Goal: Task Accomplishment & Management: Use online tool/utility

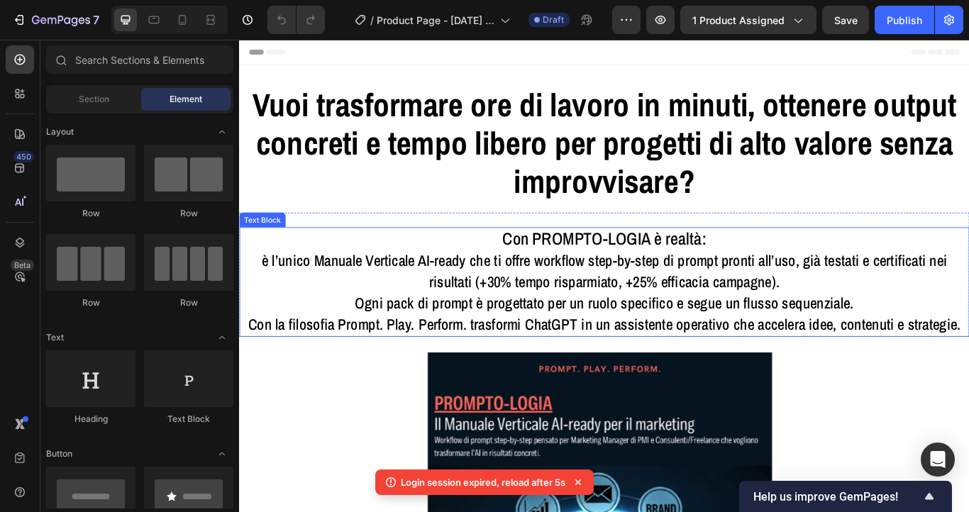
scroll to position [100, 0]
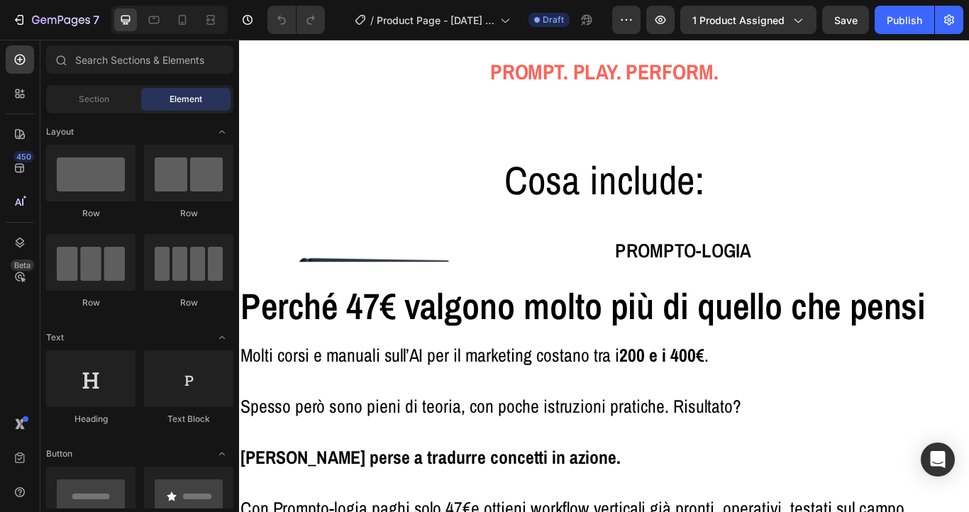
scroll to position [3832, 0]
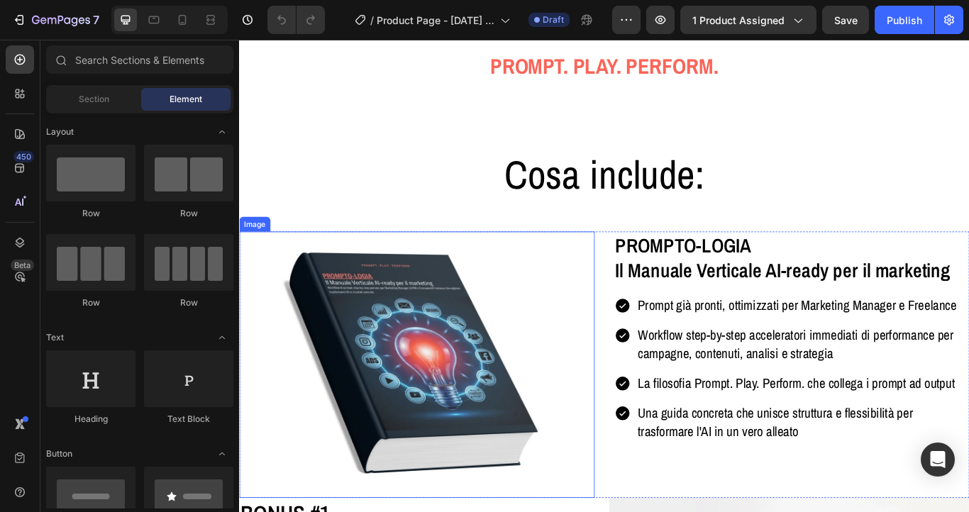
click at [428, 367] on img at bounding box center [446, 418] width 414 height 311
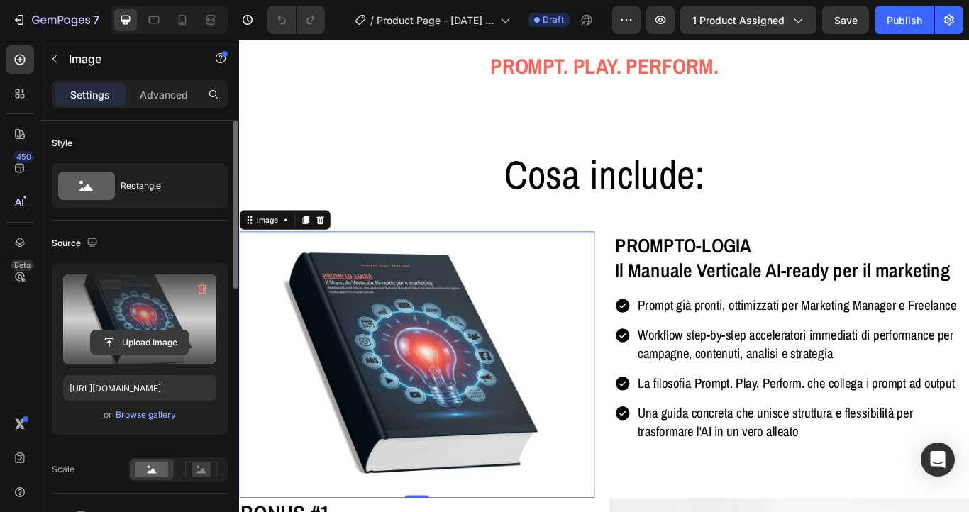
click at [141, 345] on input "file" at bounding box center [140, 343] width 98 height 24
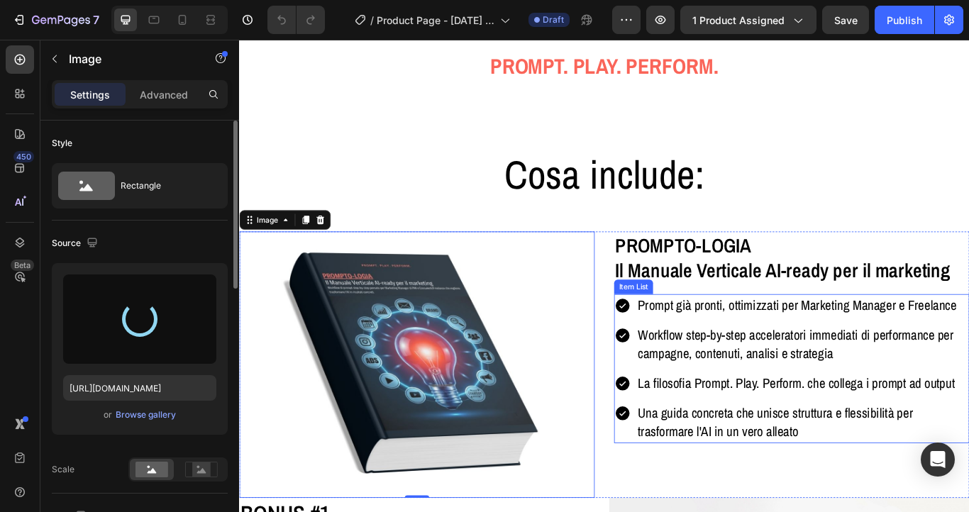
type input "https://cdn.shopify.com/s/files/1/0972/2573/6523/files/gempages_585706288151790…"
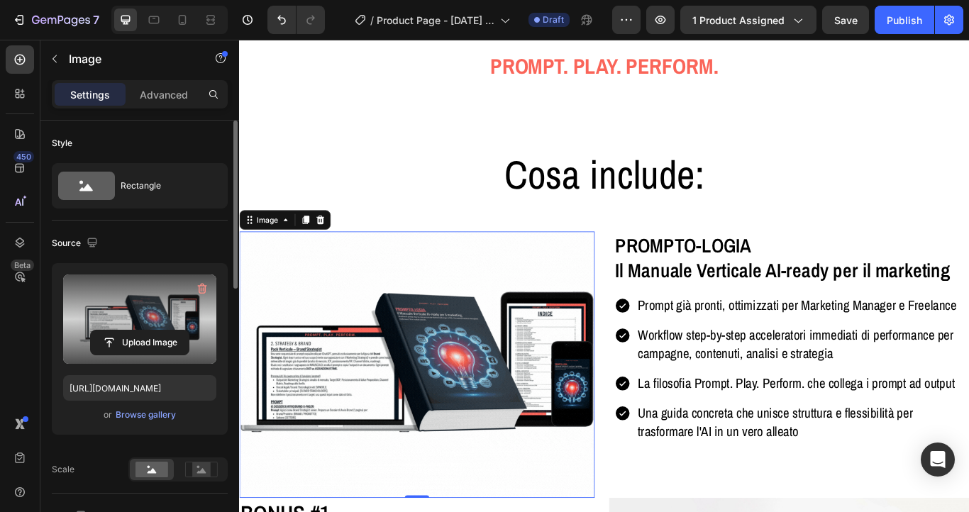
click at [421, 339] on img at bounding box center [446, 418] width 414 height 311
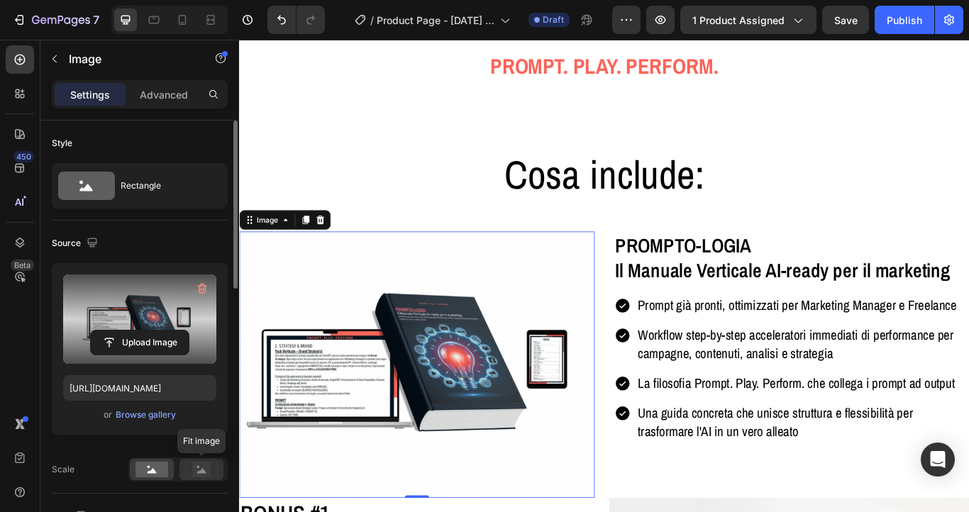
click at [192, 467] on icon at bounding box center [201, 470] width 33 height 16
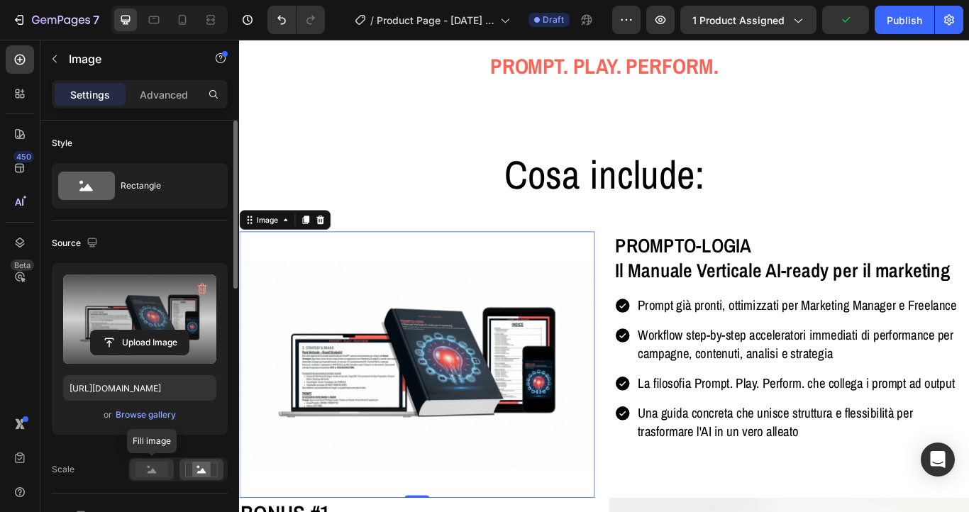
click at [152, 470] on icon at bounding box center [152, 470] width 9 height 5
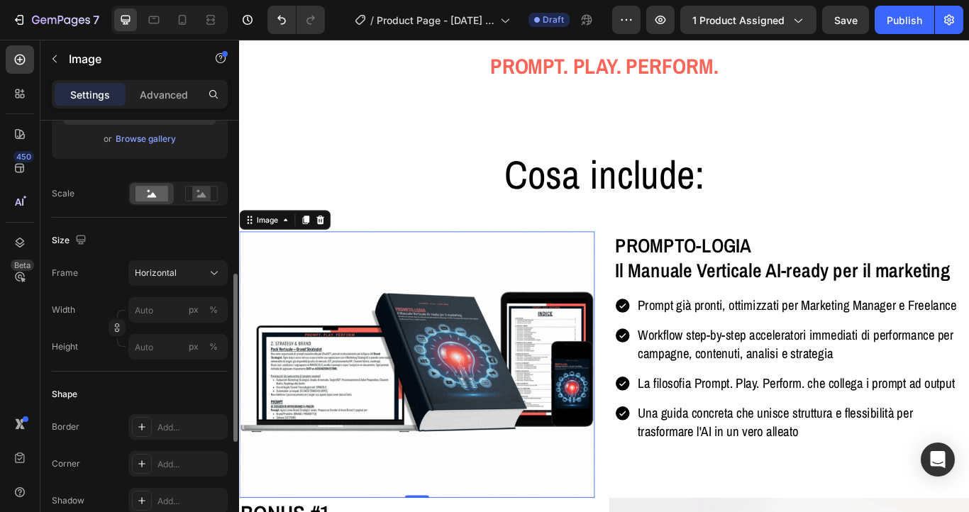
scroll to position [269, 0]
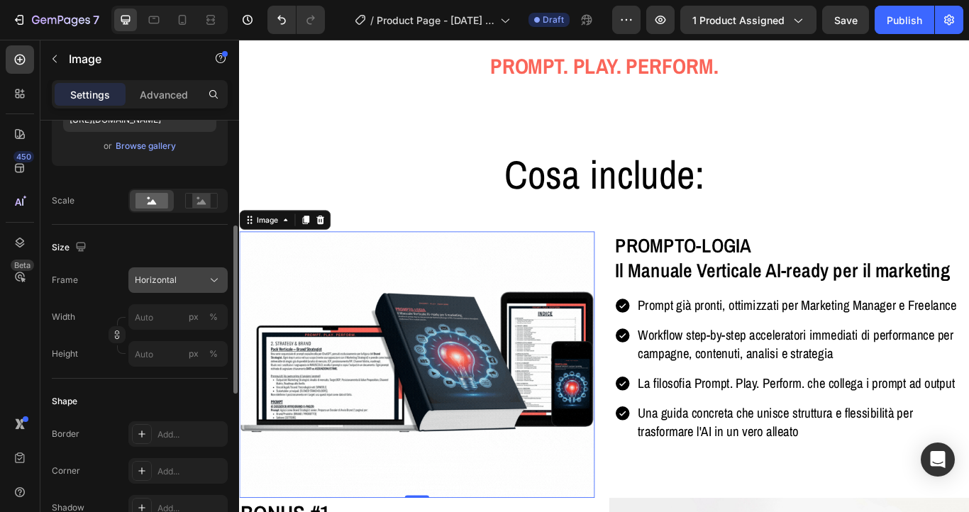
click at [166, 279] on span "Horizontal" at bounding box center [156, 280] width 42 height 13
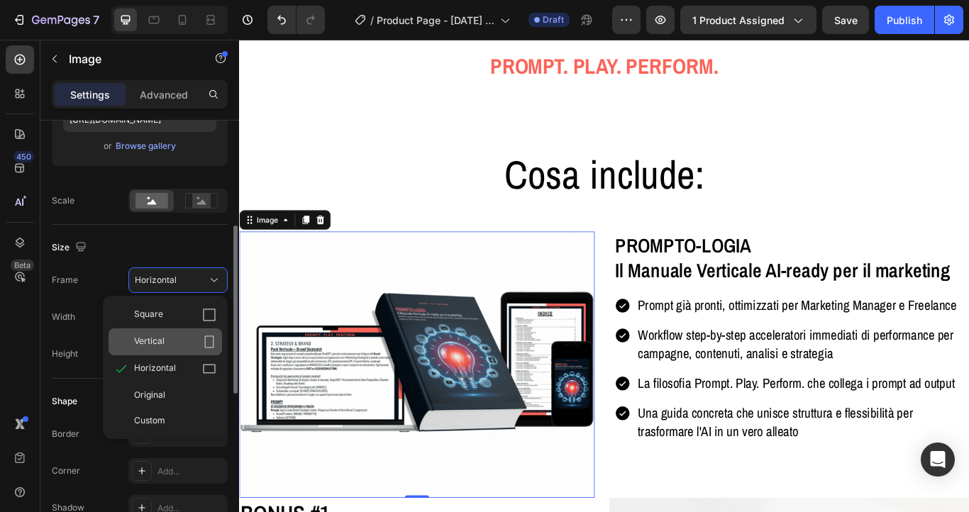
click at [163, 335] on span "Vertical" at bounding box center [149, 342] width 31 height 14
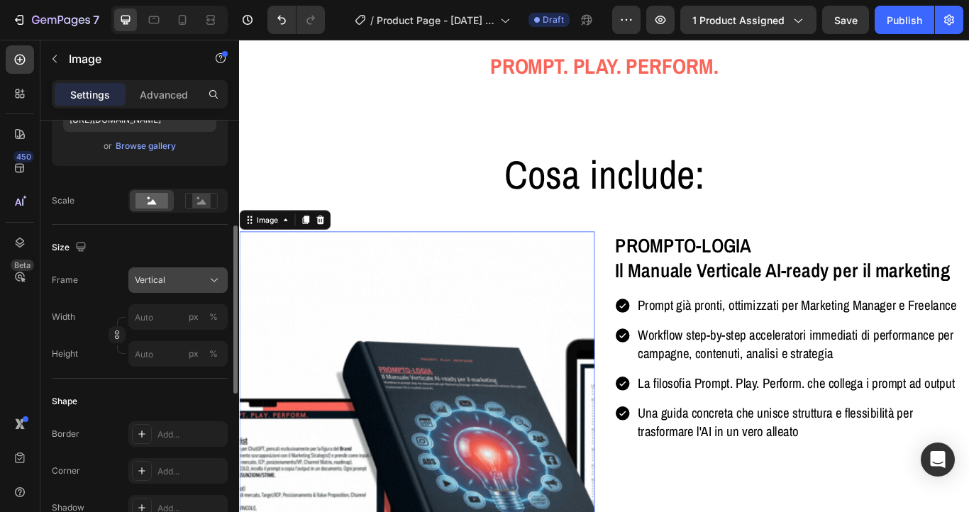
click at [164, 286] on span "Vertical" at bounding box center [150, 280] width 31 height 13
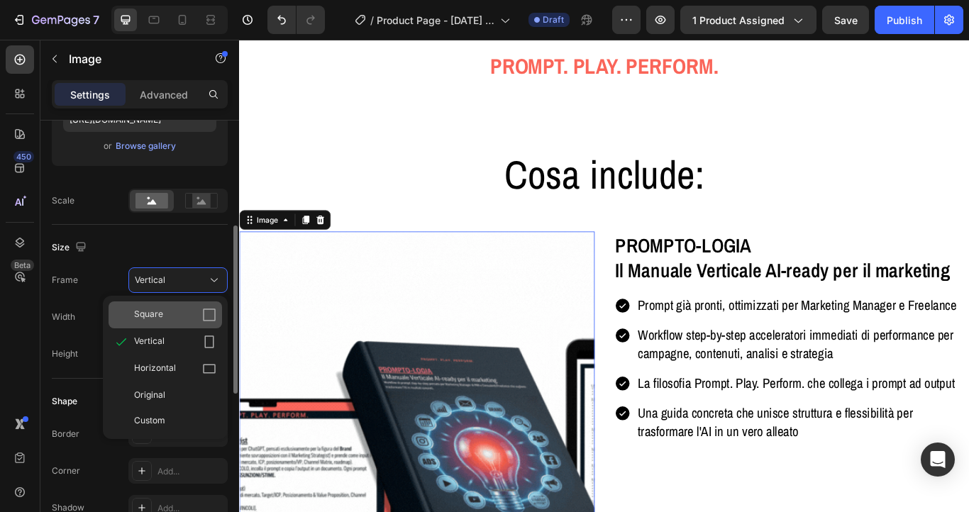
click at [165, 306] on div "Square" at bounding box center [165, 314] width 113 height 27
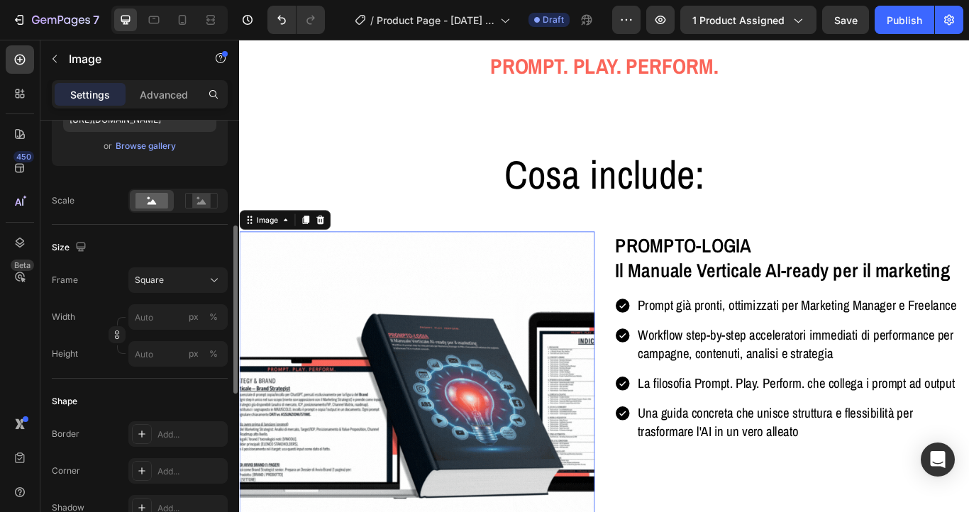
click at [166, 293] on div "Square" at bounding box center [177, 280] width 99 height 26
click at [167, 287] on div "Square" at bounding box center [178, 280] width 87 height 14
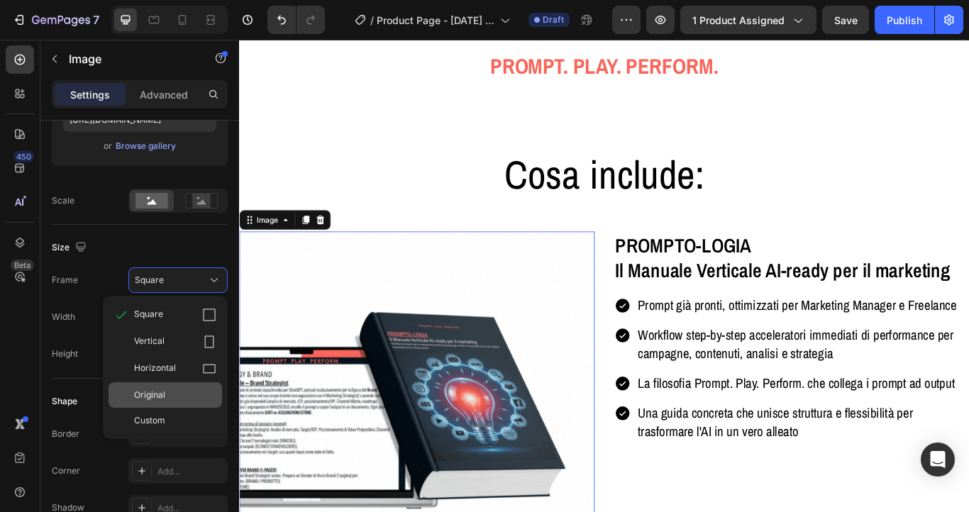
click at [157, 399] on span "Original" at bounding box center [149, 395] width 31 height 13
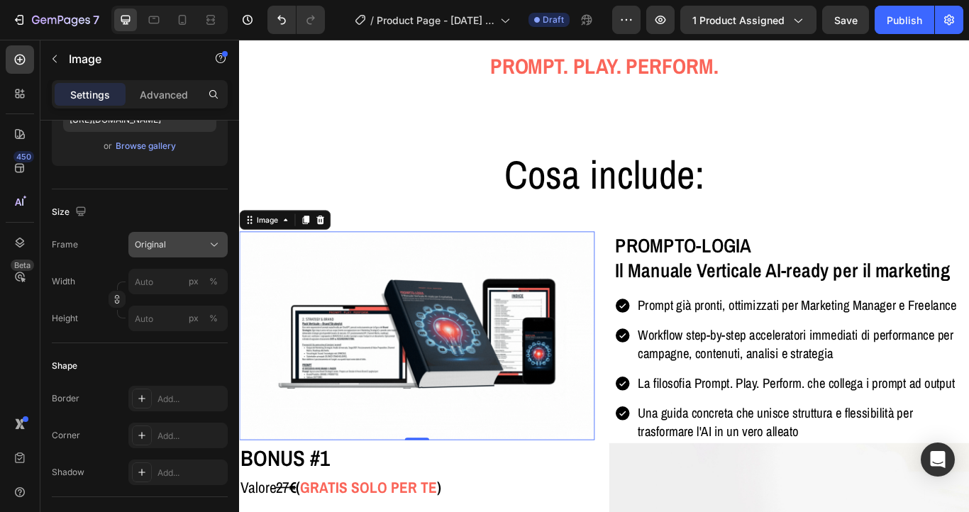
click at [174, 247] on div "Original" at bounding box center [170, 244] width 70 height 13
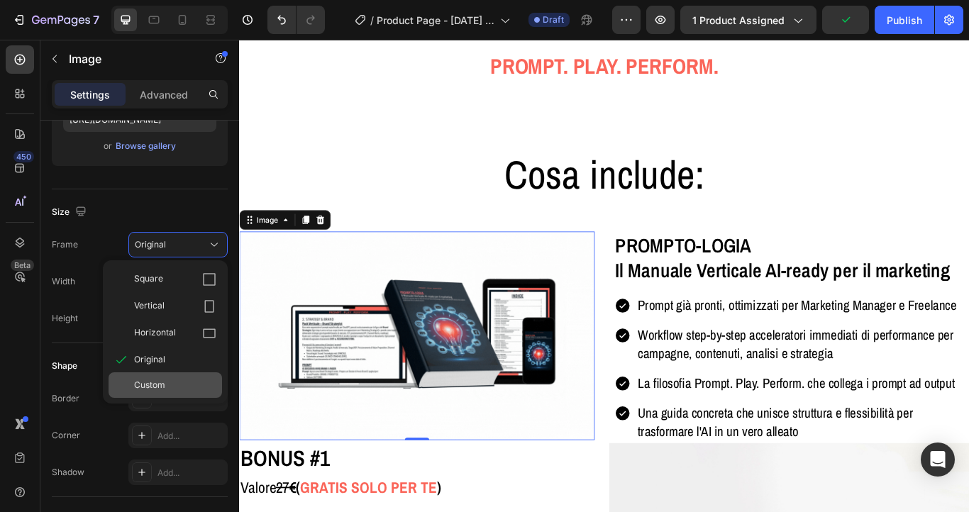
click at [162, 383] on span "Custom" at bounding box center [149, 385] width 31 height 13
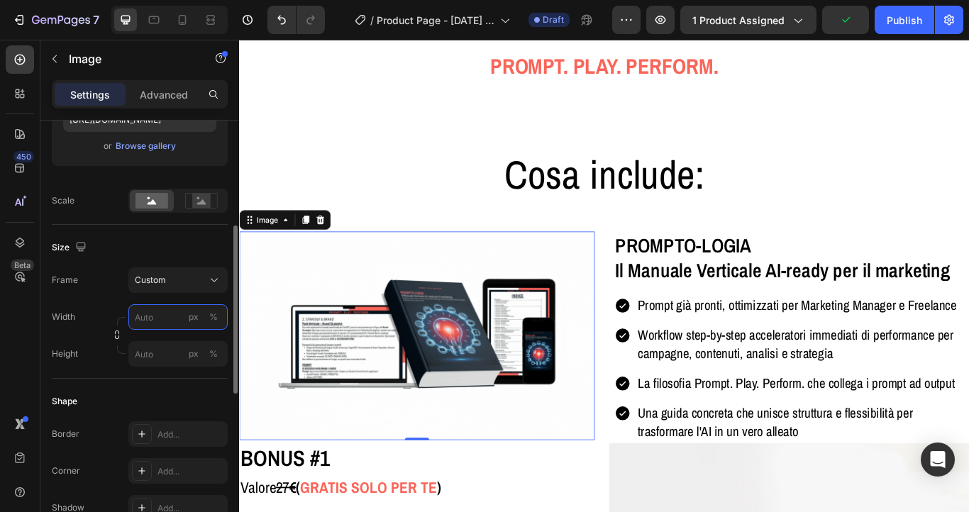
click at [162, 320] on input "px %" at bounding box center [177, 317] width 99 height 26
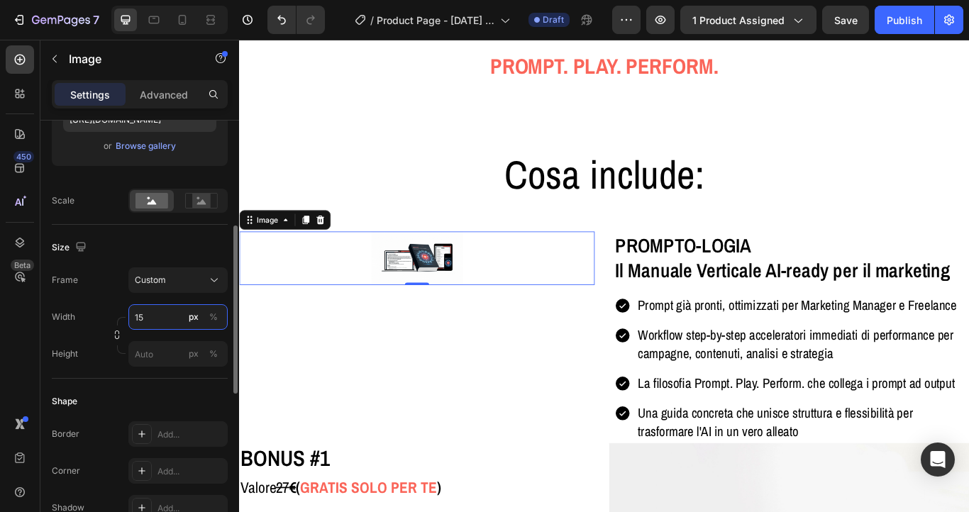
type input "1"
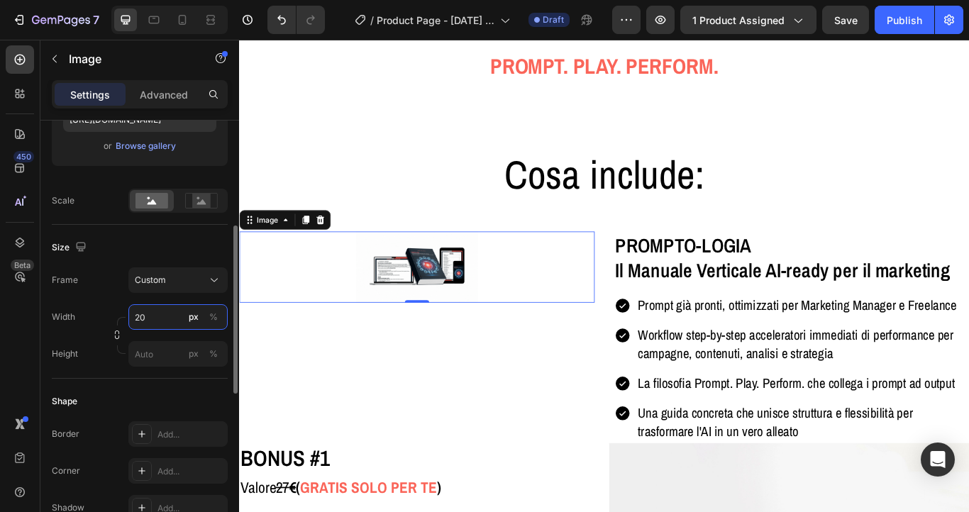
type input "2"
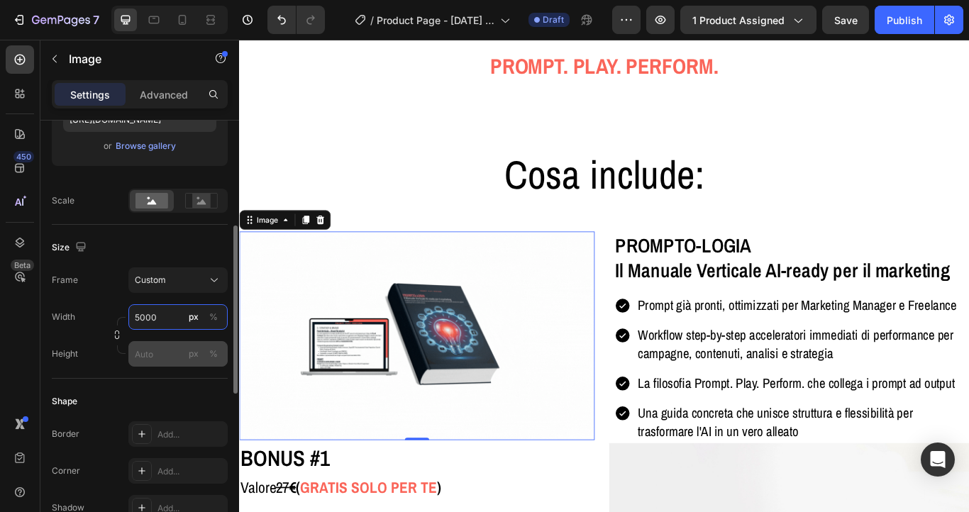
type input "5000"
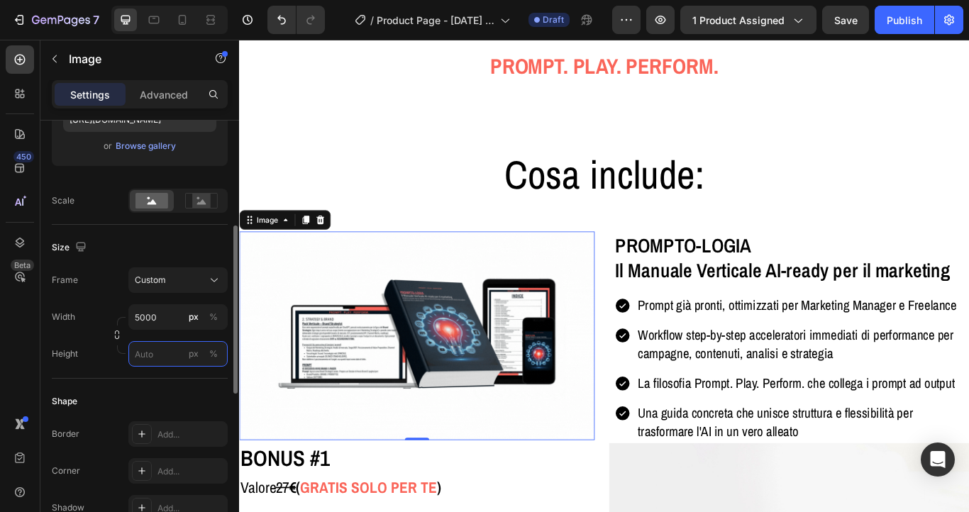
click at [157, 348] on input "px %" at bounding box center [177, 354] width 99 height 26
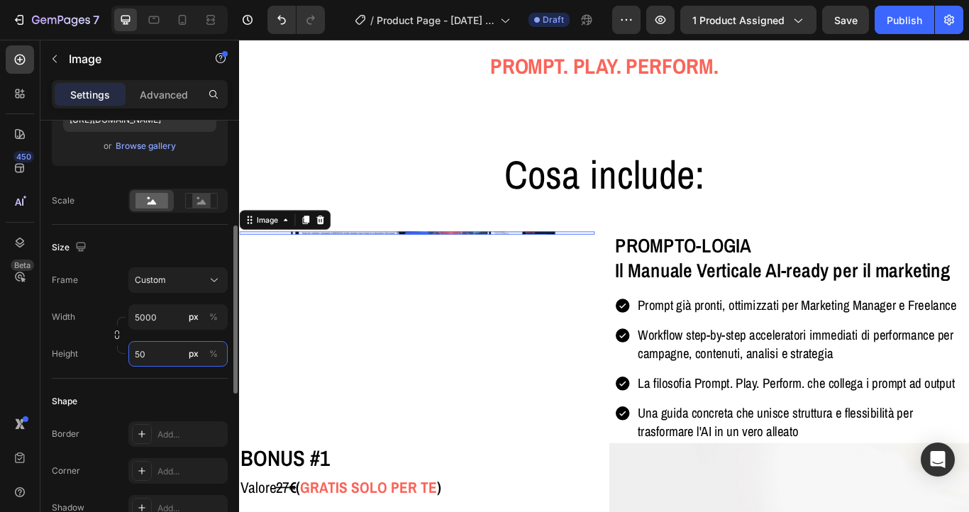
type input "5"
type input "2"
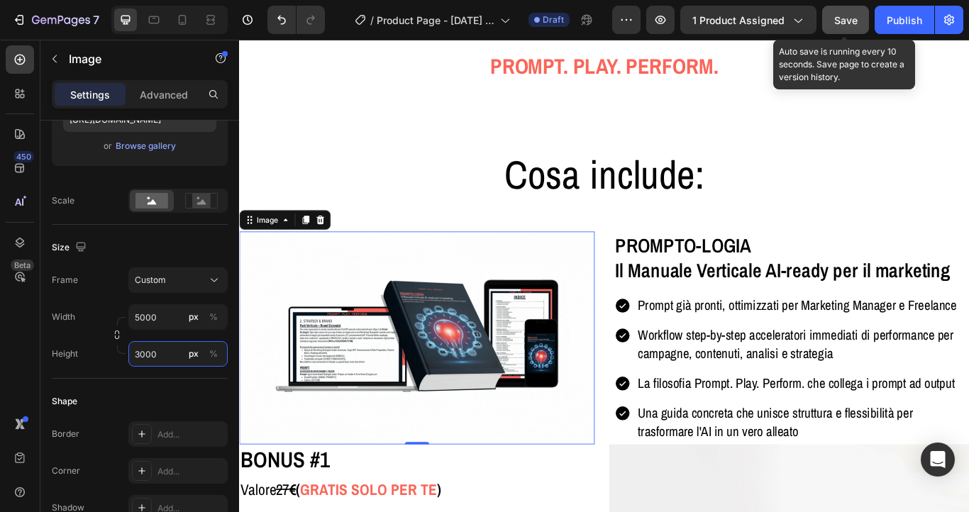
type input "3000"
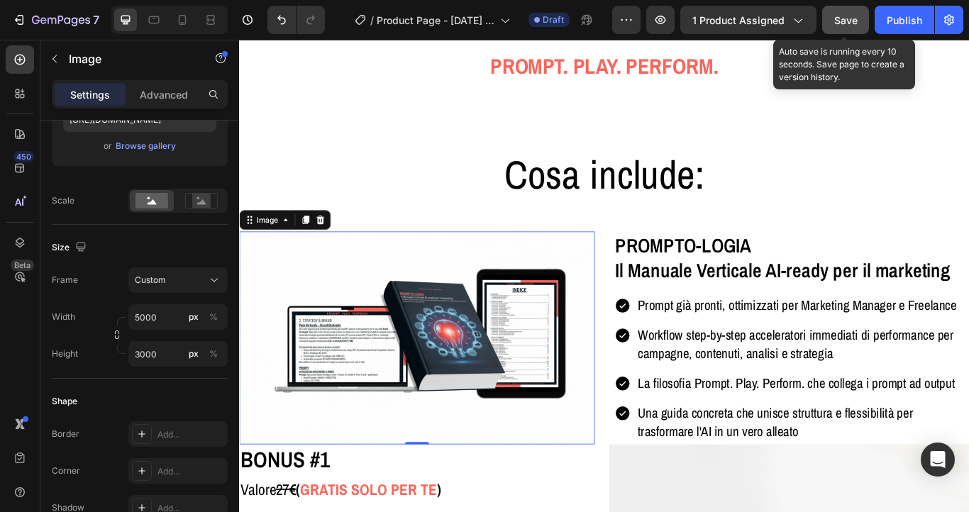
click at [837, 6] on button "Save" at bounding box center [845, 20] width 47 height 28
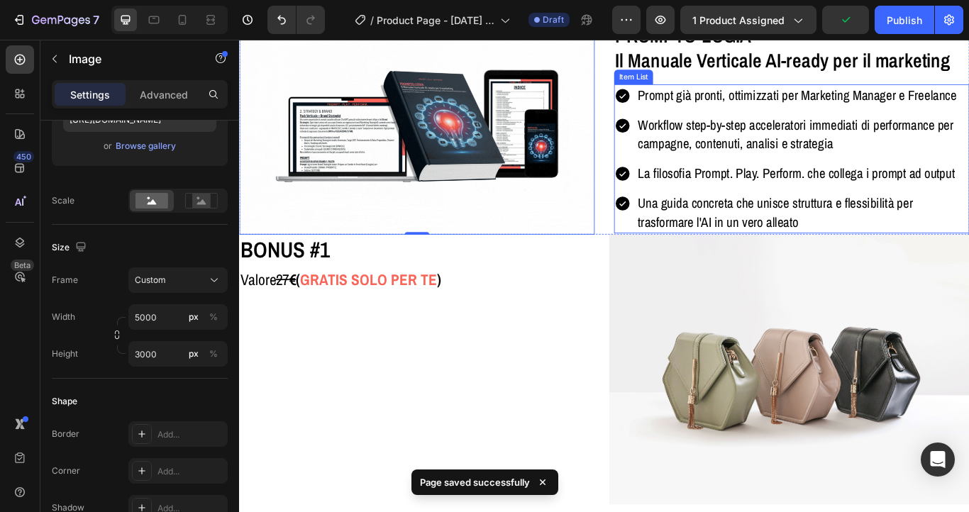
scroll to position [4072, 0]
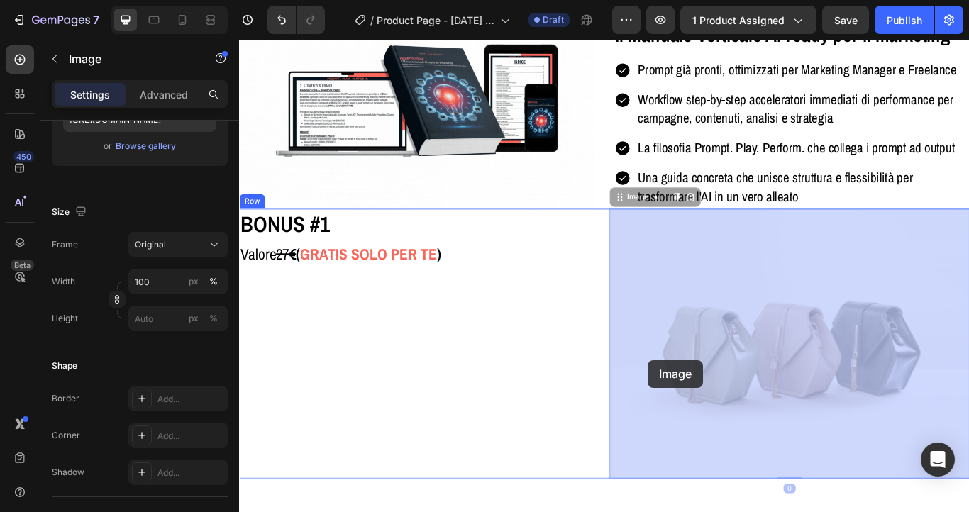
drag, startPoint x: 748, startPoint y: 413, endPoint x: 716, endPoint y: 414, distance: 31.9
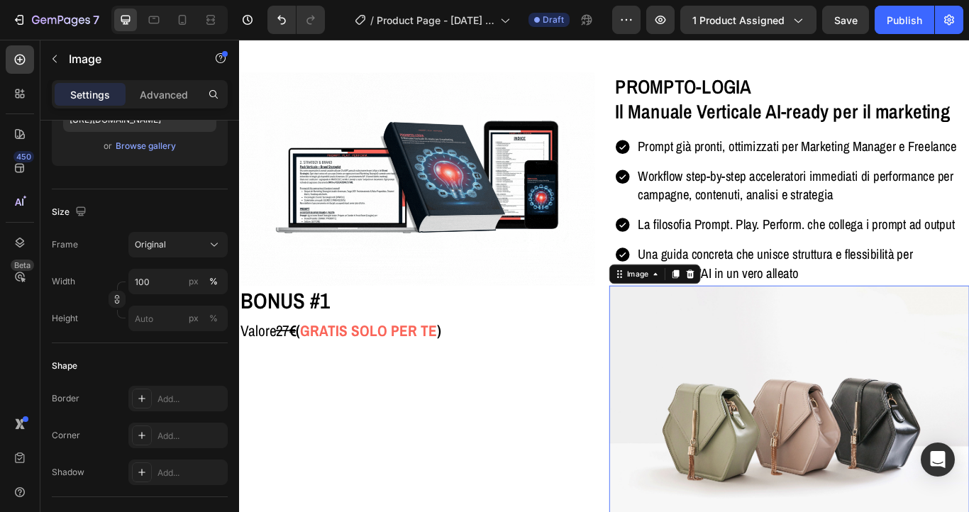
scroll to position [3979, 0]
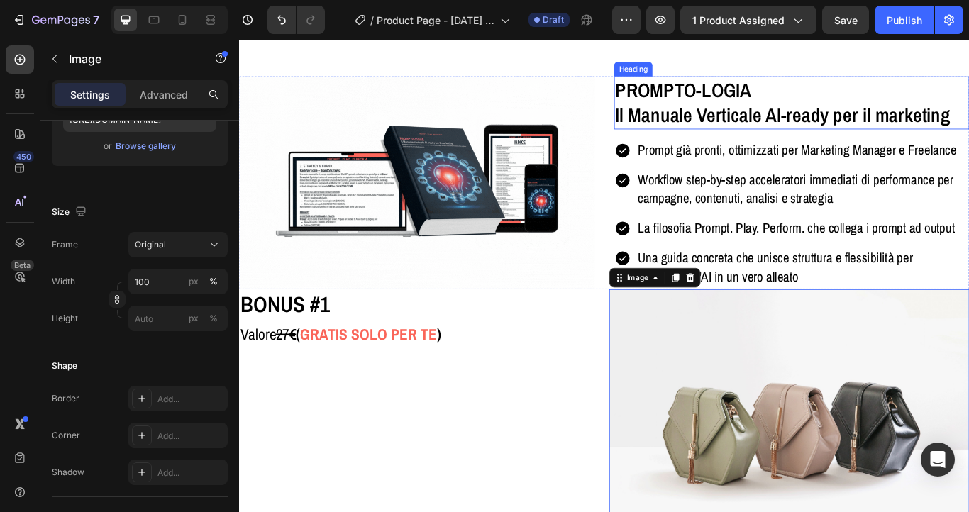
click at [788, 101] on h2 "PROMPTO-LOGIA Il Manuale Verticale AI-ready per il marketing" at bounding box center [883, 113] width 414 height 62
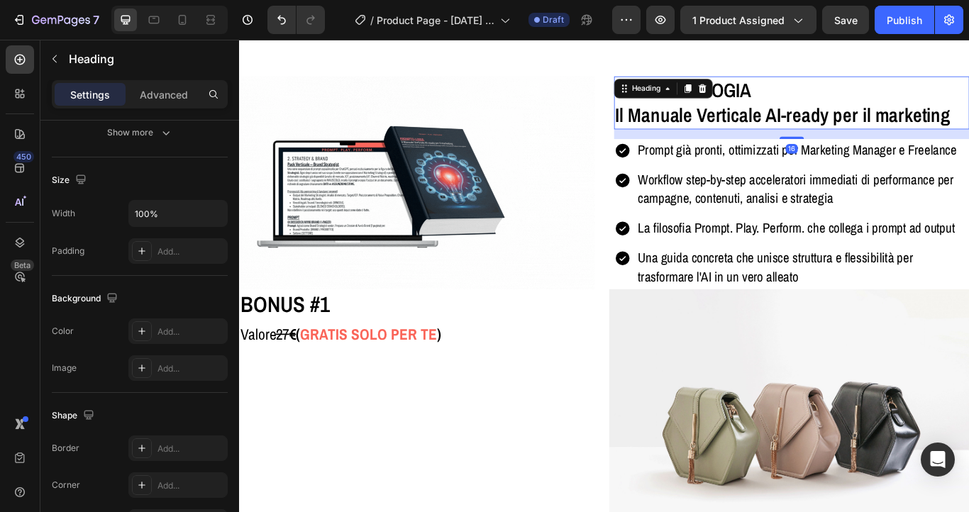
scroll to position [0, 0]
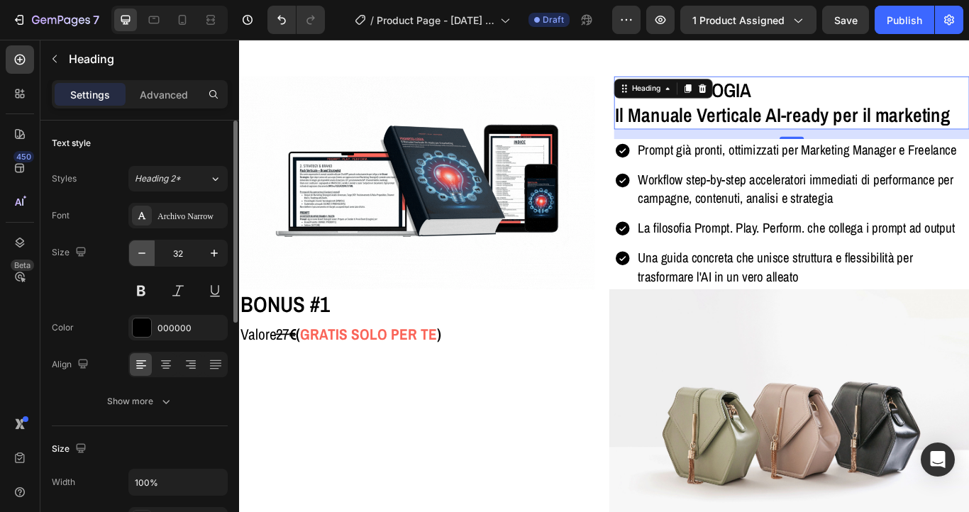
click at [145, 250] on icon "button" at bounding box center [142, 253] width 14 height 14
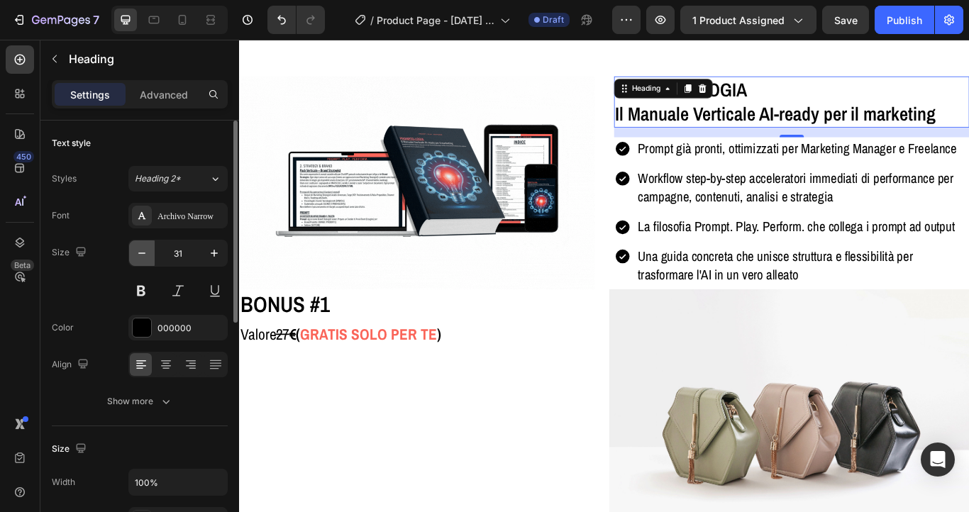
type input "30"
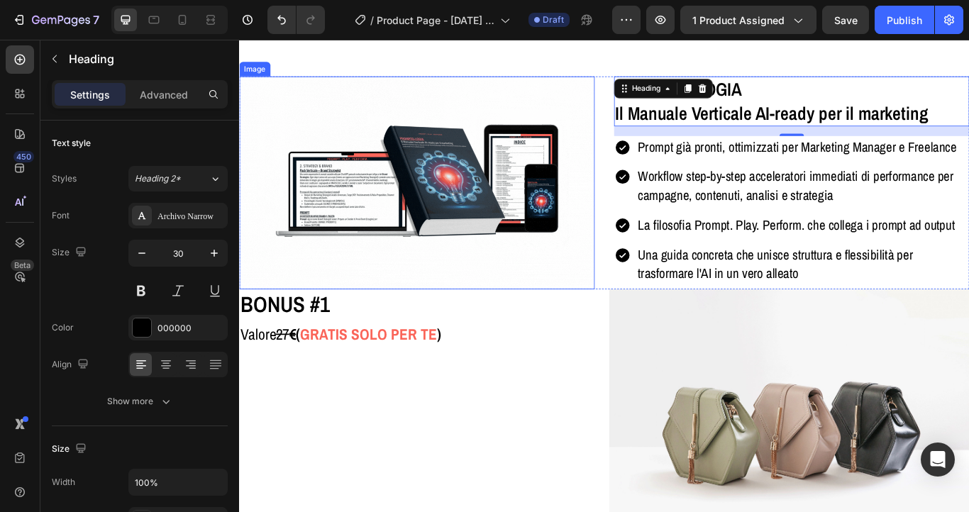
click at [407, 166] on img at bounding box center [446, 206] width 414 height 248
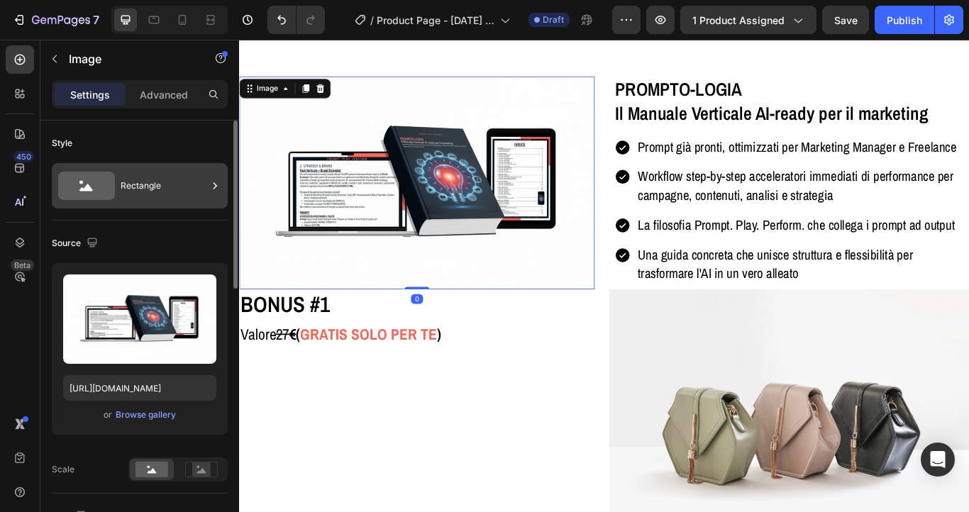
click at [143, 194] on div "Rectangle" at bounding box center [164, 186] width 87 height 33
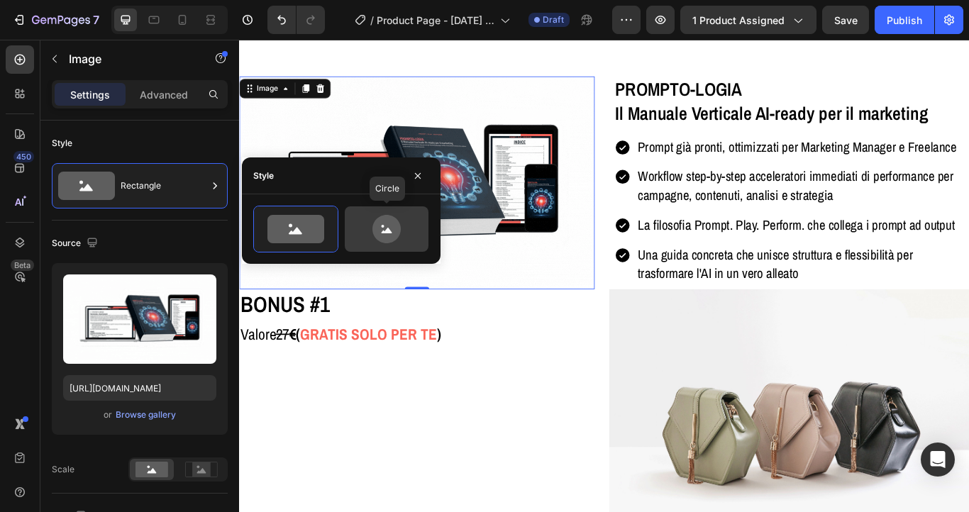
click at [411, 231] on icon at bounding box center [386, 229] width 67 height 28
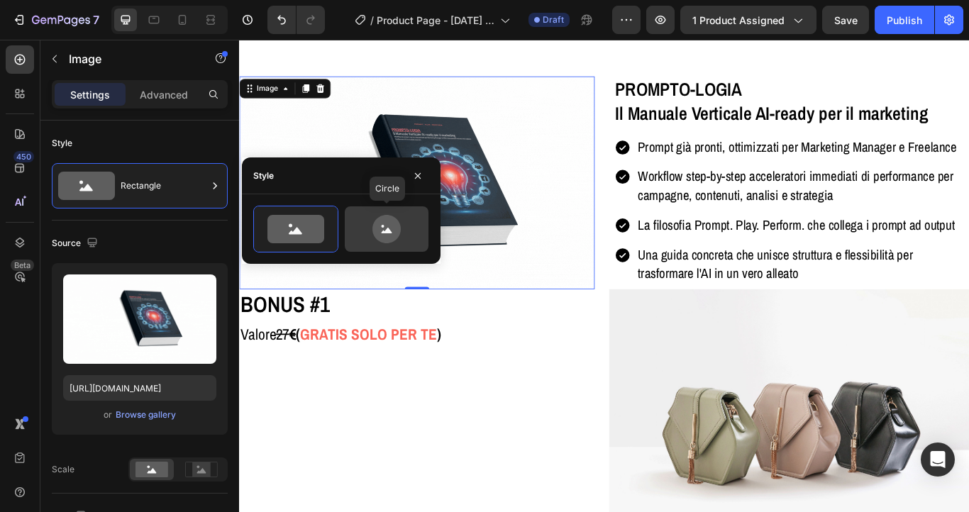
type input "80"
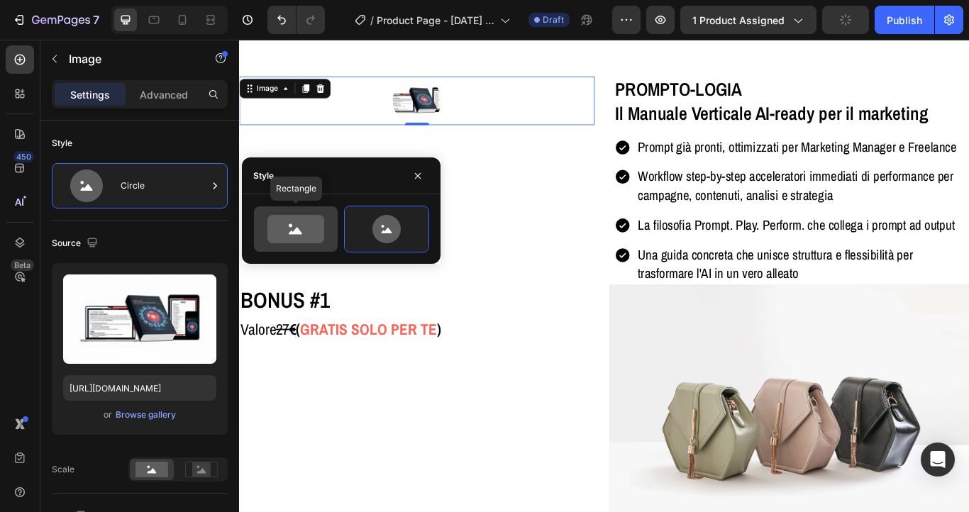
click at [291, 240] on icon at bounding box center [295, 229] width 57 height 28
type input "100"
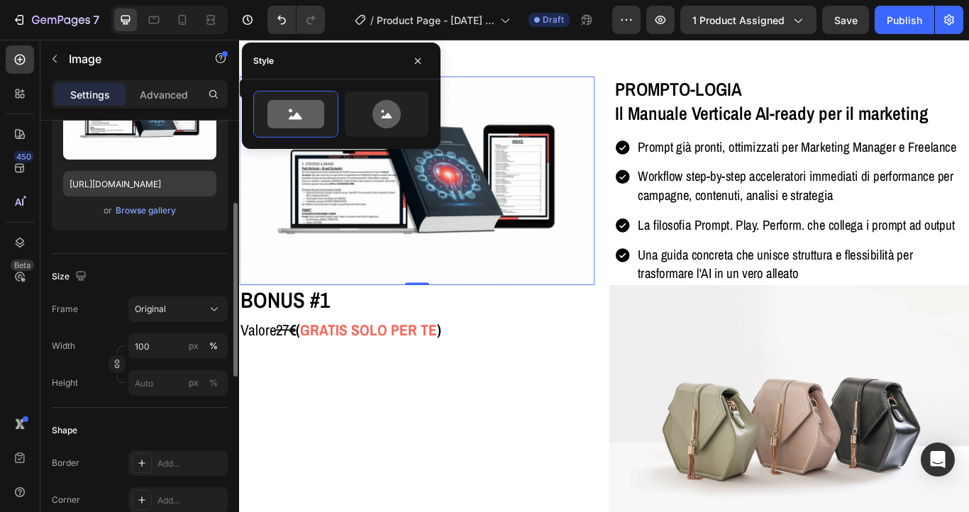
scroll to position [207, 0]
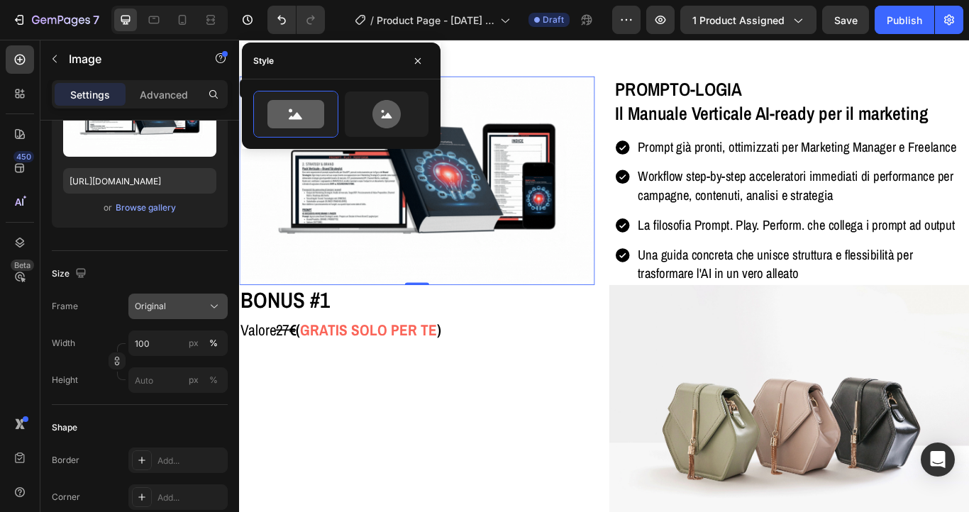
click at [170, 300] on div "Original" at bounding box center [170, 306] width 70 height 13
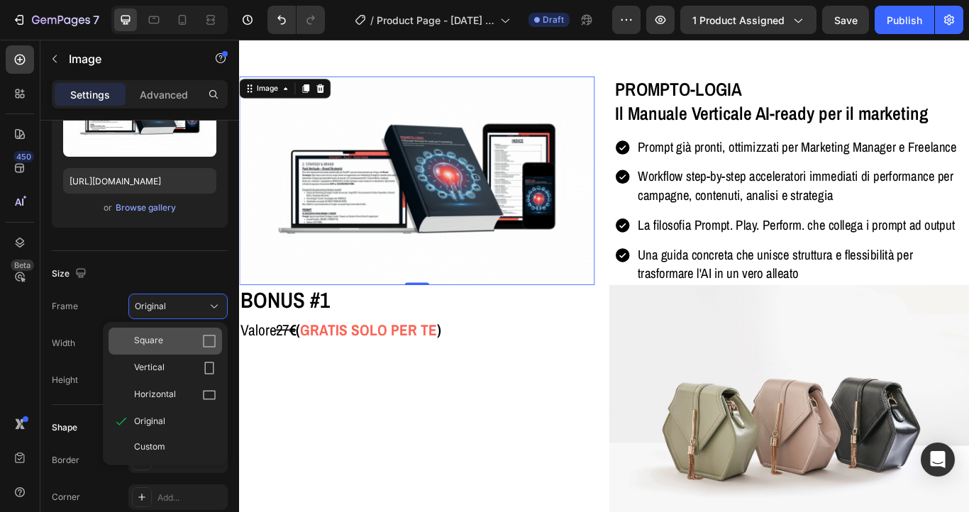
click at [169, 330] on div "Square" at bounding box center [165, 341] width 113 height 27
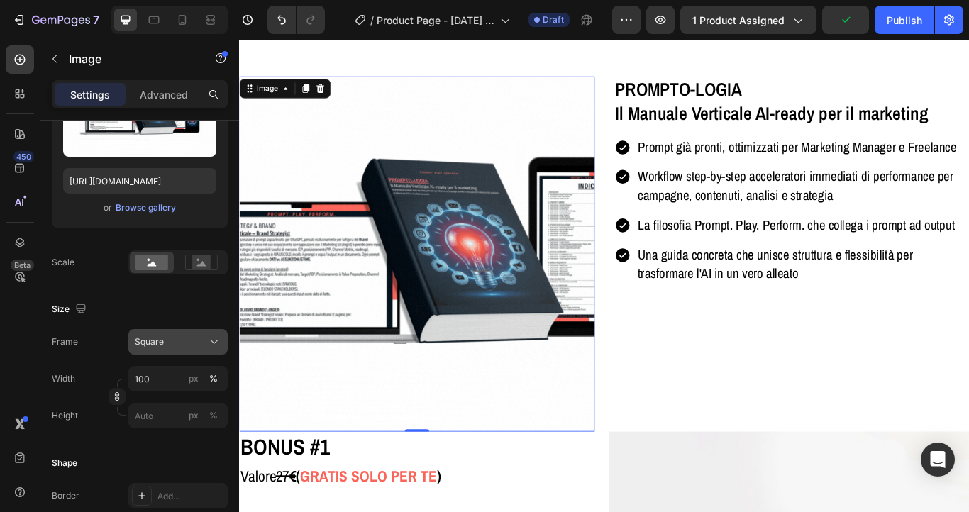
click at [170, 335] on div "Square" at bounding box center [178, 342] width 87 height 14
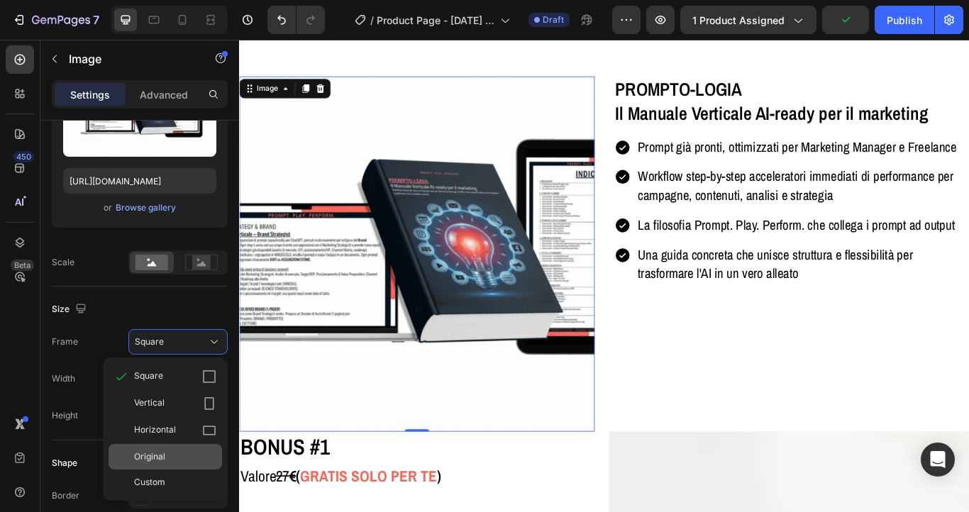
click at [157, 458] on span "Original" at bounding box center [149, 456] width 31 height 13
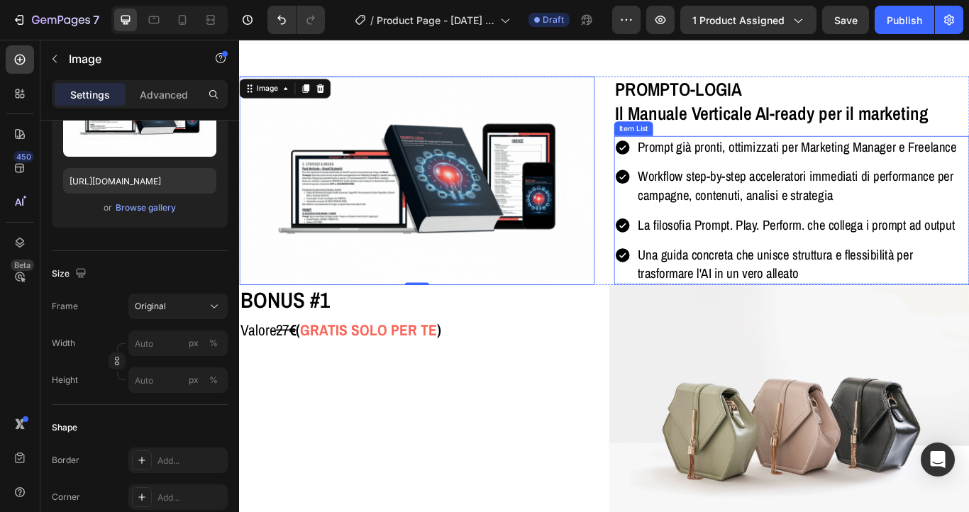
click at [789, 247] on p "La filosofia Prompt. Play. Perform. che collega i prompt ad output" at bounding box center [896, 256] width 384 height 22
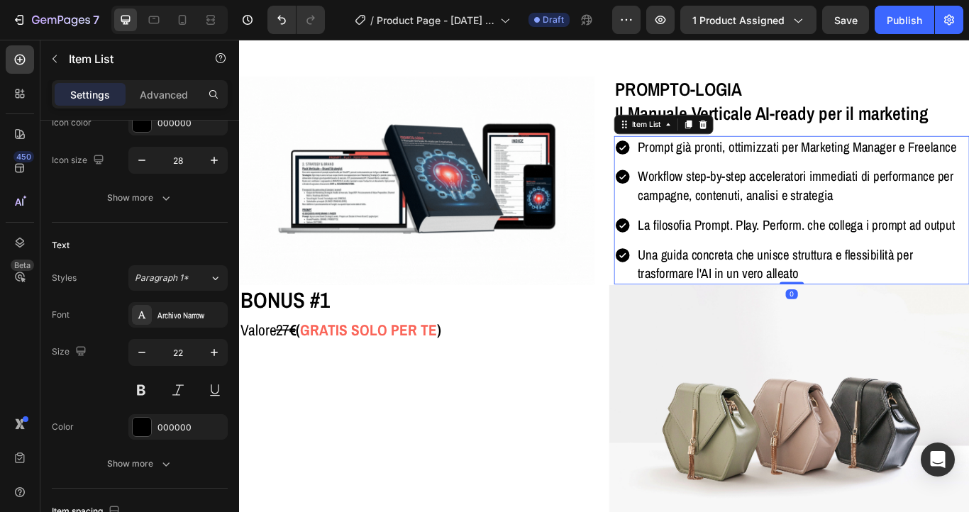
scroll to position [0, 0]
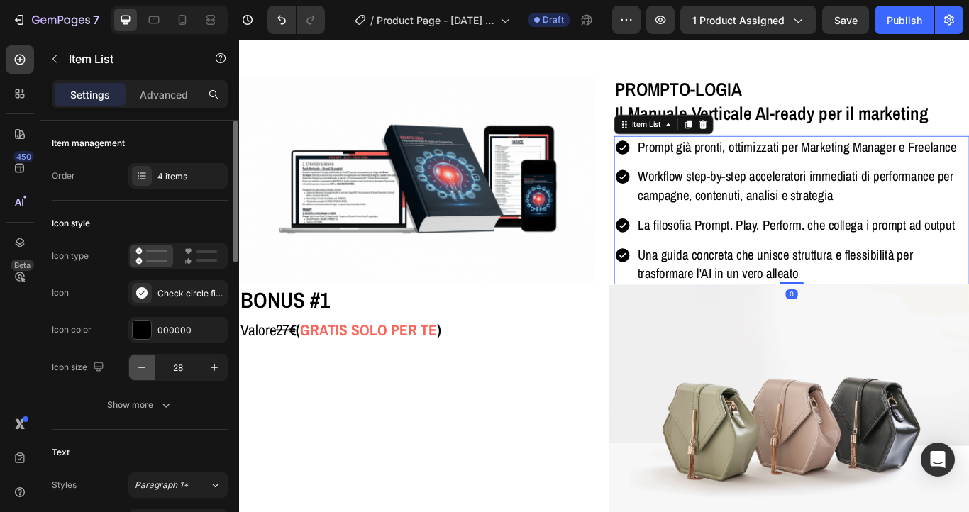
click at [143, 371] on icon "button" at bounding box center [142, 367] width 14 height 14
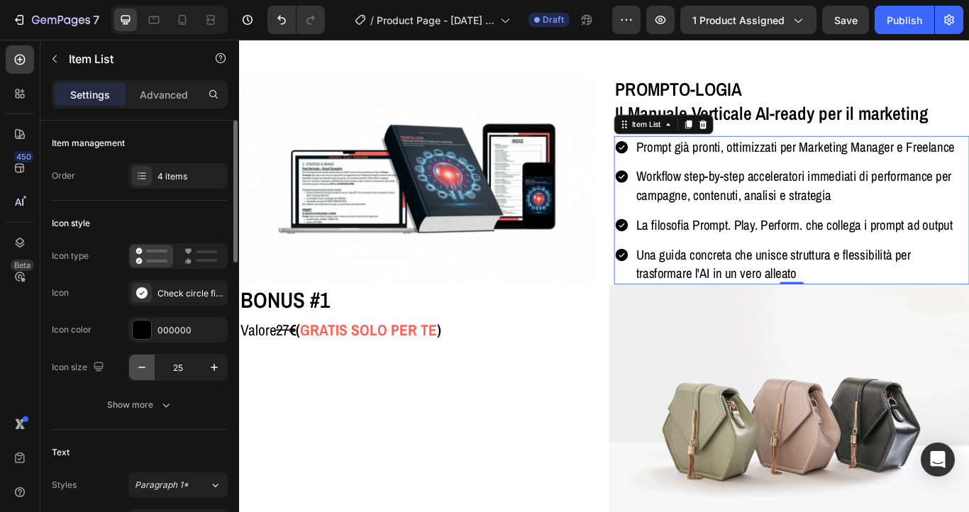
click at [143, 371] on icon "button" at bounding box center [142, 367] width 14 height 14
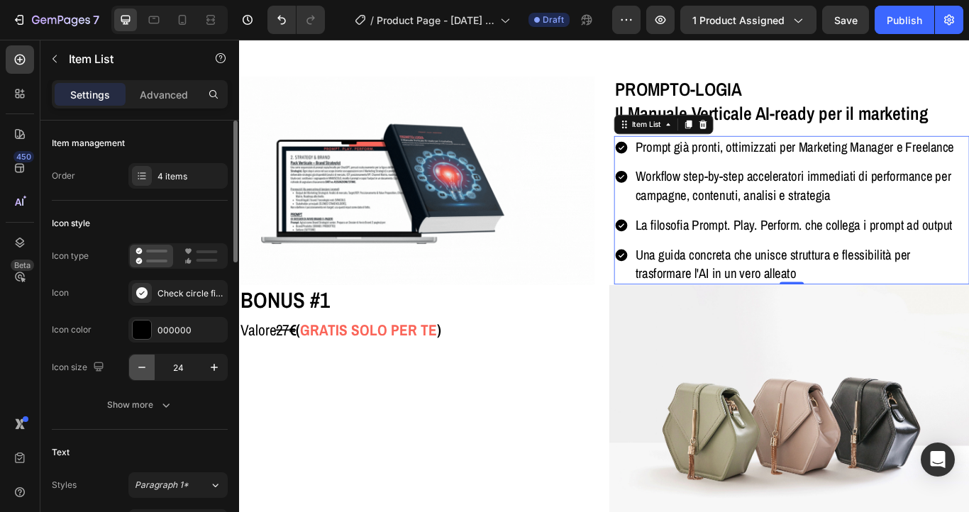
click at [143, 371] on icon "button" at bounding box center [142, 367] width 14 height 14
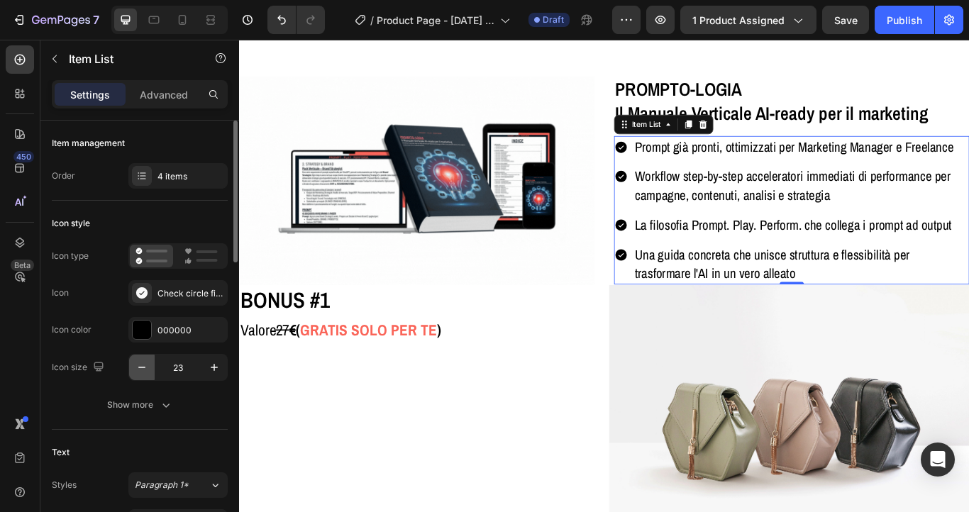
click at [143, 371] on icon "button" at bounding box center [142, 367] width 14 height 14
type input "20"
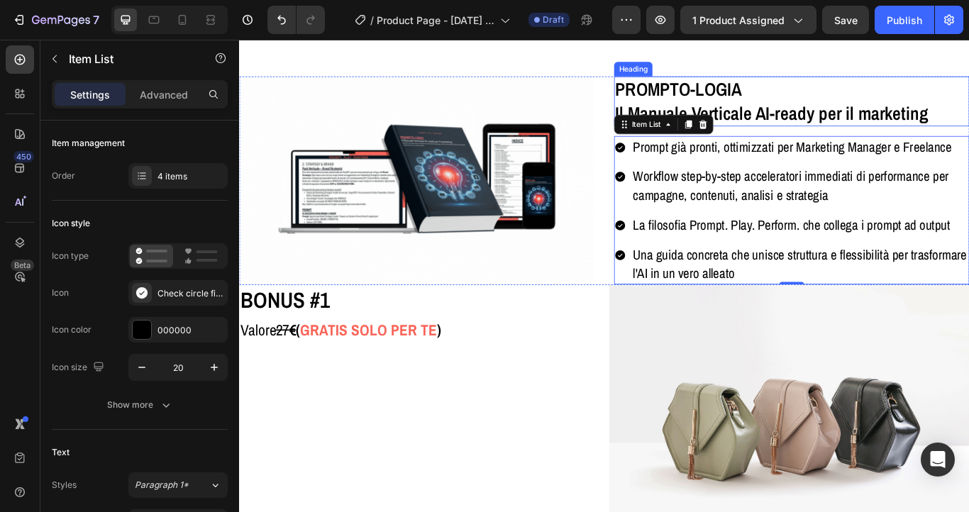
click at [698, 107] on h2 "PROMPTO-LOGIA Il Manuale Verticale AI-ready per il marketing" at bounding box center [883, 111] width 414 height 58
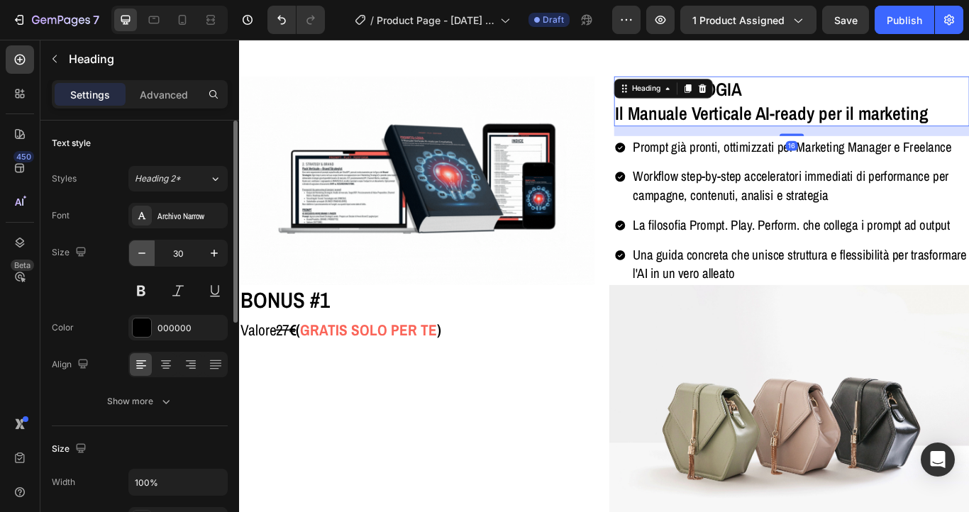
click at [139, 257] on icon "button" at bounding box center [142, 253] width 14 height 14
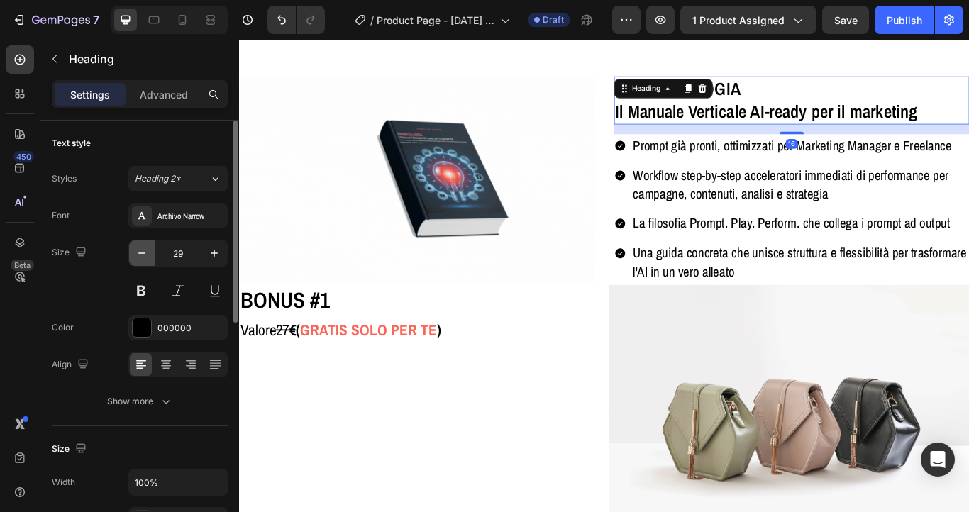
click at [139, 257] on icon "button" at bounding box center [142, 253] width 14 height 14
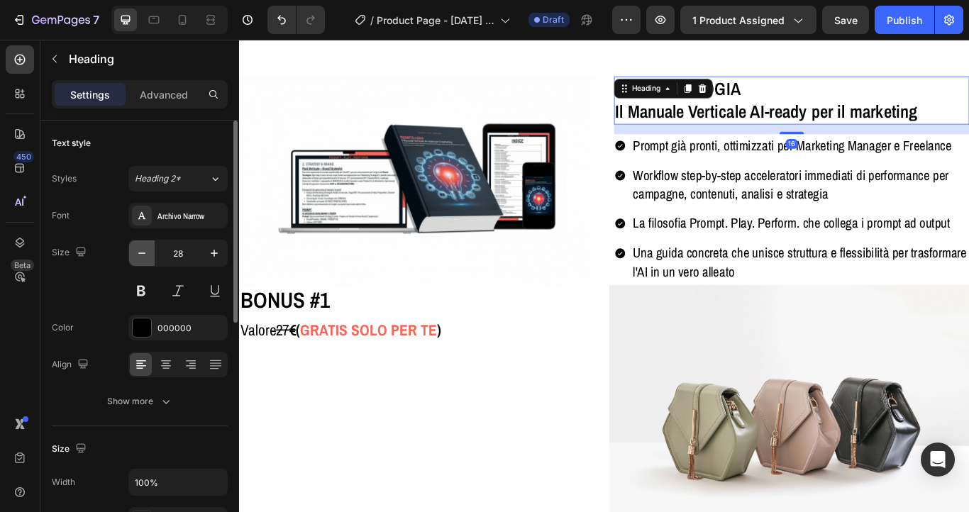
click at [139, 257] on icon "button" at bounding box center [142, 253] width 14 height 14
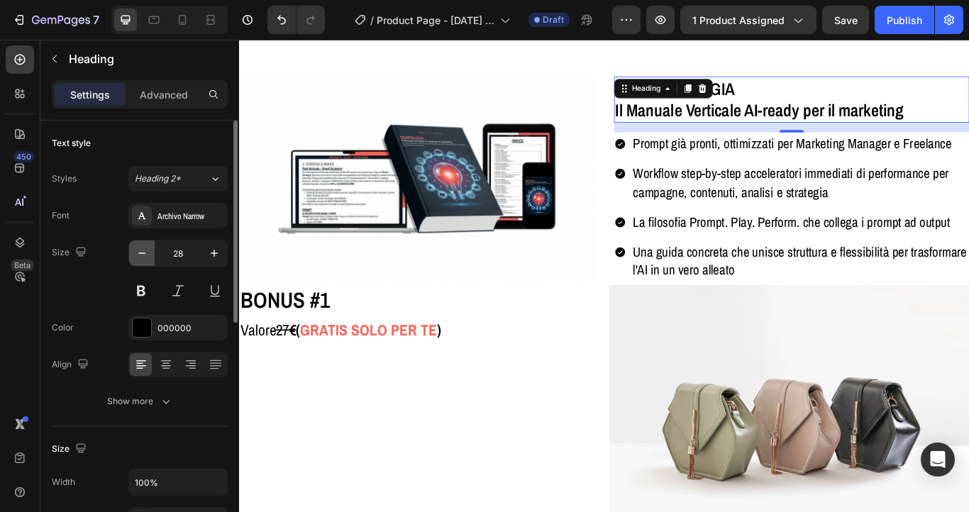
click at [139, 257] on icon "button" at bounding box center [142, 253] width 14 height 14
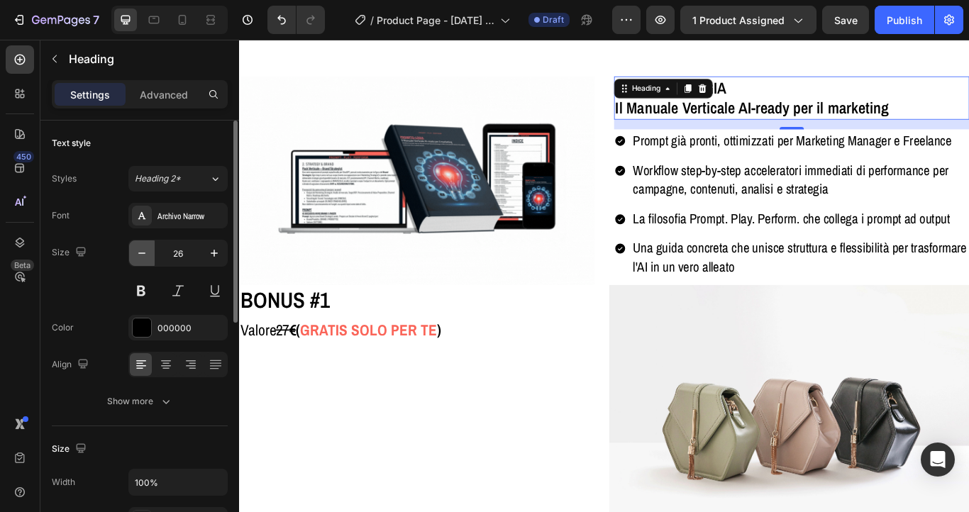
click at [139, 257] on icon "button" at bounding box center [142, 253] width 14 height 14
type input "25"
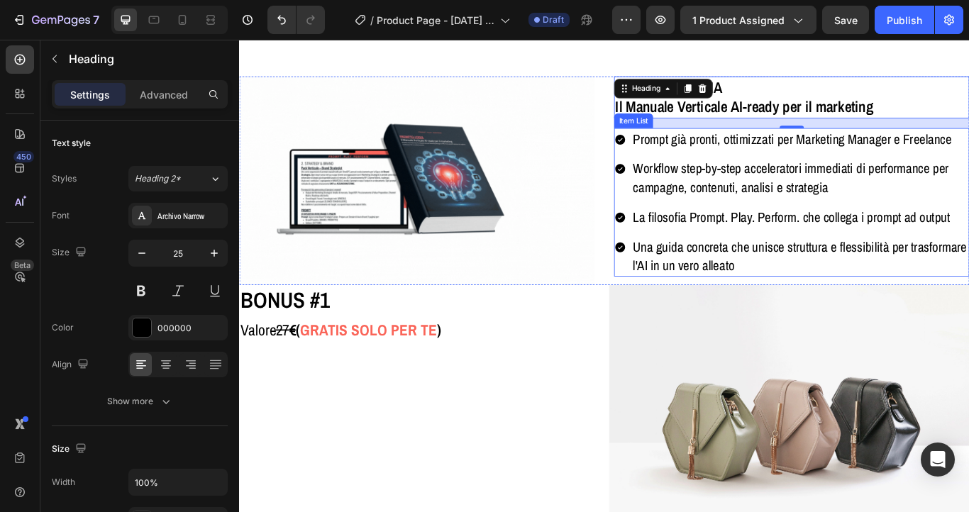
click at [709, 231] on div "Prompt già pronti, ottimizzati per Marketing Manager e Freelance Workflow step-…" at bounding box center [883, 230] width 414 height 174
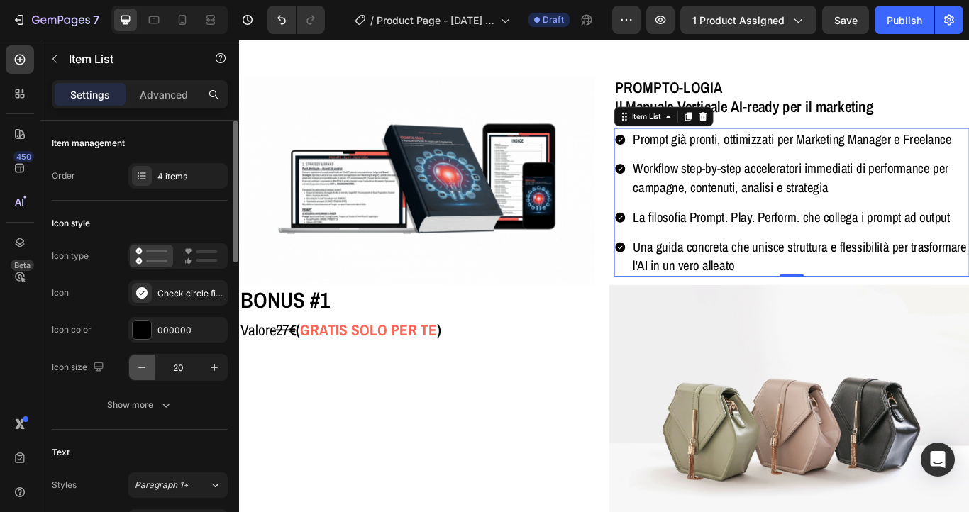
click at [139, 362] on icon "button" at bounding box center [142, 367] width 14 height 14
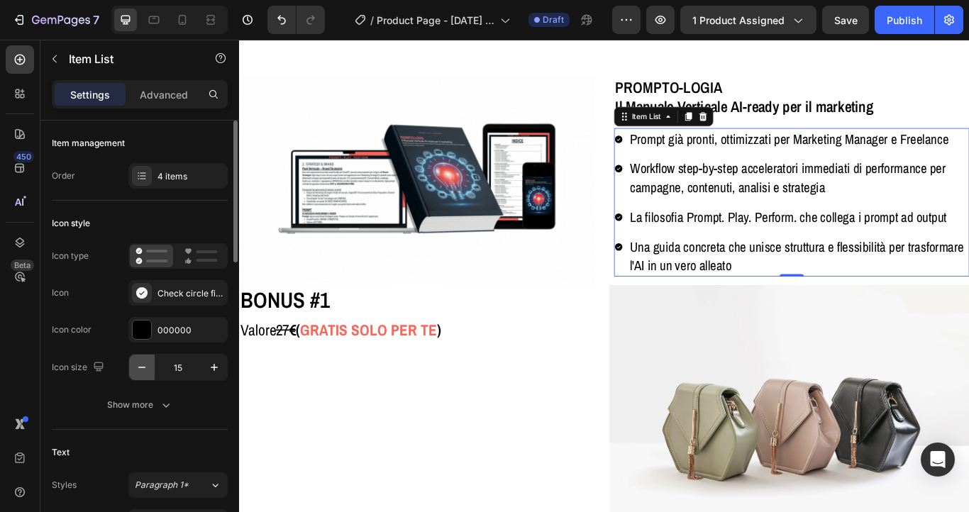
click at [139, 362] on icon "button" at bounding box center [142, 367] width 14 height 14
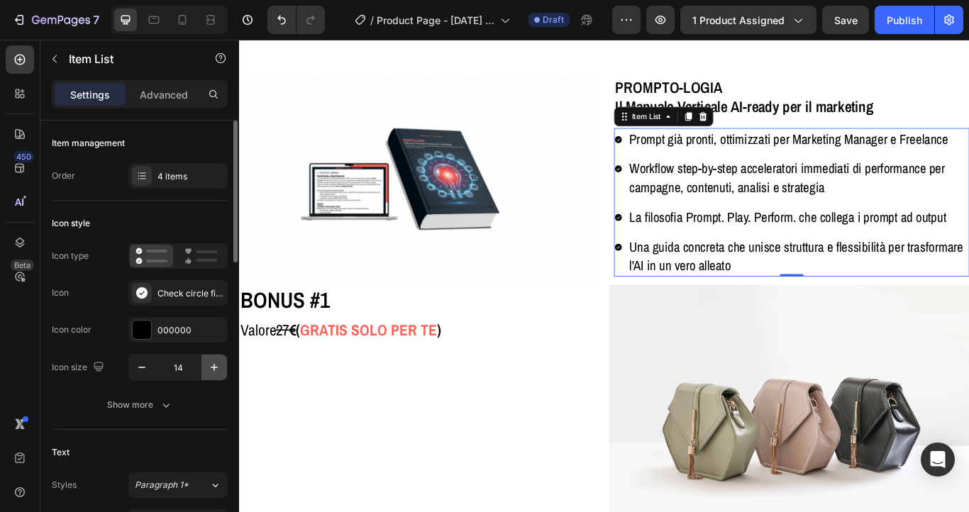
click at [213, 355] on button "button" at bounding box center [214, 368] width 26 height 26
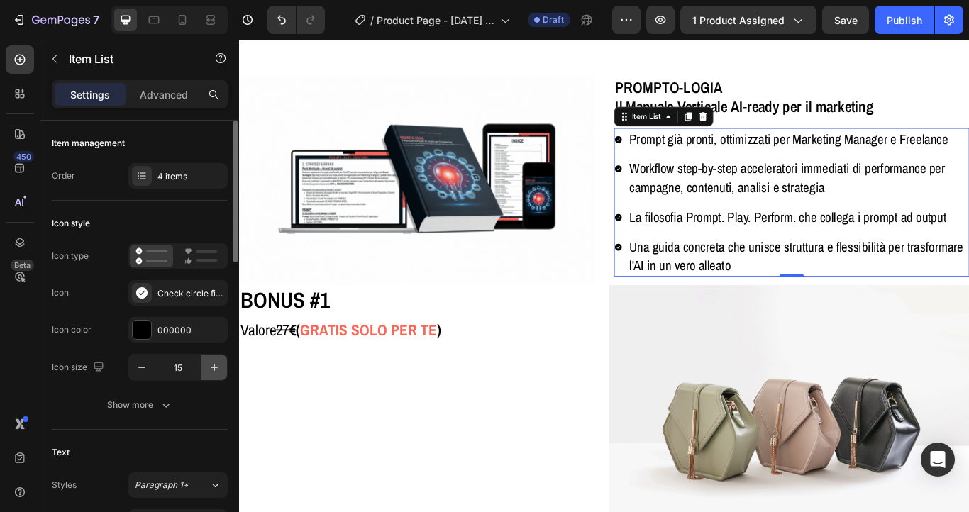
click at [213, 355] on button "button" at bounding box center [214, 368] width 26 height 26
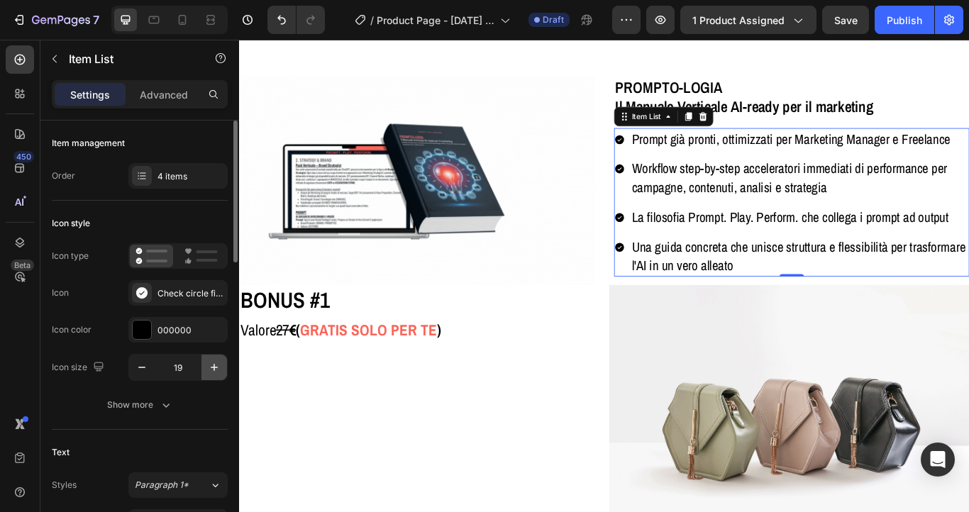
click at [213, 355] on button "button" at bounding box center [214, 368] width 26 height 26
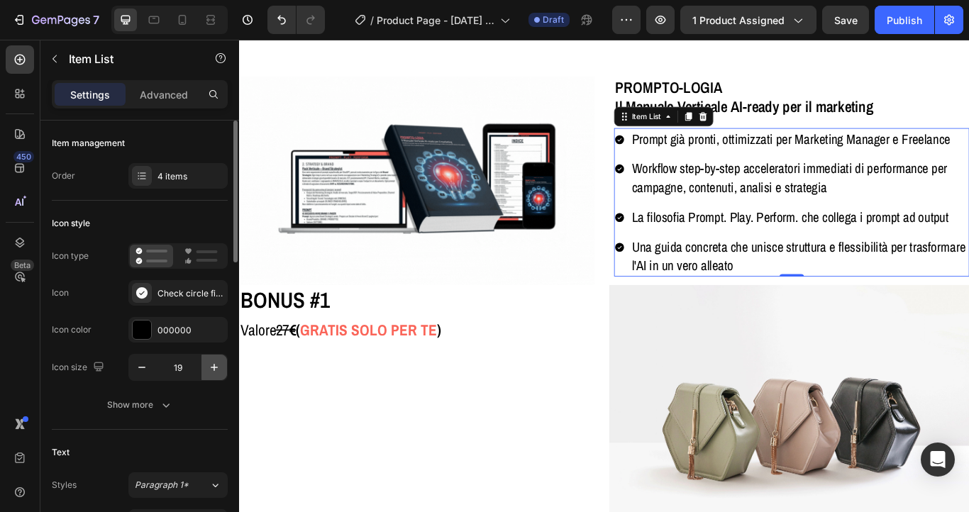
type input "20"
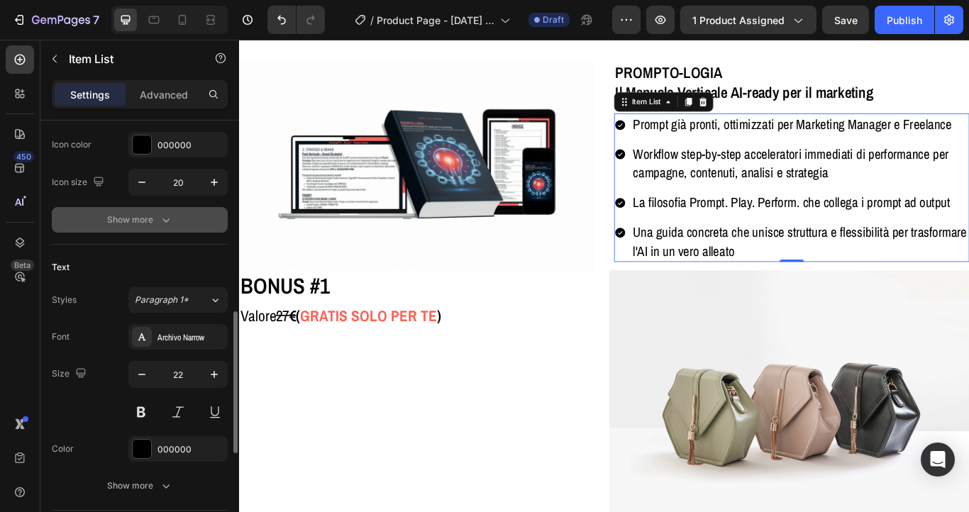
scroll to position [306, 0]
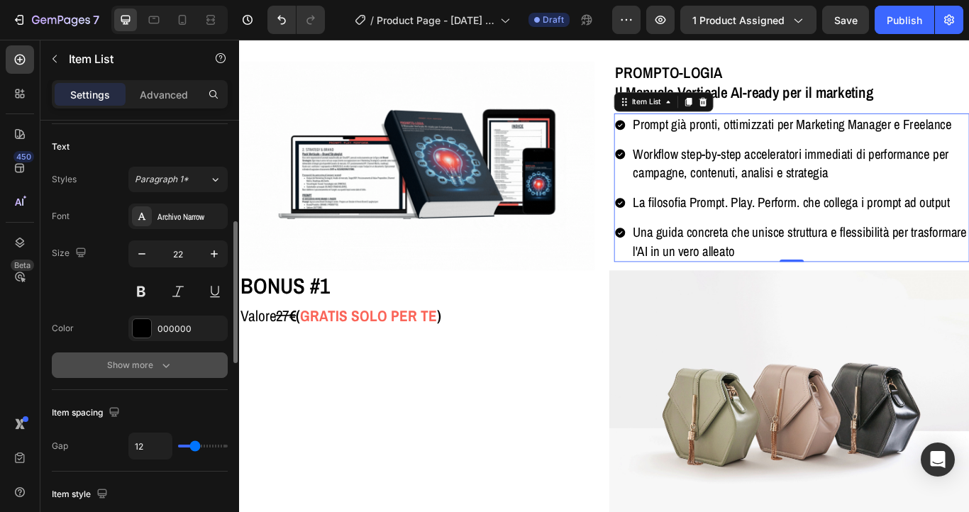
click at [163, 358] on icon "button" at bounding box center [166, 365] width 14 height 14
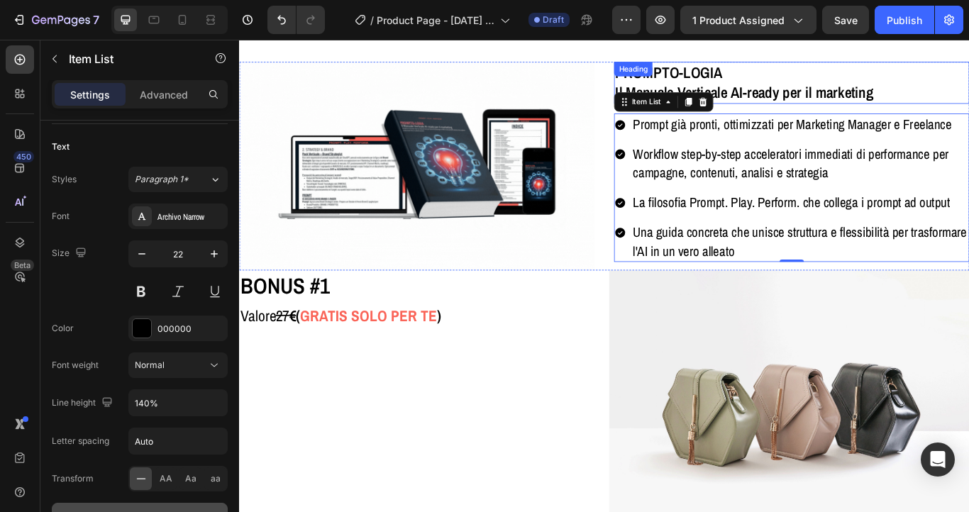
click at [922, 92] on h2 "PROMPTO-LOGIA Il Manuale Verticale AI-ready per il marketing" at bounding box center [883, 89] width 414 height 49
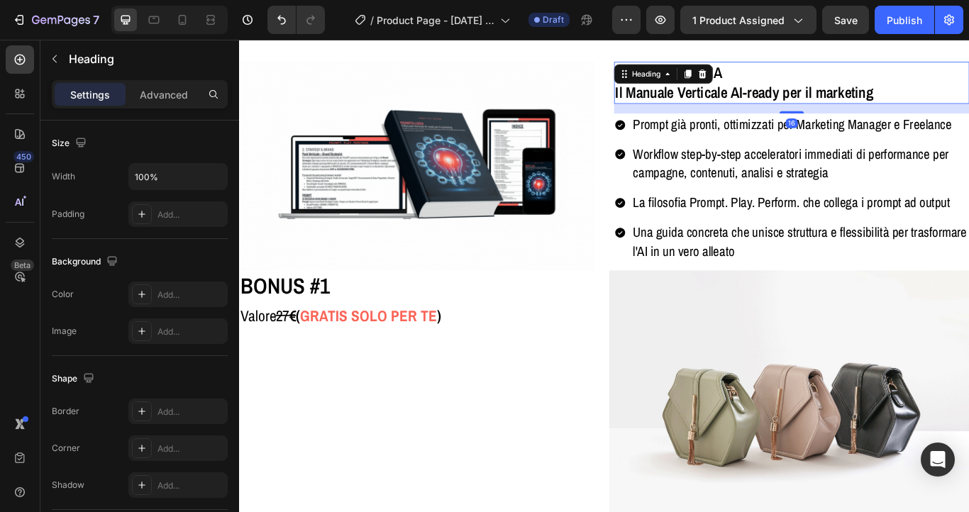
scroll to position [0, 0]
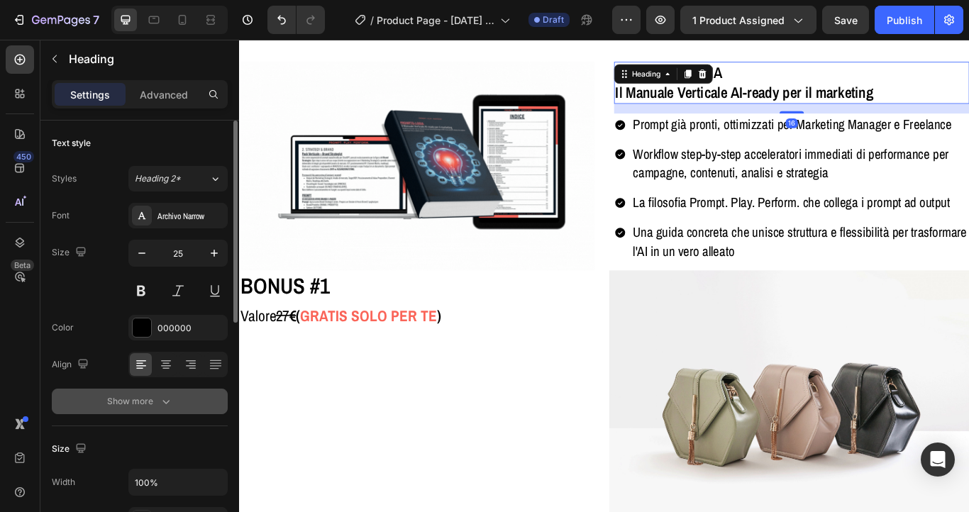
click at [169, 405] on icon "button" at bounding box center [166, 401] width 14 height 14
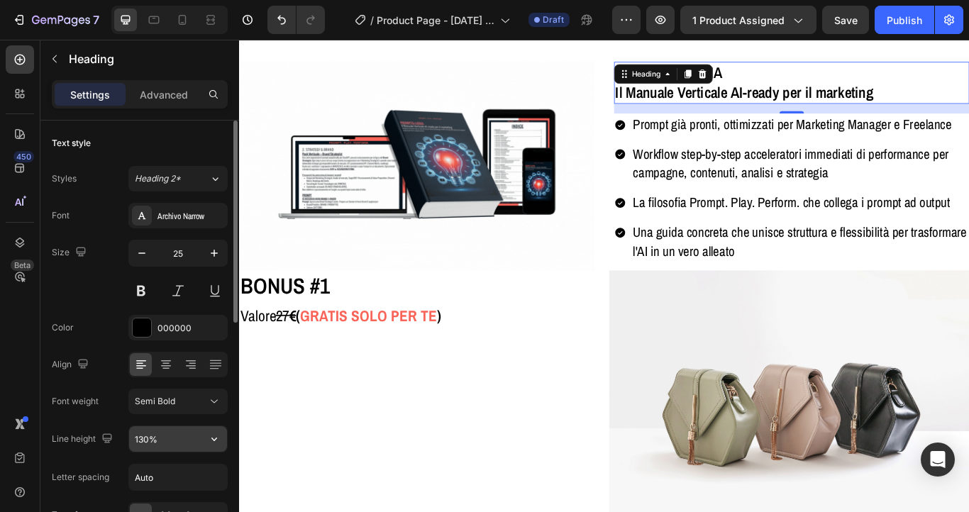
click at [173, 436] on input "130%" at bounding box center [178, 439] width 98 height 26
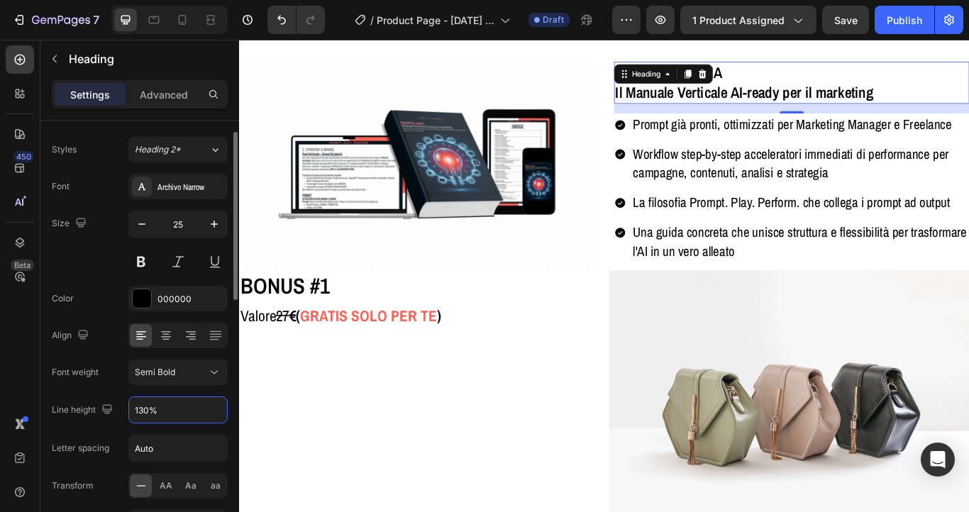
scroll to position [28, 0]
click at [184, 378] on div "Semi Bold" at bounding box center [171, 373] width 72 height 13
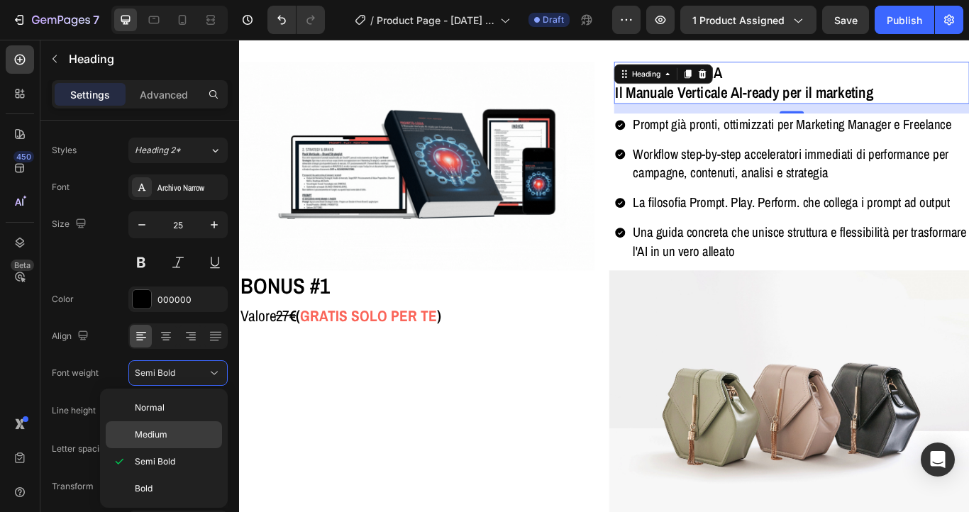
click at [182, 431] on p "Medium" at bounding box center [175, 434] width 81 height 13
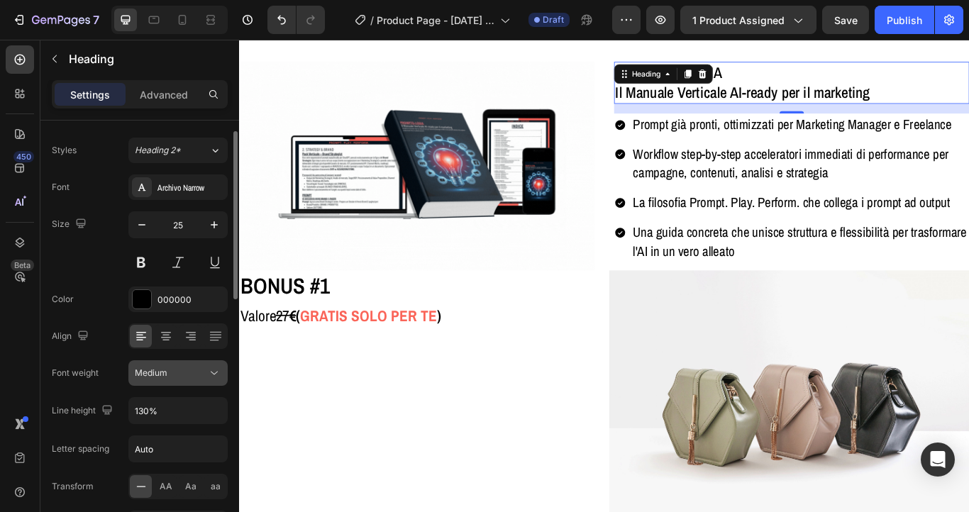
click at [182, 365] on button "Medium" at bounding box center [177, 373] width 99 height 26
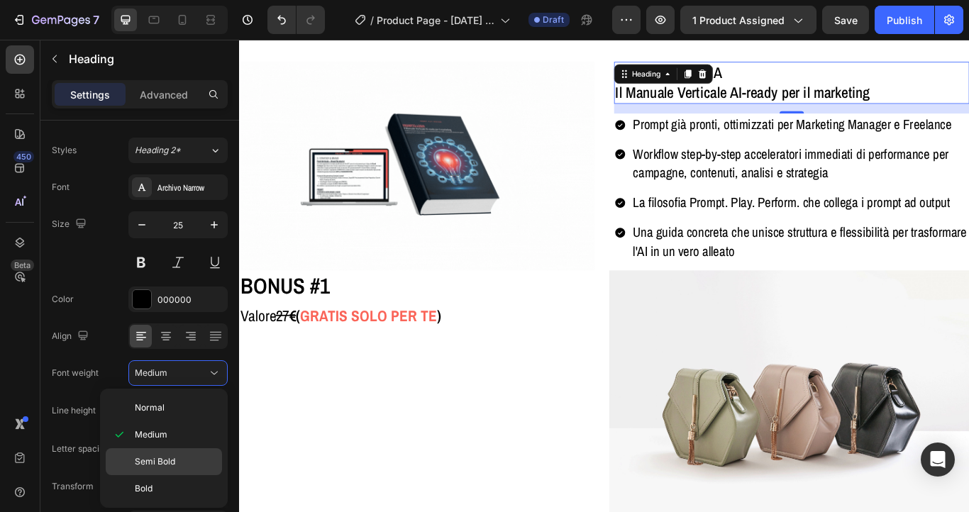
click at [175, 457] on p "Semi Bold" at bounding box center [175, 461] width 81 height 13
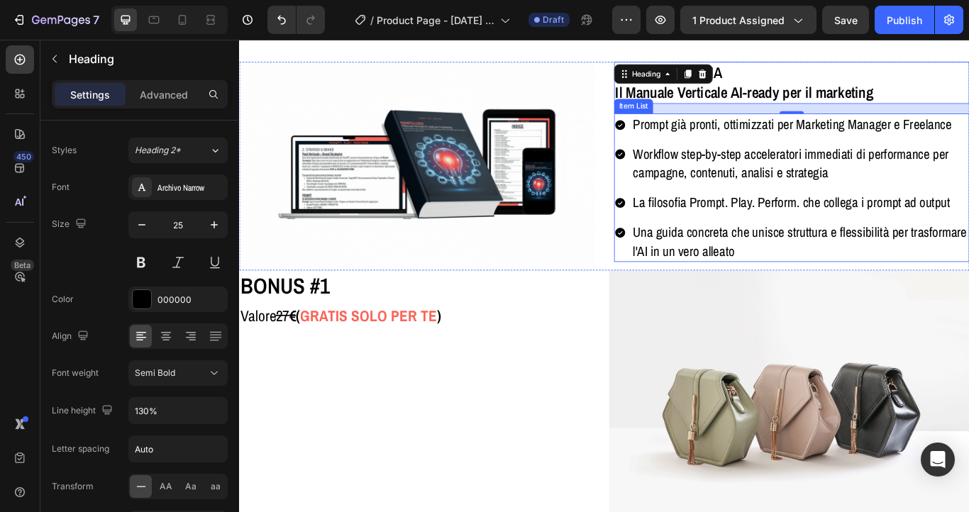
click at [747, 189] on p "Workflow step-by-step acceleratori immediati di performance per campagne, conte…" at bounding box center [893, 184] width 390 height 44
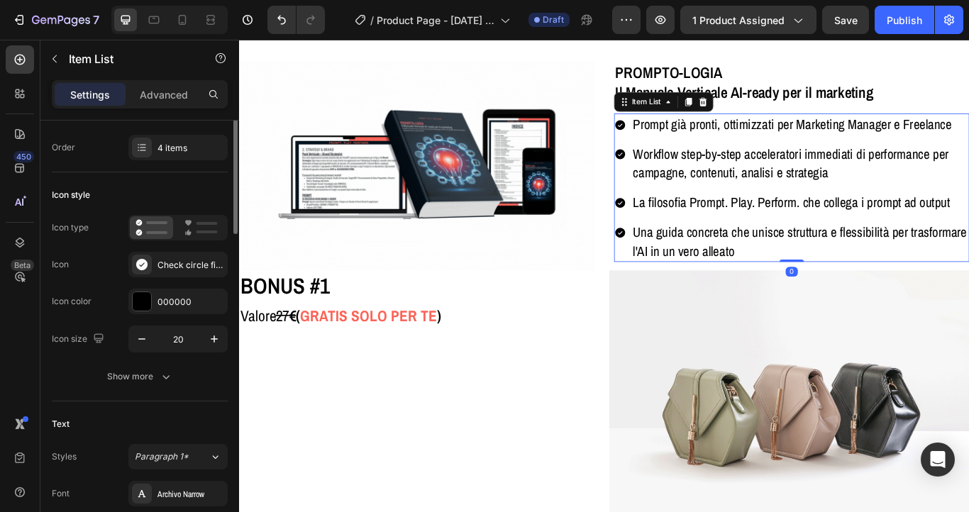
scroll to position [0, 0]
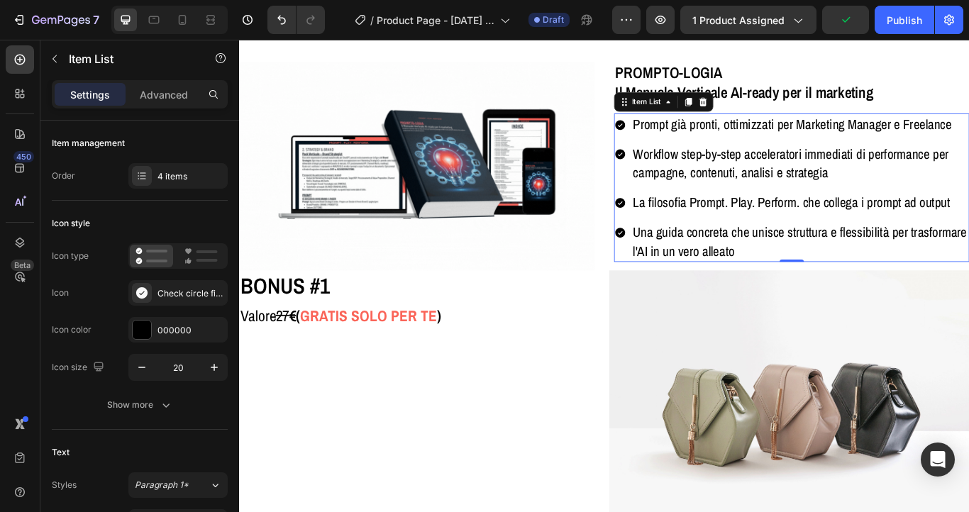
click at [752, 144] on p "Prompt già pronti, ottimizzati per Marketing Manager e Freelance" at bounding box center [893, 139] width 390 height 22
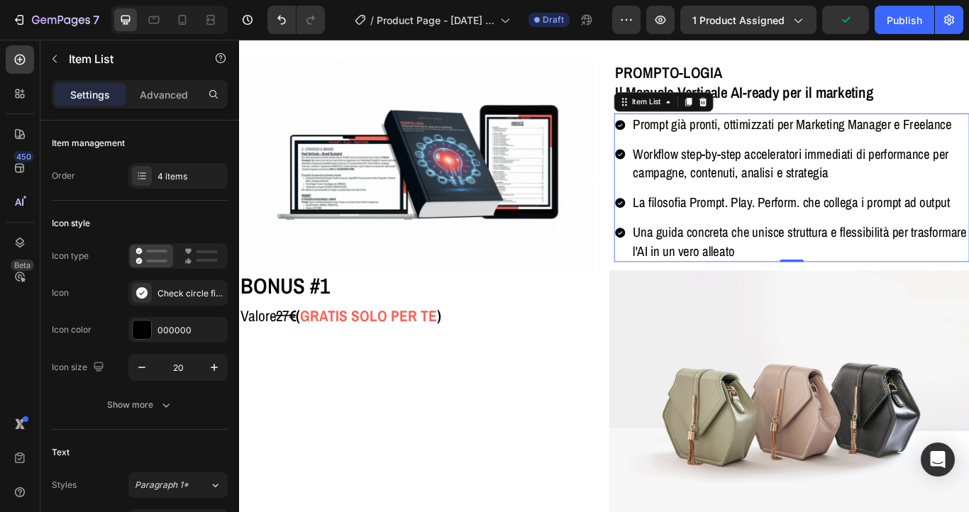
click at [752, 144] on p "Prompt già pronti, ottimizzati per Marketing Manager e Freelance" at bounding box center [893, 139] width 390 height 22
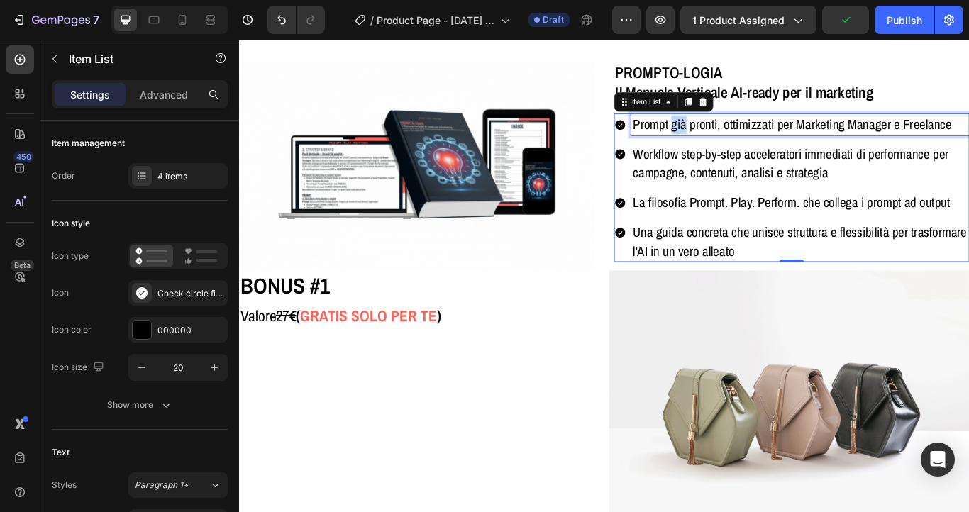
click at [752, 144] on p "Prompt già pronti, ottimizzati per Marketing Manager e Freelance" at bounding box center [893, 139] width 390 height 22
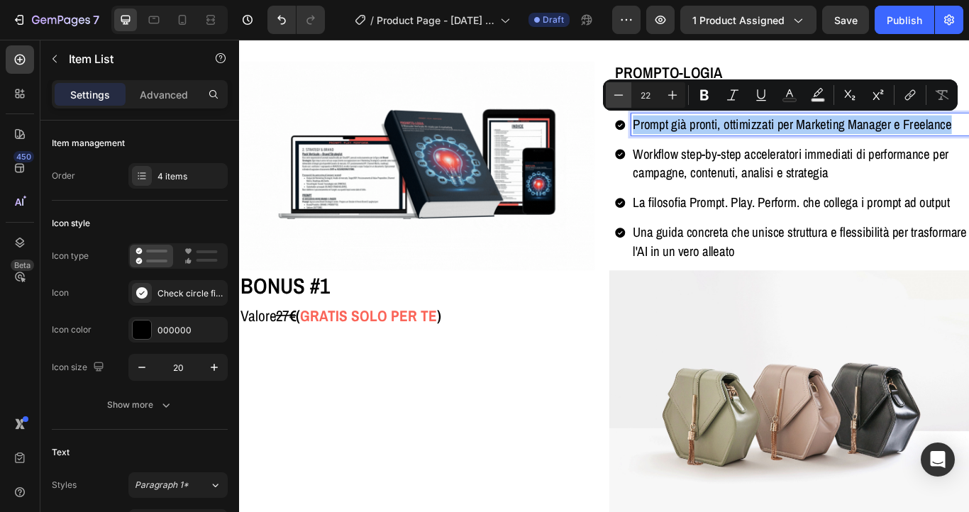
click at [616, 101] on icon "Editor contextual toolbar" at bounding box center [618, 95] width 14 height 14
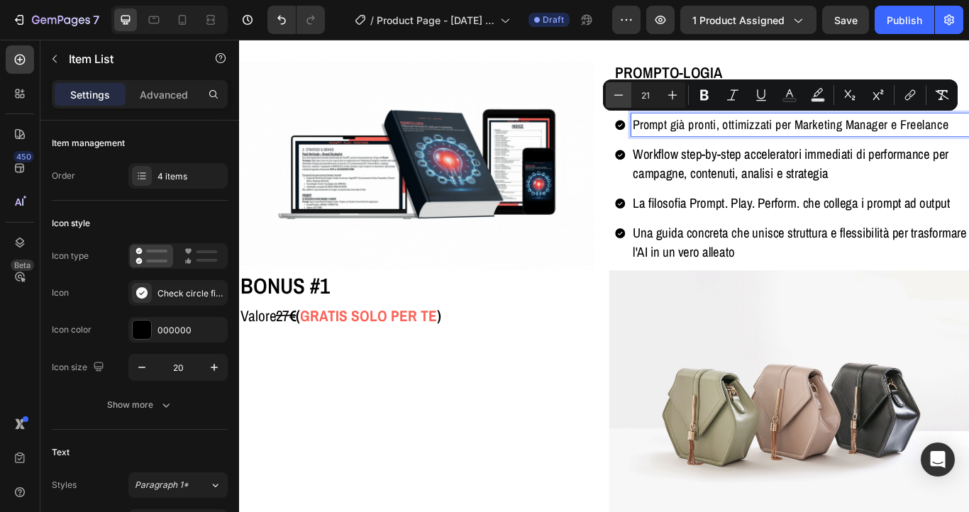
click at [616, 101] on icon "Editor contextual toolbar" at bounding box center [618, 95] width 14 height 14
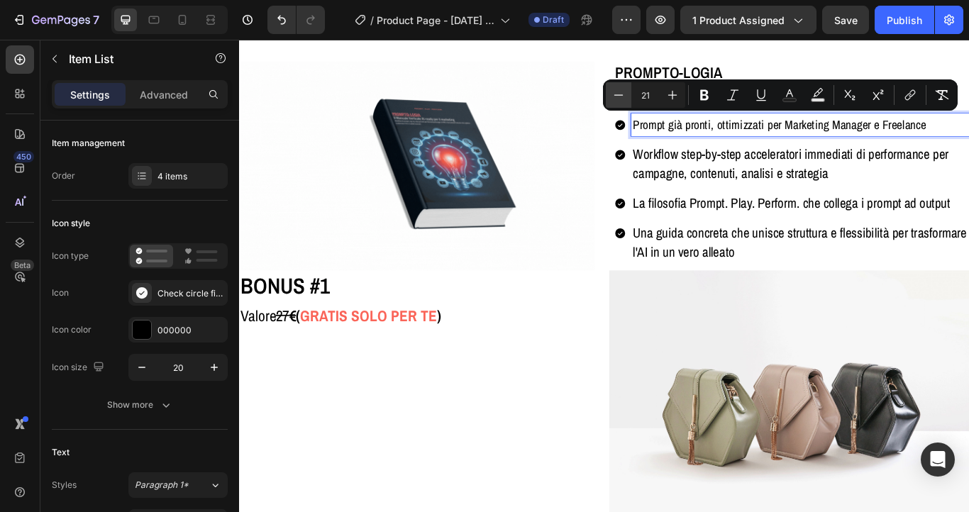
type input "20"
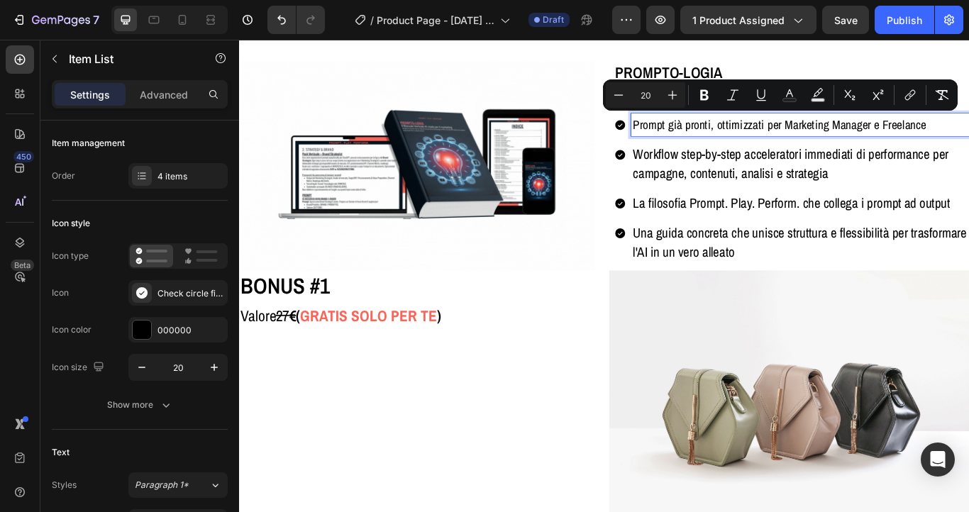
click at [742, 170] on p "Workflow step-by-step acceleratori immediati di performance per campagne, conte…" at bounding box center [893, 184] width 390 height 44
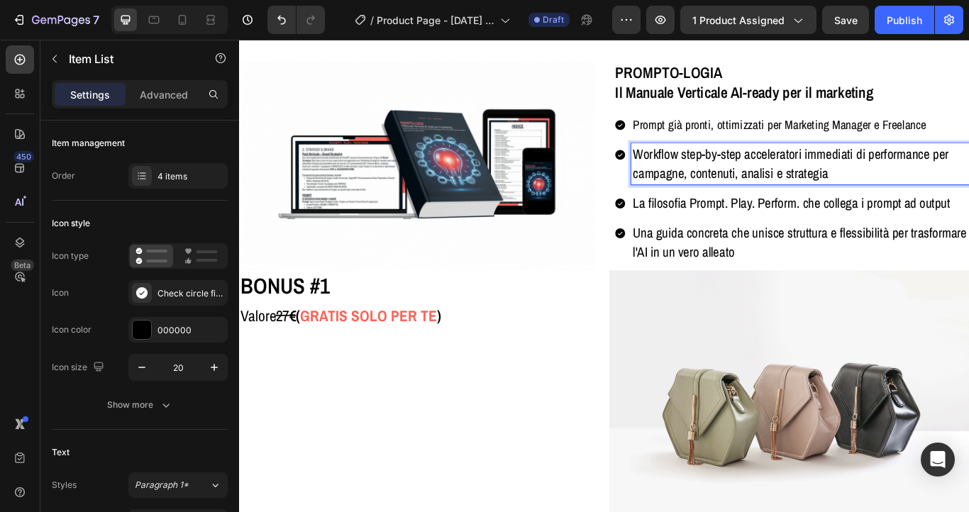
click at [742, 170] on p "Workflow step-by-step acceleratori immediati di performance per campagne, conte…" at bounding box center [893, 184] width 390 height 44
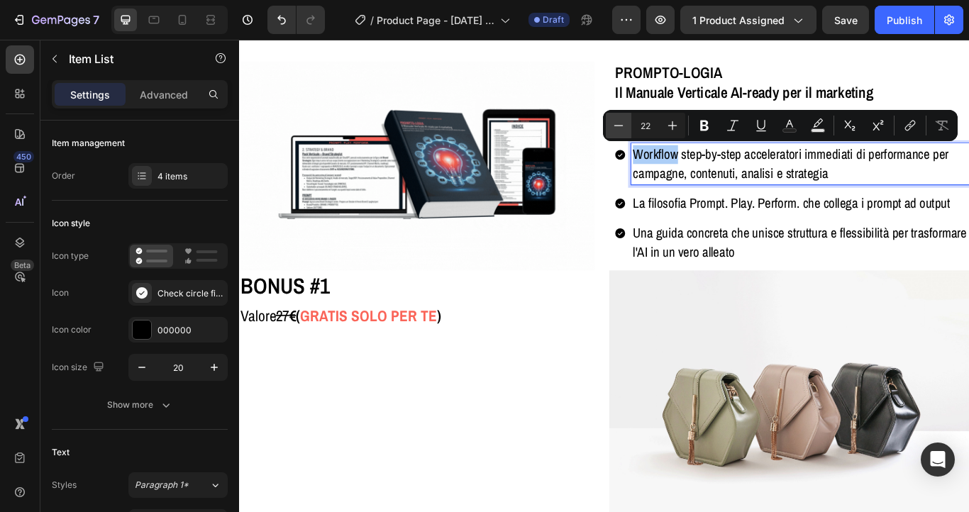
click at [617, 125] on icon "Editor contextual toolbar" at bounding box center [618, 125] width 14 height 14
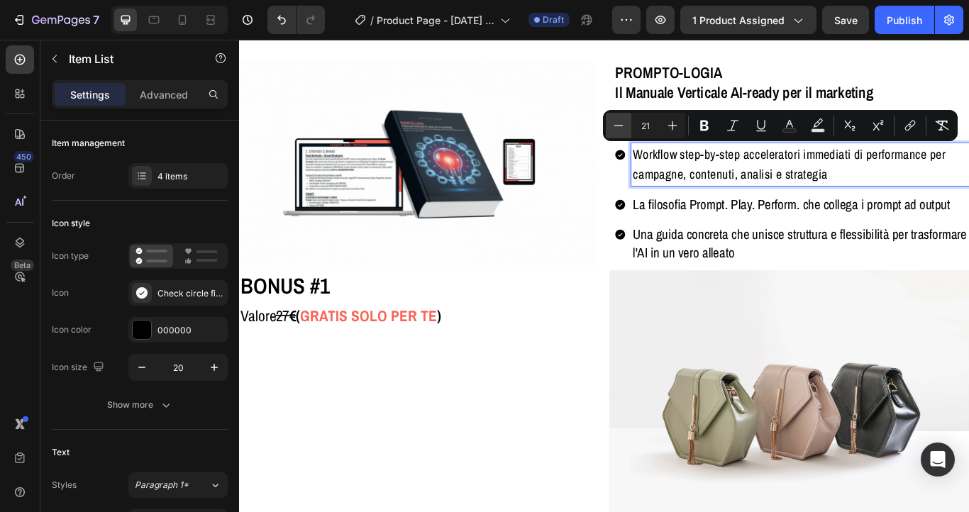
type input "20"
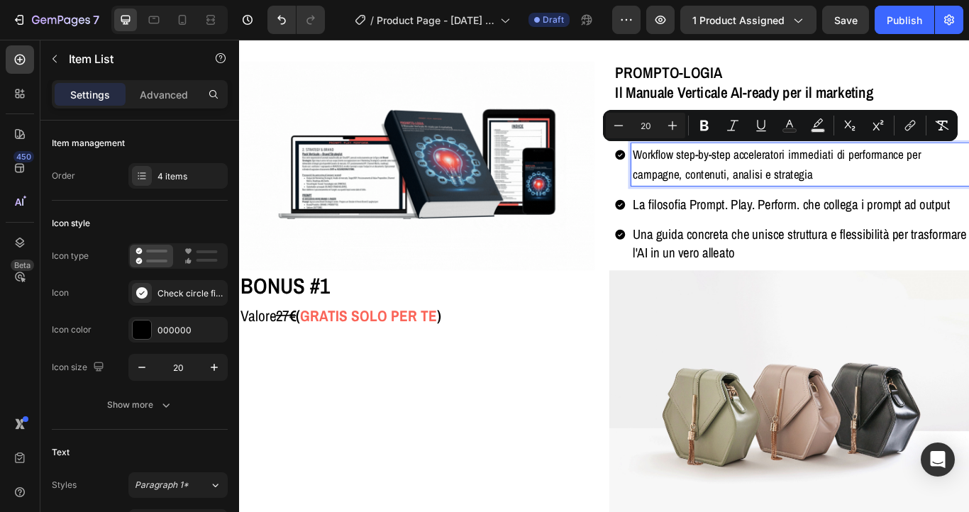
click at [728, 234] on p "La filosofia Prompt. Play. Perform. che collega i prompt ad output" at bounding box center [893, 232] width 390 height 22
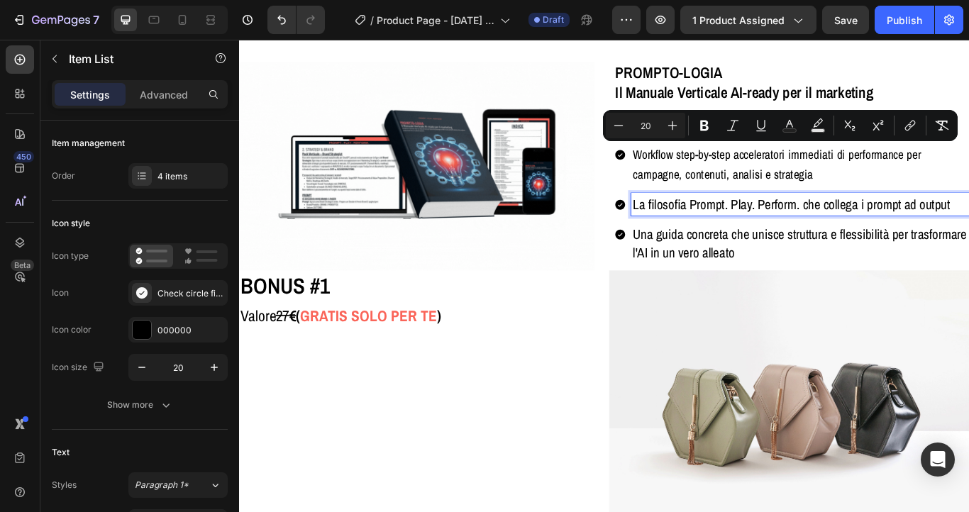
click at [728, 234] on p "La filosofia Prompt. Play. Perform. che collega i prompt ad output" at bounding box center [893, 232] width 390 height 22
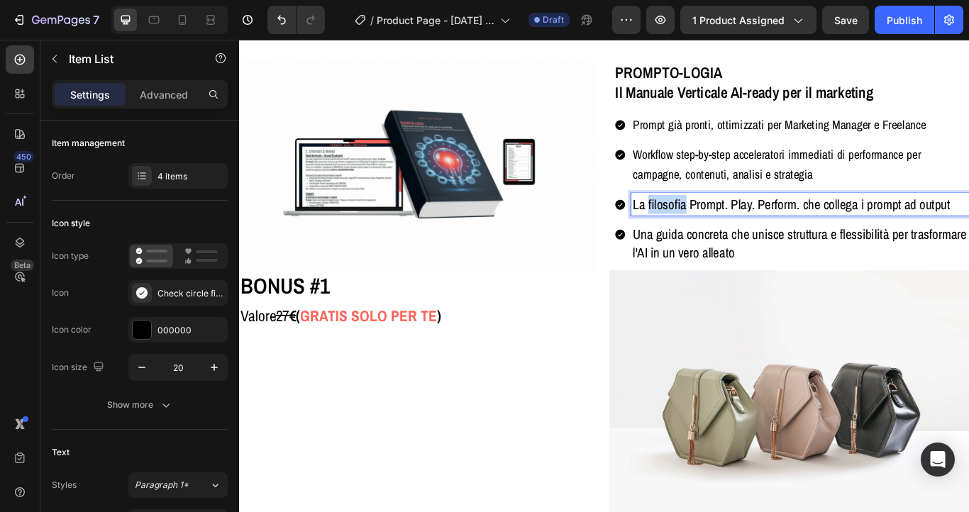
click at [728, 234] on p "La filosofia Prompt. Play. Perform. che collega i prompt ad output" at bounding box center [893, 232] width 390 height 22
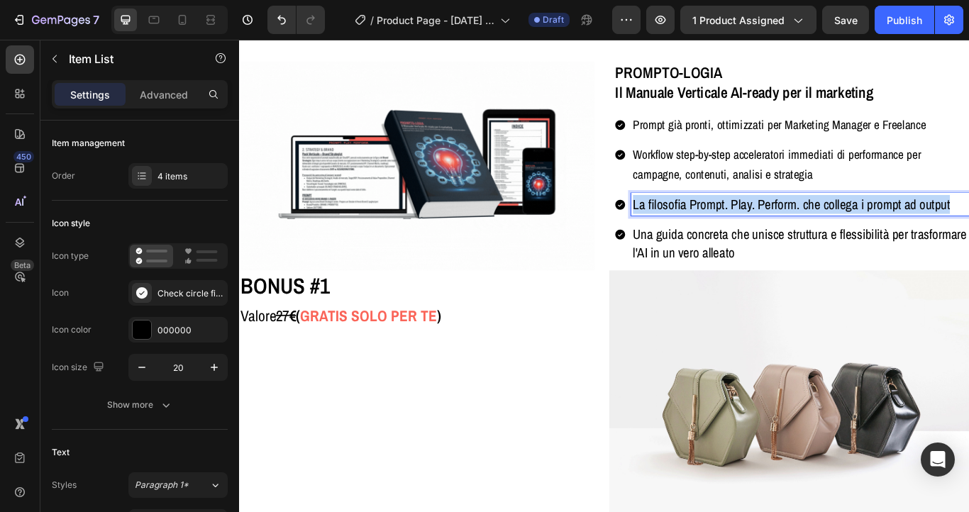
click at [728, 234] on p "La filosofia Prompt. Play. Perform. che collega i prompt ad output" at bounding box center [893, 232] width 390 height 22
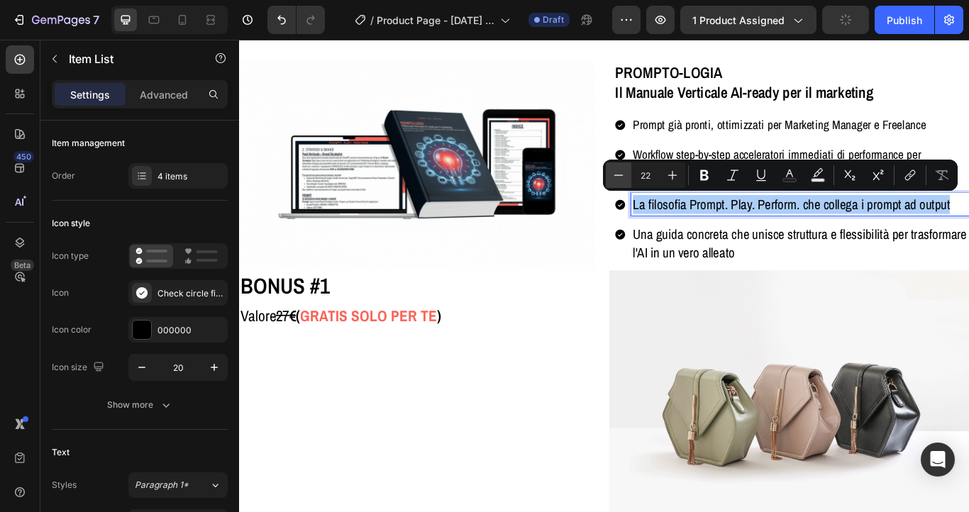
click at [618, 178] on icon "Editor contextual toolbar" at bounding box center [618, 175] width 14 height 14
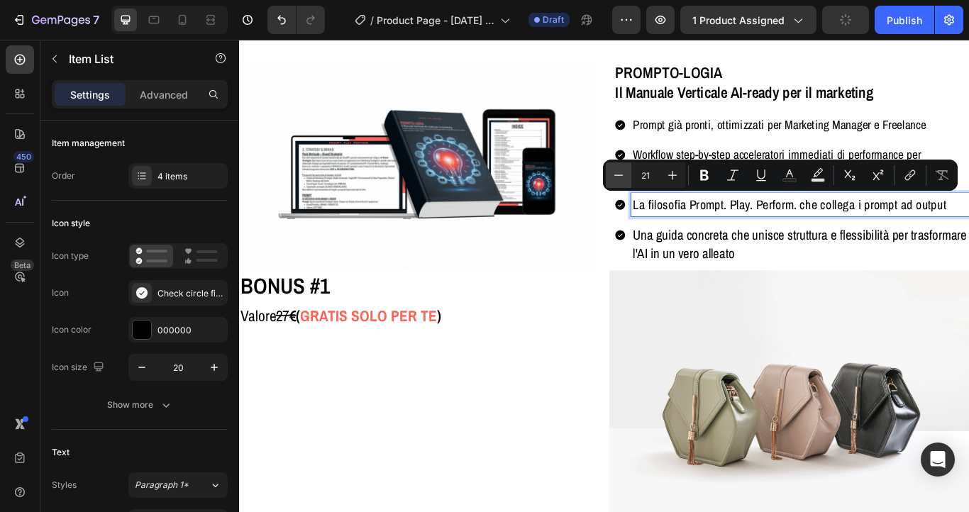
click at [618, 178] on icon "Editor contextual toolbar" at bounding box center [618, 175] width 14 height 14
type input "20"
click at [777, 285] on p "Una guida concreta che unisce struttura e flessibilità per trasformare l'AI in …" at bounding box center [893, 278] width 390 height 44
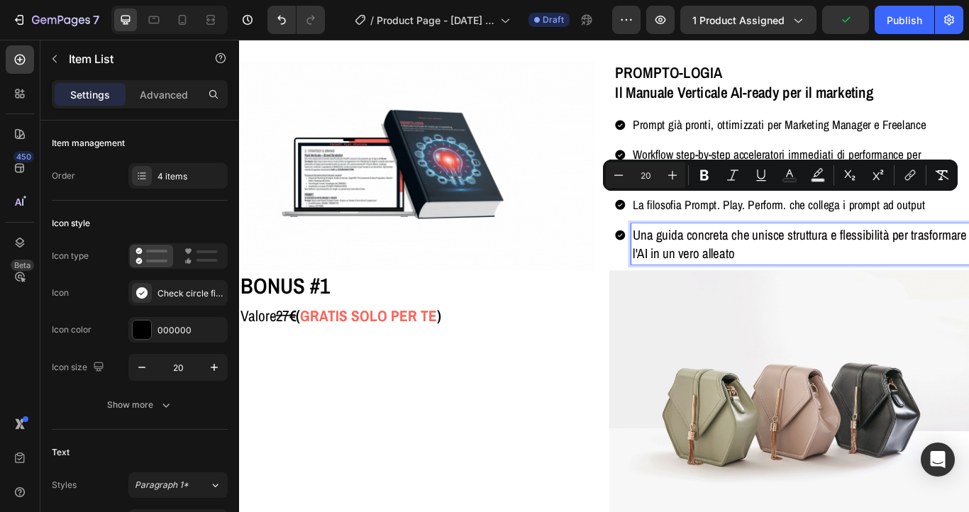
click at [777, 285] on p "Una guida concreta che unisce struttura e flessibilità per trasformare l'AI in …" at bounding box center [893, 278] width 390 height 44
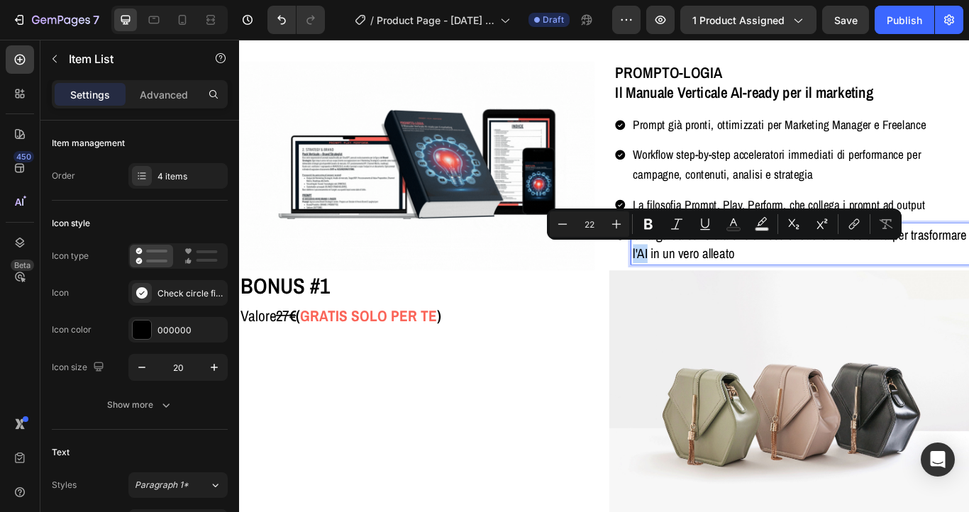
click at [773, 287] on p "Una guida concreta che unisce struttura e flessibilità per trasformare l'AI in …" at bounding box center [893, 278] width 390 height 44
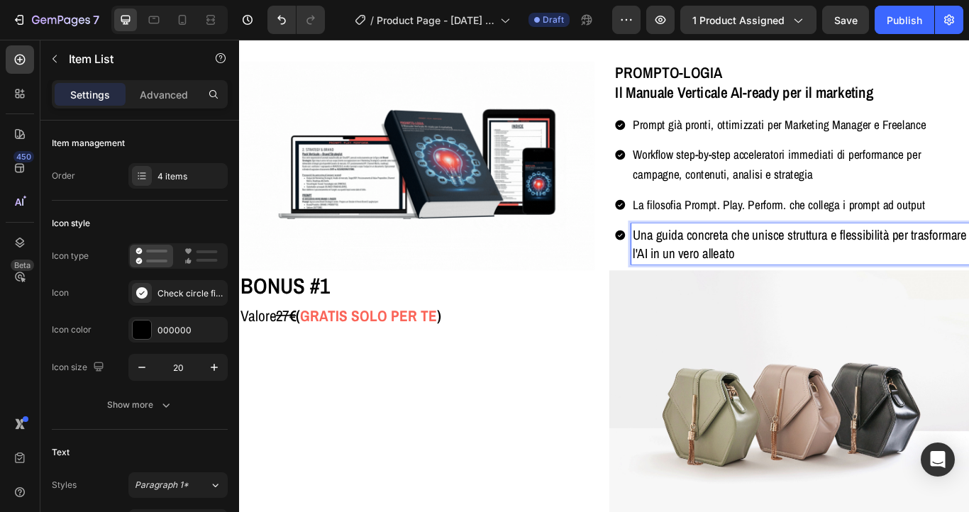
click at [773, 287] on p "Una guida concreta che unisce struttura e flessibilità per trasformare l'AI in …" at bounding box center [893, 278] width 390 height 44
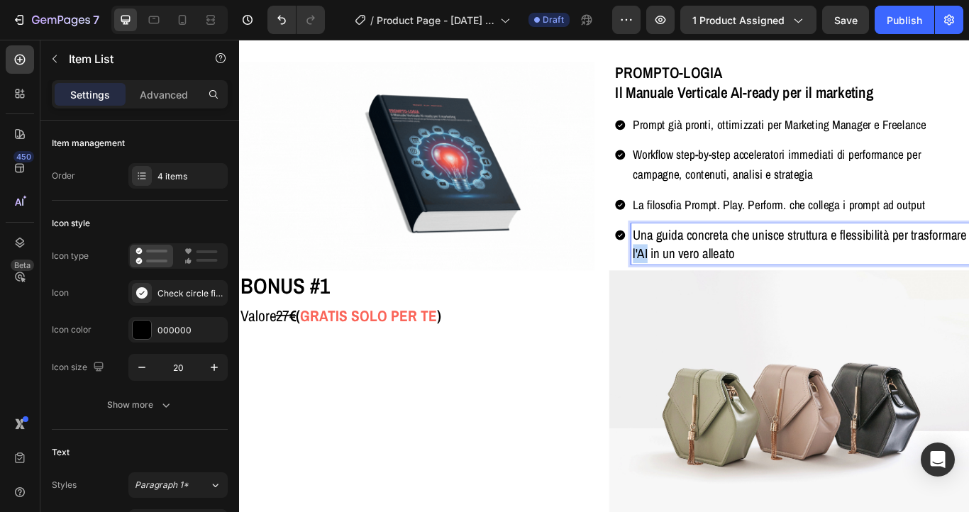
click at [773, 287] on p "Una guida concreta che unisce struttura e flessibilità per trasformare l'AI in …" at bounding box center [893, 278] width 390 height 44
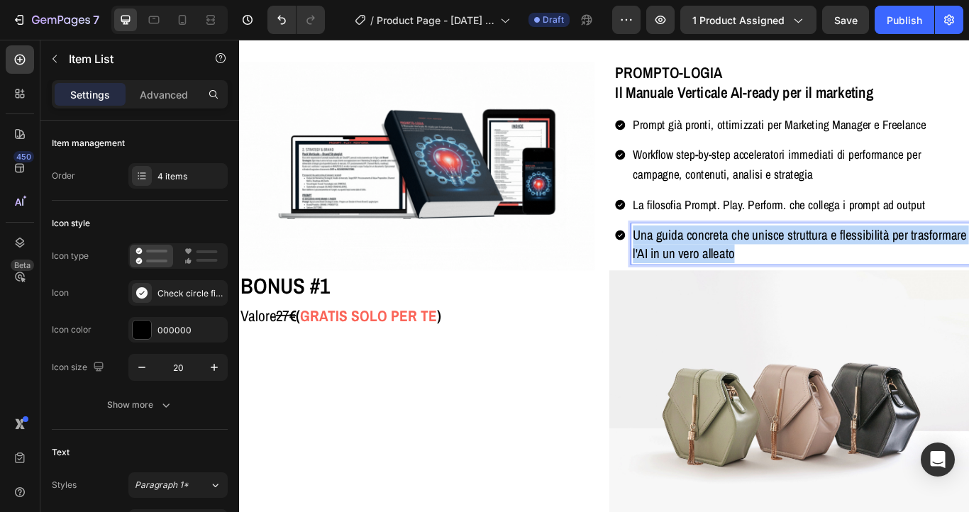
click at [773, 287] on p "Una guida concreta che unisce struttura e flessibilità per trasformare l'AI in …" at bounding box center [893, 278] width 390 height 44
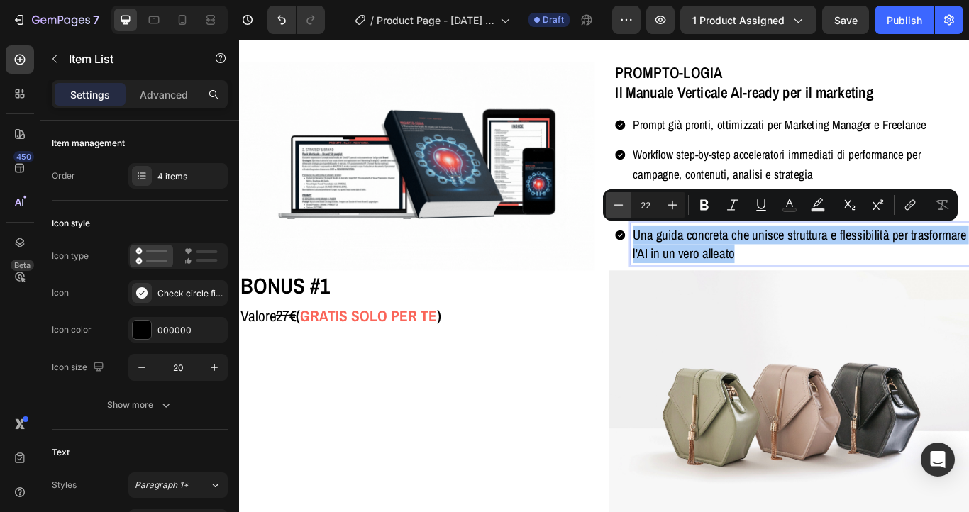
click at [614, 204] on icon "Editor contextual toolbar" at bounding box center [618, 205] width 14 height 14
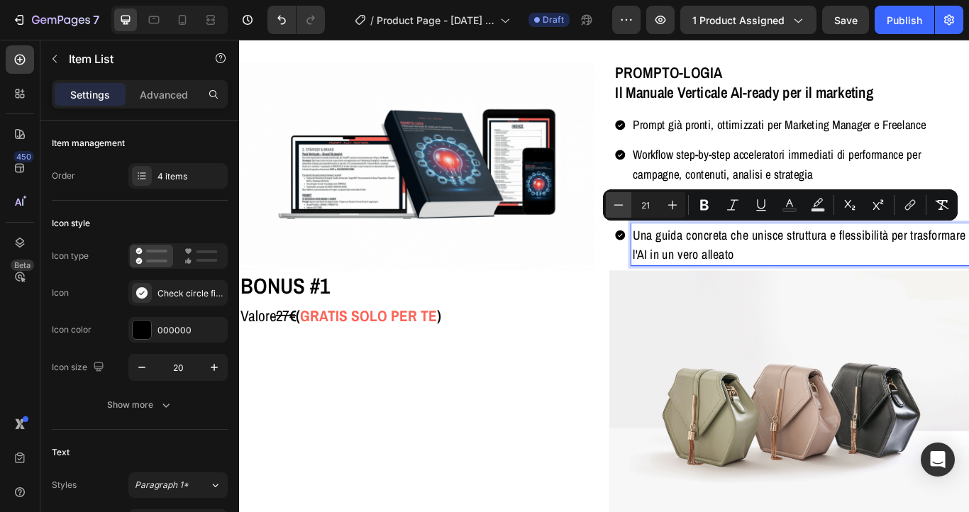
click at [614, 204] on icon "Editor contextual toolbar" at bounding box center [618, 205] width 14 height 14
click at [669, 198] on icon "Editor contextual toolbar" at bounding box center [672, 205] width 14 height 14
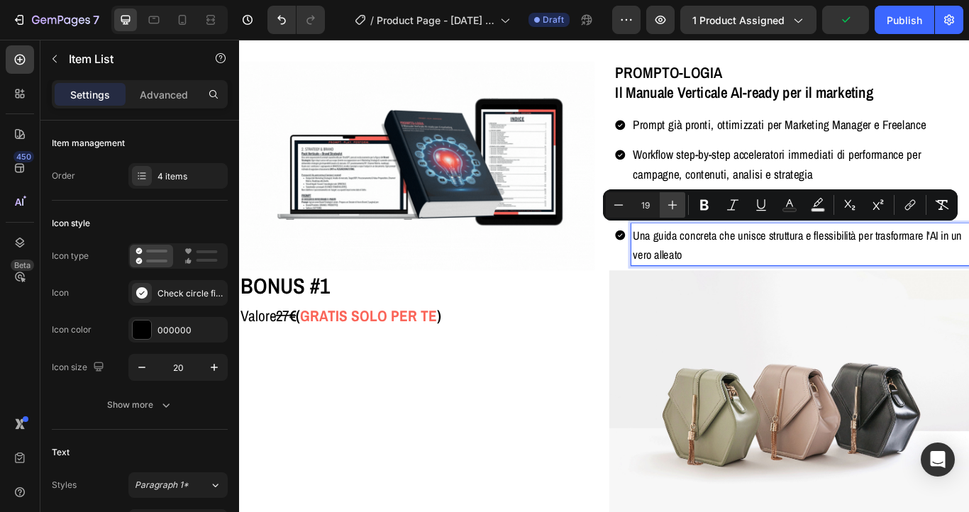
click at [669, 198] on icon "Editor contextual toolbar" at bounding box center [672, 205] width 14 height 14
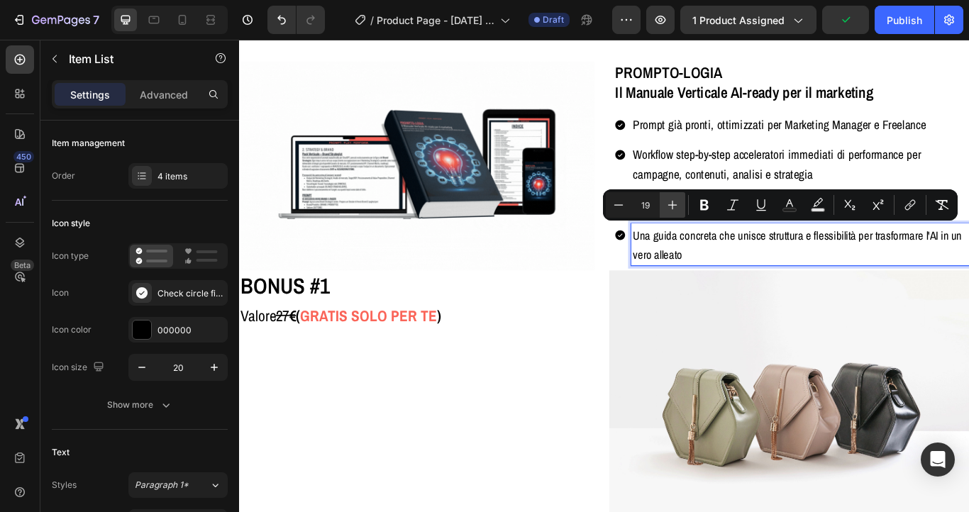
type input "20"
click at [577, 330] on h2 "BONUS #1" at bounding box center [449, 327] width 420 height 36
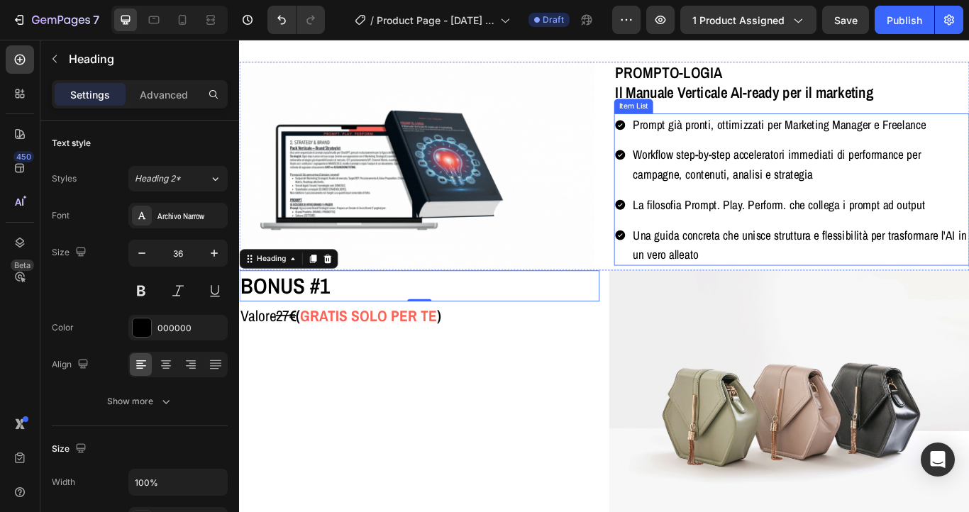
click at [728, 152] on div "Prompt già pronti, ottimizzati per Marketing Manager e Freelance" at bounding box center [893, 139] width 394 height 27
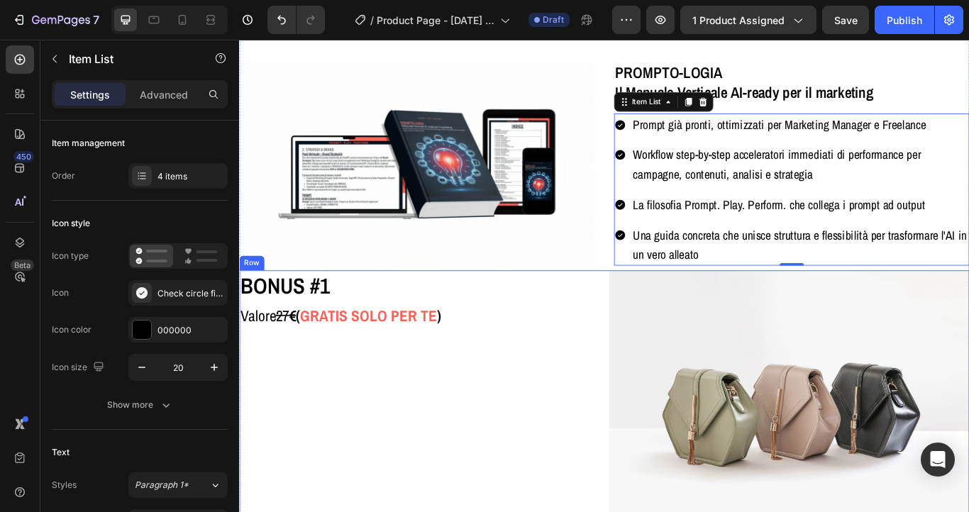
click at [464, 453] on div "BONUS #1 Heading Valore 27 € ( GRATIS SOLO PER TE ) Text Block" at bounding box center [449, 466] width 420 height 315
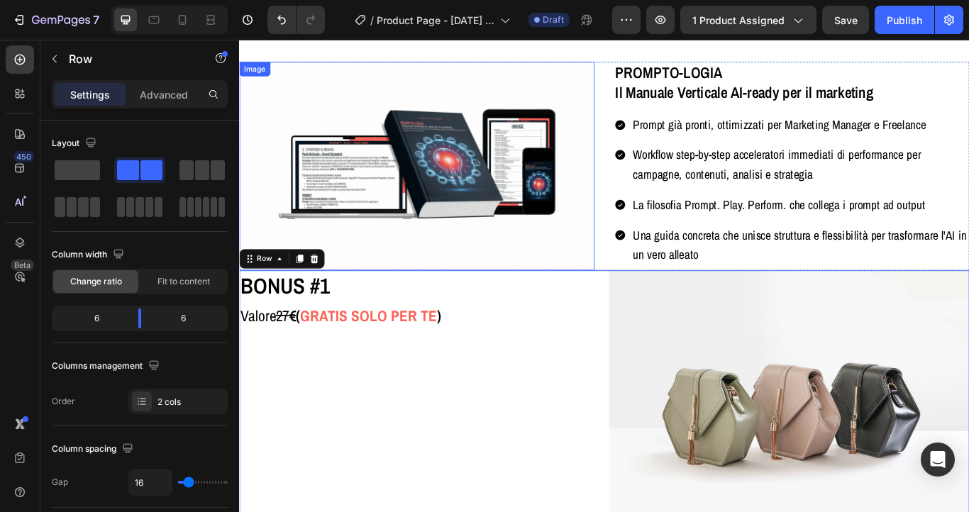
click at [514, 192] on img at bounding box center [446, 187] width 414 height 244
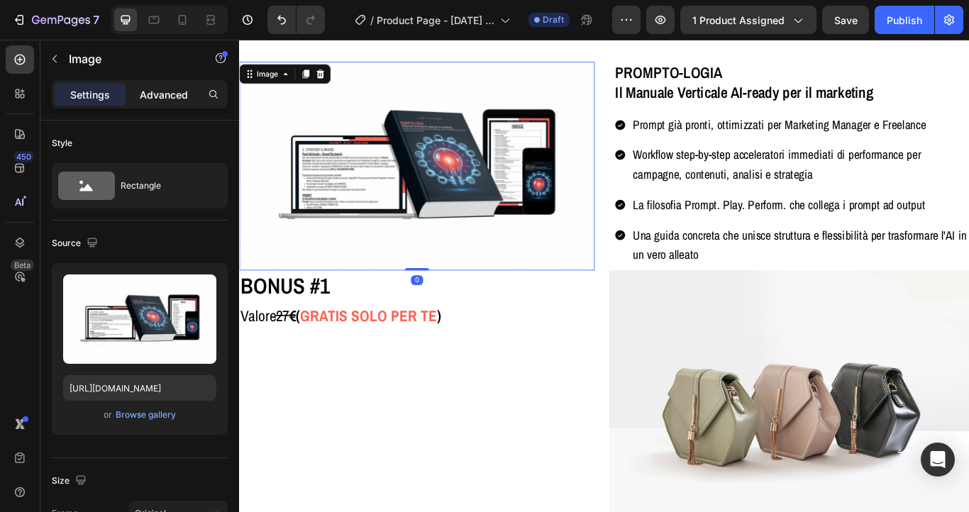
click at [158, 101] on div "Advanced" at bounding box center [163, 94] width 71 height 23
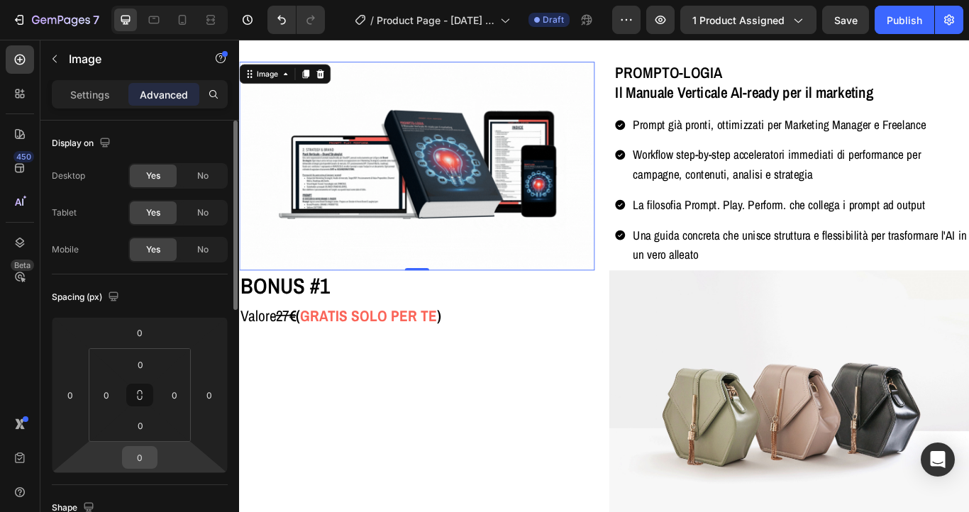
click at [131, 461] on input "0" at bounding box center [140, 457] width 28 height 21
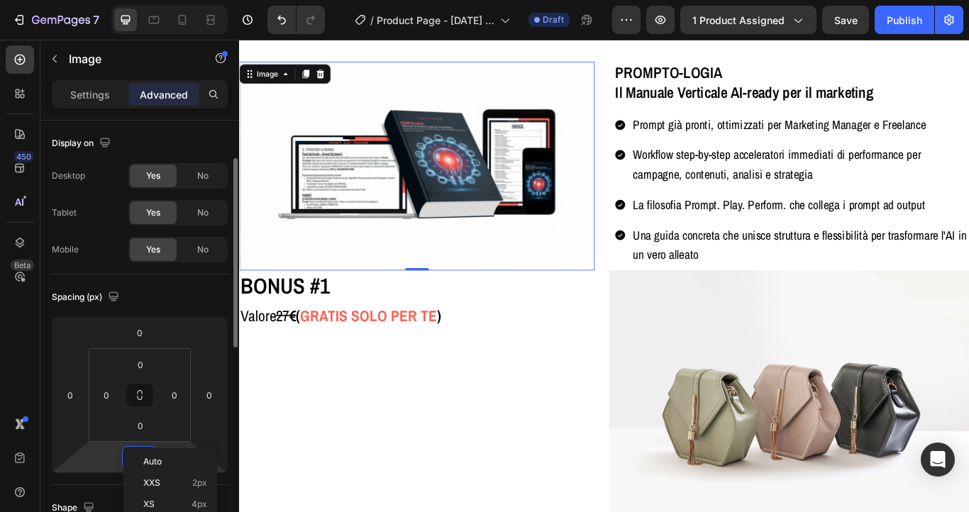
scroll to position [26, 0]
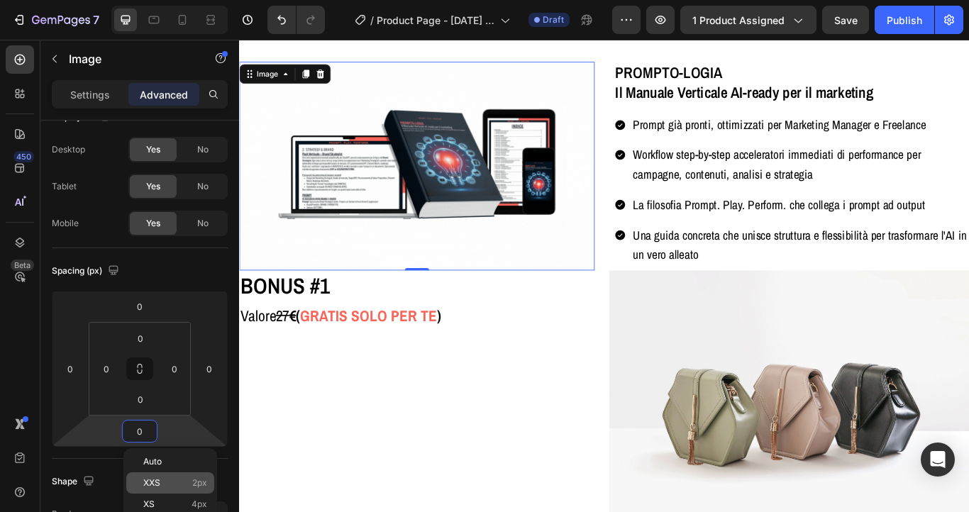
click at [144, 477] on div "XXS 2px" at bounding box center [170, 482] width 88 height 21
type input "2"
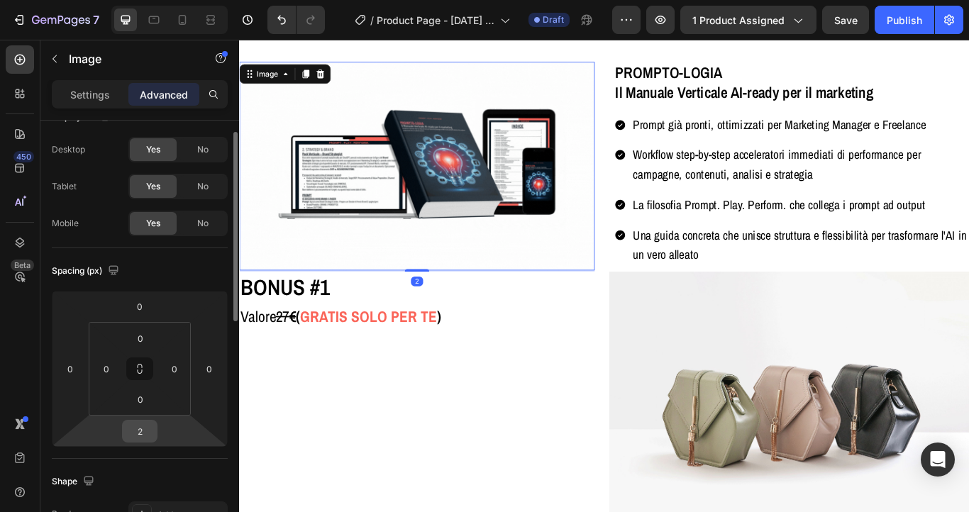
click at [146, 429] on input "2" at bounding box center [140, 431] width 28 height 21
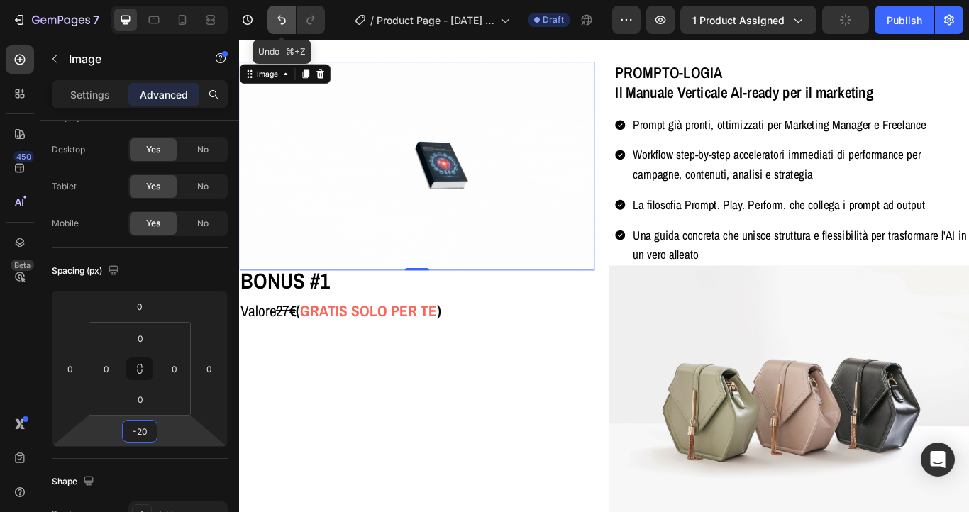
click at [286, 9] on button "Undo/Redo" at bounding box center [281, 20] width 28 height 28
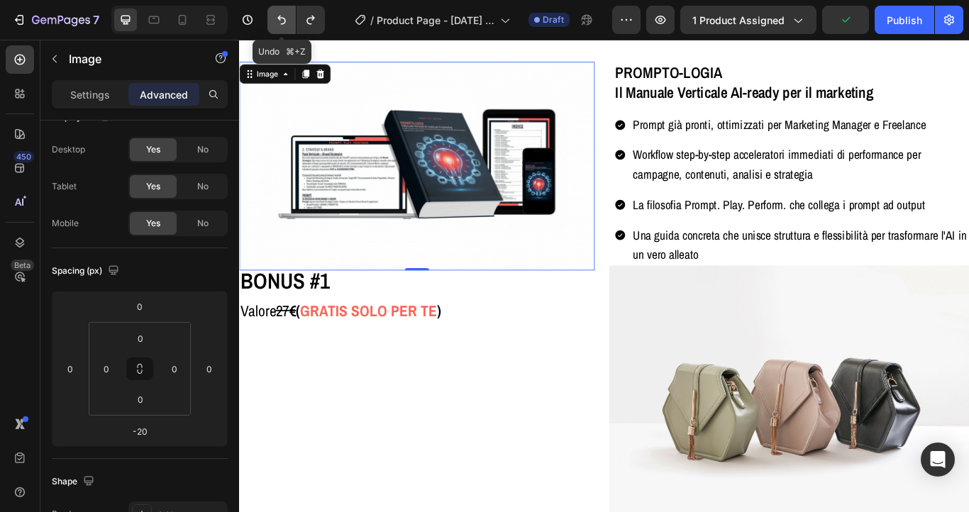
click at [286, 9] on button "Undo/Redo" at bounding box center [281, 20] width 28 height 28
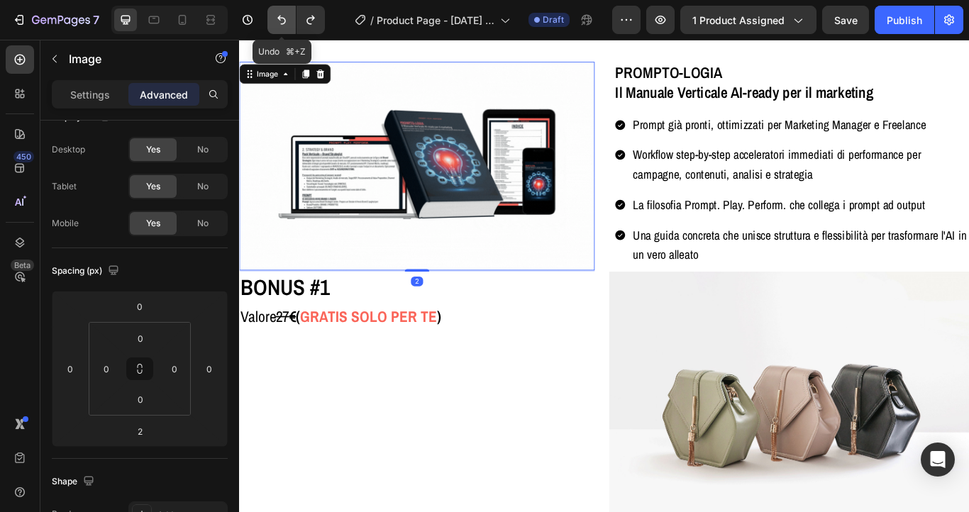
click at [286, 9] on button "Undo/Redo" at bounding box center [281, 20] width 28 height 28
type input "0"
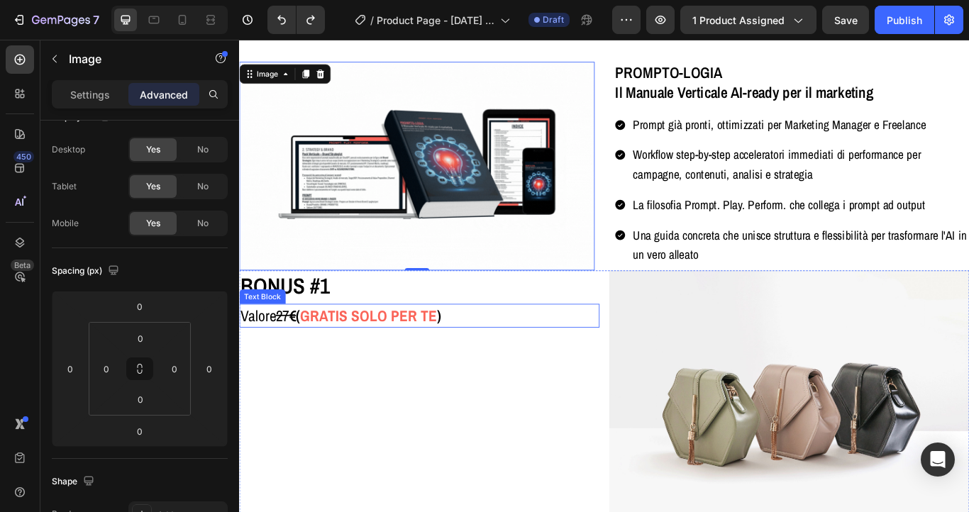
click at [633, 353] on p "Valore 27 € ( GRATIS SOLO PER TE )" at bounding box center [448, 361] width 417 height 25
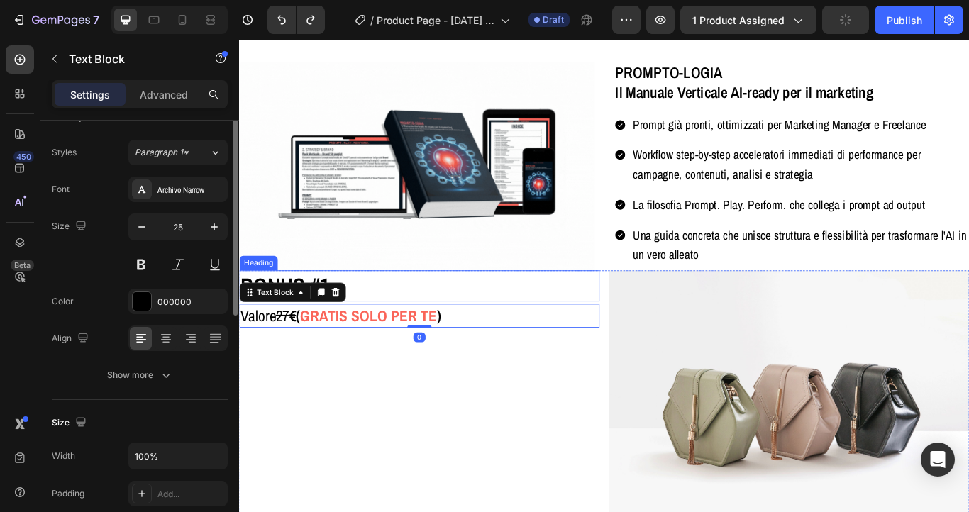
scroll to position [0, 0]
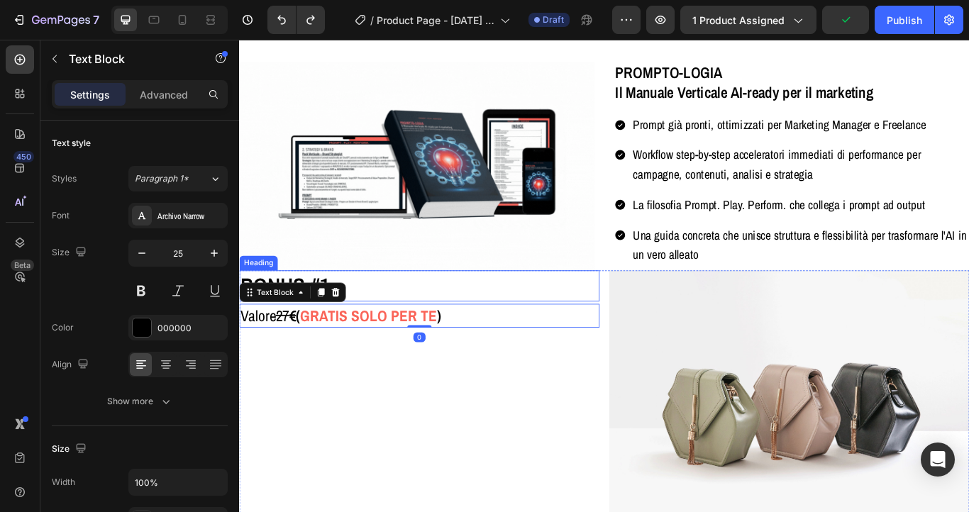
click at [585, 322] on h2 "BONUS #1" at bounding box center [449, 327] width 420 height 36
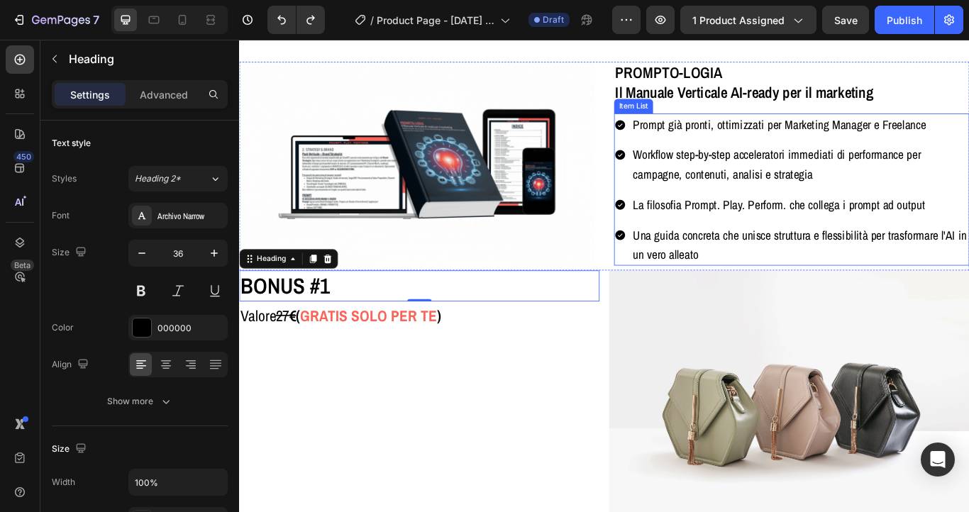
click at [690, 120] on div "Item List" at bounding box center [699, 117] width 40 height 13
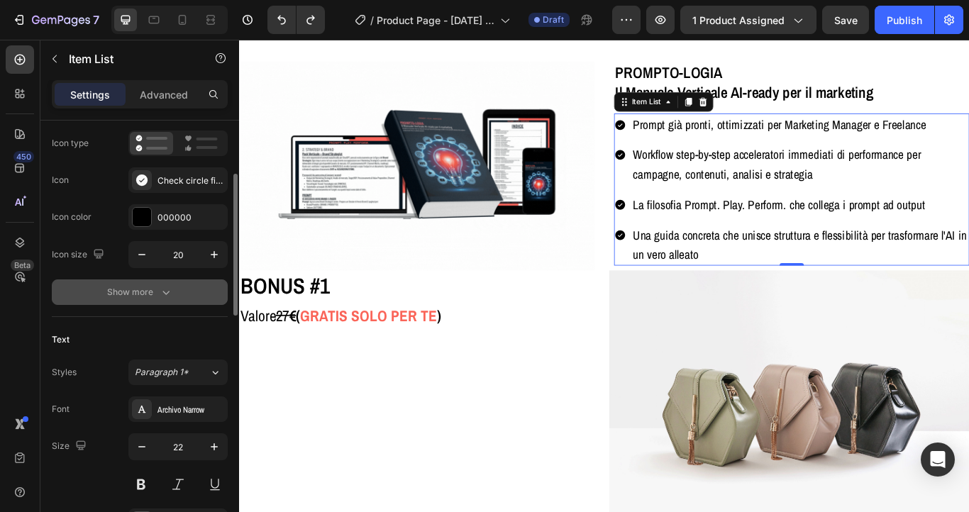
scroll to position [178, 0]
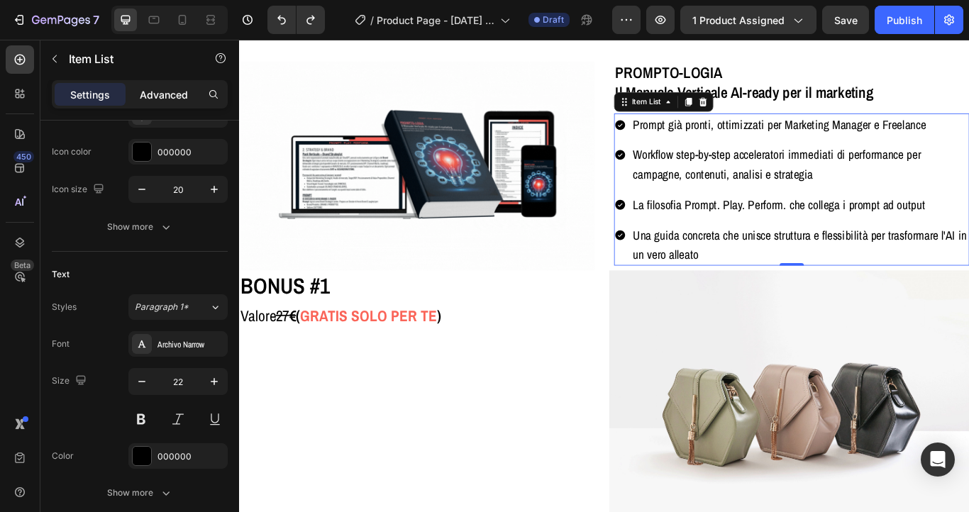
click at [159, 104] on div "Advanced" at bounding box center [163, 94] width 71 height 23
type input "100%"
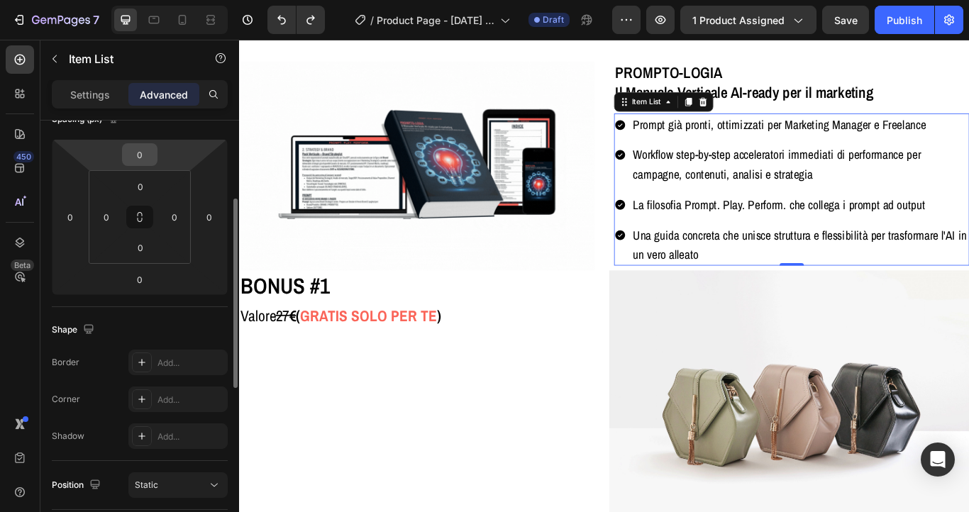
click at [145, 155] on input "0" at bounding box center [140, 154] width 28 height 21
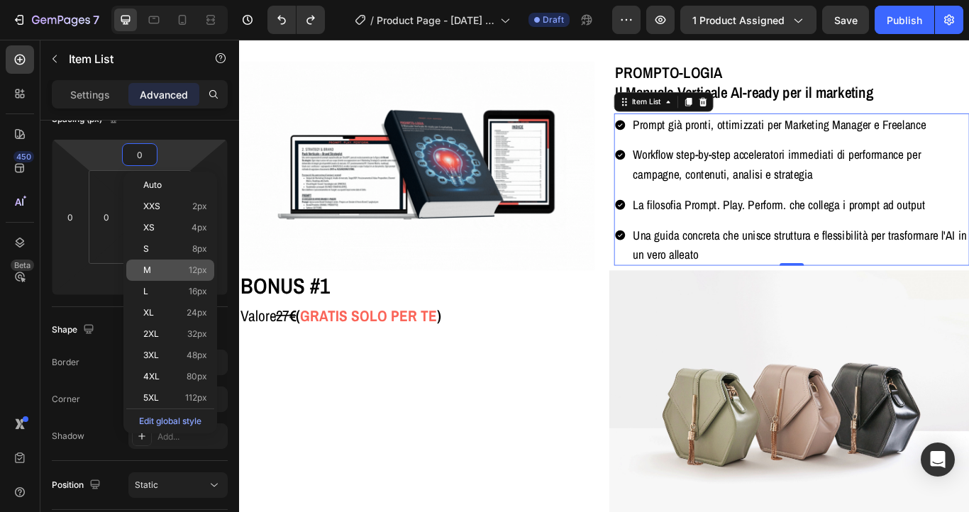
click at [150, 275] on div "M 12px" at bounding box center [170, 270] width 88 height 21
type input "12"
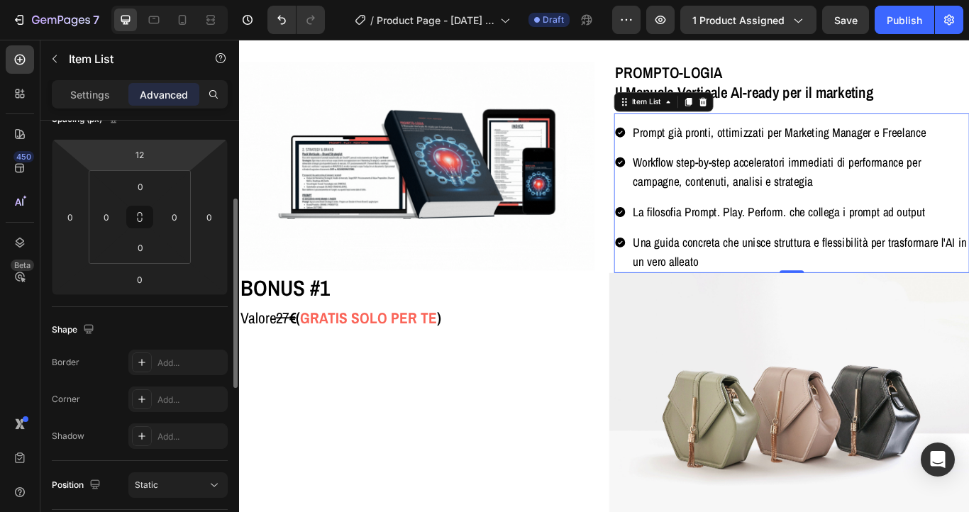
click at [160, 0] on html "7 / Product Page - Sep 23, 16:51:47 Draft Preview 1 product assigned Save Publi…" at bounding box center [484, 0] width 969 height 0
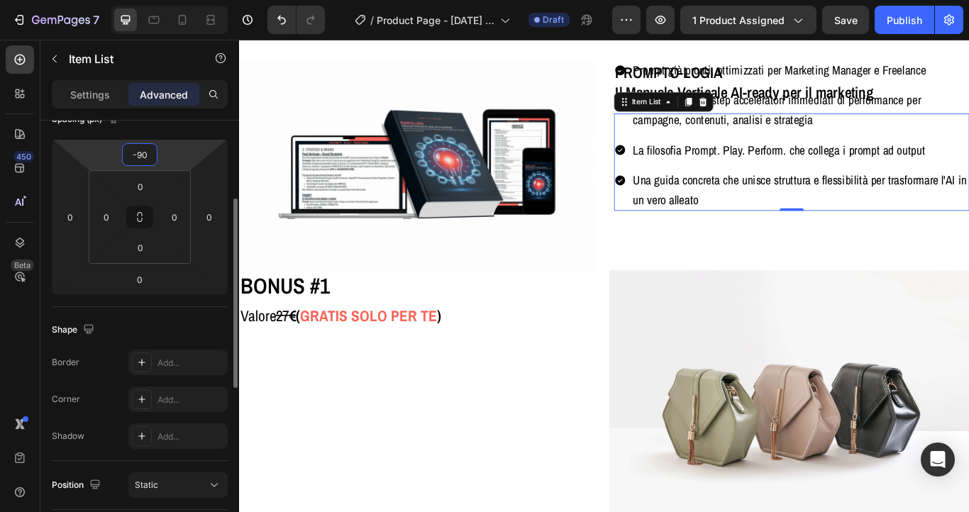
type input "-9"
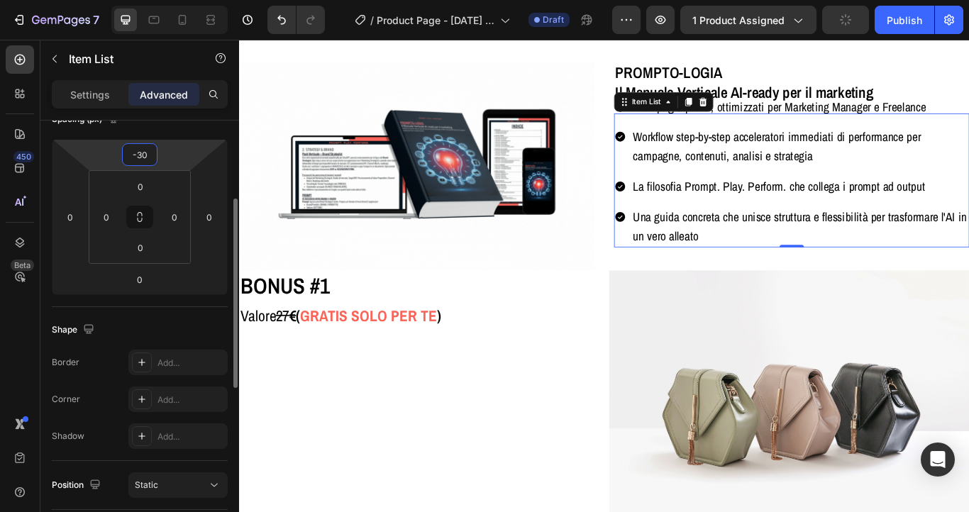
type input "-3"
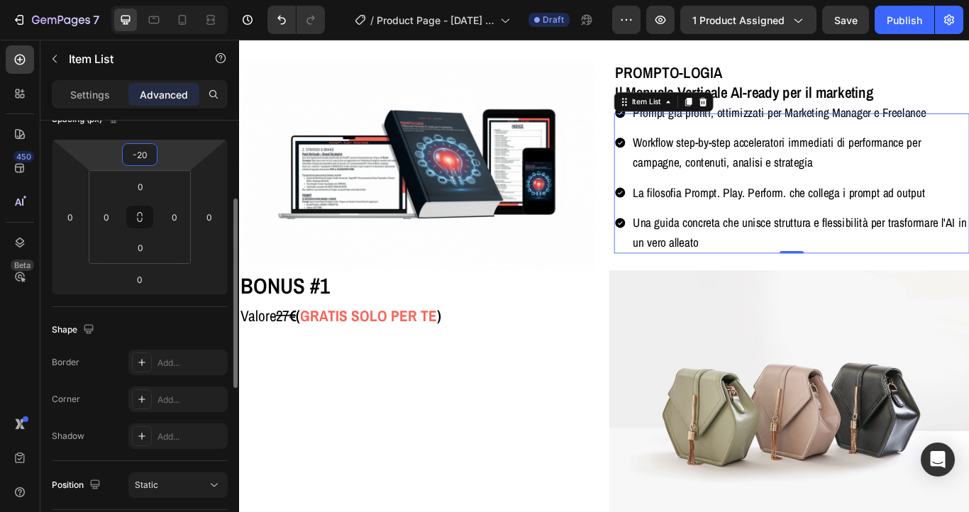
type input "-2"
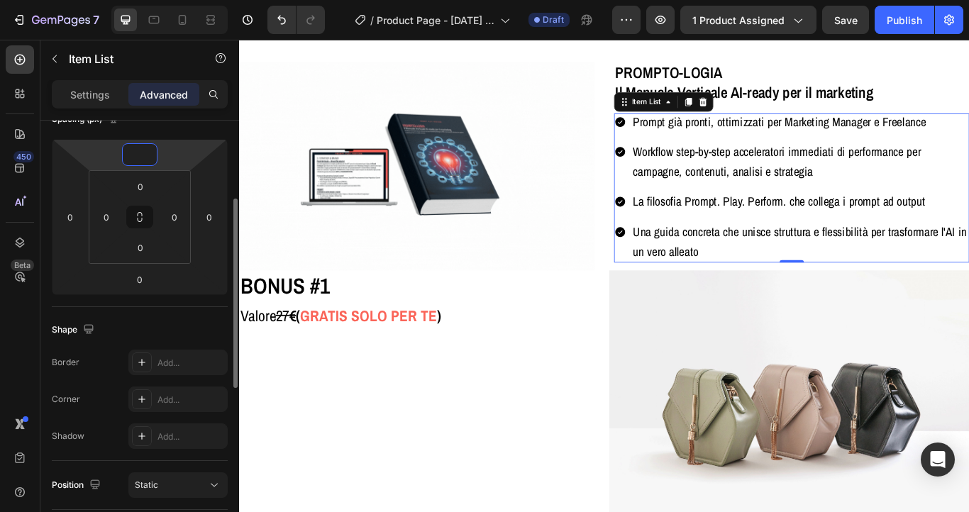
type input "-5"
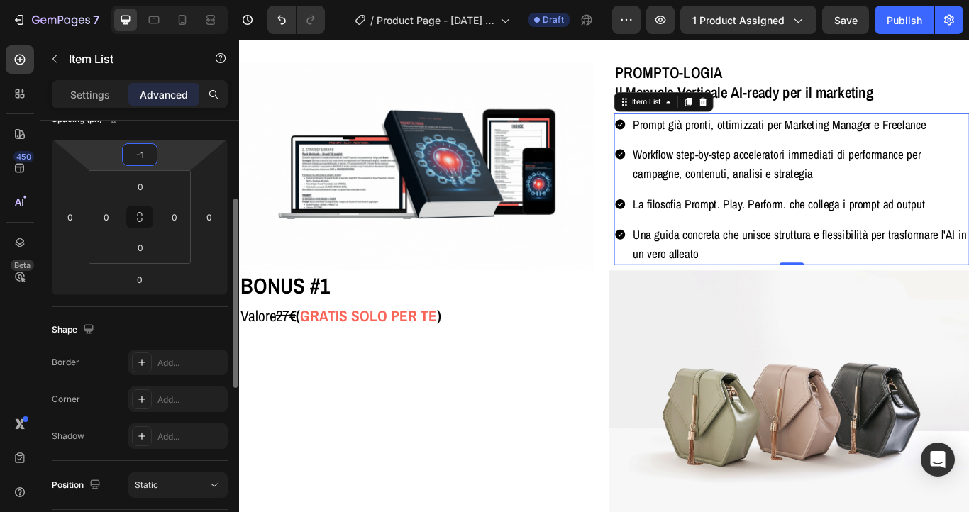
type input "-10"
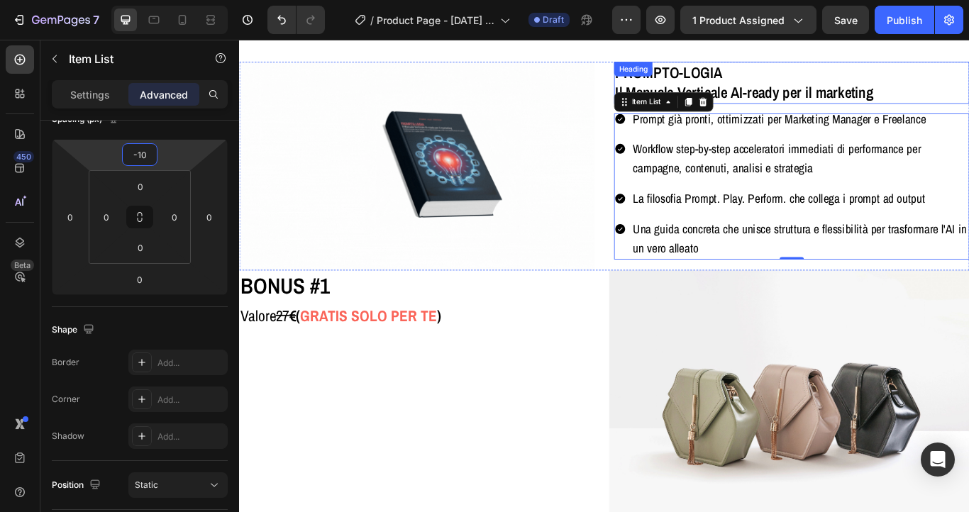
click at [796, 90] on h2 "PROMPTO-LOGIA Il Manuale Verticale AI-ready per il marketing" at bounding box center [883, 89] width 414 height 49
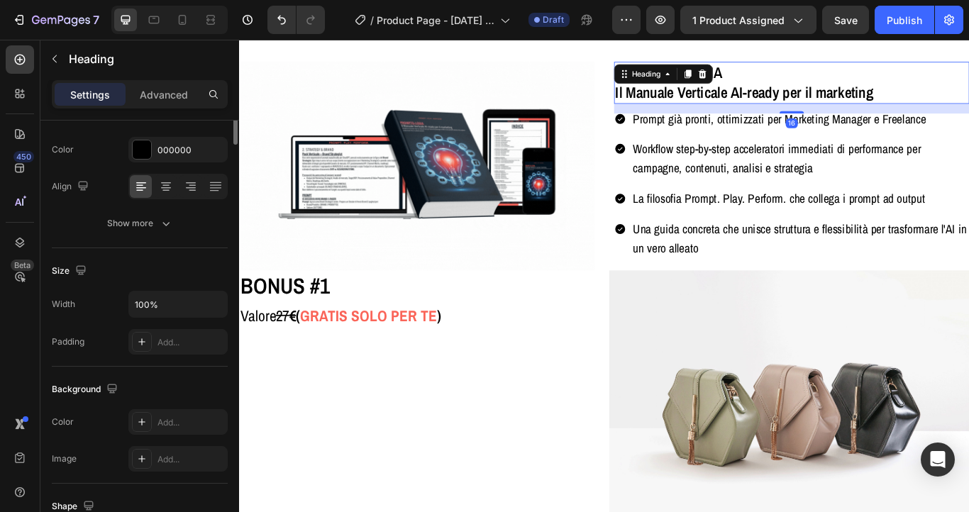
scroll to position [0, 0]
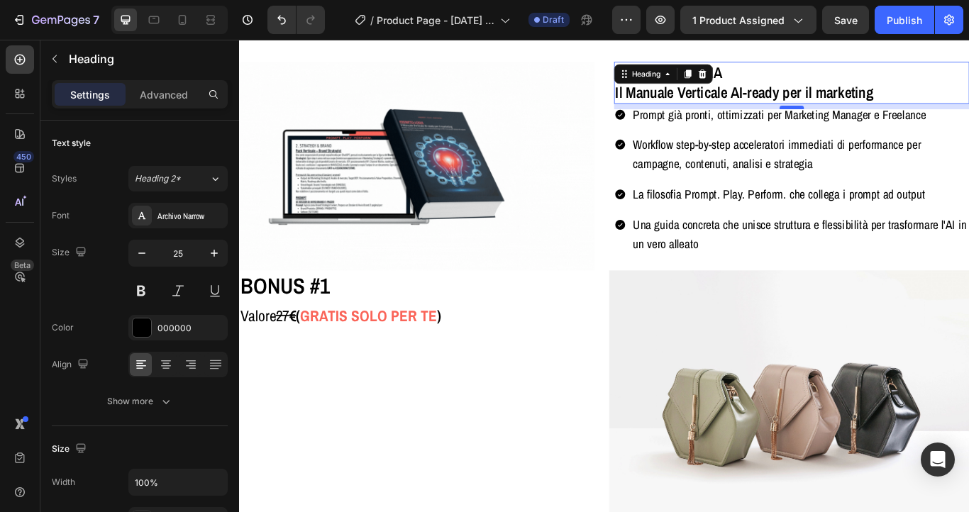
click at [879, 118] on div at bounding box center [883, 118] width 28 height 4
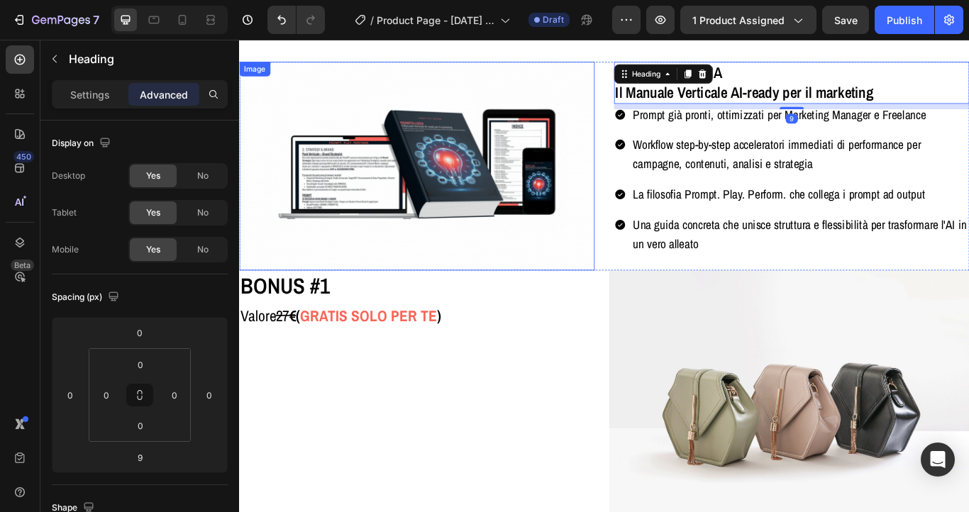
click at [586, 82] on img at bounding box center [446, 187] width 414 height 244
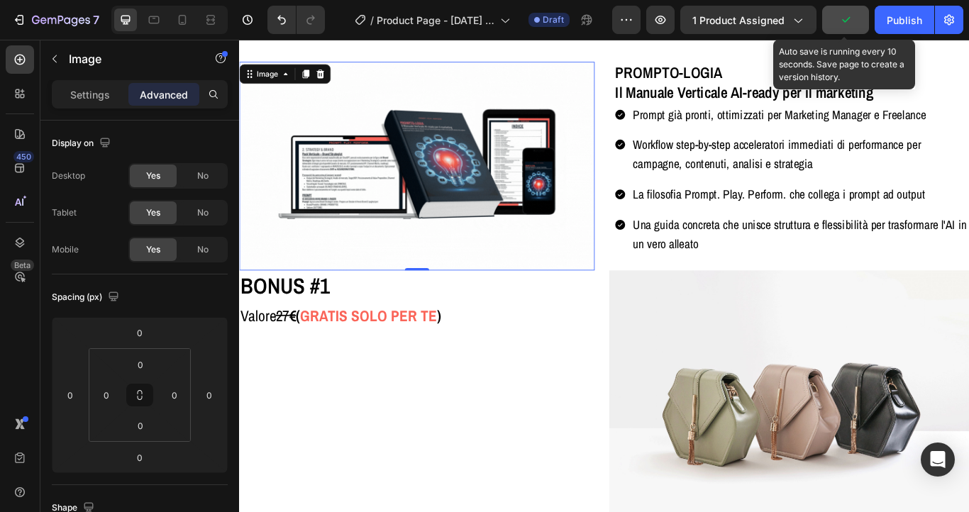
click at [837, 27] on button "button" at bounding box center [845, 20] width 47 height 28
click at [837, 27] on button "Save" at bounding box center [845, 20] width 47 height 28
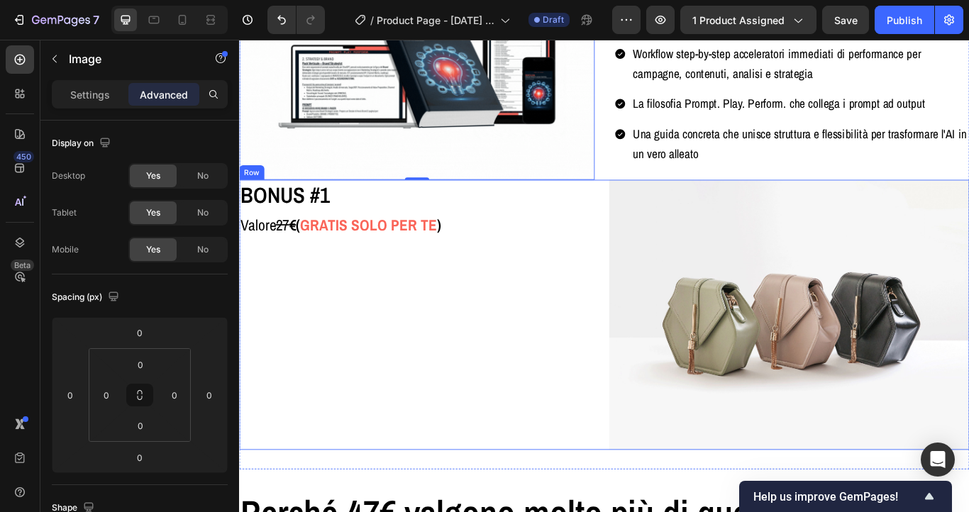
scroll to position [4110, 0]
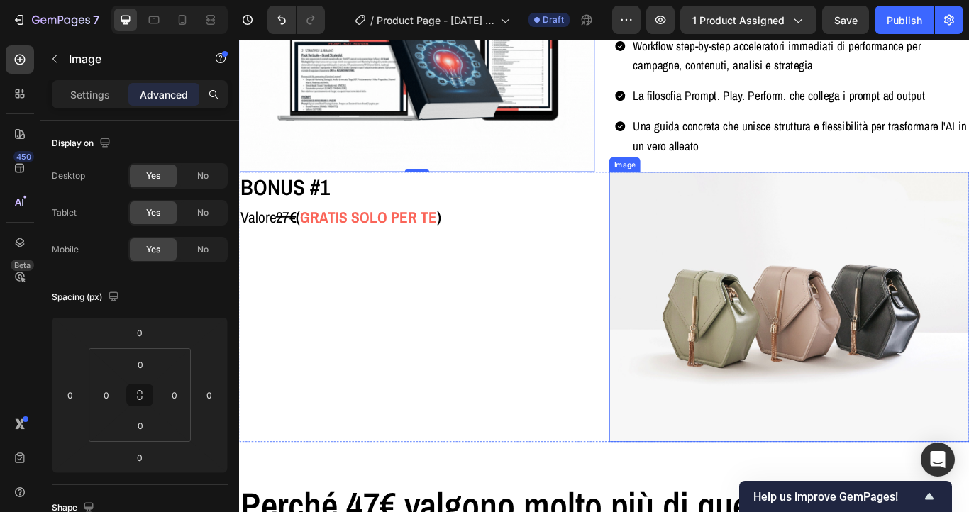
click at [820, 401] on img at bounding box center [880, 351] width 420 height 315
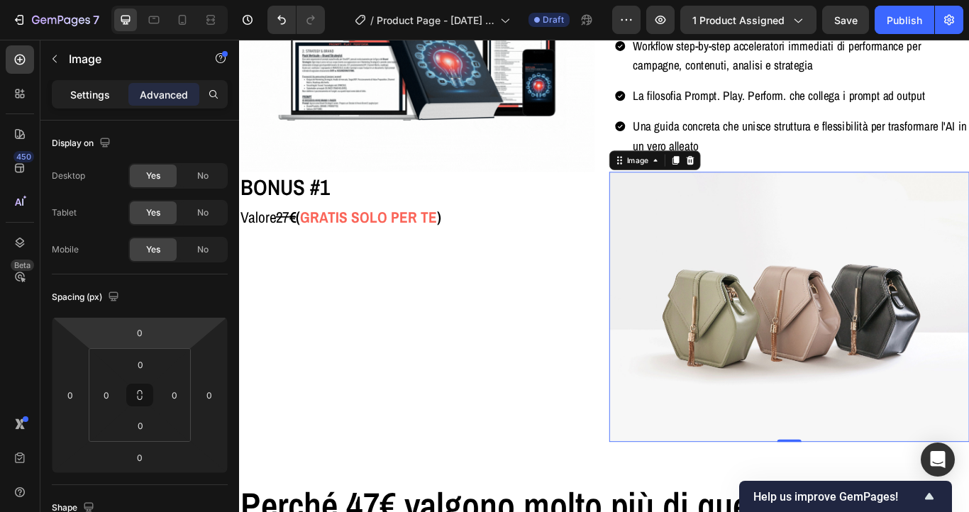
click at [69, 93] on div "Settings" at bounding box center [90, 94] width 71 height 23
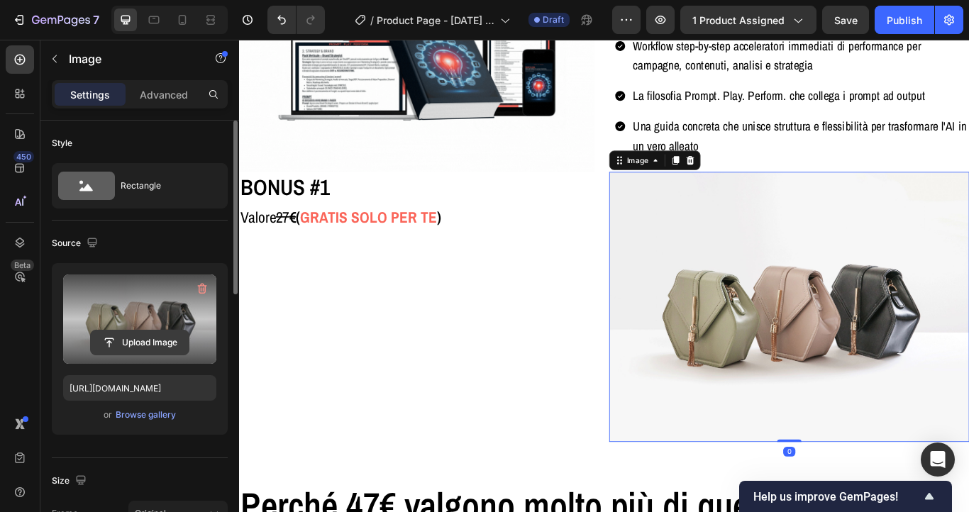
click at [135, 338] on input "file" at bounding box center [140, 343] width 98 height 24
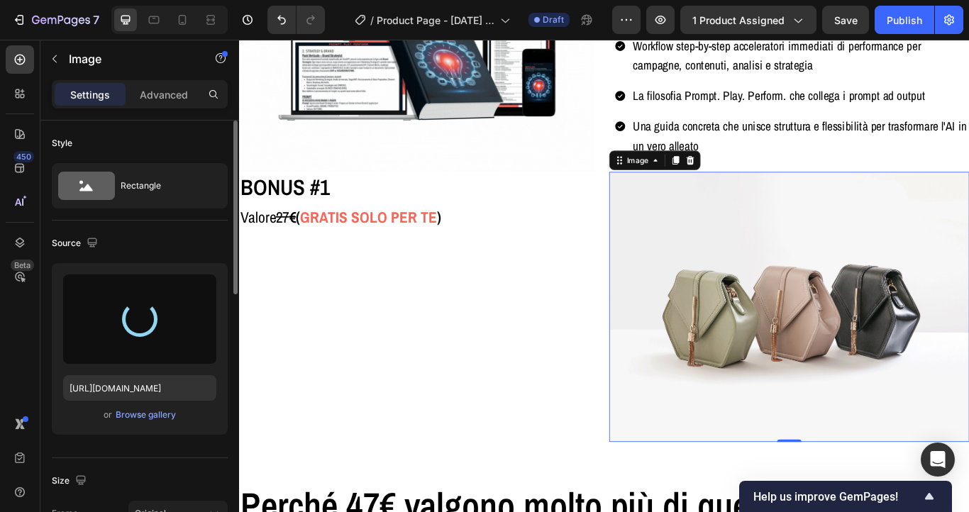
type input "[URL][DOMAIN_NAME]"
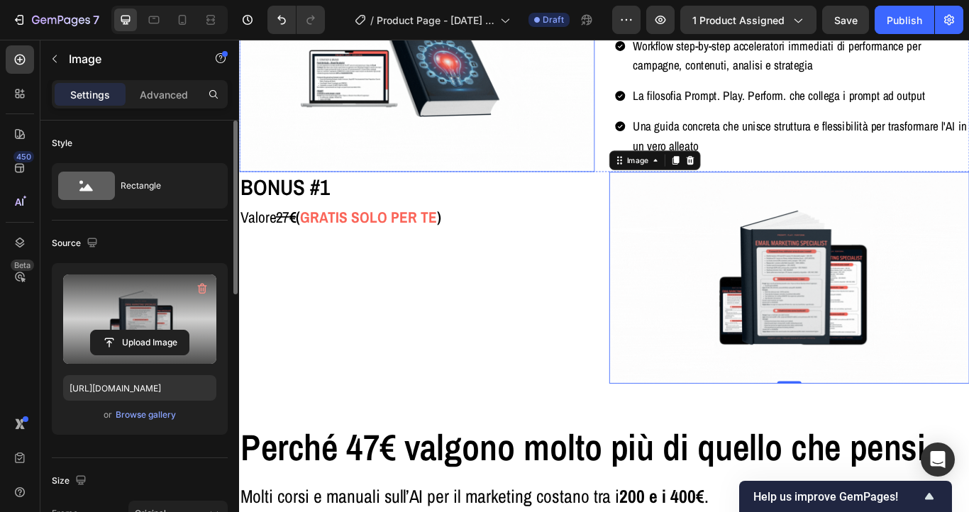
click at [382, 93] on img at bounding box center [446, 72] width 414 height 244
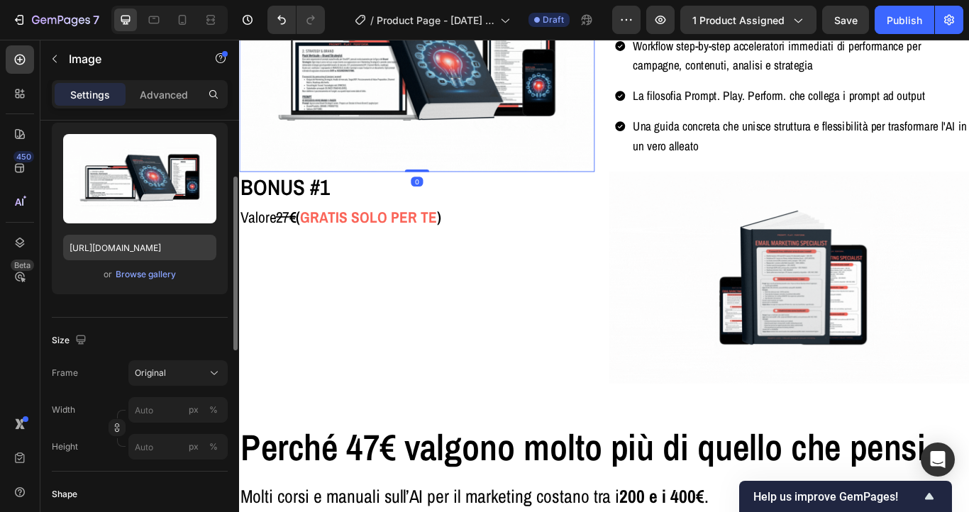
scroll to position [230, 0]
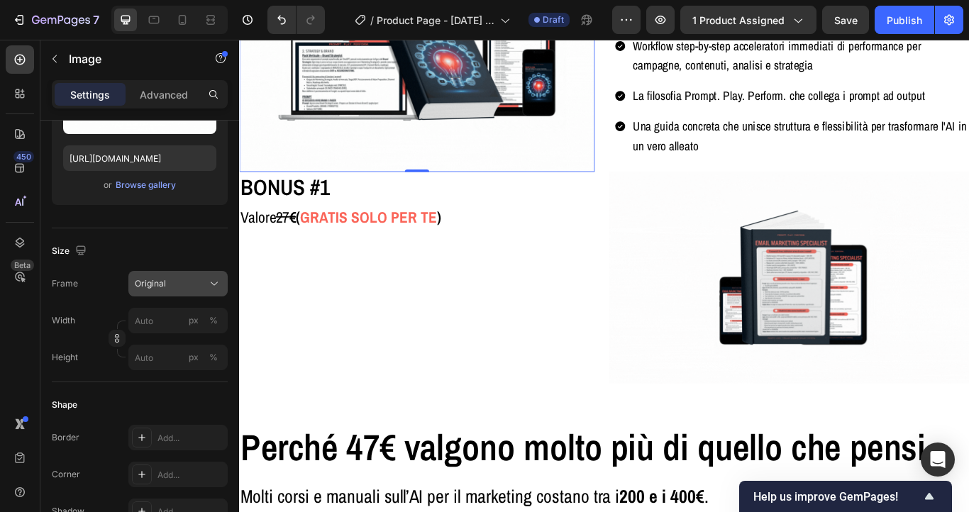
click at [196, 282] on div "Original" at bounding box center [170, 283] width 70 height 13
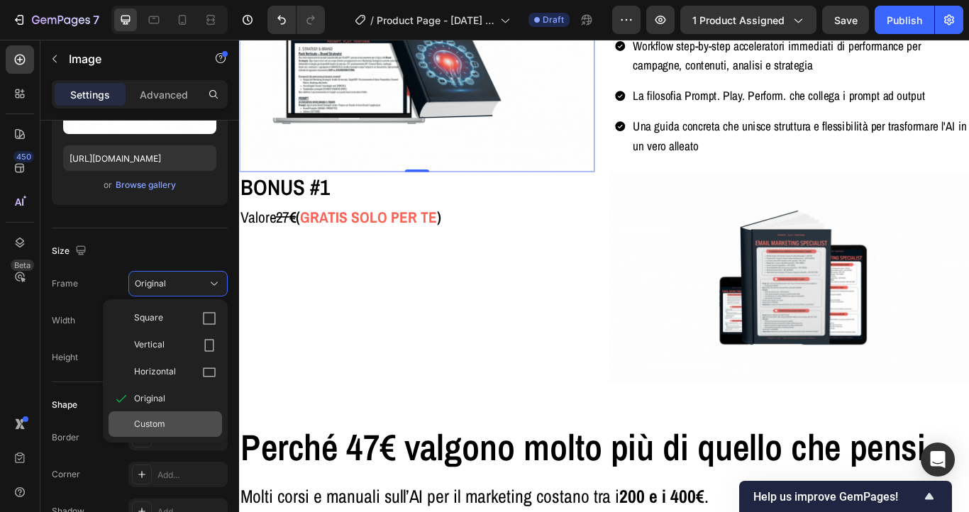
click at [159, 423] on span "Custom" at bounding box center [149, 424] width 31 height 13
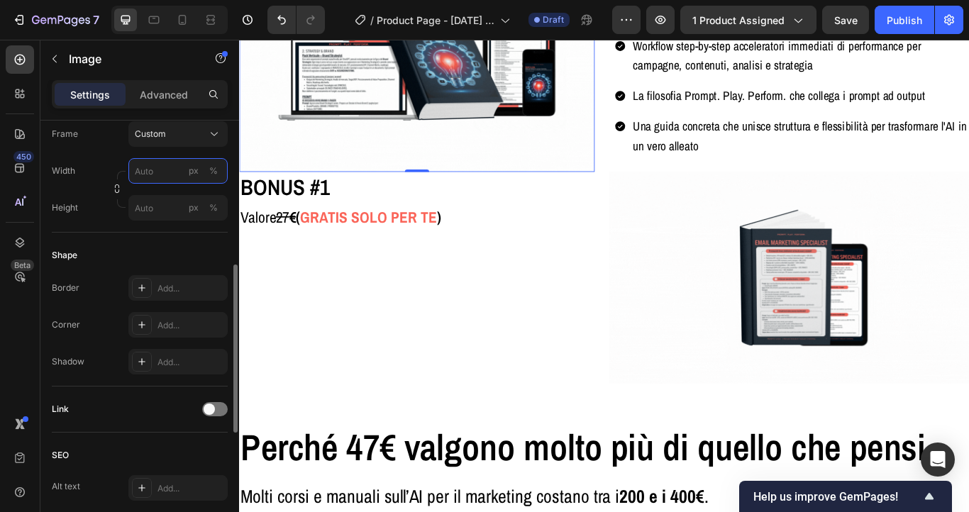
scroll to position [364, 0]
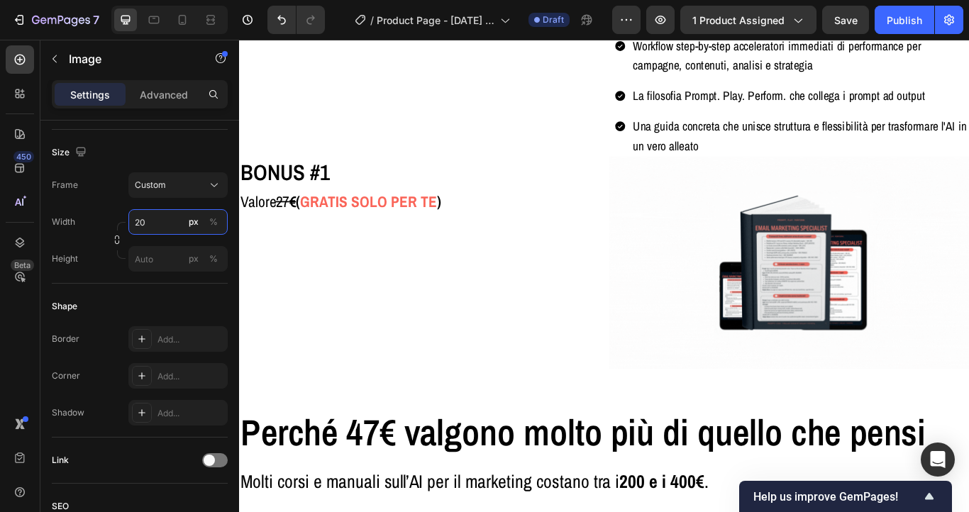
type input "2"
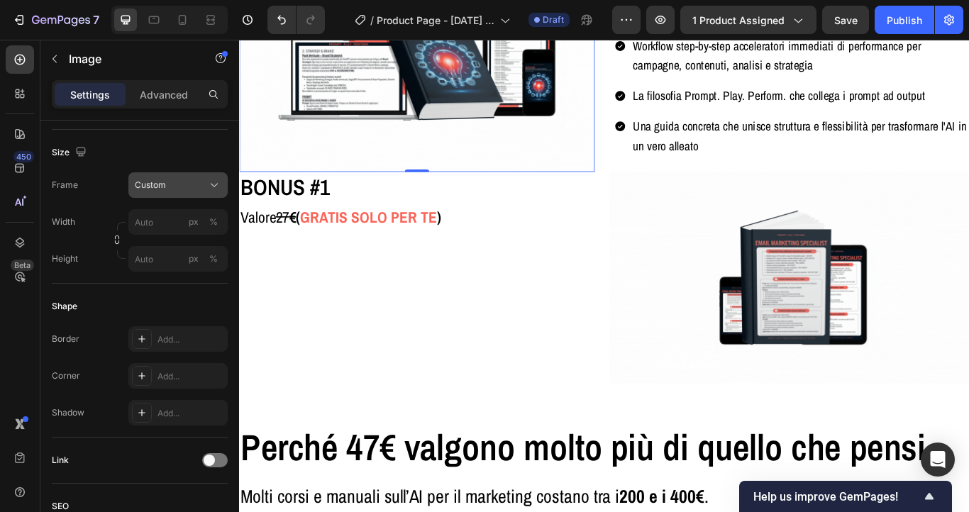
click at [184, 189] on div "Custom" at bounding box center [170, 185] width 70 height 13
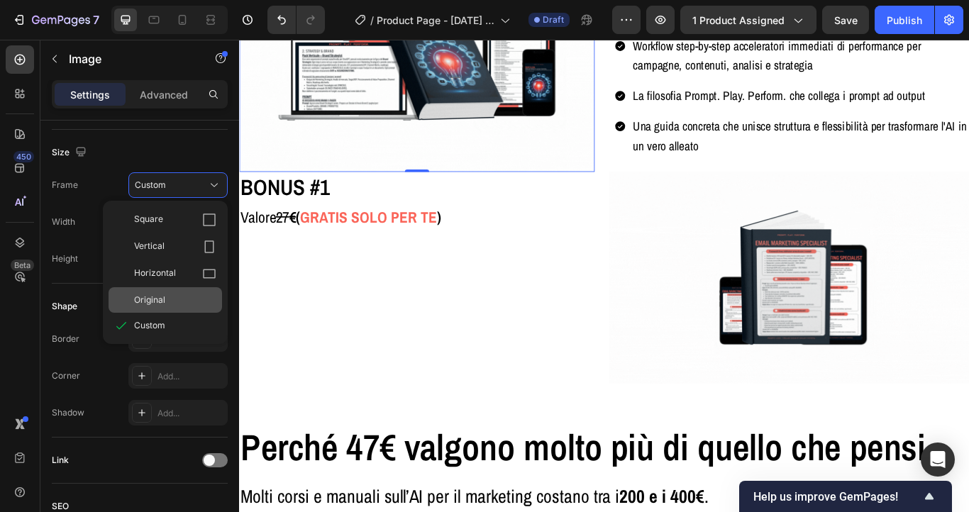
click at [150, 309] on div "Original" at bounding box center [165, 300] width 113 height 26
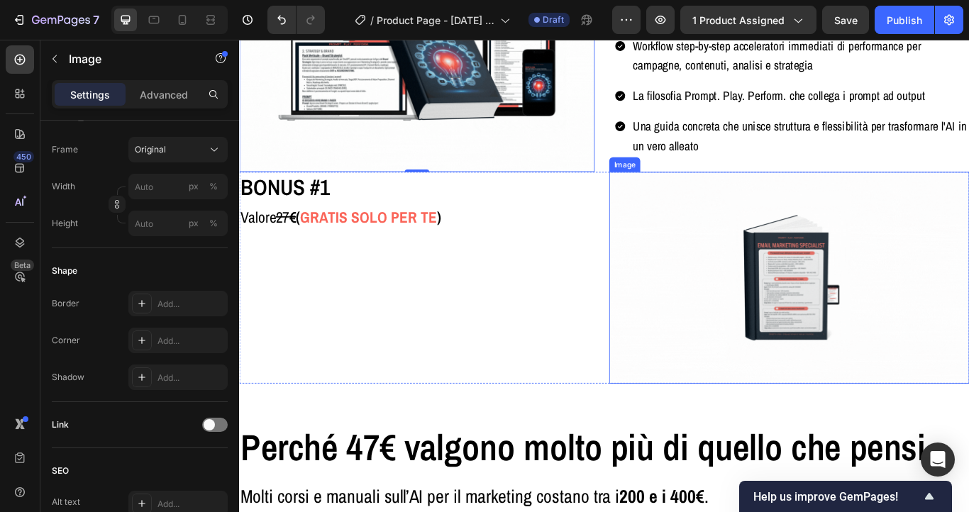
click at [783, 311] on img at bounding box center [880, 317] width 420 height 247
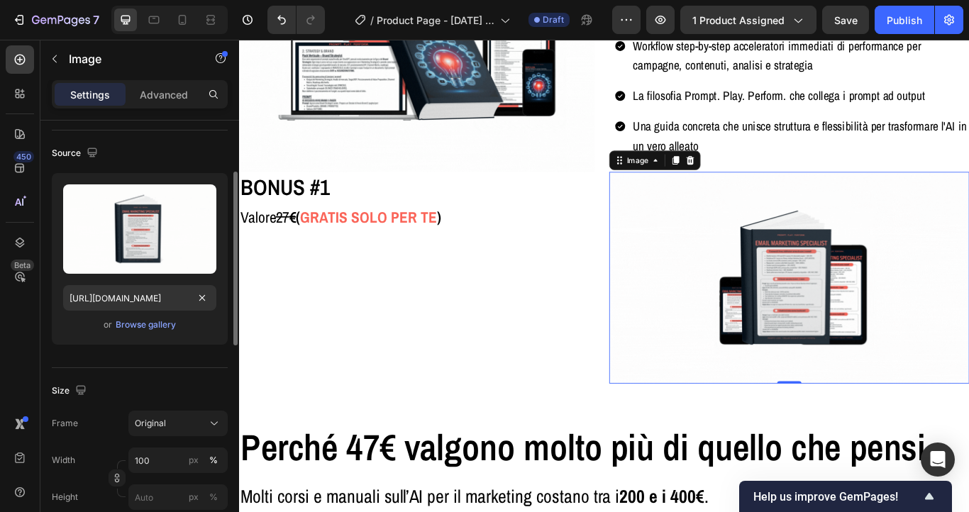
scroll to position [202, 0]
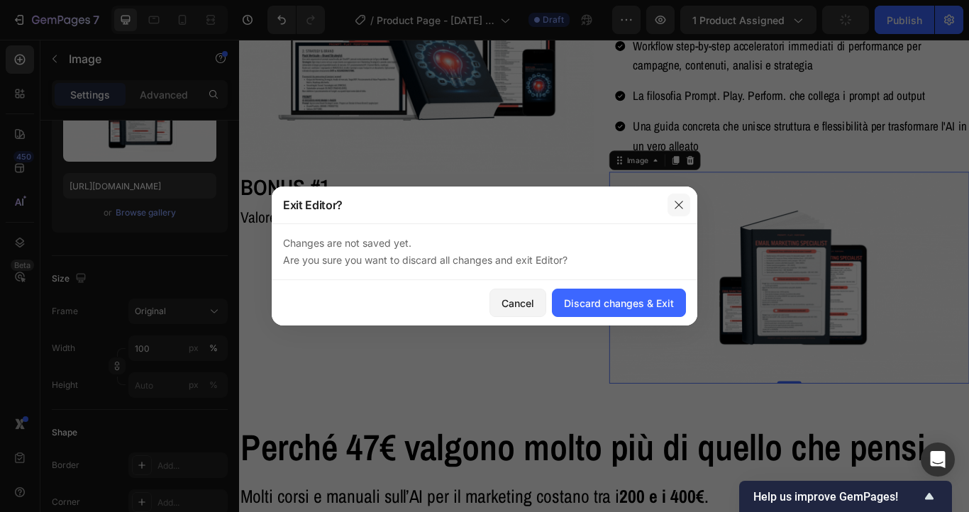
click at [674, 200] on icon "button" at bounding box center [678, 204] width 11 height 11
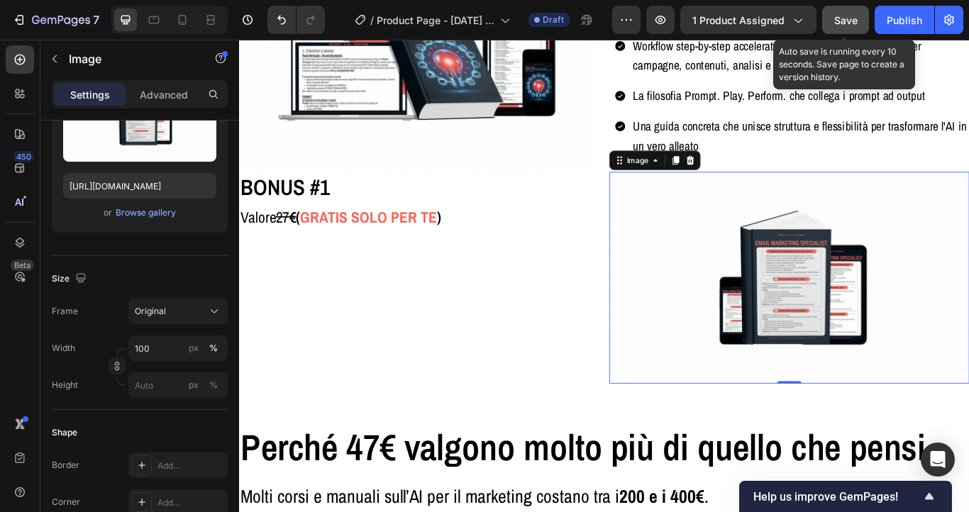
click at [839, 26] on div "Save" at bounding box center [845, 20] width 23 height 15
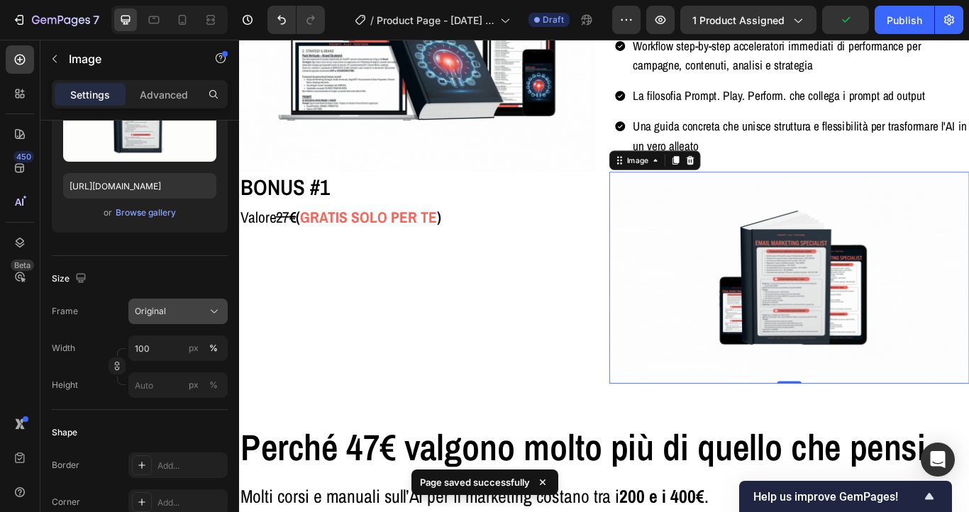
click at [170, 305] on div "Original" at bounding box center [170, 311] width 70 height 13
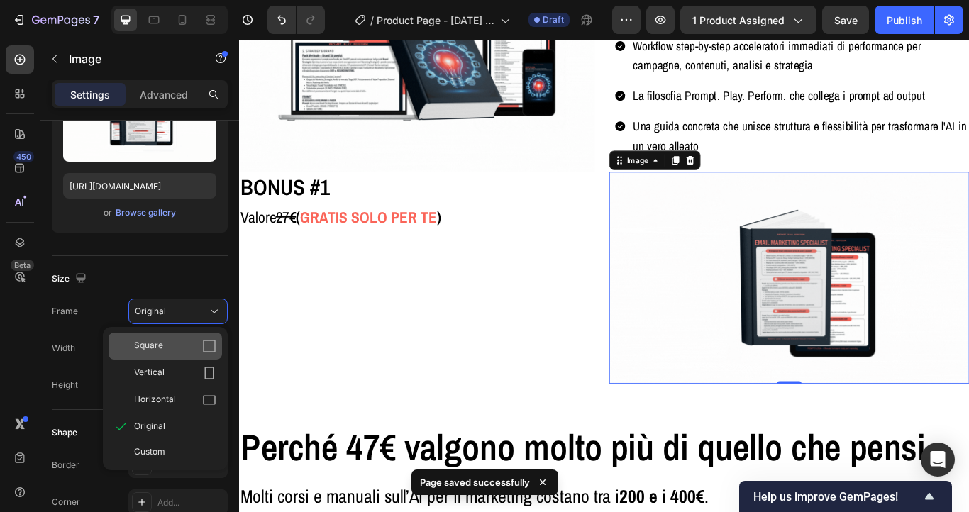
click at [167, 338] on div "Square" at bounding box center [165, 346] width 113 height 27
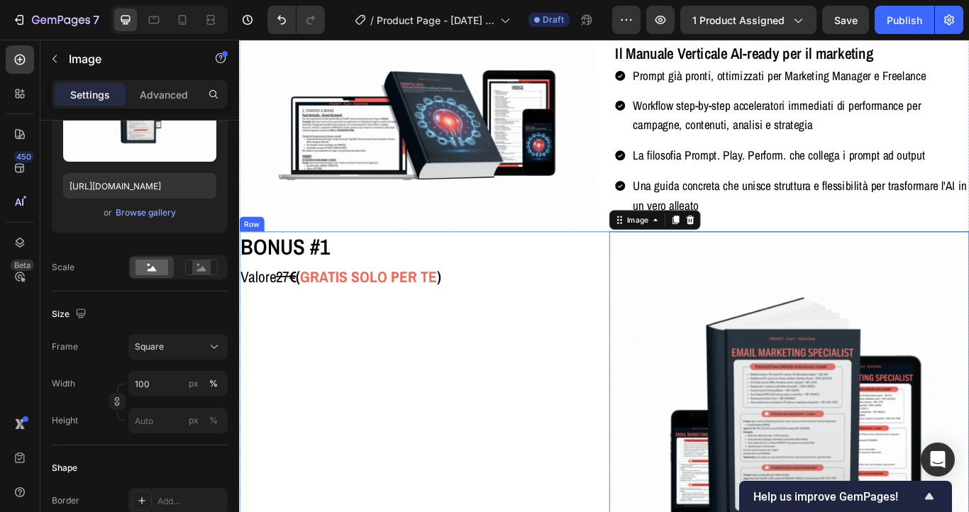
scroll to position [4038, 0]
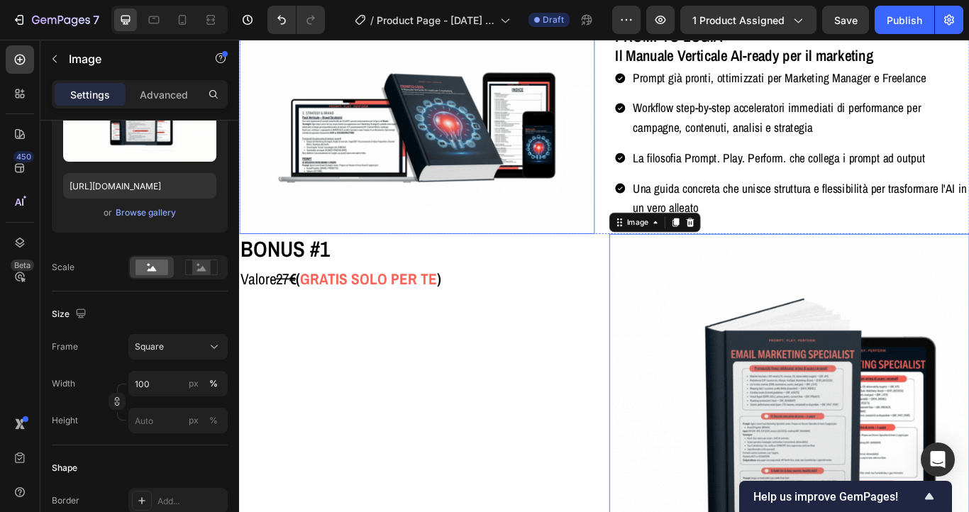
click at [371, 101] on img at bounding box center [446, 145] width 414 height 244
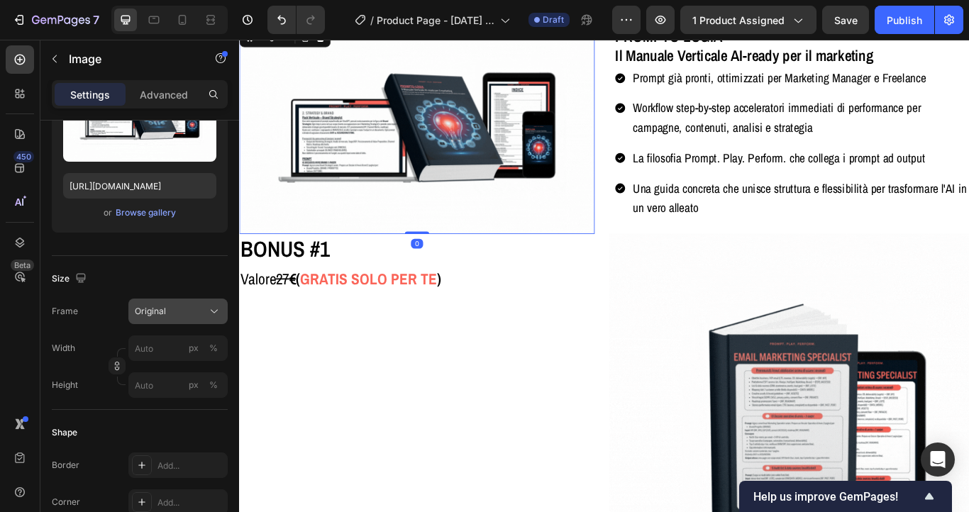
click at [195, 308] on div "Original" at bounding box center [170, 311] width 70 height 13
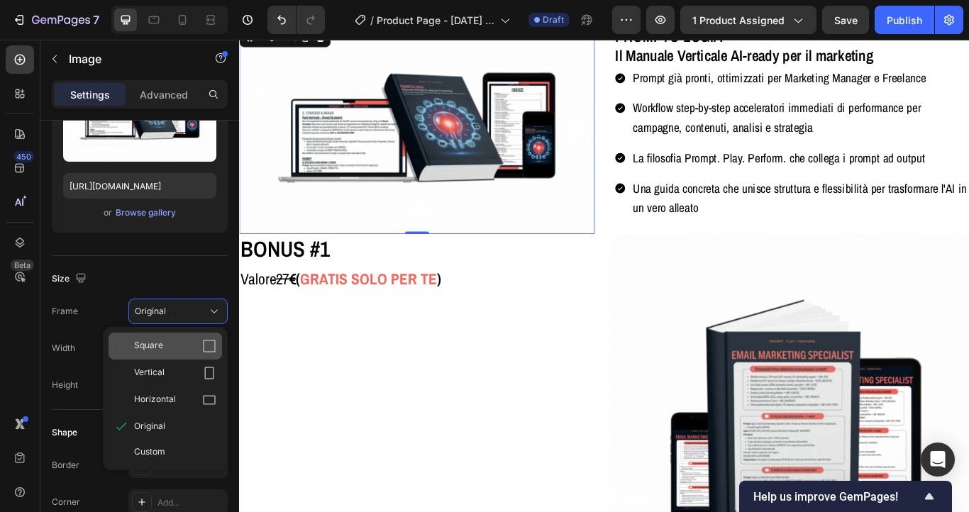
click at [185, 345] on div "Square" at bounding box center [175, 346] width 82 height 14
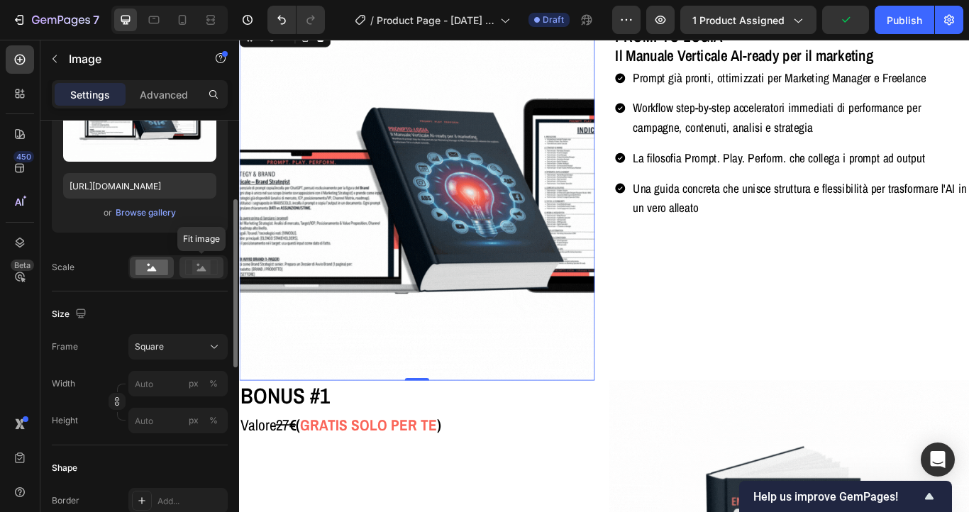
click at [201, 264] on rect at bounding box center [201, 267] width 18 height 14
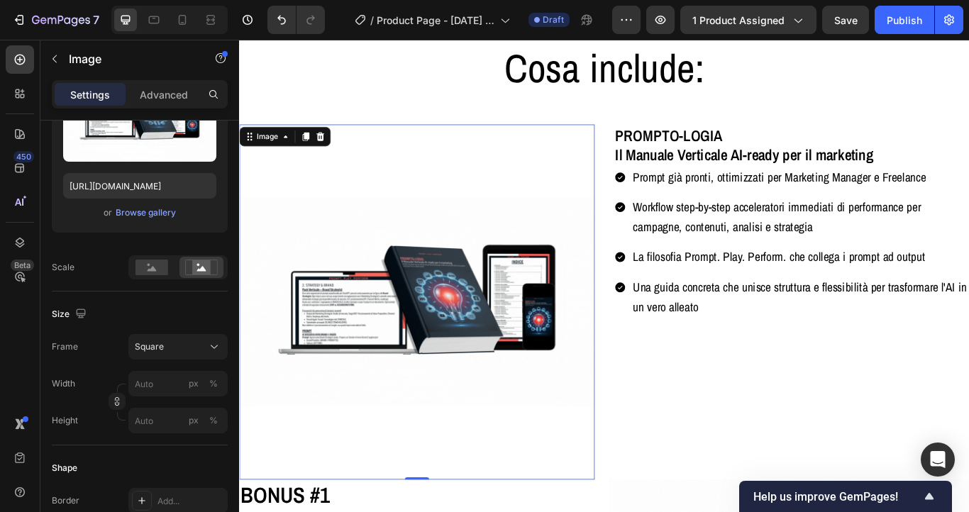
scroll to position [3920, 0]
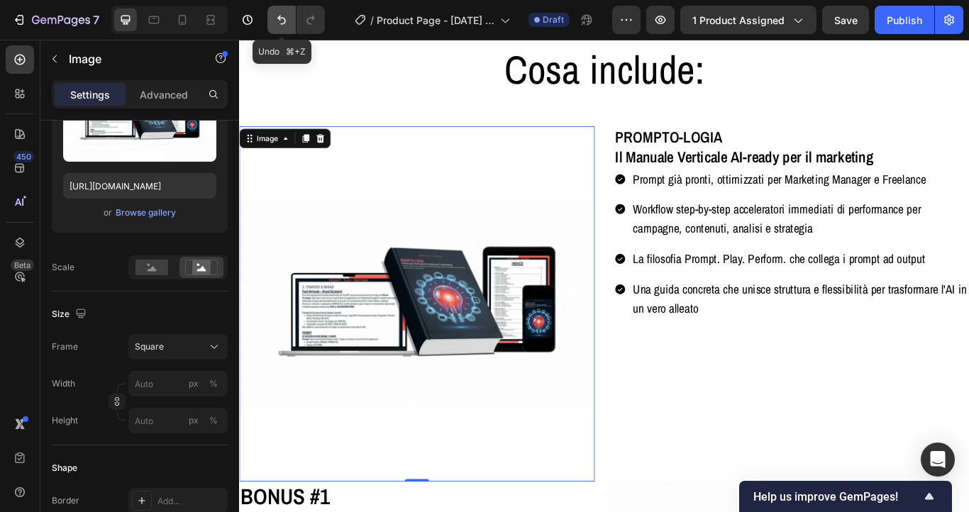
click at [279, 16] on icon "Undo/Redo" at bounding box center [282, 20] width 14 height 14
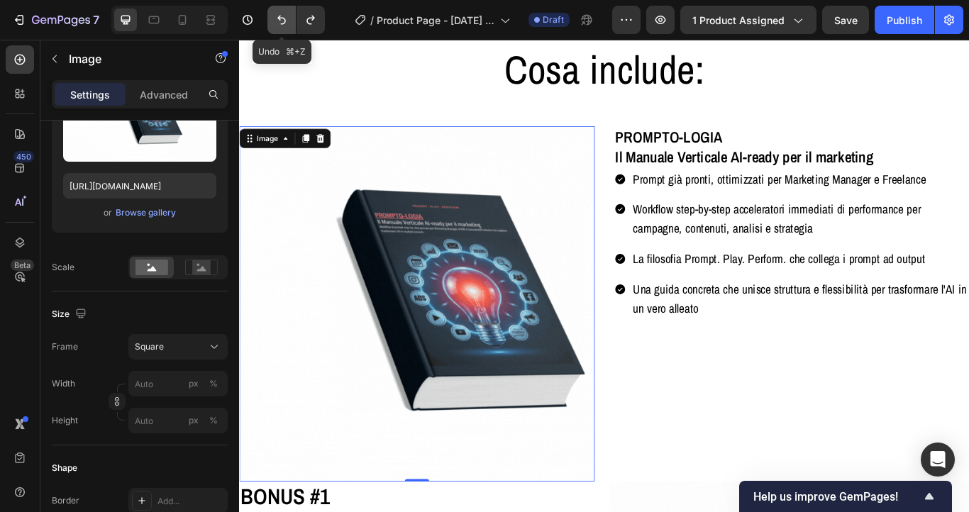
click at [279, 16] on icon "Undo/Redo" at bounding box center [282, 20] width 14 height 14
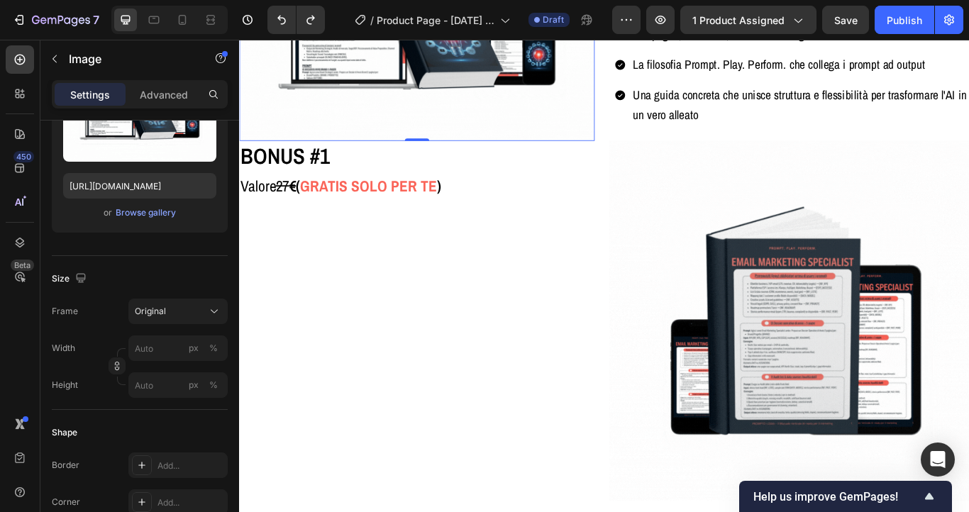
scroll to position [4149, 0]
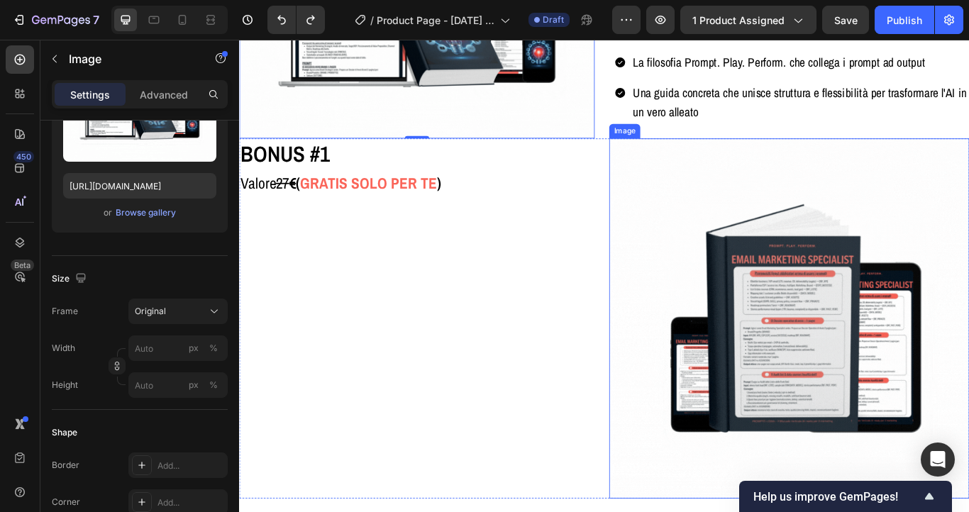
click at [865, 416] on img at bounding box center [880, 365] width 420 height 420
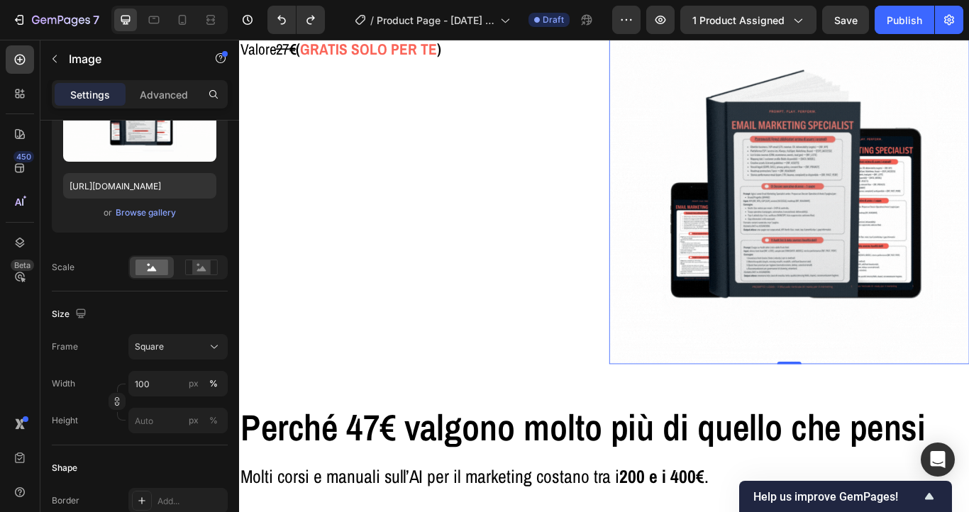
scroll to position [4308, 0]
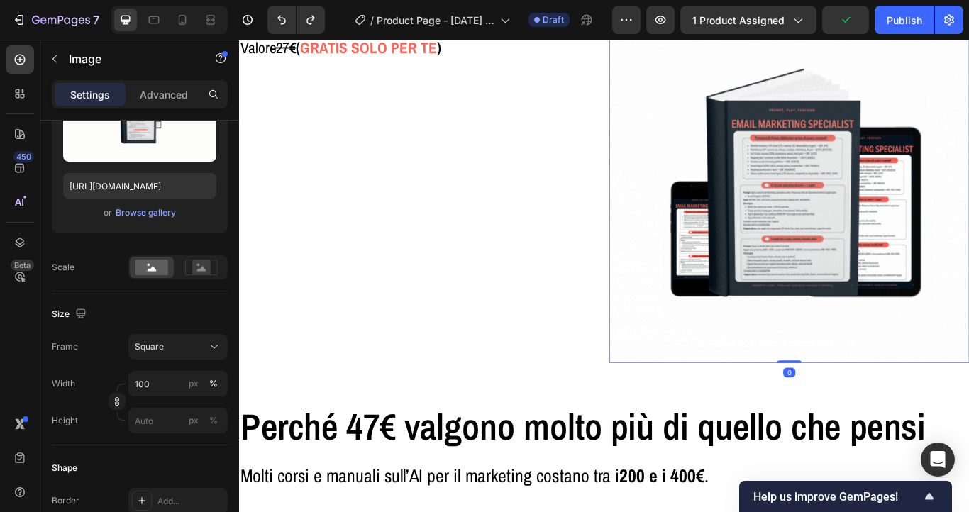
drag, startPoint x: 876, startPoint y: 415, endPoint x: 875, endPoint y: 363, distance: 51.8
click at [875, 363] on div "Image 0" at bounding box center [880, 206] width 420 height 420
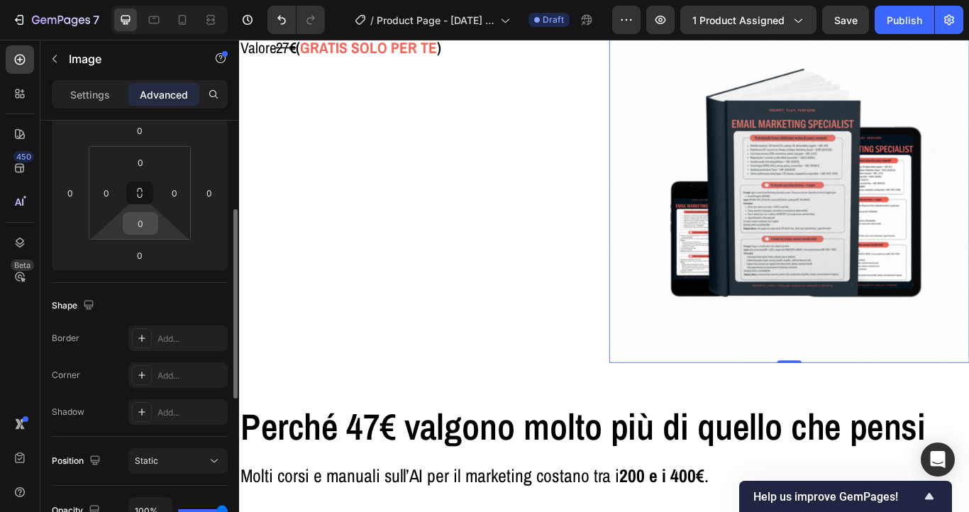
click at [128, 230] on input "0" at bounding box center [140, 223] width 28 height 21
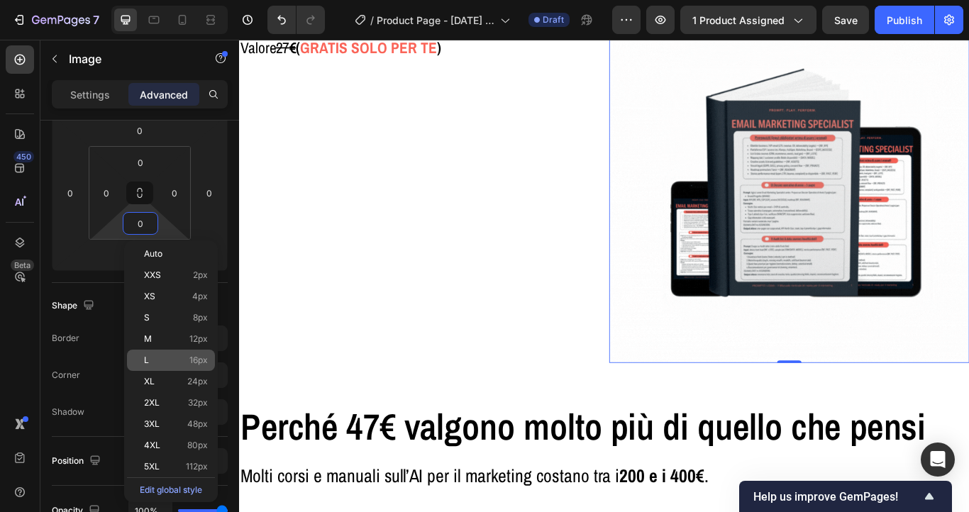
click at [153, 353] on div "L 16px" at bounding box center [171, 360] width 88 height 21
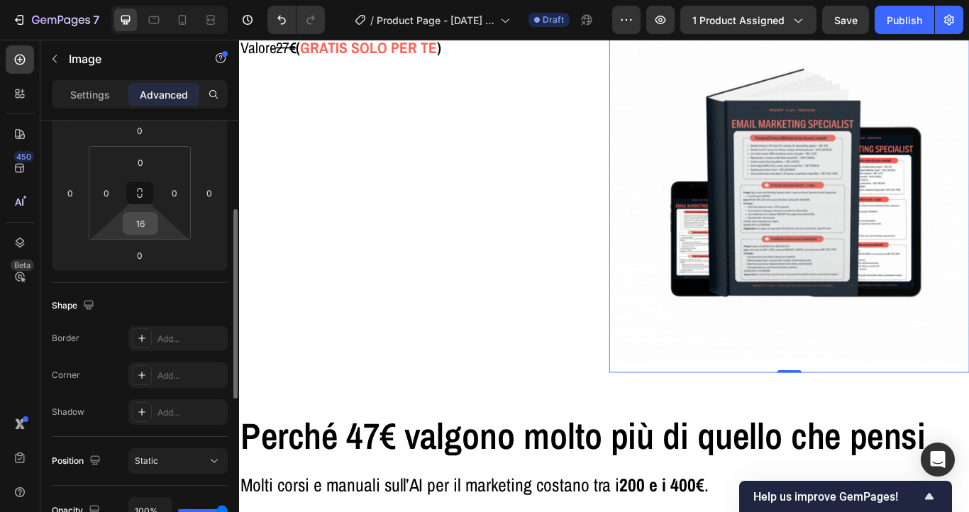
click at [148, 221] on input "16" at bounding box center [140, 223] width 28 height 21
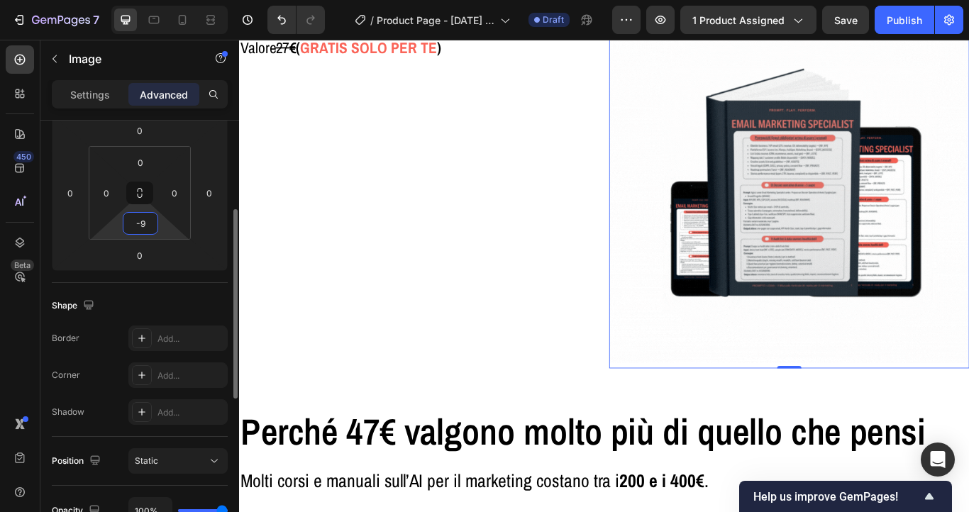
type input "-"
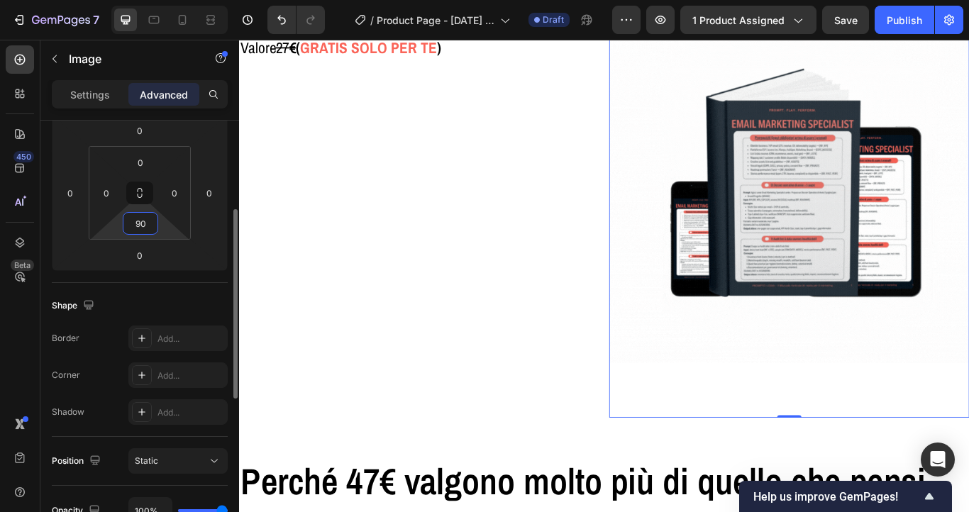
type input "9"
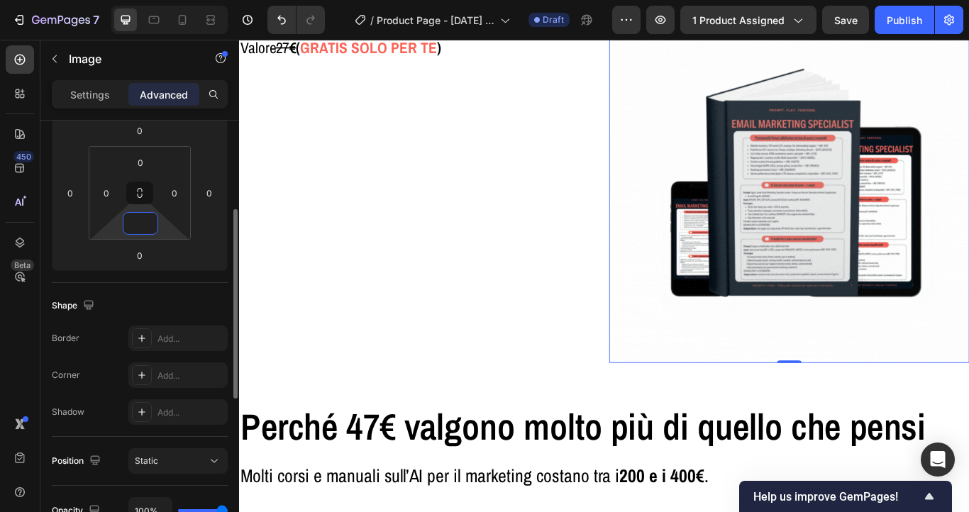
type input "1"
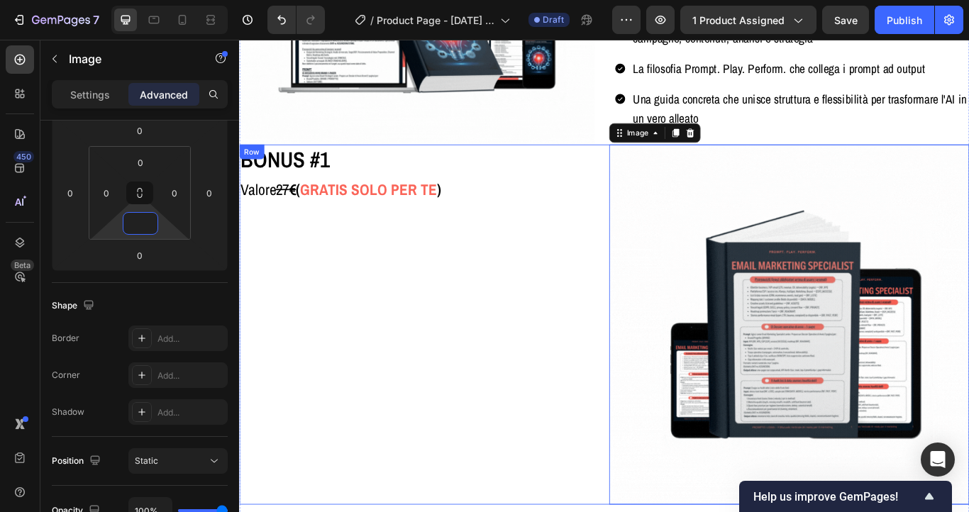
scroll to position [4141, 0]
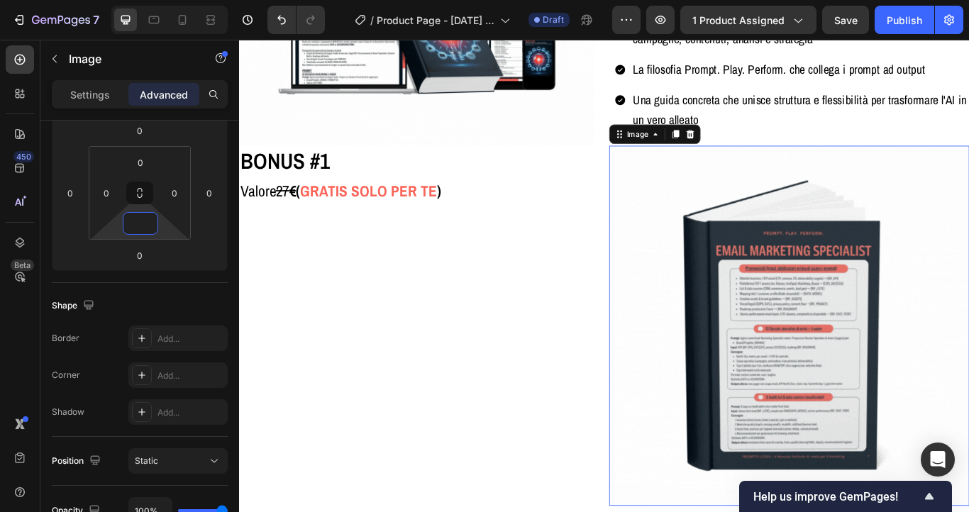
click at [740, 299] on img at bounding box center [880, 373] width 420 height 420
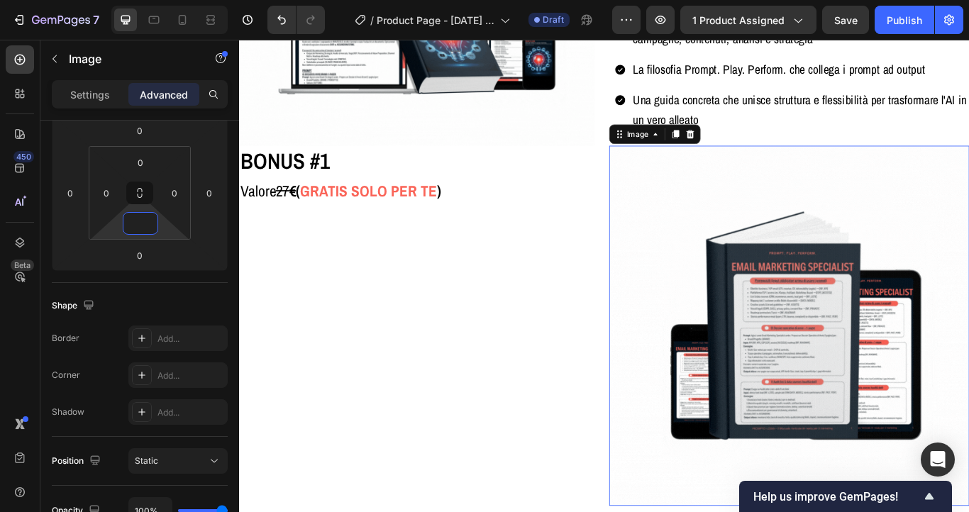
type input "0"
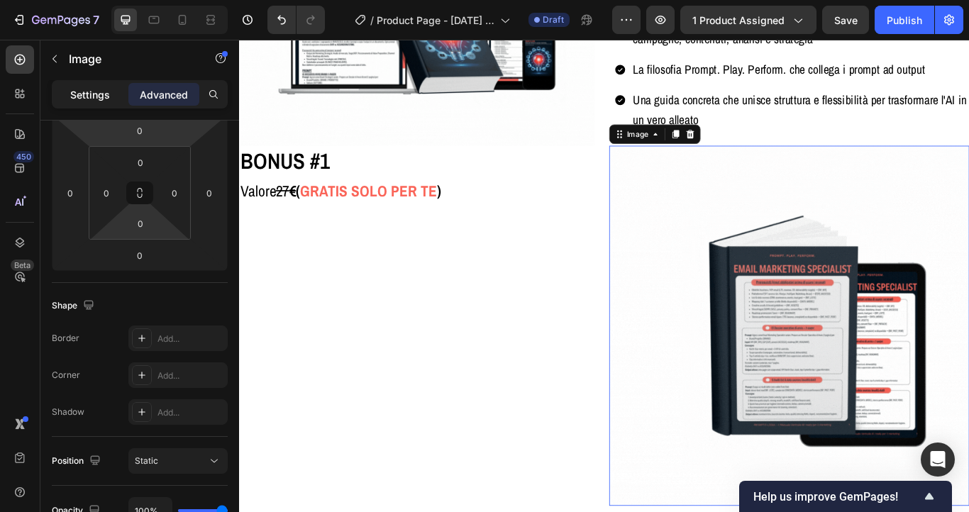
click at [92, 94] on p "Settings" at bounding box center [90, 94] width 40 height 15
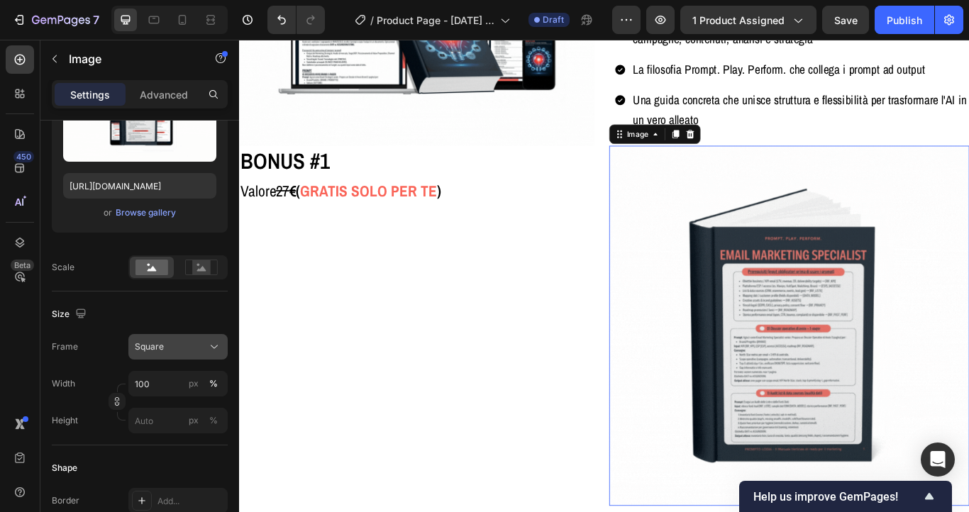
click at [167, 346] on div "Square" at bounding box center [170, 346] width 70 height 13
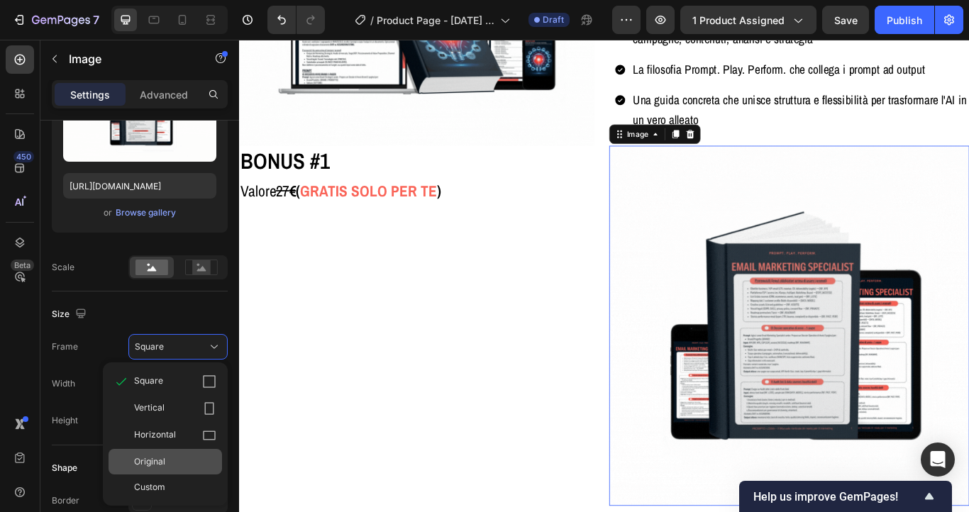
click at [163, 456] on span "Original" at bounding box center [149, 461] width 31 height 13
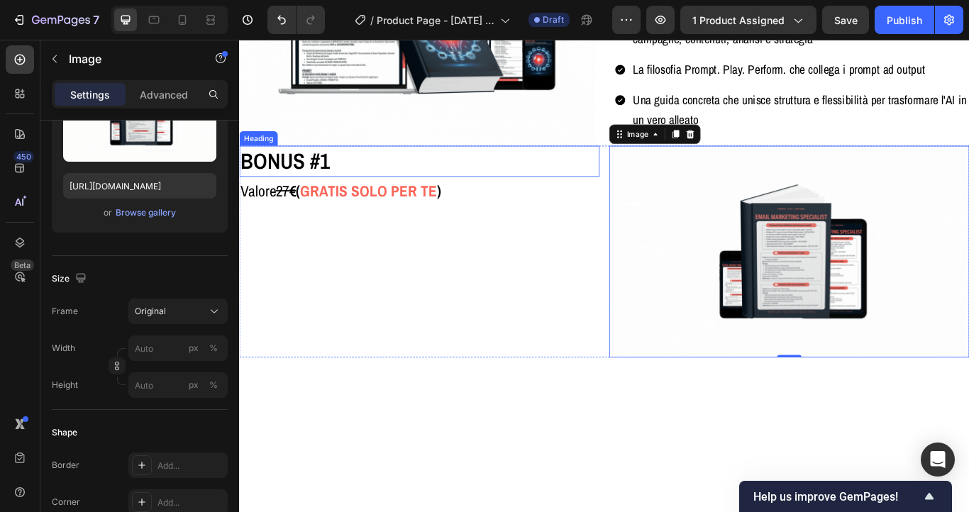
click at [369, 187] on h2 "BONUS #1" at bounding box center [449, 181] width 420 height 36
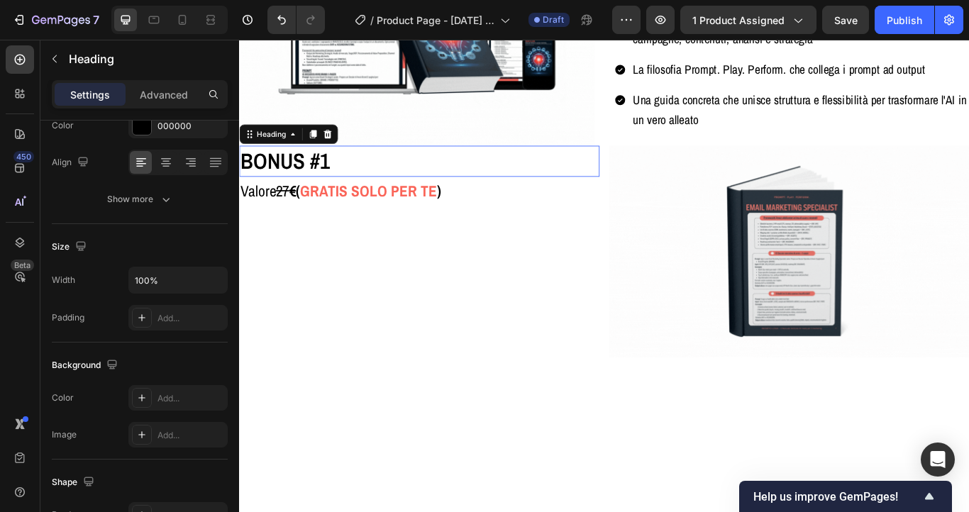
scroll to position [0, 0]
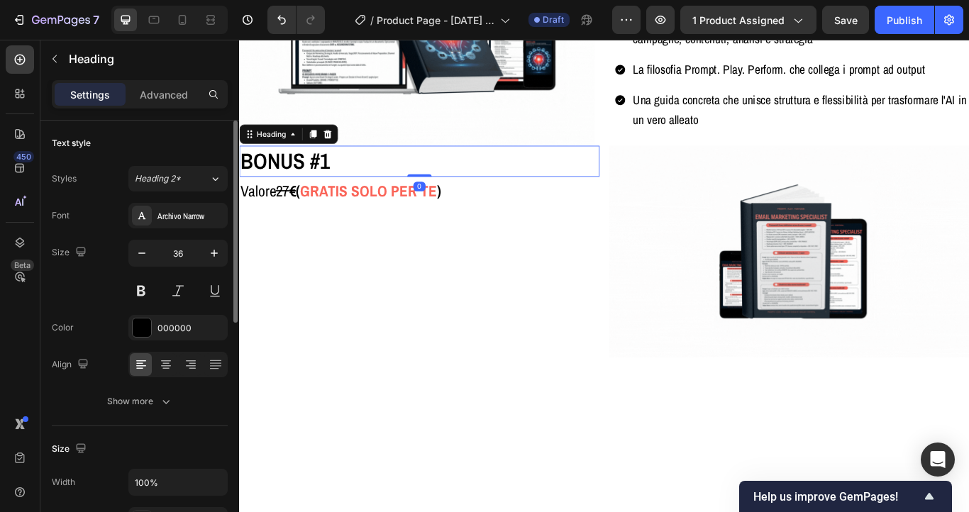
click at [369, 187] on h2 "BONUS #1" at bounding box center [449, 181] width 420 height 36
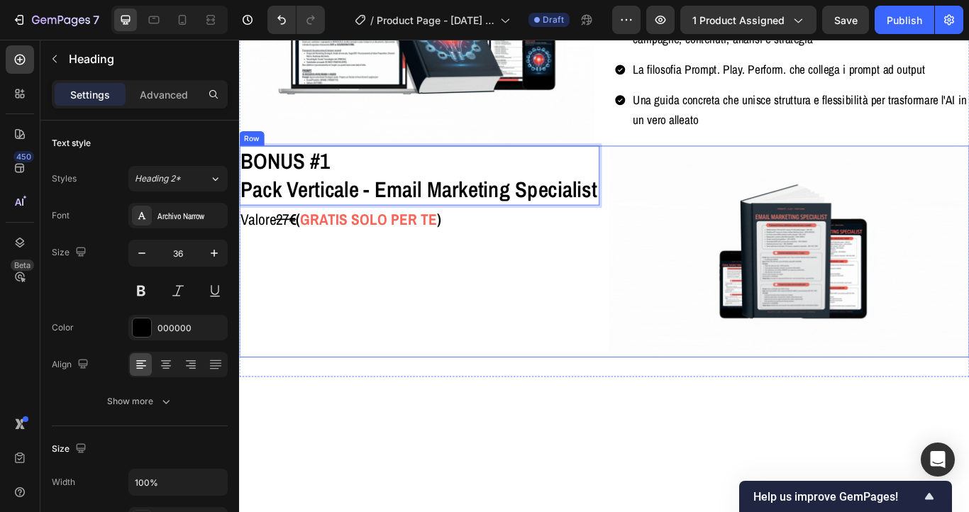
click at [375, 321] on div "BONUS #1 Pack Verticale - Email Marketing Specialist Heading 0 Valore 27 € ( GR…" at bounding box center [449, 286] width 420 height 247
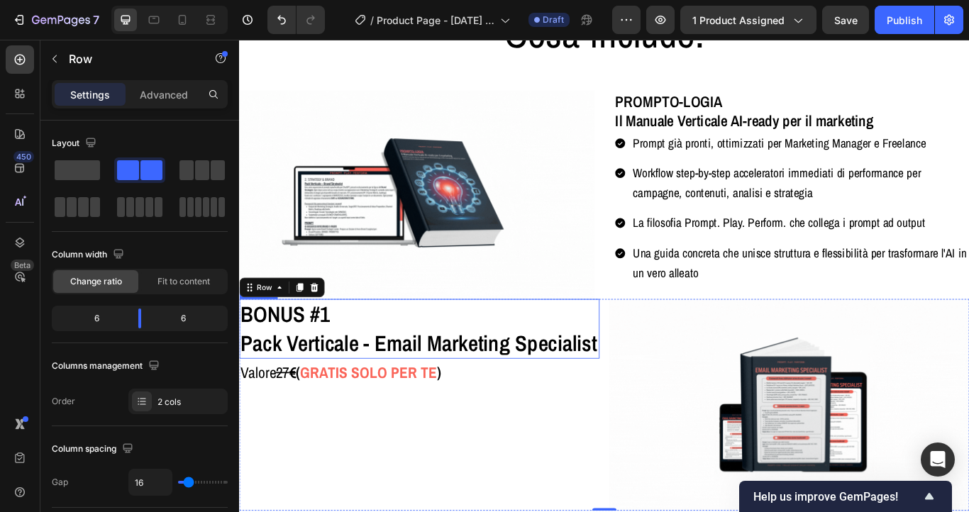
scroll to position [3948, 0]
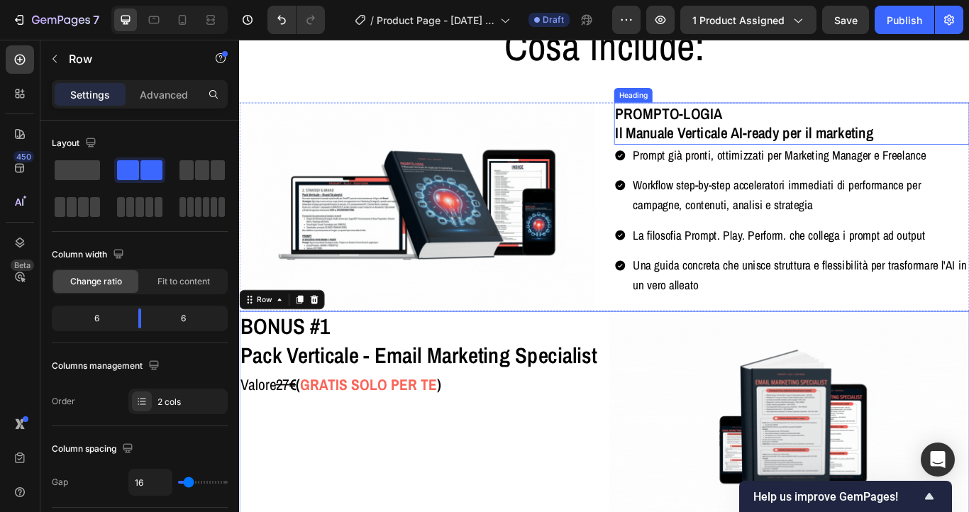
click at [799, 142] on h2 "PROMPTO-LOGIA Il Manuale Verticale AI-ready per il marketing" at bounding box center [883, 137] width 414 height 49
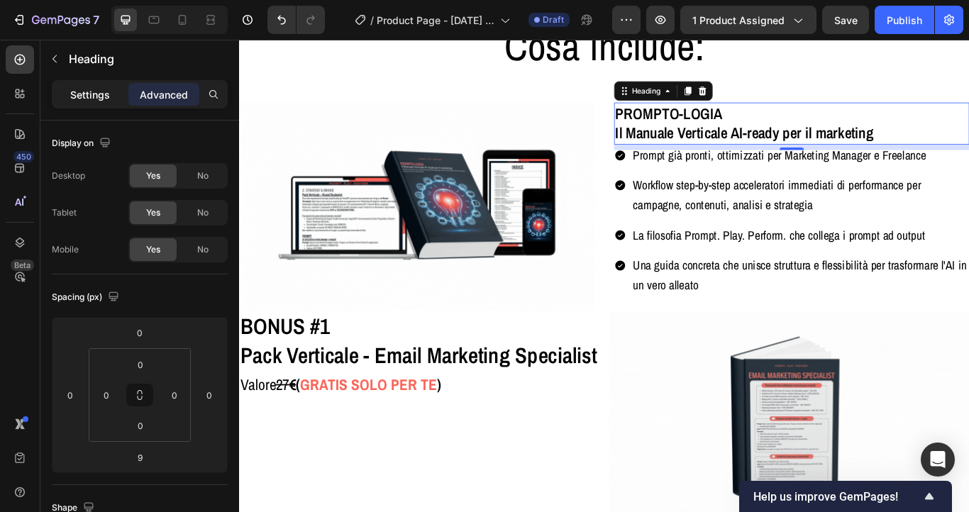
click at [91, 98] on p "Settings" at bounding box center [90, 94] width 40 height 15
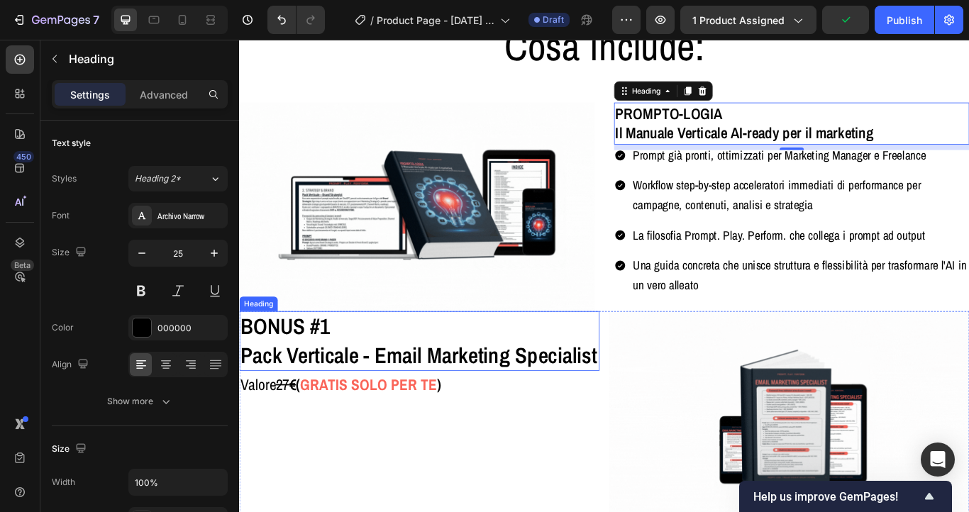
click at [382, 399] on p "BONUS #1 Pack Verticale - Email Marketing Specialist" at bounding box center [448, 390] width 417 height 67
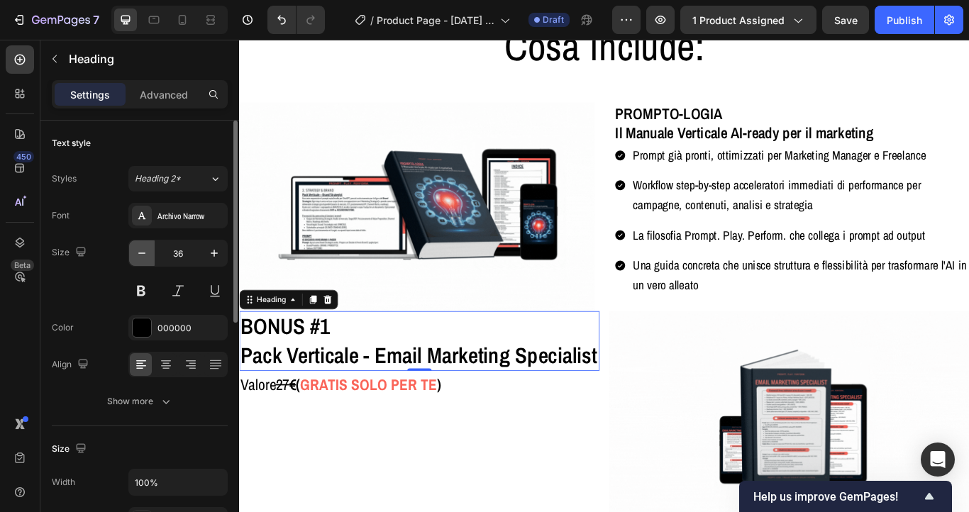
click at [143, 246] on icon "button" at bounding box center [142, 253] width 14 height 14
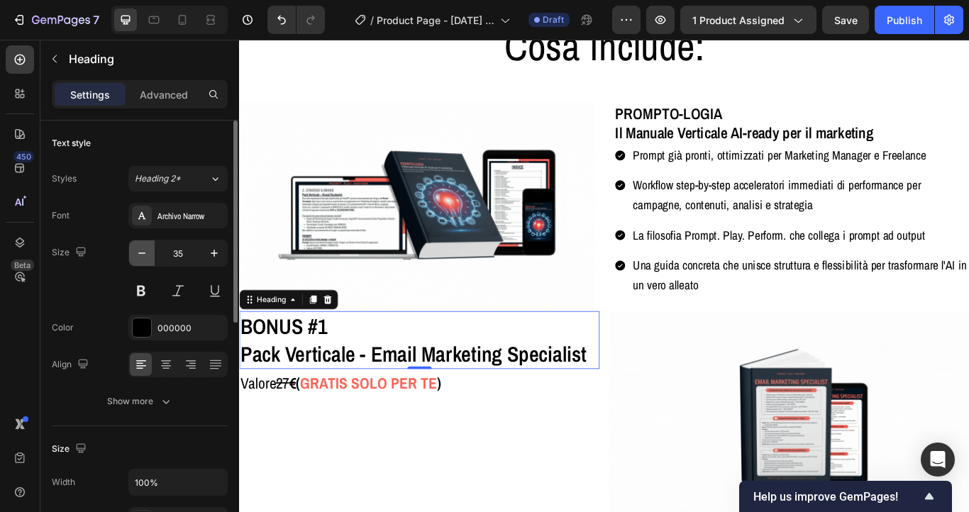
click at [143, 246] on icon "button" at bounding box center [142, 253] width 14 height 14
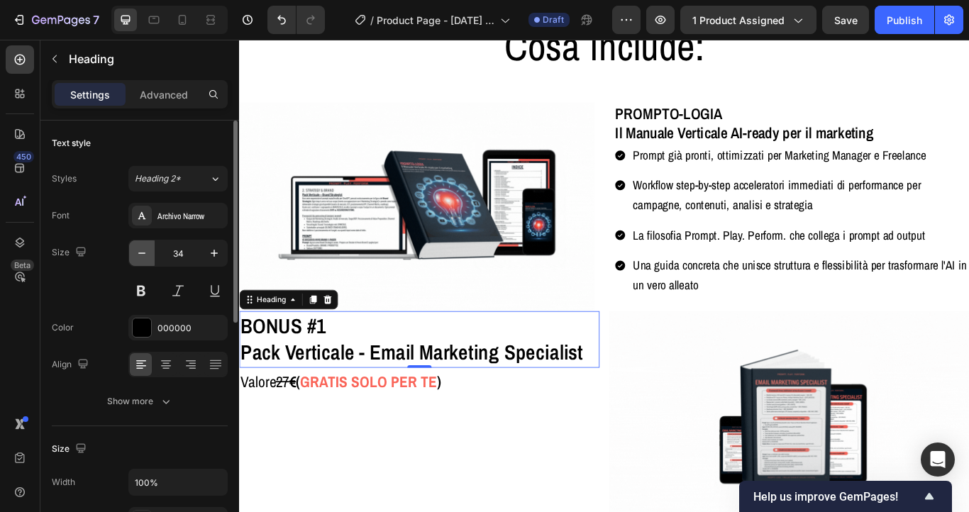
click at [143, 246] on icon "button" at bounding box center [142, 253] width 14 height 14
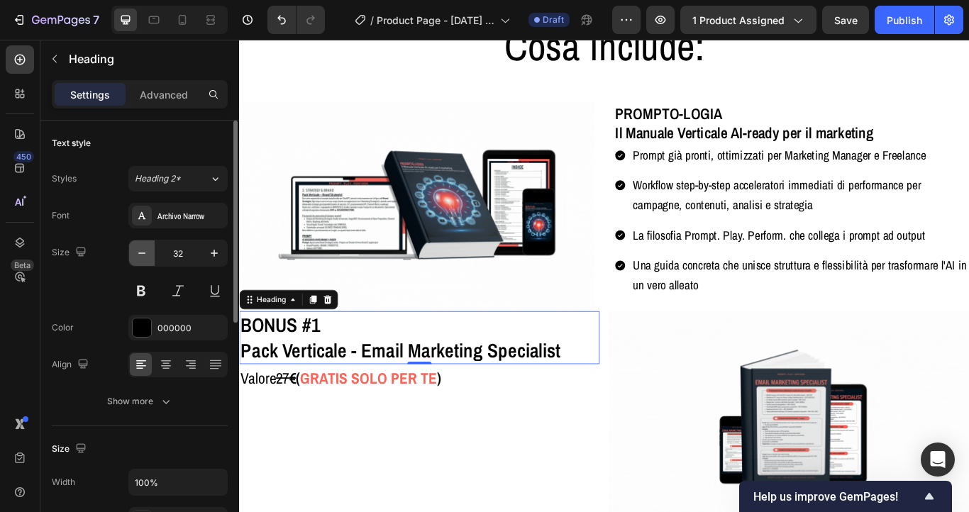
click at [143, 246] on icon "button" at bounding box center [142, 253] width 14 height 14
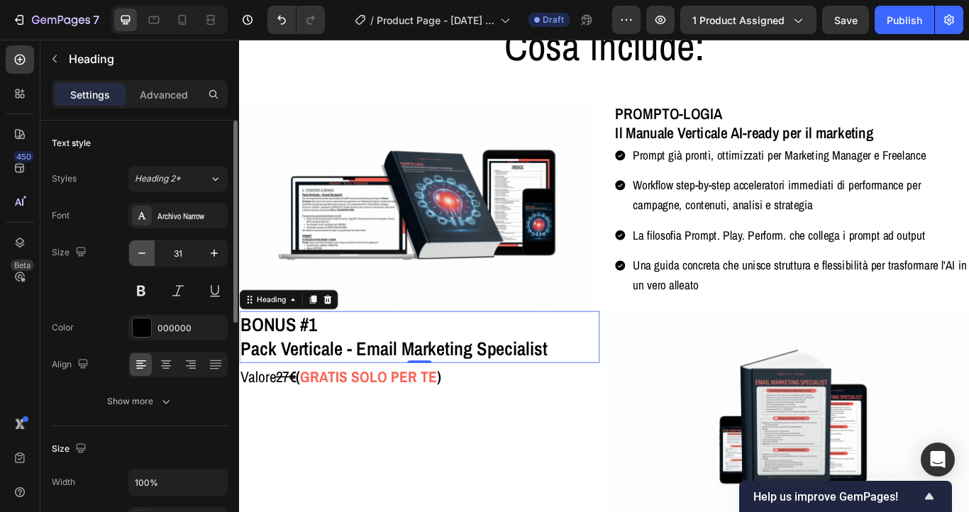
click at [143, 246] on icon "button" at bounding box center [142, 253] width 14 height 14
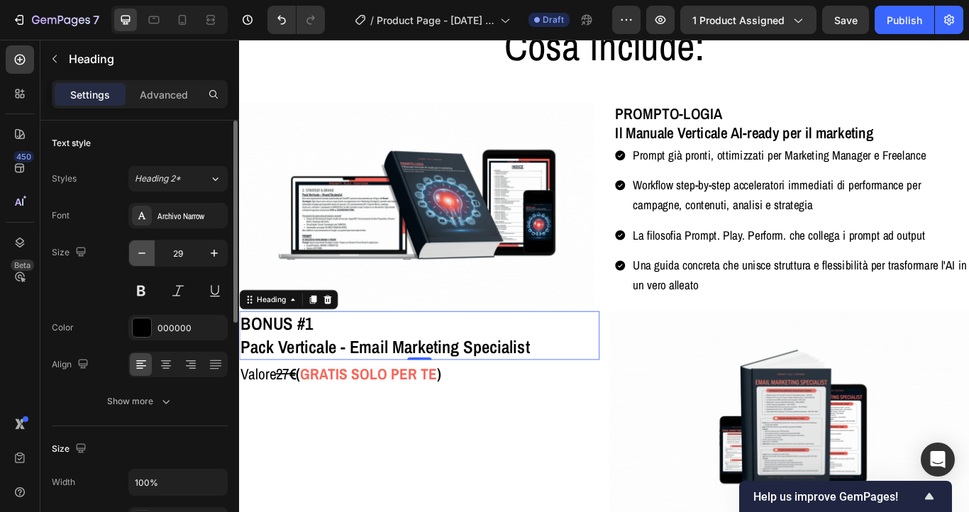
click at [143, 246] on icon "button" at bounding box center [142, 253] width 14 height 14
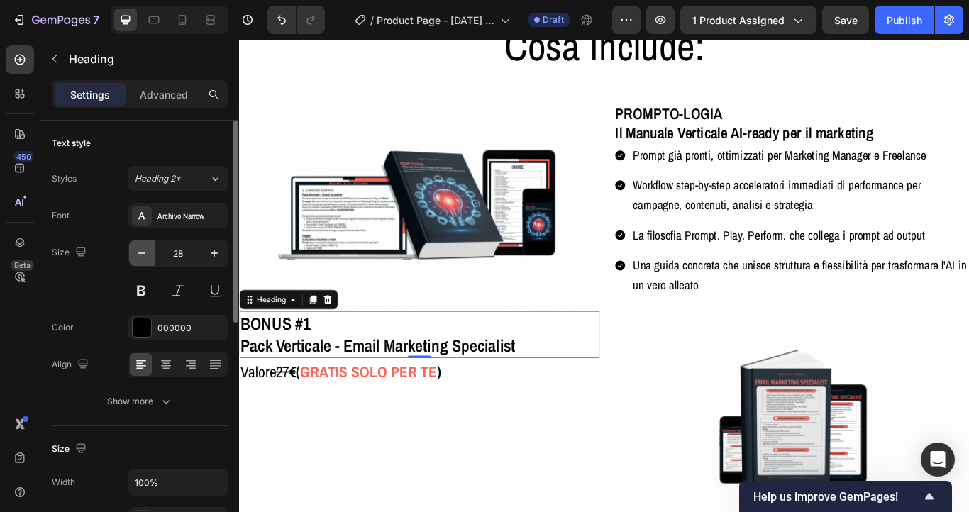
click at [143, 246] on icon "button" at bounding box center [142, 253] width 14 height 14
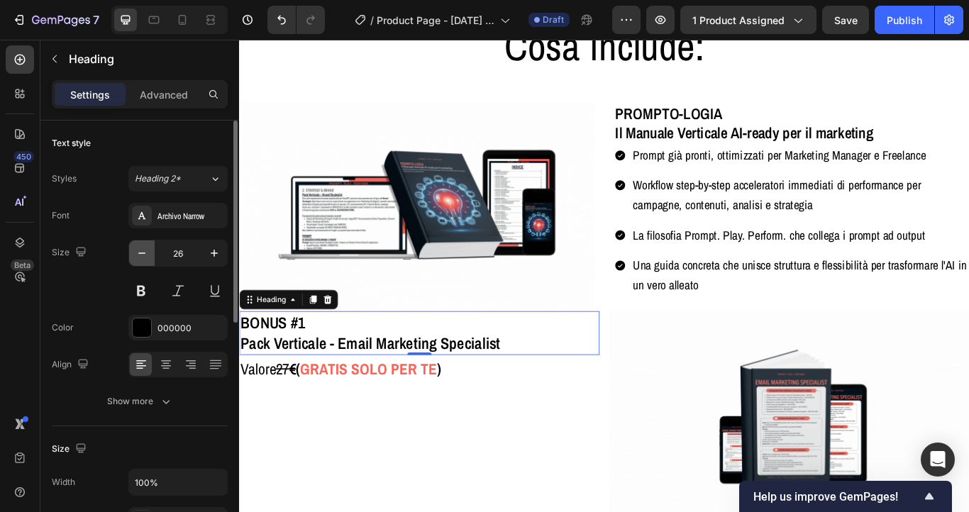
click at [143, 246] on icon "button" at bounding box center [142, 253] width 14 height 14
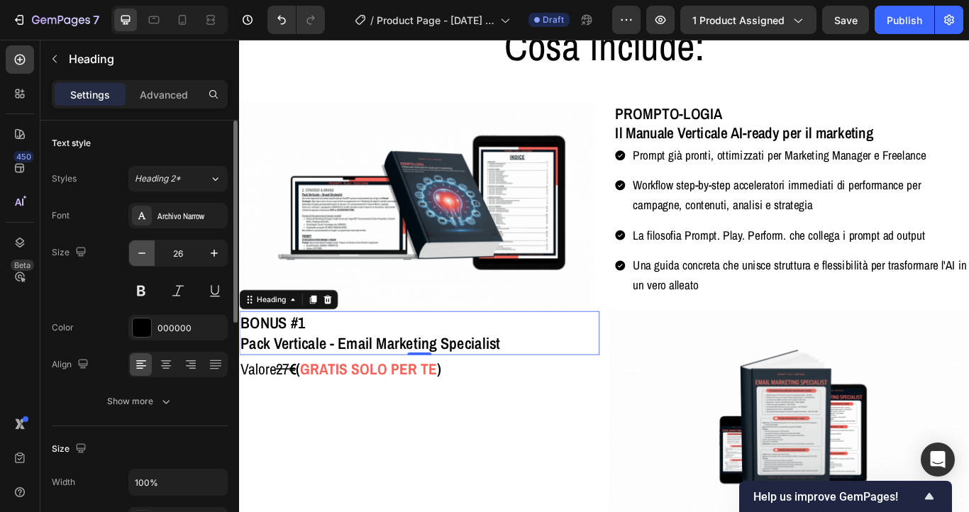
type input "25"
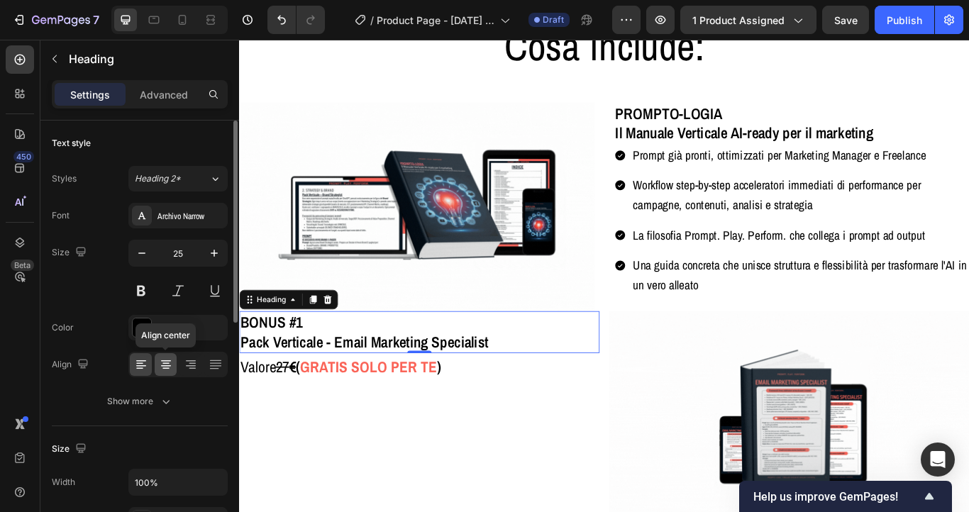
click at [162, 362] on icon at bounding box center [166, 364] width 14 height 14
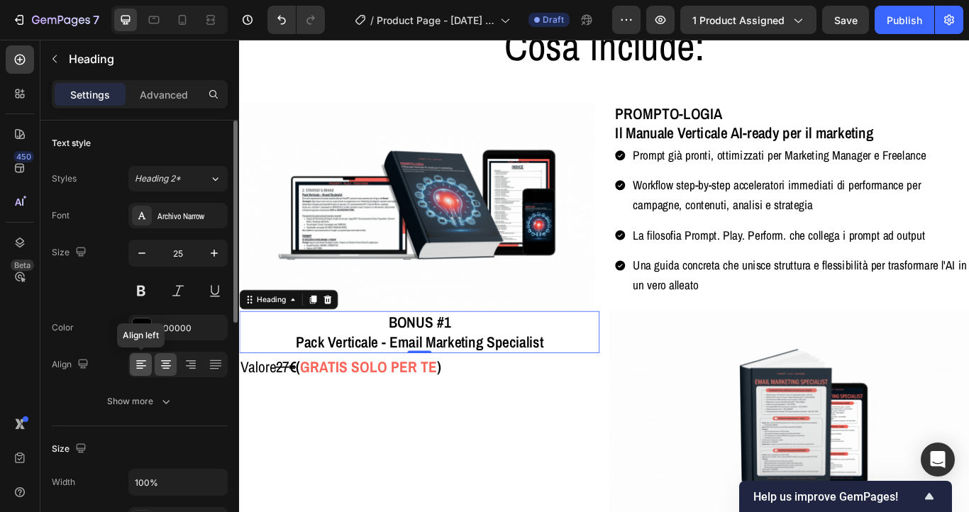
click at [139, 361] on icon at bounding box center [141, 360] width 10 height 1
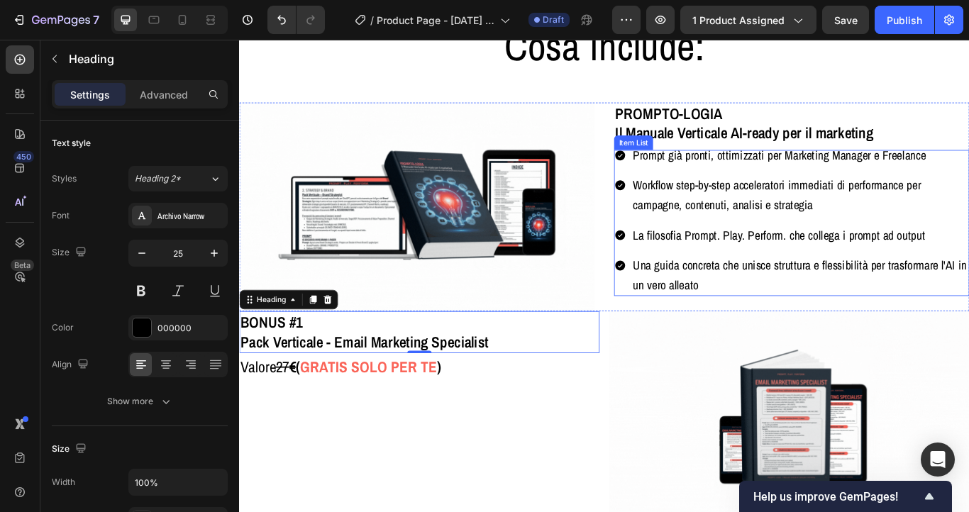
click at [792, 210] on span "Workflow step-by-step acceleratori immediati di performance per campagne, conte…" at bounding box center [866, 220] width 336 height 42
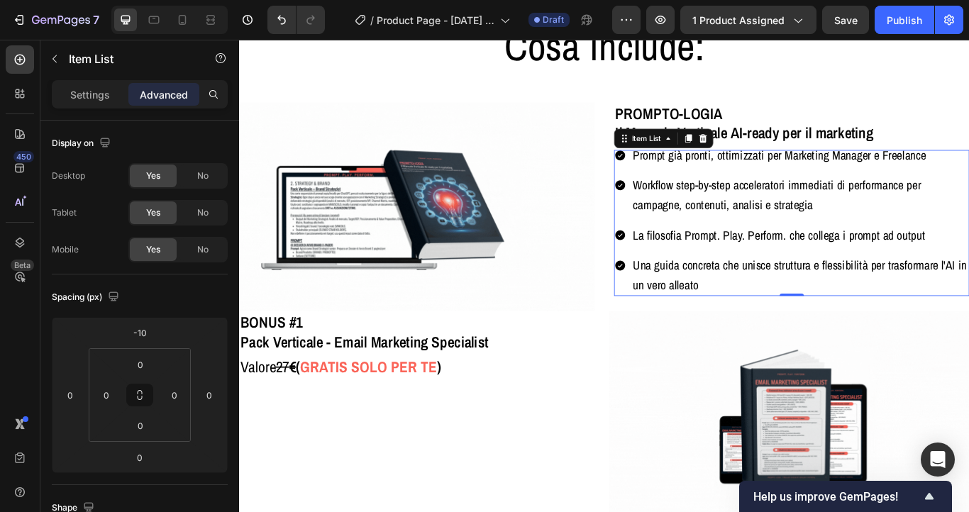
click at [95, 106] on div "Settings Advanced" at bounding box center [140, 94] width 176 height 28
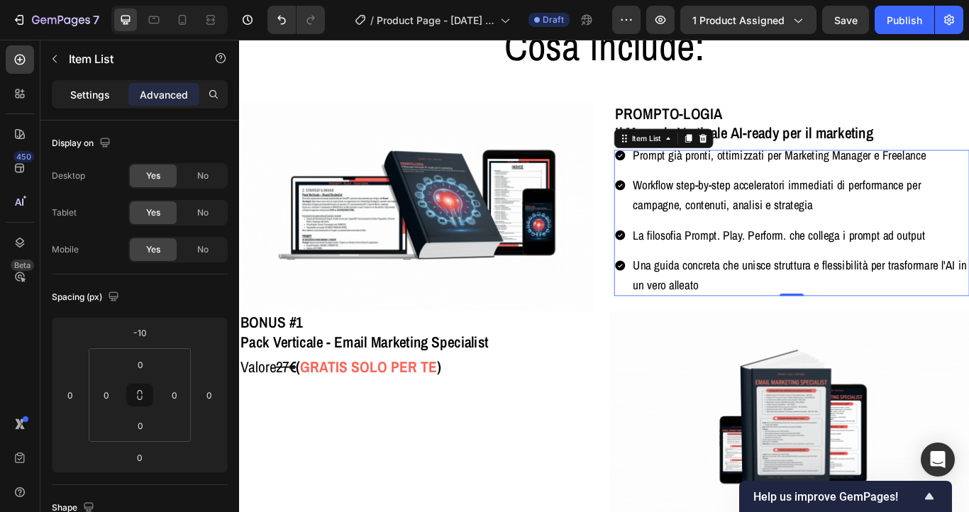
click at [92, 91] on p "Settings" at bounding box center [90, 94] width 40 height 15
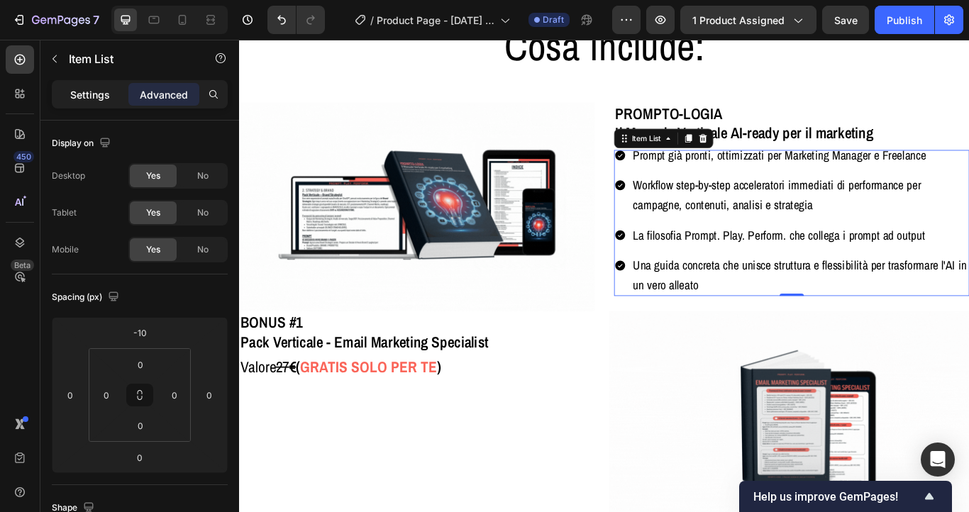
type input "8"
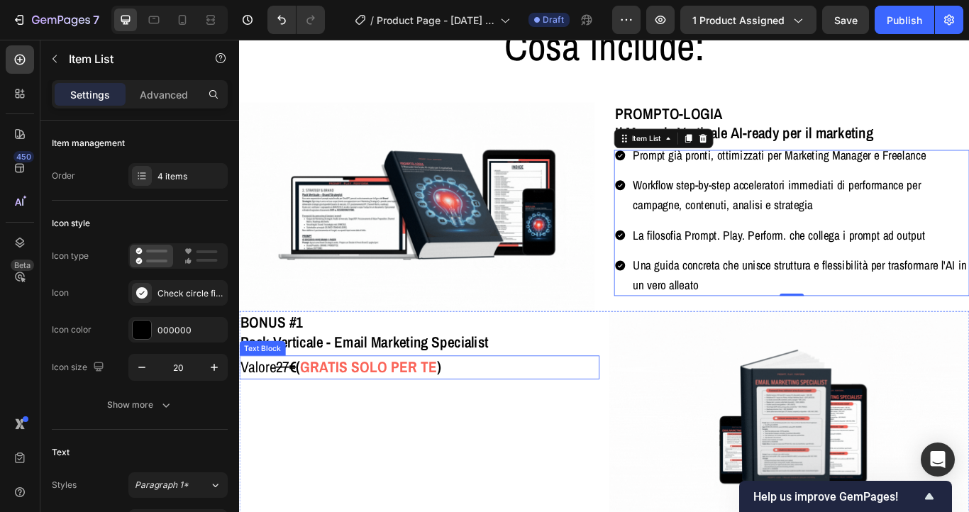
click at [340, 422] on strong "GRATIS SOLO PER TE" at bounding box center [390, 421] width 160 height 24
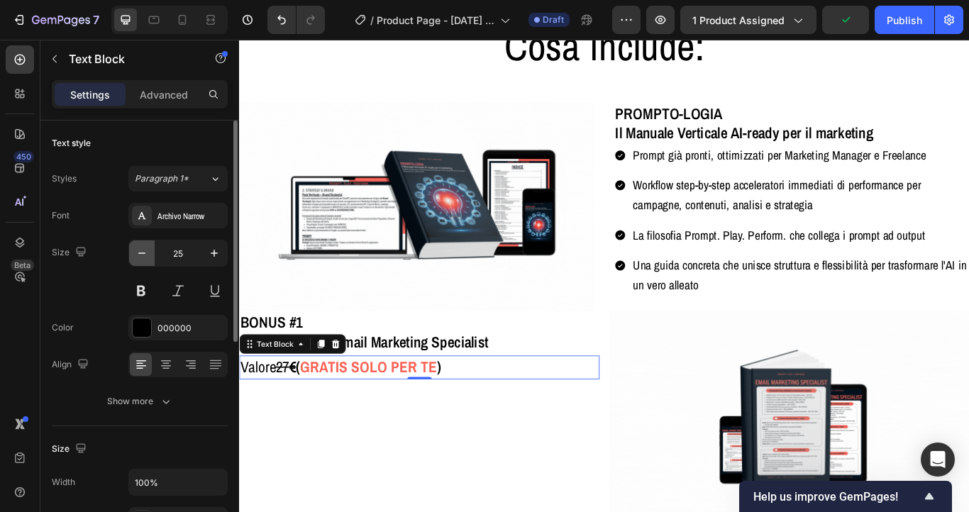
click at [150, 255] on button "button" at bounding box center [142, 253] width 26 height 26
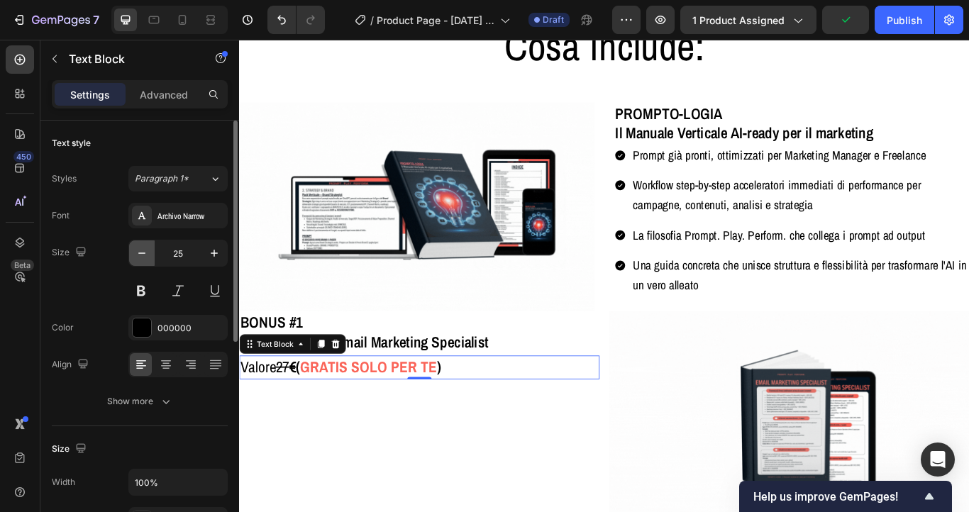
click at [150, 255] on button "button" at bounding box center [142, 253] width 26 height 26
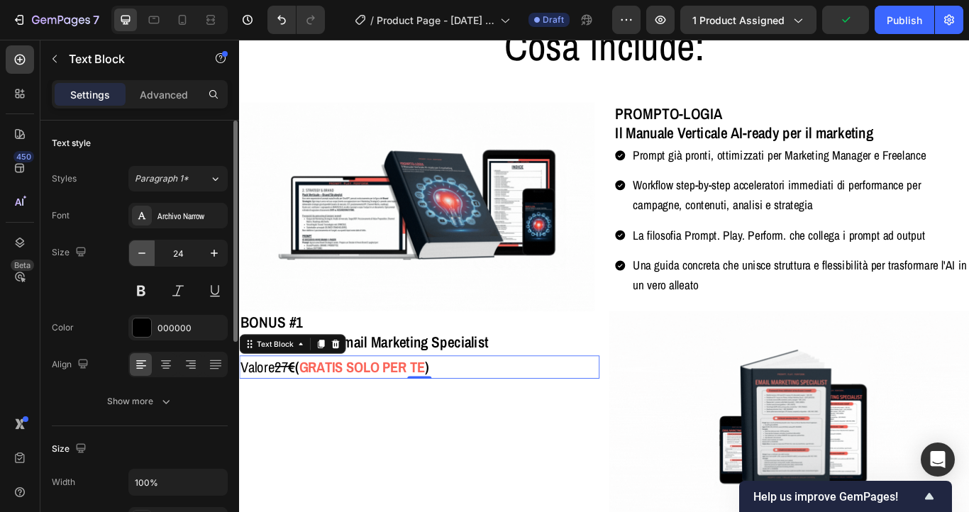
click at [150, 255] on button "button" at bounding box center [142, 253] width 26 height 26
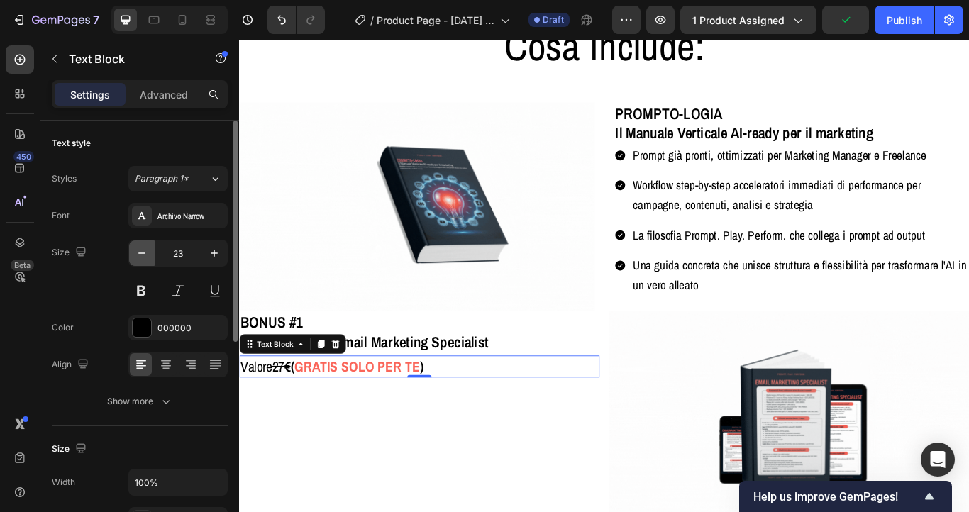
click at [150, 255] on button "button" at bounding box center [142, 253] width 26 height 26
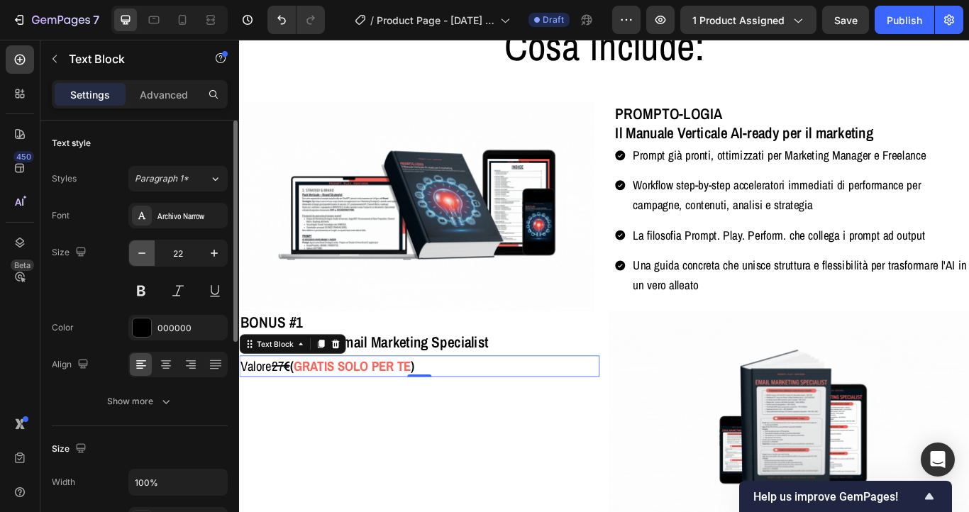
click at [150, 255] on button "button" at bounding box center [142, 253] width 26 height 26
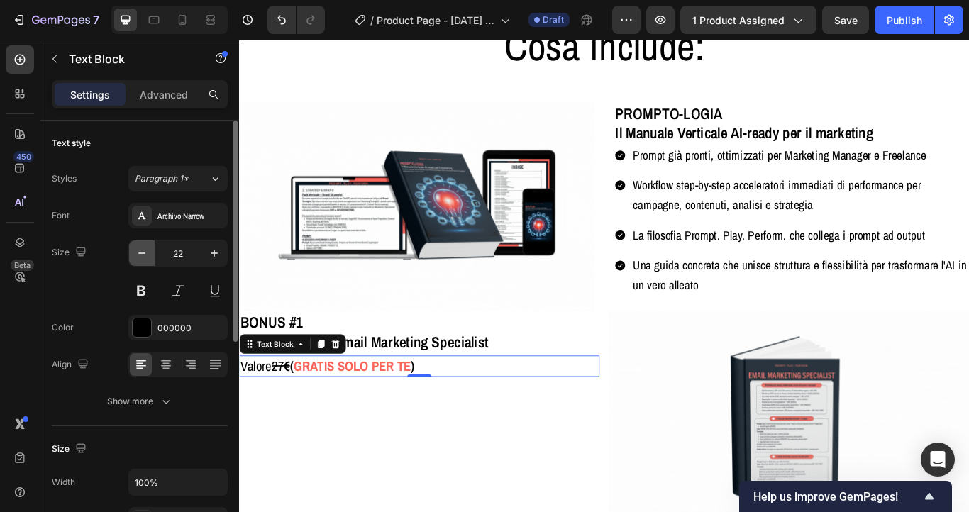
click at [150, 255] on button "button" at bounding box center [142, 253] width 26 height 26
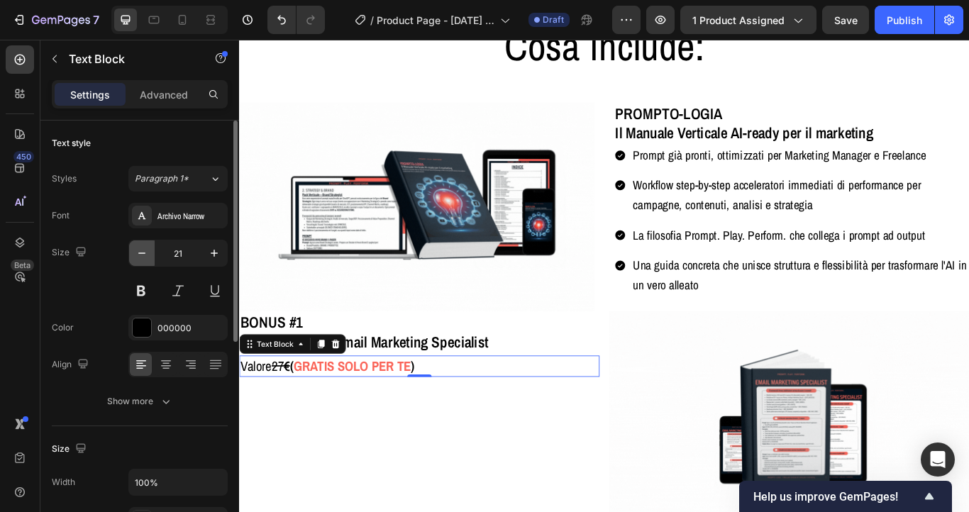
type input "20"
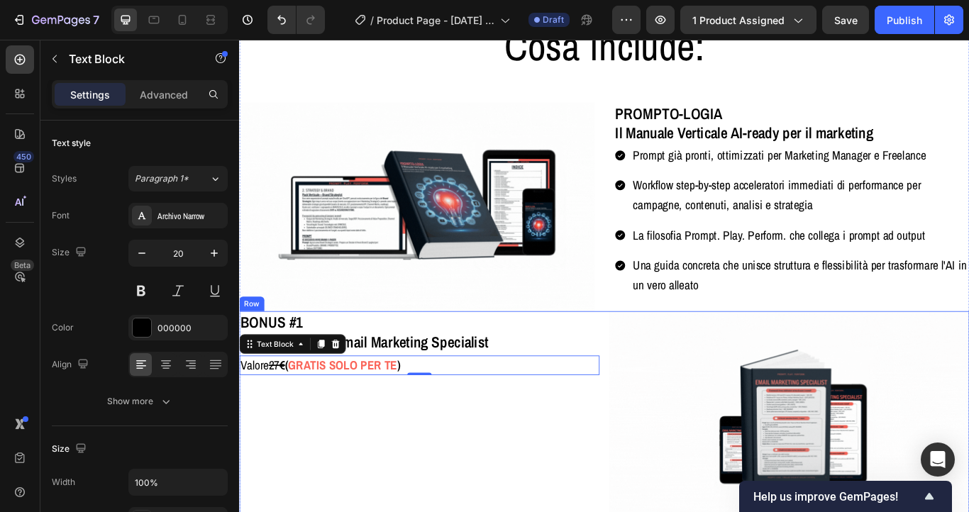
click at [420, 505] on div "BONUS #1 Pack Verticale - Email Marketing Specialist Heading Valore 27 € ( GRAT…" at bounding box center [449, 479] width 420 height 247
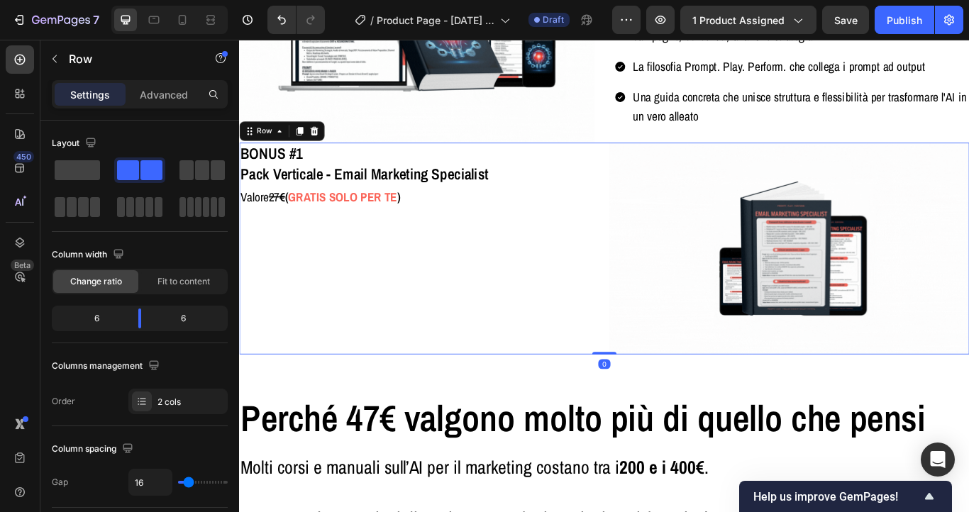
scroll to position [4146, 0]
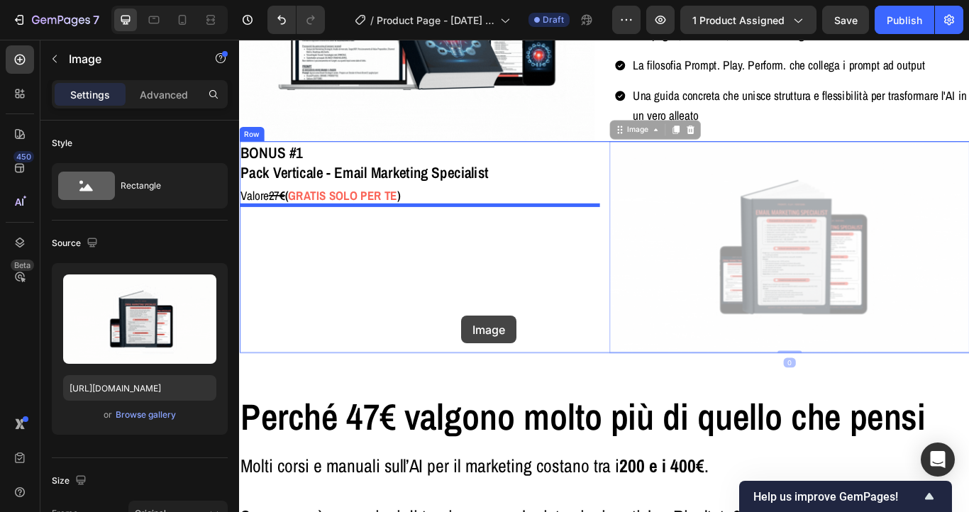
drag, startPoint x: 873, startPoint y: 282, endPoint x: 498, endPoint y: 362, distance: 383.5
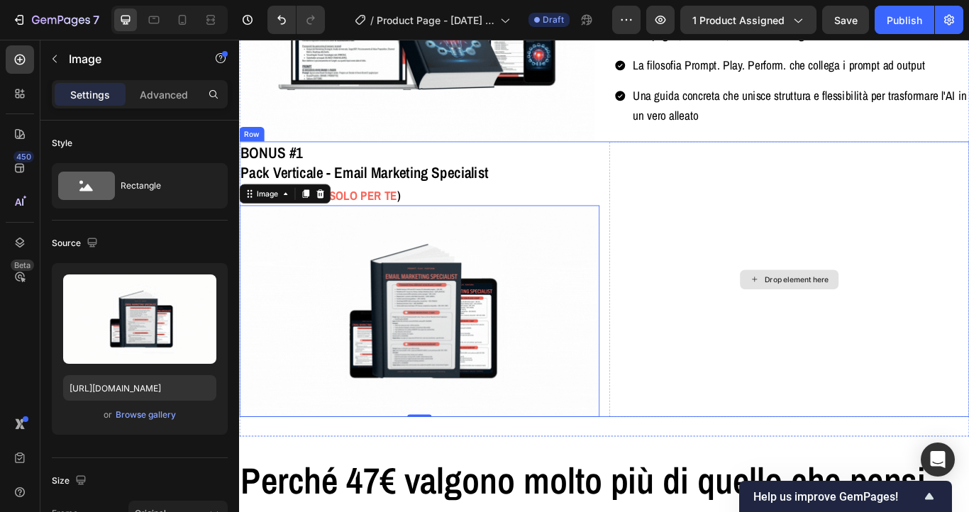
click at [742, 394] on div "Drop element here" at bounding box center [880, 318] width 420 height 321
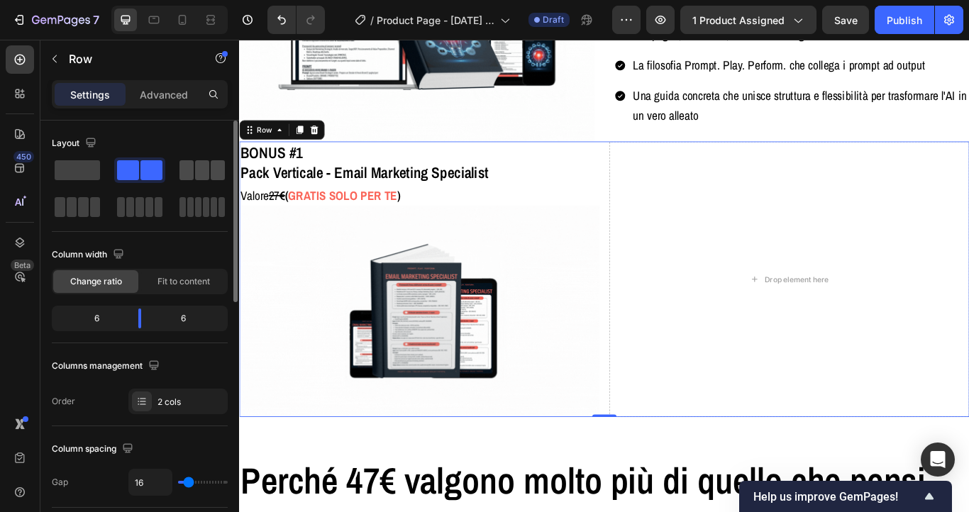
click at [211, 165] on span at bounding box center [218, 170] width 14 height 20
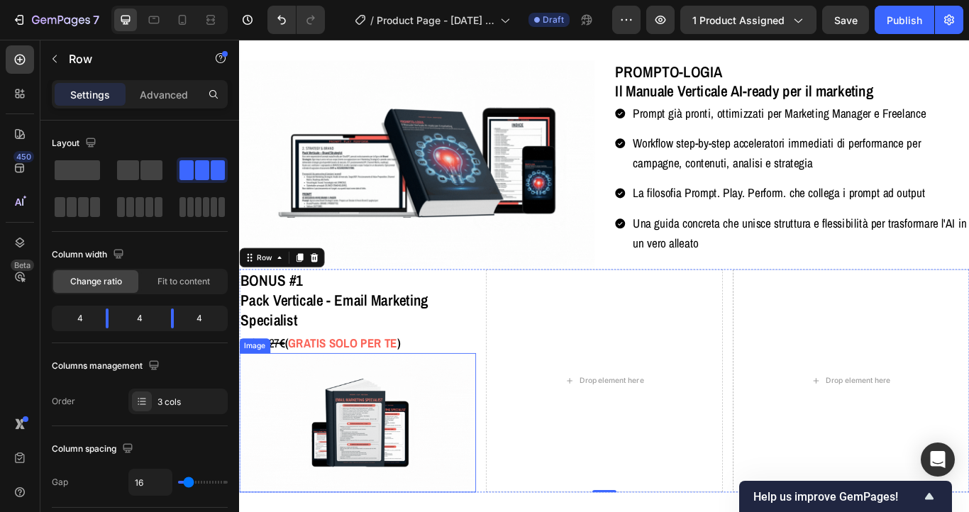
scroll to position [3988, 0]
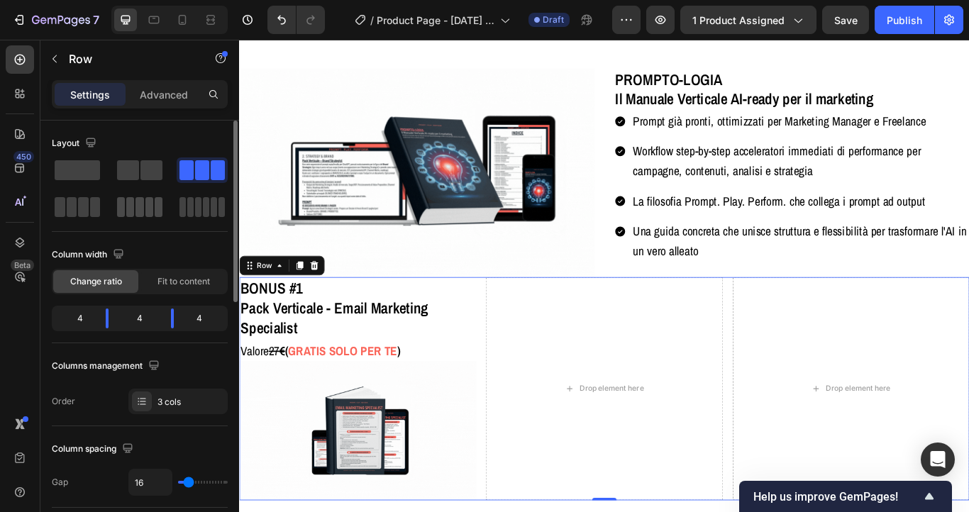
click at [148, 204] on span at bounding box center [149, 207] width 8 height 20
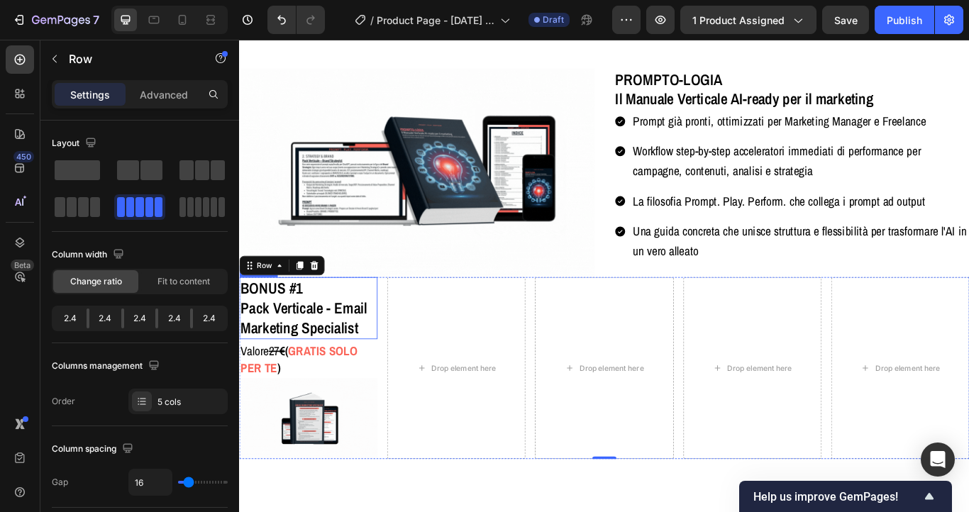
click at [331, 339] on p "BONUS #1 Pack Verticale - Email Marketing Specialist" at bounding box center [319, 353] width 158 height 70
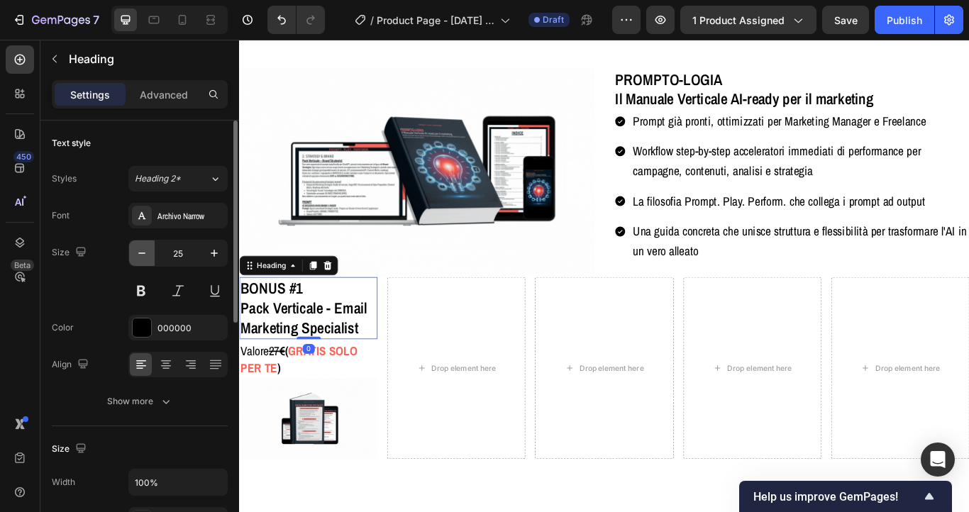
click at [138, 253] on icon "button" at bounding box center [141, 253] width 7 height 1
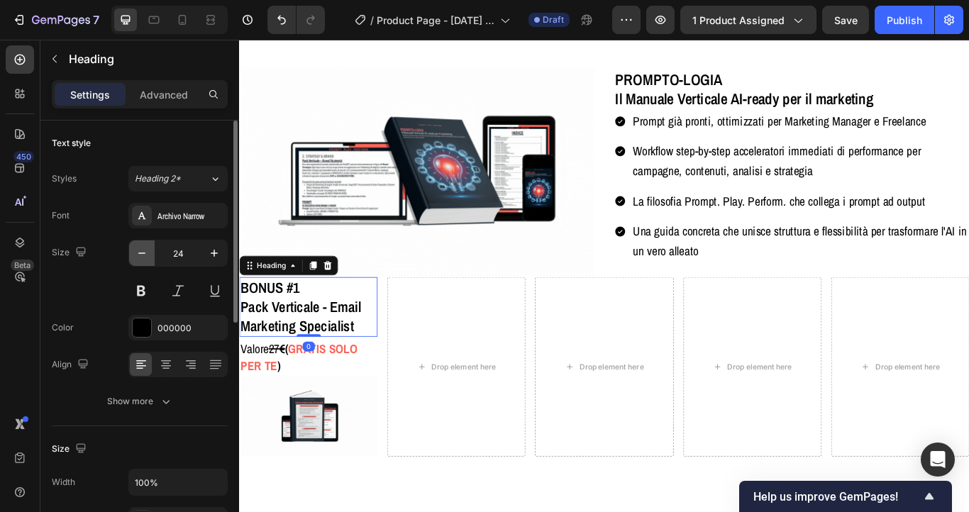
click at [138, 253] on icon "button" at bounding box center [141, 253] width 7 height 1
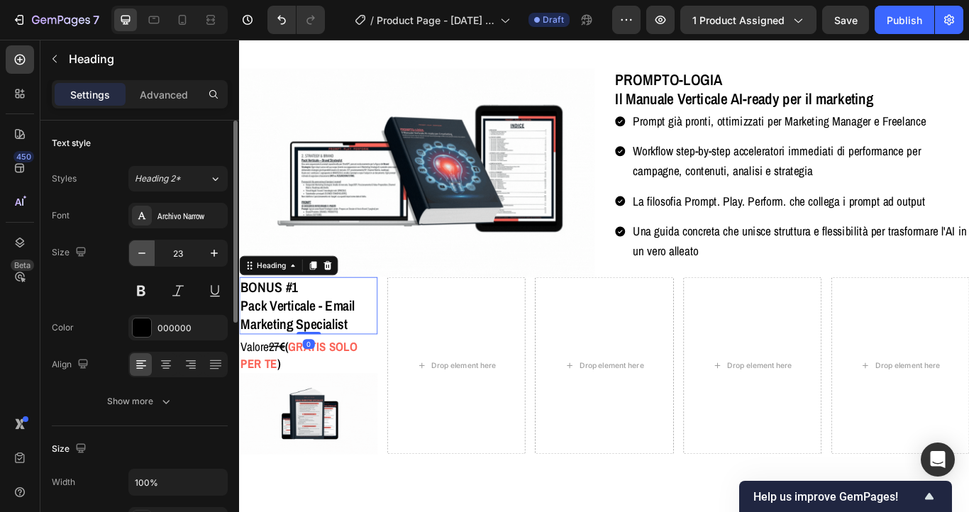
click at [138, 253] on icon "button" at bounding box center [141, 253] width 7 height 1
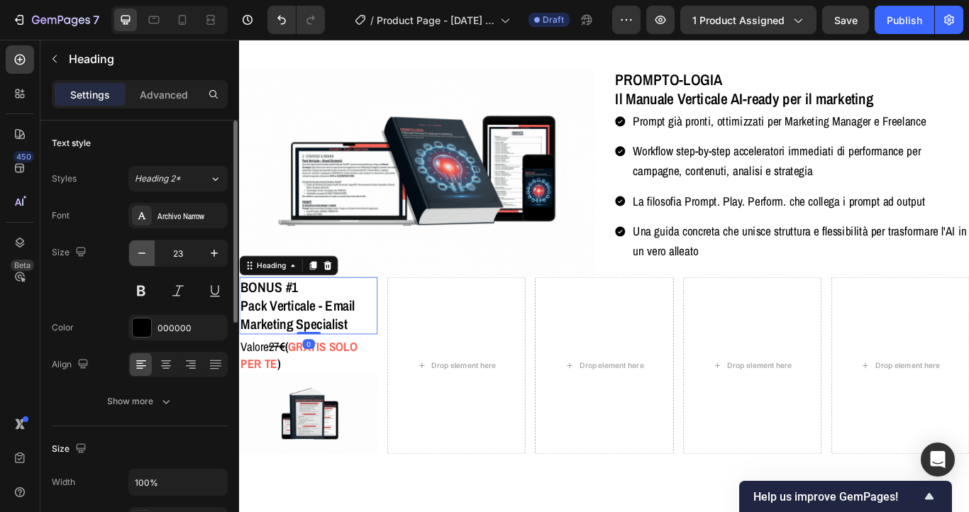
click at [138, 253] on icon "button" at bounding box center [141, 253] width 7 height 1
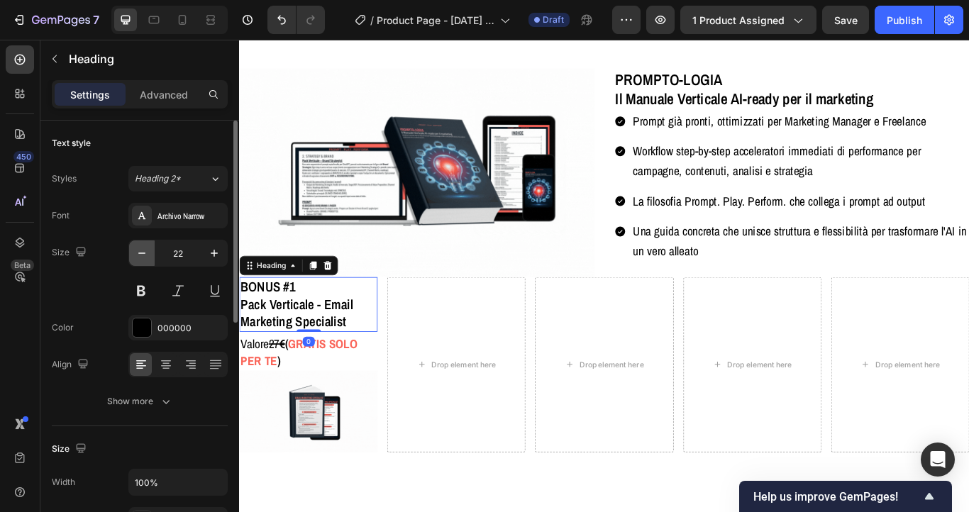
click at [138, 253] on icon "button" at bounding box center [141, 253] width 7 height 1
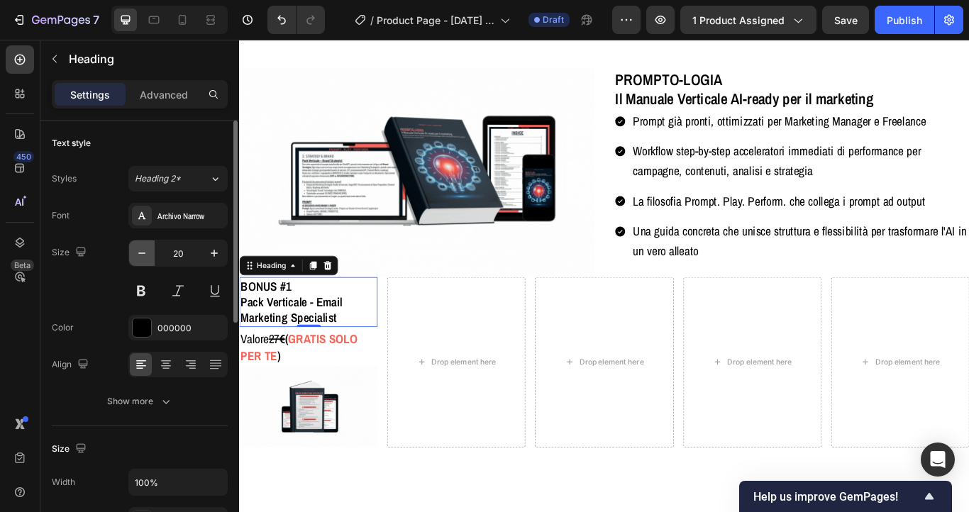
click at [138, 253] on icon "button" at bounding box center [141, 253] width 7 height 1
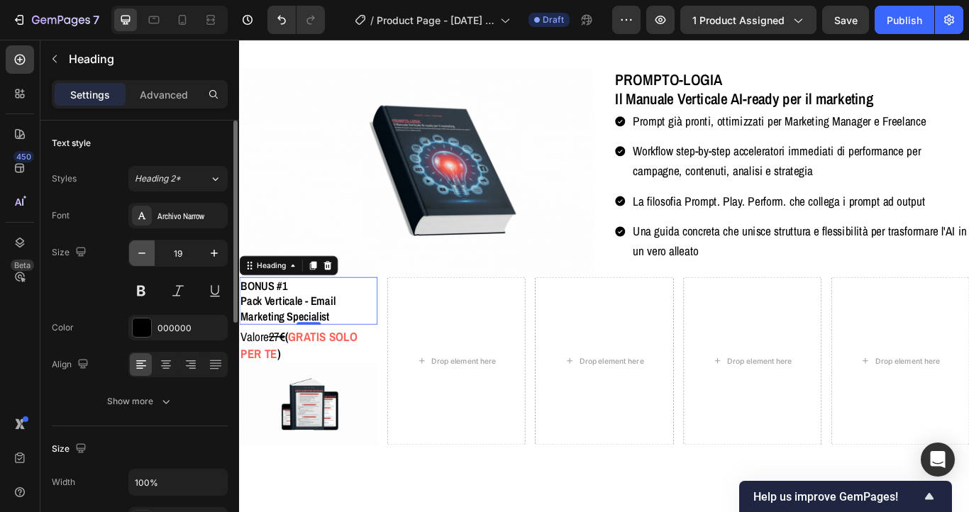
click at [138, 253] on icon "button" at bounding box center [141, 253] width 7 height 1
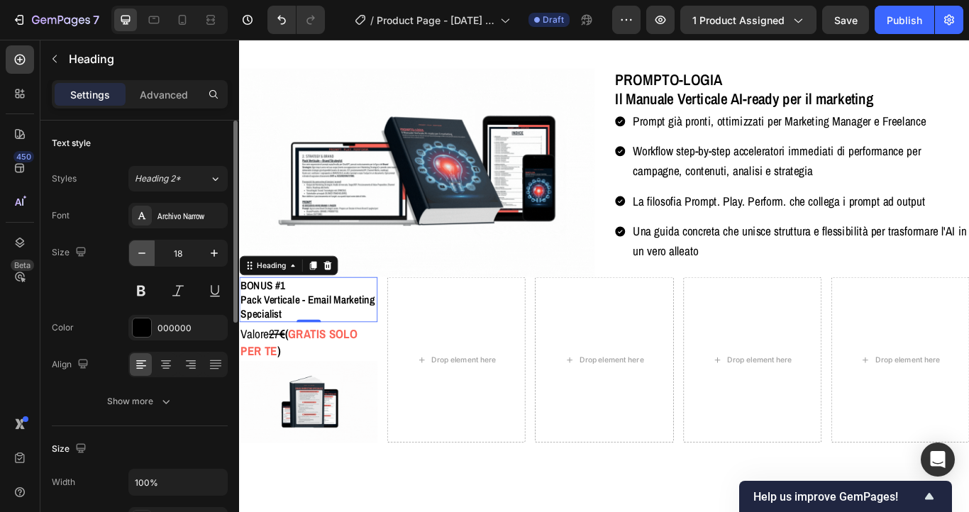
click at [138, 253] on icon "button" at bounding box center [141, 253] width 7 height 1
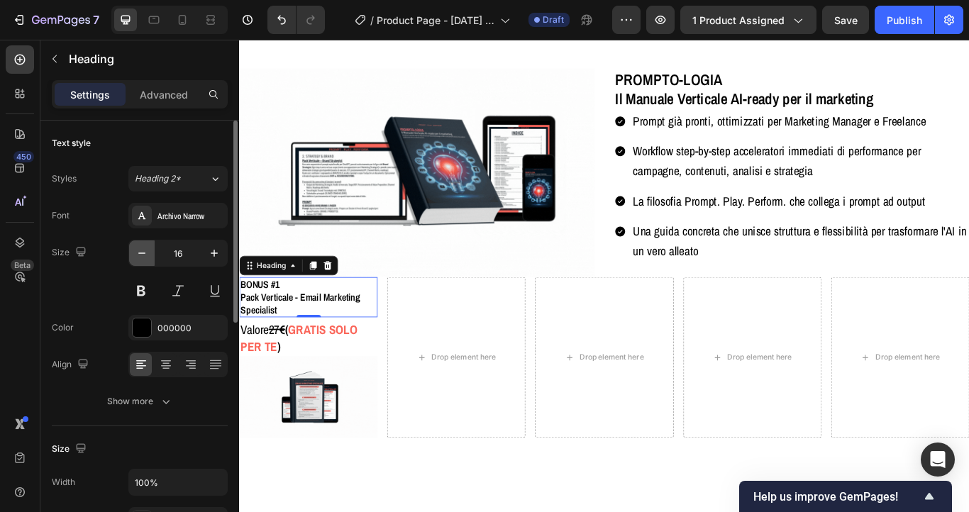
click at [138, 253] on icon "button" at bounding box center [141, 253] width 7 height 1
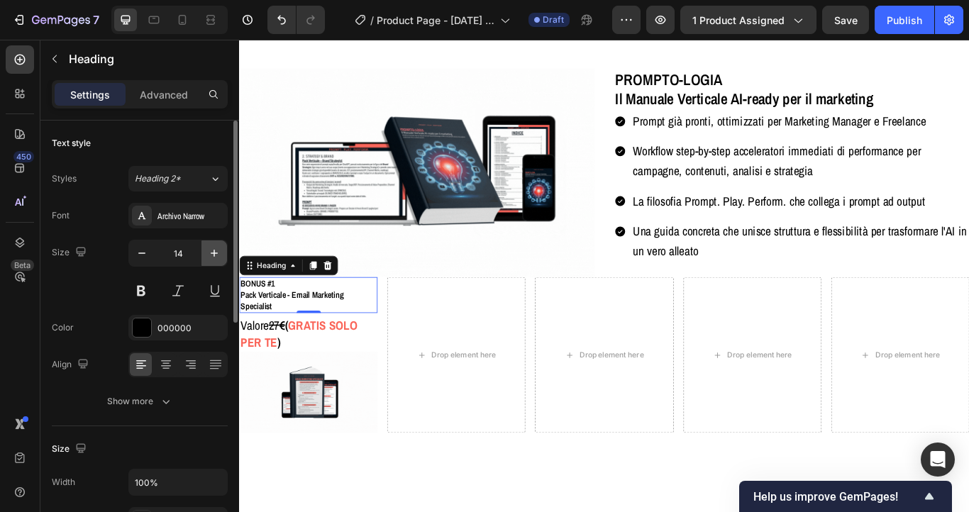
click at [204, 250] on button "button" at bounding box center [214, 253] width 26 height 26
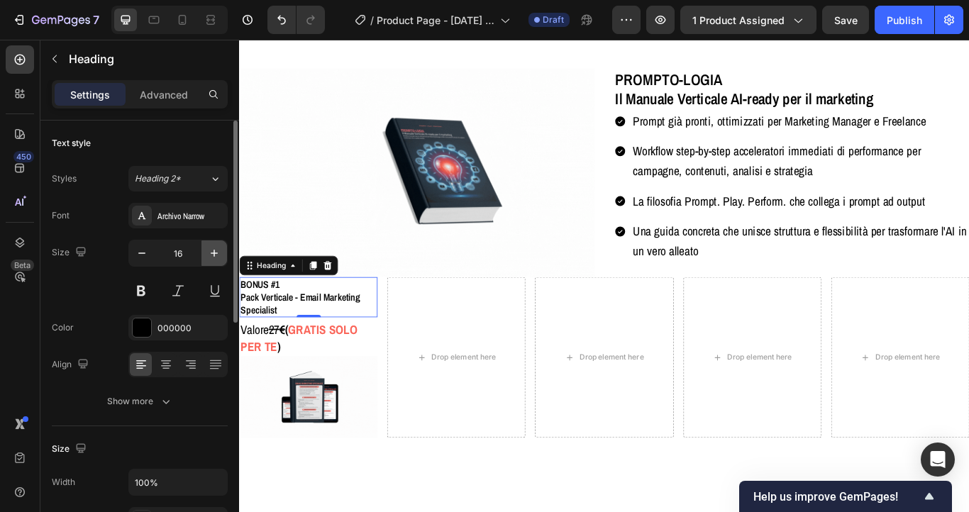
click at [204, 250] on button "button" at bounding box center [214, 253] width 26 height 26
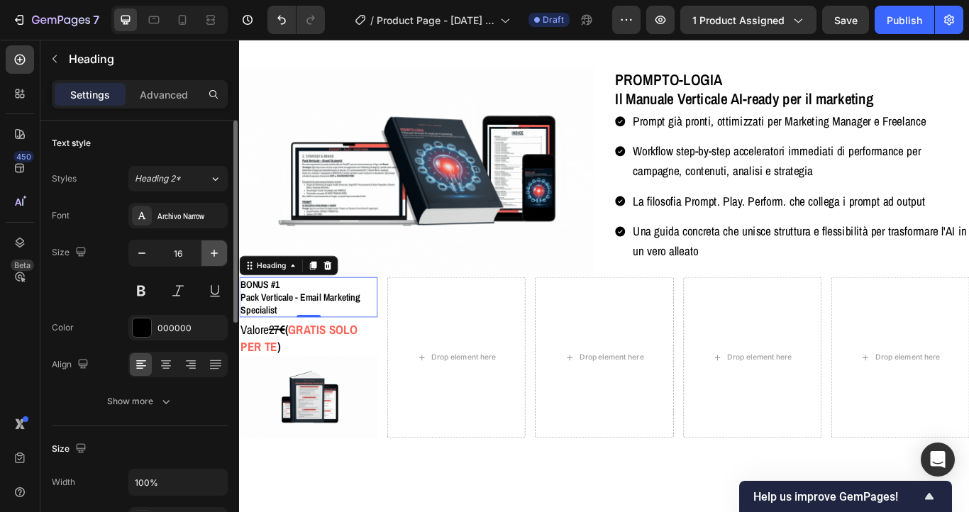
click at [204, 250] on button "button" at bounding box center [214, 253] width 26 height 26
type input "18"
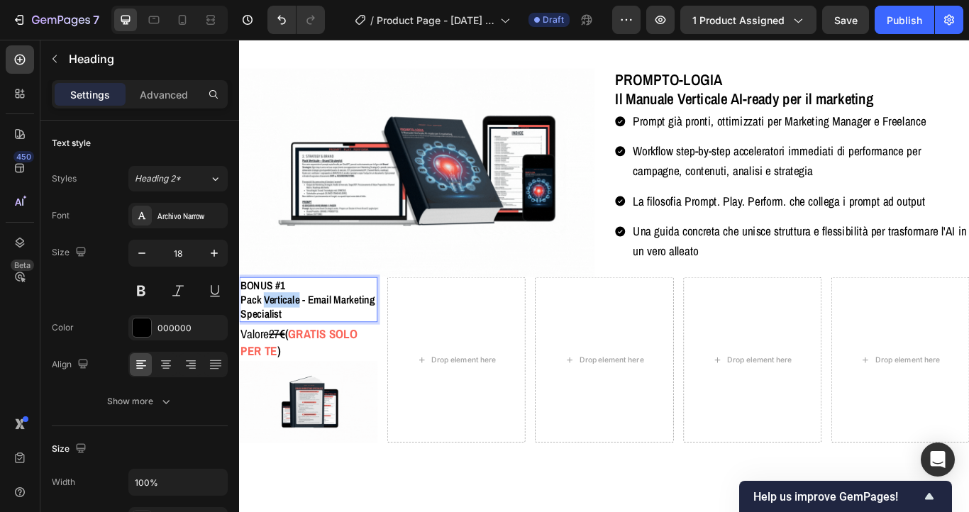
click at [275, 342] on p "BONUS #1 Pack Verticale - Email Marketing Specialist" at bounding box center [319, 343] width 158 height 50
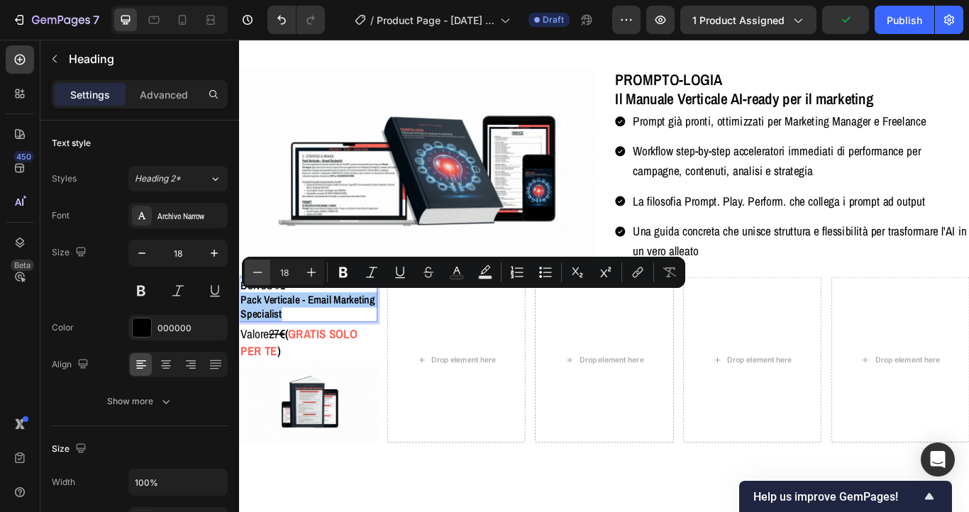
click at [260, 262] on button "Minus" at bounding box center [258, 273] width 26 height 26
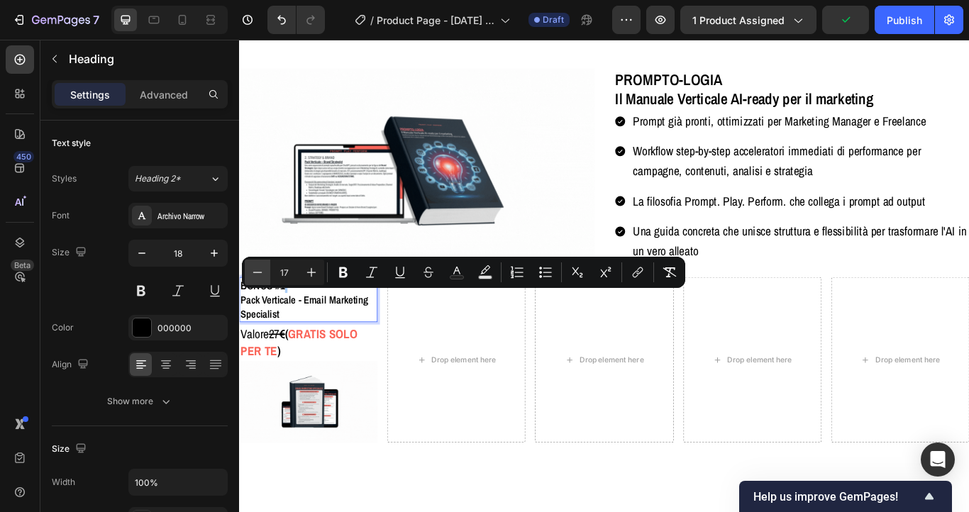
click at [260, 262] on button "Minus" at bounding box center [258, 273] width 26 height 26
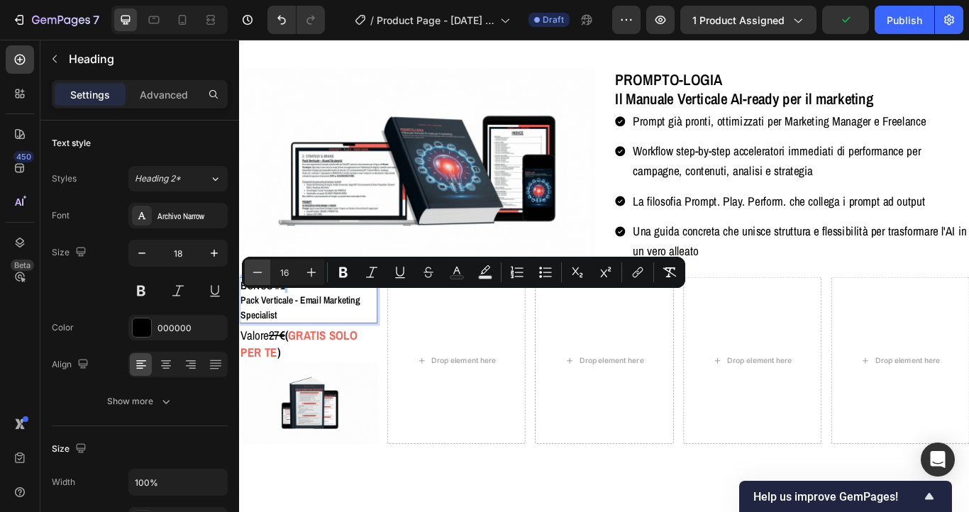
click at [260, 262] on button "Minus" at bounding box center [258, 273] width 26 height 26
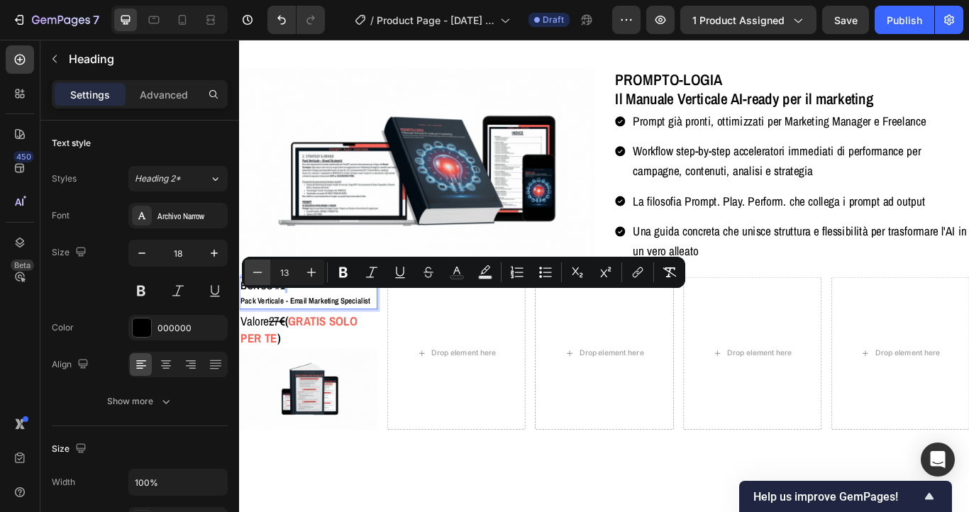
click at [260, 262] on button "Minus" at bounding box center [258, 273] width 26 height 26
click at [308, 265] on icon "Editor contextual toolbar" at bounding box center [311, 272] width 14 height 14
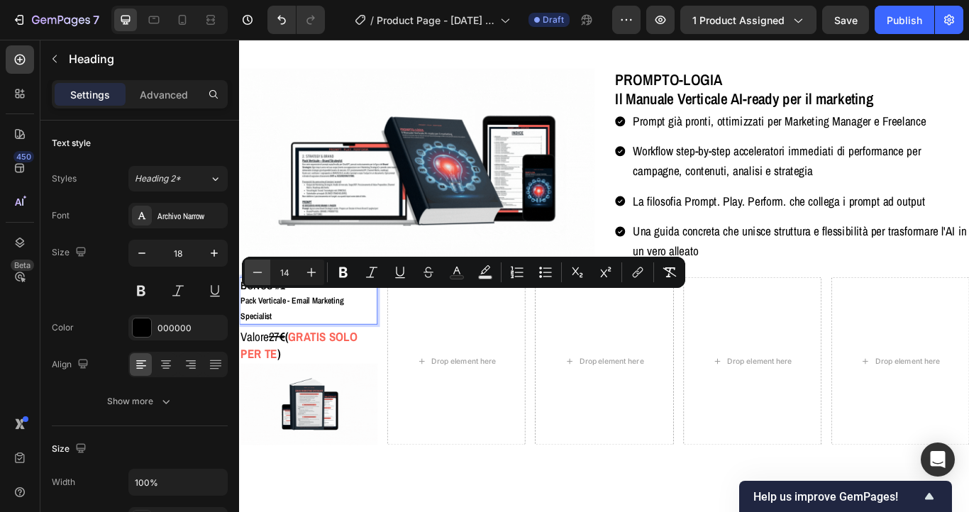
click at [260, 270] on icon "Editor contextual toolbar" at bounding box center [257, 272] width 14 height 14
type input "13"
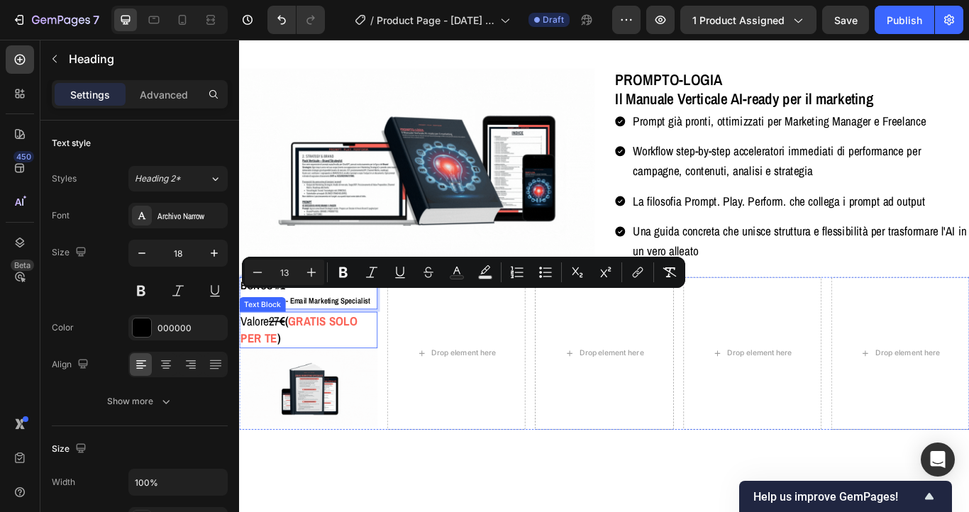
click at [292, 370] on strong "€" at bounding box center [289, 367] width 6 height 19
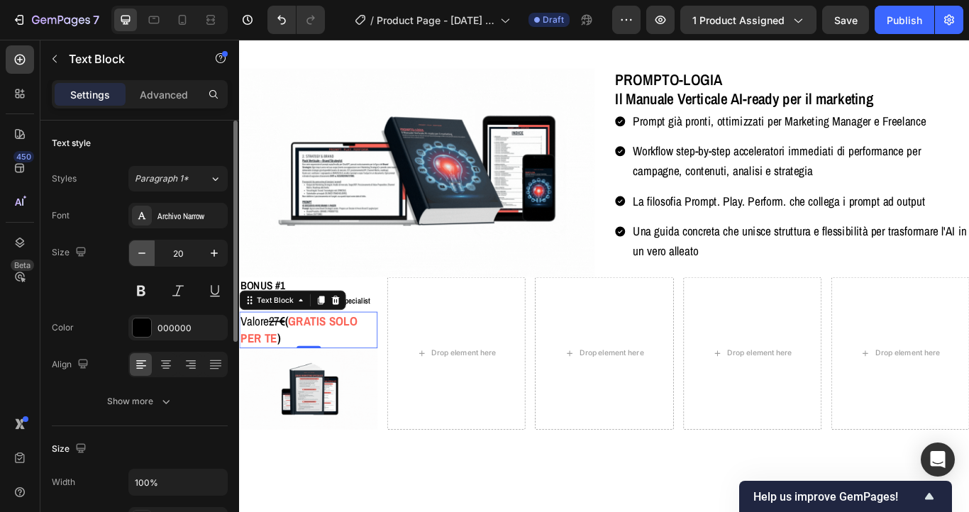
click at [145, 254] on icon "button" at bounding box center [142, 253] width 14 height 14
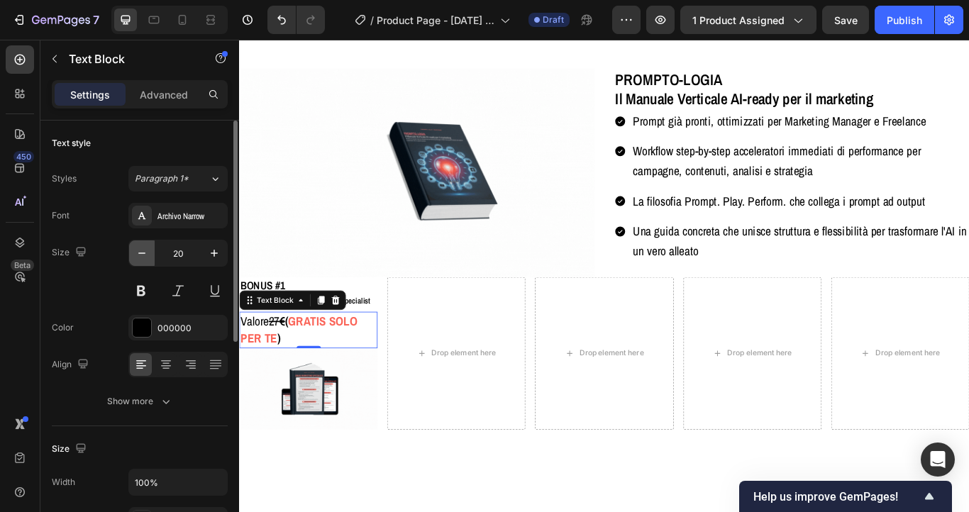
type input "19"
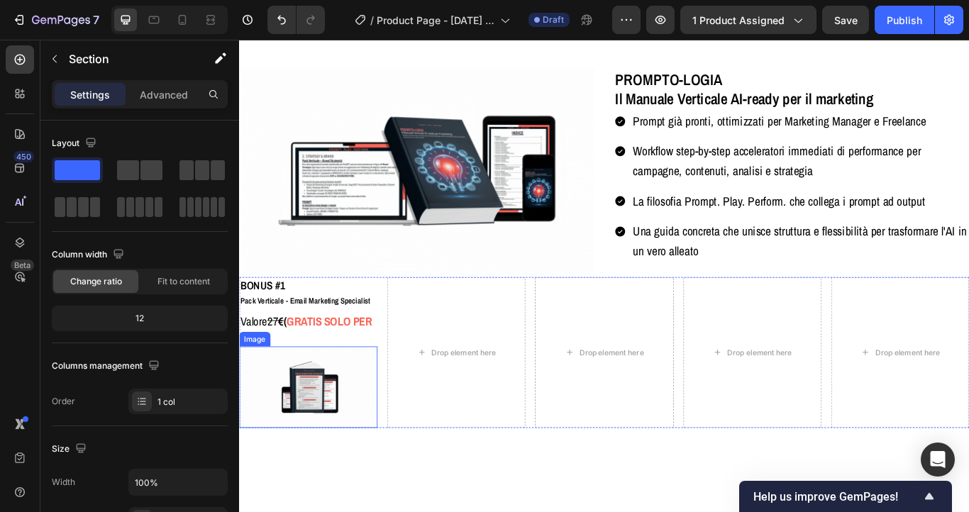
click at [325, 457] on img at bounding box center [319, 444] width 161 height 95
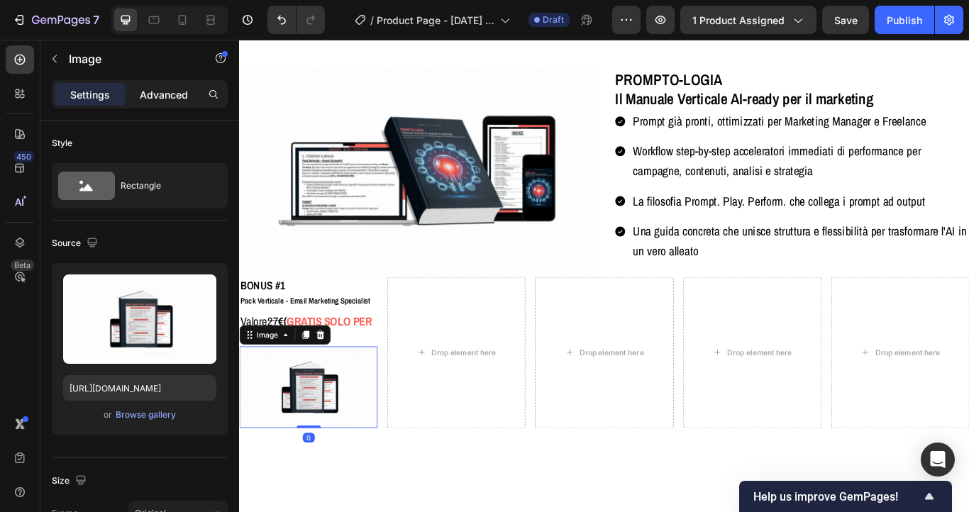
click at [184, 101] on div "Advanced" at bounding box center [163, 94] width 71 height 23
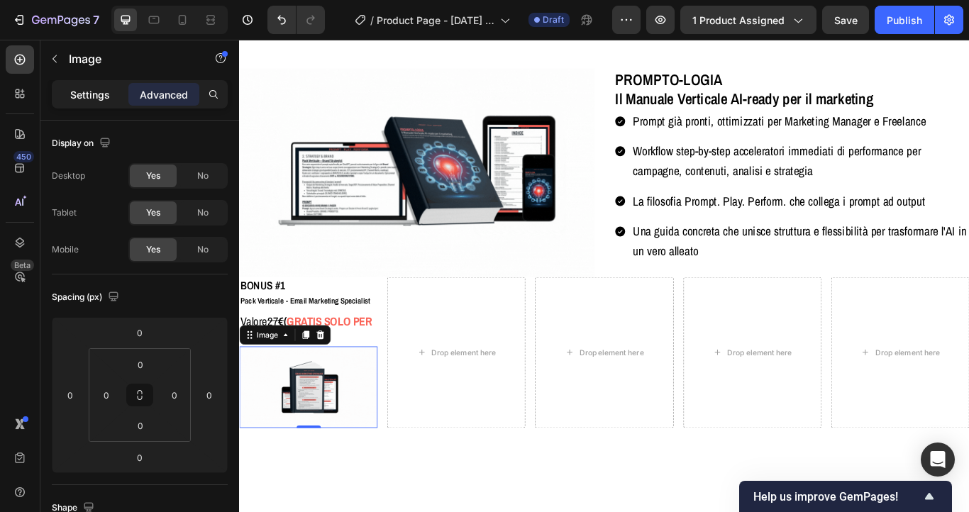
click at [87, 100] on p "Settings" at bounding box center [90, 94] width 40 height 15
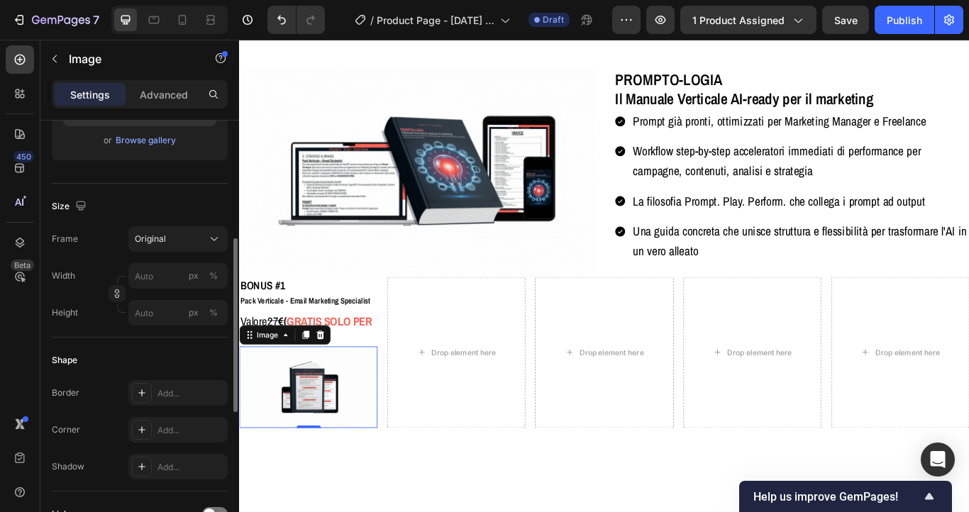
scroll to position [279, 0]
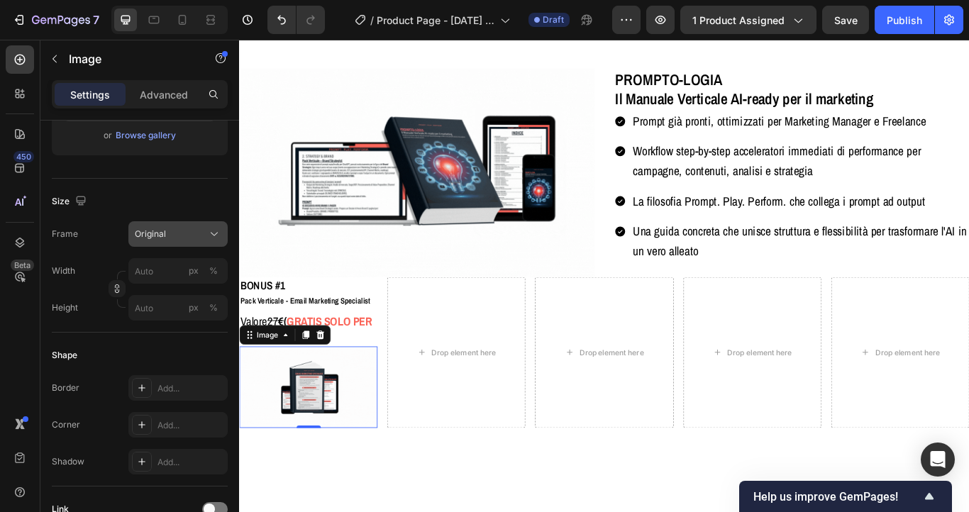
click at [179, 237] on div "Original" at bounding box center [170, 234] width 70 height 13
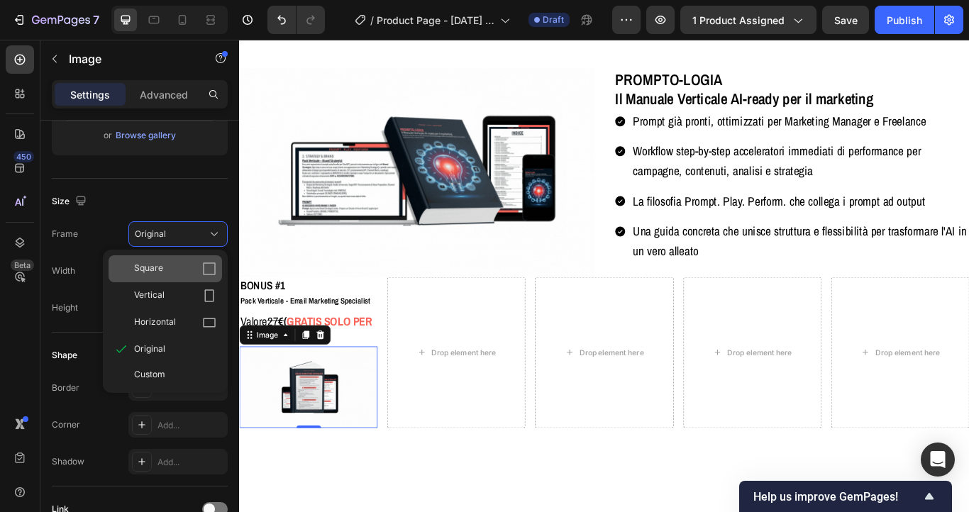
click at [177, 260] on div "Square" at bounding box center [165, 268] width 113 height 27
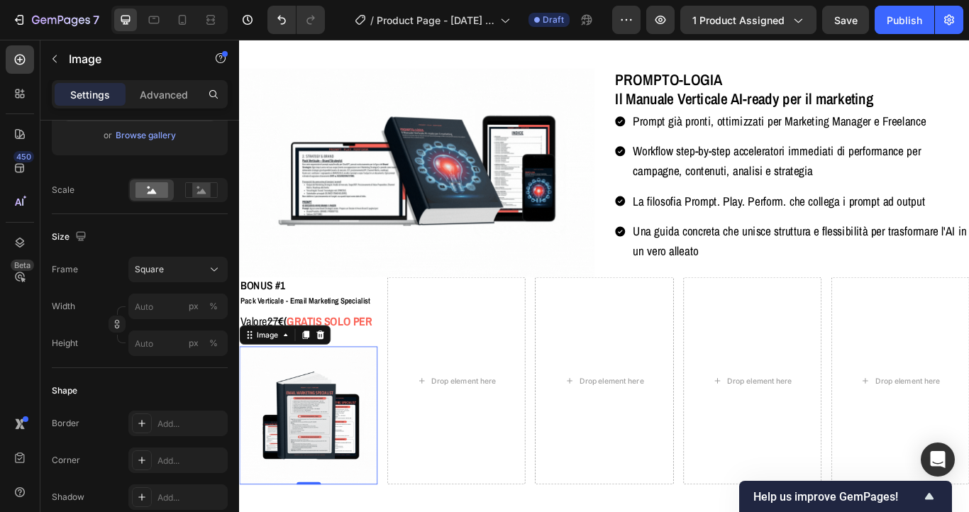
click at [177, 260] on button "Square" at bounding box center [177, 270] width 99 height 26
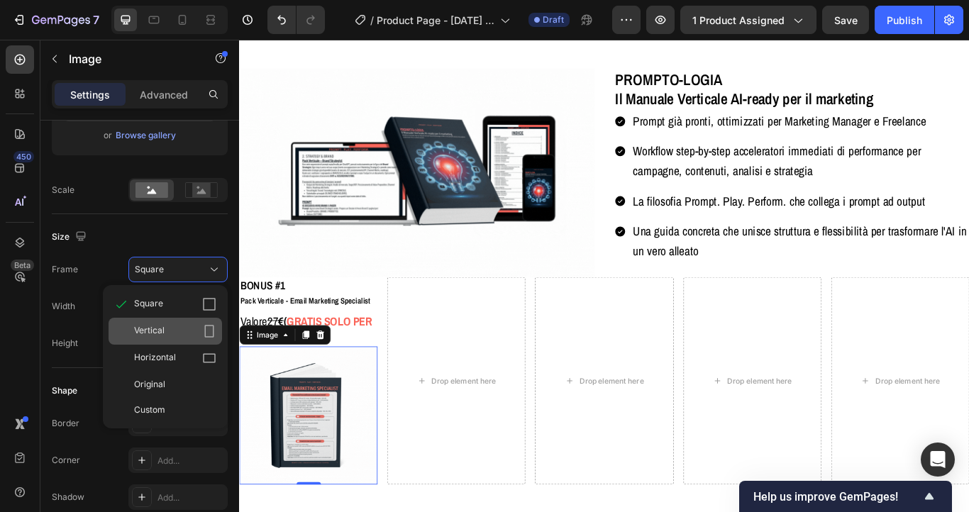
click at [167, 328] on div "Vertical" at bounding box center [175, 331] width 82 height 14
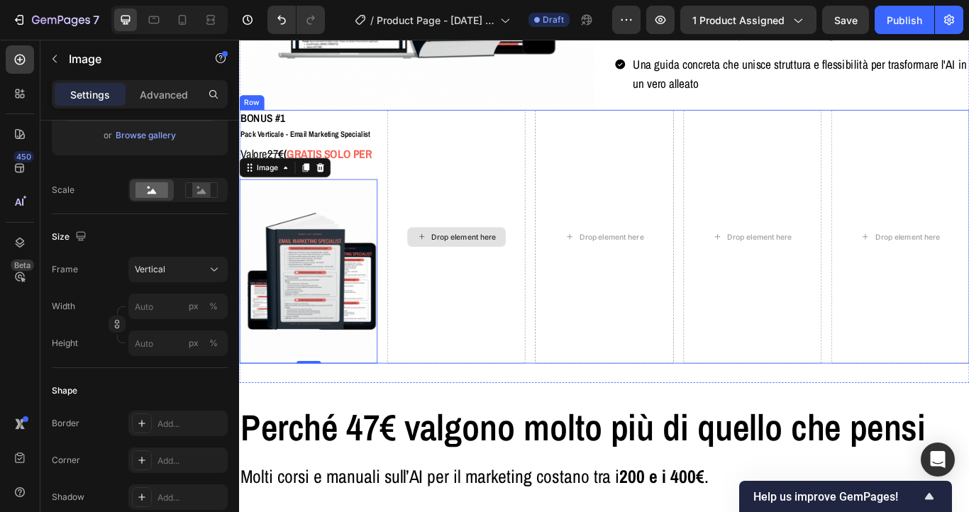
scroll to position [4193, 0]
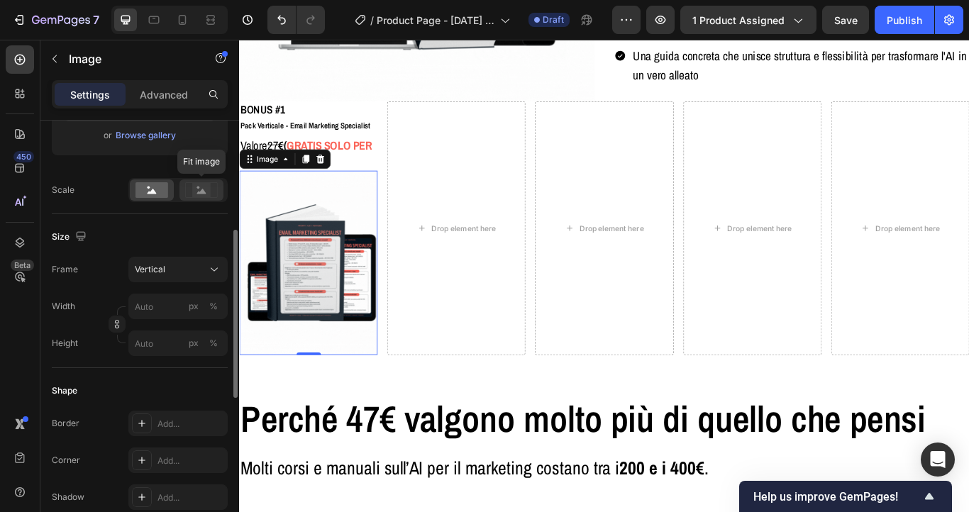
click at [202, 196] on rect at bounding box center [201, 190] width 18 height 14
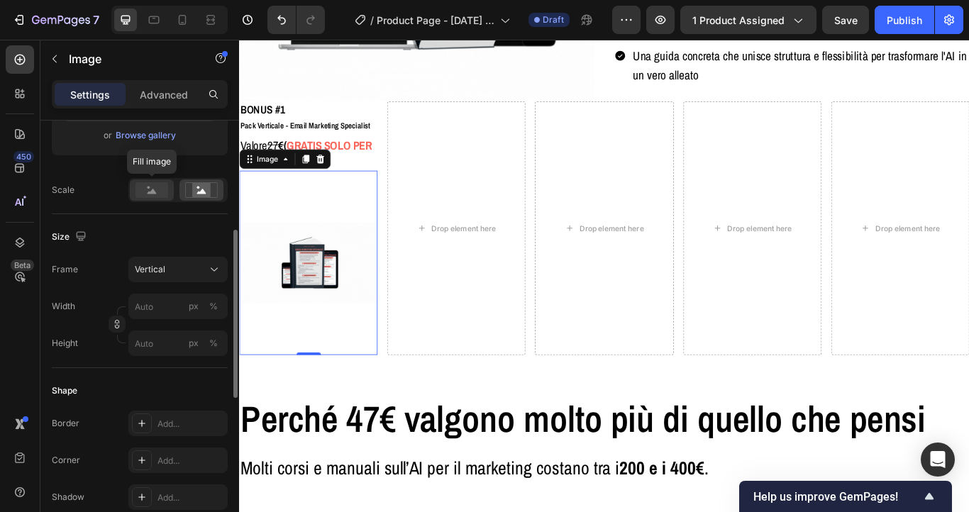
click at [157, 187] on rect at bounding box center [151, 190] width 33 height 16
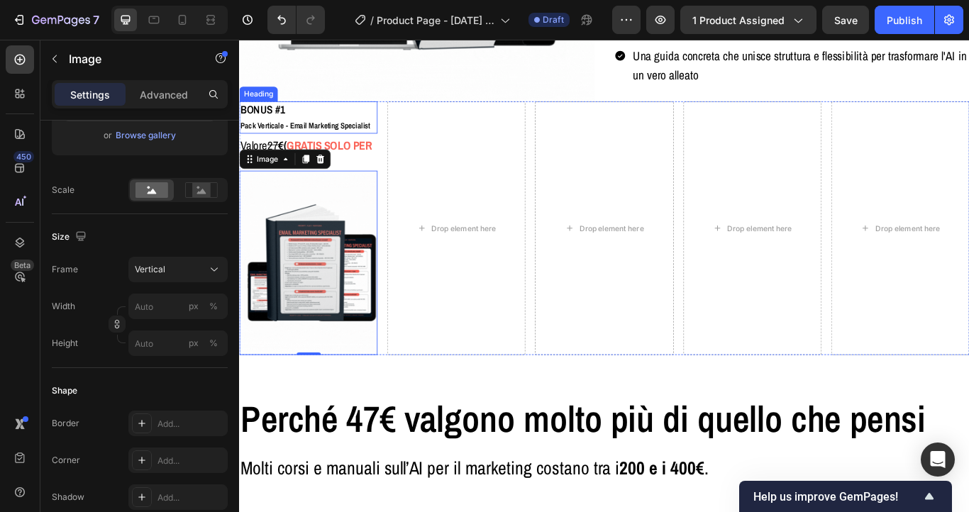
click at [344, 147] on p "BONUS #1 Pack Verticale - Email Marketing Specialist" at bounding box center [319, 130] width 158 height 35
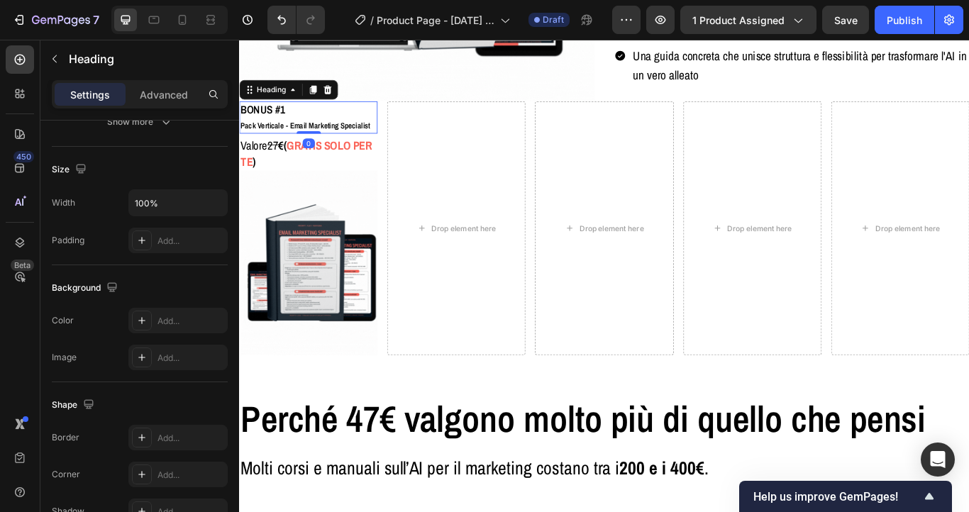
scroll to position [0, 0]
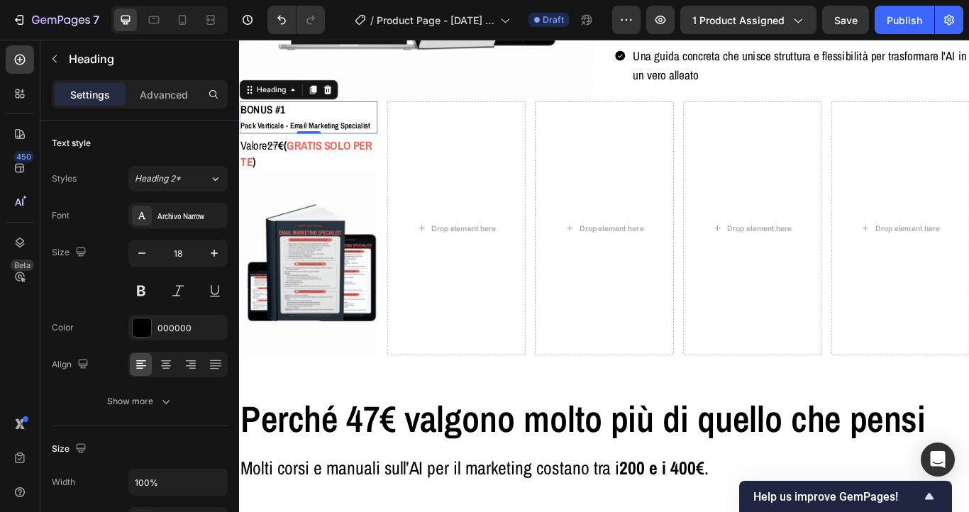
click at [277, 124] on p "BONUS #1 Pack Verticale - Email Marketing Specialist" at bounding box center [319, 130] width 158 height 35
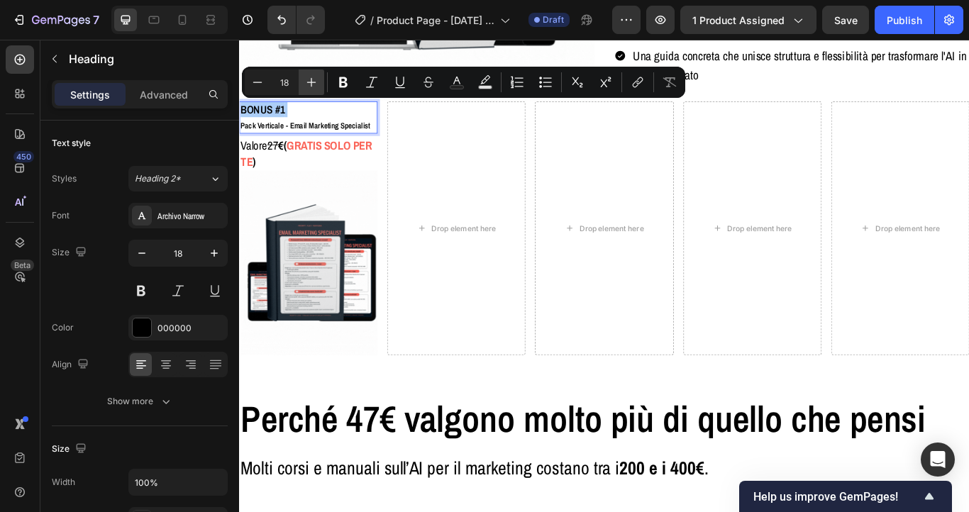
click at [311, 80] on icon "Editor contextual toolbar" at bounding box center [311, 82] width 14 height 14
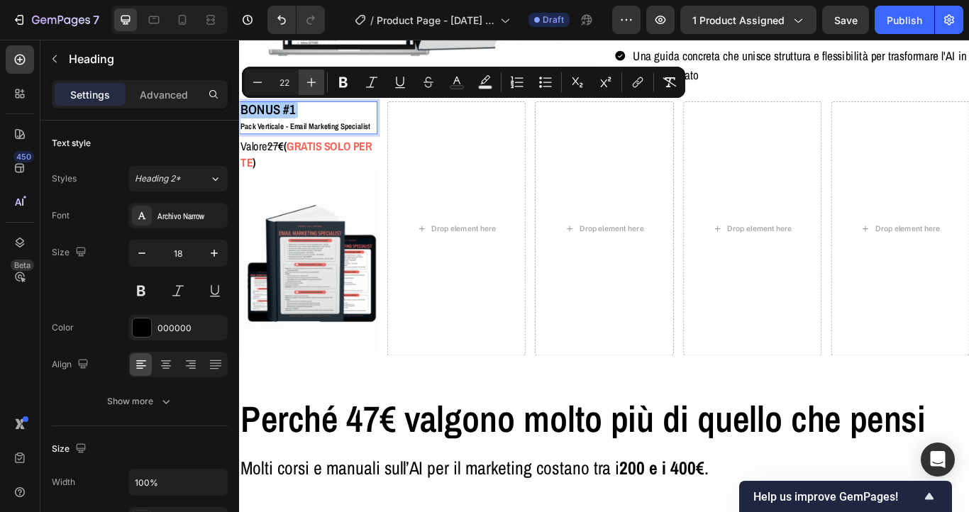
click at [311, 80] on icon "Editor contextual toolbar" at bounding box center [311, 82] width 14 height 14
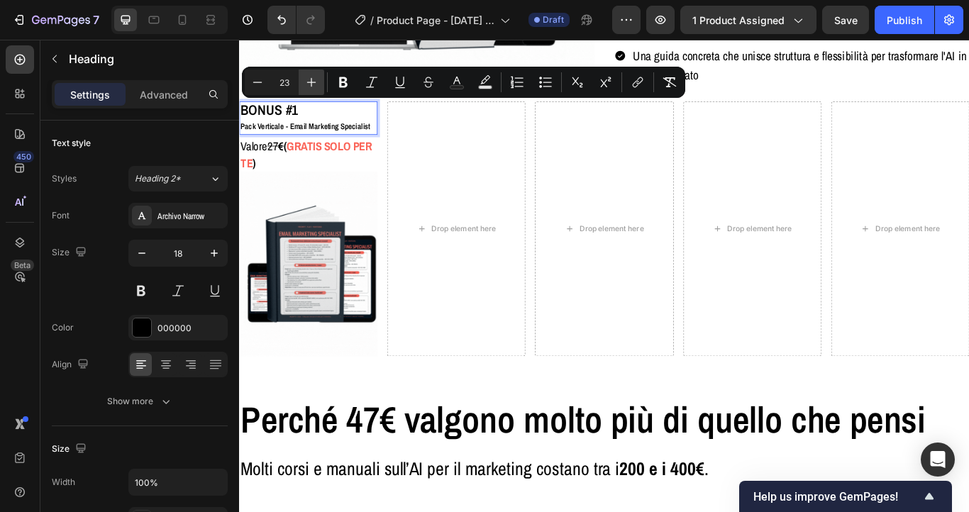
click at [311, 80] on icon "Editor contextual toolbar" at bounding box center [311, 82] width 14 height 14
type input "25"
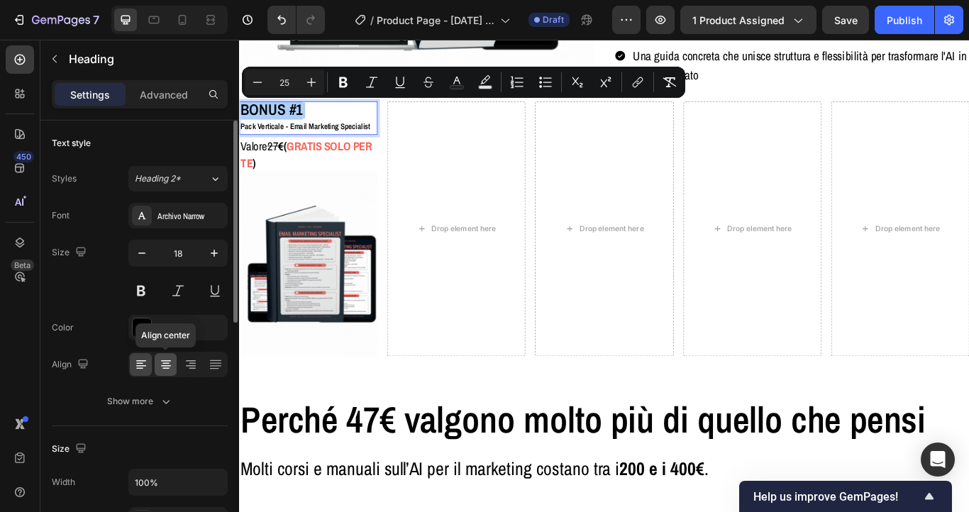
click at [170, 358] on icon at bounding box center [166, 364] width 14 height 14
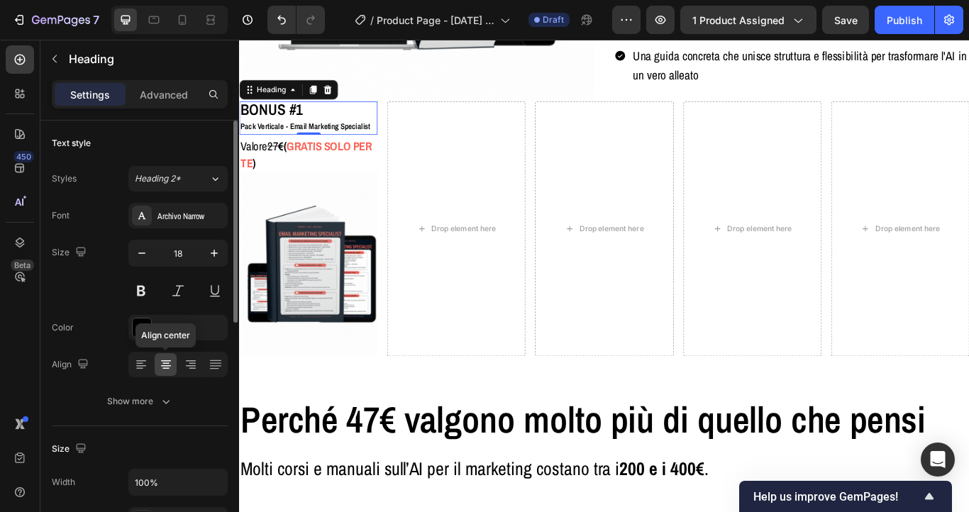
click at [168, 364] on icon at bounding box center [166, 364] width 14 height 14
click at [287, 119] on span "BONUS #1" at bounding box center [276, 121] width 72 height 24
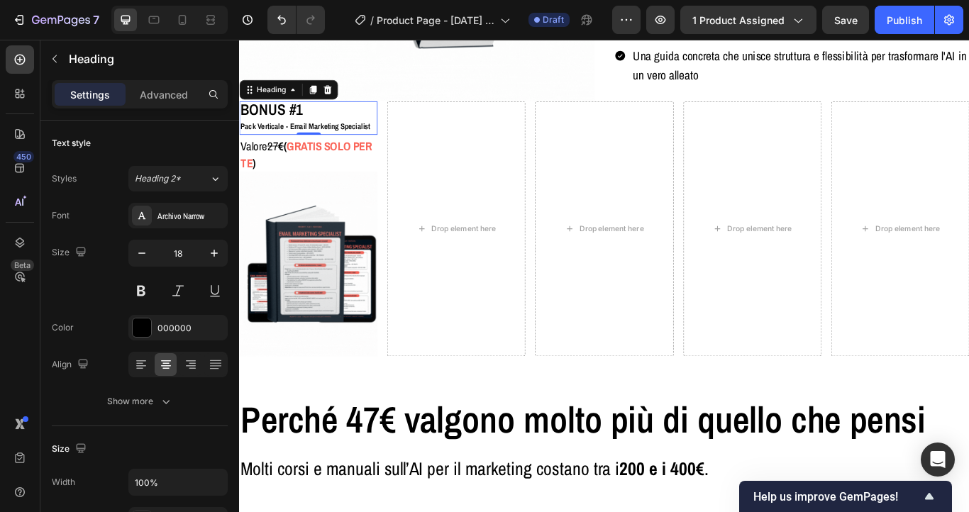
click at [287, 119] on span "BONUS #1" at bounding box center [276, 121] width 72 height 24
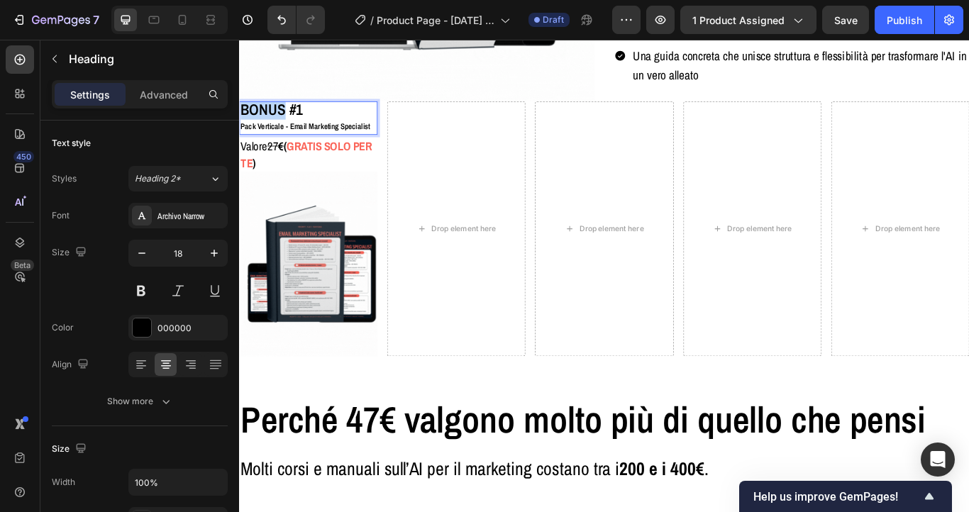
click at [287, 119] on span "BONUS #1" at bounding box center [276, 121] width 72 height 24
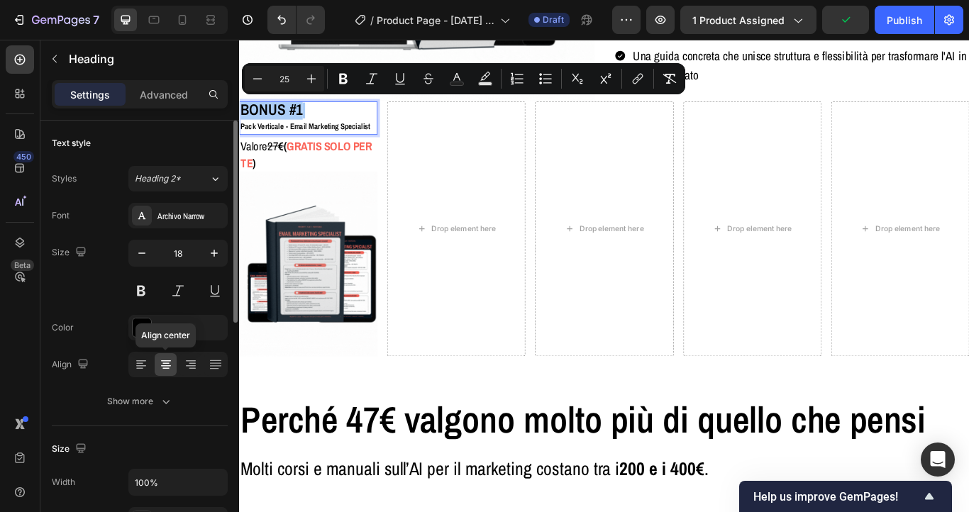
click at [167, 368] on icon at bounding box center [165, 368] width 7 height 1
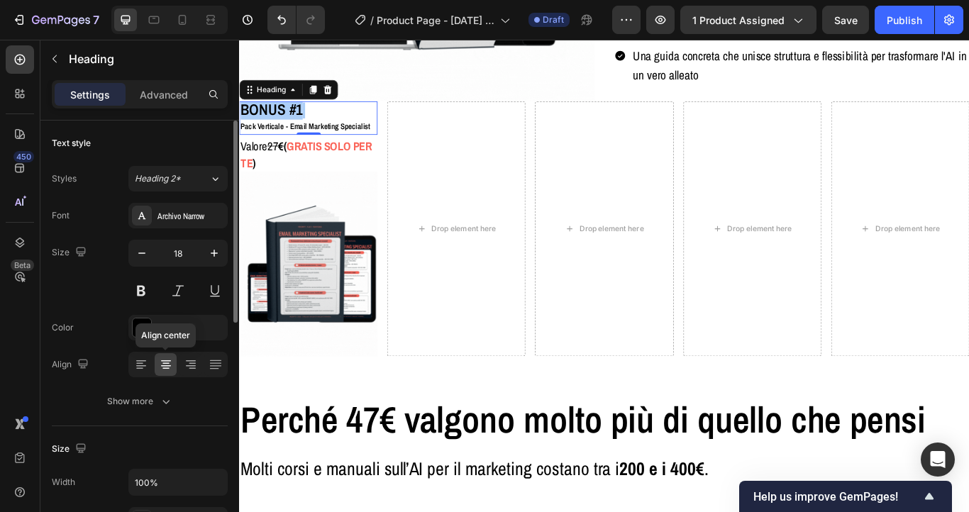
click at [167, 368] on icon at bounding box center [165, 368] width 7 height 1
click at [371, 135] on span "Pack Verticale - Email Marketing Specialist" at bounding box center [315, 141] width 151 height 12
click at [170, 369] on icon at bounding box center [166, 364] width 14 height 14
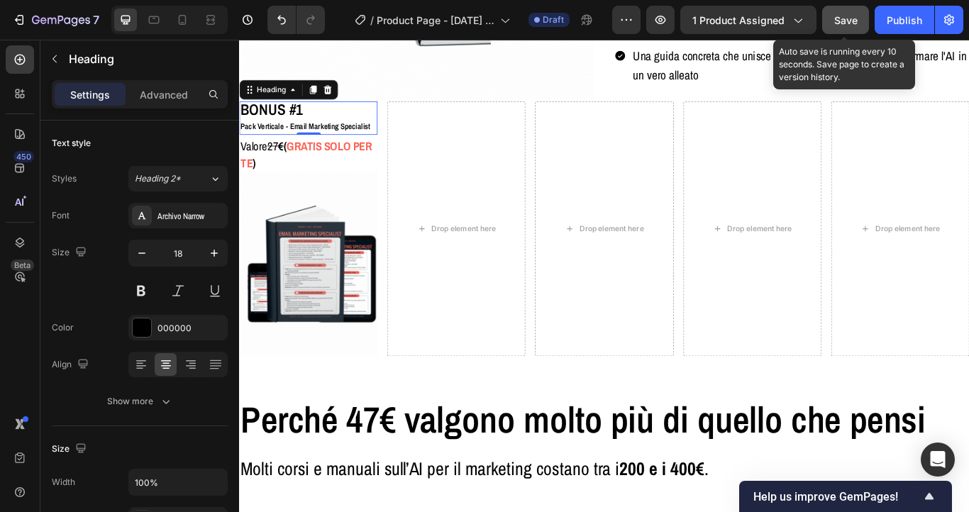
click at [850, 21] on span "Save" at bounding box center [845, 20] width 23 height 12
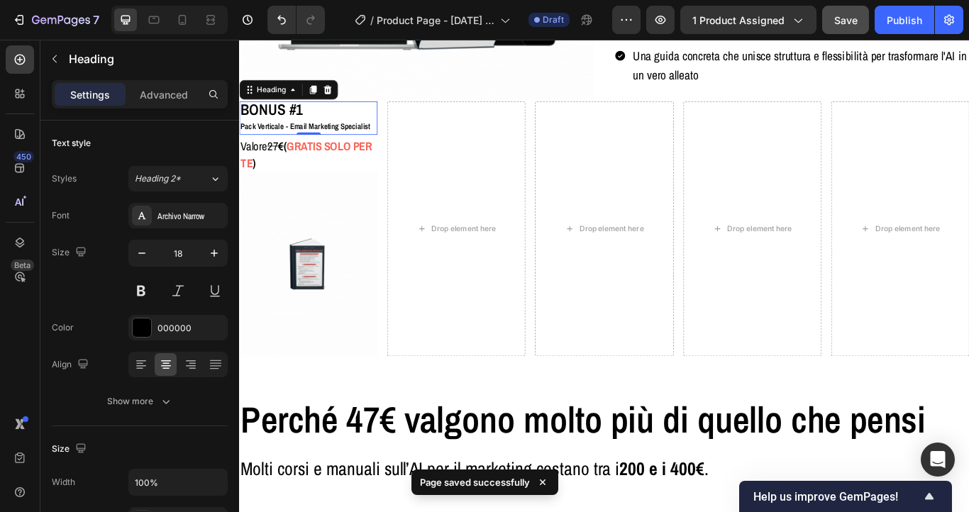
click at [372, 135] on span "Pack Verticale - Email Marketing Specialist" at bounding box center [315, 141] width 151 height 12
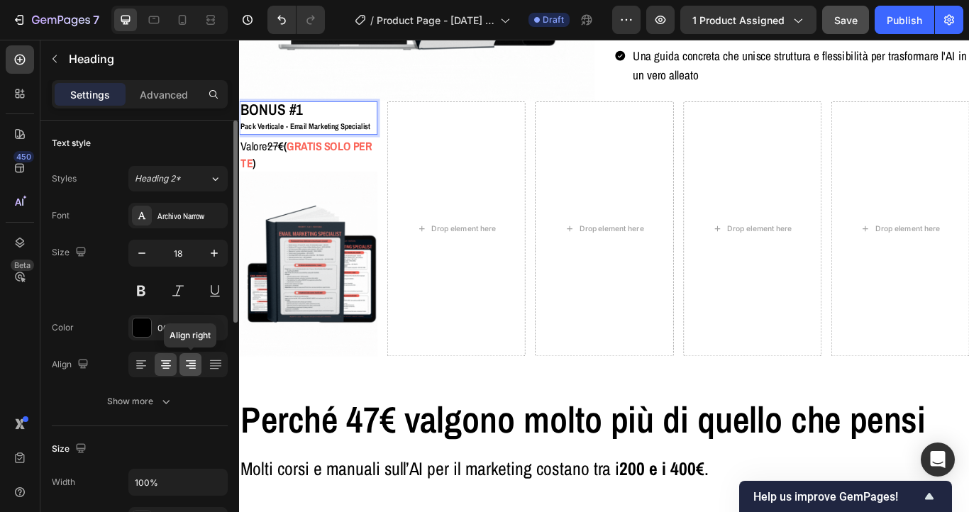
click at [190, 354] on div at bounding box center [190, 364] width 22 height 23
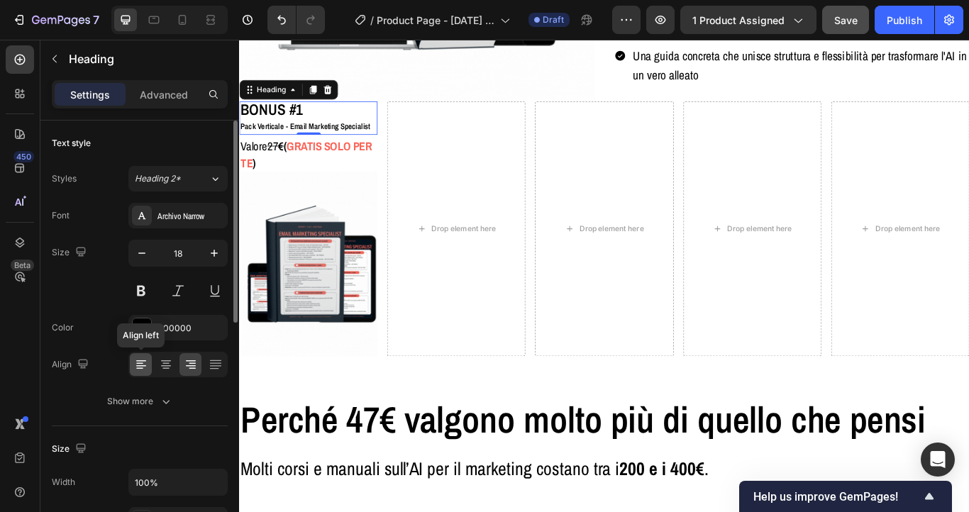
click at [148, 368] on div at bounding box center [141, 364] width 22 height 23
click at [163, 368] on icon at bounding box center [165, 368] width 7 height 1
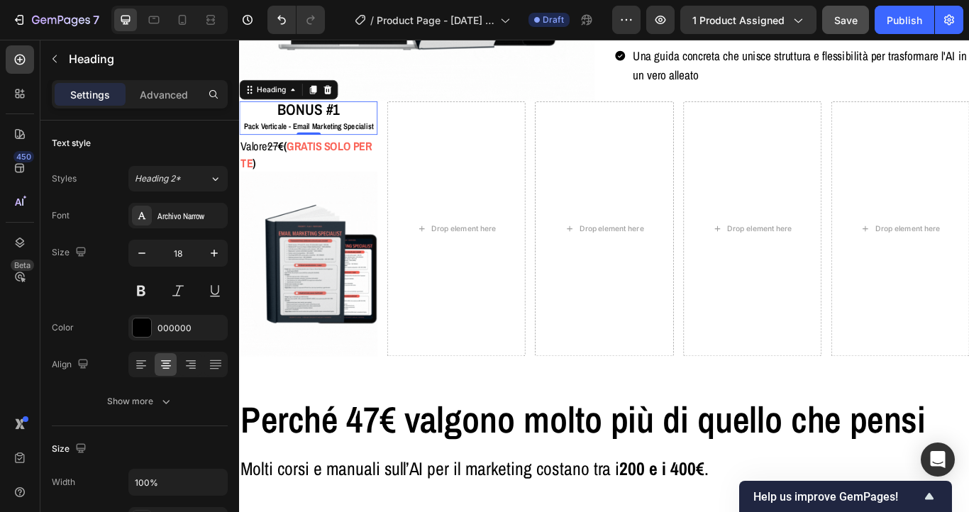
click at [318, 125] on span "BONUS #1" at bounding box center [320, 121] width 72 height 24
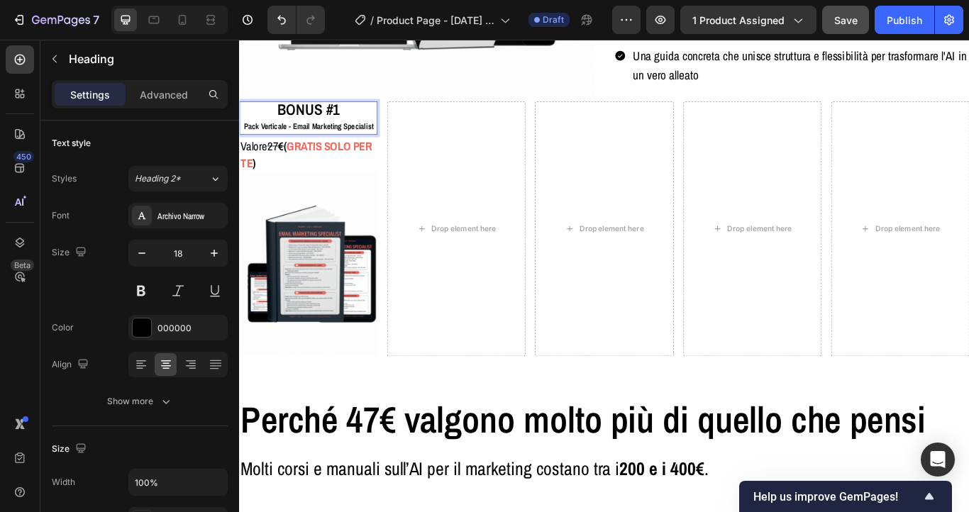
click at [318, 125] on span "BONUS #1" at bounding box center [320, 121] width 72 height 24
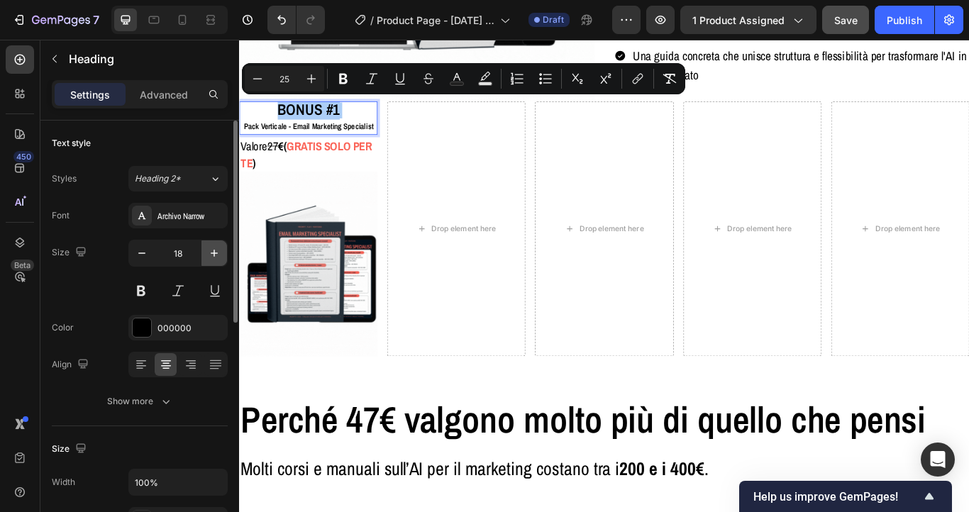
click at [213, 248] on icon "button" at bounding box center [214, 253] width 14 height 14
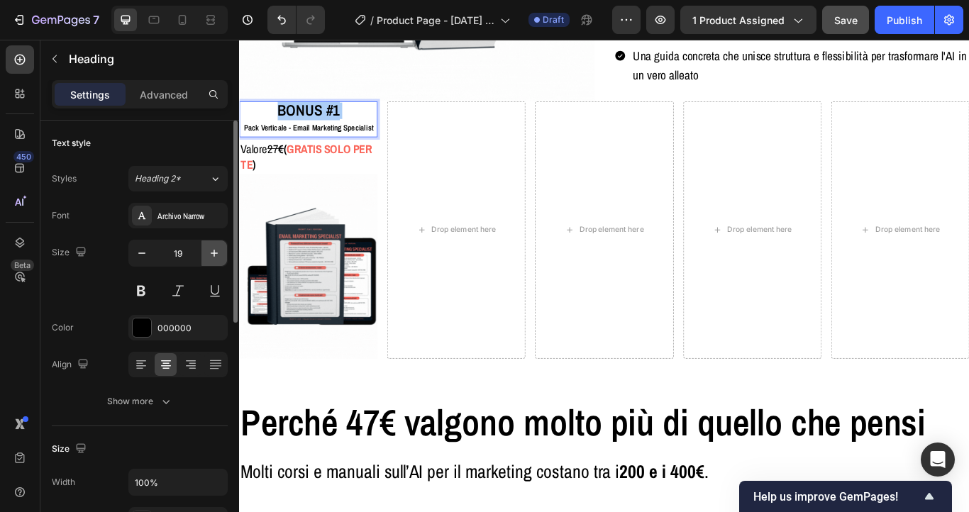
click at [213, 248] on icon "button" at bounding box center [214, 253] width 14 height 14
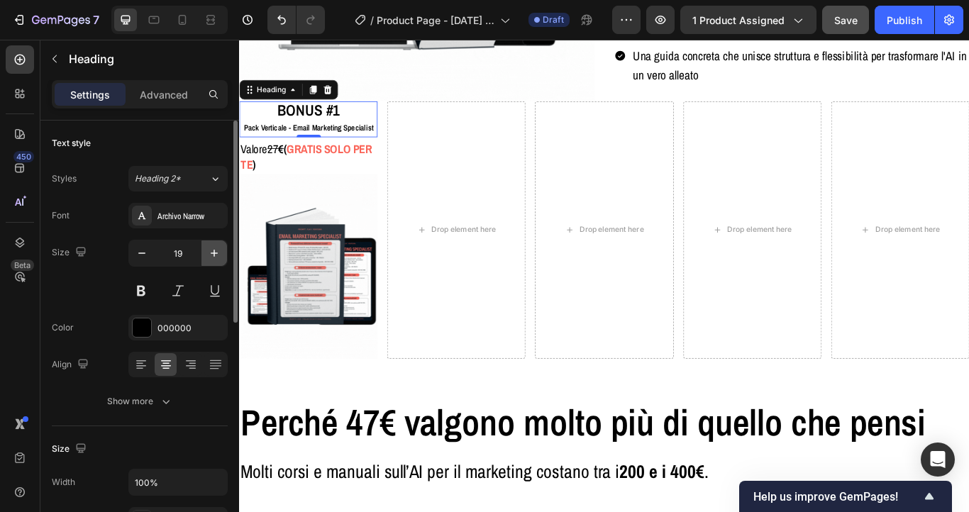
click at [213, 248] on icon "button" at bounding box center [214, 253] width 14 height 14
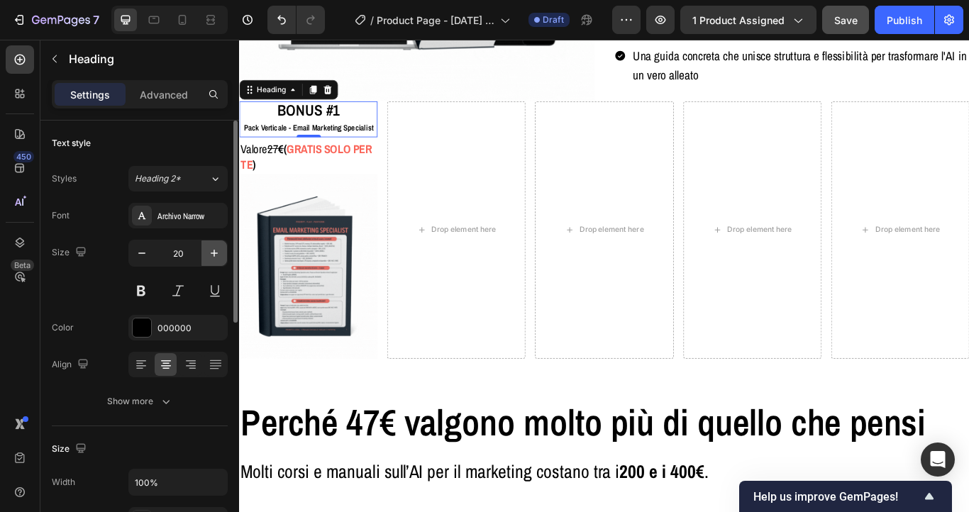
click at [213, 248] on icon "button" at bounding box center [214, 253] width 14 height 14
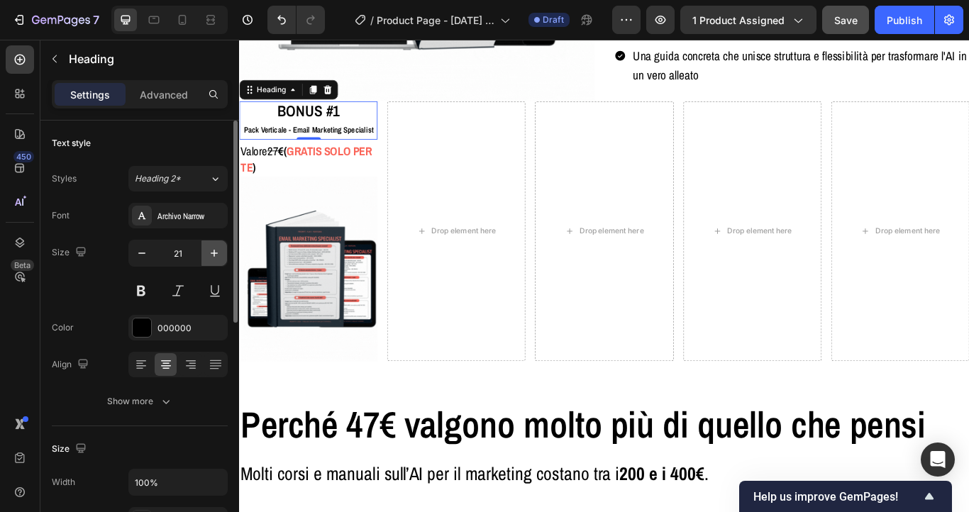
click at [213, 248] on icon "button" at bounding box center [214, 253] width 14 height 14
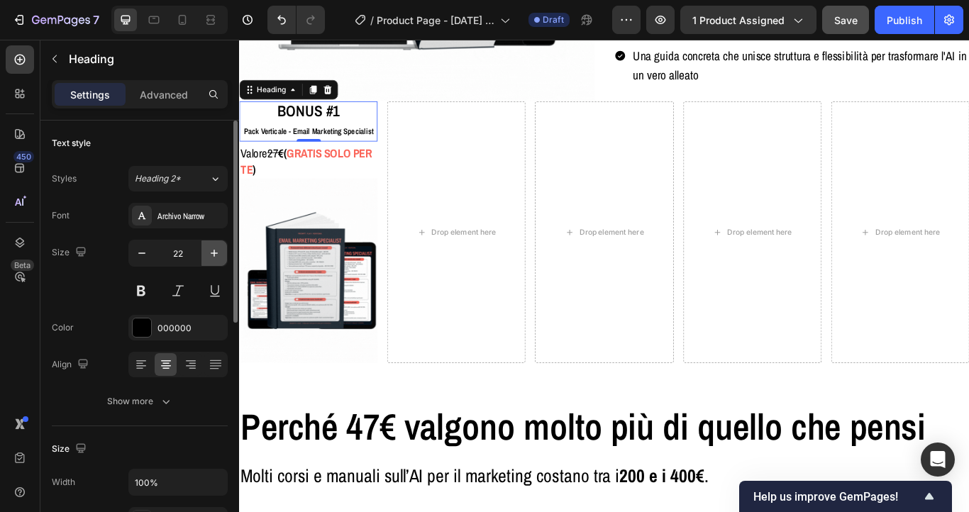
click at [213, 248] on icon "button" at bounding box center [214, 253] width 14 height 14
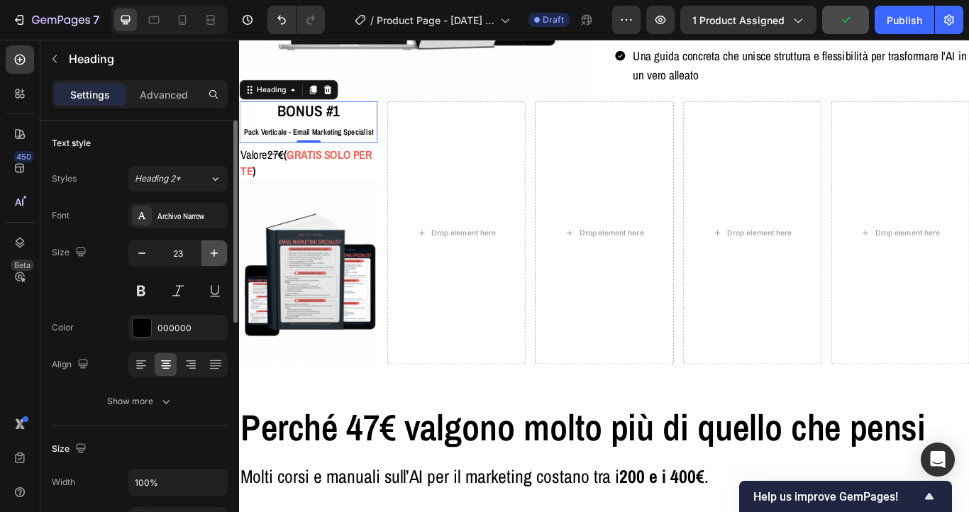
click at [213, 248] on icon "button" at bounding box center [214, 253] width 14 height 14
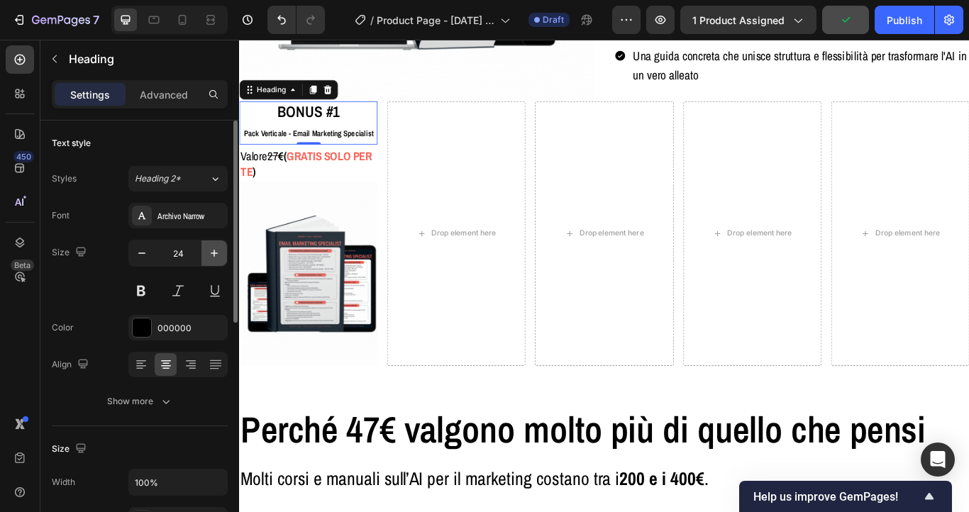
type input "25"
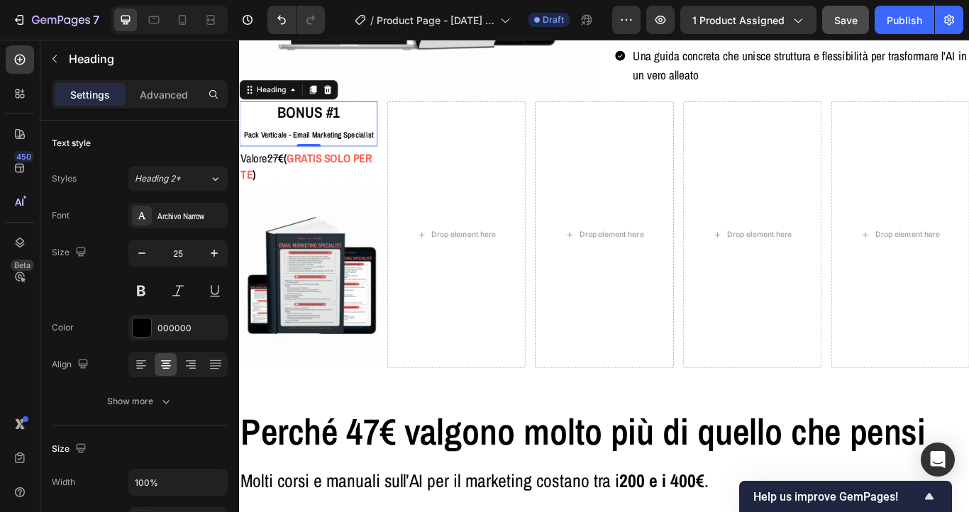
click at [314, 153] on span "Pack Verticale - Email Marketing Specialist" at bounding box center [319, 151] width 151 height 12
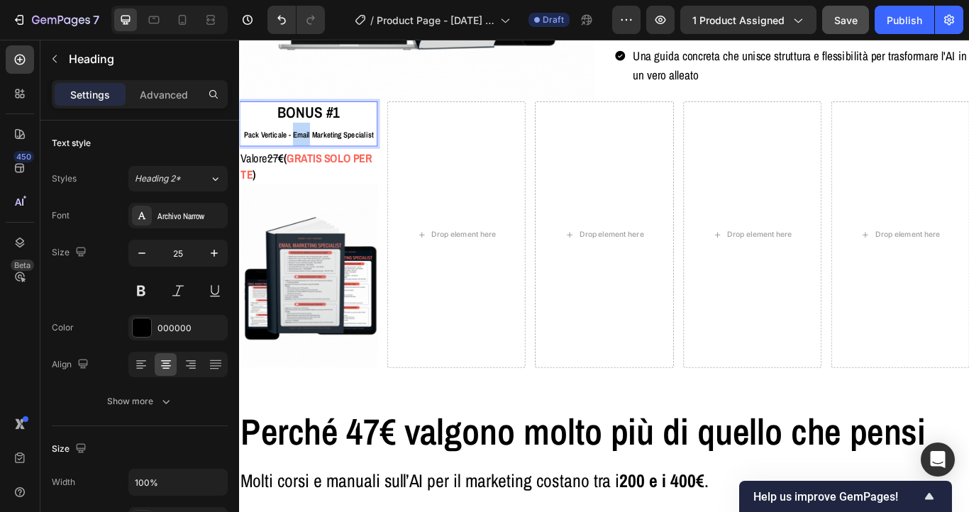
click at [314, 153] on span "Pack Verticale - Email Marketing Specialist" at bounding box center [319, 151] width 151 height 12
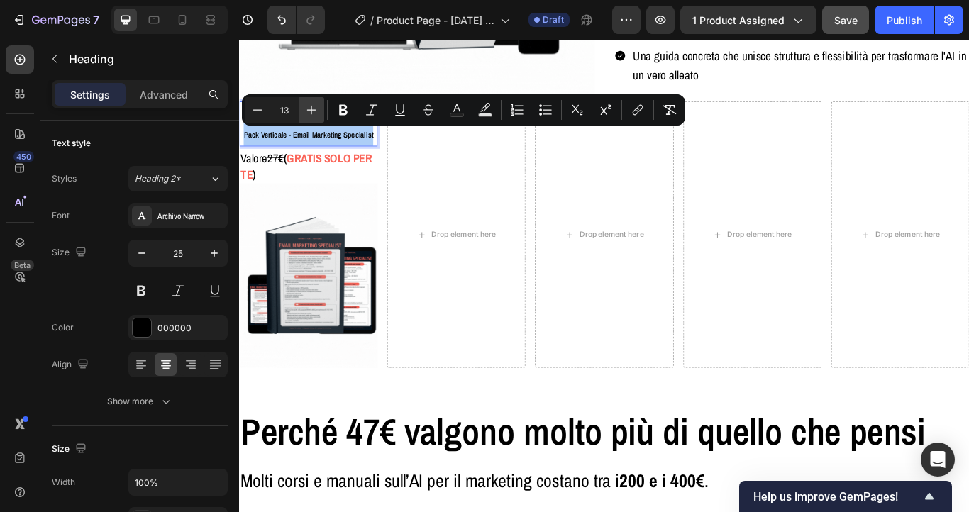
click at [307, 101] on button "Plus" at bounding box center [312, 110] width 26 height 26
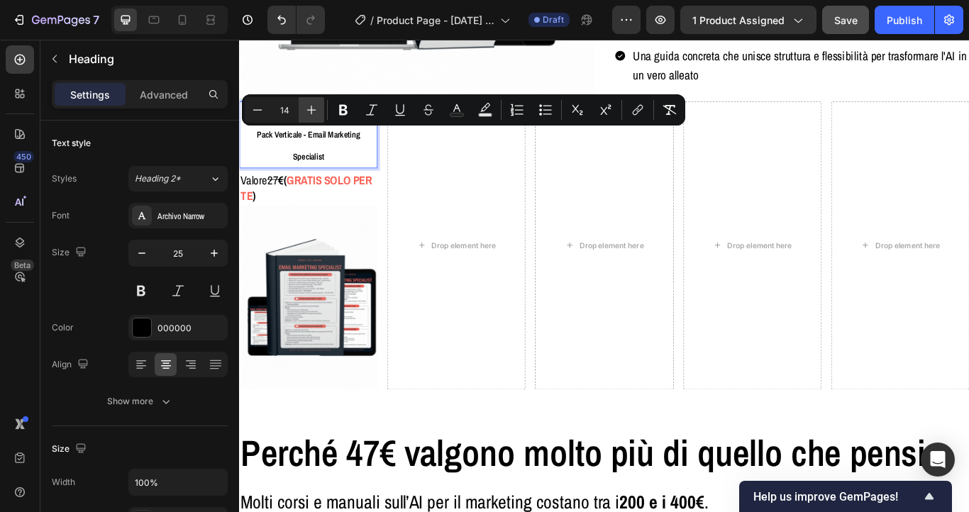
click at [307, 101] on button "Plus" at bounding box center [312, 110] width 26 height 26
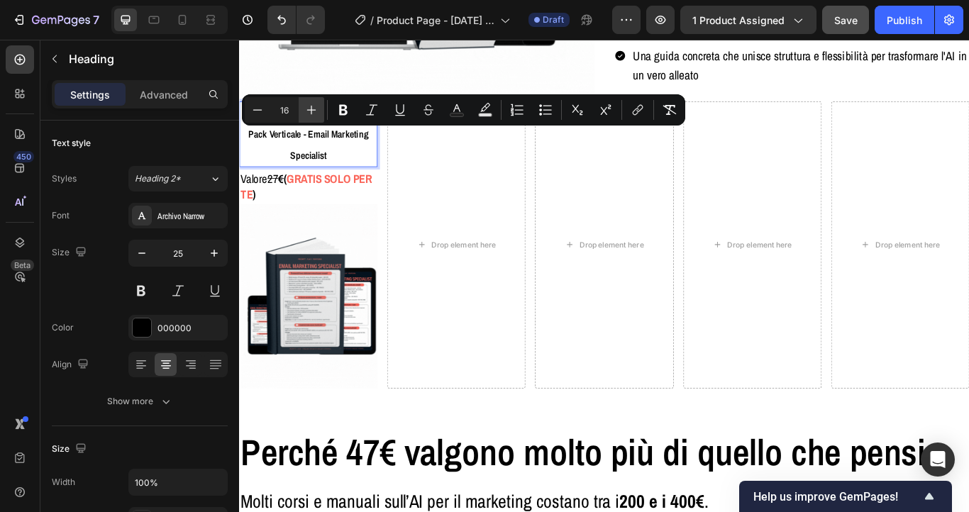
click at [307, 101] on button "Plus" at bounding box center [312, 110] width 26 height 26
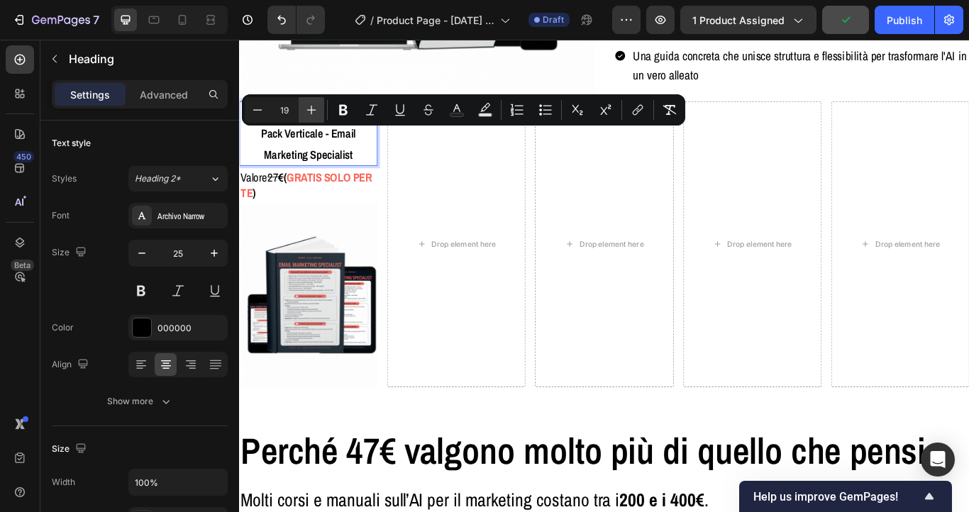
click at [307, 101] on button "Plus" at bounding box center [312, 110] width 26 height 26
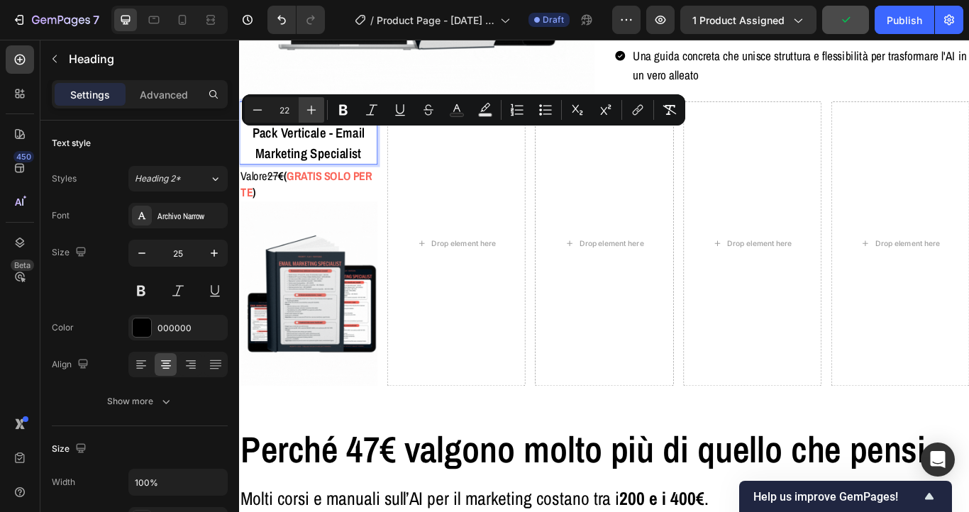
click at [307, 101] on button "Plus" at bounding box center [312, 110] width 26 height 26
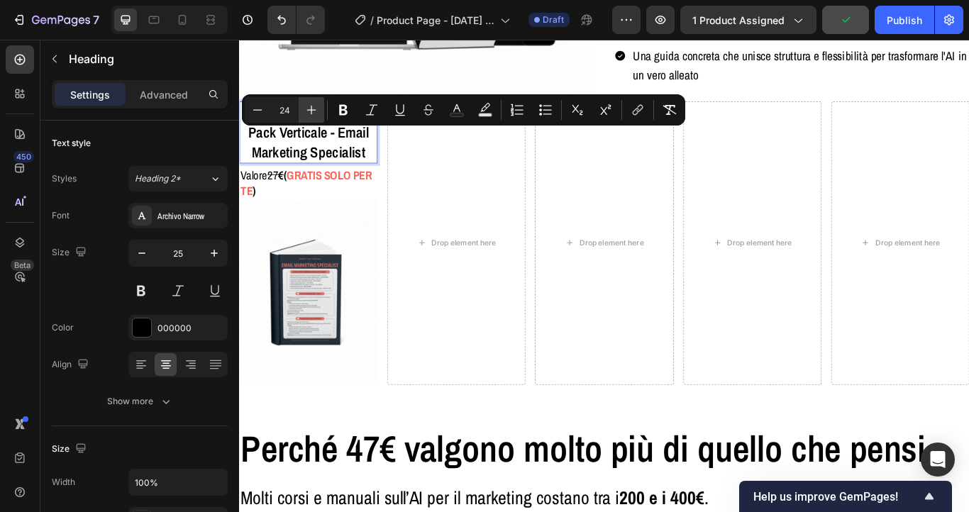
click at [307, 101] on button "Plus" at bounding box center [312, 110] width 26 height 26
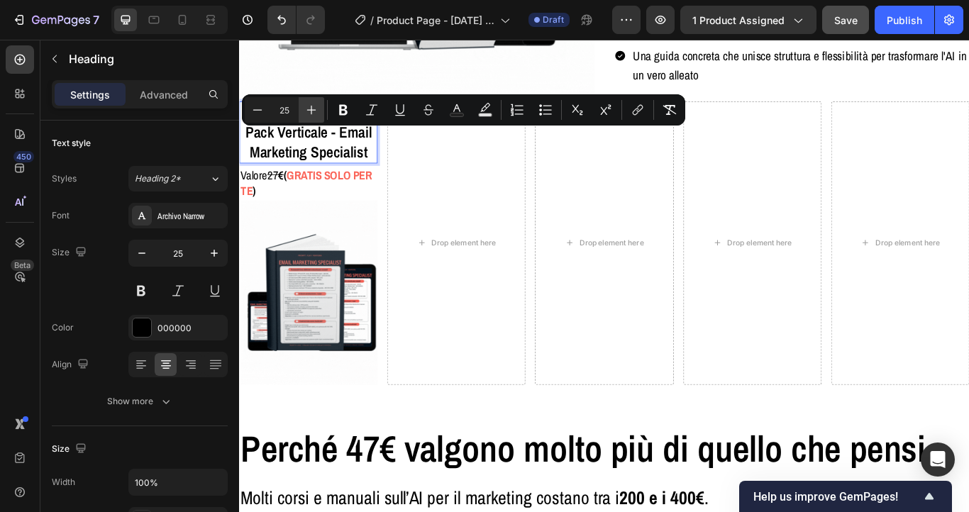
click at [307, 101] on button "Plus" at bounding box center [312, 110] width 26 height 26
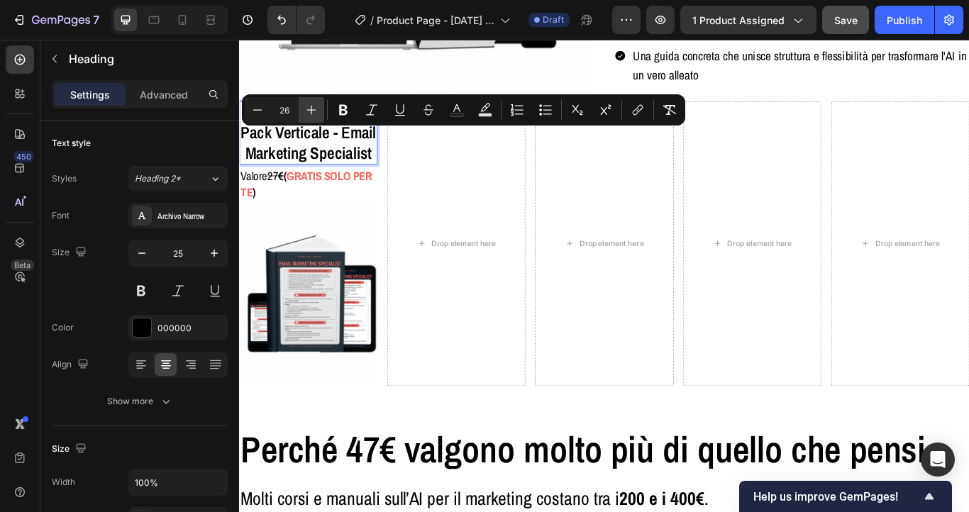
type input "27"
click at [321, 161] on span "Pack Verticale - Email Marketing Specialist" at bounding box center [319, 160] width 158 height 50
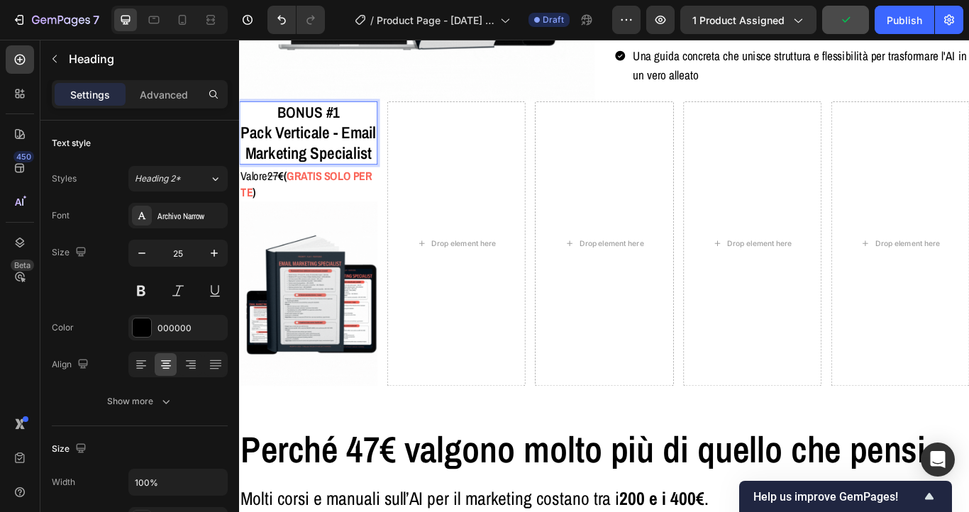
click at [316, 146] on span "Pack Verticale - Email Marketing Specialist" at bounding box center [319, 160] width 158 height 50
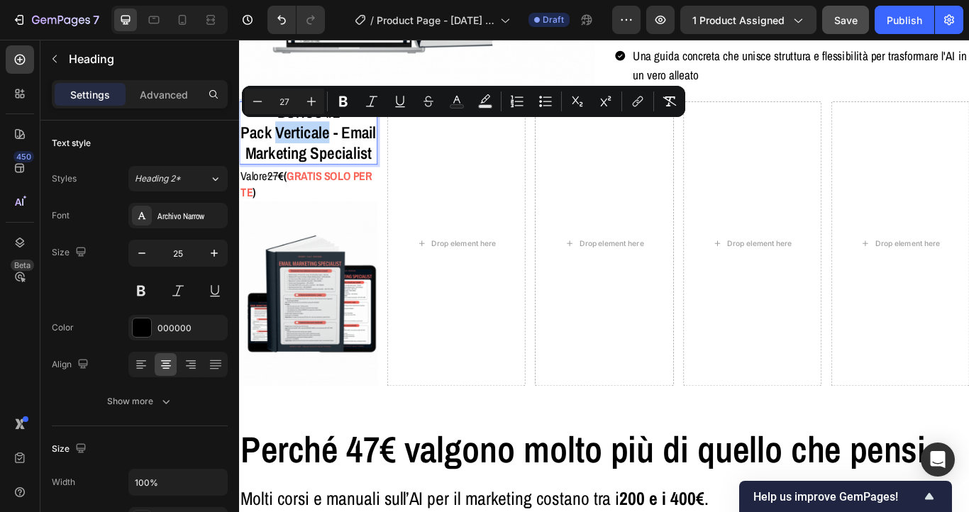
click at [384, 152] on p "BONUS #1 Pack Verticale - Email Marketing Specialist" at bounding box center [319, 148] width 158 height 71
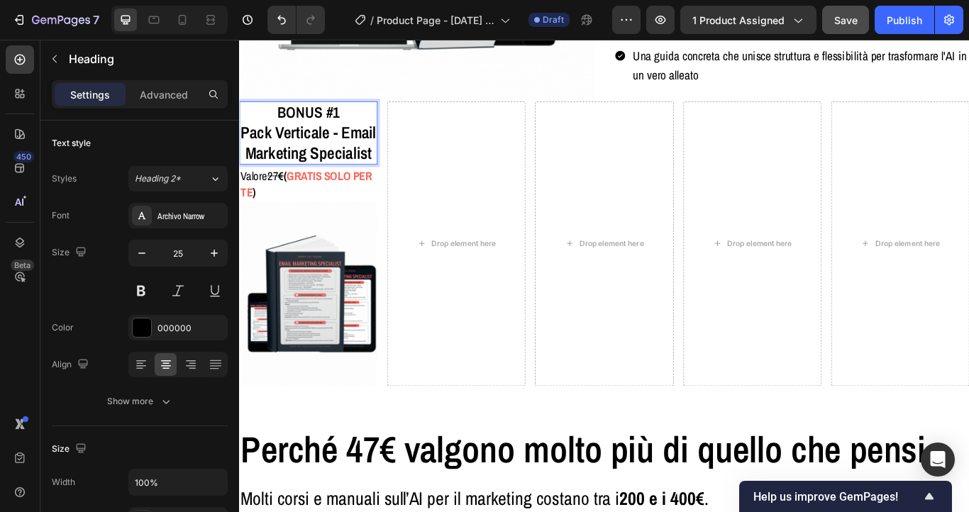
click at [265, 170] on span "Pack Verticale - Email Marketing Specialist" at bounding box center [319, 160] width 158 height 50
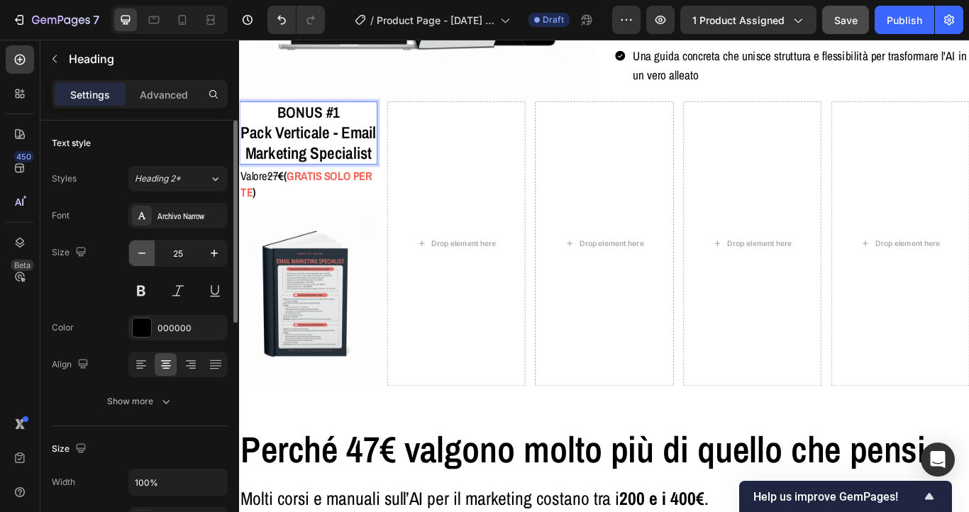
click at [136, 253] on icon "button" at bounding box center [142, 253] width 14 height 14
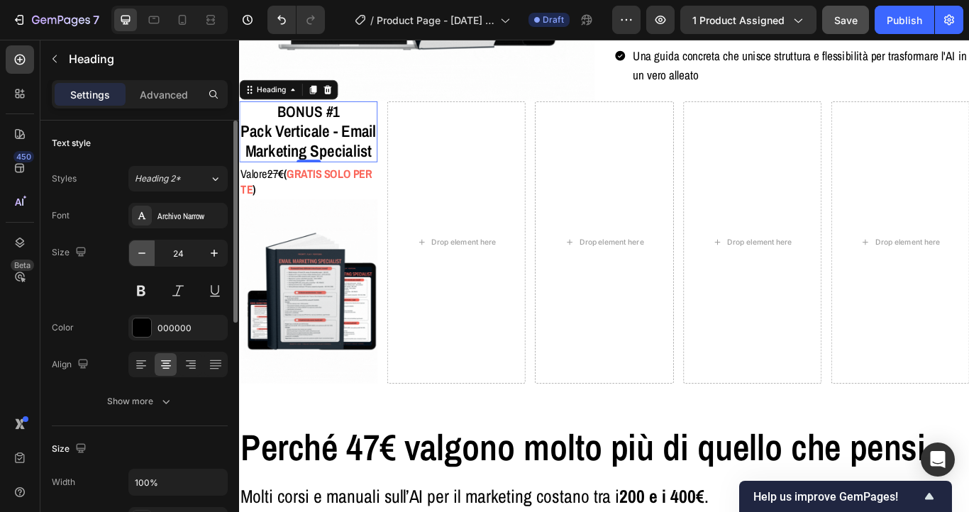
click at [136, 253] on icon "button" at bounding box center [142, 253] width 14 height 14
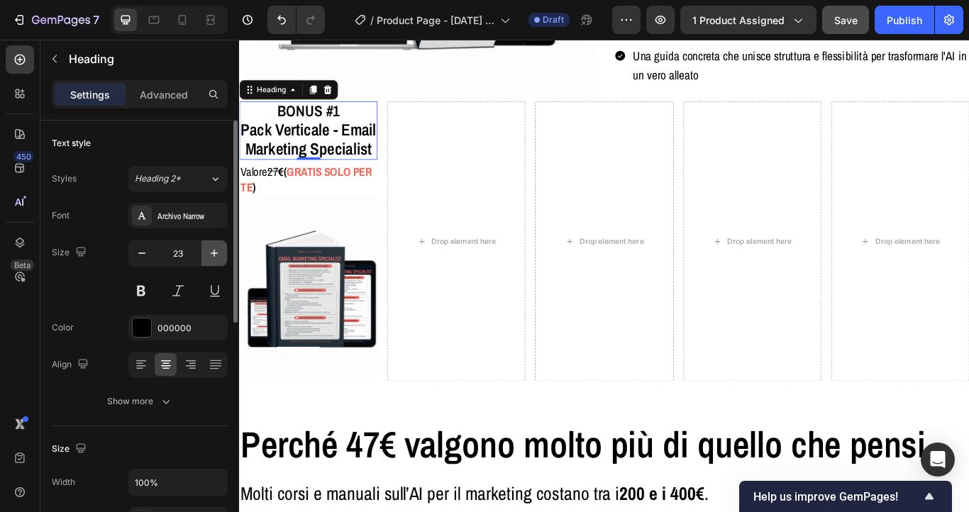
click at [216, 258] on icon "button" at bounding box center [214, 253] width 14 height 14
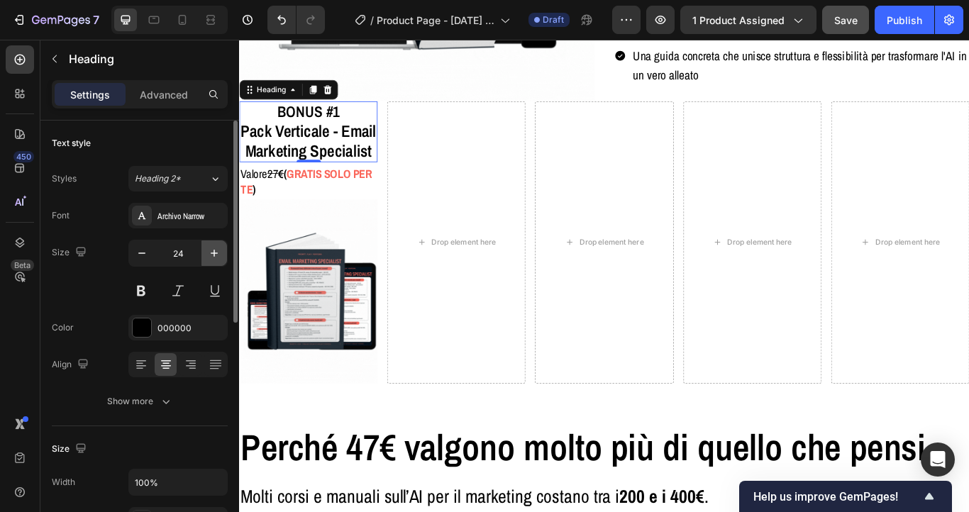
click at [216, 258] on icon "button" at bounding box center [214, 253] width 14 height 14
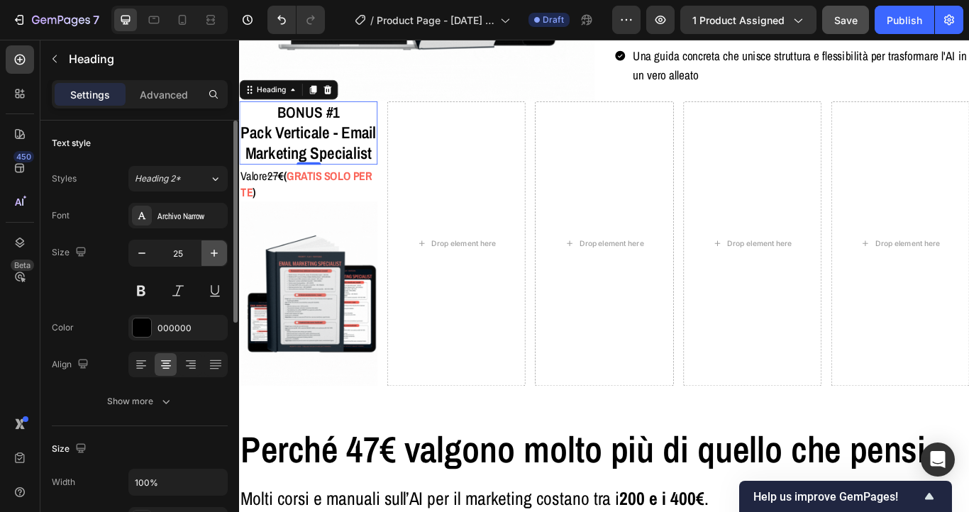
click at [216, 258] on icon "button" at bounding box center [214, 253] width 14 height 14
type input "26"
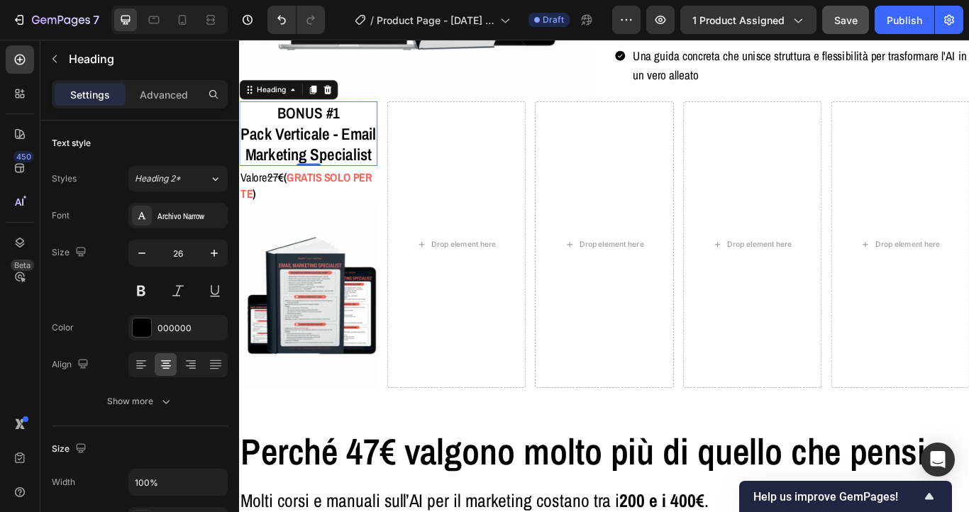
click at [343, 160] on span "Pack Verticale - Email Marketing Specialist" at bounding box center [319, 161] width 158 height 50
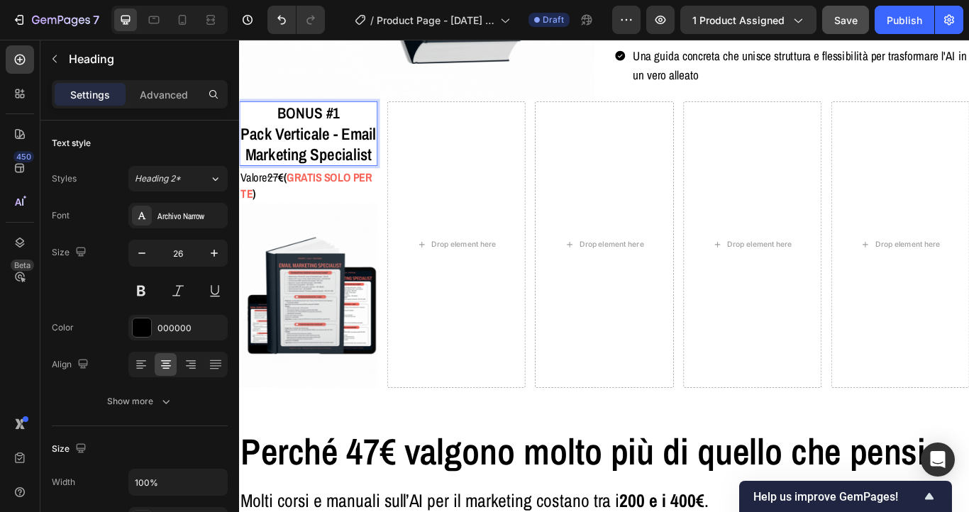
click at [343, 160] on span "Pack Verticale - Email Marketing Specialist" at bounding box center [319, 161] width 158 height 50
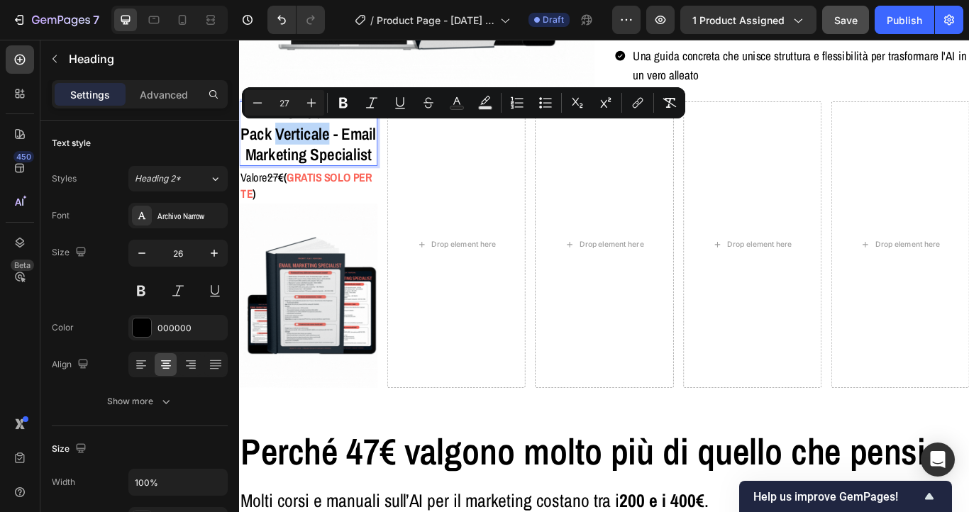
click at [343, 160] on span "Pack Verticale - Email Marketing Specialist" at bounding box center [319, 161] width 158 height 50
drag, startPoint x: 265, startPoint y: 149, endPoint x: 370, endPoint y: 201, distance: 117.1
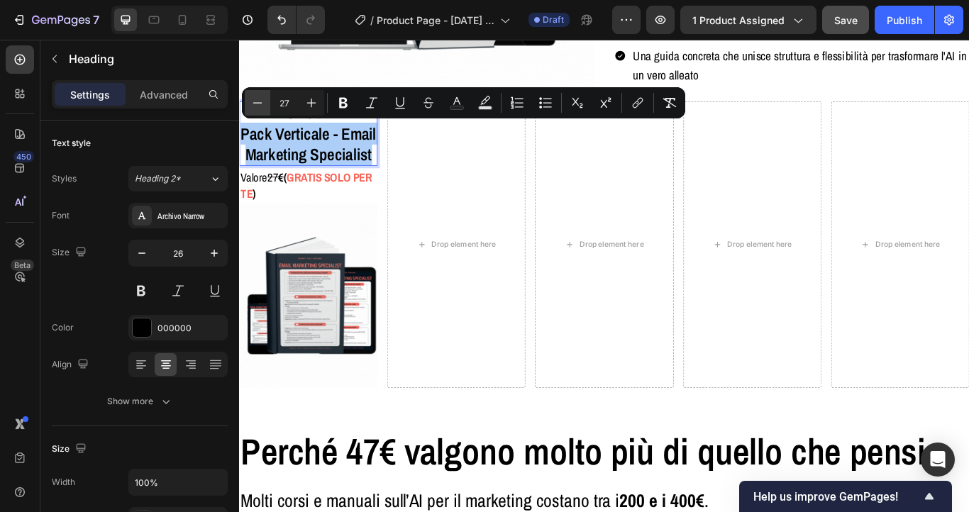
click at [265, 99] on button "Minus" at bounding box center [258, 103] width 26 height 26
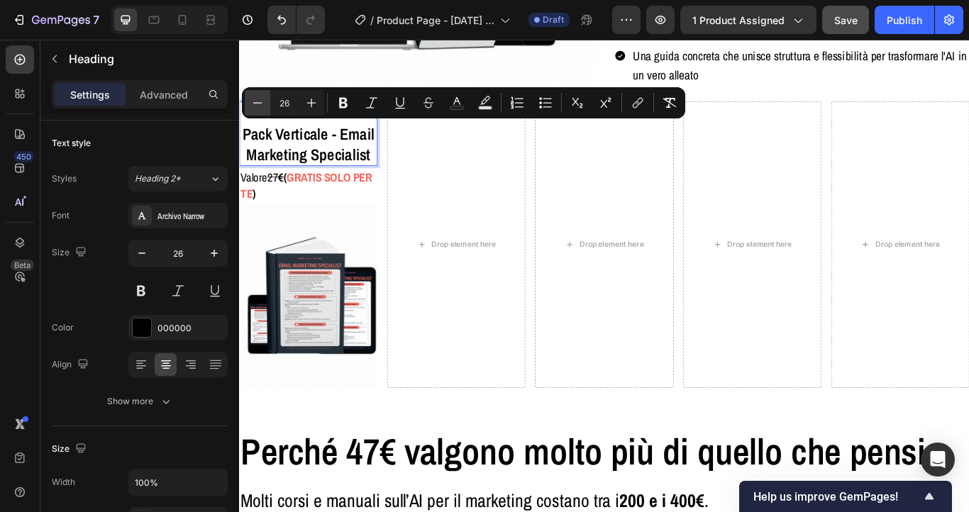
click at [265, 99] on button "Minus" at bounding box center [258, 103] width 26 height 26
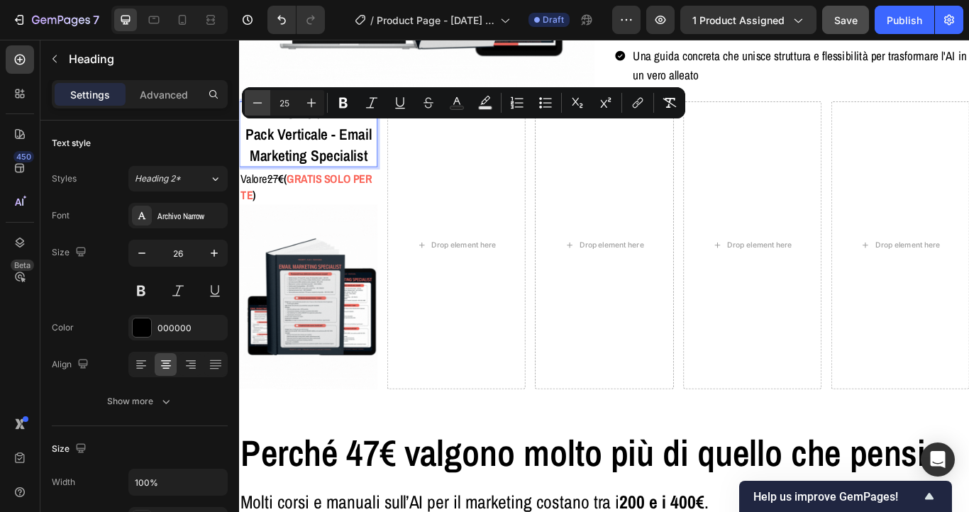
click at [265, 99] on button "Minus" at bounding box center [258, 103] width 26 height 26
type input "24"
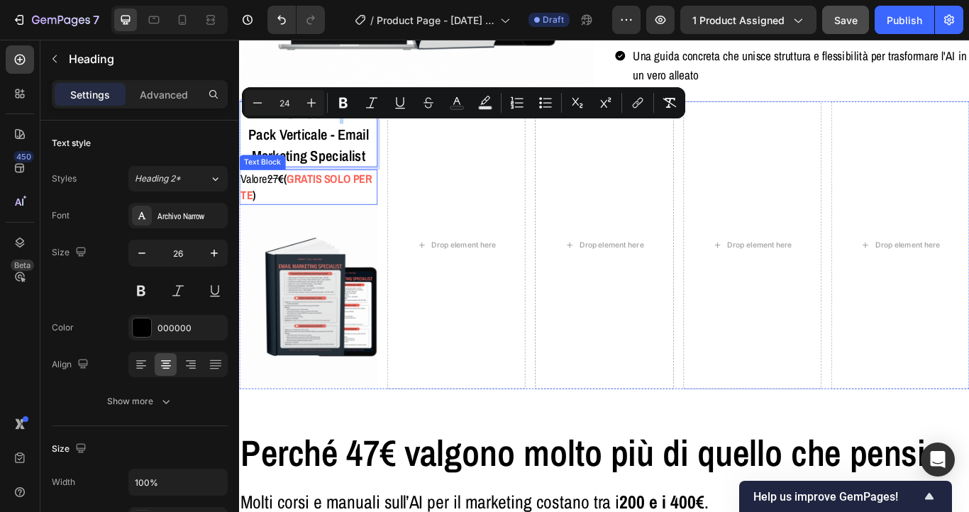
click at [308, 215] on p "Valore 27 € ( GRATIS SOLO PER TE )" at bounding box center [319, 211] width 158 height 38
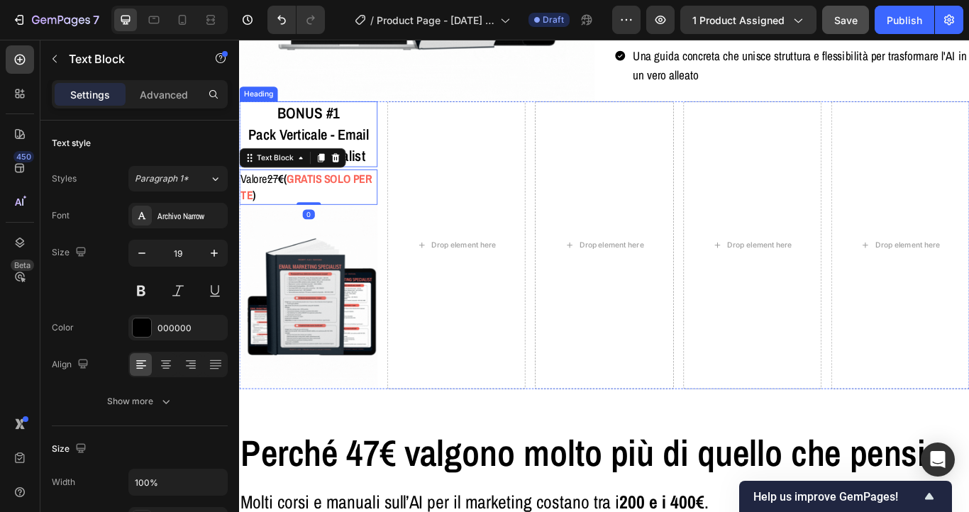
click at [311, 125] on span "BONUS #1" at bounding box center [320, 125] width 72 height 24
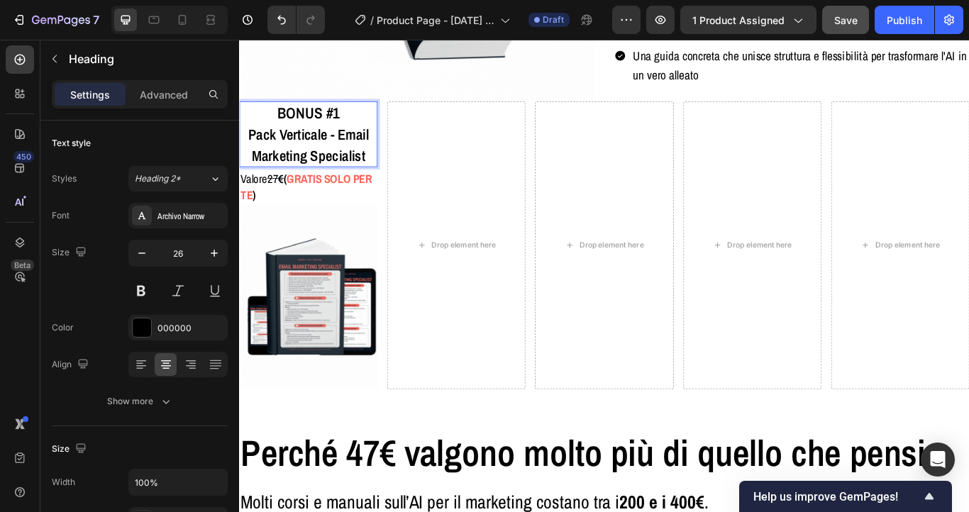
click at [311, 125] on span "BONUS #1" at bounding box center [320, 125] width 72 height 24
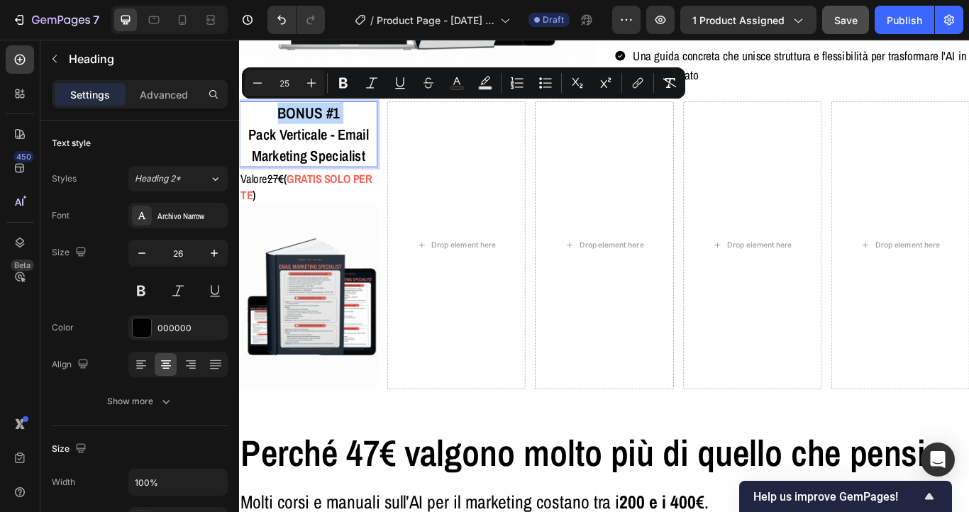
click at [305, 162] on span "Pack Verticale - Email Marketing Specialist" at bounding box center [320, 162] width 140 height 48
type input "24"
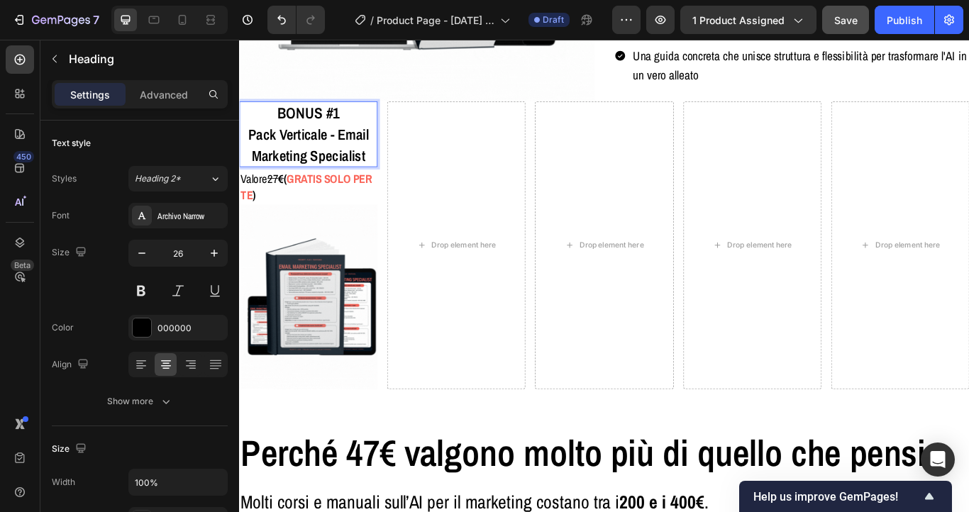
click at [305, 162] on span "Pack Verticale - Email Marketing Specialist" at bounding box center [320, 162] width 140 height 48
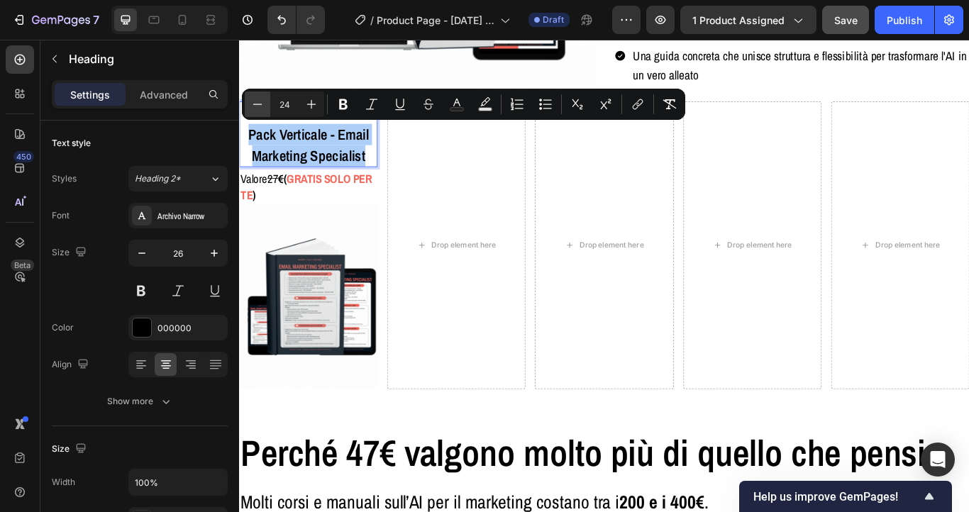
click at [261, 105] on icon "Editor contextual toolbar" at bounding box center [257, 104] width 14 height 14
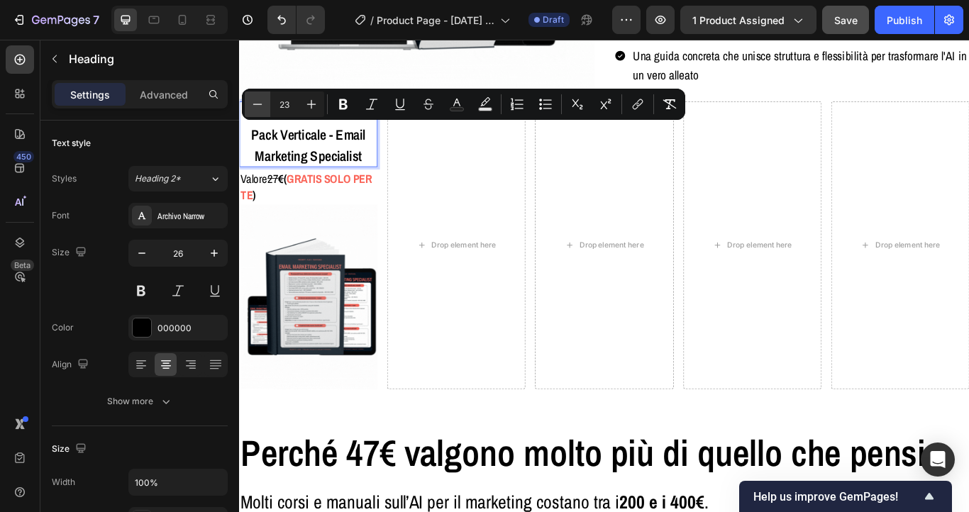
click at [261, 105] on icon "Editor contextual toolbar" at bounding box center [257, 104] width 14 height 14
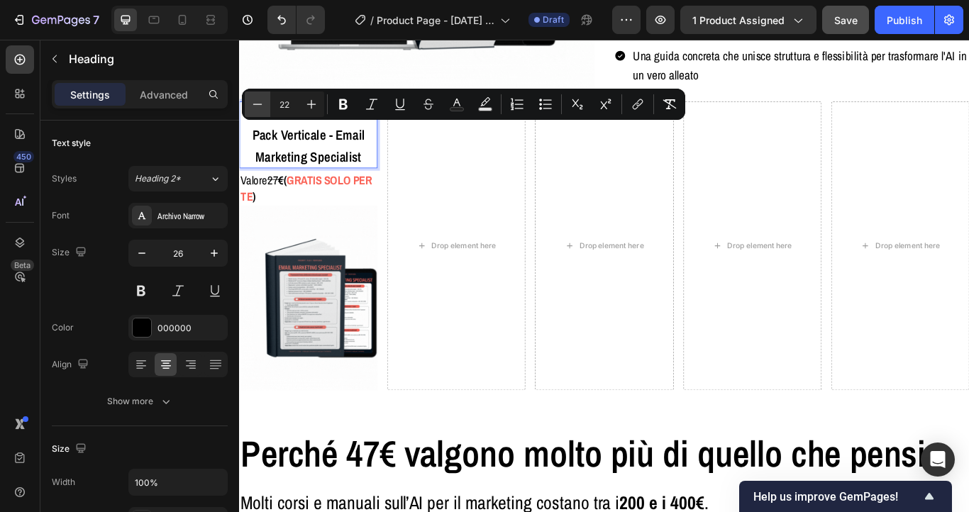
click at [261, 105] on icon "Editor contextual toolbar" at bounding box center [257, 104] width 14 height 14
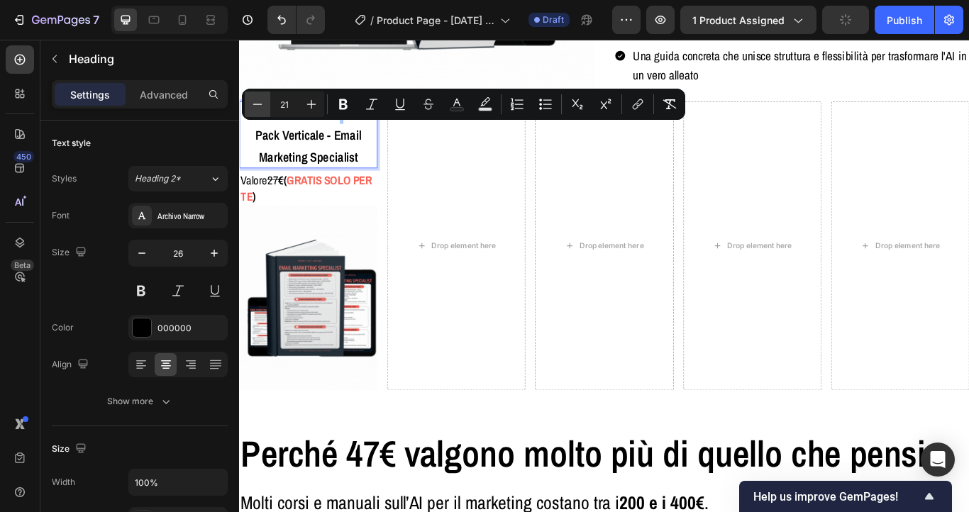
click at [261, 105] on icon "Editor contextual toolbar" at bounding box center [257, 104] width 14 height 14
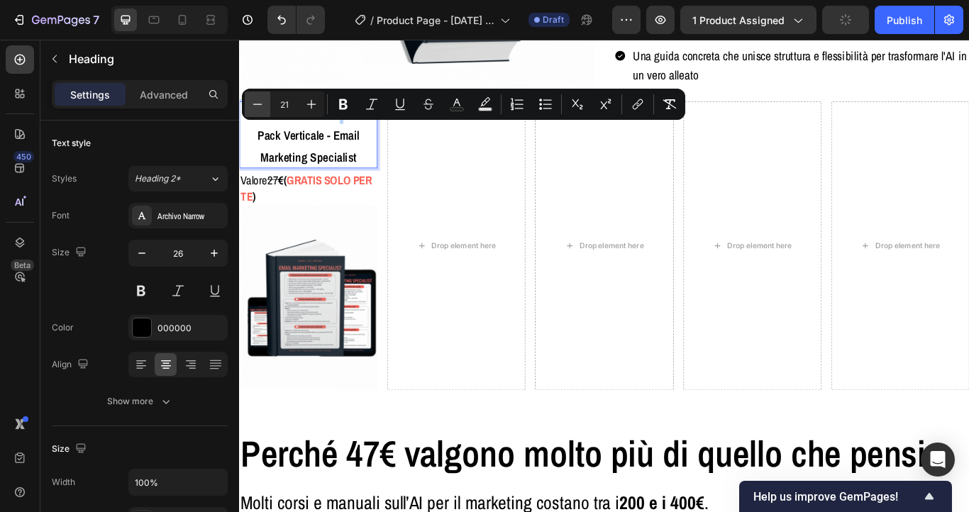
type input "20"
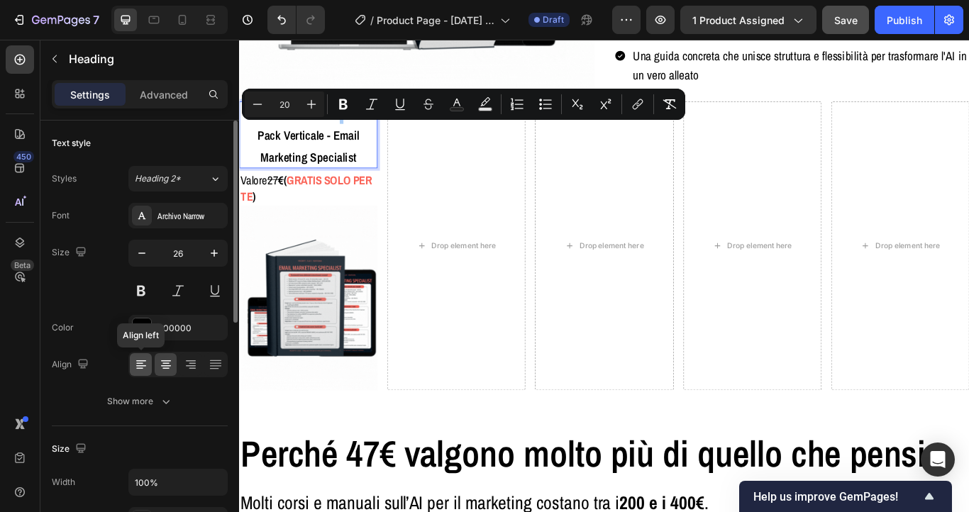
click at [150, 360] on div at bounding box center [141, 364] width 22 height 23
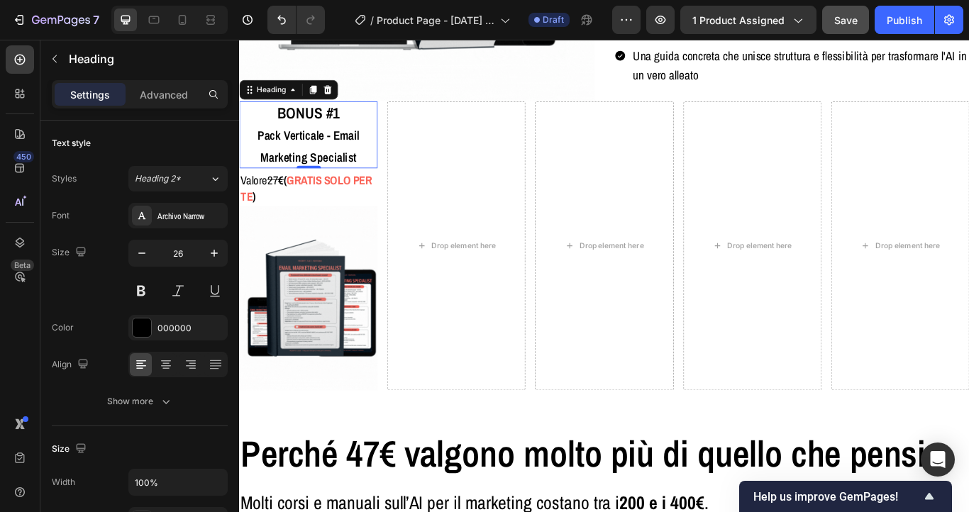
click at [347, 154] on span "Pack Verticale - Email Marketing Specialist" at bounding box center [319, 163] width 118 height 45
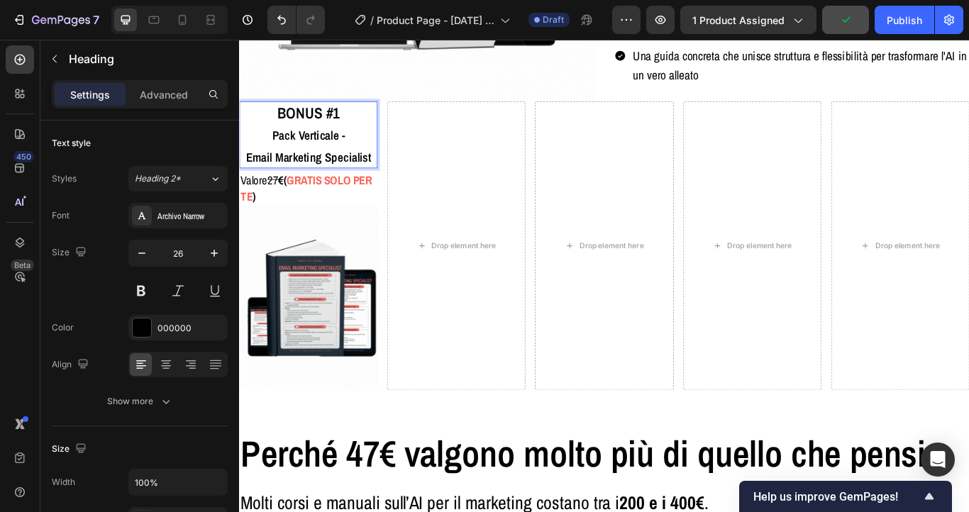
click at [365, 144] on p "BONUS #1 Pack Verticale - Email Marketing Specialist" at bounding box center [319, 150] width 158 height 75
click at [320, 150] on span "Pack Verticale:" at bounding box center [319, 150] width 81 height 19
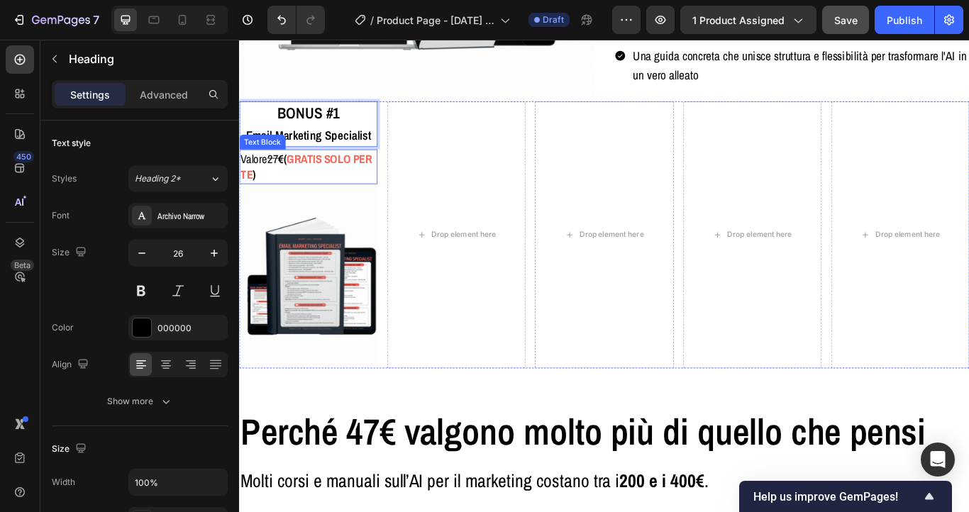
click at [258, 201] on strong ")" at bounding box center [257, 196] width 4 height 18
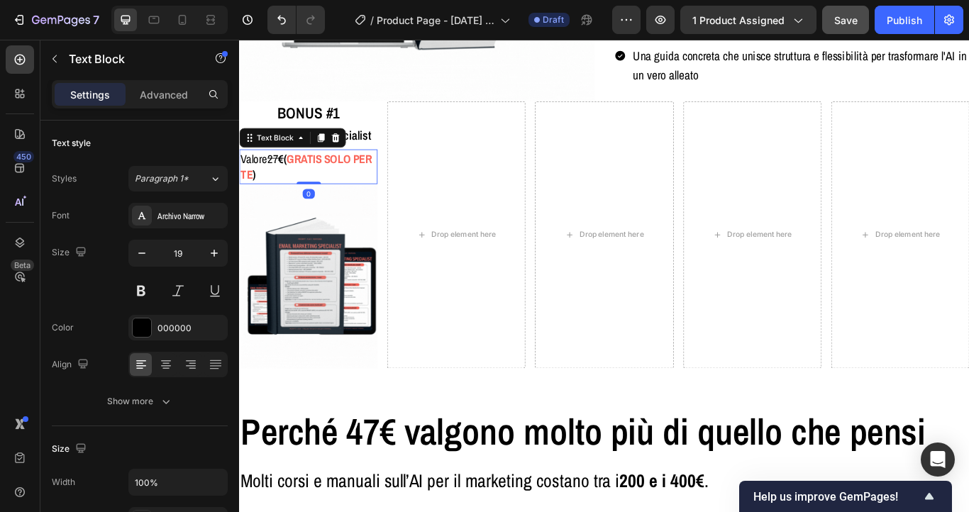
click at [273, 180] on p "Valore 27 € ( GRATIS SOLO PER TE )" at bounding box center [319, 188] width 158 height 38
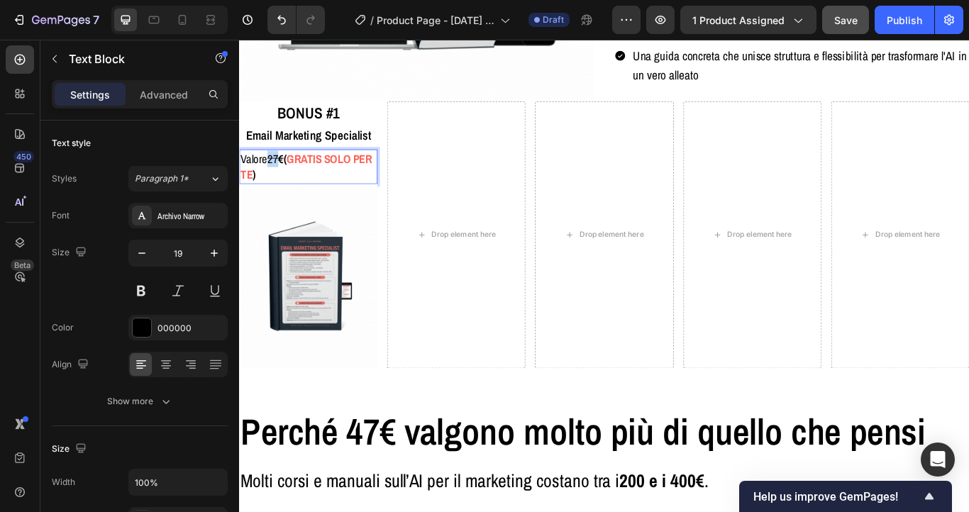
click at [273, 180] on p "Valore 27 € ( GRATIS SOLO PER TE )" at bounding box center [319, 188] width 158 height 38
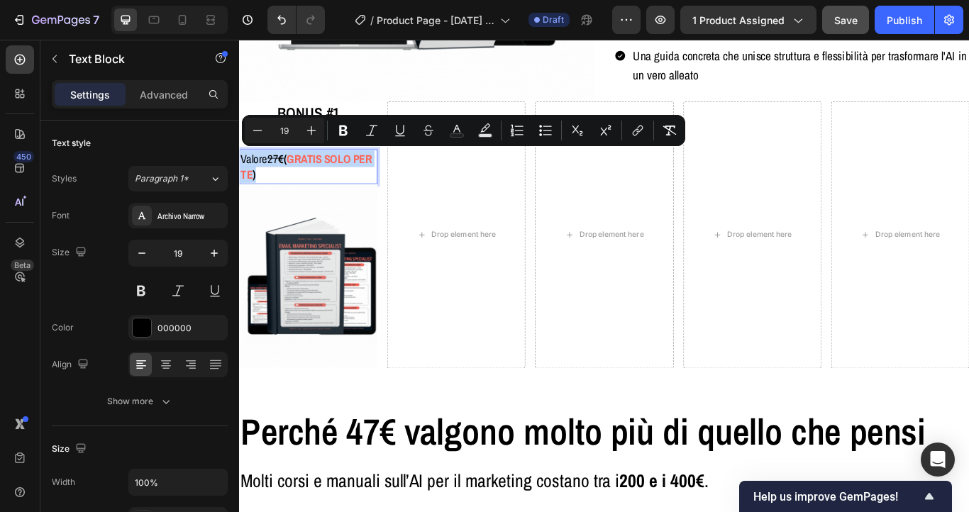
click at [294, 179] on strong "(" at bounding box center [293, 178] width 4 height 18
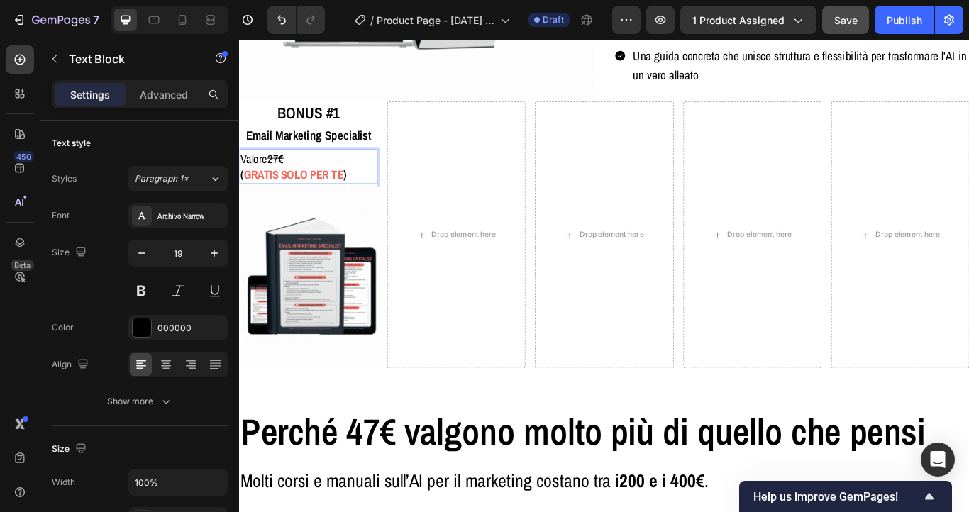
click at [267, 180] on p "Valore 27 €" at bounding box center [319, 178] width 158 height 19
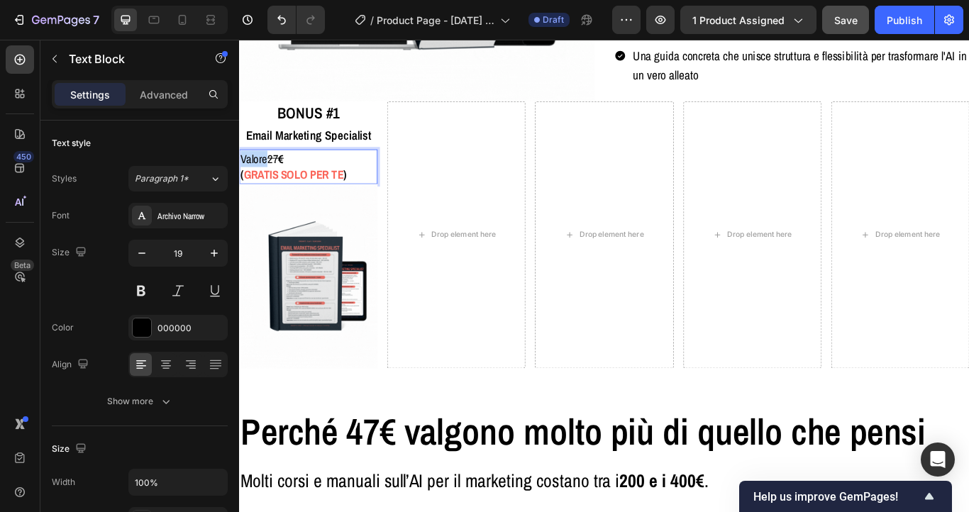
click at [267, 180] on p "Valore 27 €" at bounding box center [319, 178] width 158 height 19
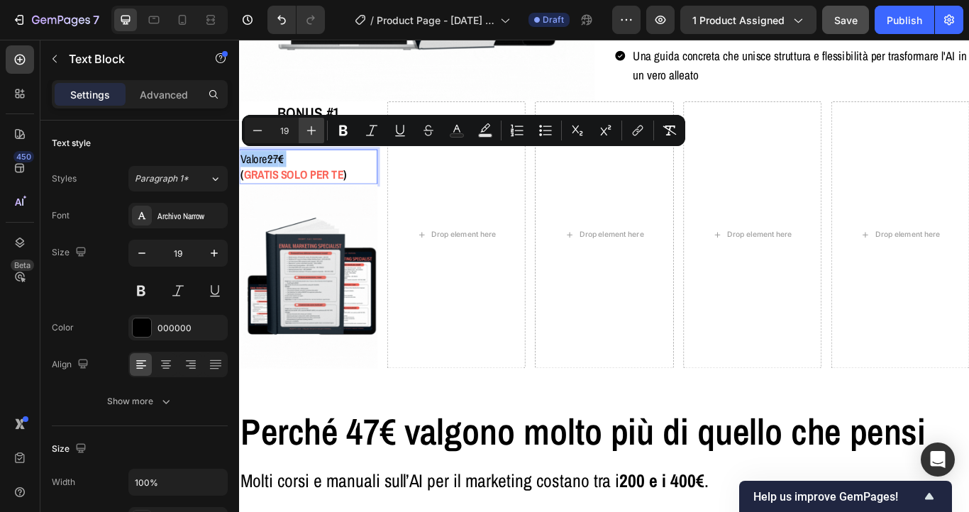
click at [314, 128] on icon "Editor contextual toolbar" at bounding box center [311, 130] width 14 height 14
click at [292, 194] on strong "GRATIS SOLO PER TE" at bounding box center [302, 197] width 116 height 18
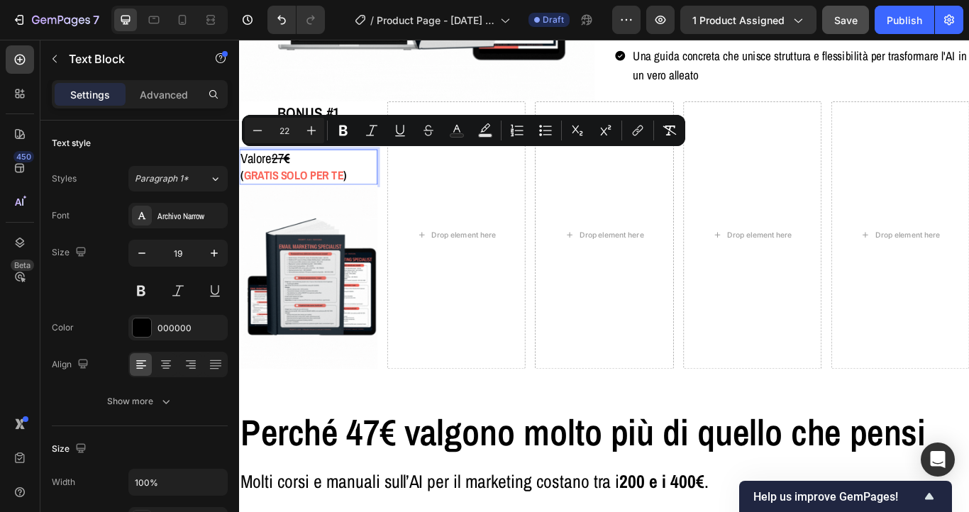
type input "19"
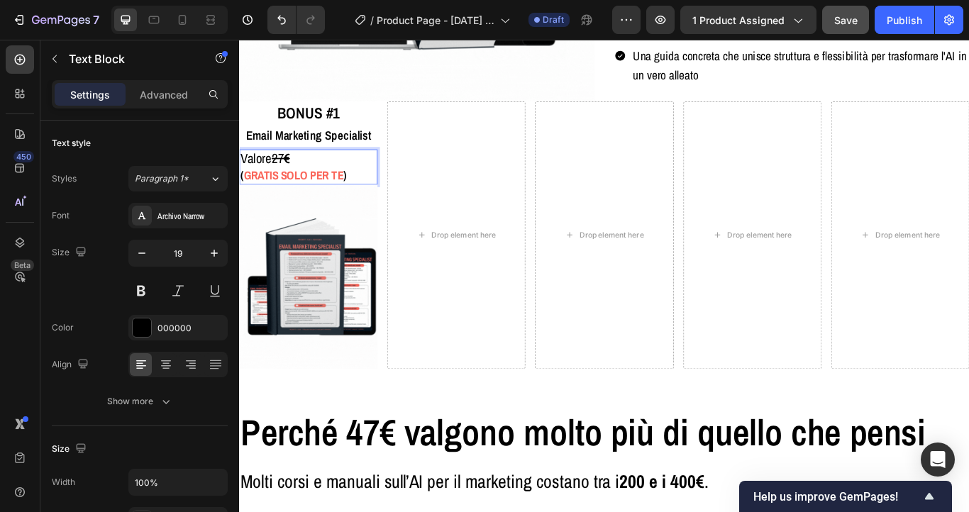
click at [292, 194] on strong "GRATIS SOLO PER TE" at bounding box center [302, 197] width 116 height 18
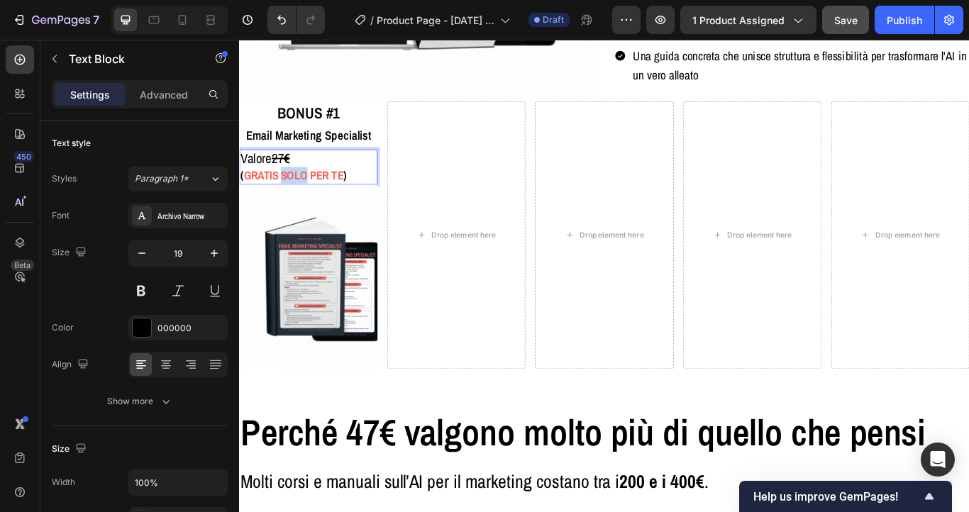
click at [292, 194] on strong "GRATIS SOLO PER TE" at bounding box center [302, 197] width 116 height 18
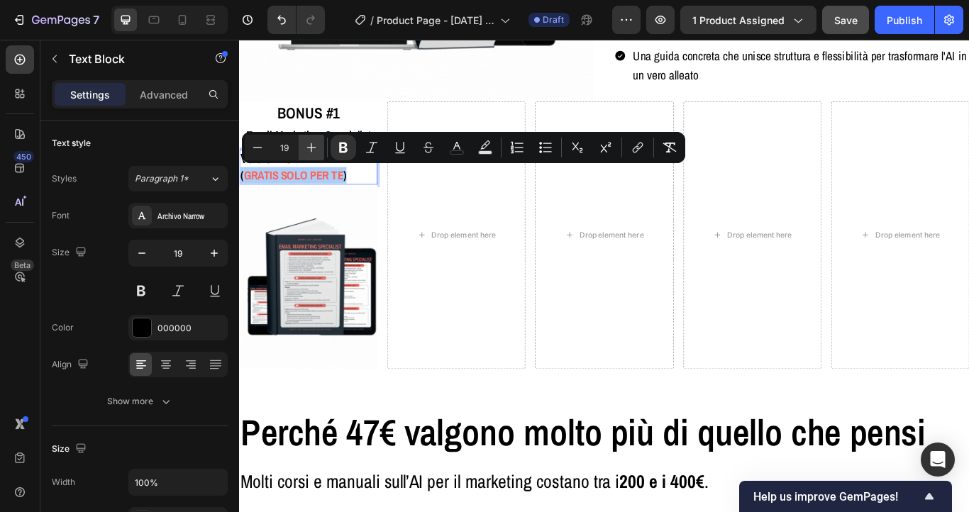
click at [309, 146] on icon "Editor contextual toolbar" at bounding box center [311, 147] width 14 height 14
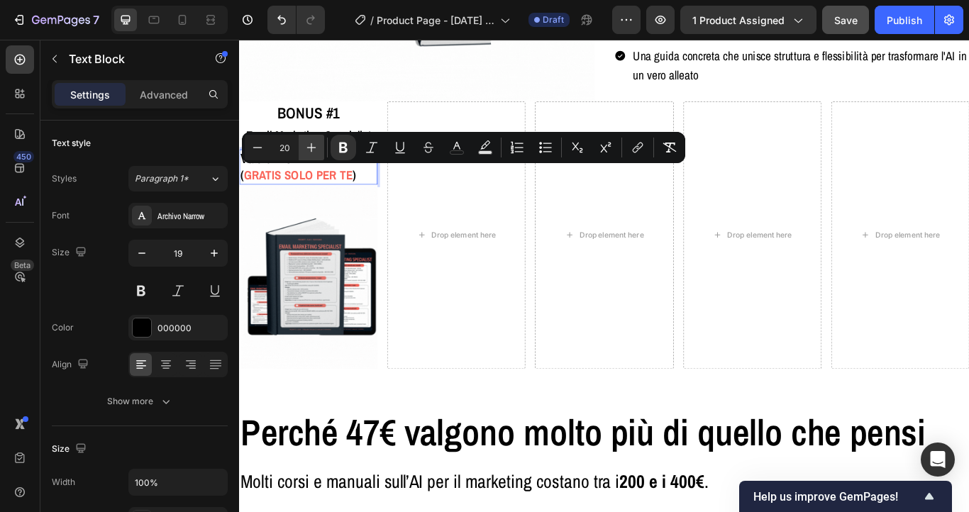
click at [309, 146] on icon "Editor contextual toolbar" at bounding box center [311, 147] width 14 height 14
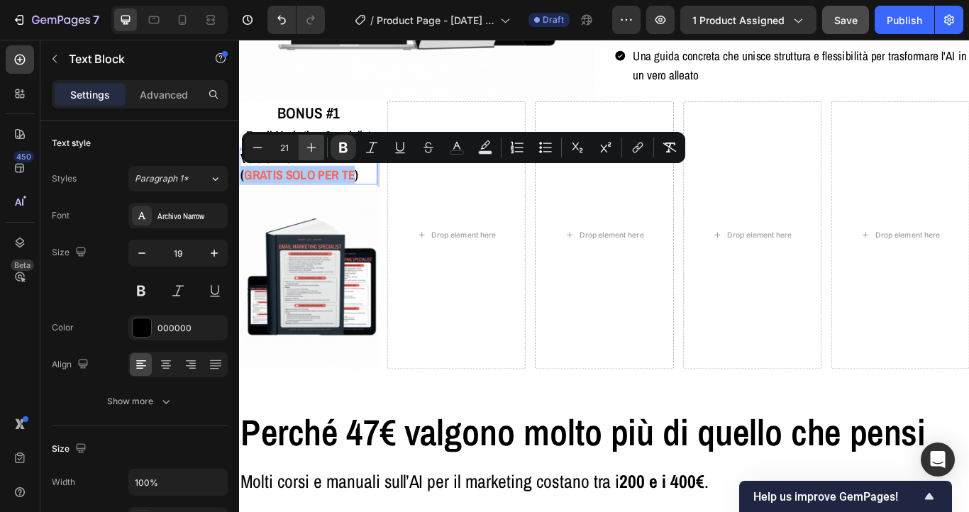
click at [309, 146] on icon "Editor contextual toolbar" at bounding box center [311, 147] width 14 height 14
type input "23"
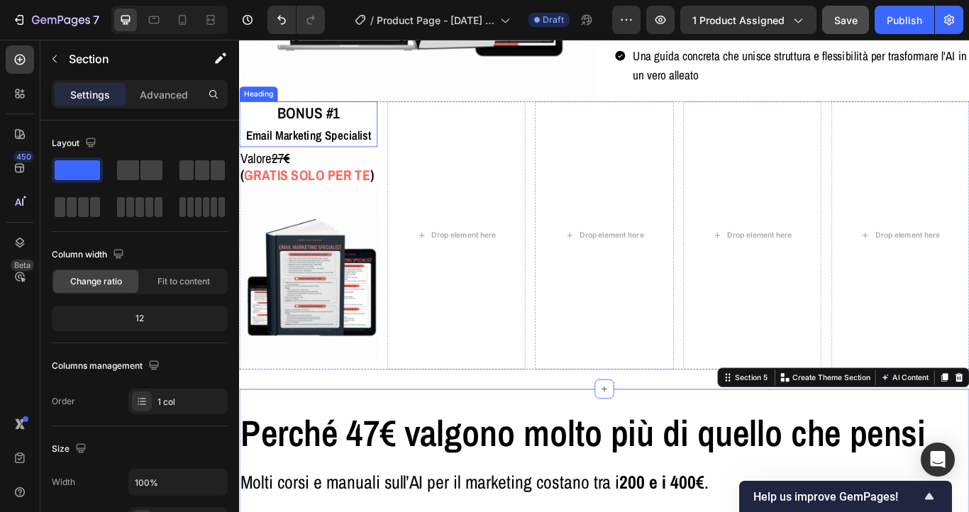
click at [326, 150] on span "Email Marketing Specialist" at bounding box center [320, 150] width 146 height 19
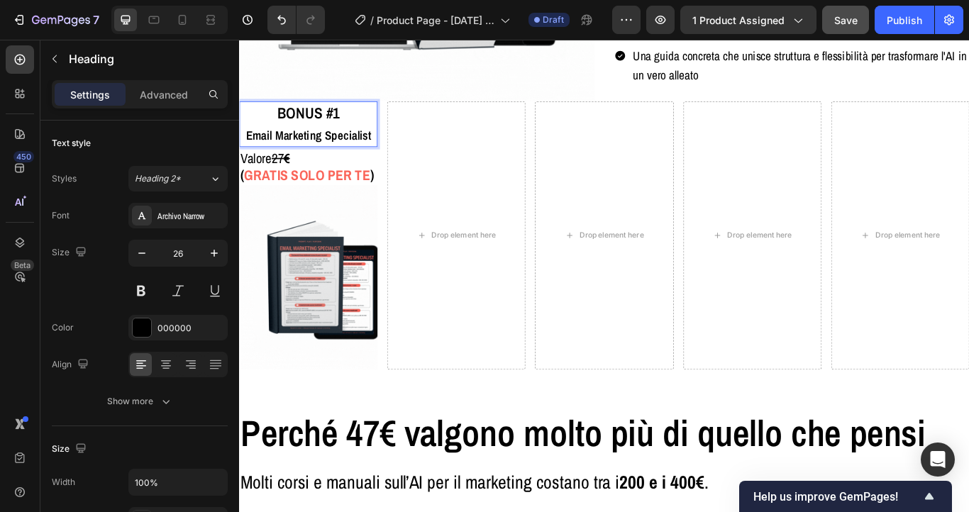
click at [326, 150] on span "Email Marketing Specialist" at bounding box center [320, 150] width 146 height 19
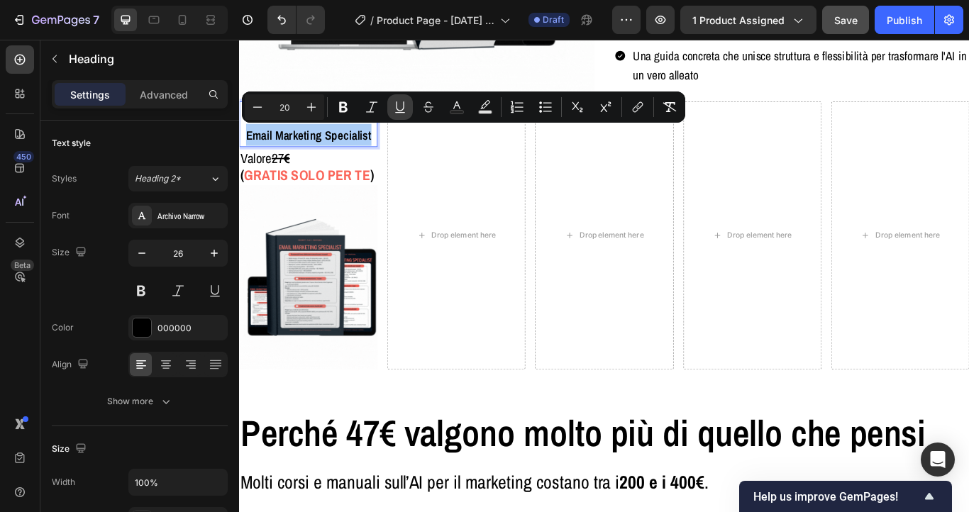
click at [408, 113] on button "Underline" at bounding box center [400, 107] width 26 height 26
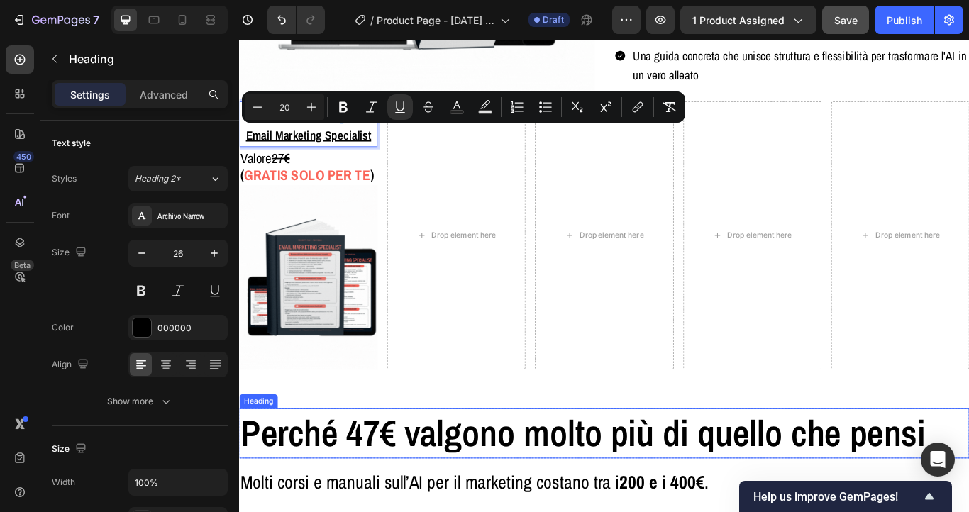
click at [467, 476] on h2 "Perché 47€ valgono molto più di quello che pensi" at bounding box center [664, 499] width 851 height 58
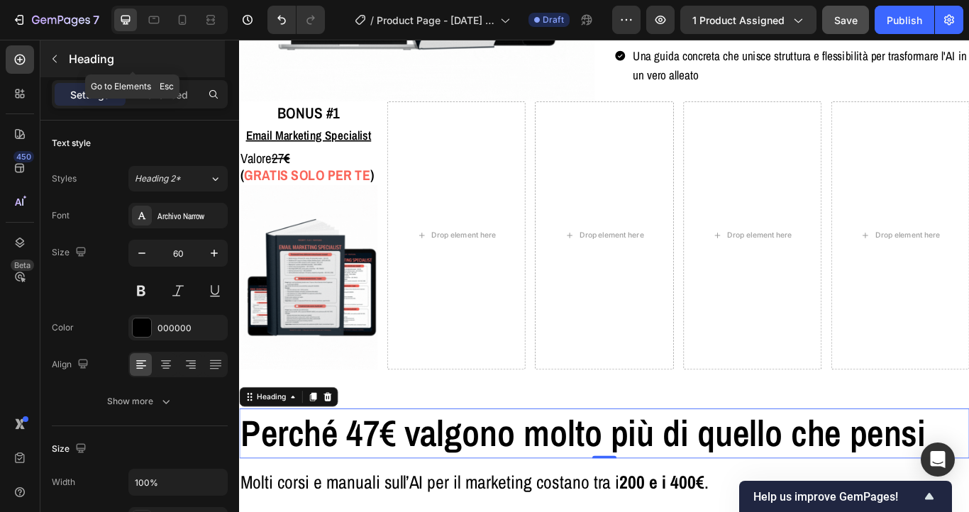
click at [87, 53] on p "Heading" at bounding box center [145, 58] width 153 height 17
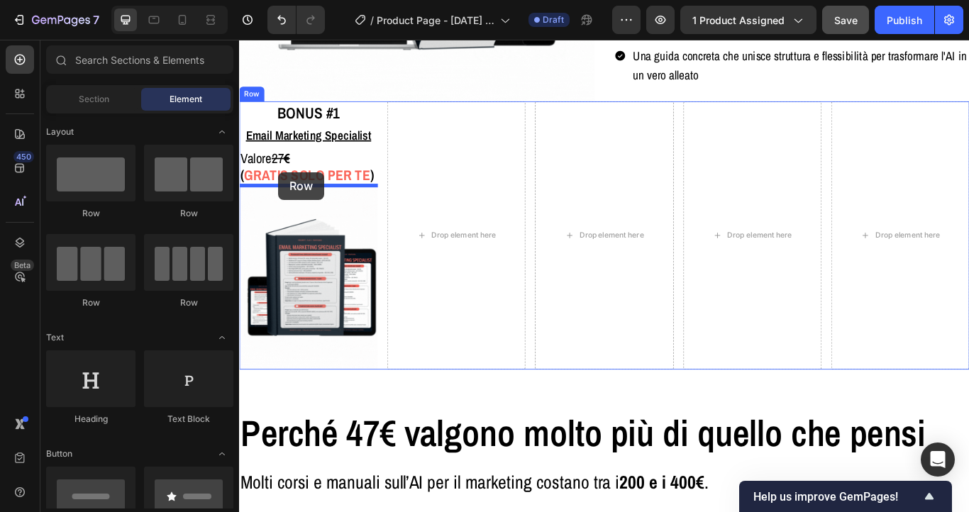
drag, startPoint x: 326, startPoint y: 213, endPoint x: 284, endPoint y: 194, distance: 45.1
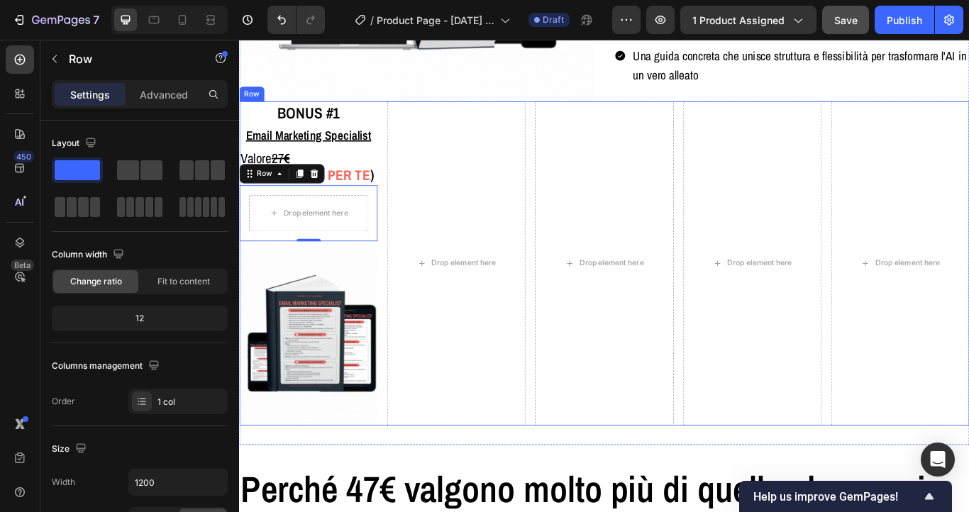
click at [340, 165] on div "⁠⁠⁠⁠⁠⁠⁠ BONUS #1 Email Marketing Specialist Heading Valore 27 € ( GRATIS SOLO P…" at bounding box center [319, 300] width 161 height 378
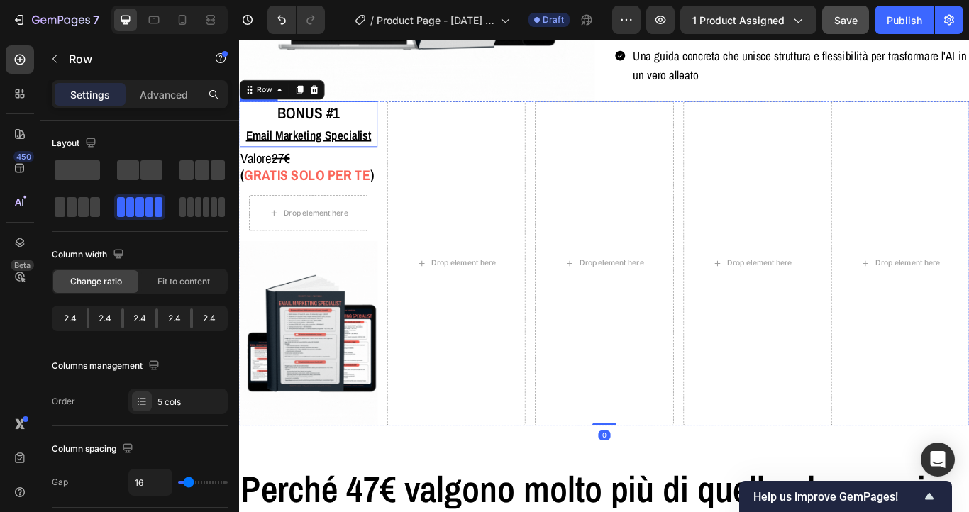
click at [343, 131] on span "BONUS #1" at bounding box center [320, 125] width 72 height 24
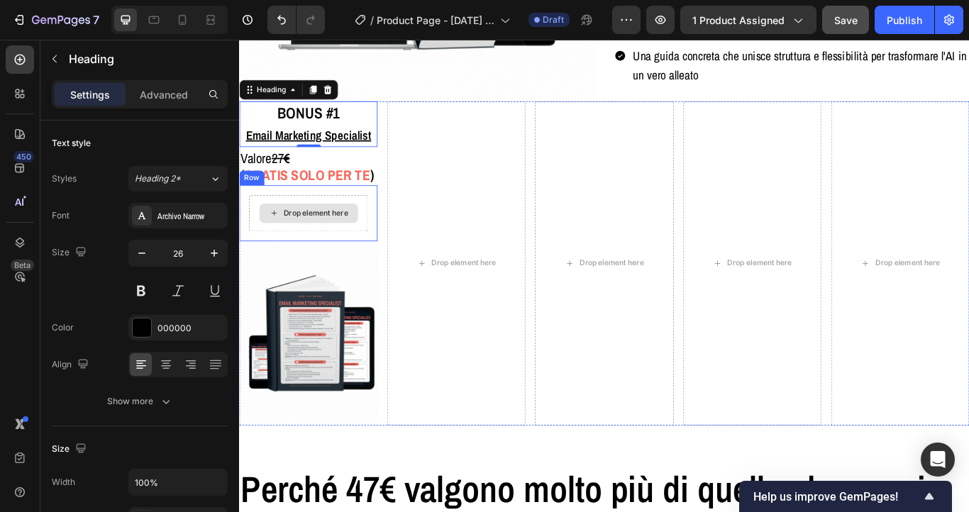
click at [325, 250] on div "Drop element here" at bounding box center [319, 242] width 115 height 23
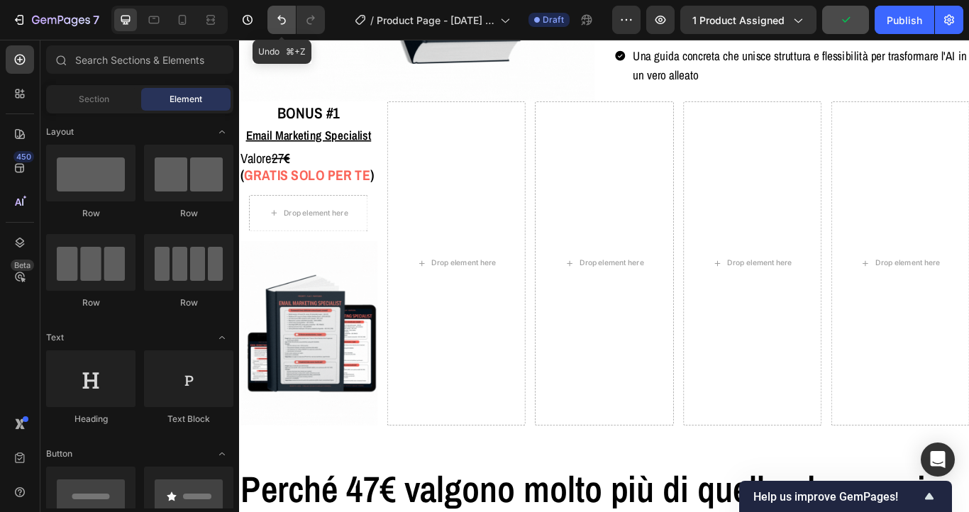
click at [283, 16] on icon "Undo/Redo" at bounding box center [282, 20] width 14 height 14
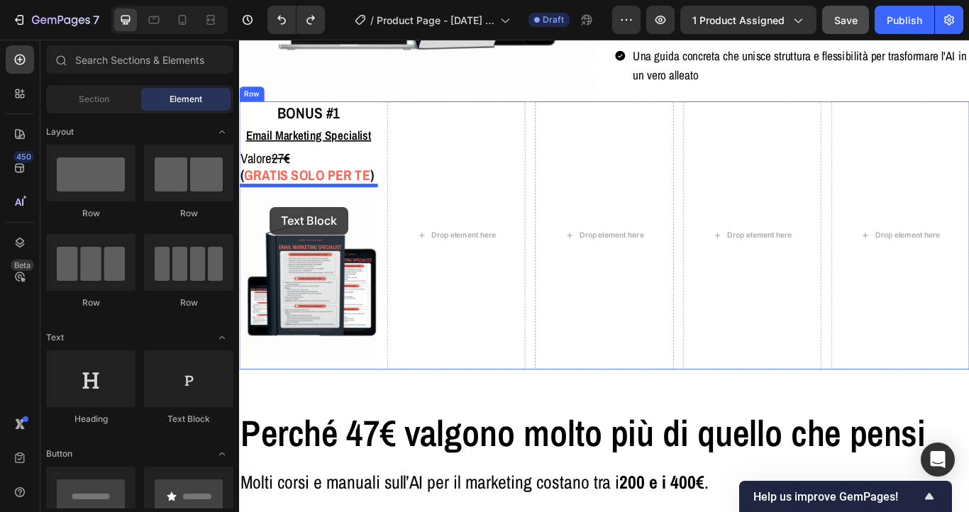
drag, startPoint x: 403, startPoint y: 416, endPoint x: 275, endPoint y: 235, distance: 222.4
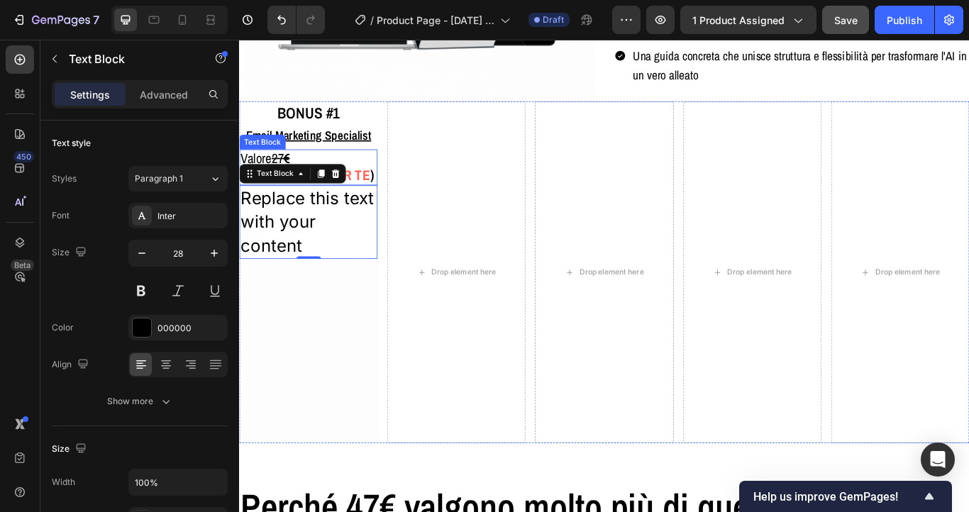
click at [287, 175] on s "27 €" at bounding box center [287, 177] width 21 height 21
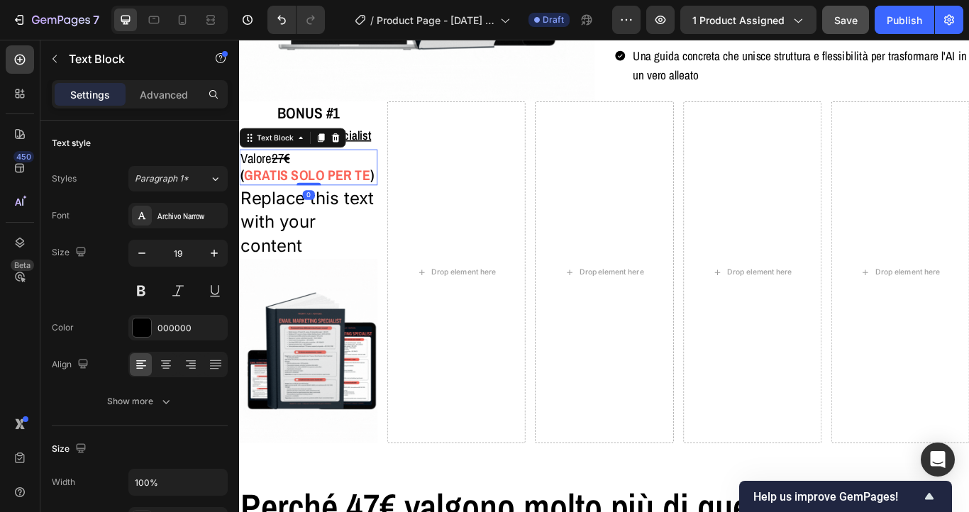
click at [287, 201] on strong "GRATIS SOLO PER TE" at bounding box center [318, 197] width 147 height 22
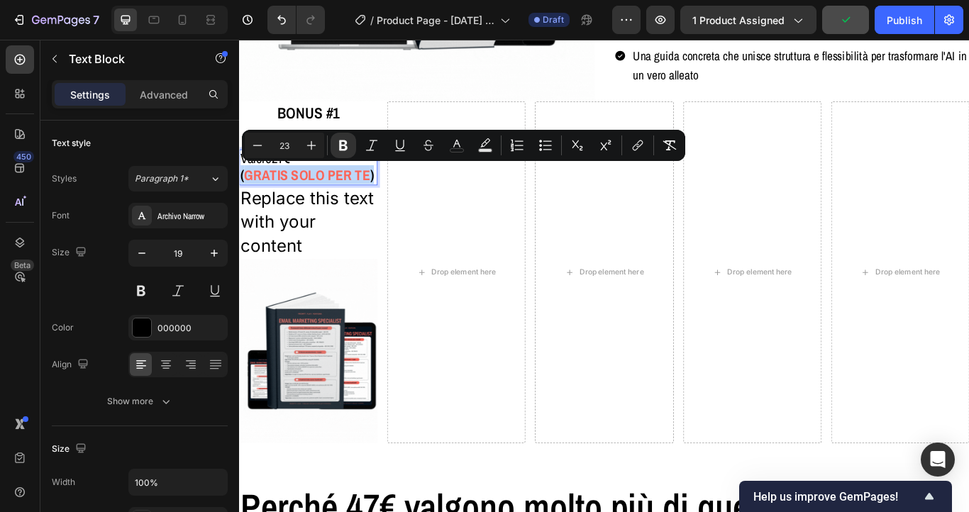
copy p "( GRATIS SOLO PER TE )"
click at [290, 240] on div "Replace this text with your content" at bounding box center [319, 252] width 161 height 87
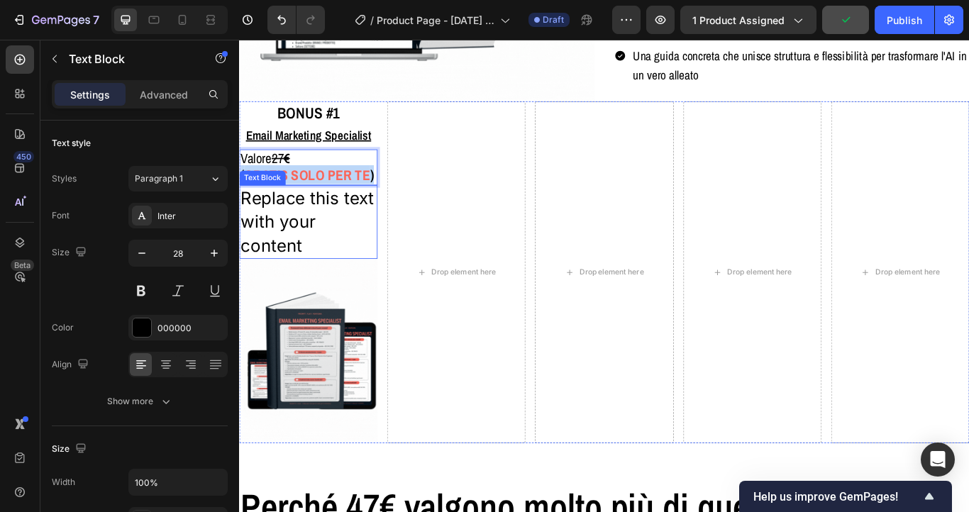
click at [290, 240] on div "Replace this text with your content" at bounding box center [319, 252] width 161 height 87
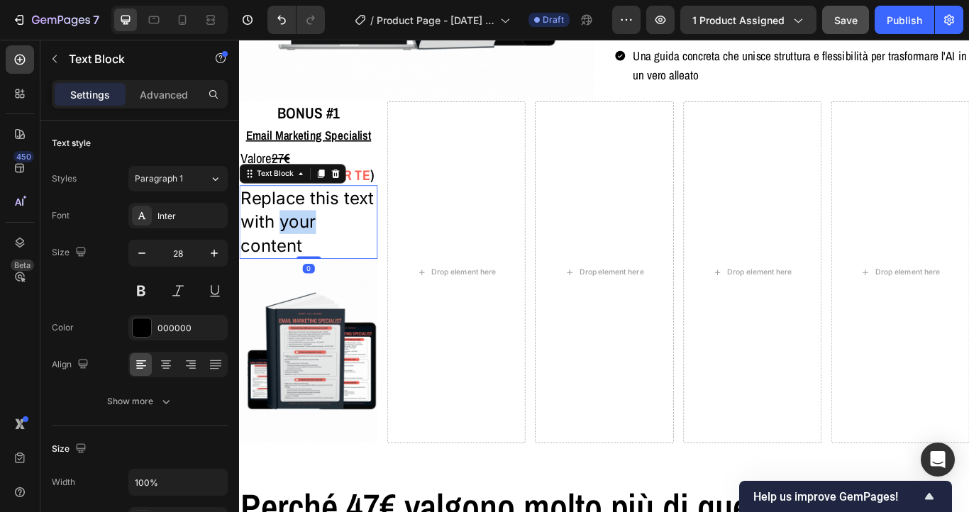
click at [290, 240] on p "Replace this text with your content" at bounding box center [319, 253] width 158 height 84
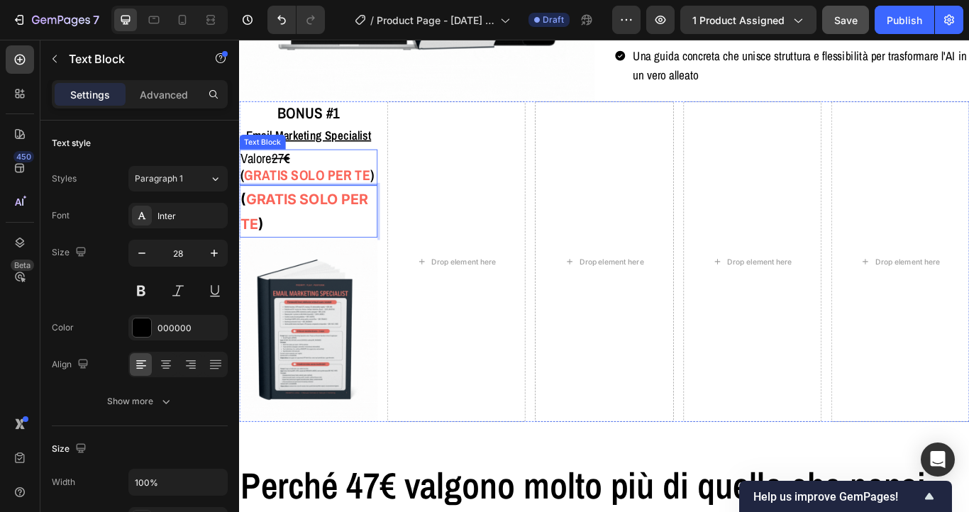
click at [296, 194] on strong "GRATIS SOLO PER TE" at bounding box center [318, 197] width 147 height 22
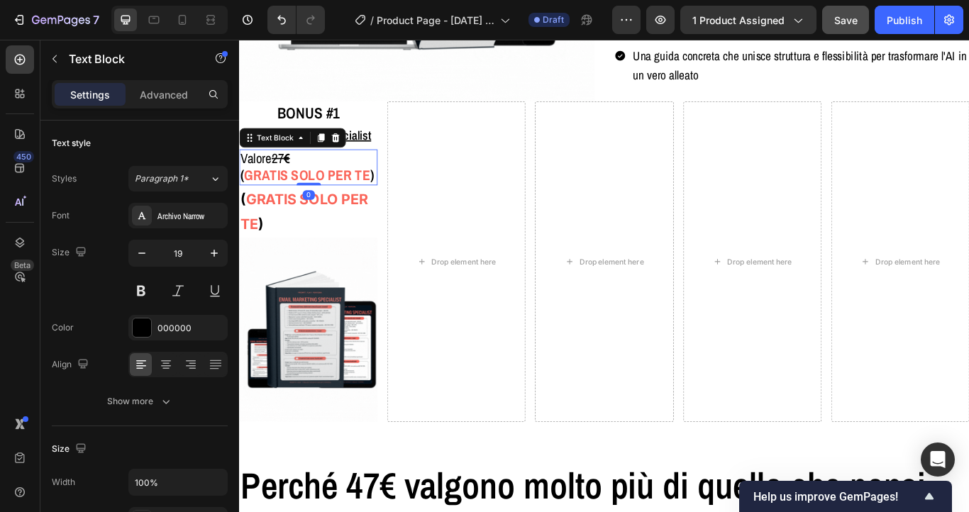
click at [296, 194] on strong "GRATIS SOLO PER TE" at bounding box center [318, 197] width 147 height 22
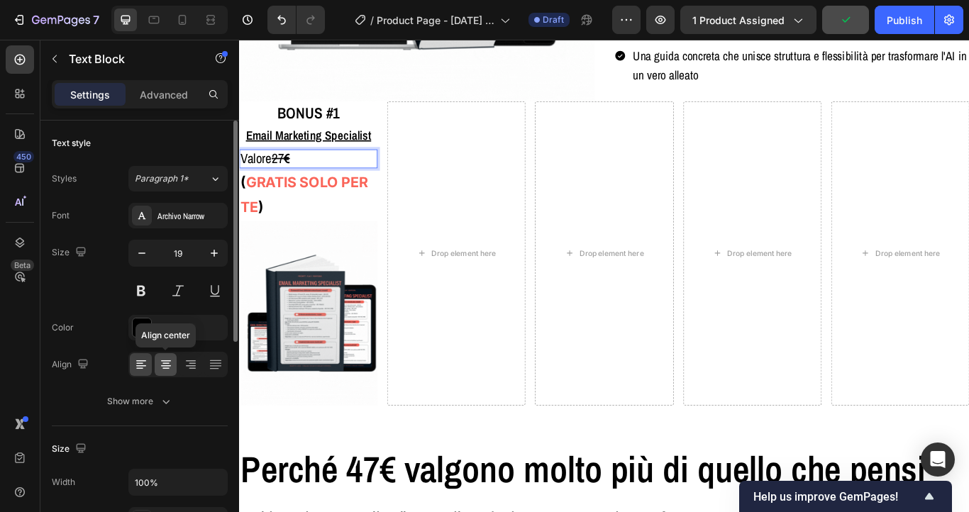
click at [165, 368] on icon at bounding box center [165, 368] width 7 height 1
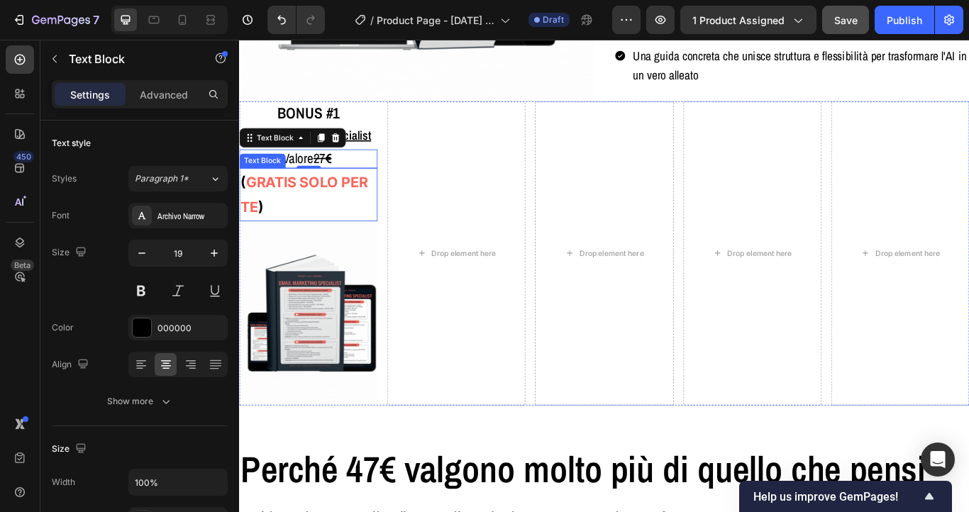
click at [318, 228] on p "( GRATIS SOLO PER TE )" at bounding box center [319, 220] width 158 height 58
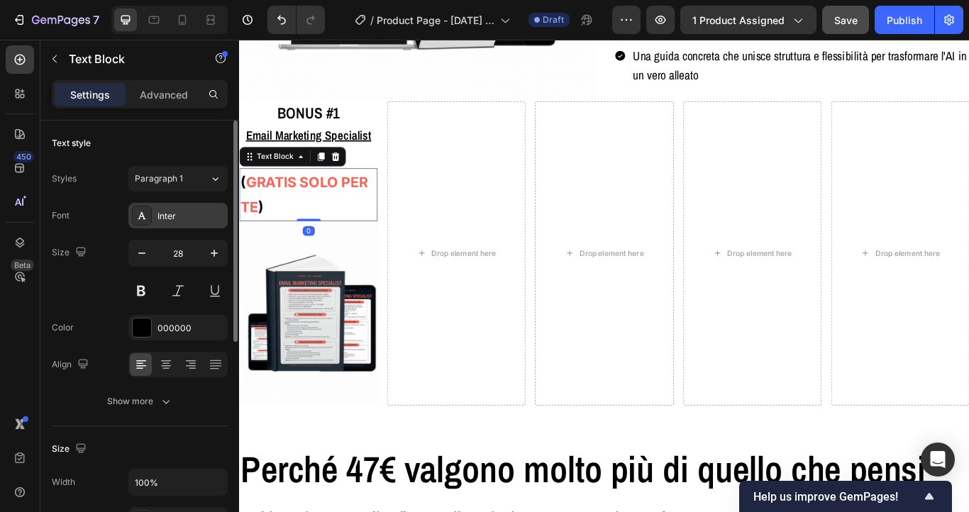
click at [181, 226] on div "Inter" at bounding box center [177, 216] width 99 height 26
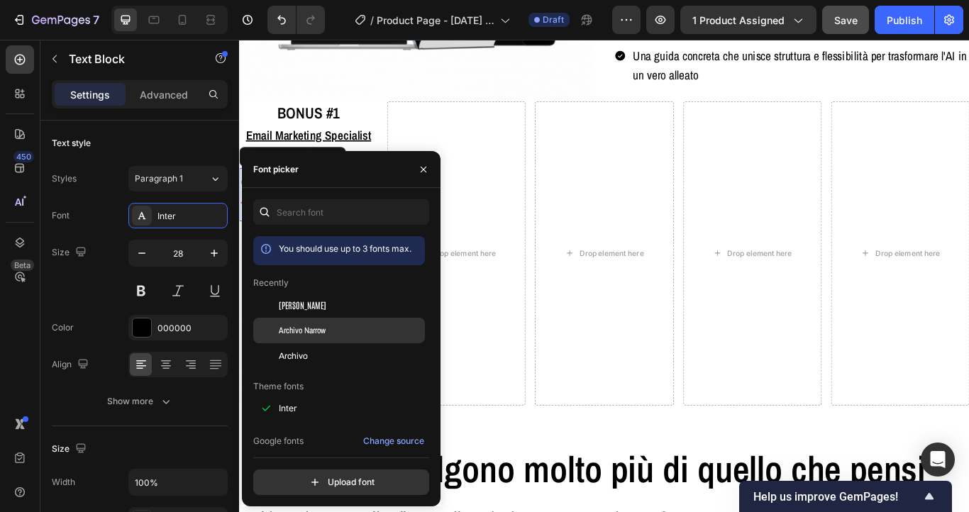
click at [321, 323] on div "Archivo Narrow" at bounding box center [339, 331] width 172 height 26
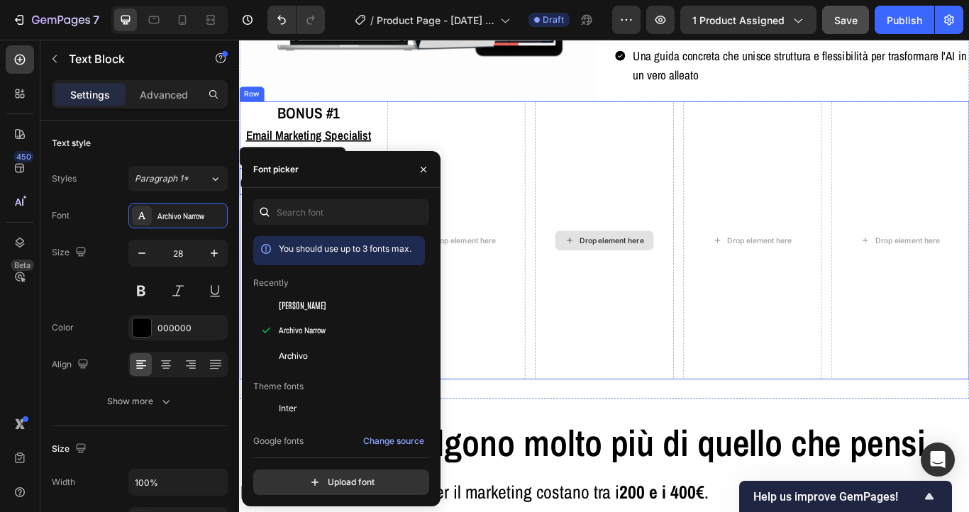
click at [692, 168] on div "Drop element here" at bounding box center [664, 273] width 161 height 324
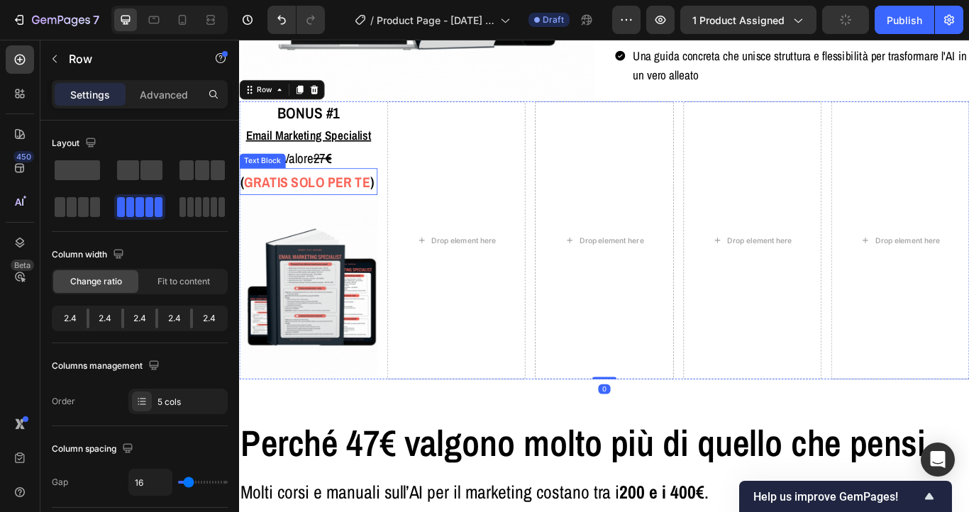
click at [323, 211] on strong "GRATIS SOLO PER TE" at bounding box center [318, 205] width 147 height 22
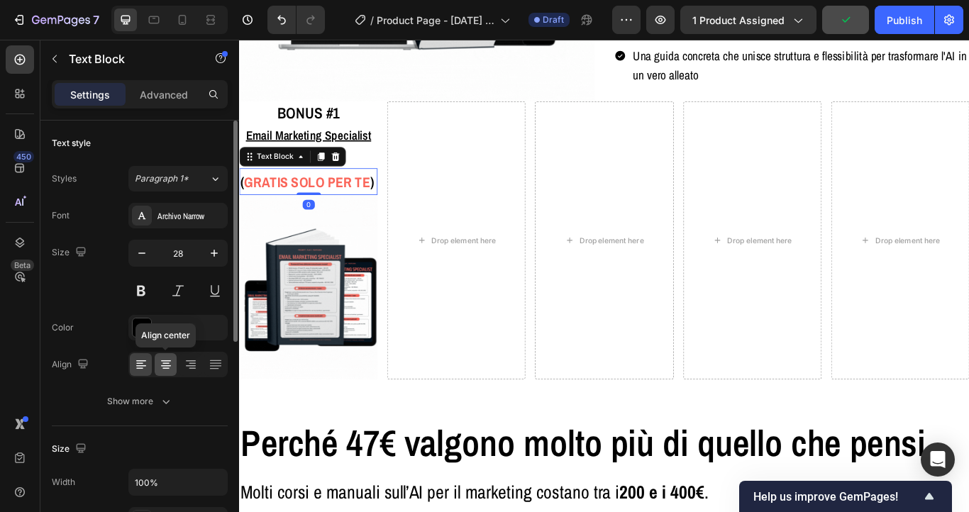
click at [167, 366] on icon at bounding box center [166, 365] width 10 height 1
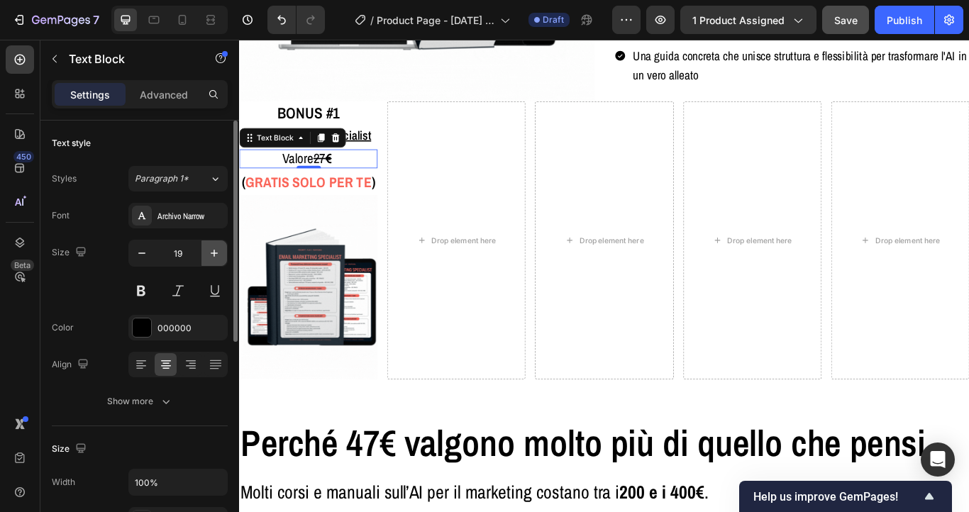
click at [208, 256] on icon "button" at bounding box center [214, 253] width 14 height 14
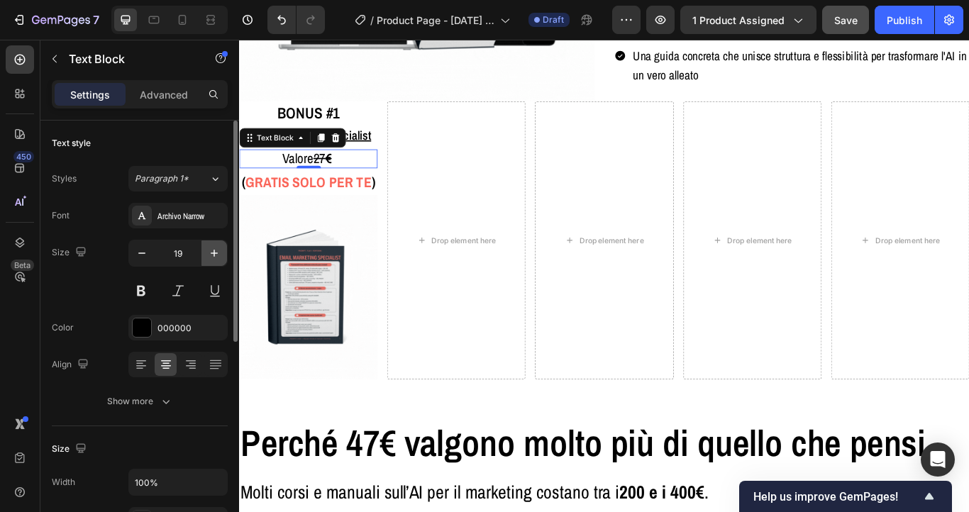
type input "20"
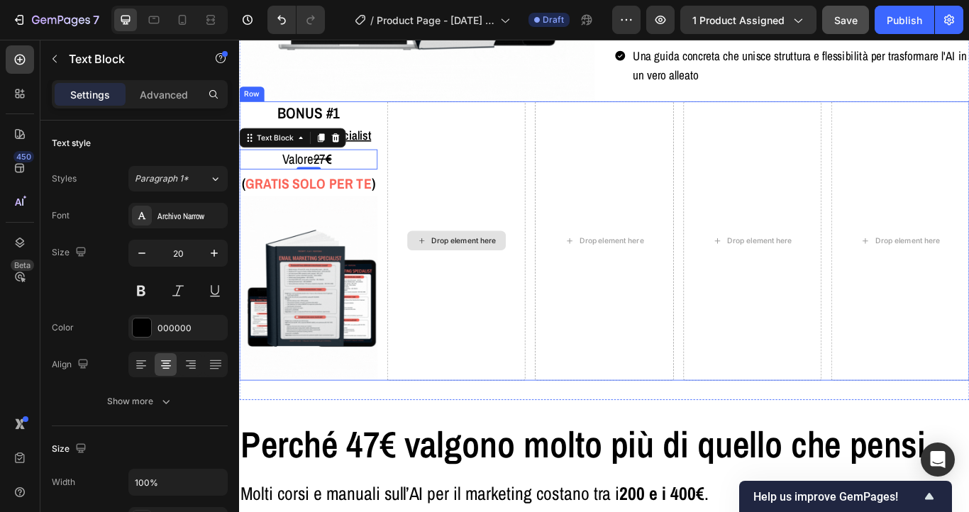
click at [494, 198] on div "Drop element here" at bounding box center [491, 274] width 161 height 326
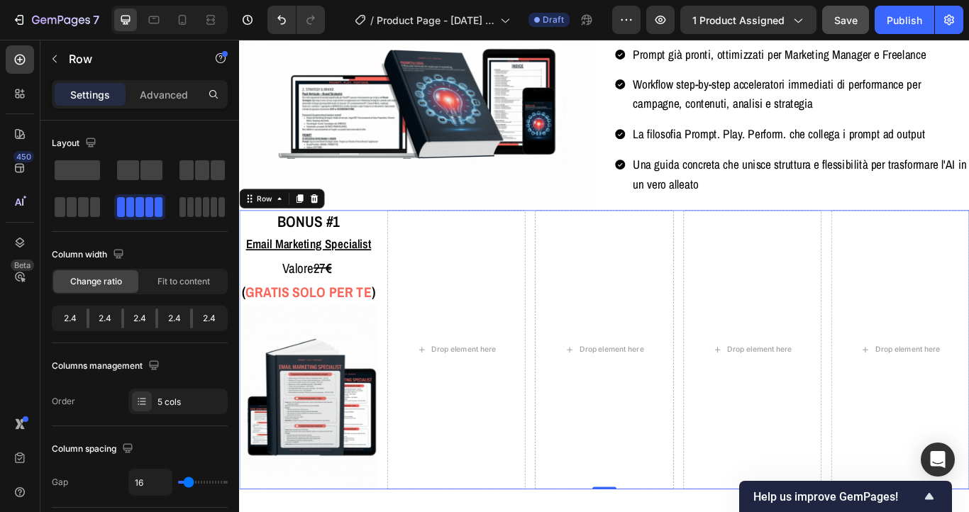
scroll to position [4084, 0]
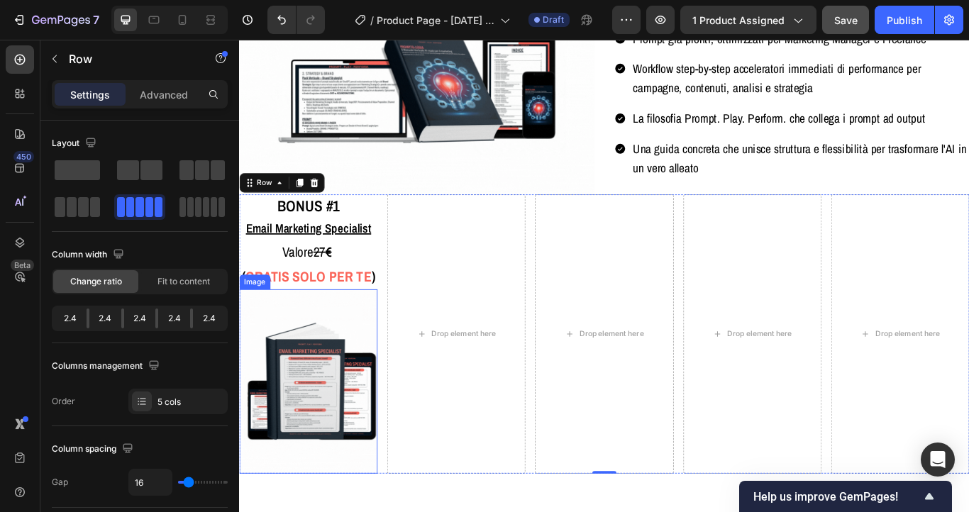
click at [316, 447] on img at bounding box center [319, 438] width 161 height 215
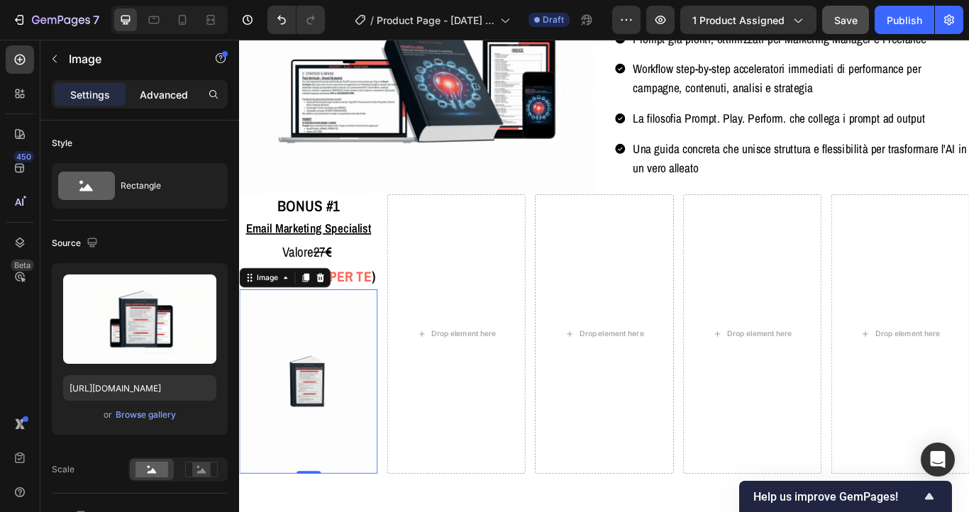
click at [167, 101] on div "Advanced" at bounding box center [163, 94] width 71 height 23
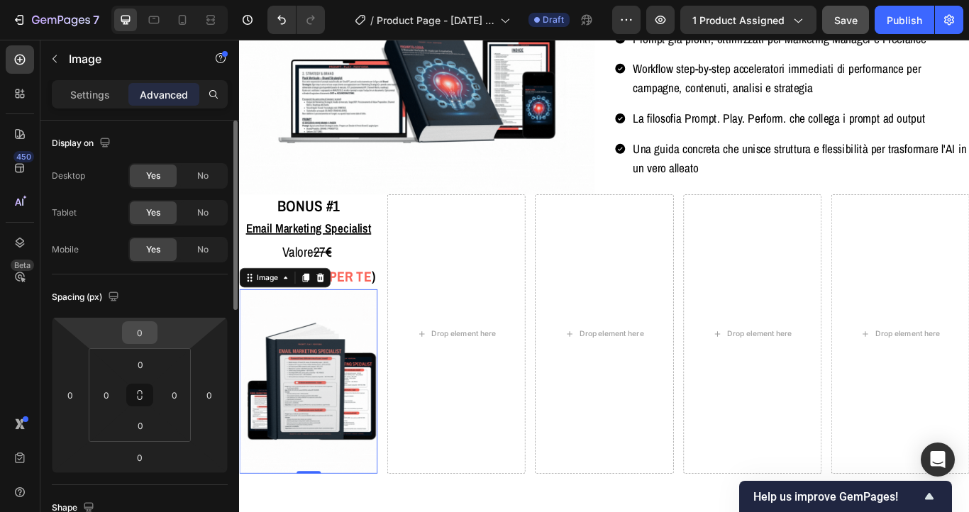
click at [139, 336] on input "0" at bounding box center [140, 332] width 28 height 21
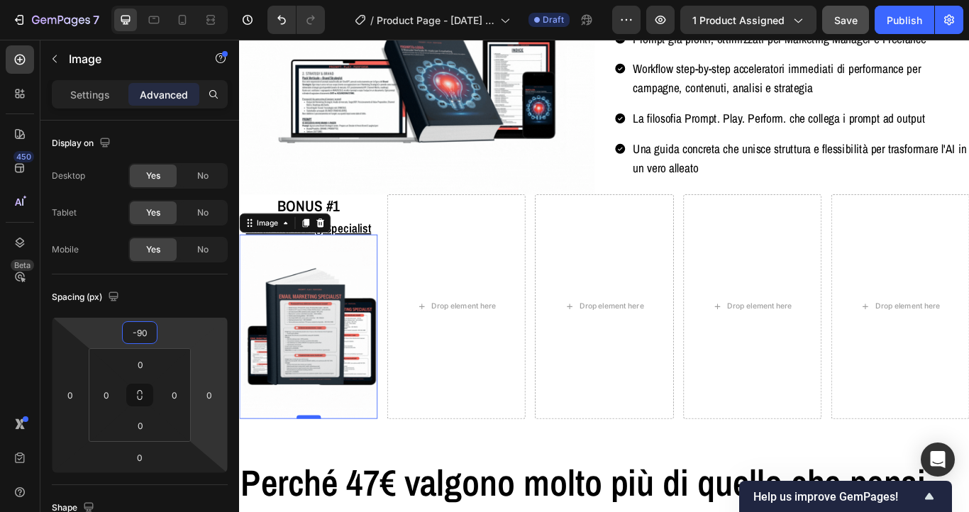
type input "-90"
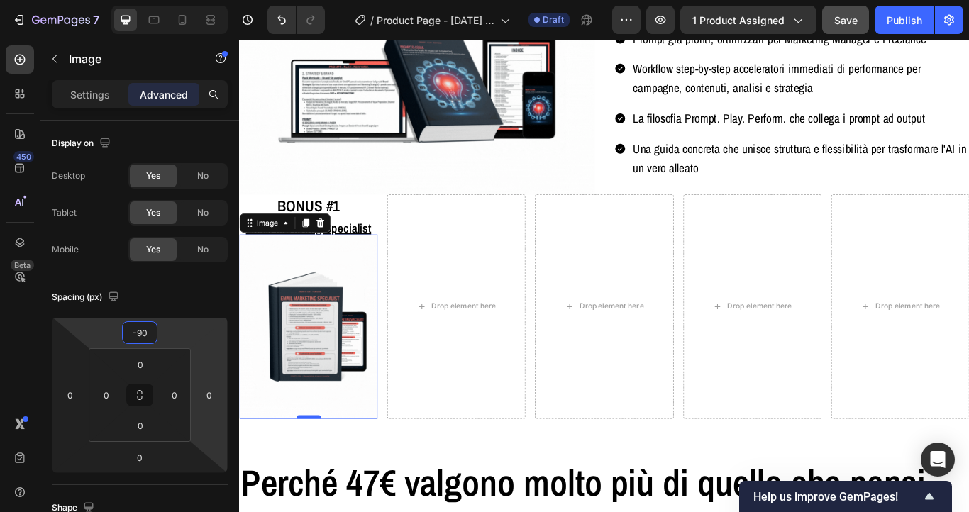
click at [316, 478] on div at bounding box center [320, 479] width 28 height 4
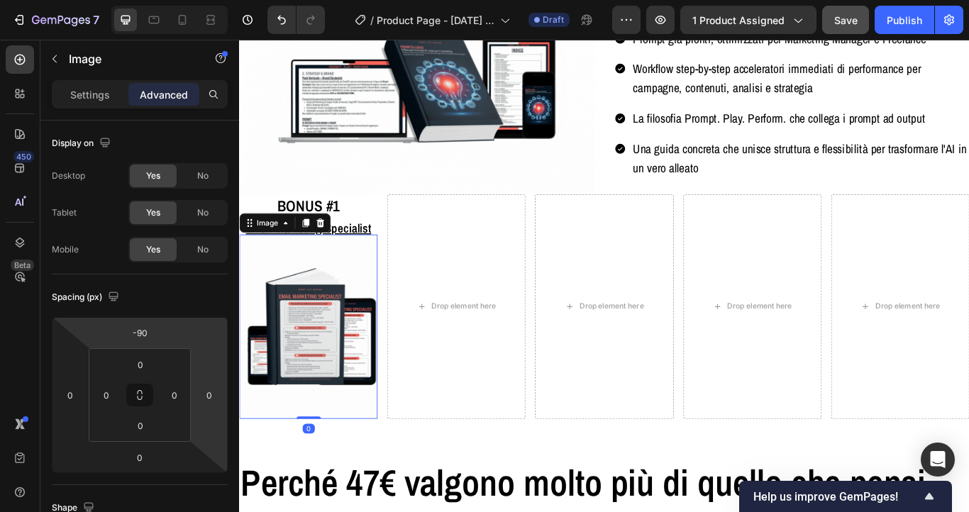
drag, startPoint x: 460, startPoint y: 431, endPoint x: 322, endPoint y: 423, distance: 138.5
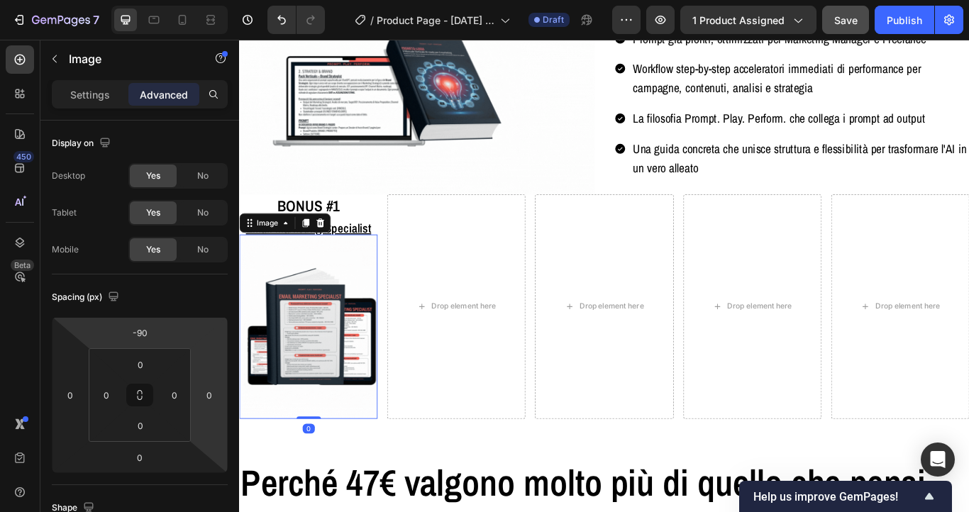
click at [322, 423] on div "Image 0" at bounding box center [319, 374] width 161 height 215
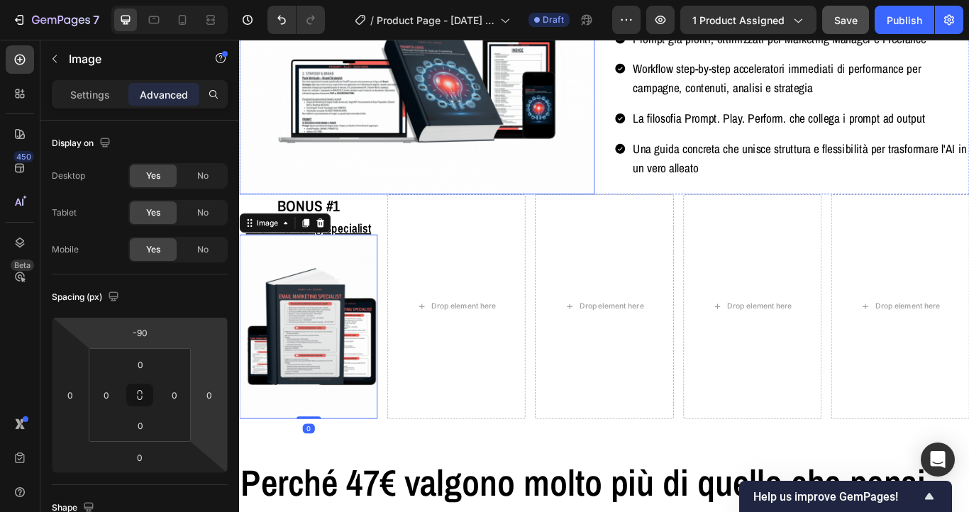
click at [379, 185] on img at bounding box center [446, 99] width 414 height 244
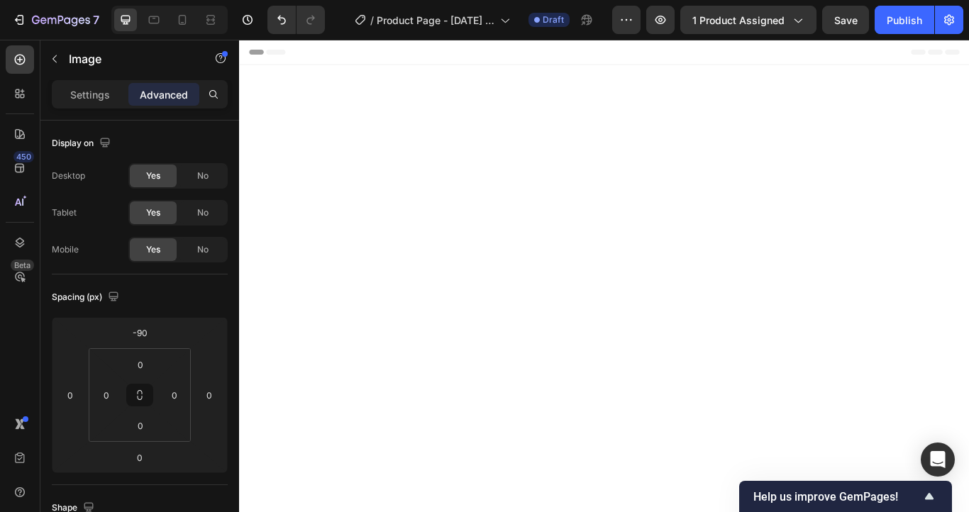
scroll to position [4084, 0]
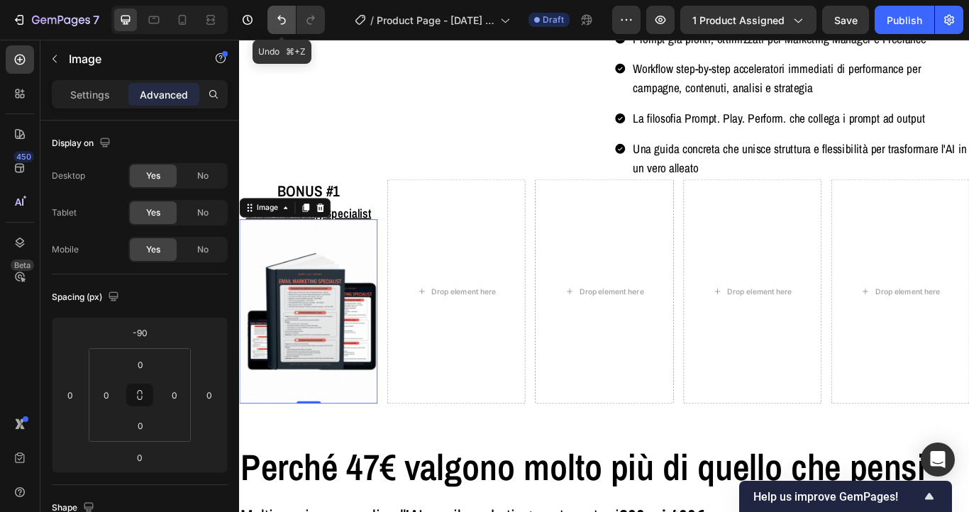
click at [282, 20] on icon "Undo/Redo" at bounding box center [282, 20] width 14 height 14
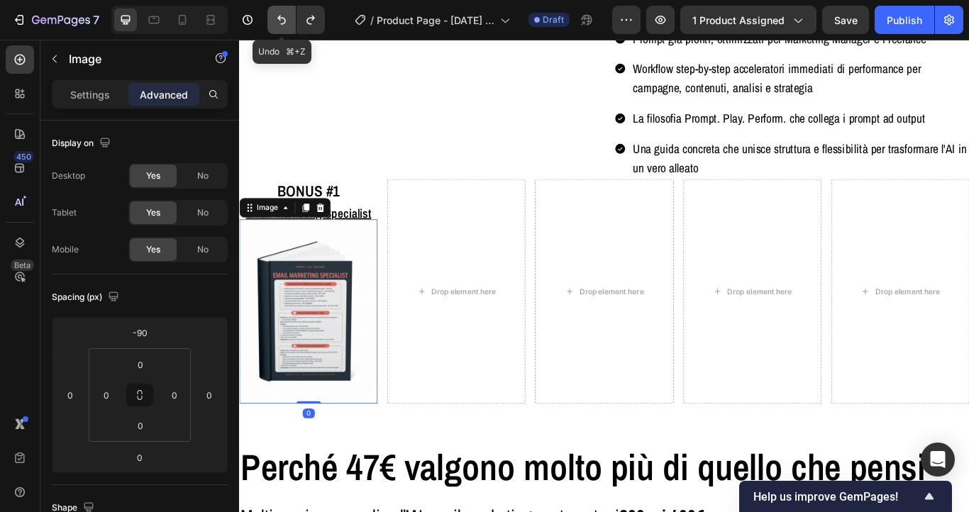
click at [282, 20] on icon "Undo/Redo" at bounding box center [282, 20] width 14 height 14
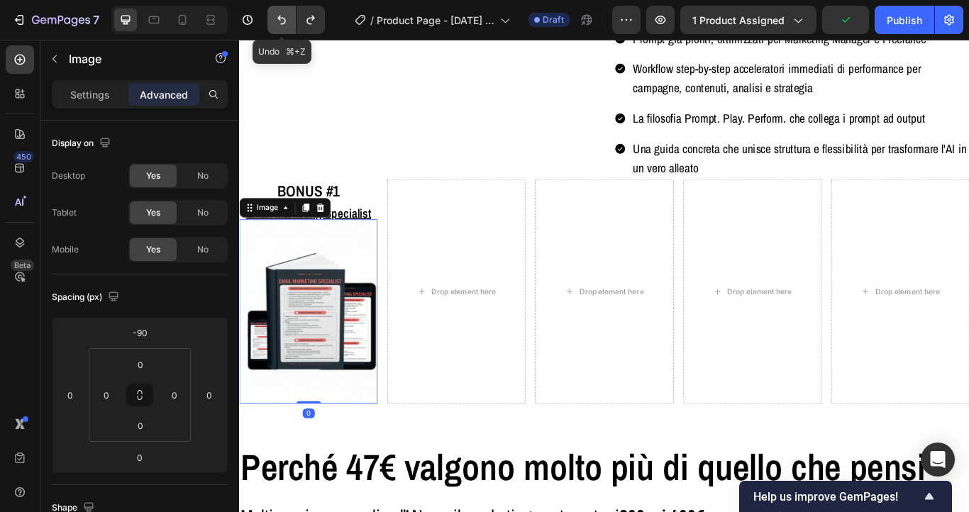
click at [282, 20] on icon "Undo/Redo" at bounding box center [282, 20] width 14 height 14
type input "0"
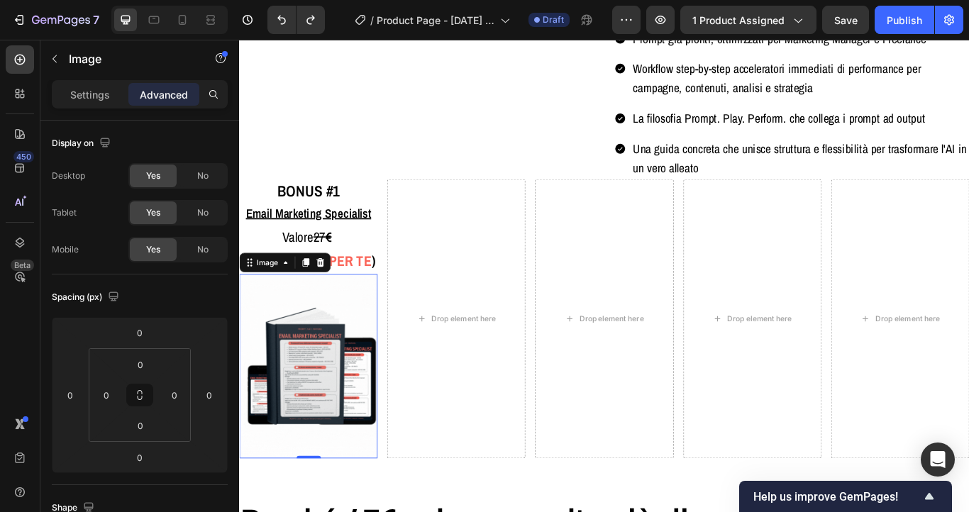
click at [336, 430] on img at bounding box center [319, 420] width 161 height 215
click at [136, 397] on icon at bounding box center [139, 394] width 11 height 11
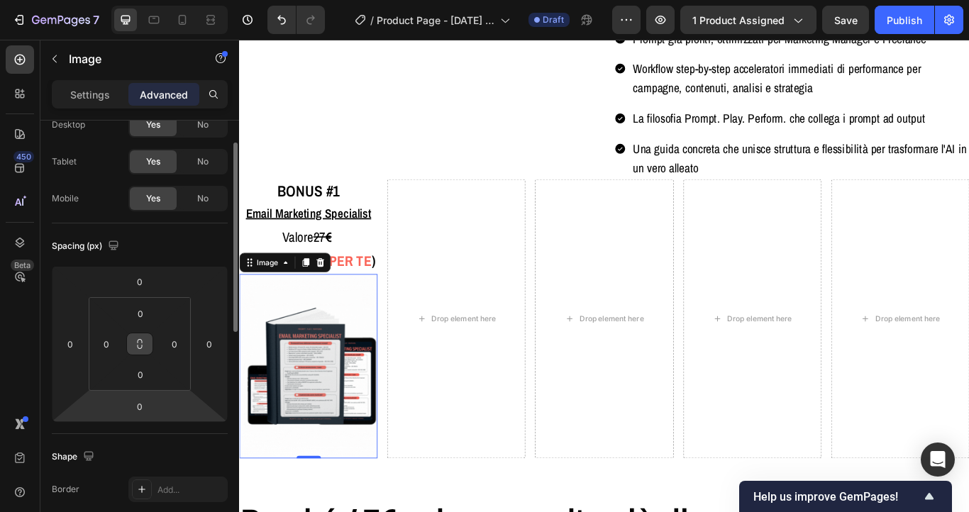
scroll to position [0, 0]
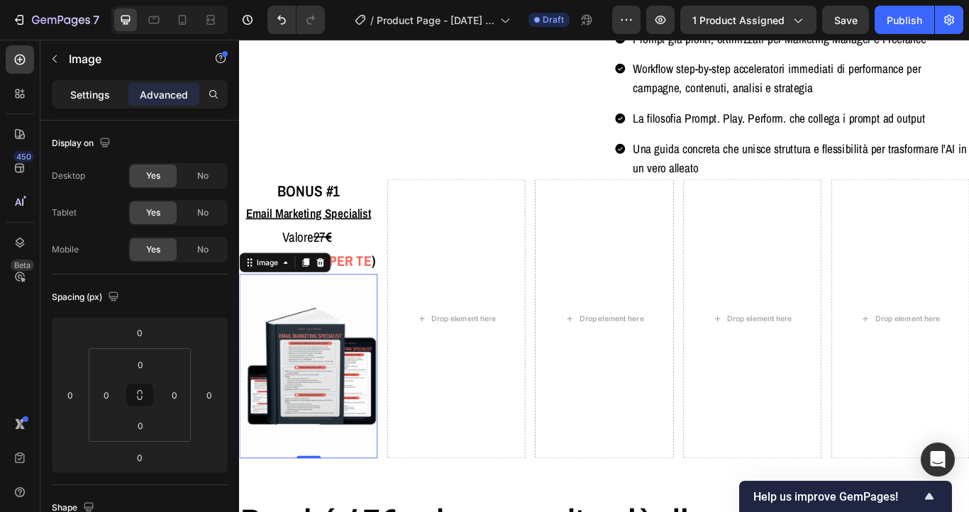
click at [91, 94] on p "Settings" at bounding box center [90, 94] width 40 height 15
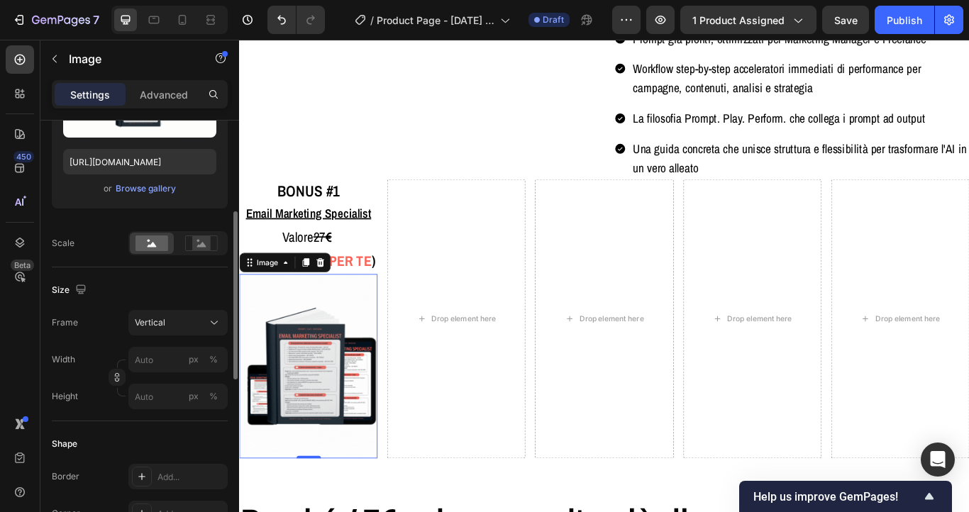
scroll to position [233, 0]
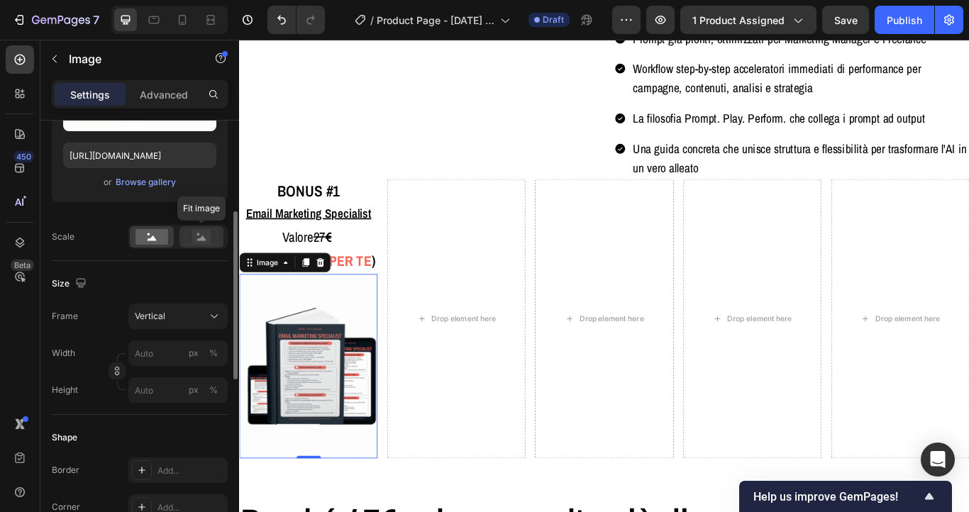
click at [204, 238] on icon at bounding box center [201, 237] width 9 height 5
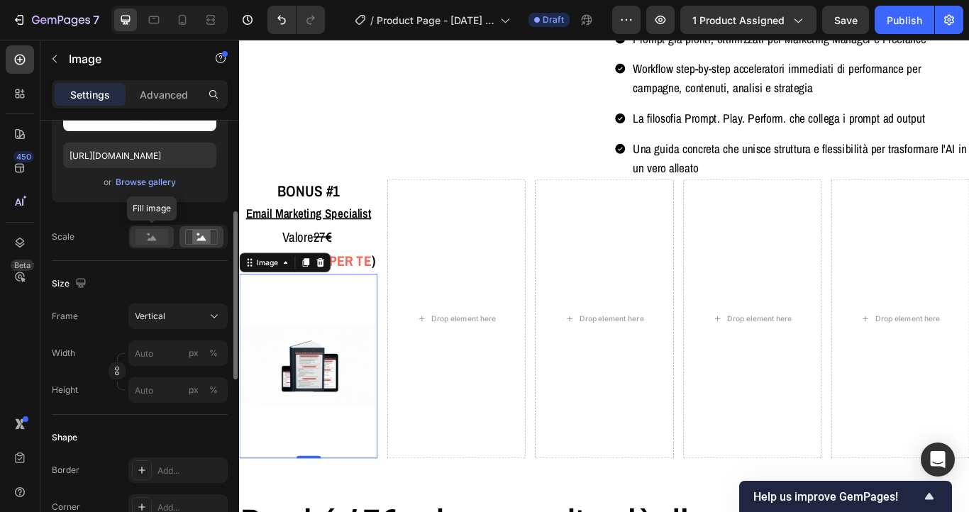
click at [153, 244] on rect at bounding box center [151, 237] width 33 height 16
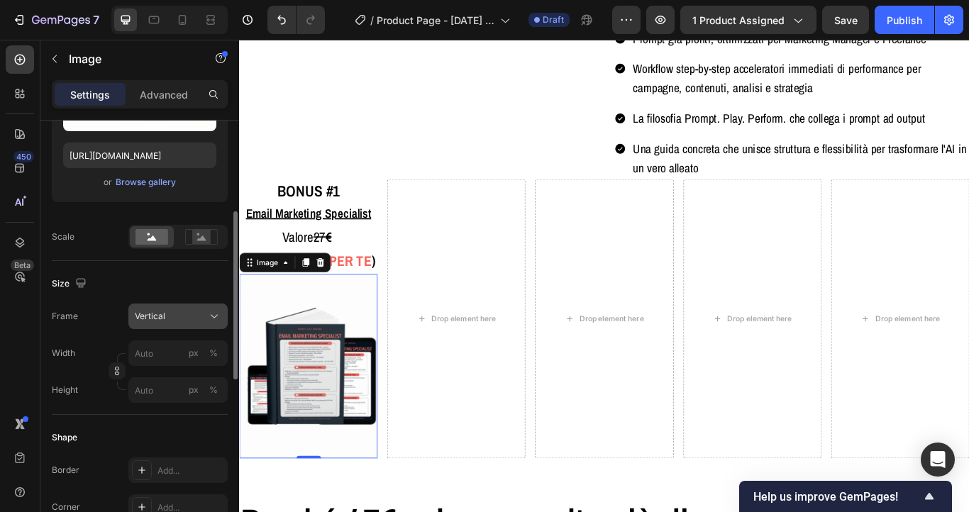
click at [173, 316] on div "Vertical" at bounding box center [170, 316] width 70 height 13
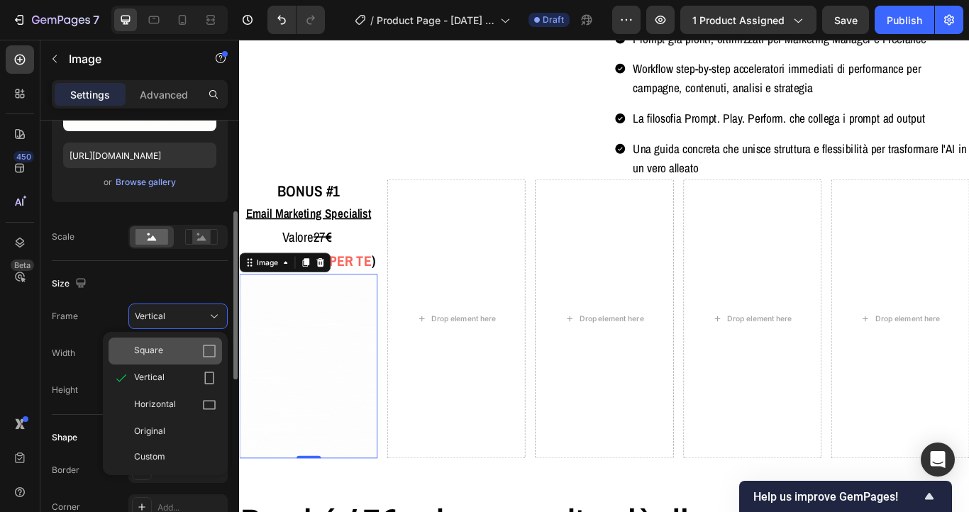
click at [173, 344] on div "Square" at bounding box center [175, 351] width 82 height 14
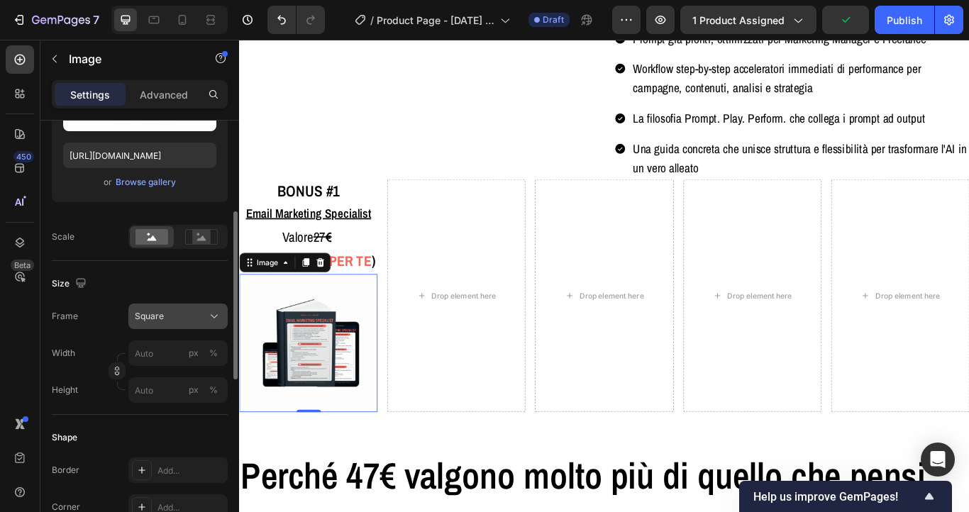
click at [179, 309] on div "Square" at bounding box center [178, 316] width 87 height 14
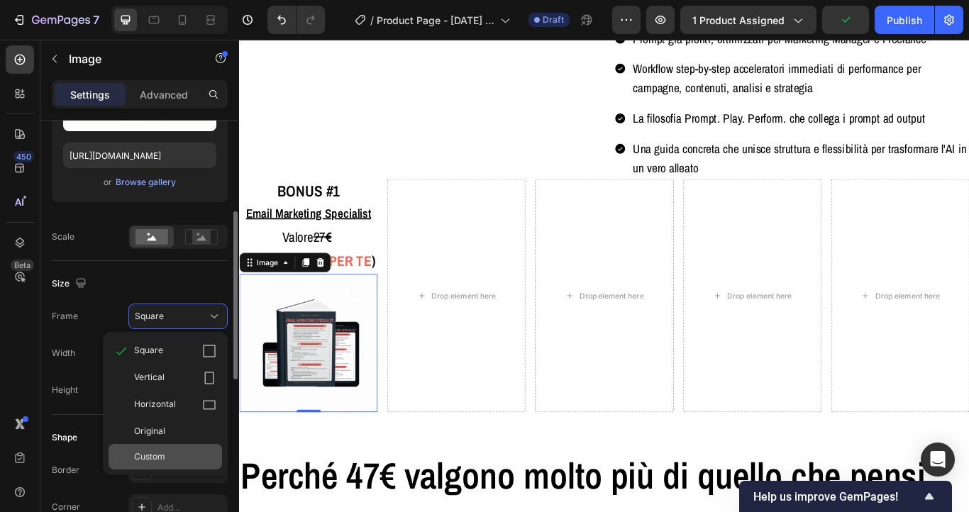
click at [160, 453] on span "Custom" at bounding box center [149, 456] width 31 height 13
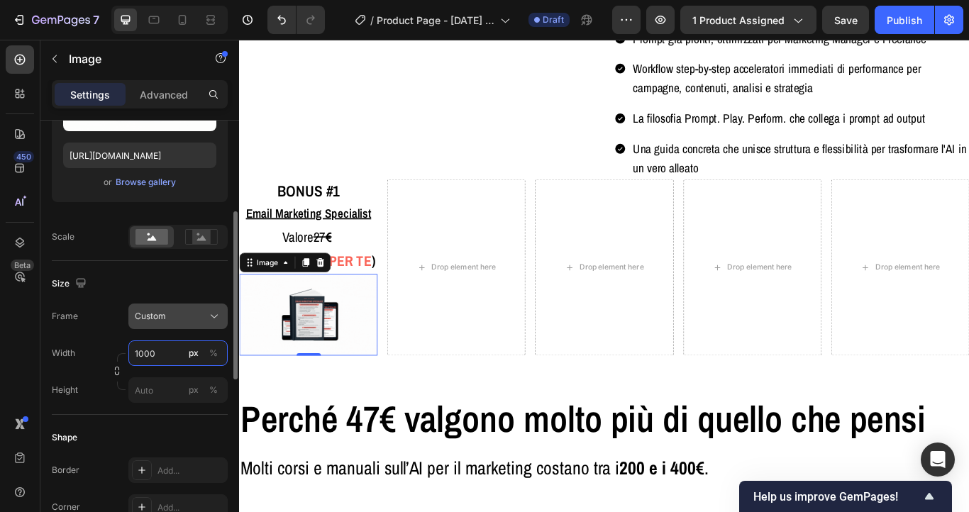
type input "1000"
click at [164, 323] on div "Custom" at bounding box center [178, 316] width 87 height 14
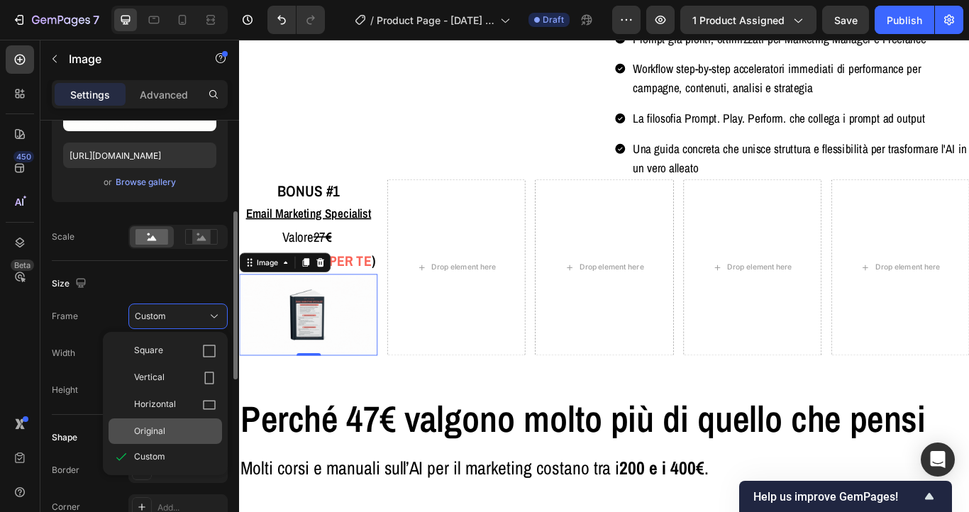
click at [155, 431] on span "Original" at bounding box center [149, 431] width 31 height 13
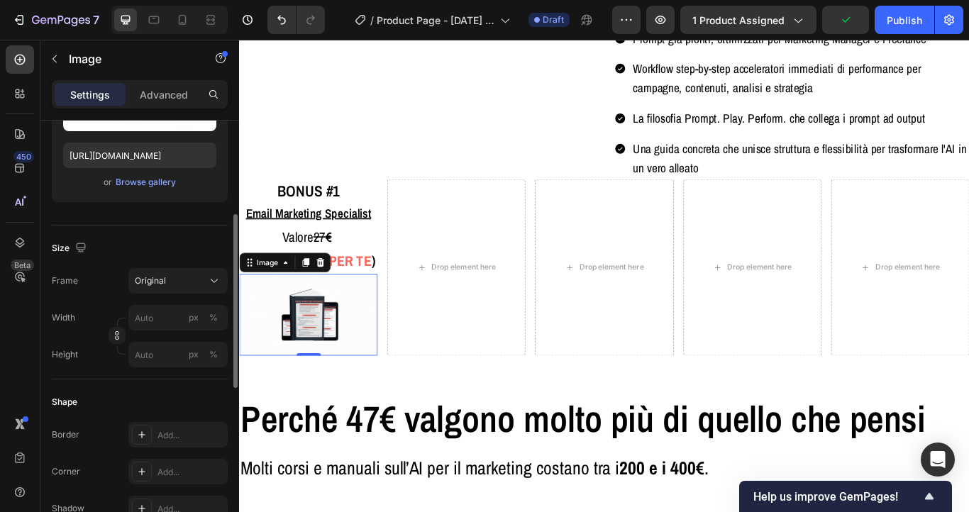
click at [182, 265] on div "Size Frame Original Width px % Height px %" at bounding box center [140, 303] width 176 height 154
click at [179, 282] on div "Original" at bounding box center [170, 281] width 70 height 13
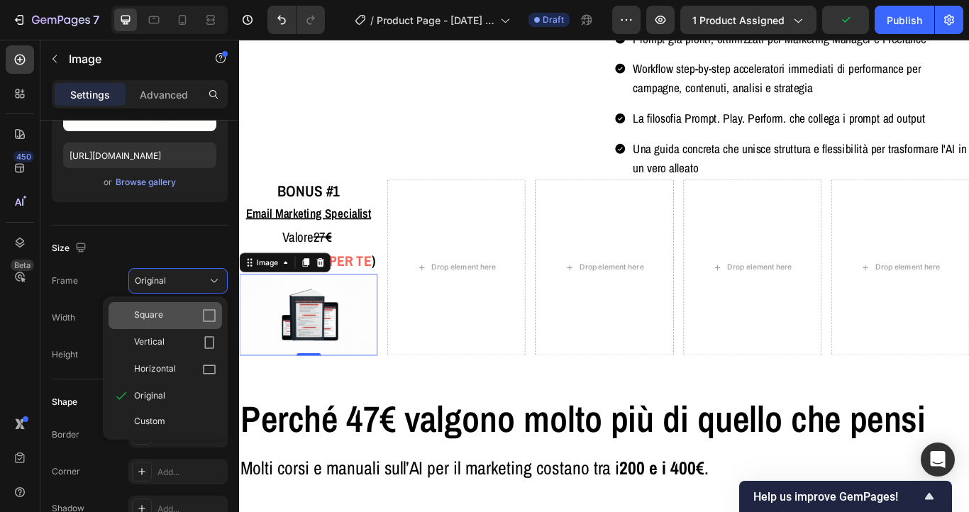
click at [174, 315] on div "Square" at bounding box center [175, 316] width 82 height 14
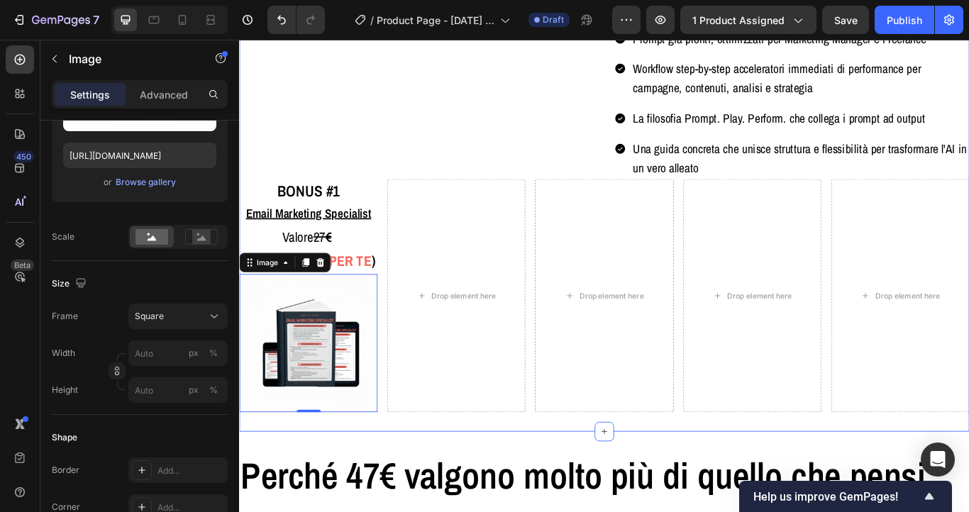
click at [732, 497] on div "Cosa include: Heading Row Image PROMPTO-LOGIA Il Manuale Verticale AI-ready per…" at bounding box center [664, 177] width 851 height 640
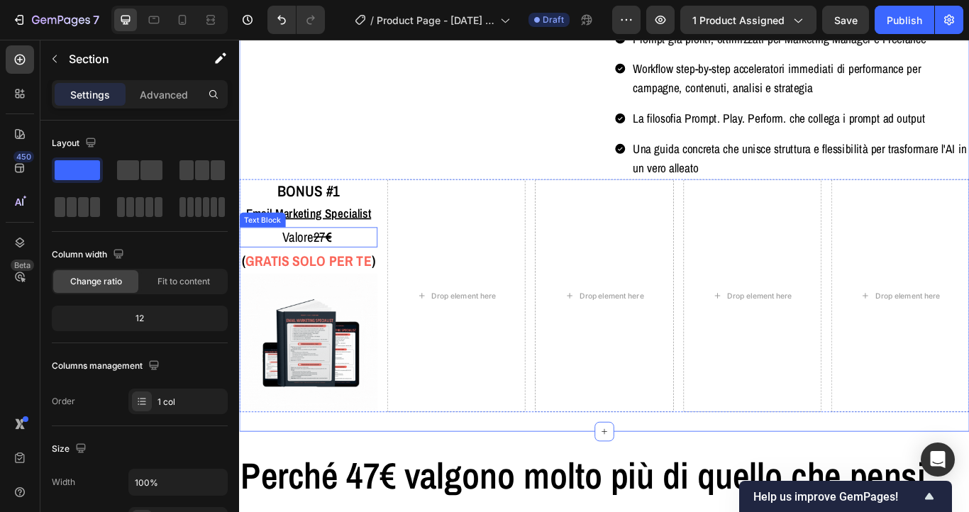
click at [390, 280] on p "Valore 27 €" at bounding box center [319, 270] width 158 height 21
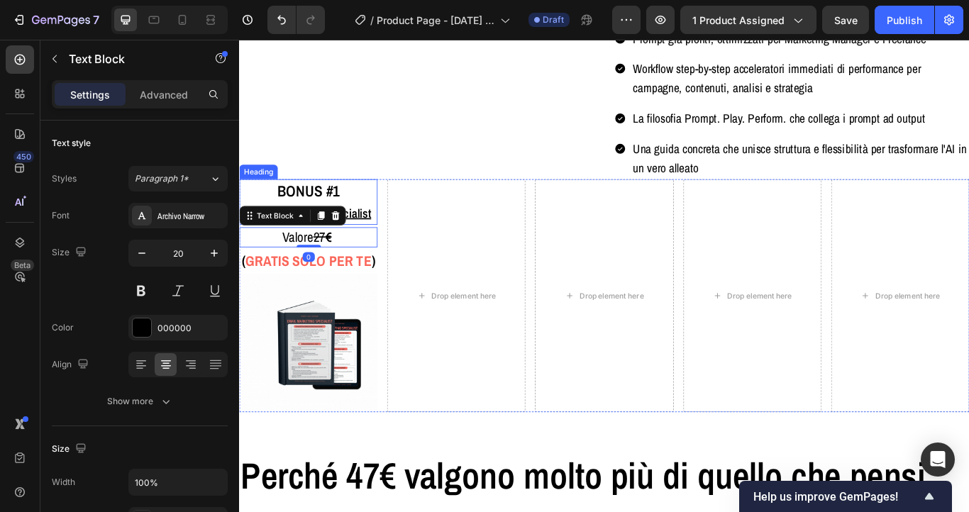
click at [271, 223] on p "⁠⁠⁠⁠⁠⁠⁠ BONUS #1 Email Marketing Specialist" at bounding box center [319, 229] width 158 height 50
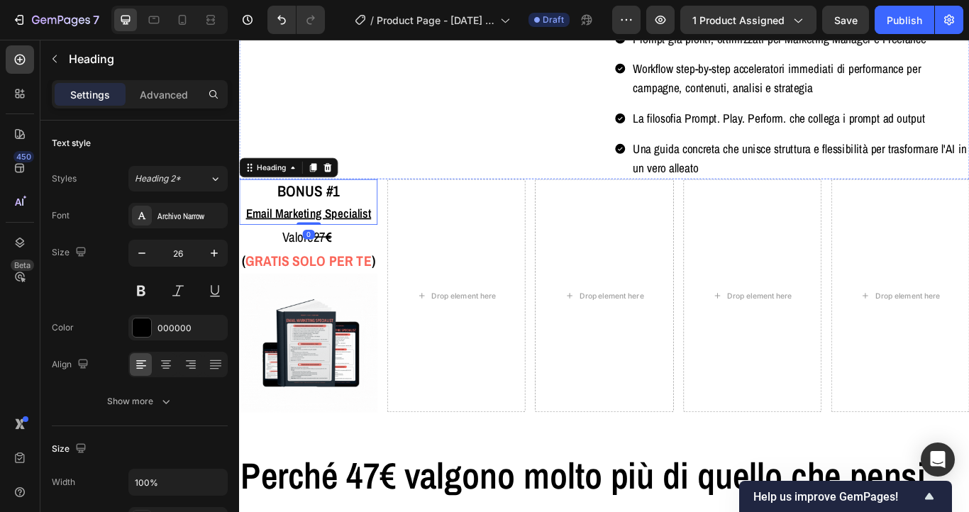
click at [261, 243] on p "⁠⁠⁠⁠⁠⁠⁠ BONUS #1 Email Marketing Specialist" at bounding box center [319, 229] width 158 height 50
click at [328, 200] on div "Heading" at bounding box center [296, 188] width 115 height 23
click at [328, 194] on icon at bounding box center [324, 188] width 11 height 11
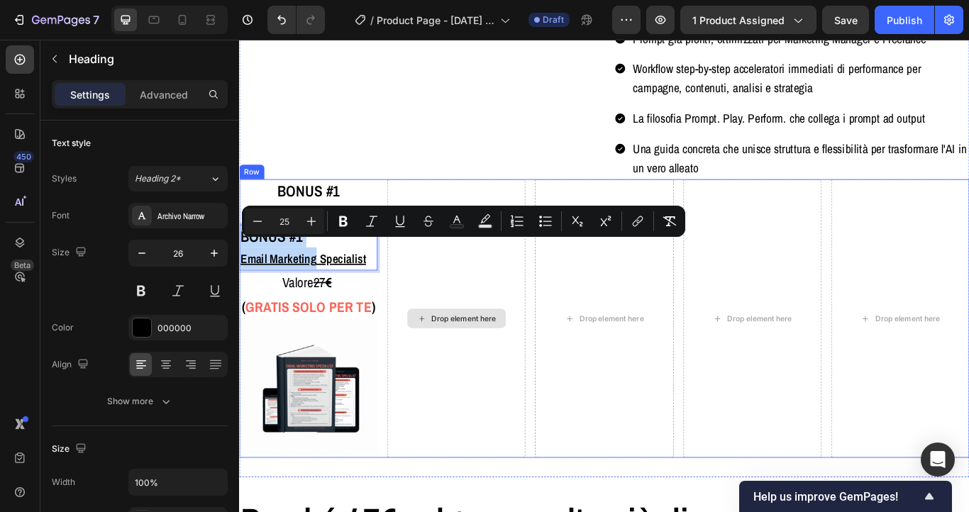
drag, startPoint x: 328, startPoint y: 306, endPoint x: 682, endPoint y: 248, distance: 358.0
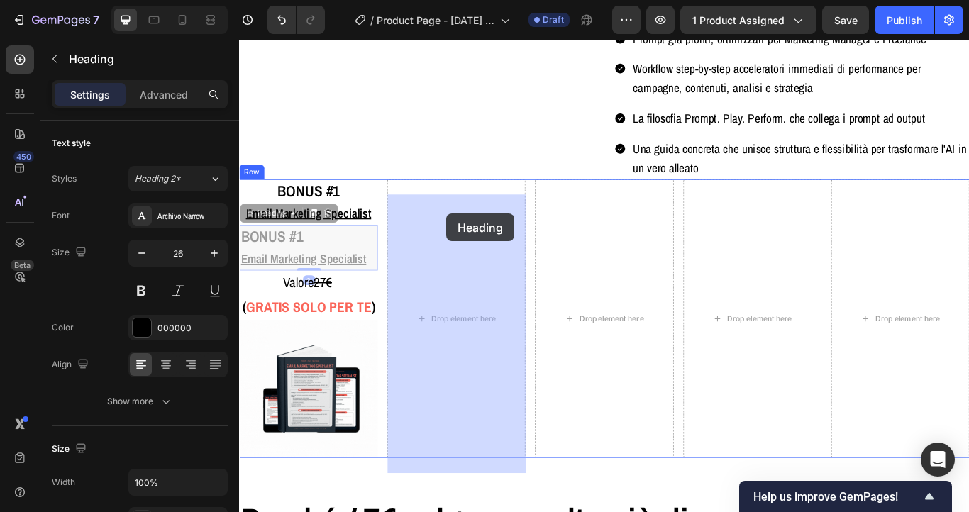
drag, startPoint x: 340, startPoint y: 304, endPoint x: 479, endPoint y: 243, distance: 152.8
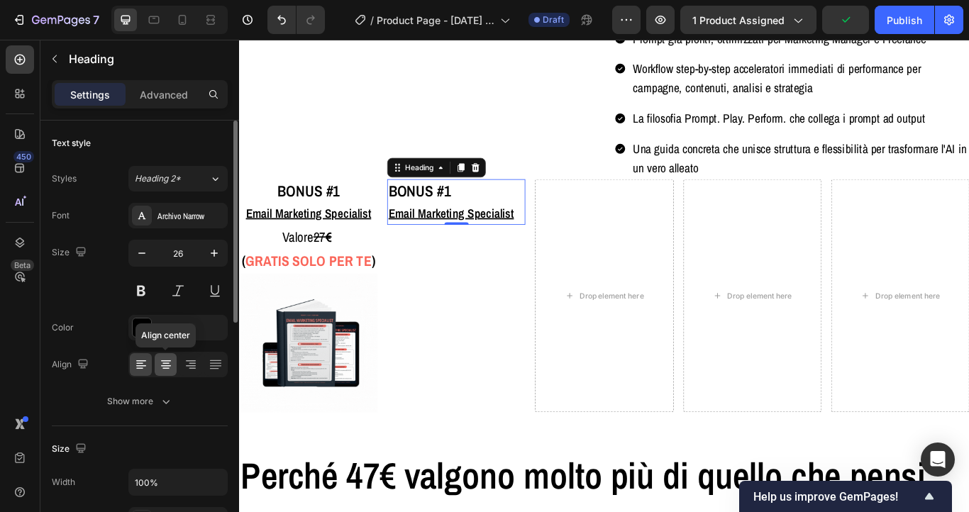
click at [170, 365] on icon at bounding box center [166, 365] width 10 height 1
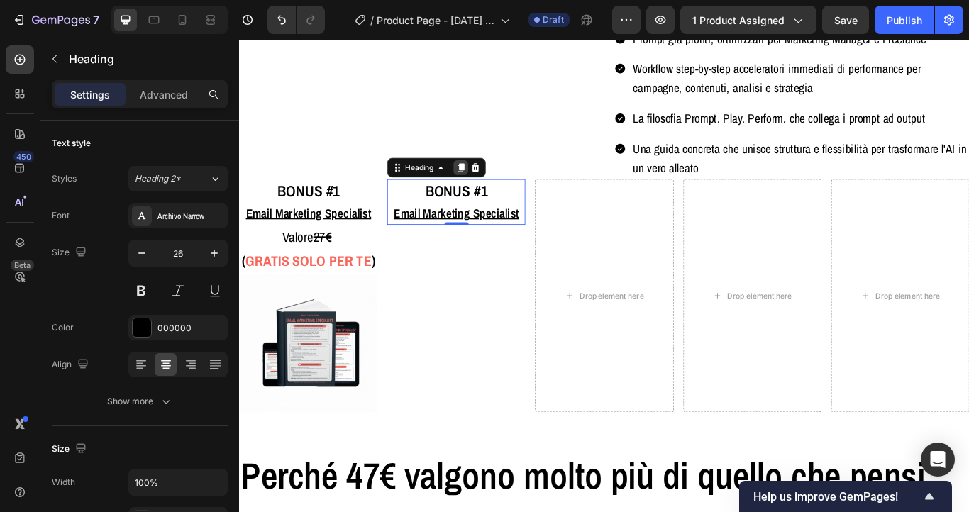
click at [499, 194] on icon at bounding box center [498, 189] width 8 height 10
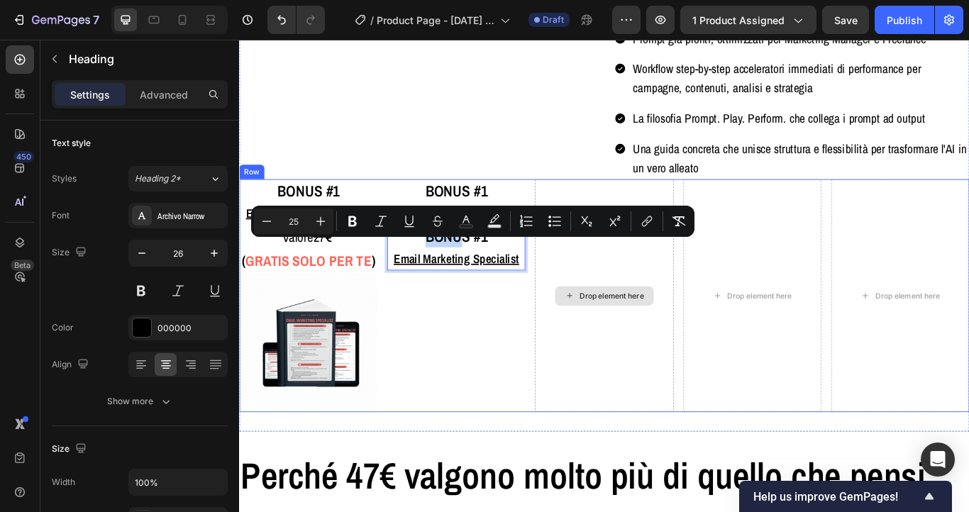
drag, startPoint x: 499, startPoint y: 294, endPoint x: 679, endPoint y: 223, distance: 193.4
click at [506, 372] on div "BONUS #1 Email Marketing Specialist Heading BONUS #1 Email Marketing Specialist…" at bounding box center [491, 338] width 161 height 272
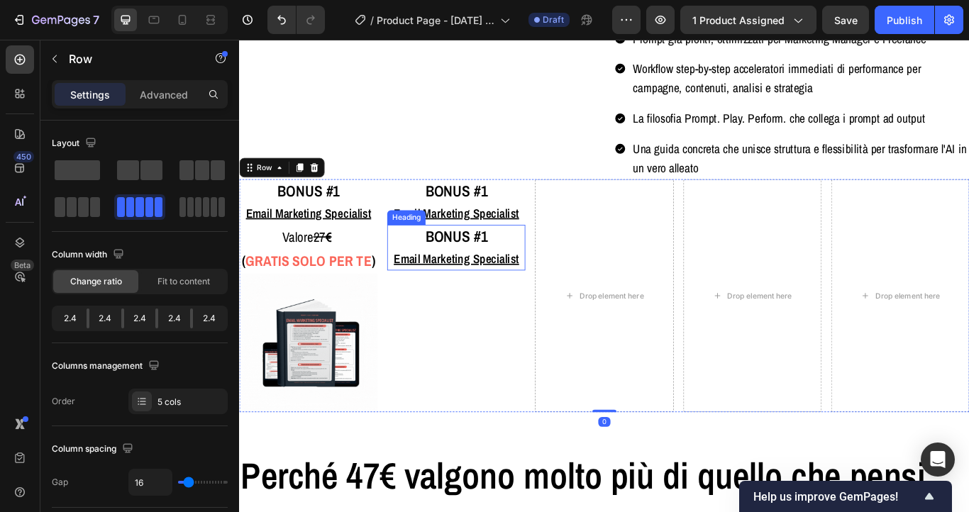
click at [512, 299] on p "⁠⁠⁠⁠⁠⁠⁠ BONUS #1 Email Marketing Specialist" at bounding box center [492, 282] width 158 height 50
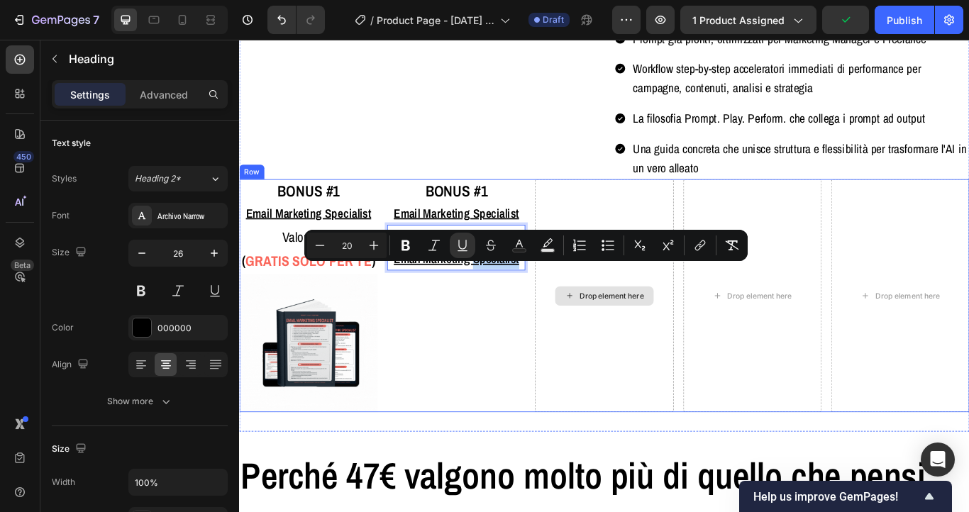
drag, startPoint x: 512, startPoint y: 299, endPoint x: 645, endPoint y: 359, distance: 145.4
click at [545, 355] on div "BONUS #1 Email Marketing Specialist Heading BONUS #1 Email Marketing Specialist…" at bounding box center [491, 338] width 161 height 272
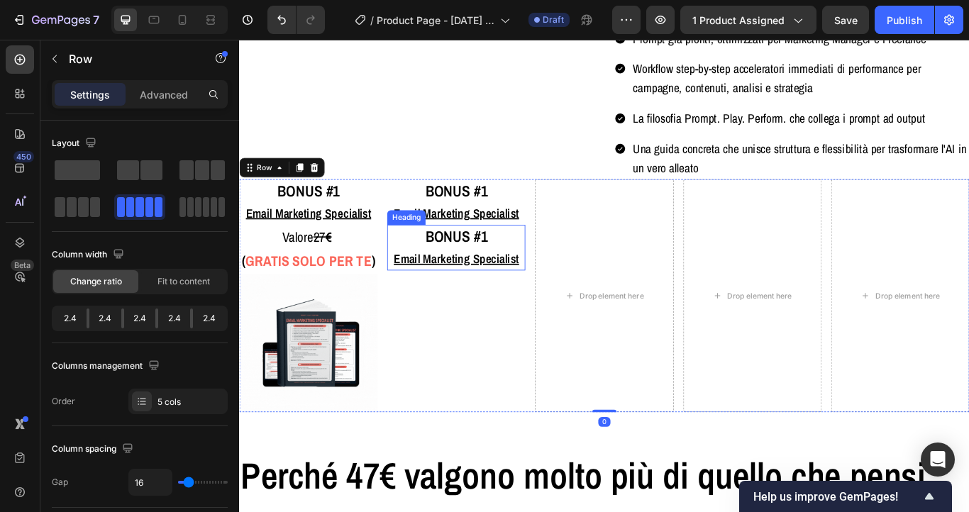
click at [561, 285] on p "⁠⁠⁠⁠⁠⁠⁠ BONUS #1 Email Marketing Specialist" at bounding box center [492, 282] width 158 height 50
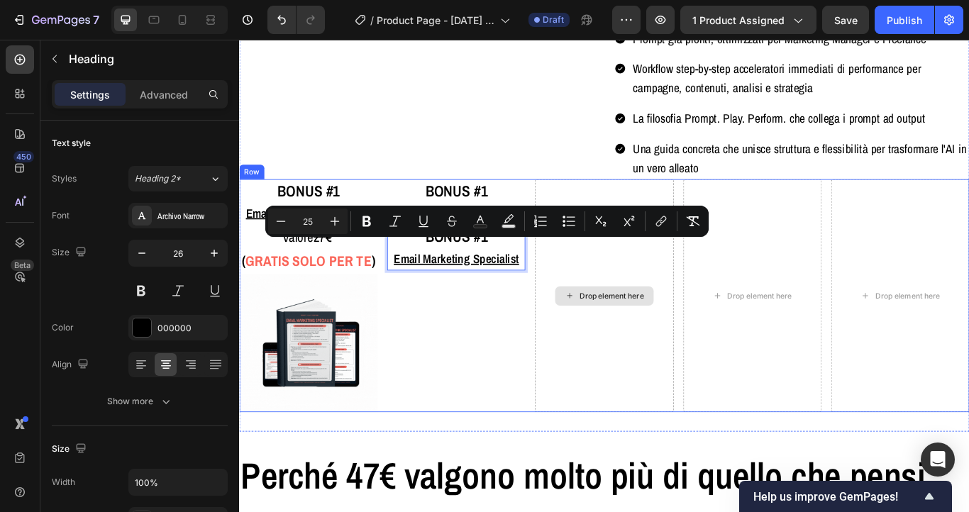
drag, startPoint x: 561, startPoint y: 285, endPoint x: 645, endPoint y: 223, distance: 104.6
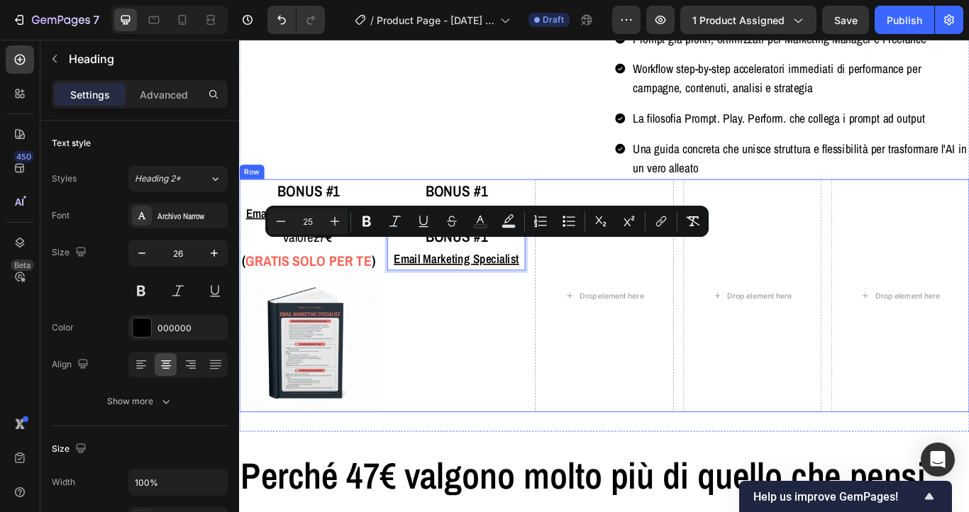
click at [475, 365] on div "BONUS #1 Email Marketing Specialist Heading BONUS #1 Email Marketing Specialist…" at bounding box center [491, 338] width 161 height 272
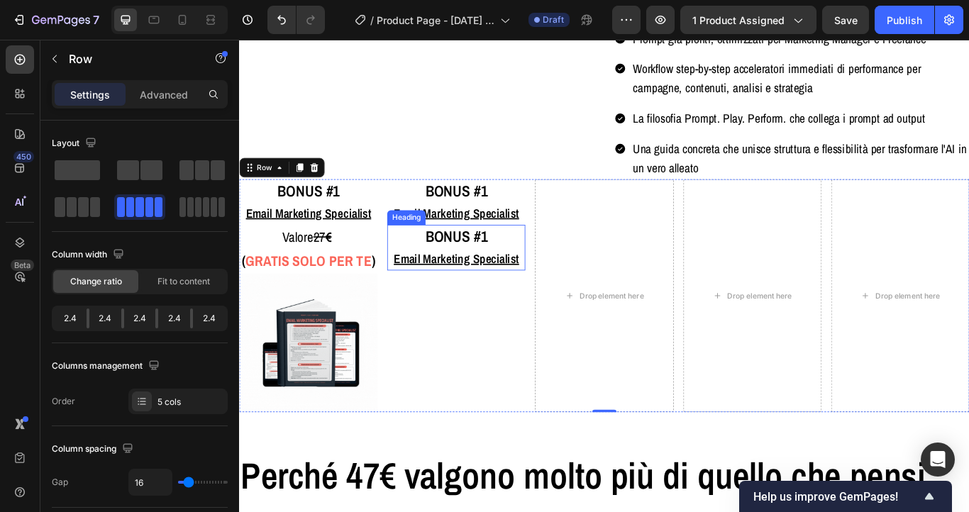
click at [433, 289] on p "⁠⁠⁠⁠⁠⁠⁠ BONUS #1 Email Marketing Specialist" at bounding box center [492, 282] width 158 height 50
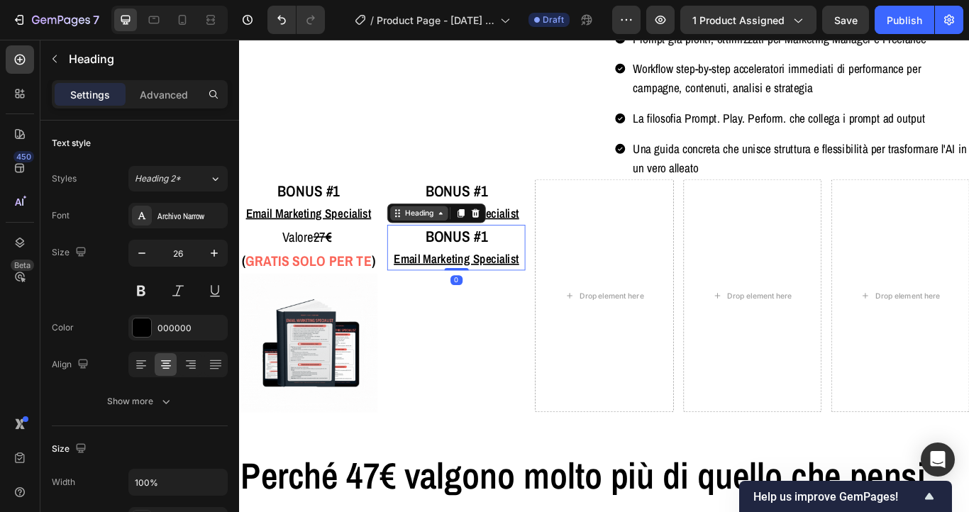
click at [438, 248] on div "Heading" at bounding box center [448, 241] width 39 height 13
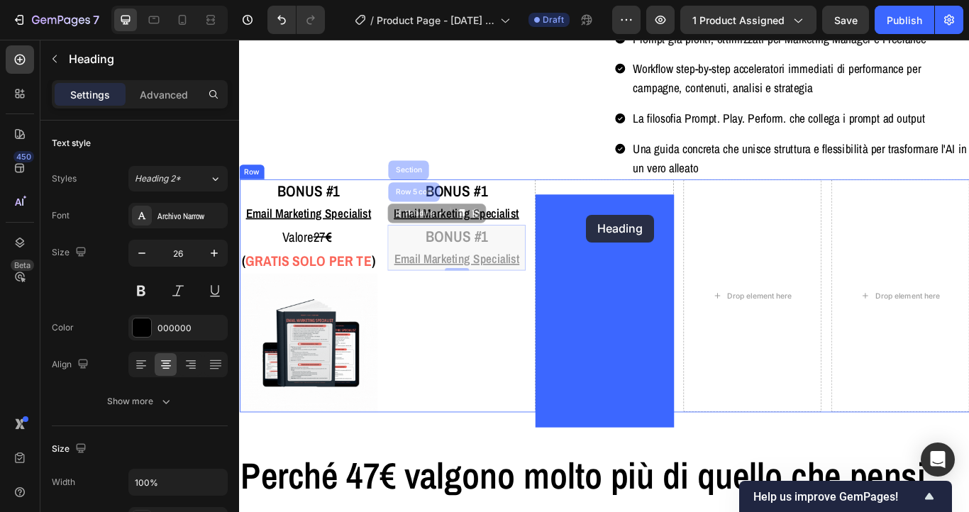
drag, startPoint x: 438, startPoint y: 261, endPoint x: 643, endPoint y: 244, distance: 206.4
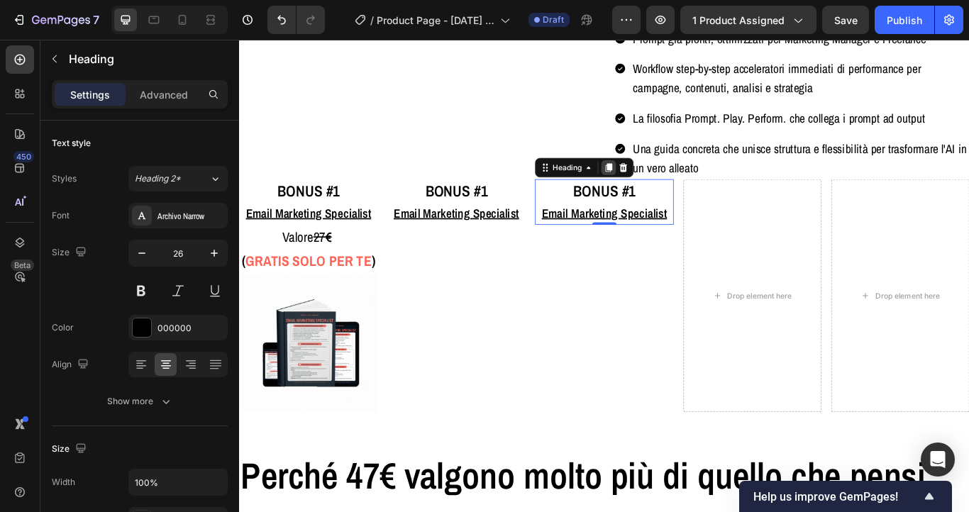
click at [672, 194] on icon at bounding box center [669, 188] width 11 height 11
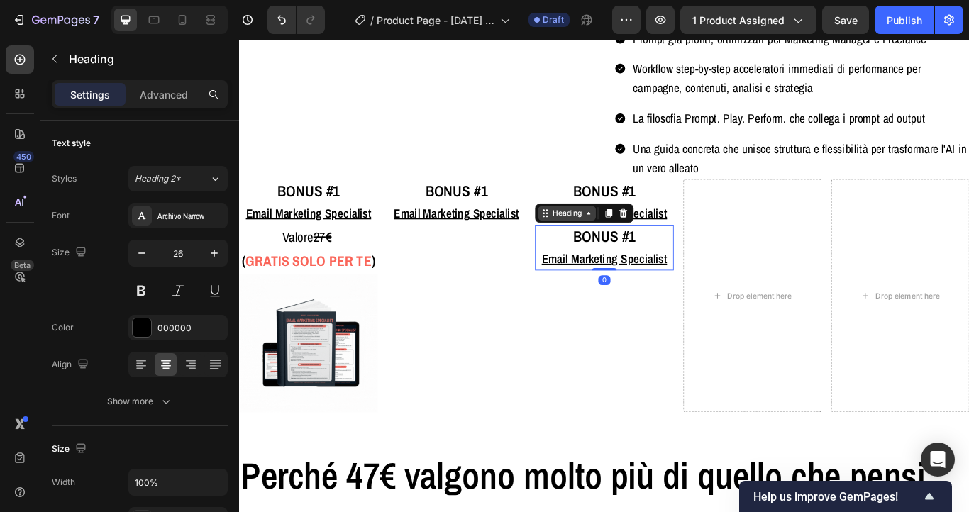
click at [619, 248] on div "Heading" at bounding box center [620, 241] width 39 height 13
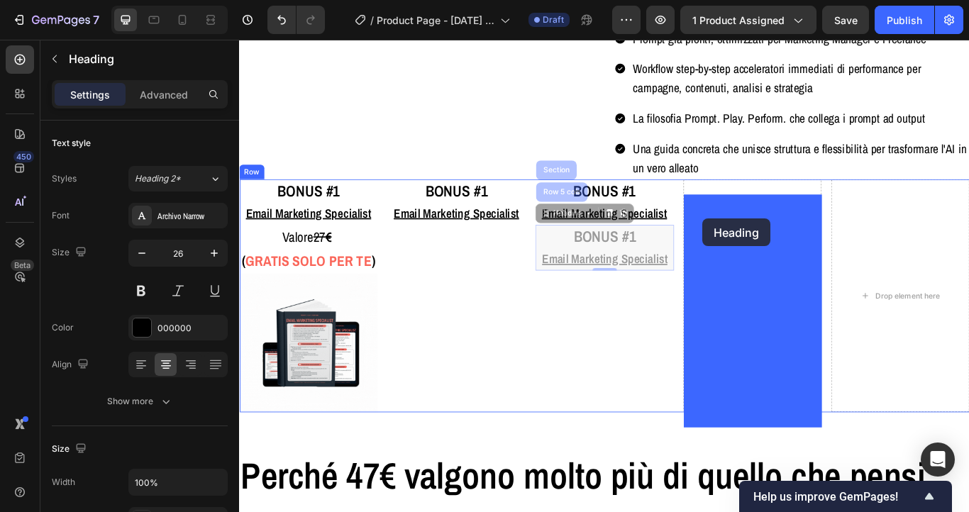
drag, startPoint x: 619, startPoint y: 262, endPoint x: 780, endPoint y: 248, distance: 160.9
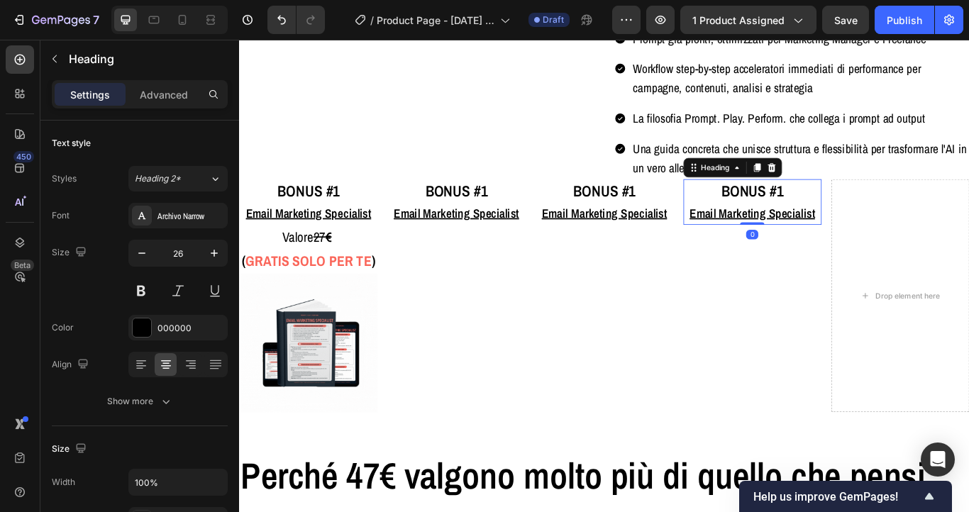
click at [780, 248] on h2 "BONUS #1 Email Marketing Specialist" at bounding box center [837, 228] width 161 height 53
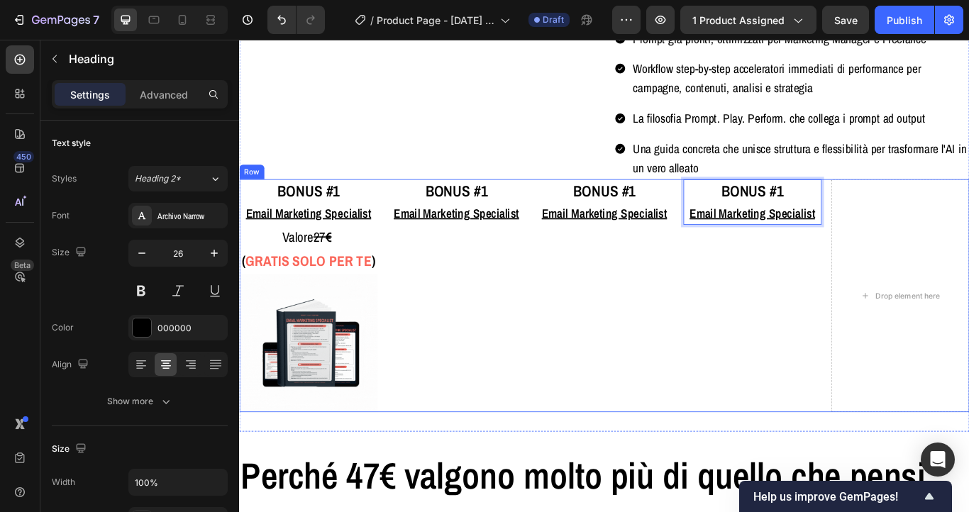
click at [806, 325] on div "BONUS #1 Email Marketing Specialist Heading 0" at bounding box center [837, 338] width 161 height 272
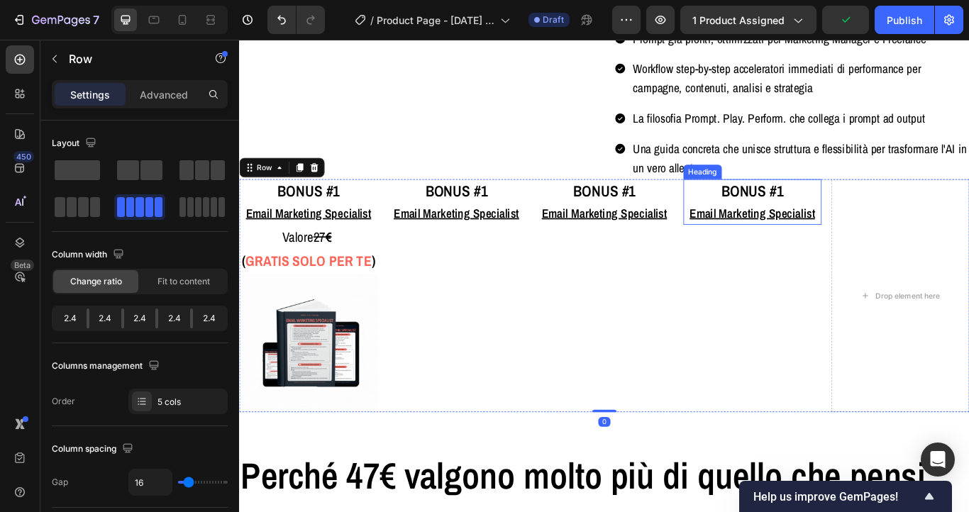
click at [827, 251] on u "Email Marketing Specialist" at bounding box center [837, 241] width 146 height 19
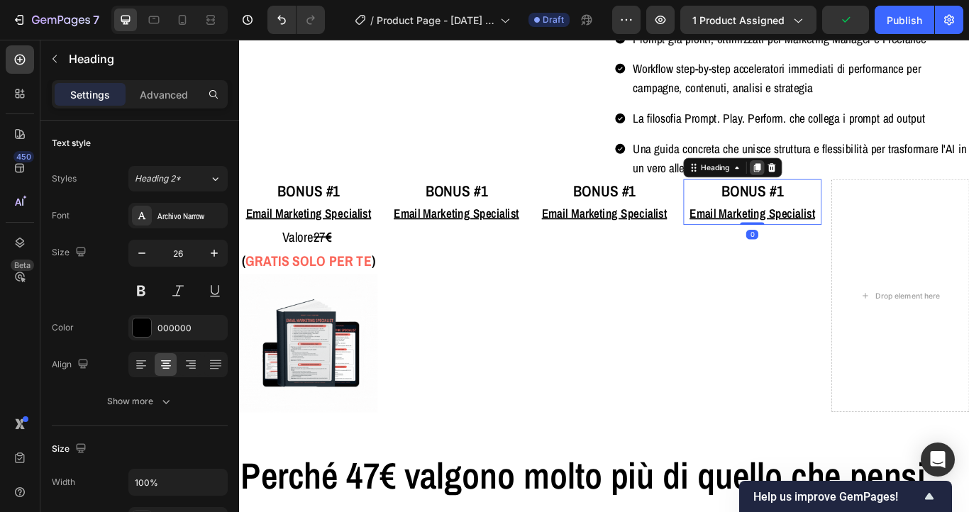
click at [840, 194] on icon at bounding box center [842, 188] width 11 height 11
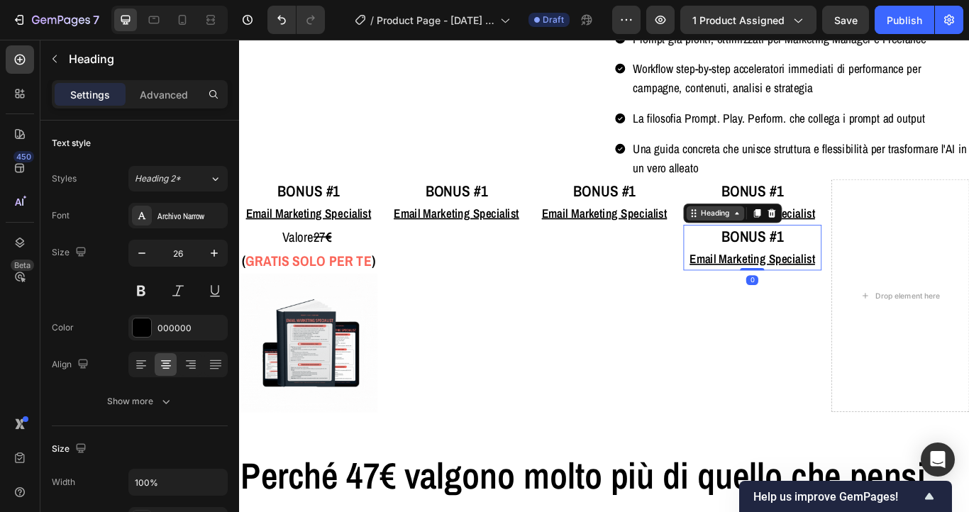
click at [805, 248] on div "Heading" at bounding box center [794, 241] width 39 height 13
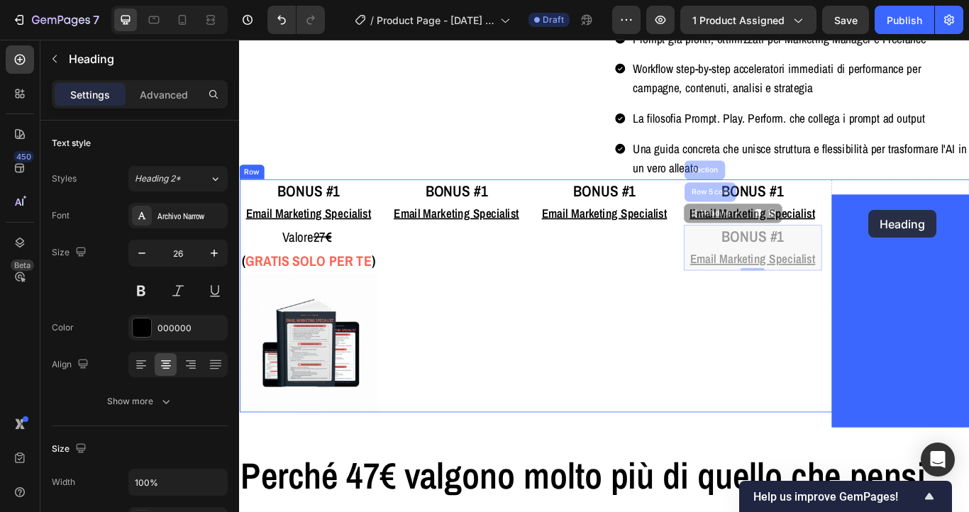
drag, startPoint x: 799, startPoint y: 265, endPoint x: 972, endPoint y: 238, distance: 175.8
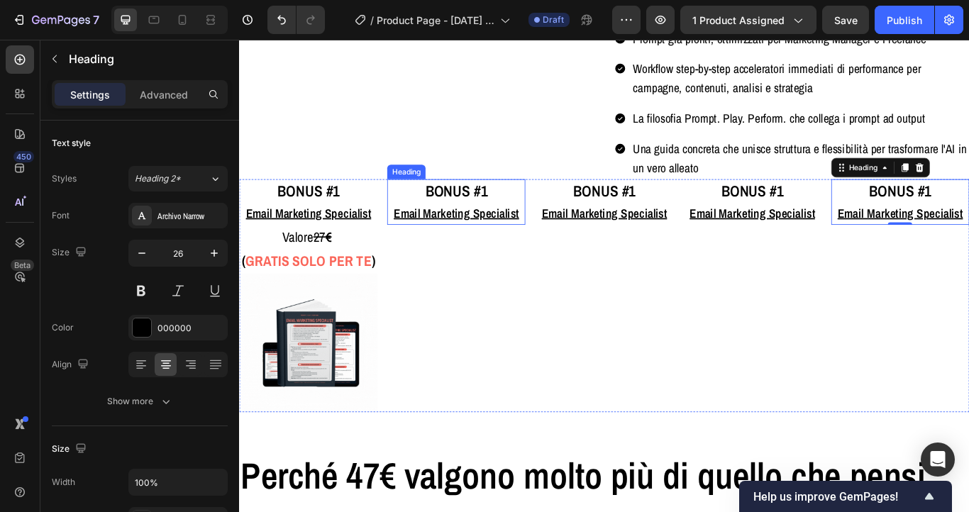
click at [523, 228] on span "BONUS #1" at bounding box center [492, 216] width 72 height 24
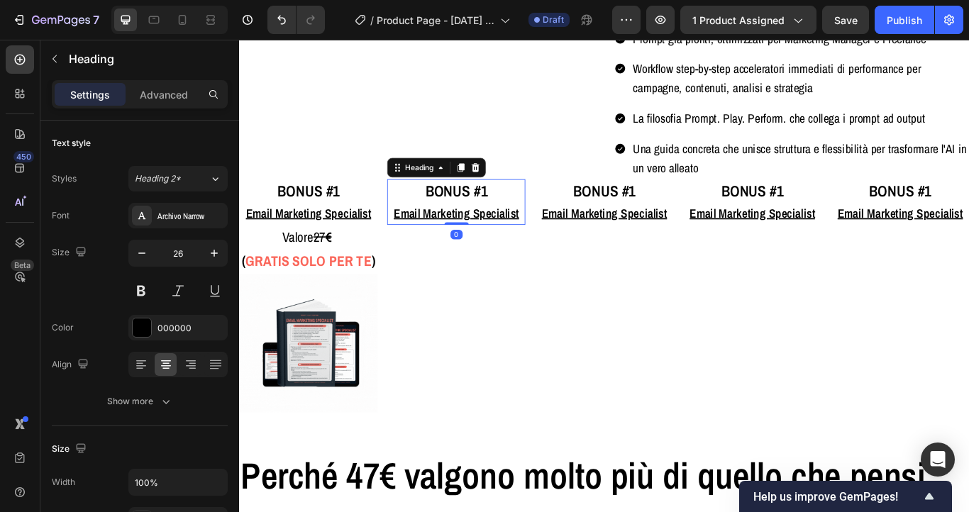
click at [523, 228] on span "BONUS #1" at bounding box center [492, 216] width 72 height 24
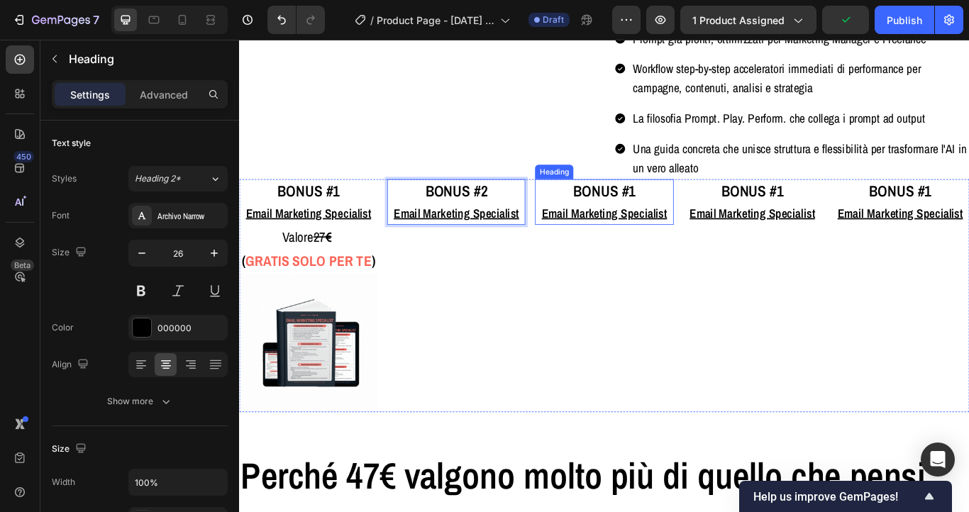
click at [698, 228] on span "BONUS #1" at bounding box center [664, 216] width 72 height 24
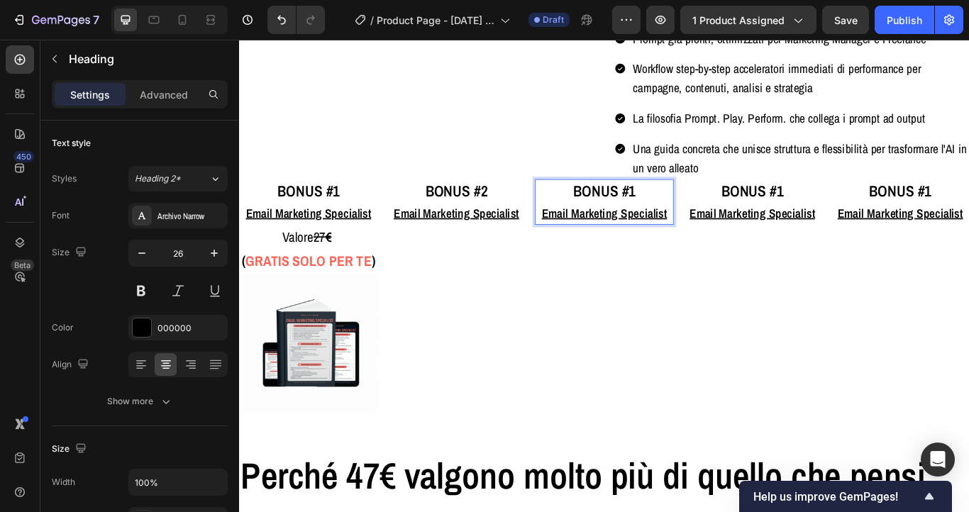
click at [698, 228] on span "BONUS #1" at bounding box center [664, 216] width 72 height 24
click at [872, 225] on span "BONUS #1" at bounding box center [837, 216] width 72 height 24
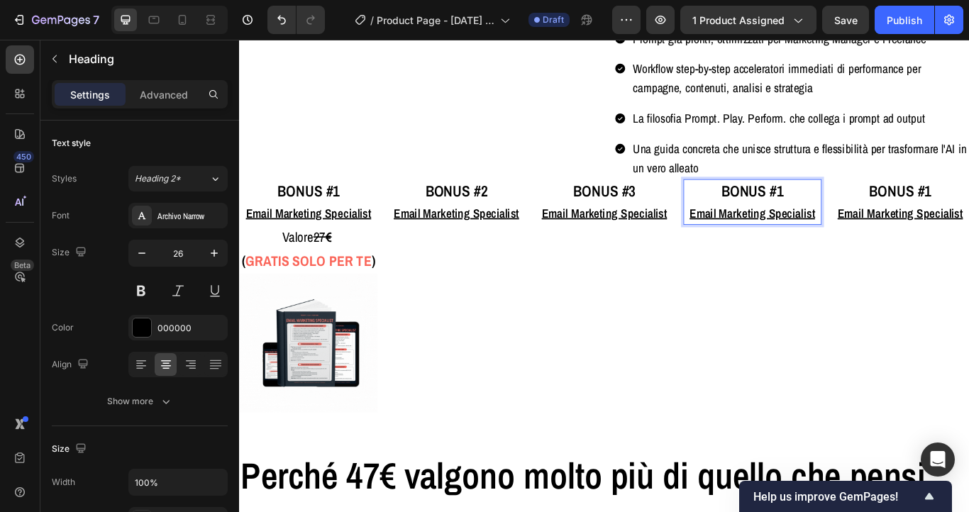
click at [873, 228] on span "BONUS #1" at bounding box center [837, 216] width 72 height 24
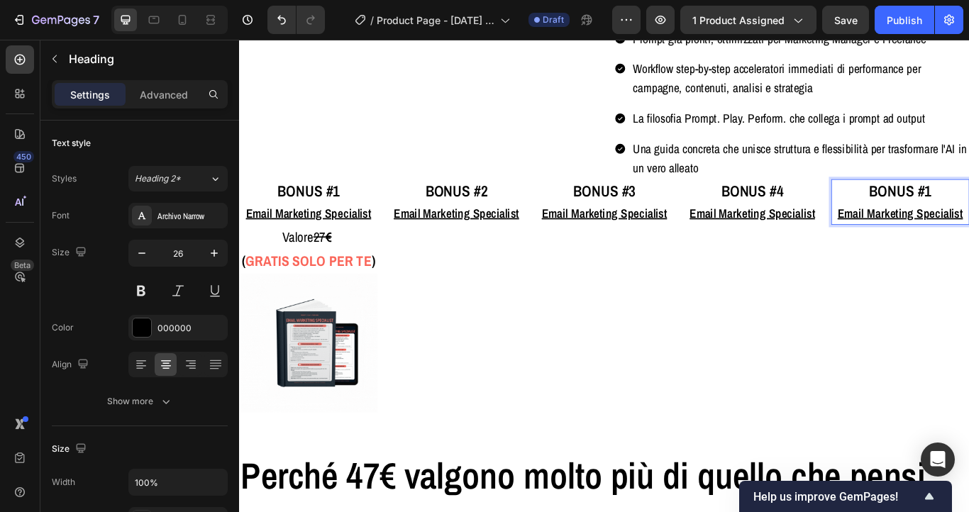
click at [355, 228] on span "BONUS #1" at bounding box center [320, 216] width 72 height 24
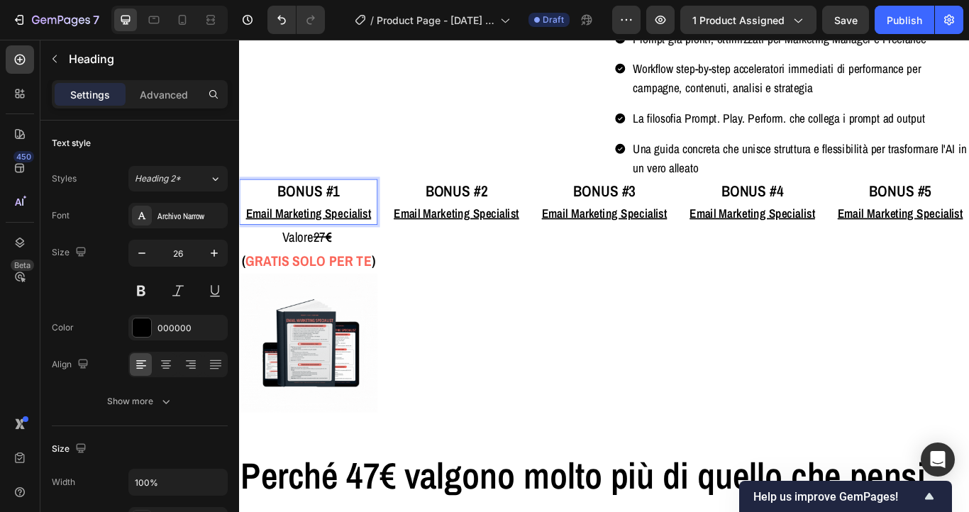
click at [355, 228] on span "BONUS #1" at bounding box center [320, 216] width 72 height 24
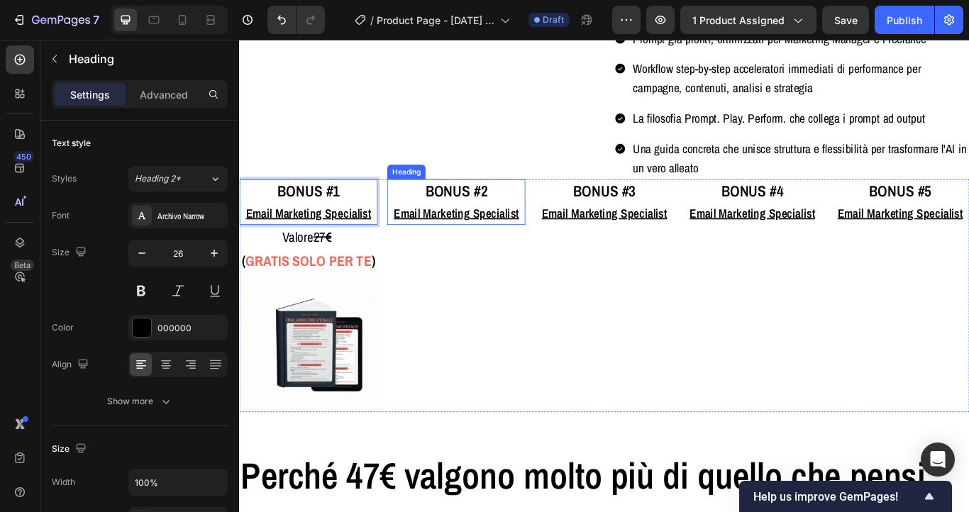
click at [484, 251] on u "Email Marketing Specialist" at bounding box center [492, 241] width 146 height 19
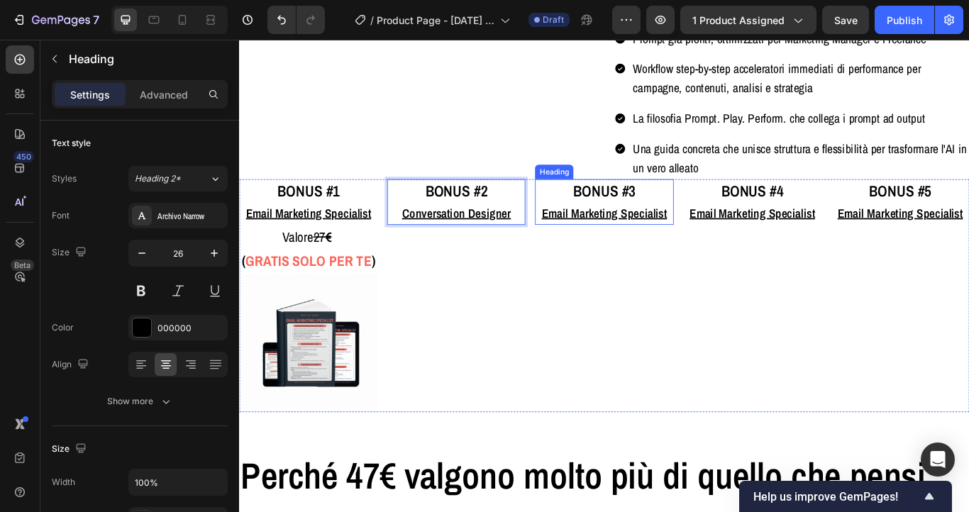
click at [665, 251] on u "Email Marketing Specialist" at bounding box center [665, 241] width 146 height 19
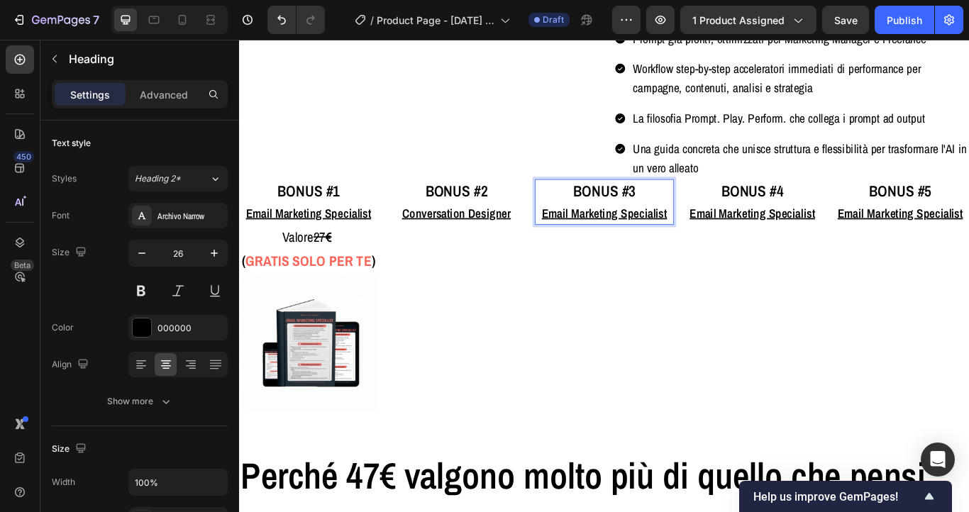
click at [665, 251] on u "Email Marketing Specialist" at bounding box center [665, 241] width 146 height 19
click at [838, 251] on u "Email Marketing Specialist" at bounding box center [837, 241] width 146 height 19
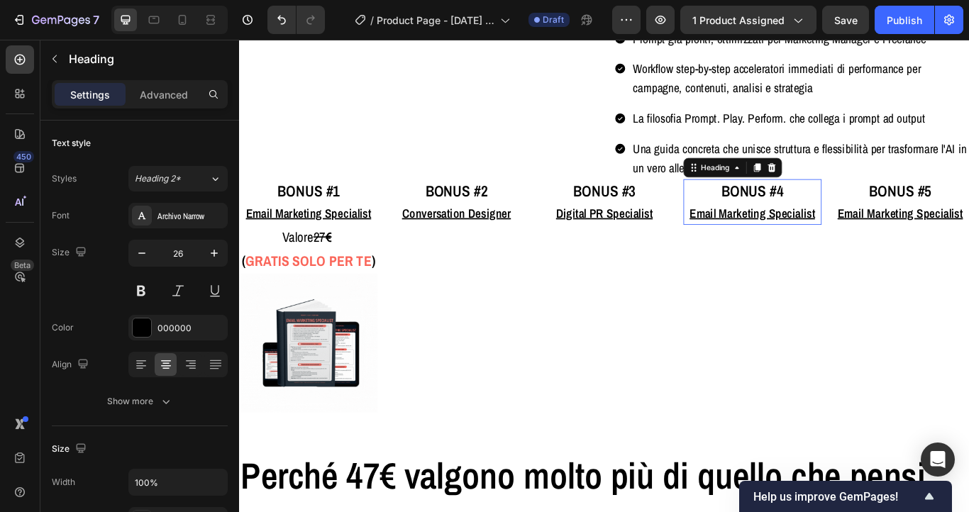
click at [838, 251] on u "Email Marketing Specialist" at bounding box center [837, 241] width 146 height 19
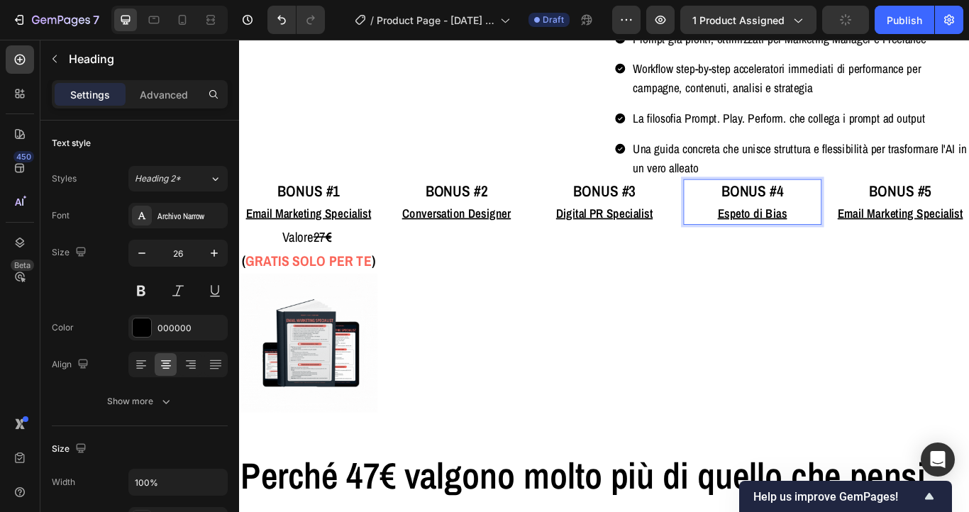
click at [827, 251] on u "Espeto di Bias" at bounding box center [837, 241] width 81 height 19
click at [824, 251] on u "Espeto di Bias" at bounding box center [837, 241] width 81 height 19
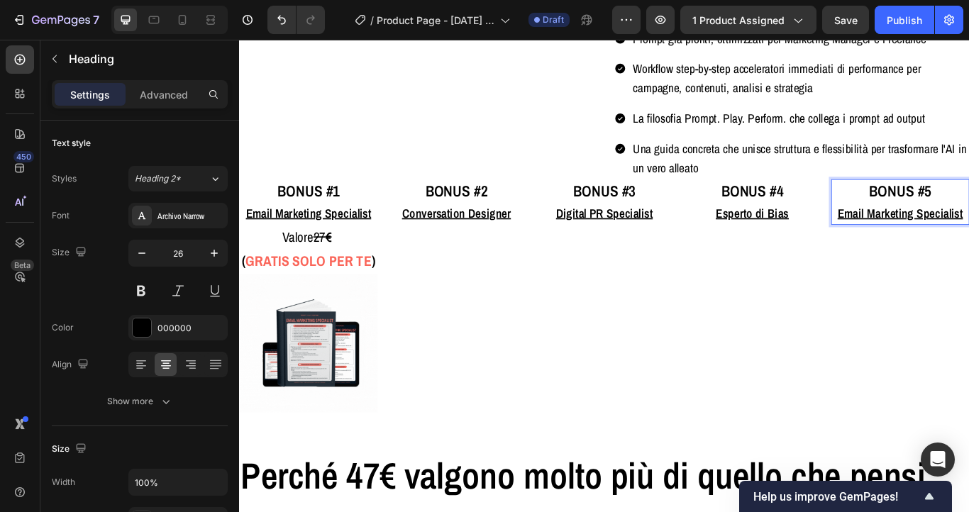
click at [347, 280] on strong "€" at bounding box center [343, 269] width 7 height 21
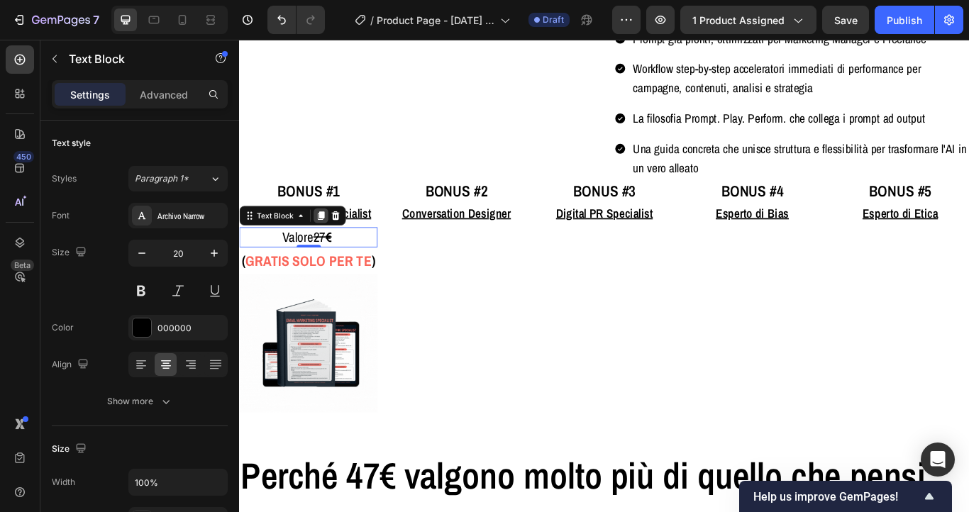
click at [335, 253] on div at bounding box center [334, 244] width 17 height 17
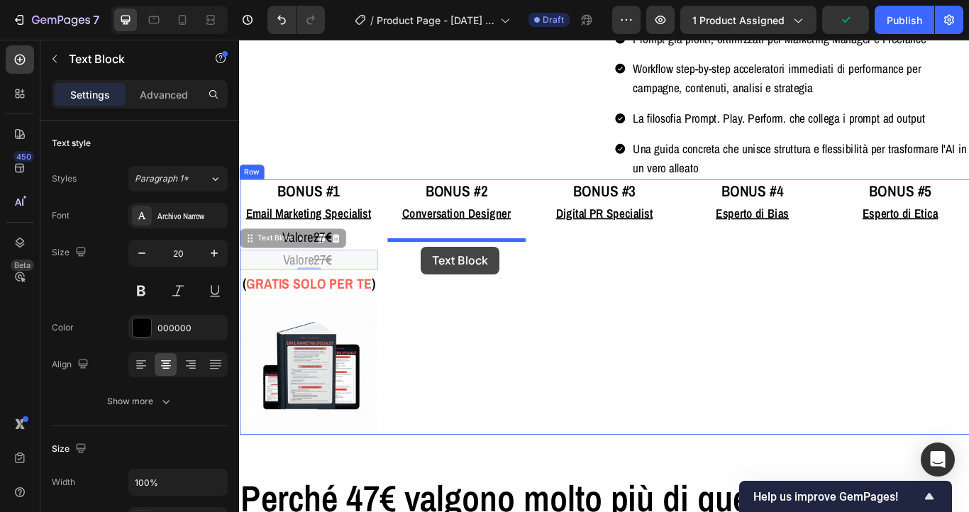
drag, startPoint x: 284, startPoint y: 291, endPoint x: 450, endPoint y: 281, distance: 166.3
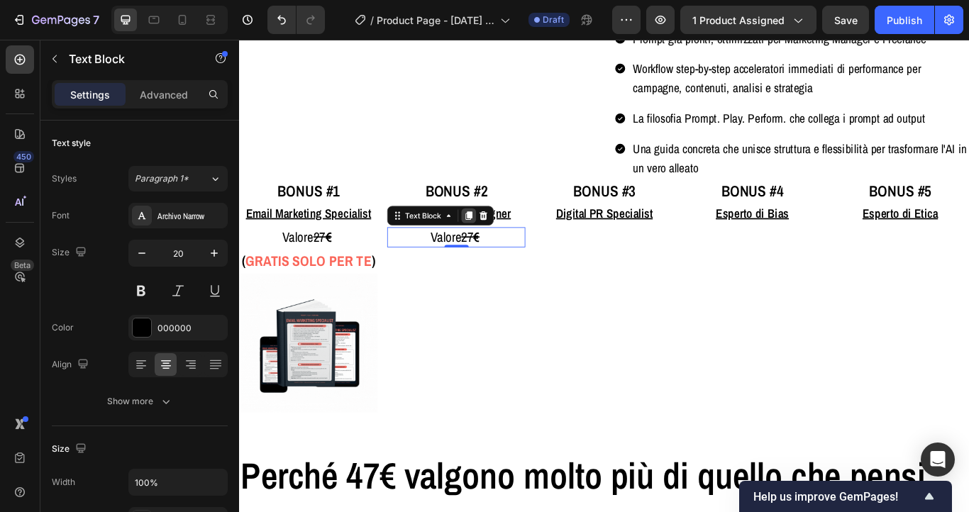
click at [506, 250] on icon at bounding box center [507, 245] width 8 height 10
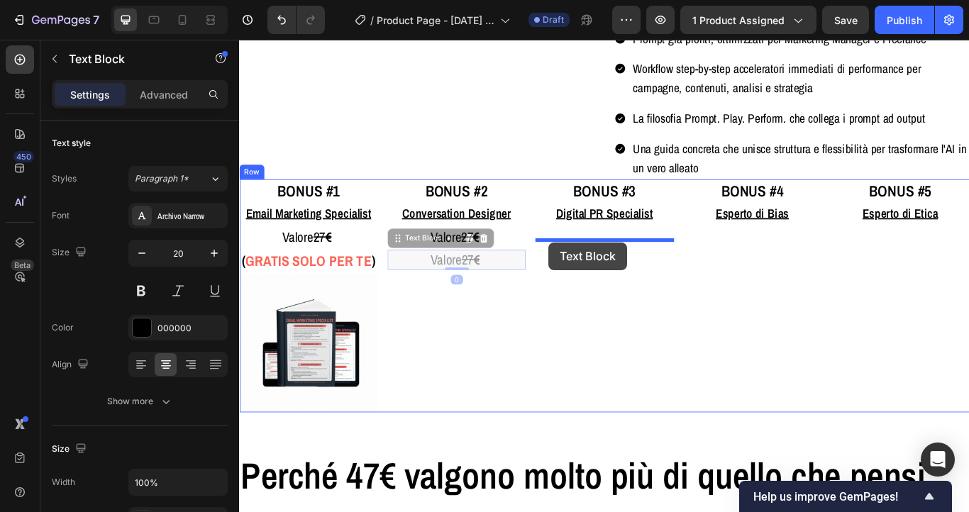
drag, startPoint x: 450, startPoint y: 287, endPoint x: 599, endPoint y: 276, distance: 149.4
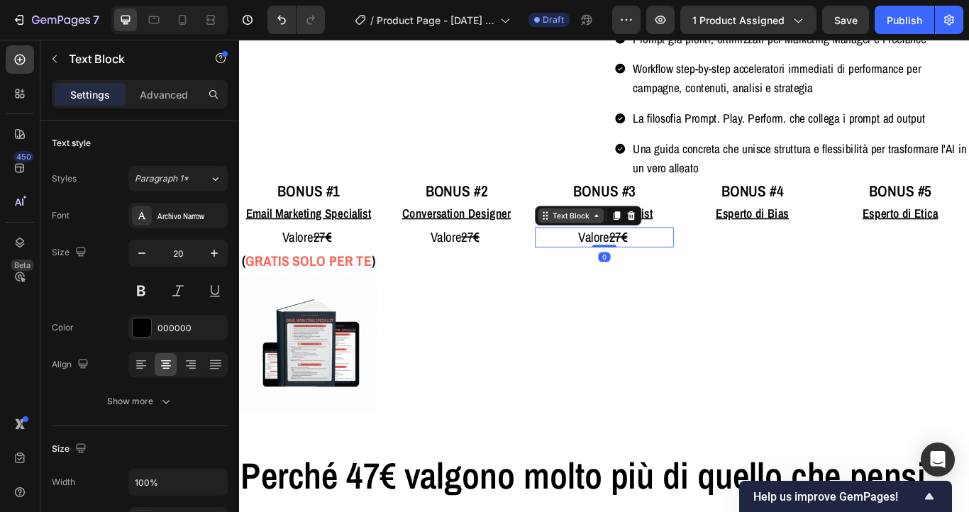
click at [616, 251] on div "Text Block" at bounding box center [625, 244] width 48 height 13
click at [681, 250] on icon at bounding box center [679, 245] width 8 height 10
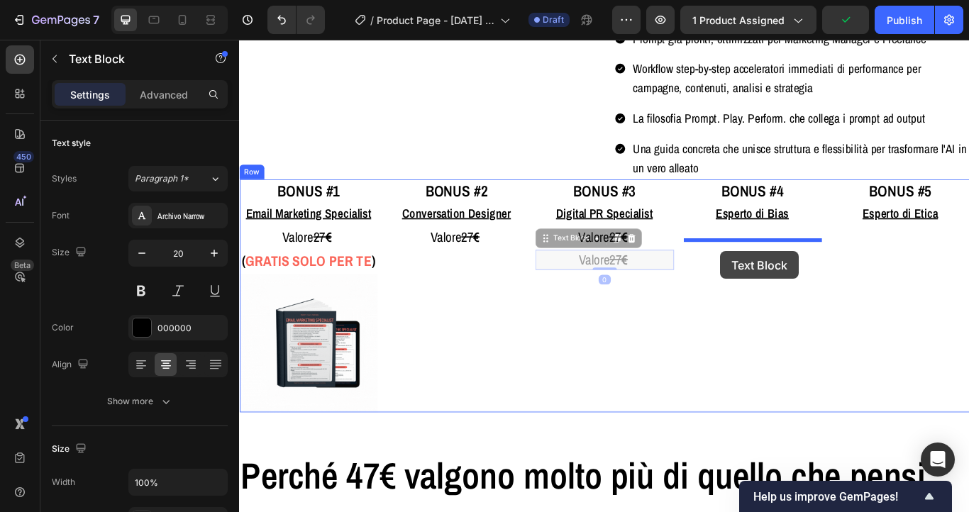
drag, startPoint x: 625, startPoint y: 292, endPoint x: 800, endPoint y: 287, distance: 175.3
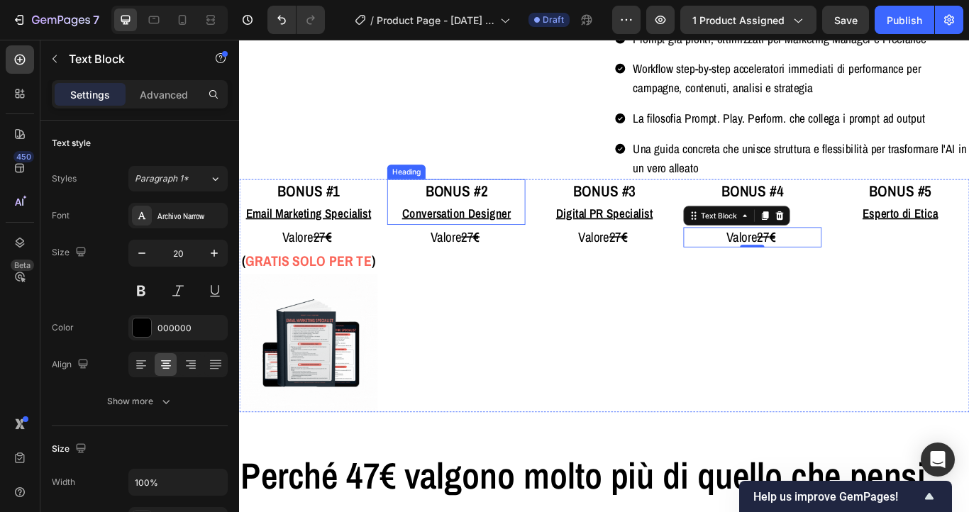
click at [502, 251] on u "Conversation Designer" at bounding box center [491, 241] width 127 height 19
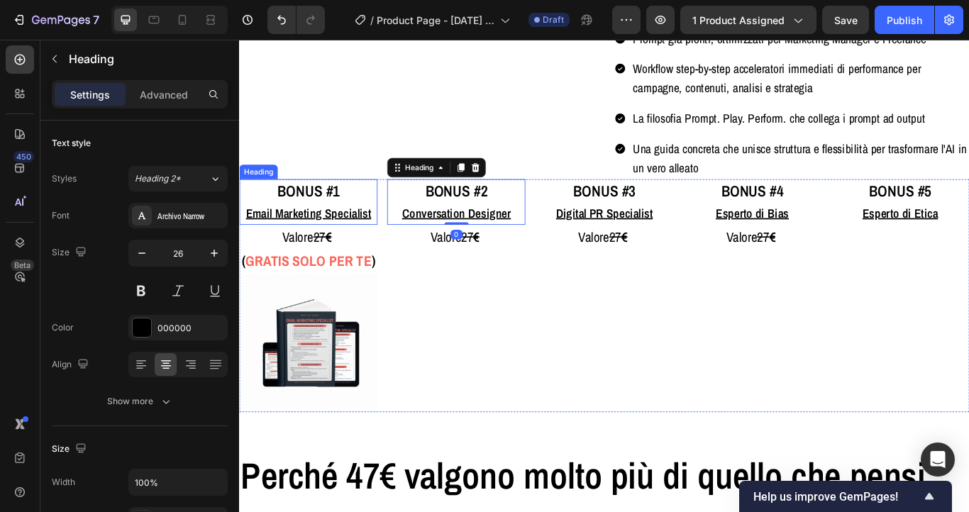
click at [389, 251] on u "Email Marketing Specialist" at bounding box center [320, 241] width 146 height 19
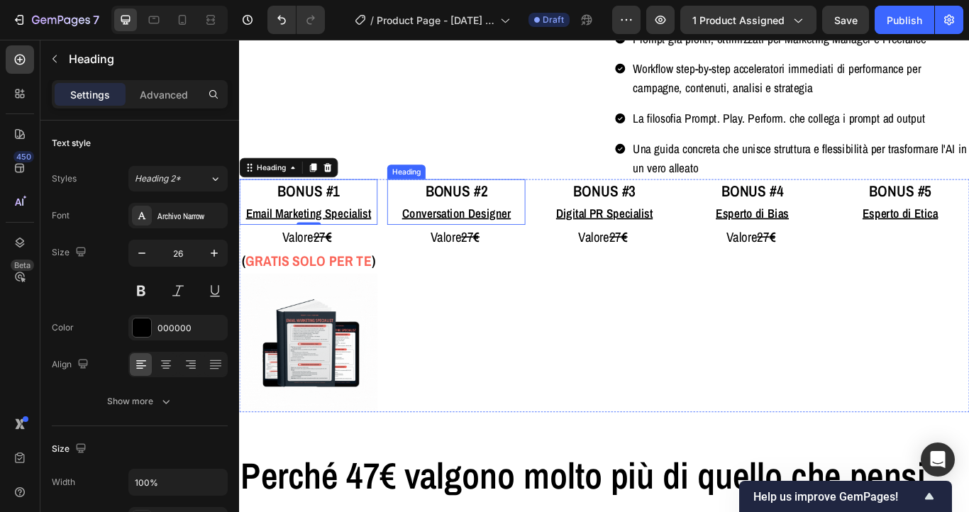
click at [449, 243] on p "⁠⁠⁠⁠⁠⁠⁠ BONUS #2 Conversation Designer" at bounding box center [492, 229] width 158 height 50
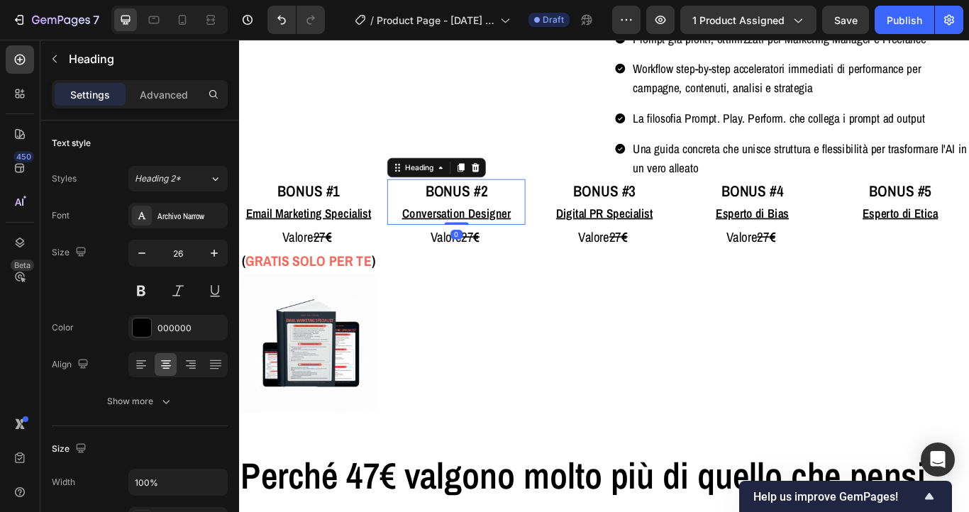
click at [452, 251] on u "Conversation Designer" at bounding box center [491, 241] width 127 height 19
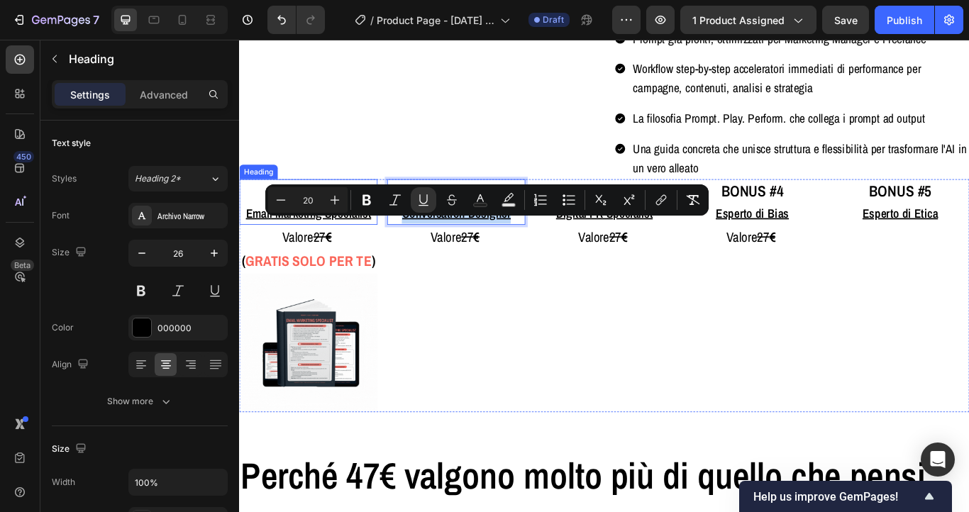
click at [344, 251] on u "Email Marketing Specialist" at bounding box center [320, 241] width 146 height 19
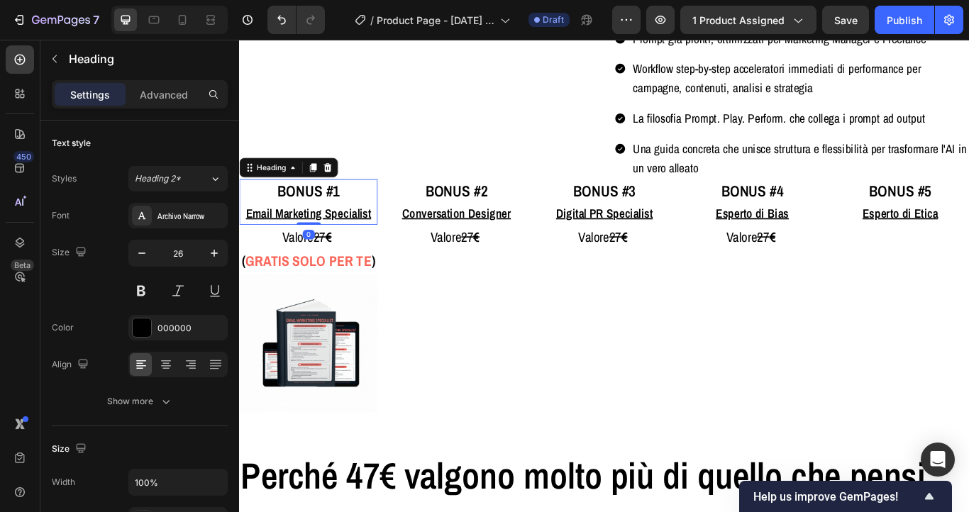
click at [344, 251] on u "Email Marketing Specialist" at bounding box center [320, 241] width 146 height 19
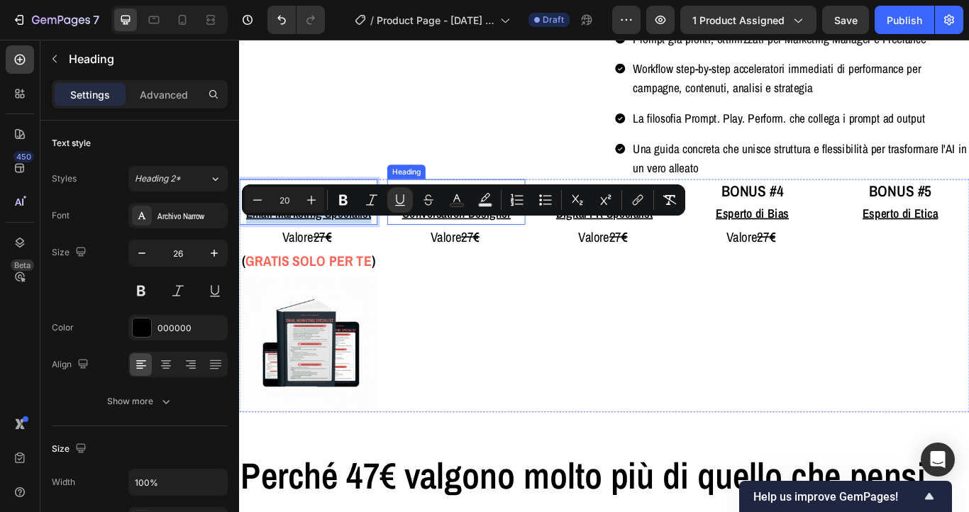
click at [495, 251] on u "Conversation Designer" at bounding box center [491, 241] width 127 height 19
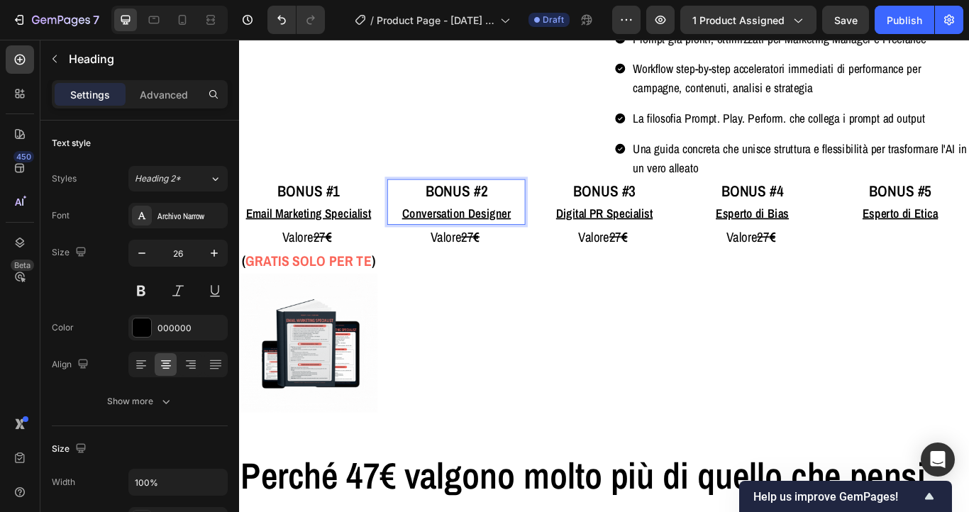
click at [495, 251] on u "Conversation Designer" at bounding box center [491, 241] width 127 height 19
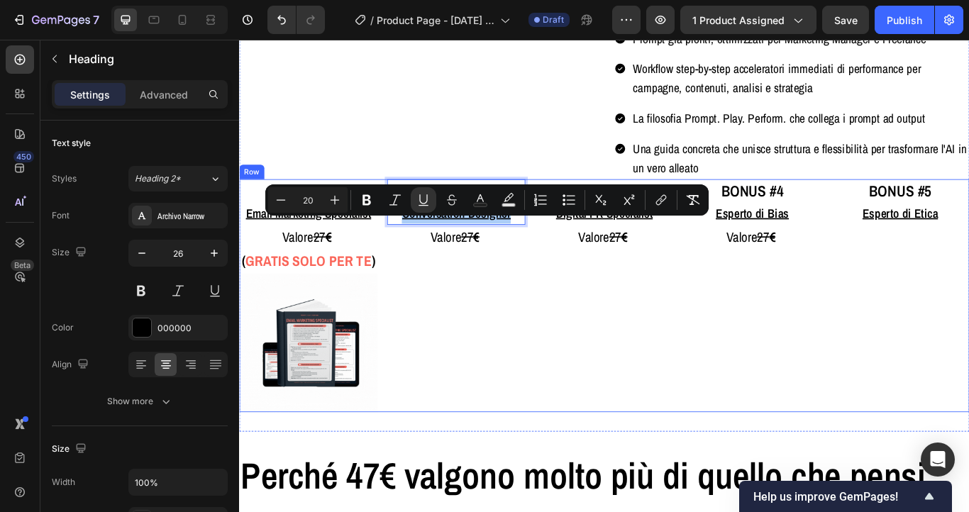
click at [545, 366] on div "BONUS #2 Conversation Designer Heading 0 Valore 27 € Text Block" at bounding box center [491, 338] width 161 height 272
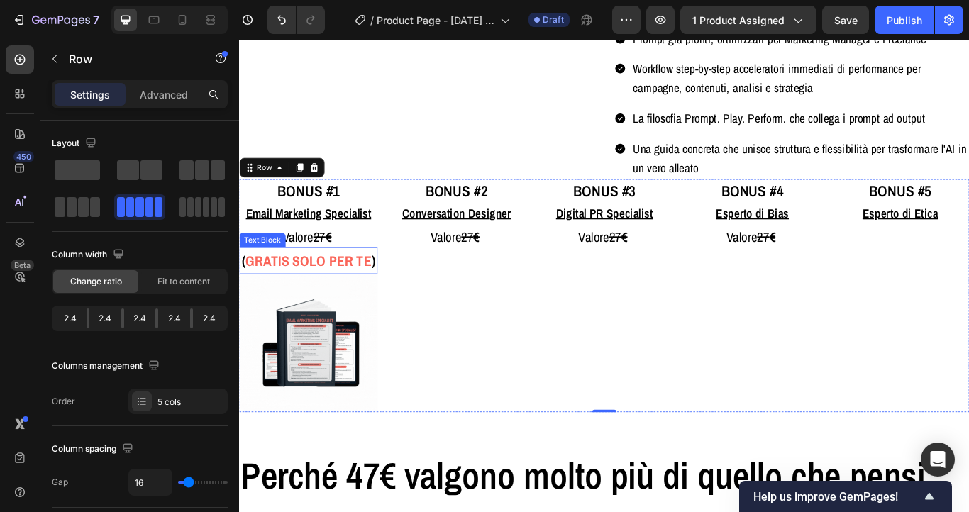
click at [309, 309] on strong "GRATIS SOLO PER TE" at bounding box center [319, 298] width 147 height 22
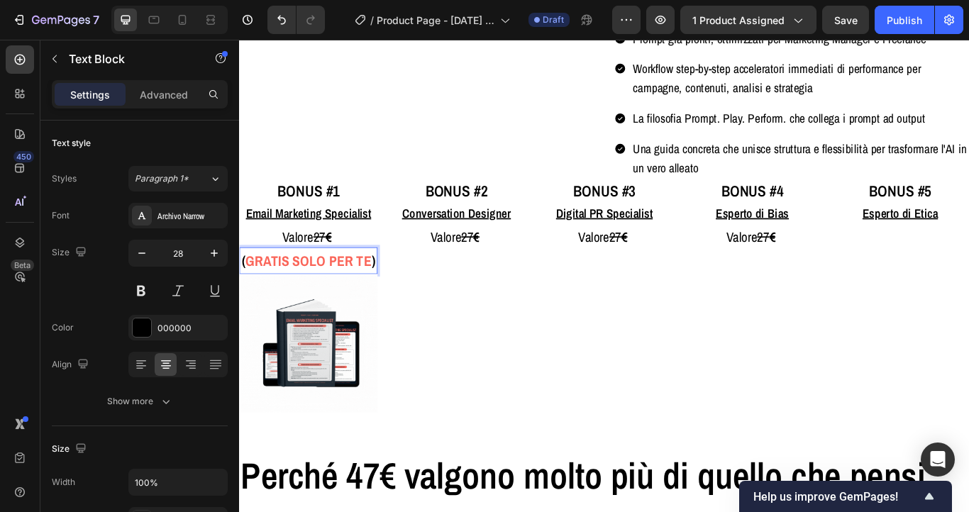
click at [309, 309] on strong "GRATIS SOLO PER TE" at bounding box center [319, 298] width 147 height 22
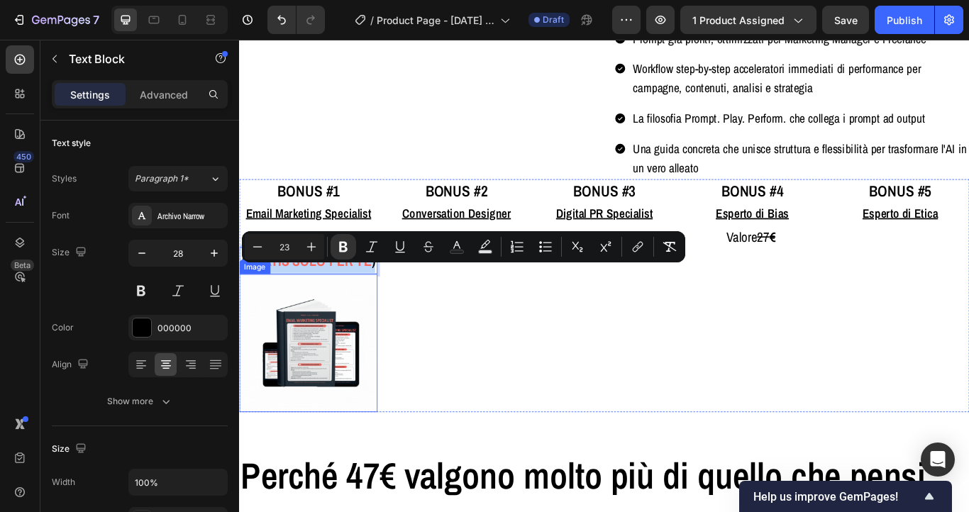
click at [399, 357] on img at bounding box center [319, 393] width 161 height 161
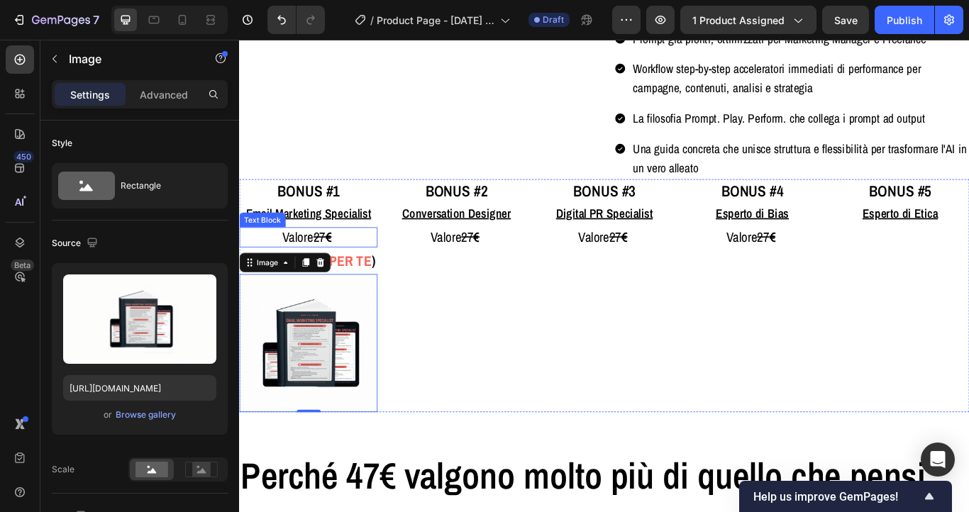
click at [322, 280] on span "Valore 27 €" at bounding box center [319, 269] width 61 height 21
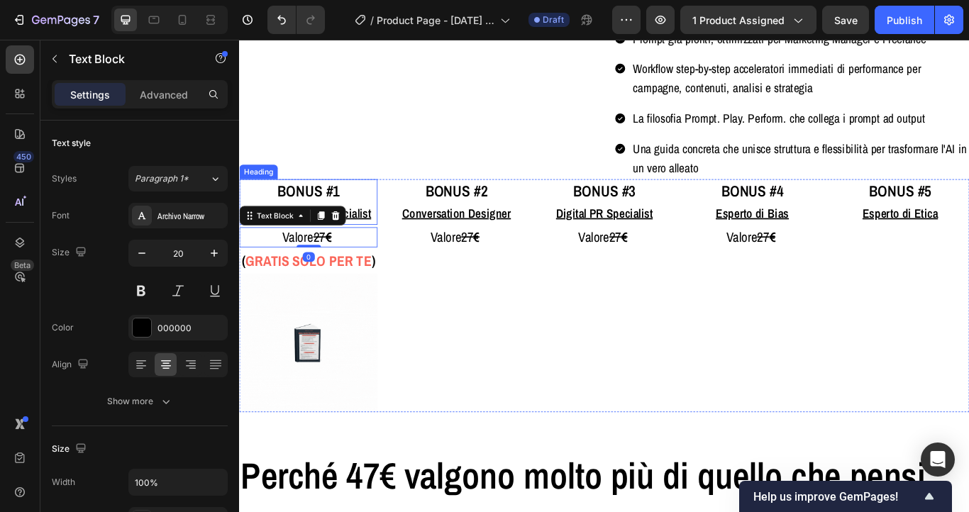
click at [377, 251] on u "Email Marketing Specialist" at bounding box center [320, 241] width 146 height 19
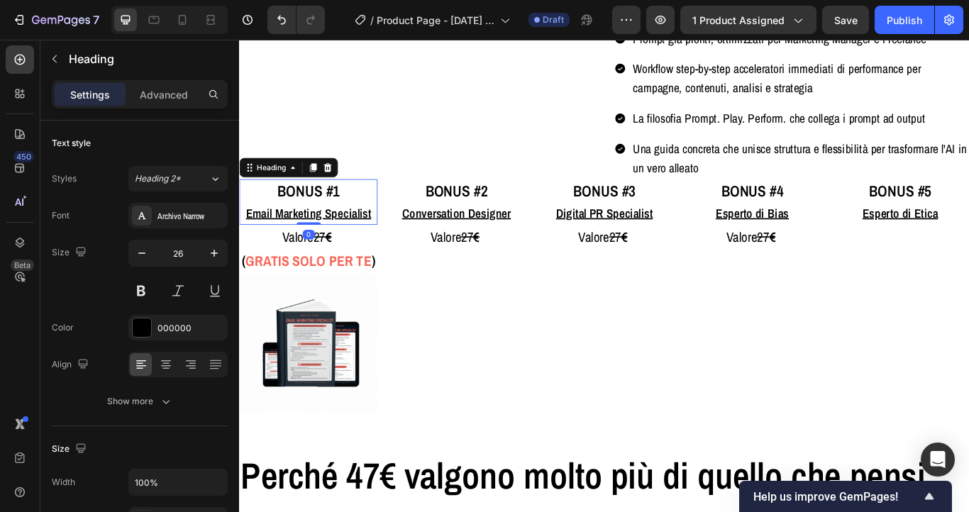
click at [377, 251] on u "Email Marketing Specialist" at bounding box center [320, 241] width 146 height 19
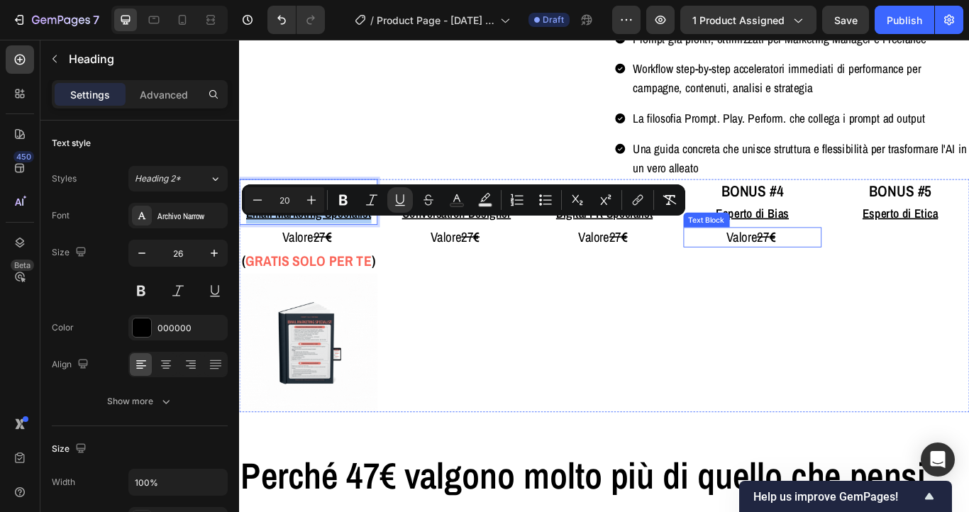
click at [864, 280] on strong "€" at bounding box center [860, 269] width 7 height 21
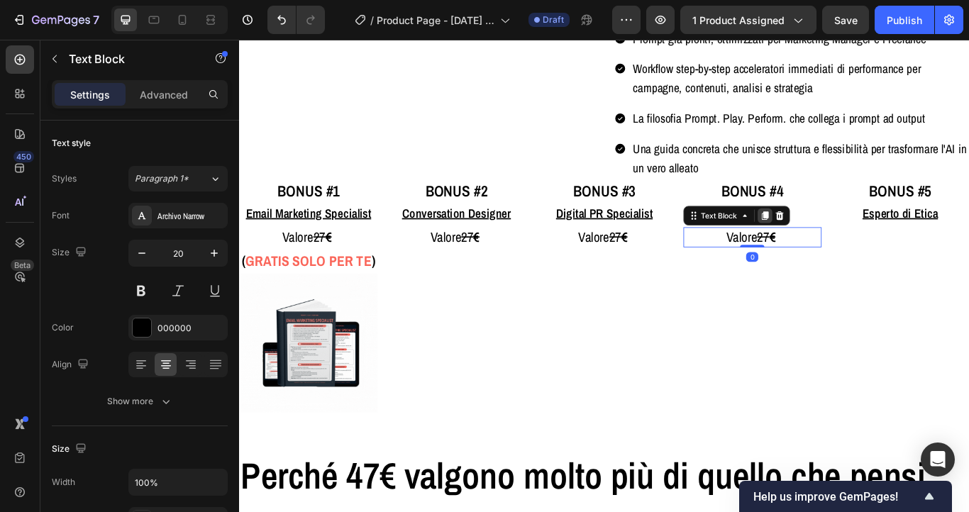
click at [850, 250] on icon at bounding box center [851, 244] width 11 height 11
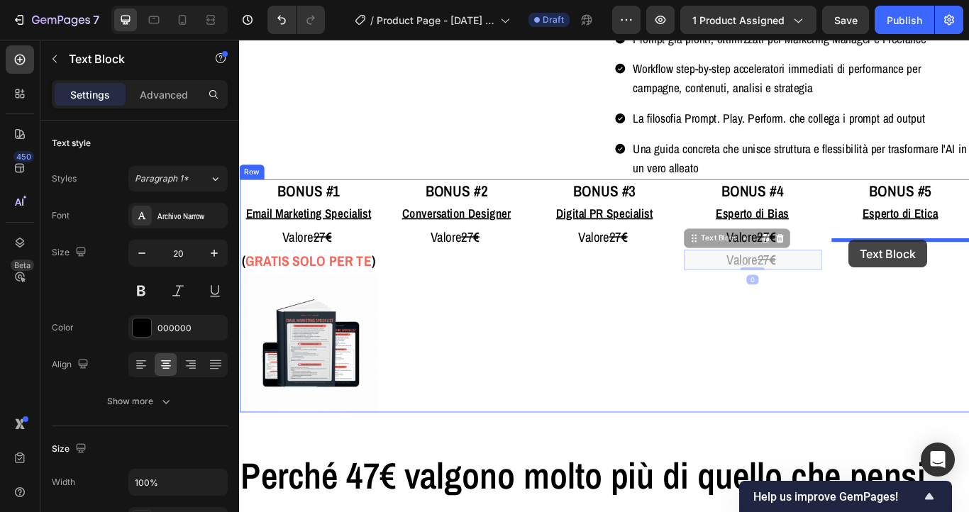
drag, startPoint x: 805, startPoint y: 291, endPoint x: 950, endPoint y: 273, distance: 145.8
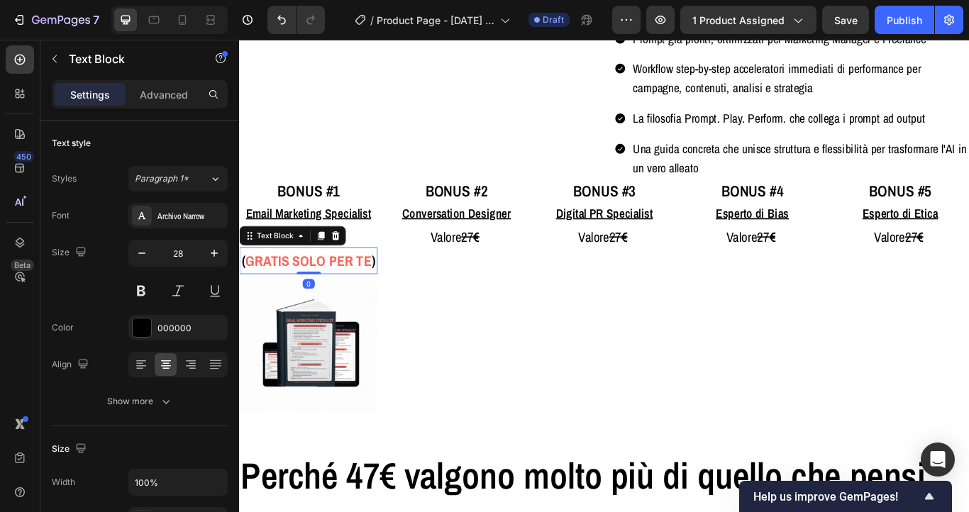
click at [336, 309] on strong "GRATIS SOLO PER TE" at bounding box center [319, 298] width 147 height 22
click at [331, 273] on icon at bounding box center [335, 268] width 8 height 10
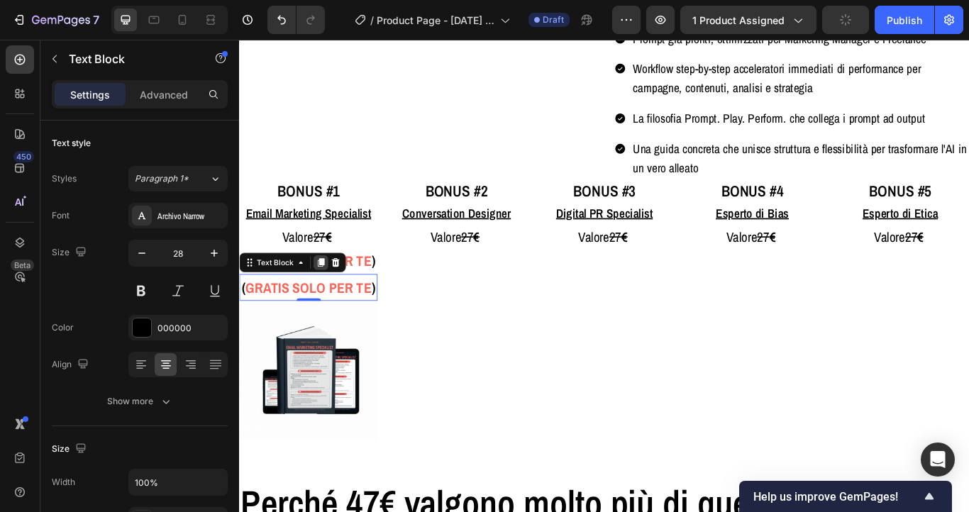
click at [333, 304] on icon at bounding box center [335, 299] width 8 height 10
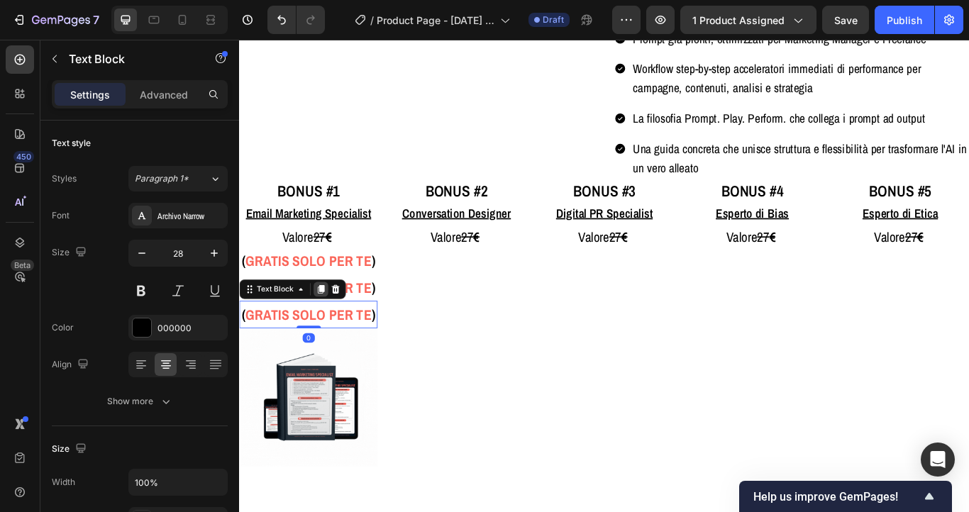
click at [333, 336] on icon at bounding box center [333, 330] width 11 height 11
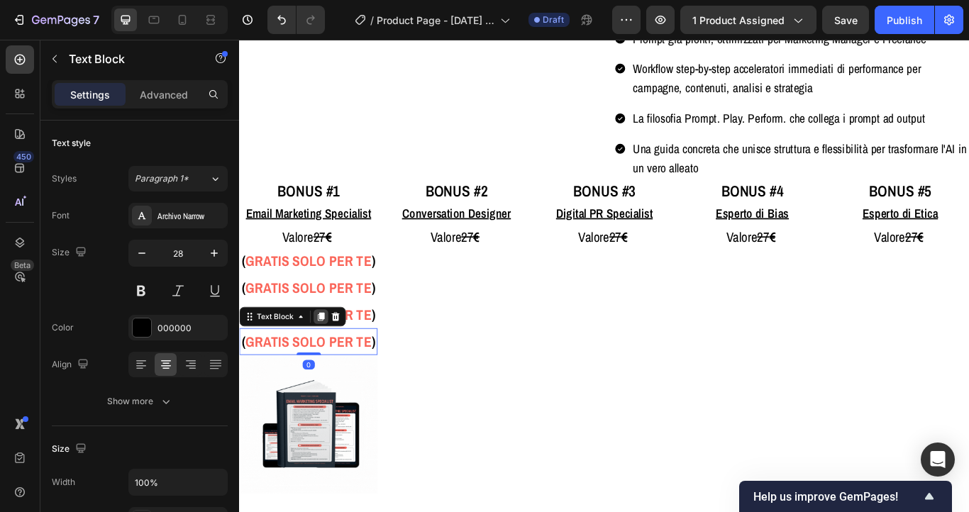
click at [334, 368] on icon at bounding box center [333, 362] width 11 height 11
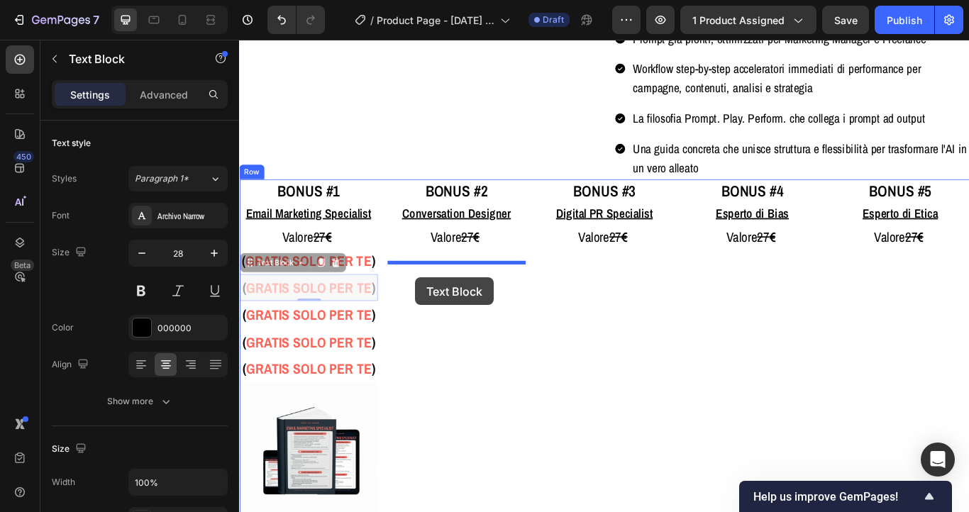
drag, startPoint x: 287, startPoint y: 323, endPoint x: 444, endPoint y: 316, distance: 157.6
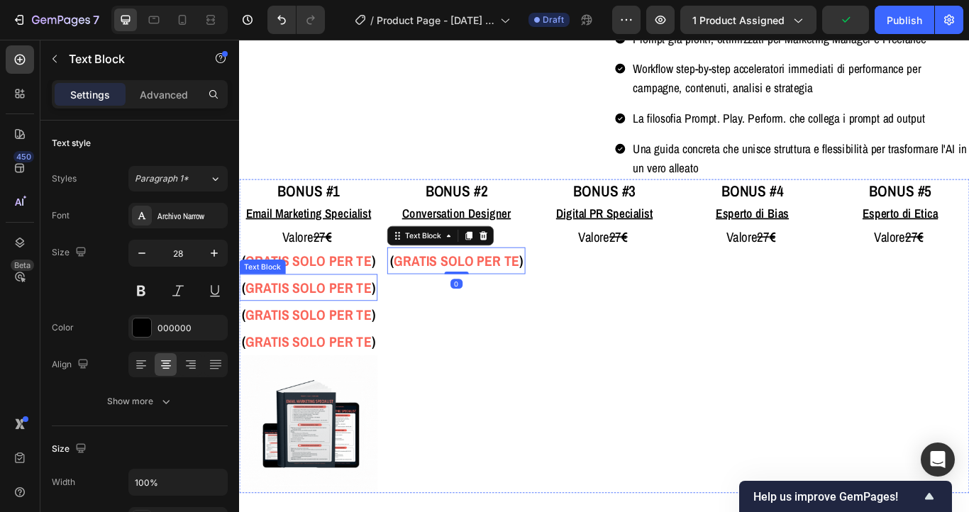
click at [263, 340] on strong "GRATIS SOLO PER TE" at bounding box center [319, 329] width 147 height 22
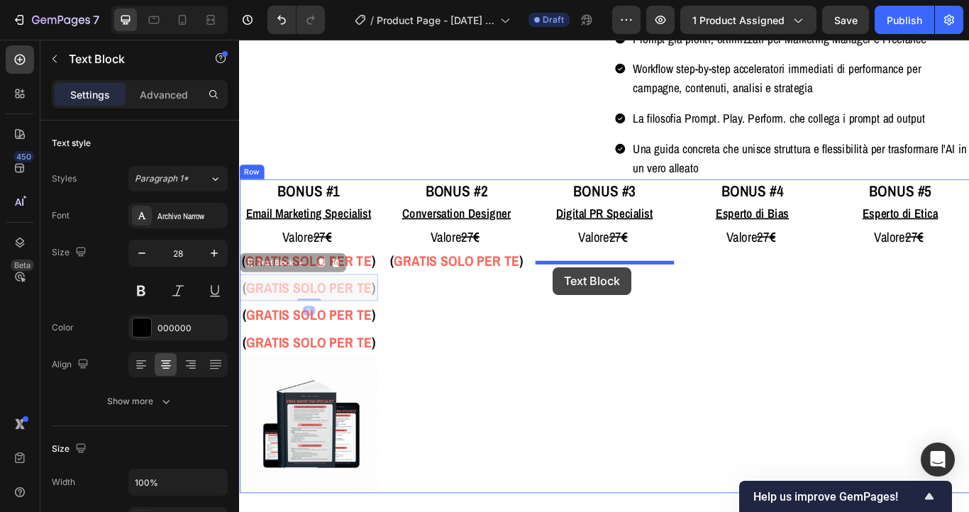
drag, startPoint x: 275, startPoint y: 318, endPoint x: 604, endPoint y: 305, distance: 330.1
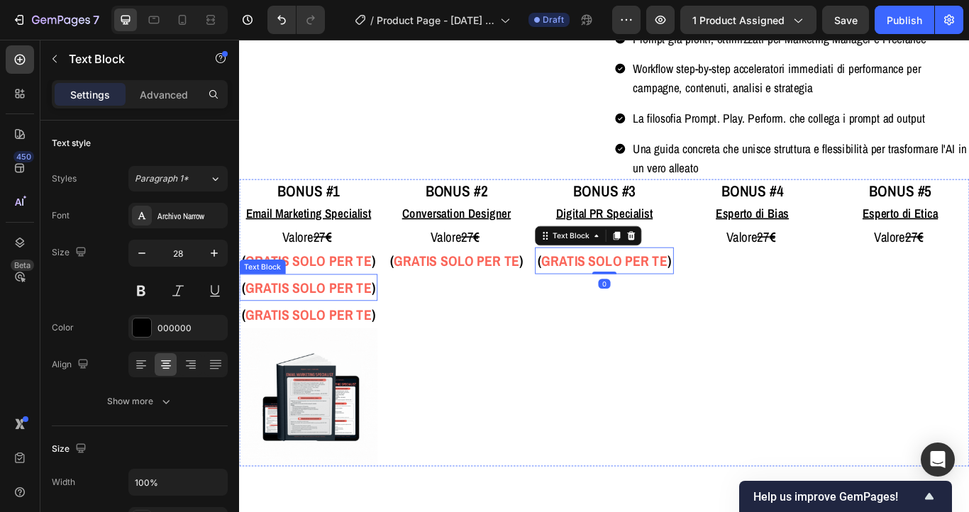
click at [321, 340] on strong "GRATIS SOLO PER TE" at bounding box center [319, 329] width 147 height 22
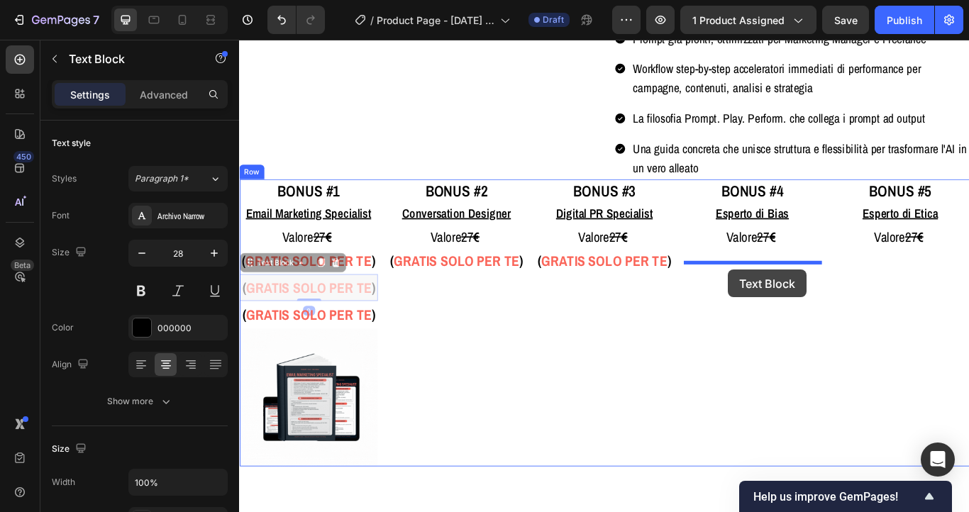
drag, startPoint x: 291, startPoint y: 315, endPoint x: 809, endPoint y: 306, distance: 518.6
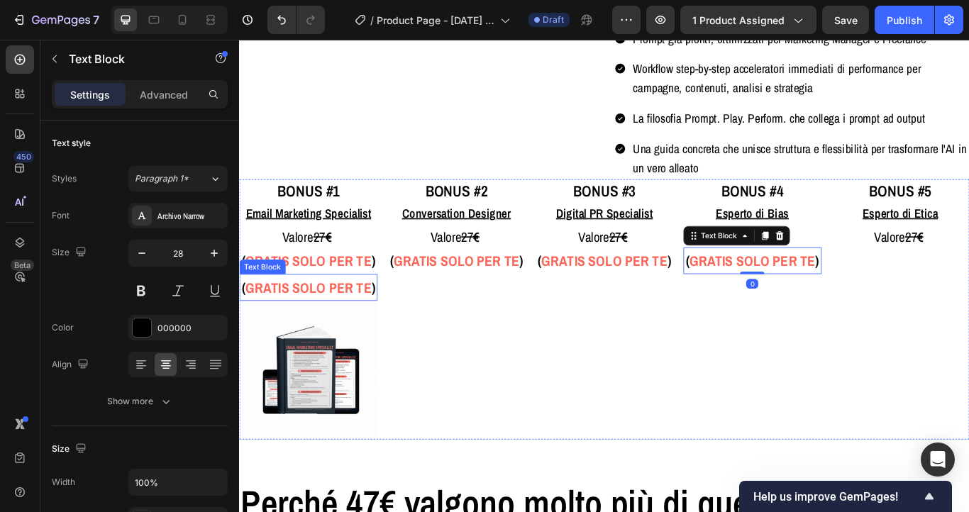
click at [322, 340] on strong "GRATIS SOLO PER TE" at bounding box center [319, 329] width 147 height 22
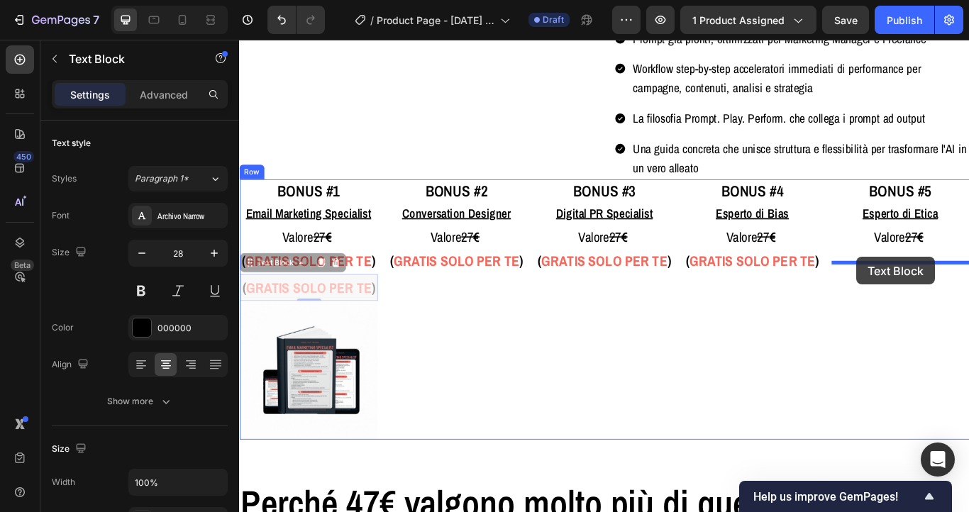
drag, startPoint x: 282, startPoint y: 321, endPoint x: 958, endPoint y: 293, distance: 676.5
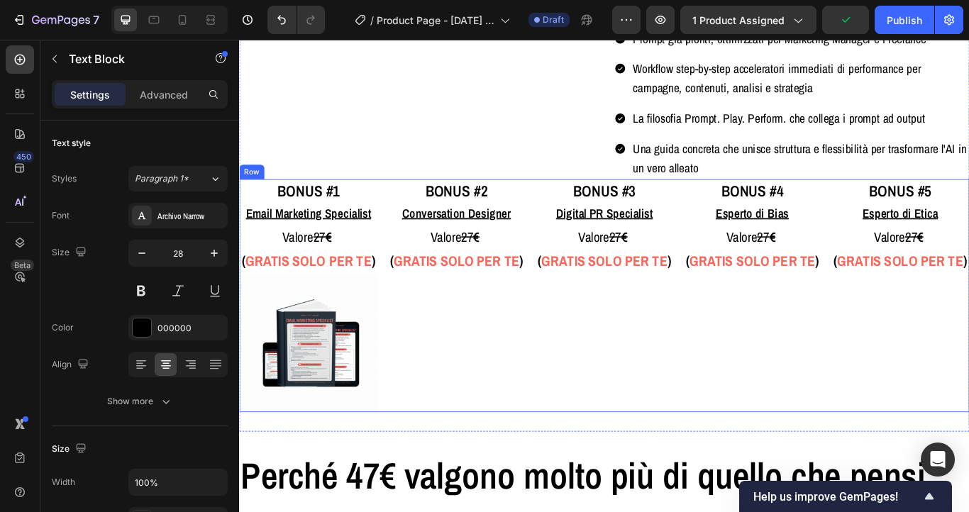
click at [516, 374] on div "⁠⁠⁠⁠⁠⁠⁠ BONUS #2 Conversation Designer Heading Valore 27 € Text Block ( GRATIS …" at bounding box center [491, 338] width 161 height 272
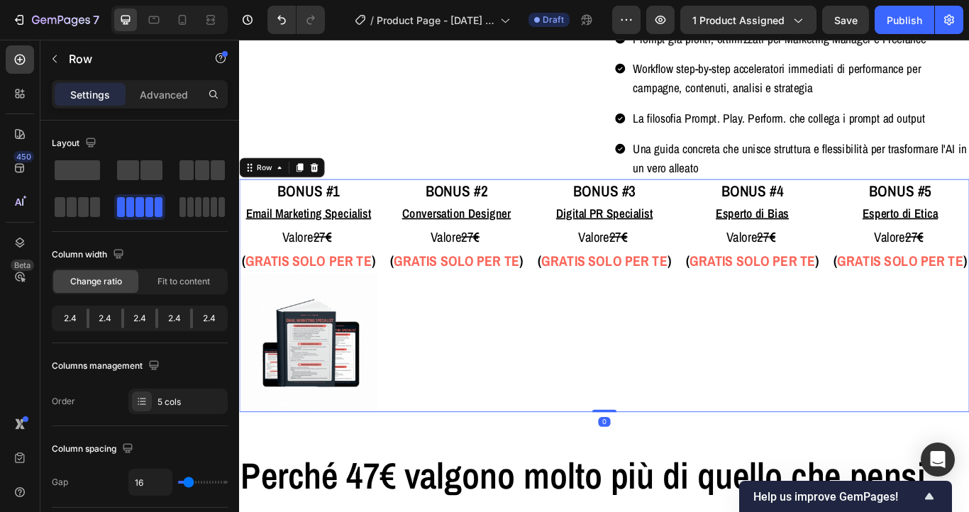
click at [516, 374] on div "⁠⁠⁠⁠⁠⁠⁠ BONUS #2 Conversation Designer Heading Valore 27 € Text Block ( GRATIS …" at bounding box center [491, 338] width 161 height 272
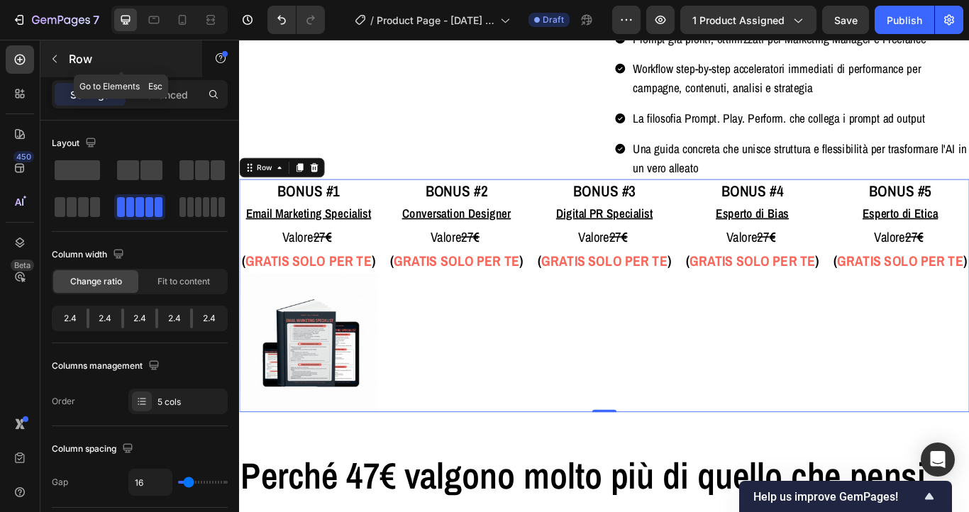
click at [67, 70] on div "Row" at bounding box center [121, 58] width 162 height 37
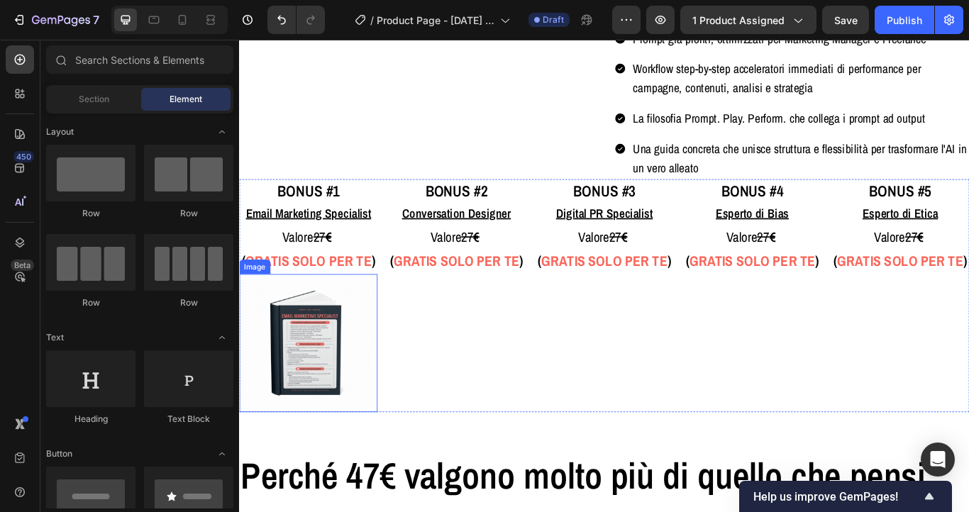
click at [323, 389] on img at bounding box center [319, 393] width 161 height 161
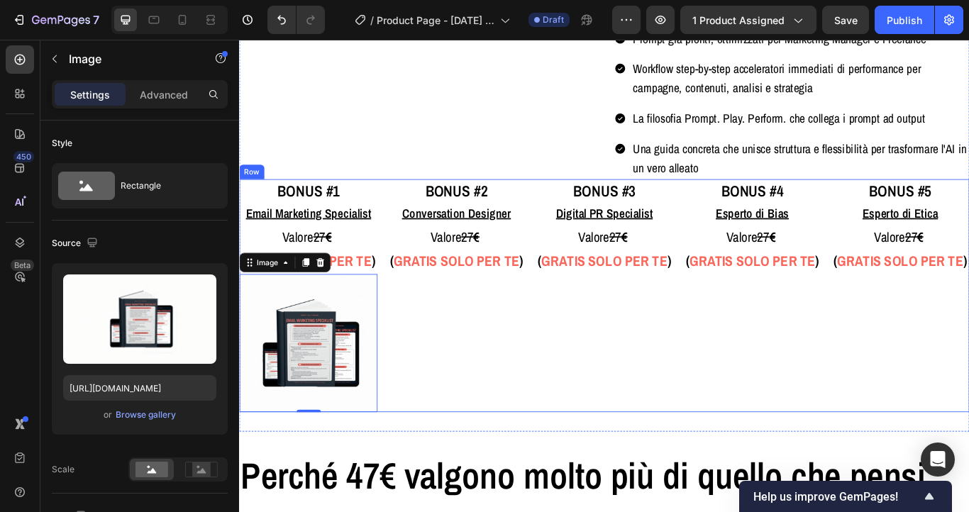
click at [458, 385] on div "⁠⁠⁠⁠⁠⁠⁠ BONUS #2 Conversation Designer Heading Valore 27 € Text Block ( GRATIS …" at bounding box center [491, 338] width 161 height 272
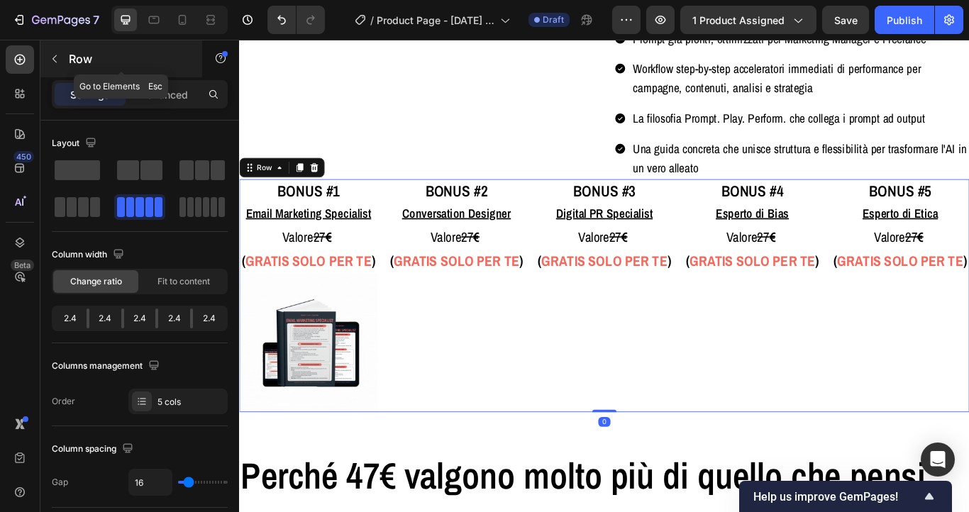
click at [49, 56] on icon "button" at bounding box center [54, 58] width 11 height 11
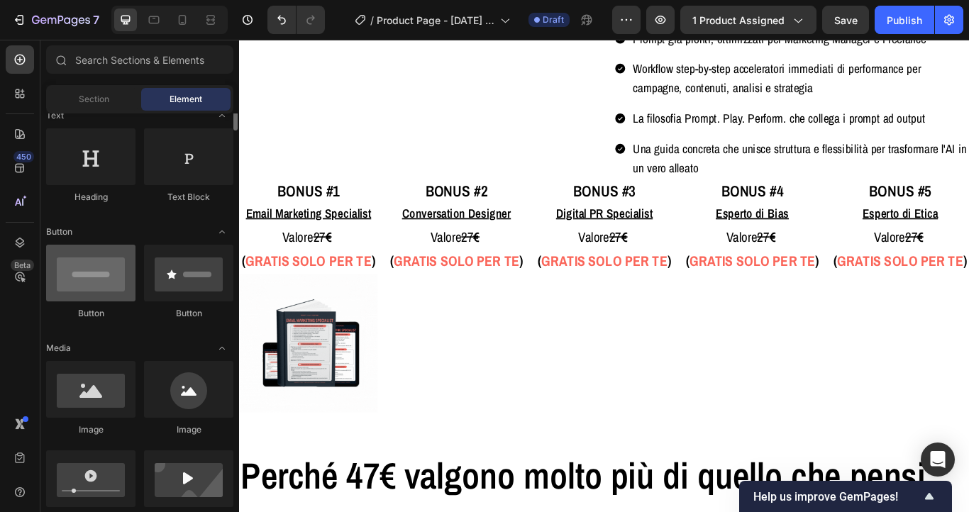
scroll to position [228, 0]
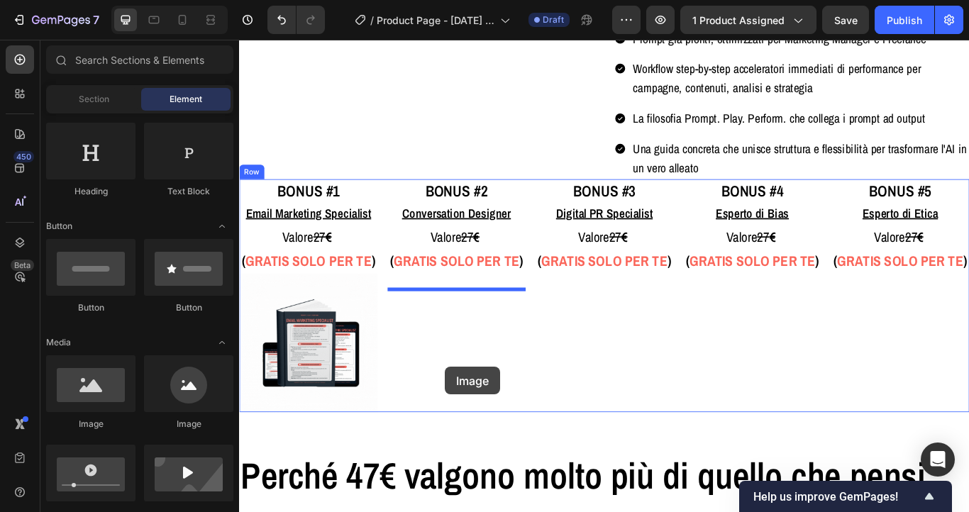
drag, startPoint x: 321, startPoint y: 438, endPoint x: 479, endPoint y: 421, distance: 158.4
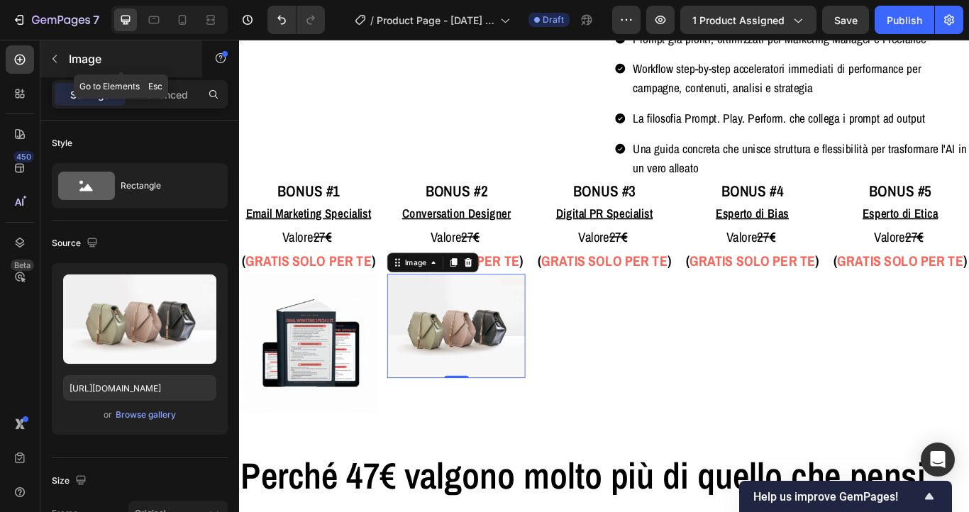
click at [54, 48] on button "button" at bounding box center [54, 59] width 23 height 23
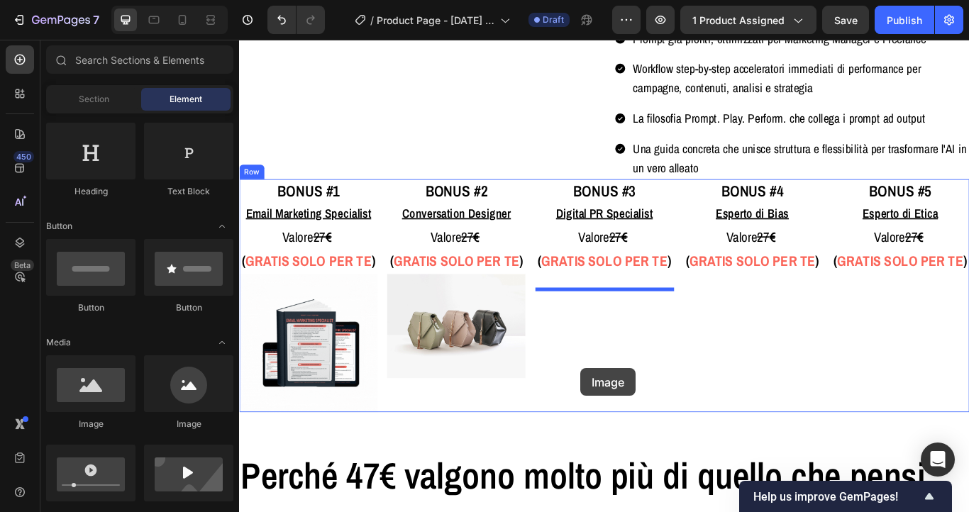
drag, startPoint x: 331, startPoint y: 437, endPoint x: 637, endPoint y: 423, distance: 306.0
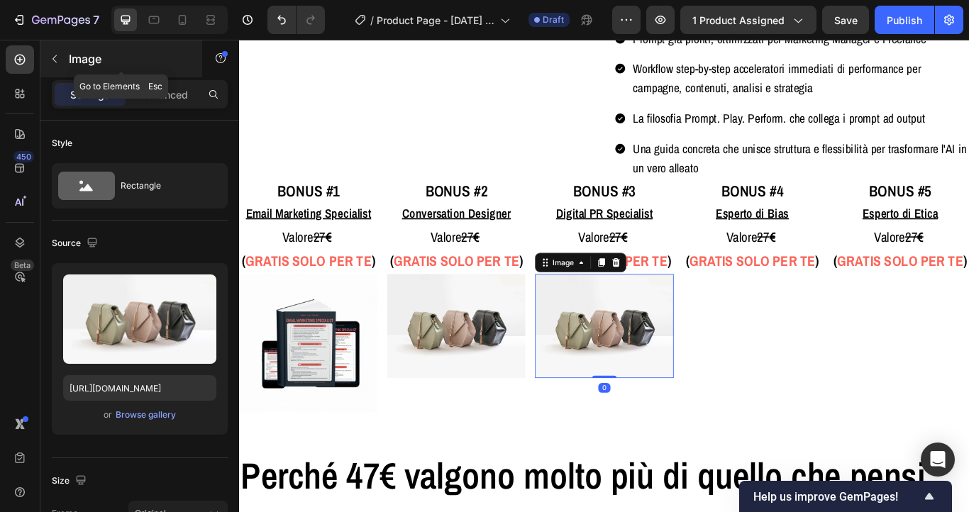
click at [59, 58] on icon "button" at bounding box center [54, 58] width 11 height 11
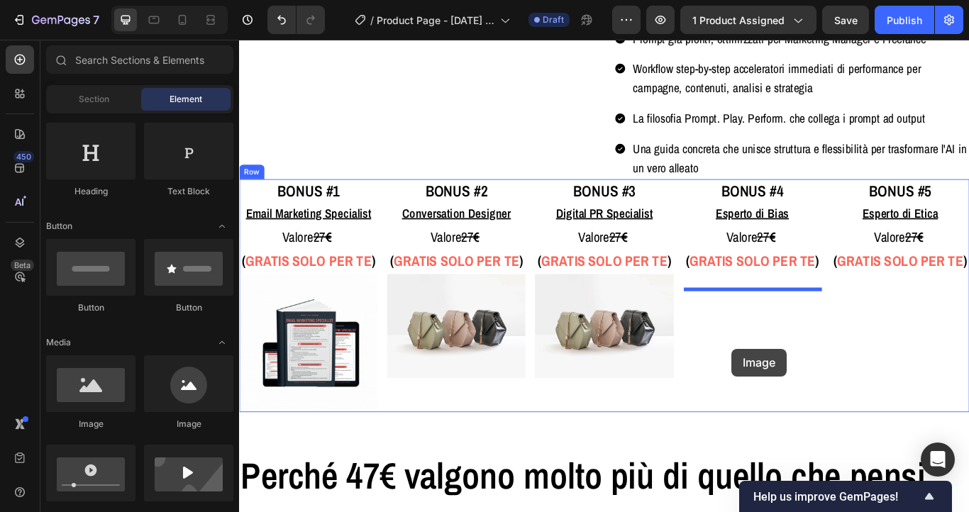
drag, startPoint x: 337, startPoint y: 423, endPoint x: 813, endPoint y: 400, distance: 476.5
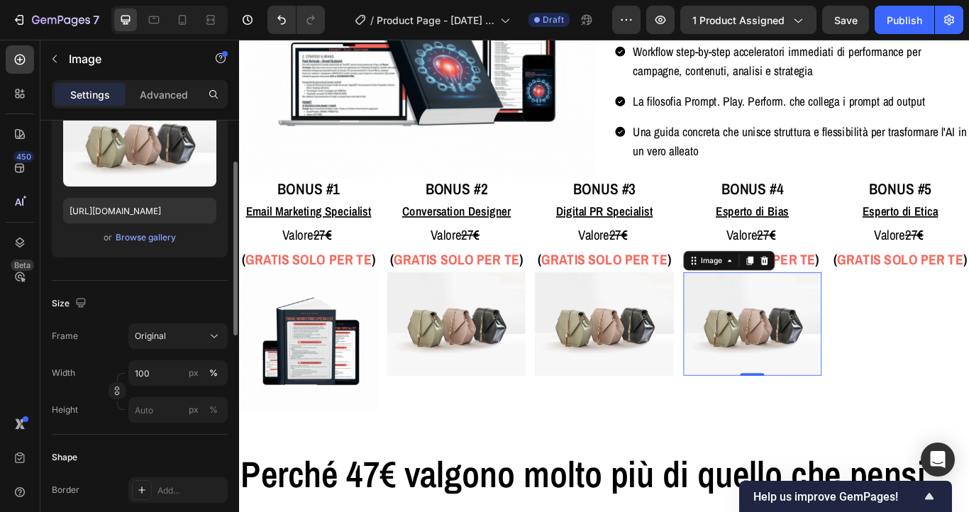
scroll to position [155, 0]
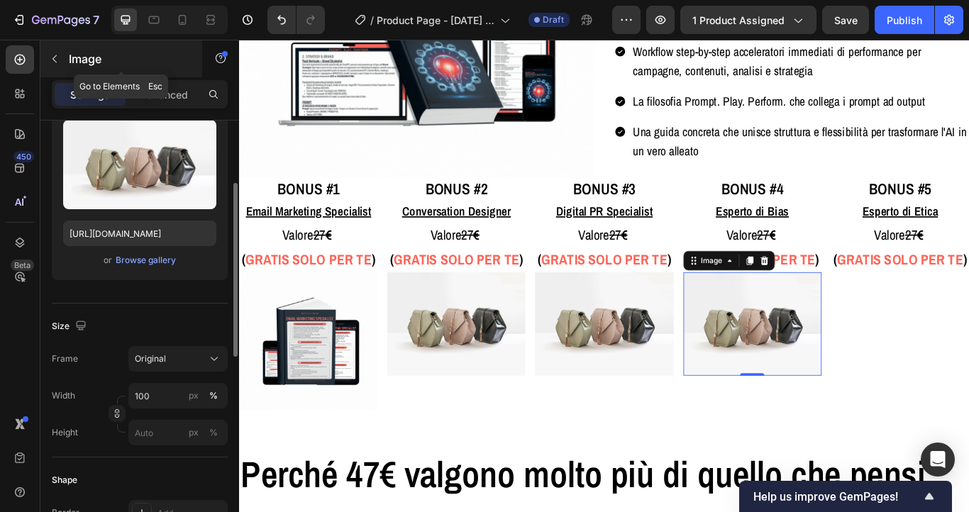
click at [55, 55] on icon "button" at bounding box center [54, 59] width 4 height 8
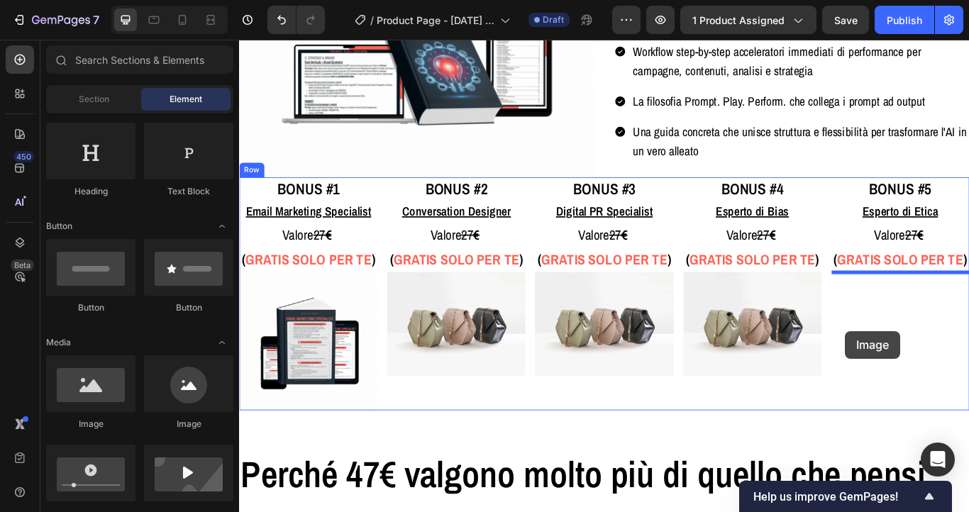
drag, startPoint x: 340, startPoint y: 440, endPoint x: 947, endPoint y: 379, distance: 610.2
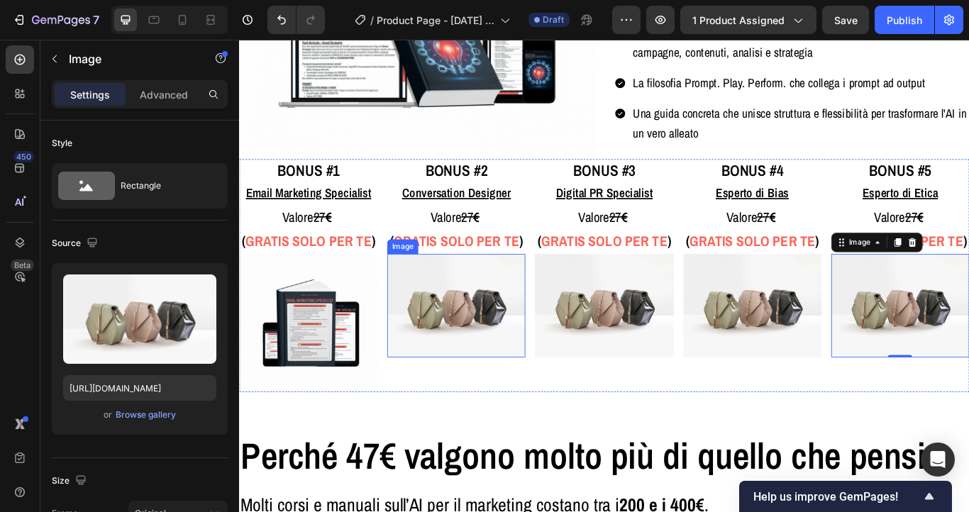
scroll to position [4132, 0]
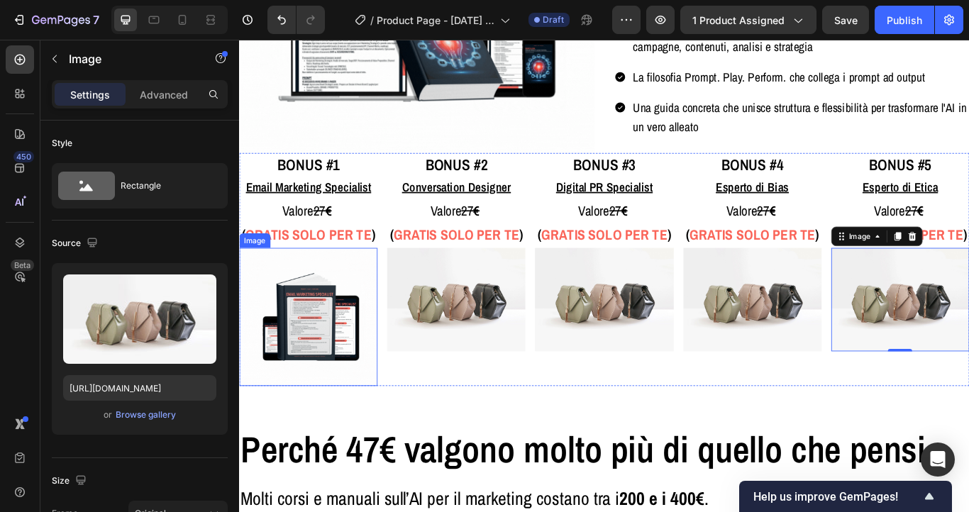
click at [300, 356] on img at bounding box center [319, 362] width 161 height 161
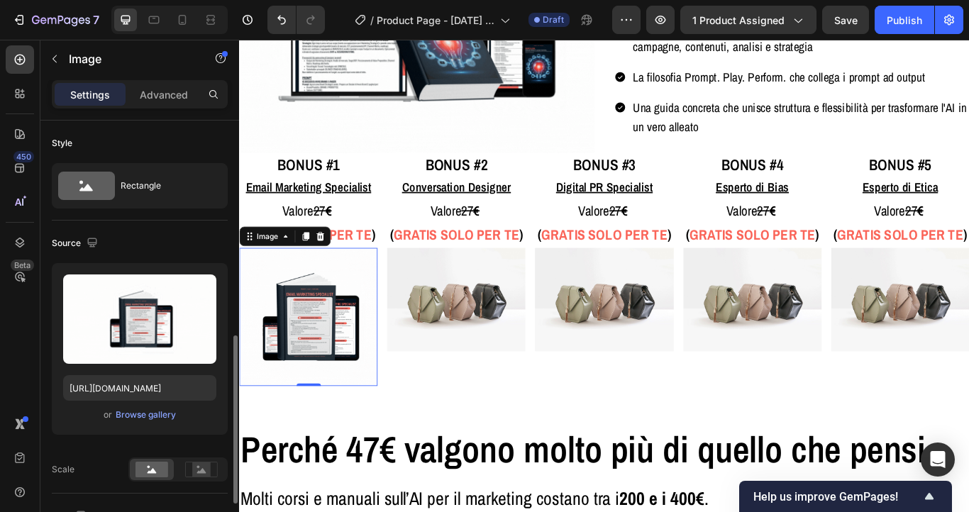
scroll to position [155, 0]
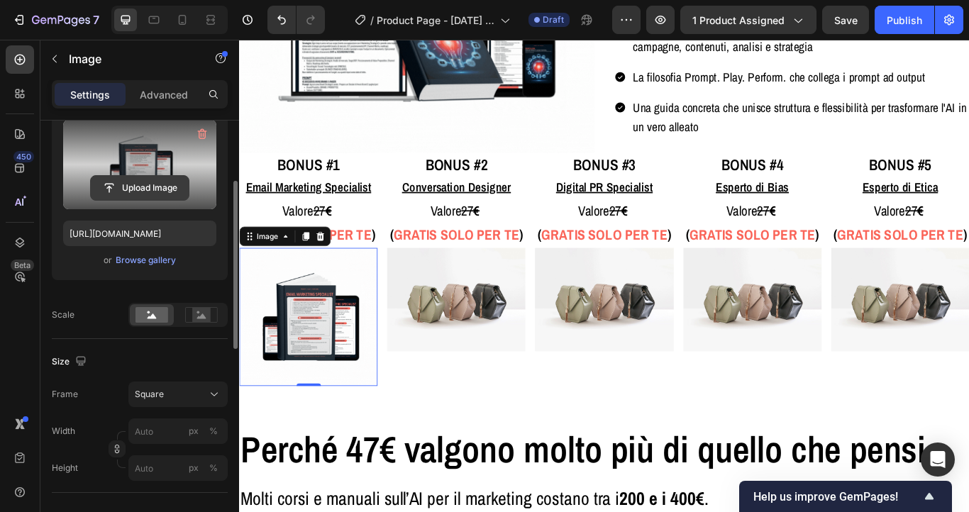
click at [143, 189] on input "file" at bounding box center [140, 188] width 98 height 24
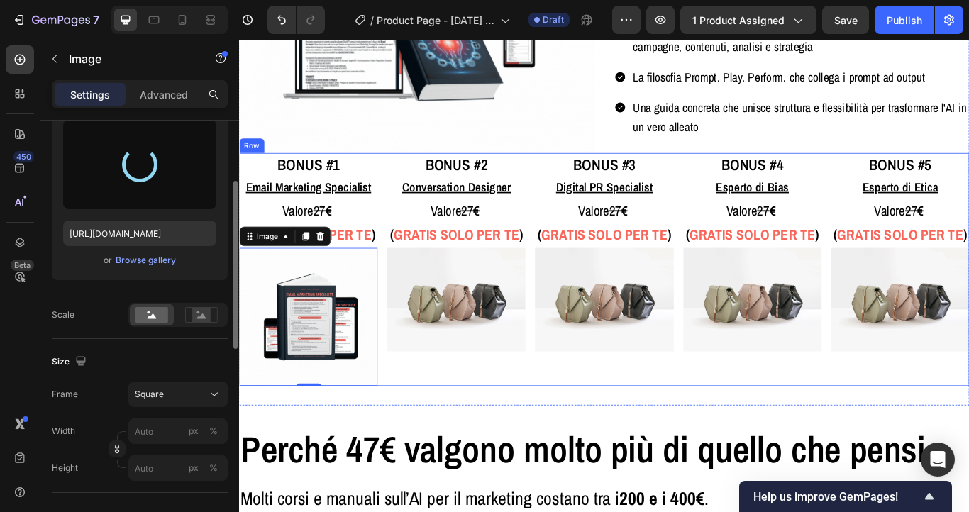
type input "[URL][DOMAIN_NAME]"
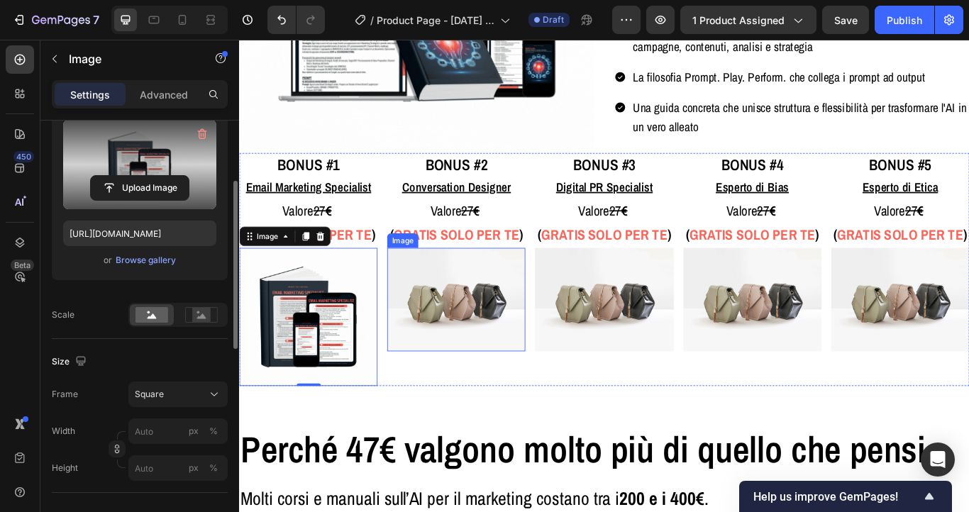
click at [521, 340] on img at bounding box center [491, 342] width 161 height 121
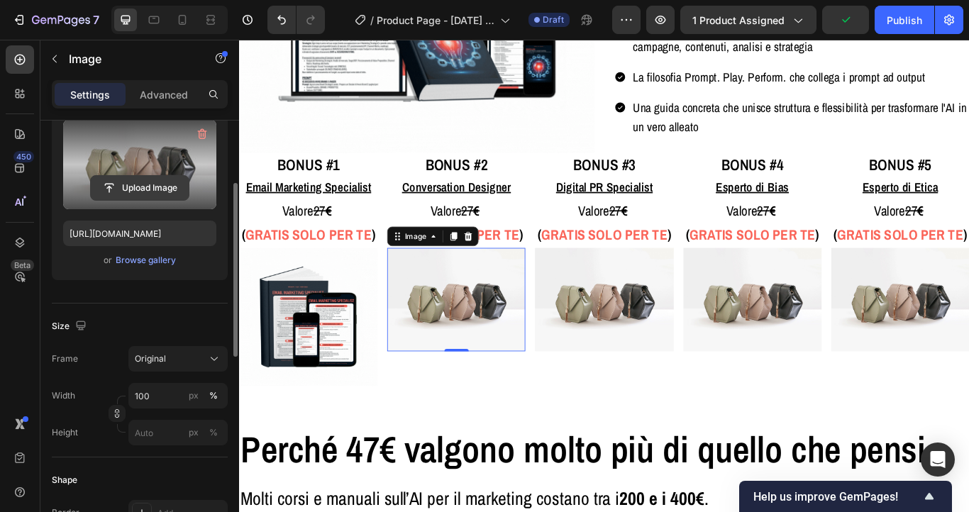
click at [146, 192] on input "file" at bounding box center [140, 188] width 98 height 24
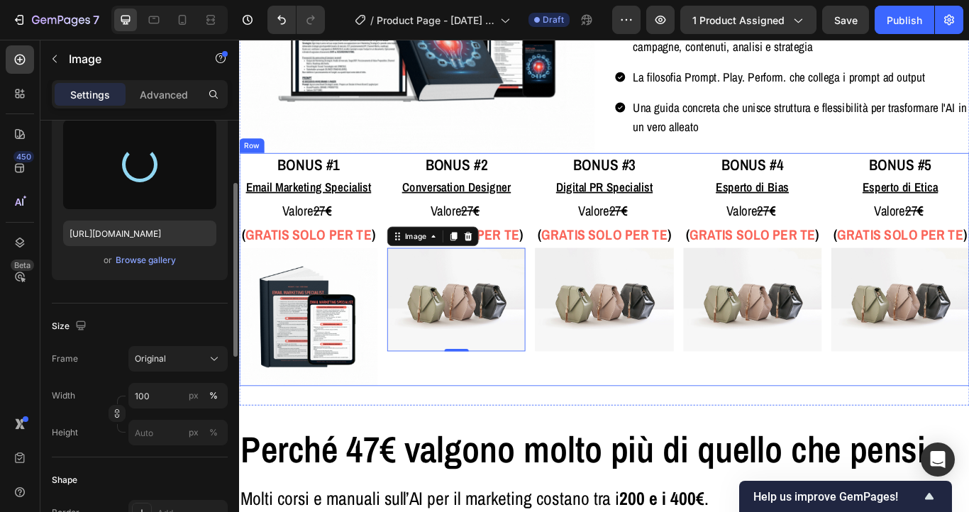
type input "[URL][DOMAIN_NAME]"
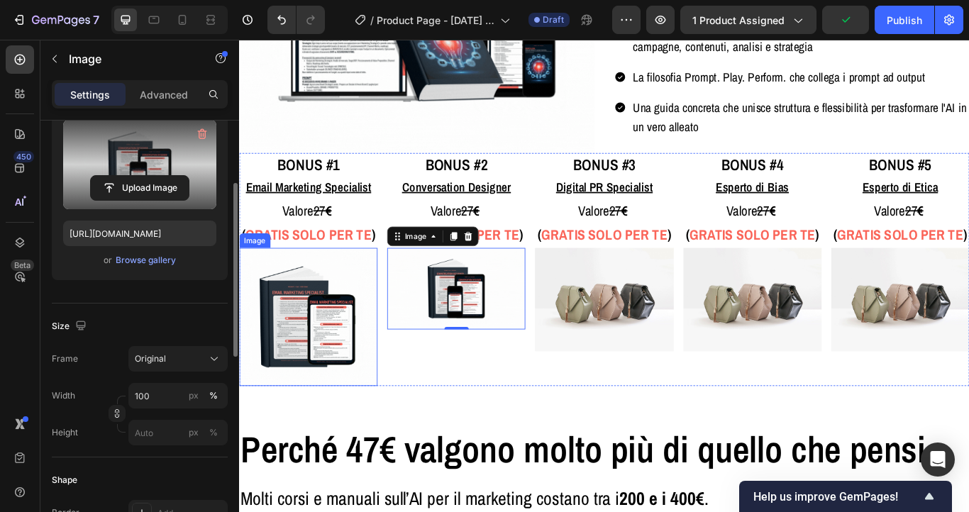
click at [335, 348] on img at bounding box center [319, 362] width 161 height 161
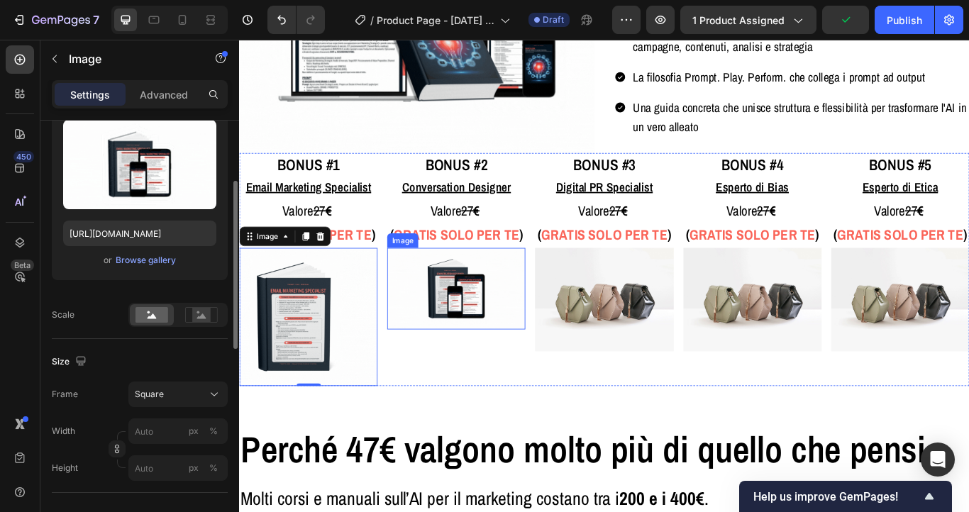
click at [500, 338] on img at bounding box center [491, 329] width 161 height 95
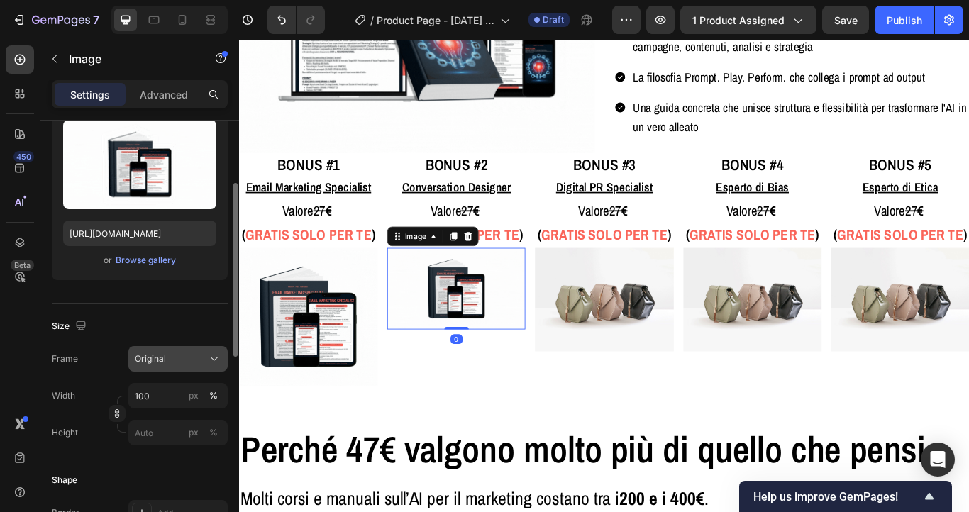
click at [200, 349] on button "Original" at bounding box center [177, 359] width 99 height 26
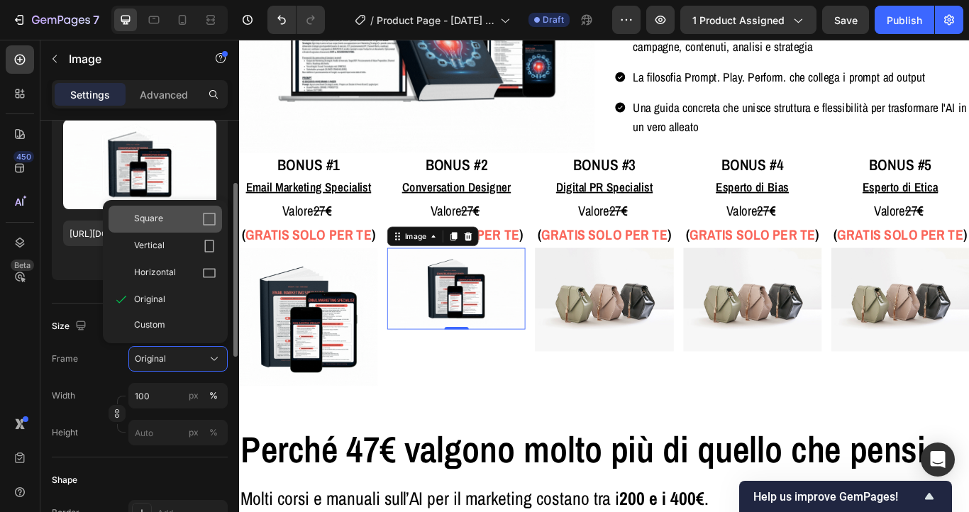
click at [184, 224] on div "Square" at bounding box center [175, 219] width 82 height 14
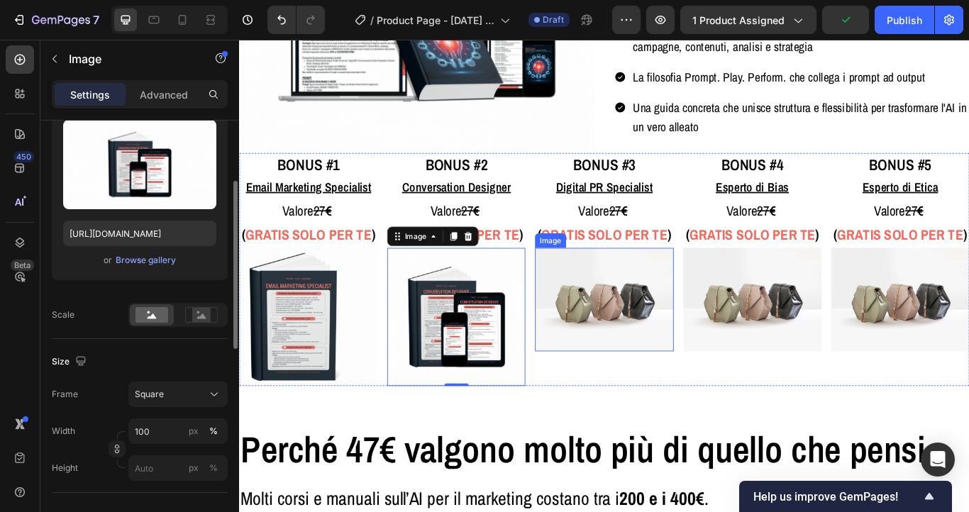
click at [705, 367] on img at bounding box center [664, 342] width 161 height 121
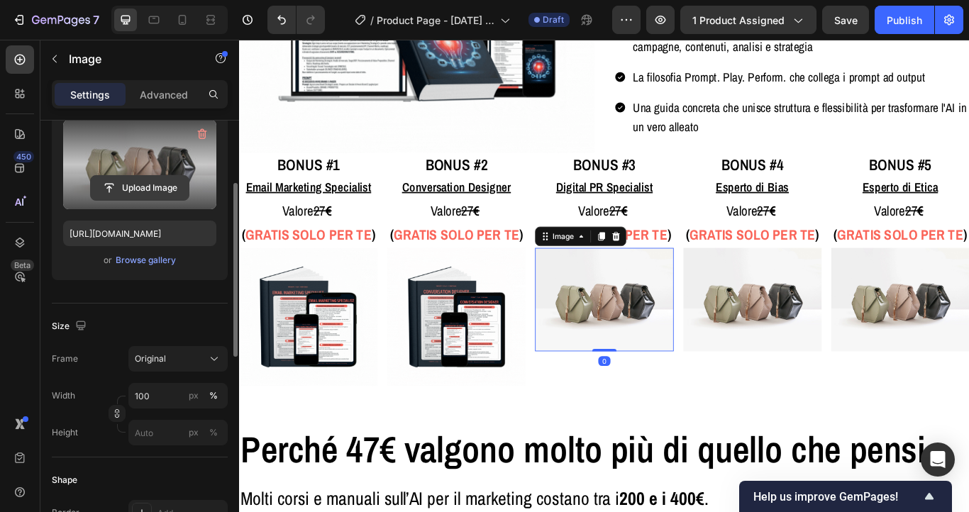
click at [144, 186] on input "file" at bounding box center [140, 188] width 98 height 24
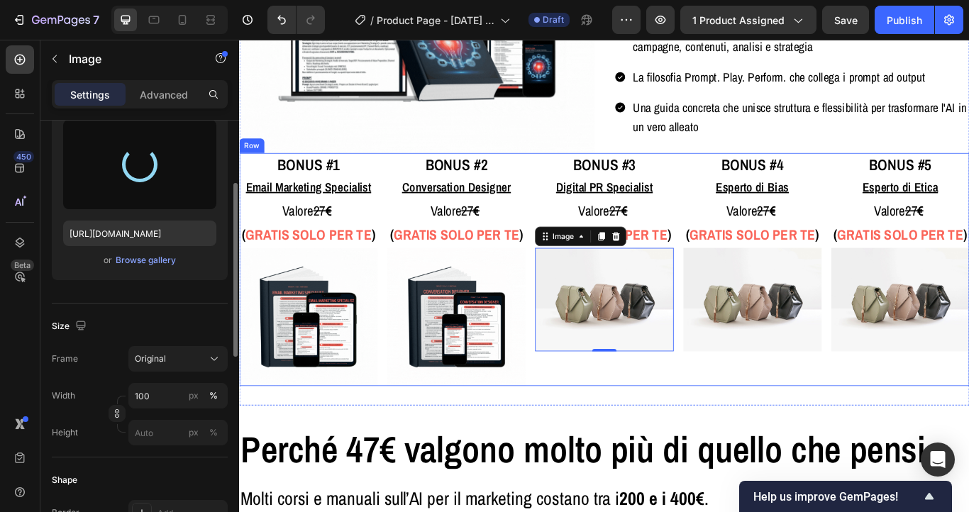
type input "[URL][DOMAIN_NAME]"
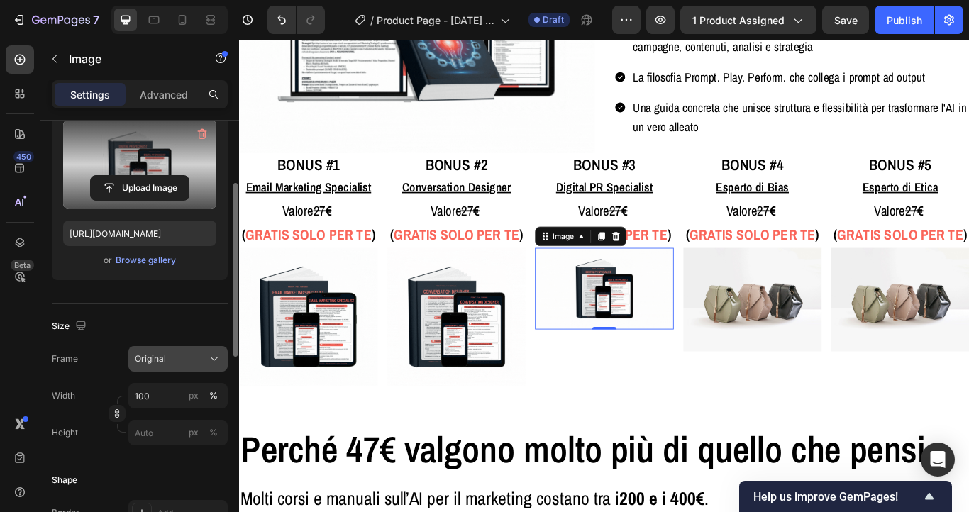
click at [148, 358] on span "Original" at bounding box center [150, 359] width 31 height 13
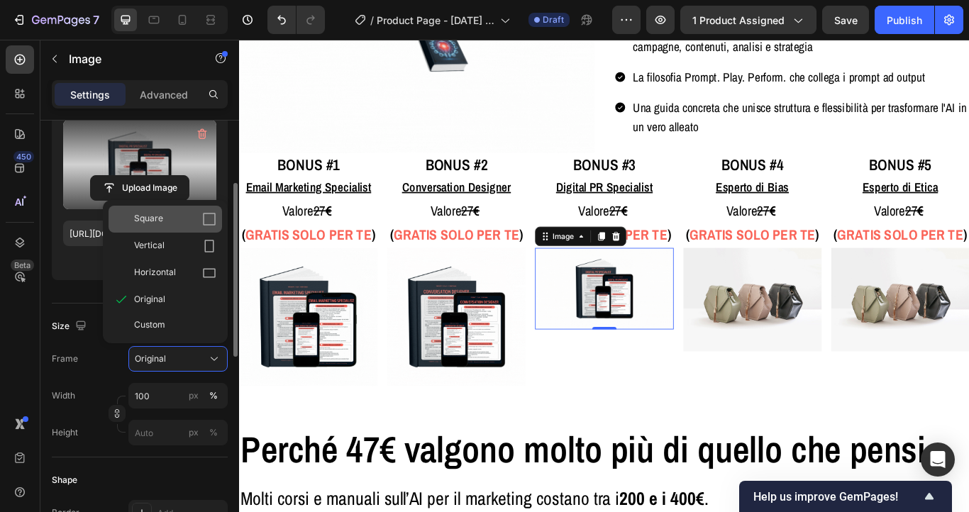
click at [167, 224] on div "Square" at bounding box center [175, 219] width 82 height 14
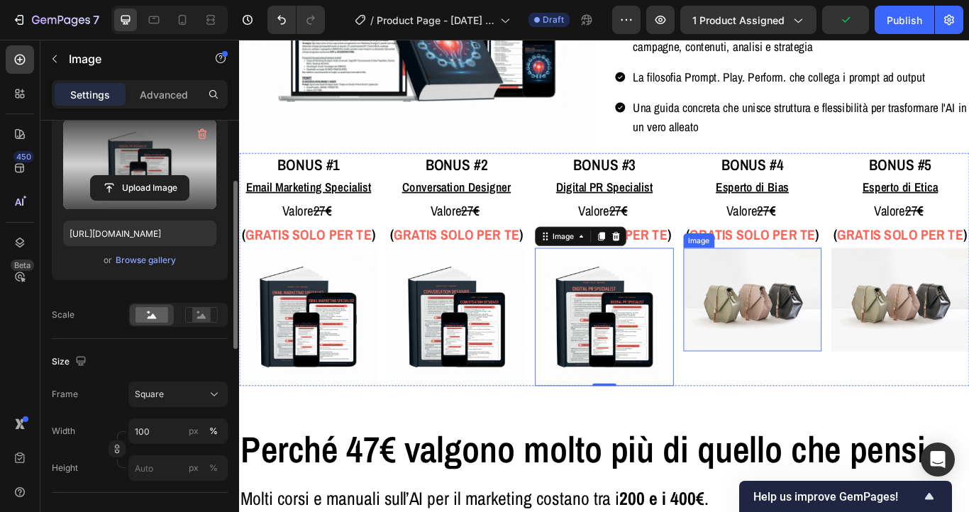
click at [843, 379] on img at bounding box center [837, 342] width 161 height 121
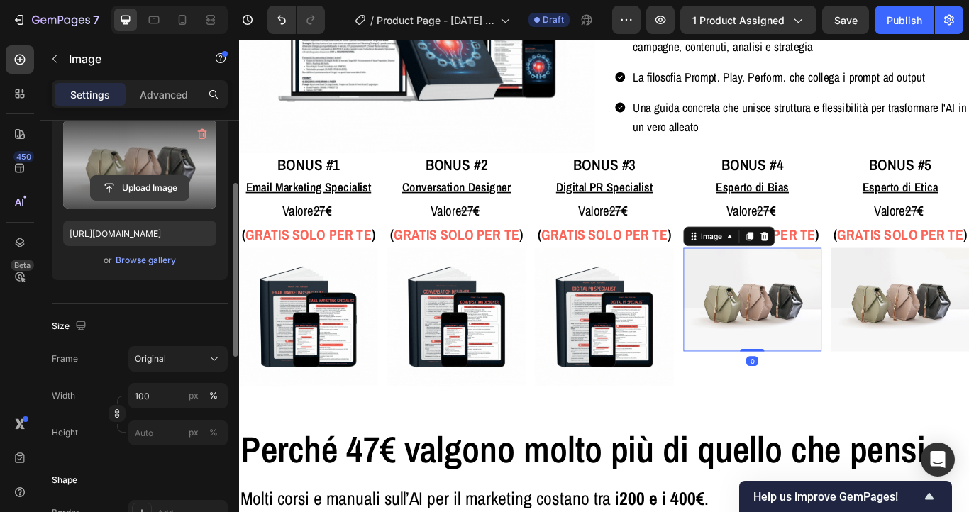
click at [129, 182] on input "file" at bounding box center [140, 188] width 98 height 24
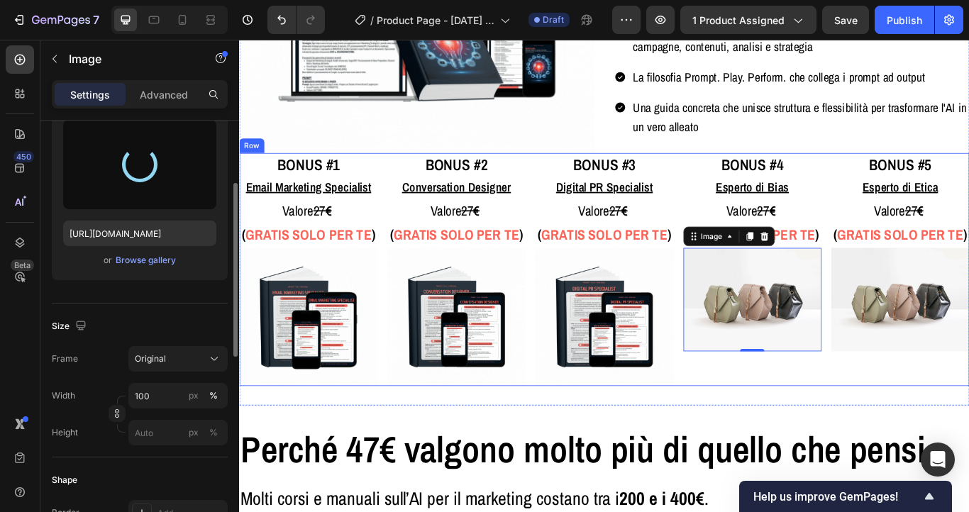
type input "[URL][DOMAIN_NAME]"
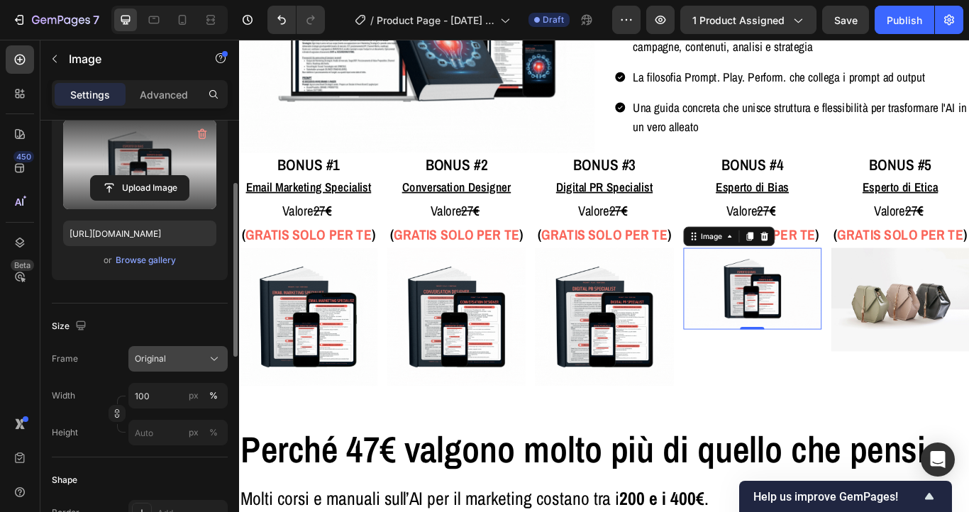
click at [169, 362] on div "Original" at bounding box center [170, 359] width 70 height 13
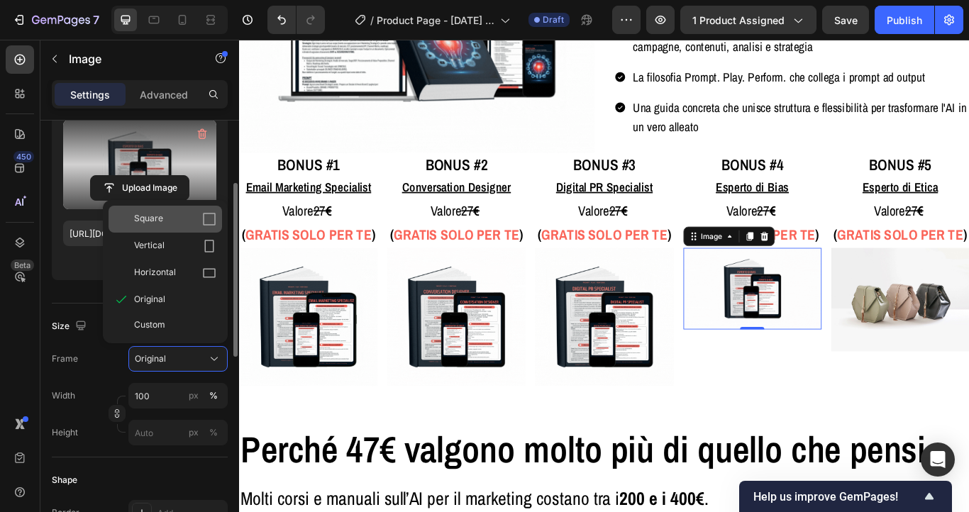
click at [170, 207] on div "Square" at bounding box center [165, 219] width 113 height 27
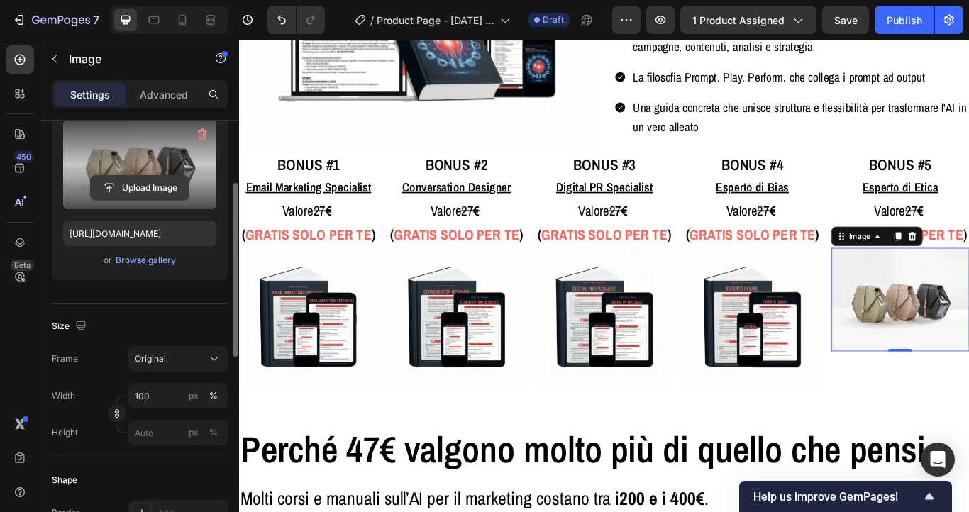
click at [137, 185] on input "file" at bounding box center [140, 188] width 98 height 24
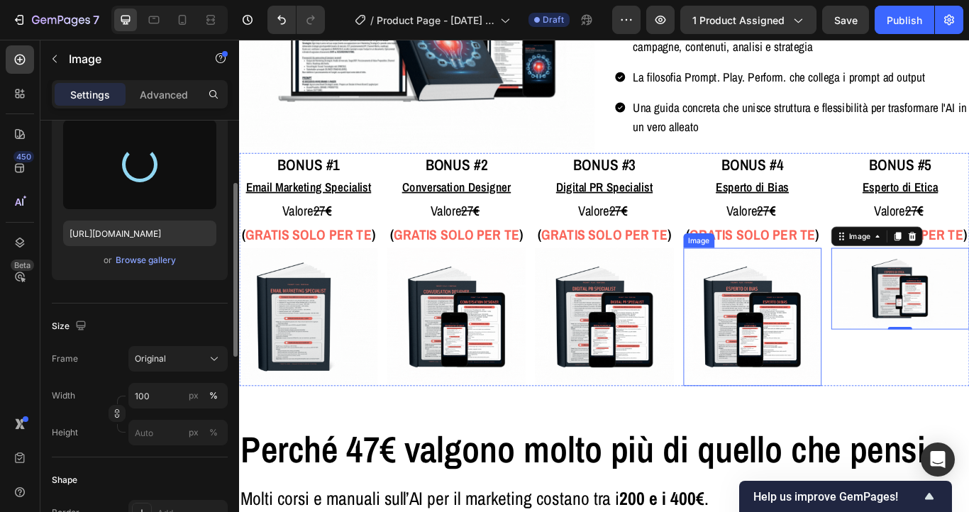
type input "[URL][DOMAIN_NAME]"
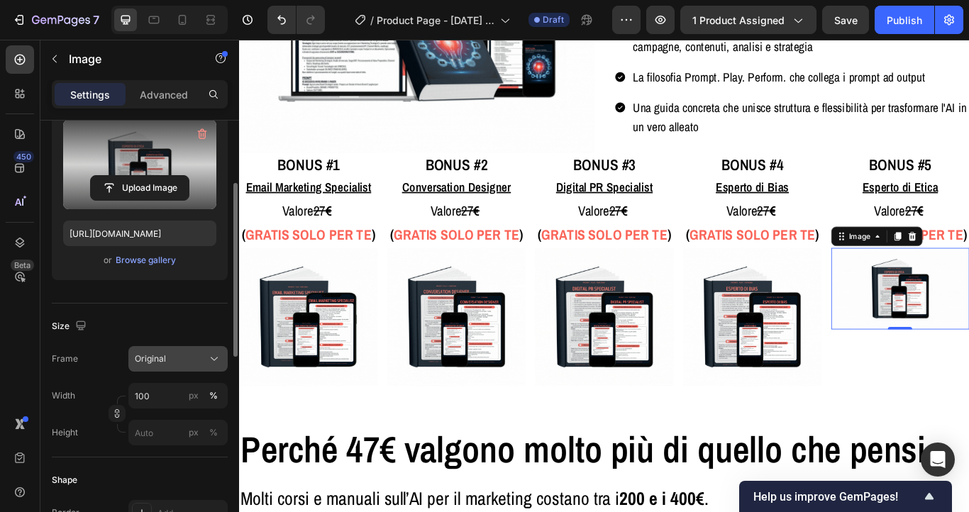
click at [157, 365] on span "Original" at bounding box center [150, 359] width 31 height 13
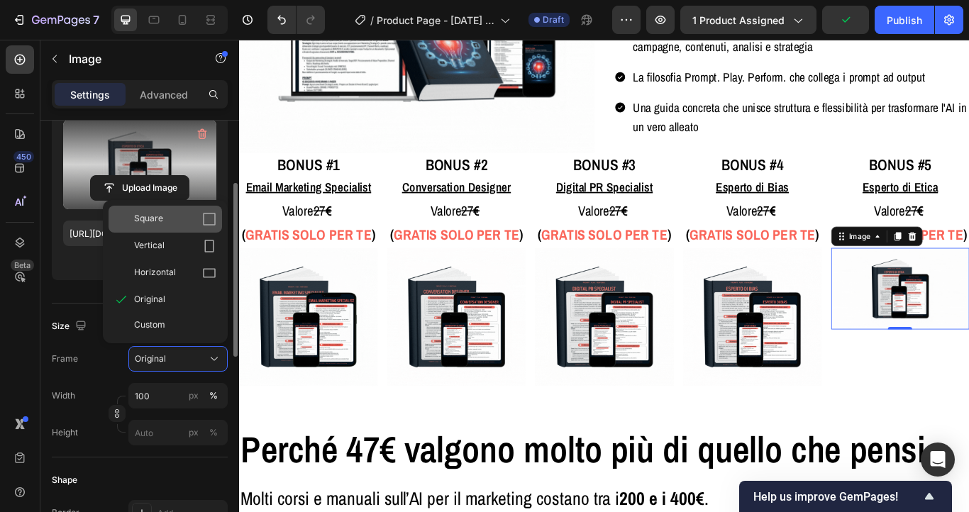
click at [172, 221] on div "Square" at bounding box center [175, 219] width 82 height 14
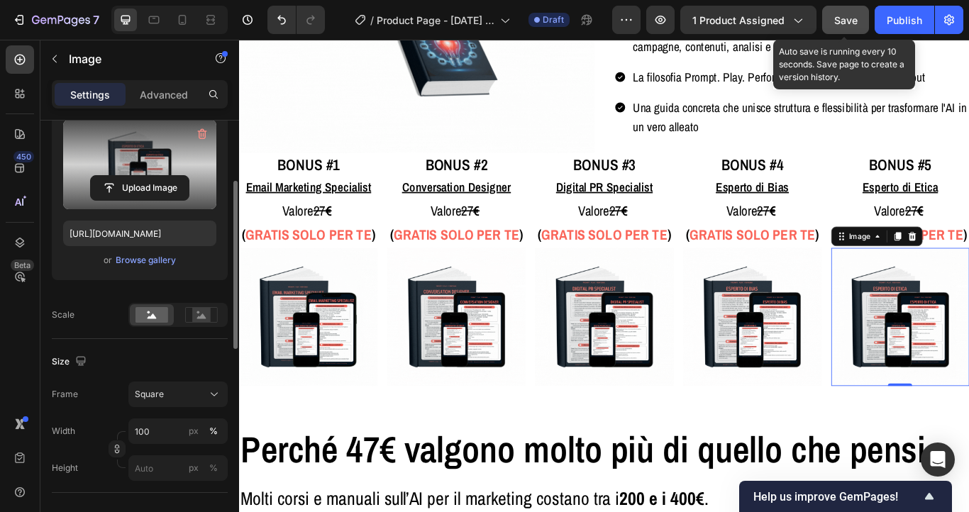
click at [838, 23] on span "Save" at bounding box center [845, 20] width 23 height 12
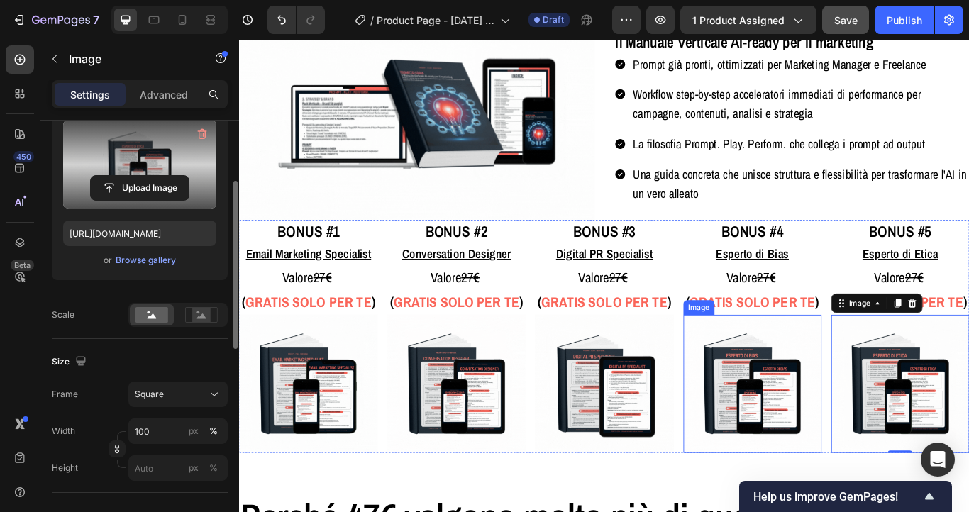
scroll to position [4160, 0]
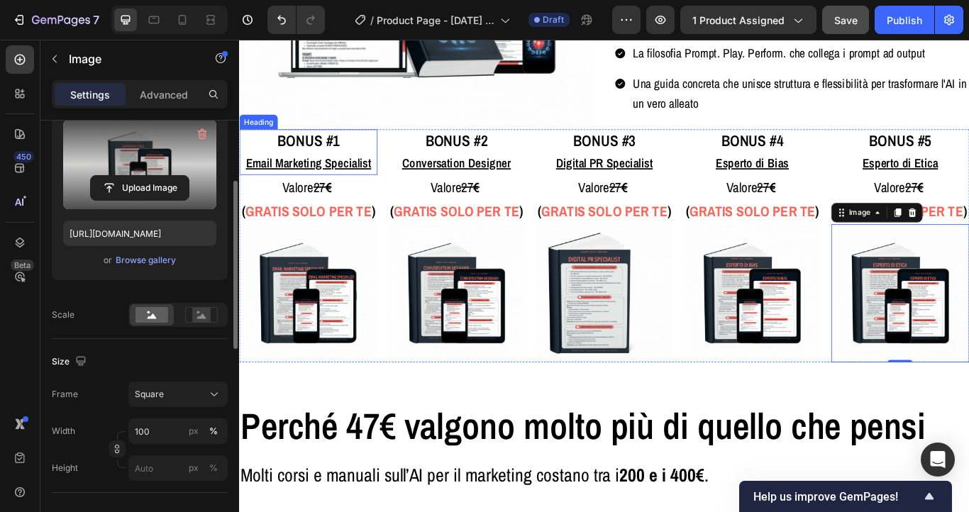
click at [316, 158] on span "BONUS #1" at bounding box center [320, 157] width 72 height 24
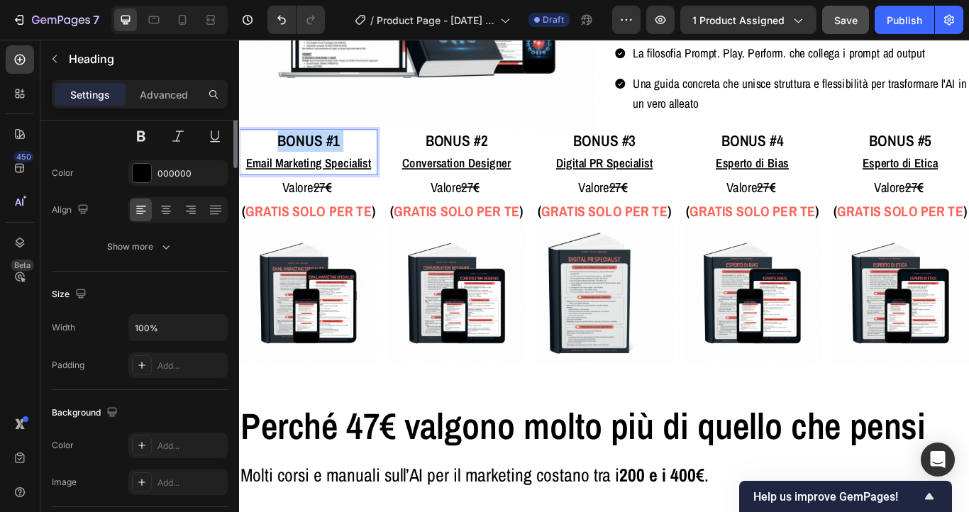
scroll to position [0, 0]
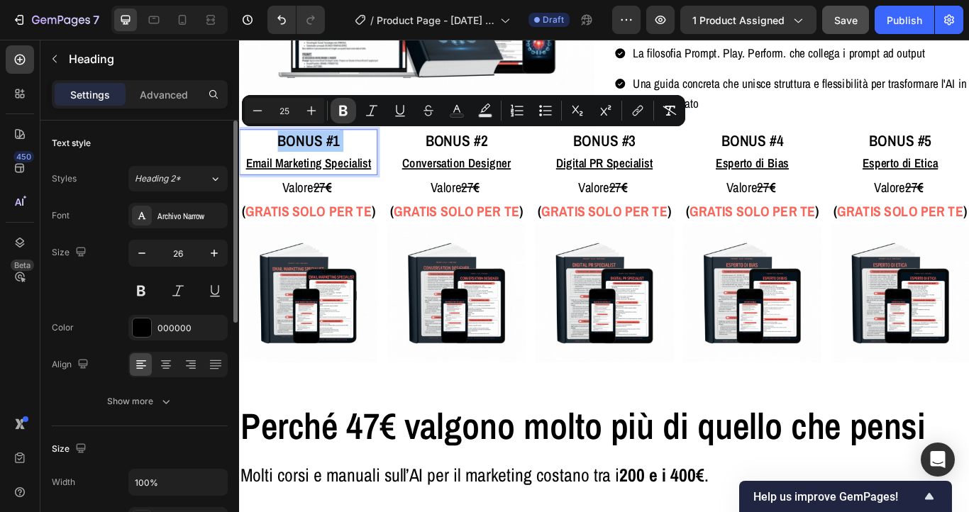
click at [341, 111] on icon "Editor contextual toolbar" at bounding box center [343, 111] width 14 height 14
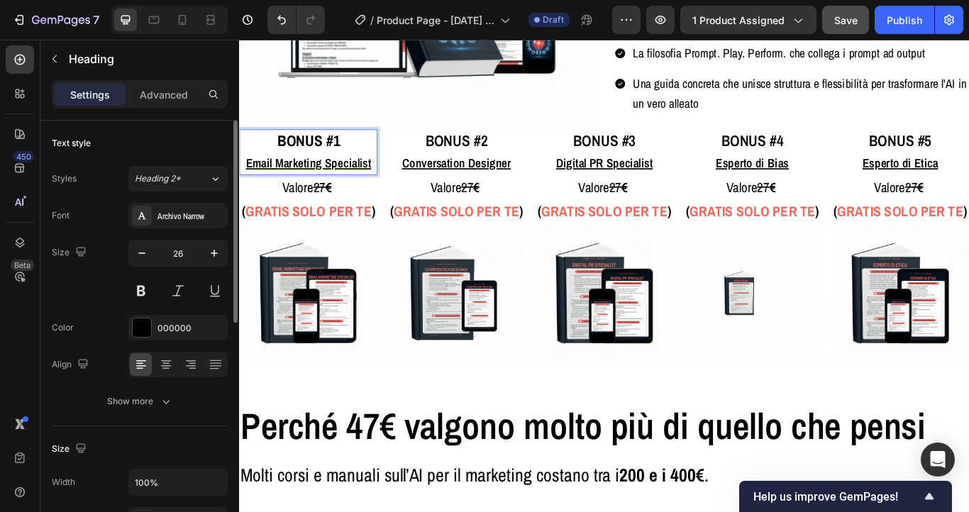
click at [323, 157] on strong "BONUS #1" at bounding box center [319, 157] width 73 height 24
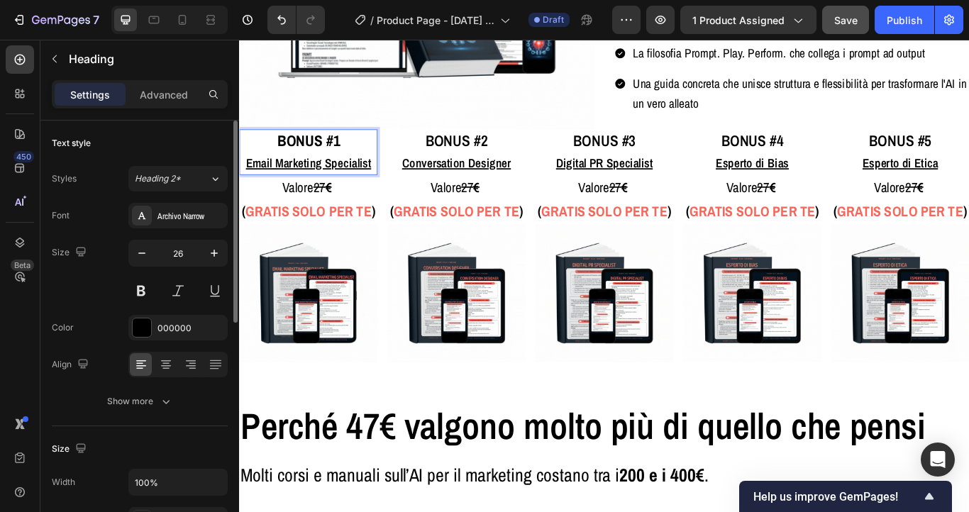
click at [323, 157] on strong "BONUS #1" at bounding box center [319, 157] width 73 height 24
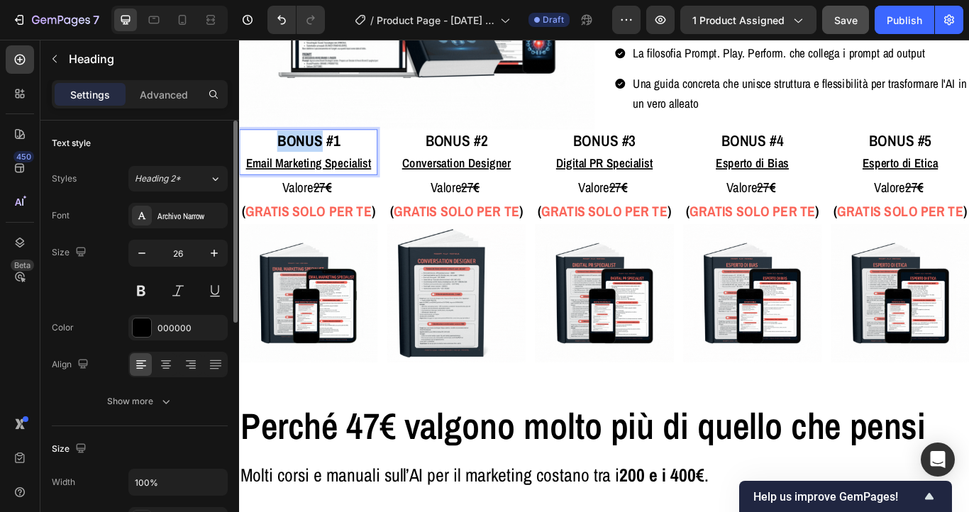
click at [323, 157] on strong "BONUS #1" at bounding box center [319, 157] width 73 height 24
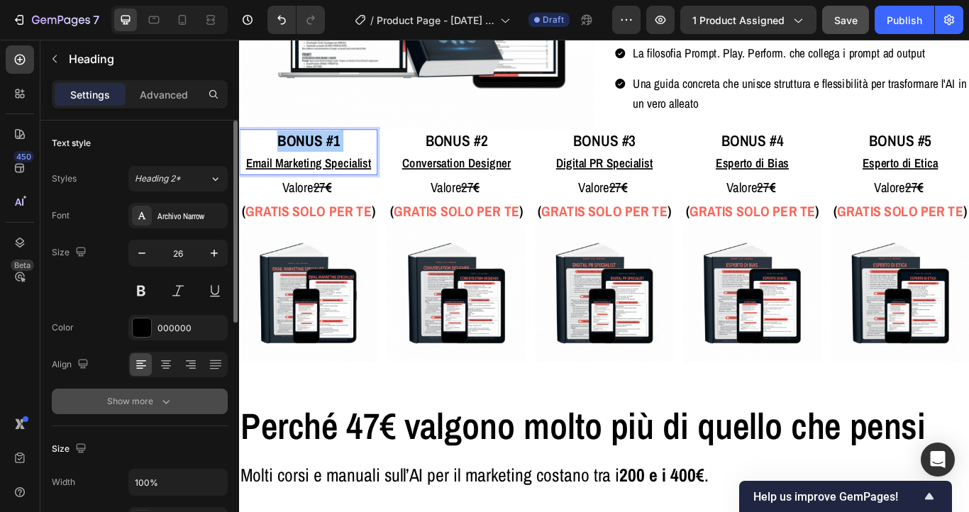
click at [159, 396] on icon "button" at bounding box center [166, 401] width 14 height 14
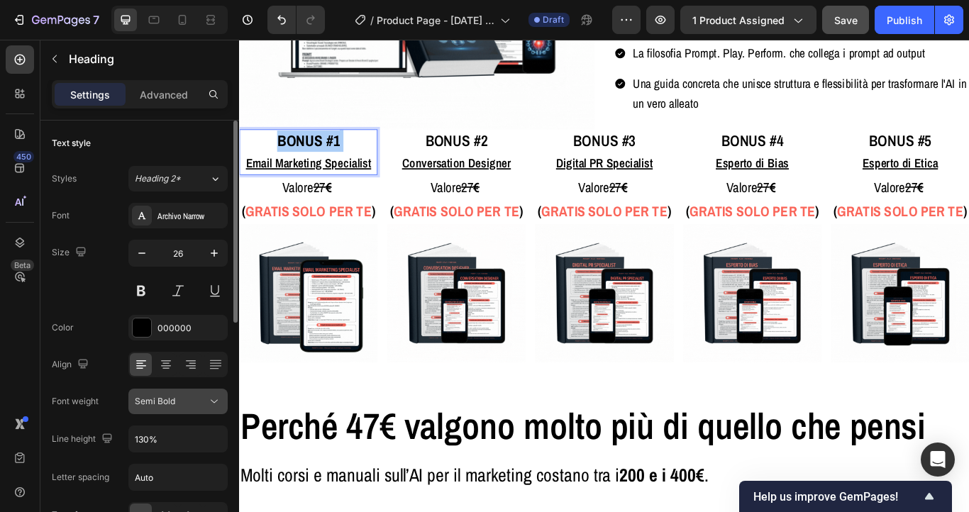
click at [176, 404] on div "Semi Bold" at bounding box center [171, 401] width 72 height 13
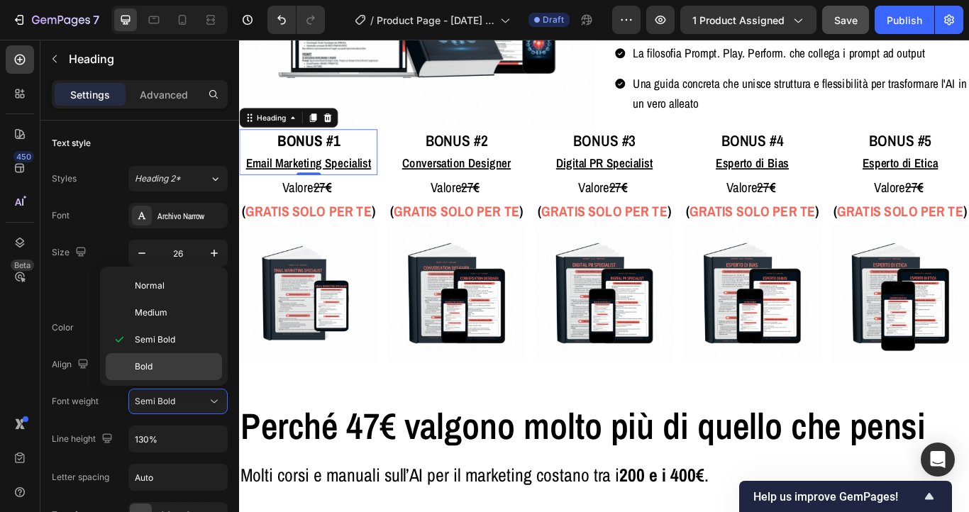
click at [168, 371] on p "Bold" at bounding box center [175, 366] width 81 height 13
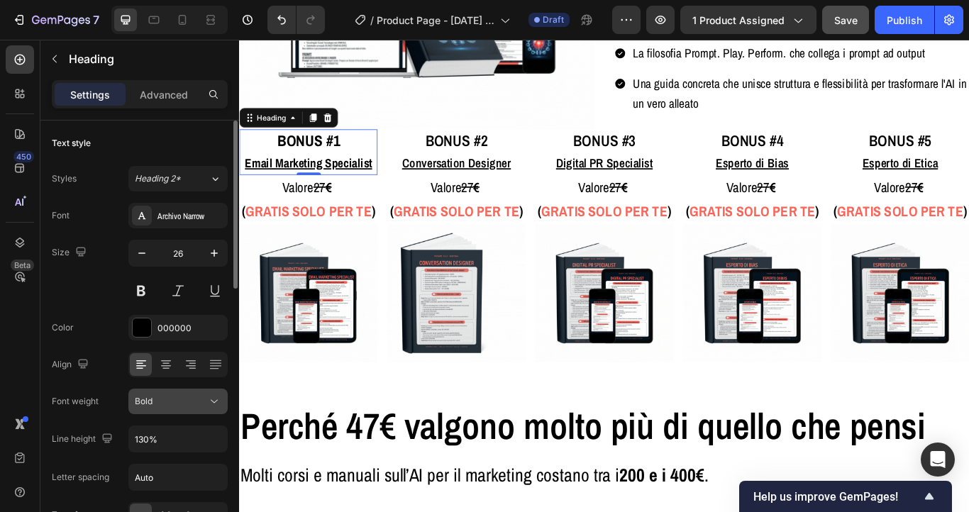
click at [172, 398] on div "Bold" at bounding box center [171, 401] width 72 height 13
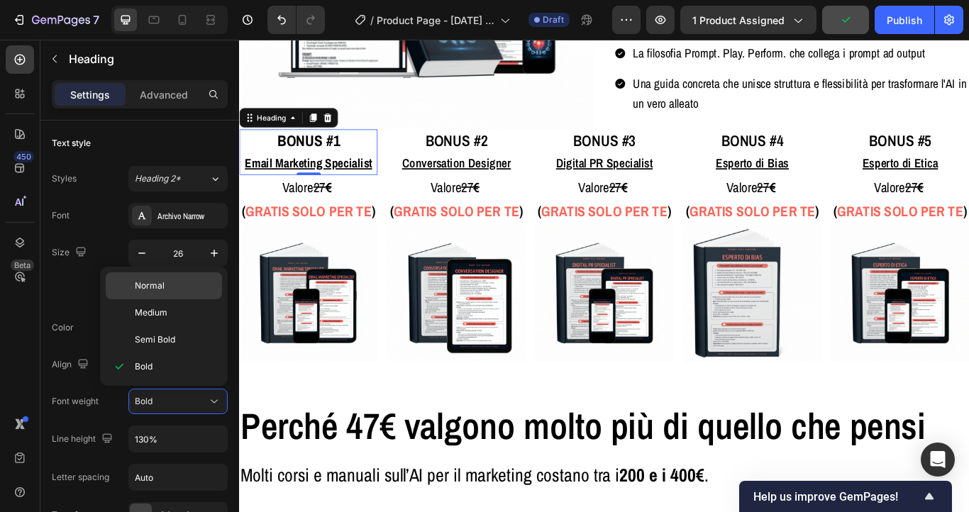
click at [170, 291] on p "Normal" at bounding box center [175, 285] width 81 height 13
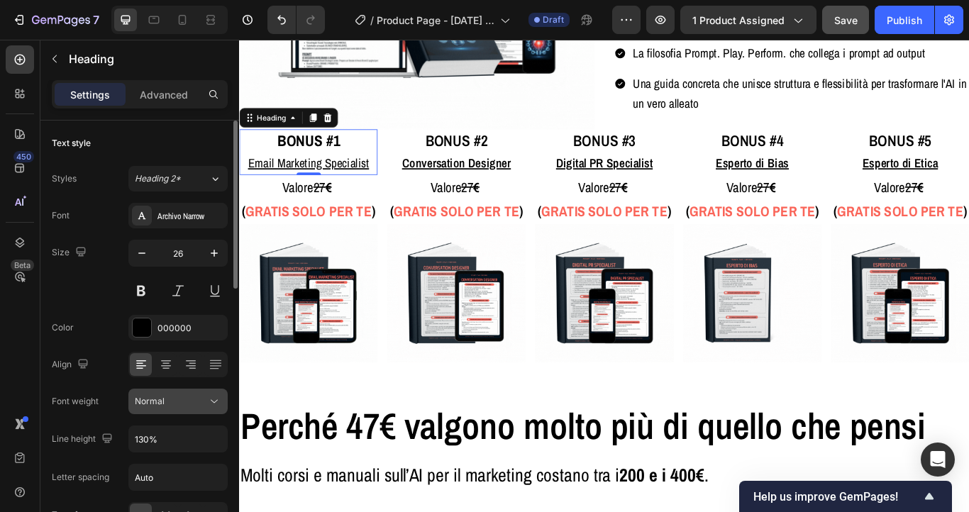
click at [173, 406] on div "Normal" at bounding box center [171, 401] width 72 height 13
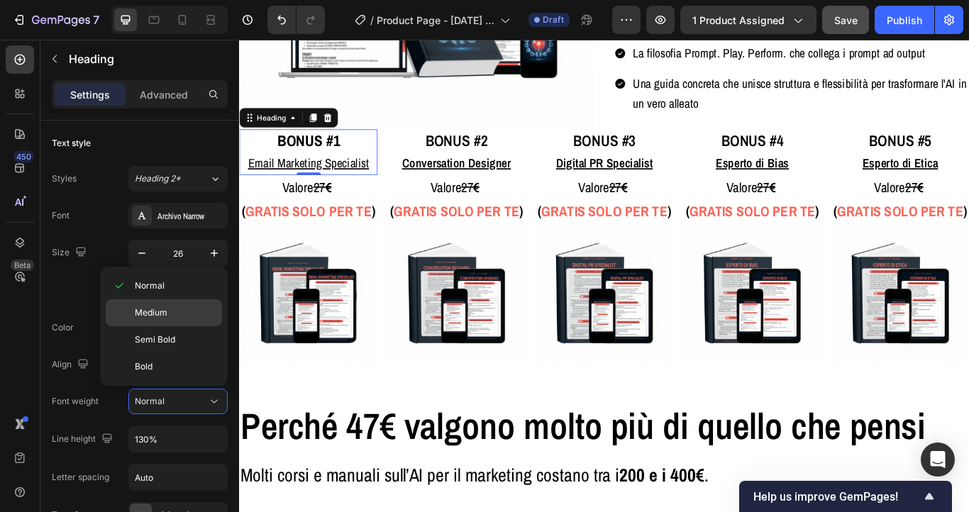
click at [174, 318] on p "Medium" at bounding box center [175, 312] width 81 height 13
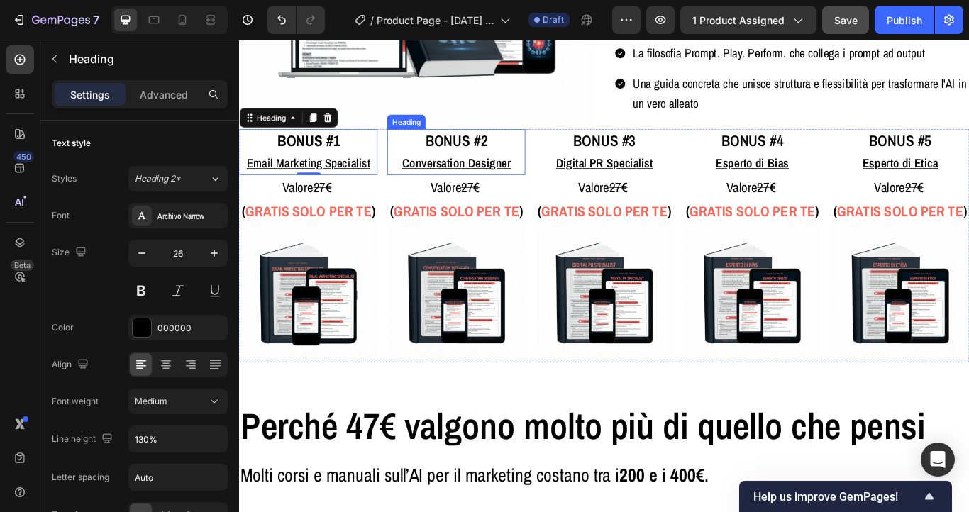
click at [482, 165] on span "BONUS #2" at bounding box center [492, 157] width 72 height 24
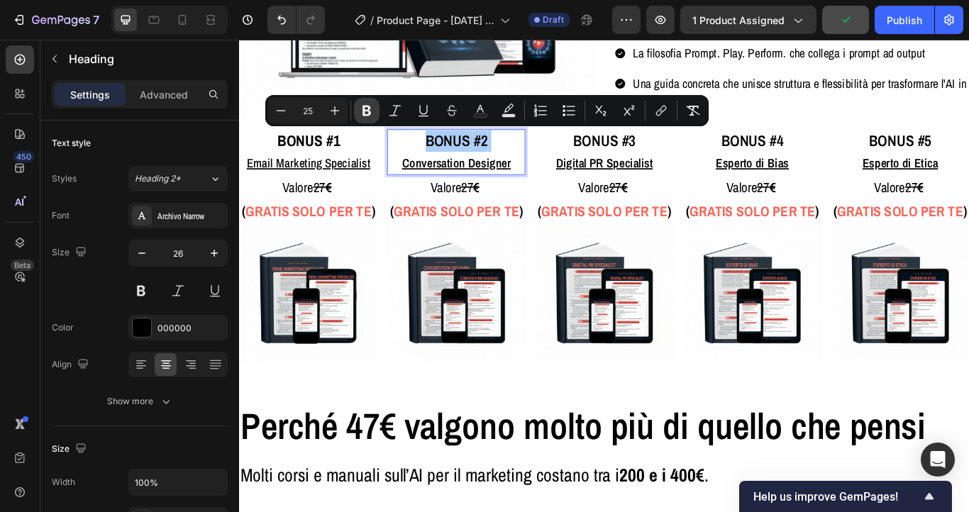
click at [367, 112] on icon "Editor contextual toolbar" at bounding box center [367, 111] width 14 height 14
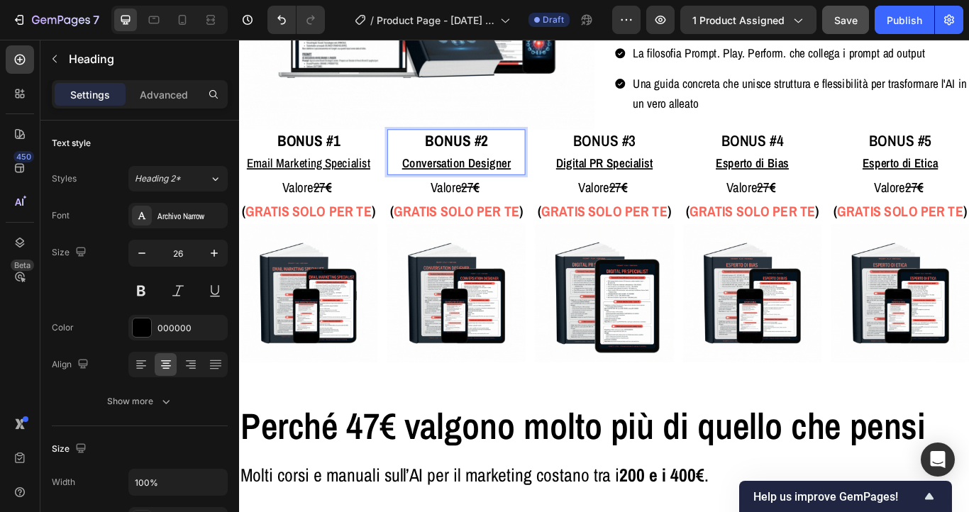
click at [466, 183] on u "Conversation Designer" at bounding box center [491, 183] width 127 height 19
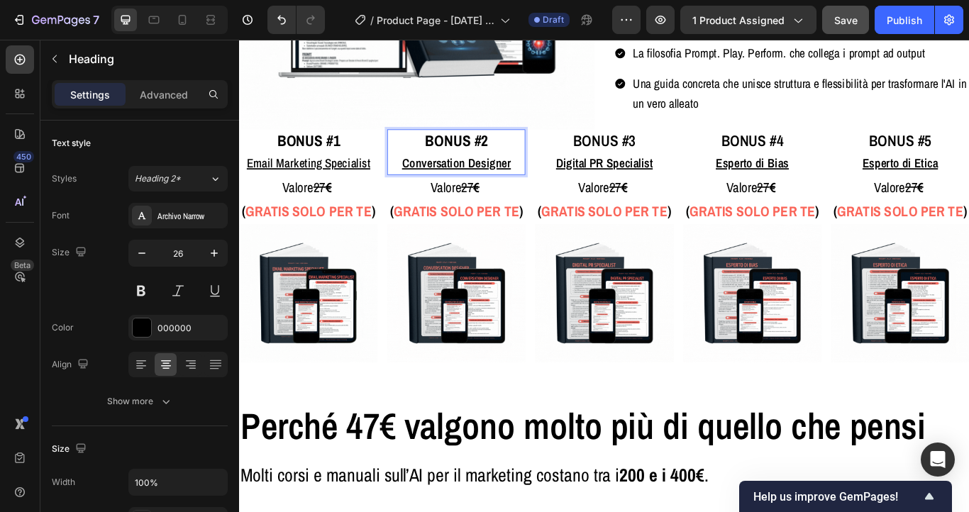
click at [466, 183] on u "Conversation Designer" at bounding box center [491, 183] width 127 height 19
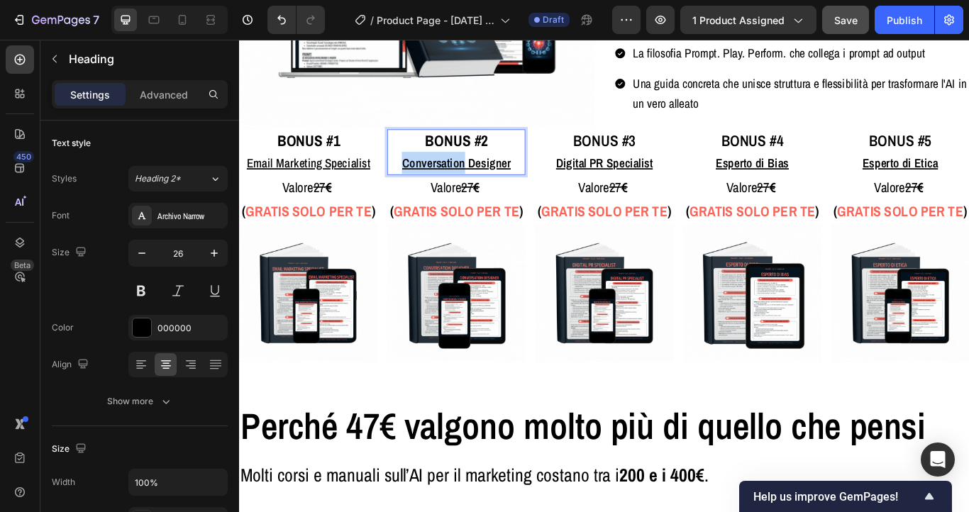
click at [466, 183] on u "Conversation Designer" at bounding box center [491, 183] width 127 height 19
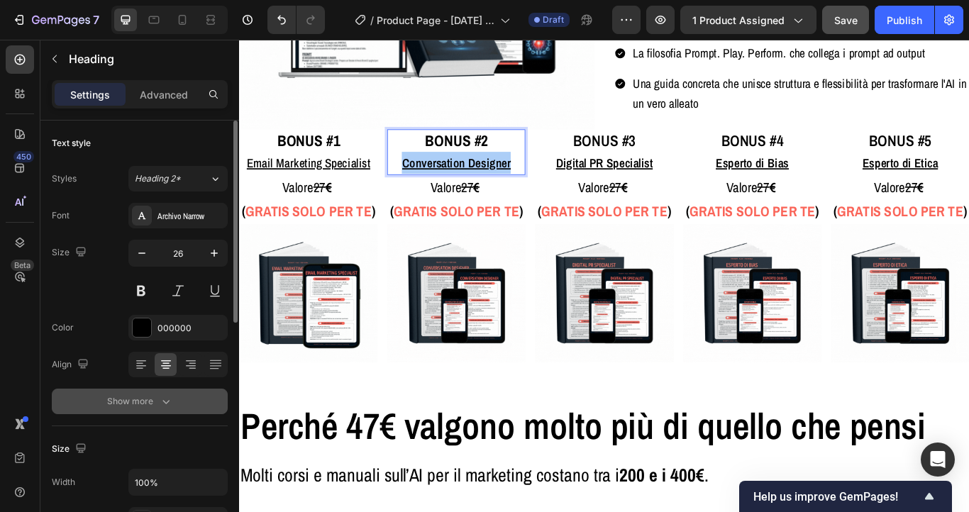
click at [140, 404] on div "Show more" at bounding box center [140, 401] width 66 height 14
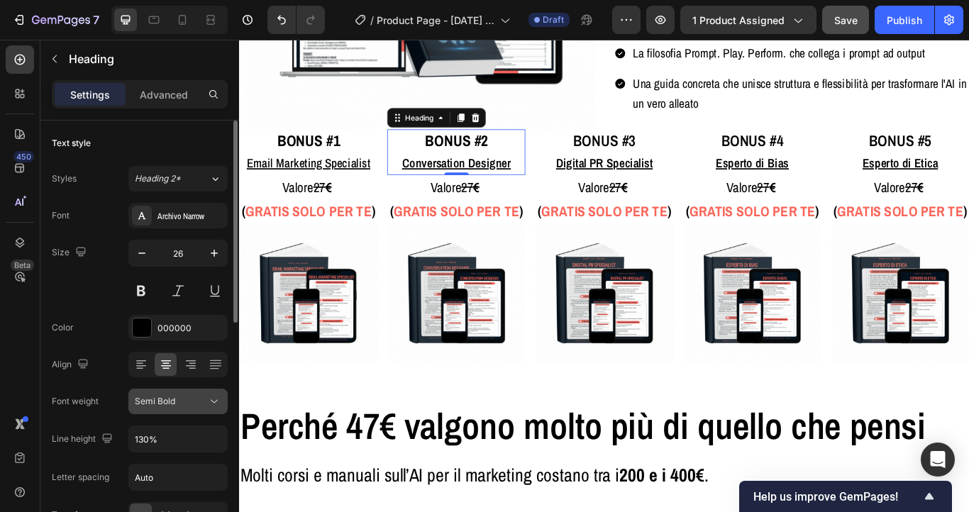
click at [175, 395] on div "Semi Bold" at bounding box center [171, 401] width 72 height 13
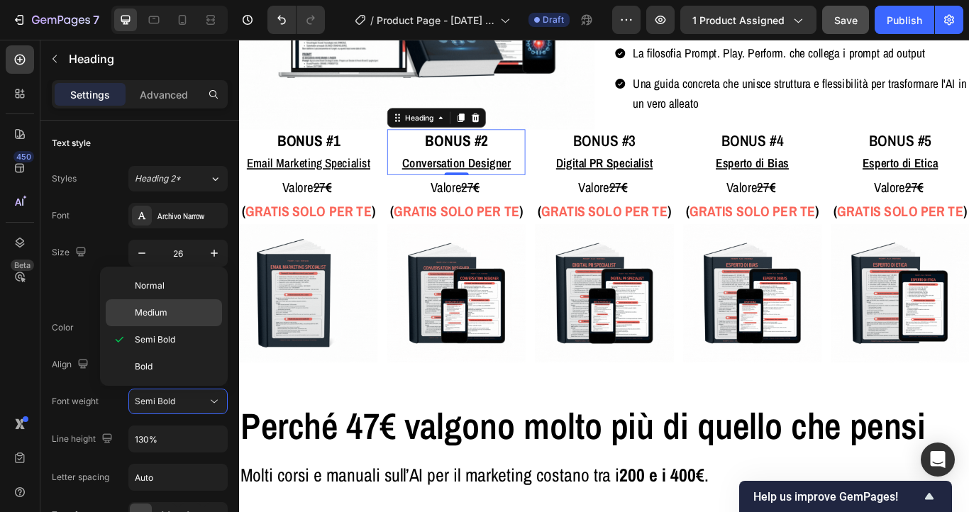
click at [175, 309] on p "Medium" at bounding box center [175, 312] width 81 height 13
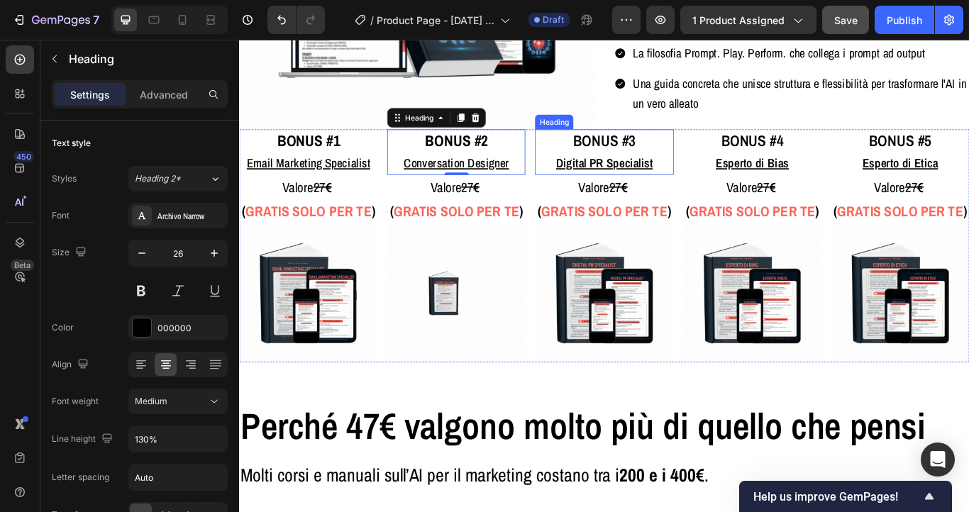
click at [668, 148] on span "BONUS #3" at bounding box center [664, 157] width 72 height 24
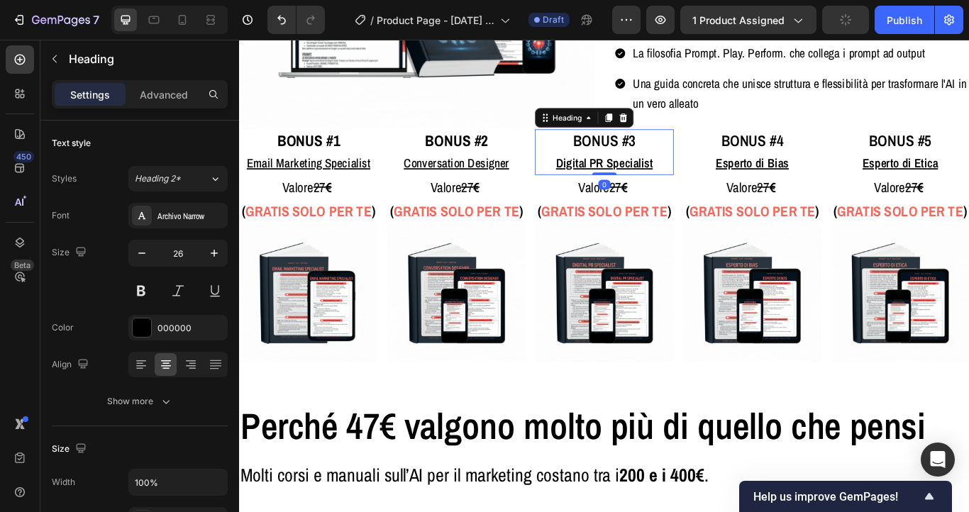
click at [665, 155] on span "BONUS #3" at bounding box center [664, 157] width 72 height 24
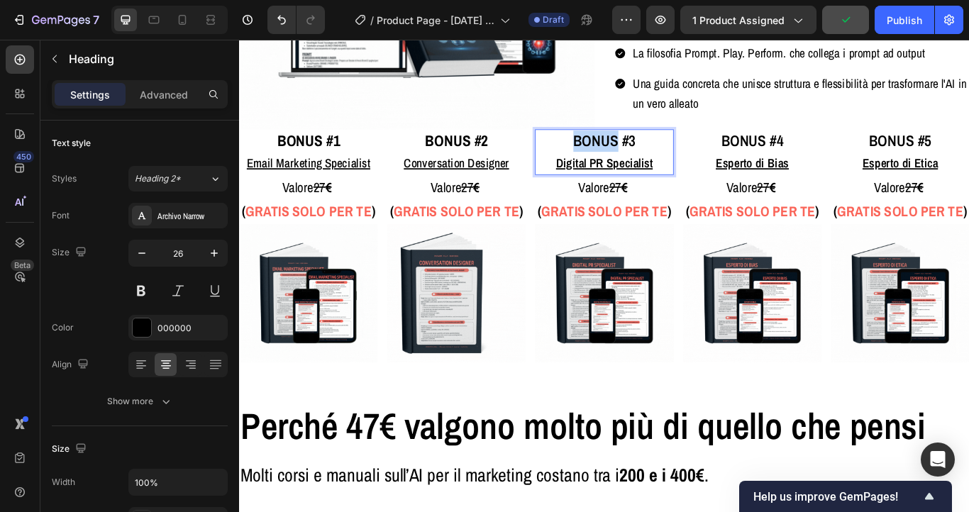
click at [665, 155] on span "BONUS #3" at bounding box center [664, 157] width 72 height 24
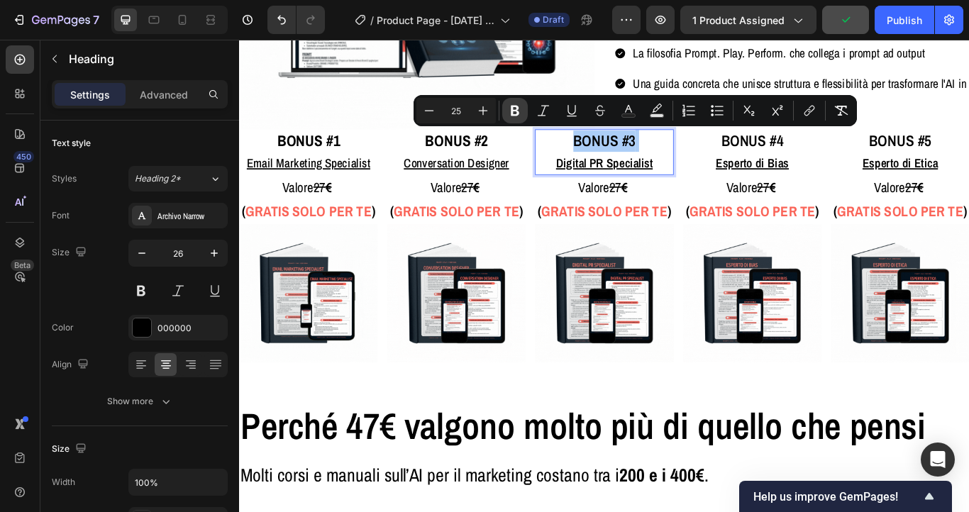
click at [518, 114] on icon "Editor contextual toolbar" at bounding box center [515, 111] width 9 height 11
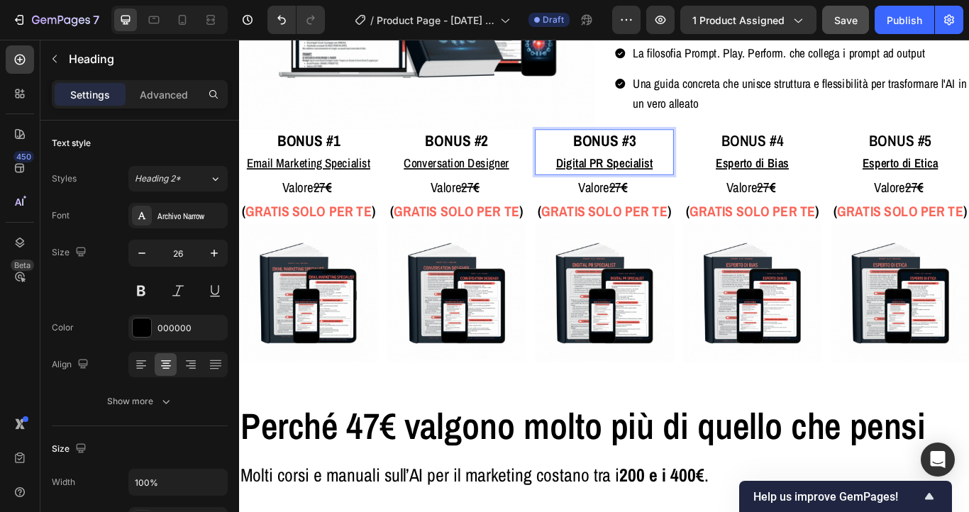
click at [663, 155] on strong "BONUS #3" at bounding box center [664, 157] width 73 height 24
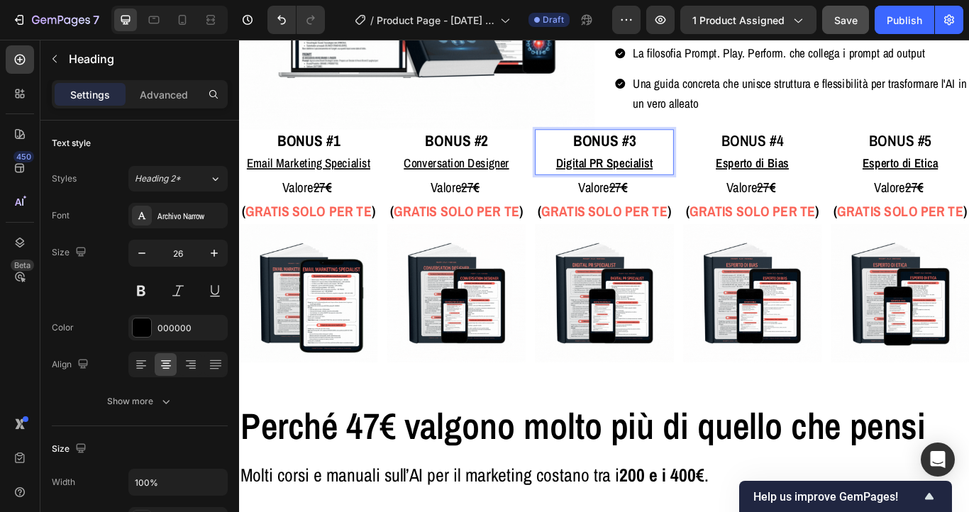
click at [663, 155] on strong "BONUS #3" at bounding box center [664, 157] width 73 height 24
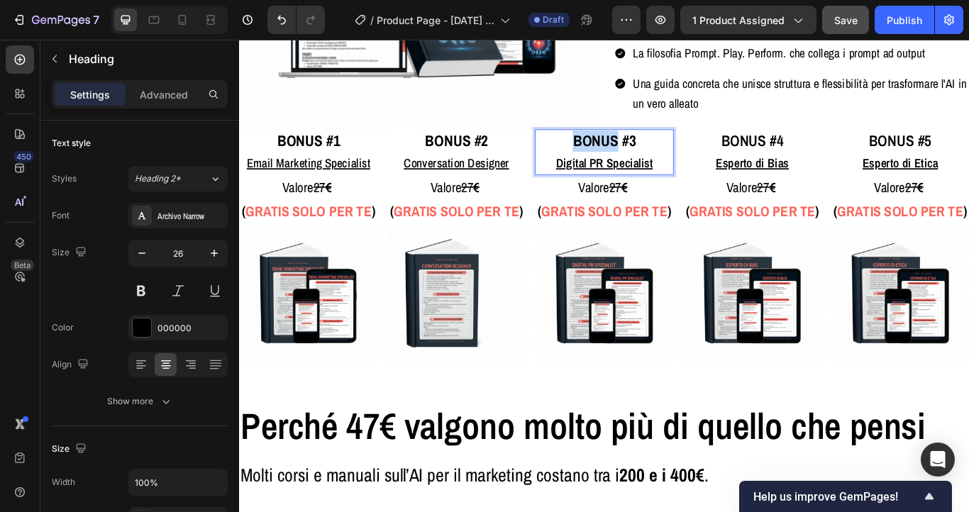
click at [663, 155] on strong "BONUS #3" at bounding box center [664, 157] width 73 height 24
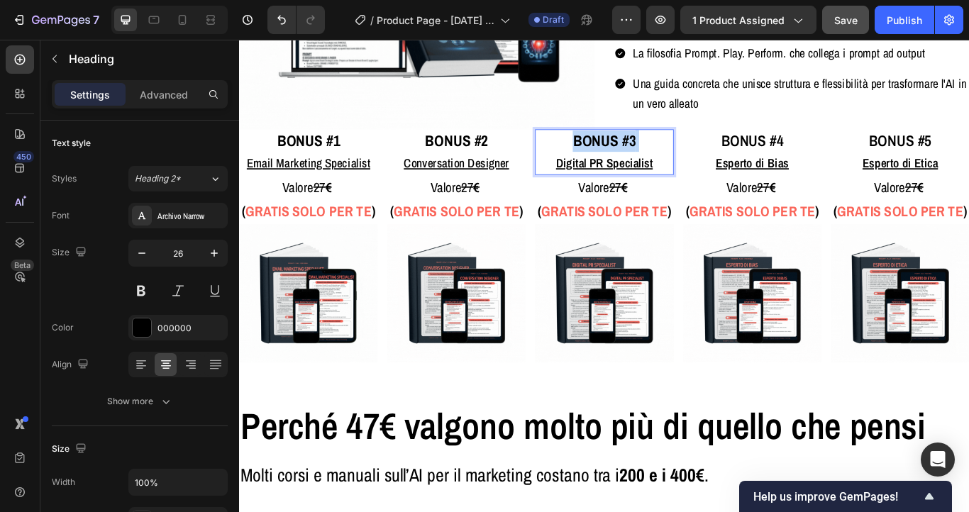
click at [660, 183] on u "Digital PR Specialist" at bounding box center [664, 183] width 113 height 19
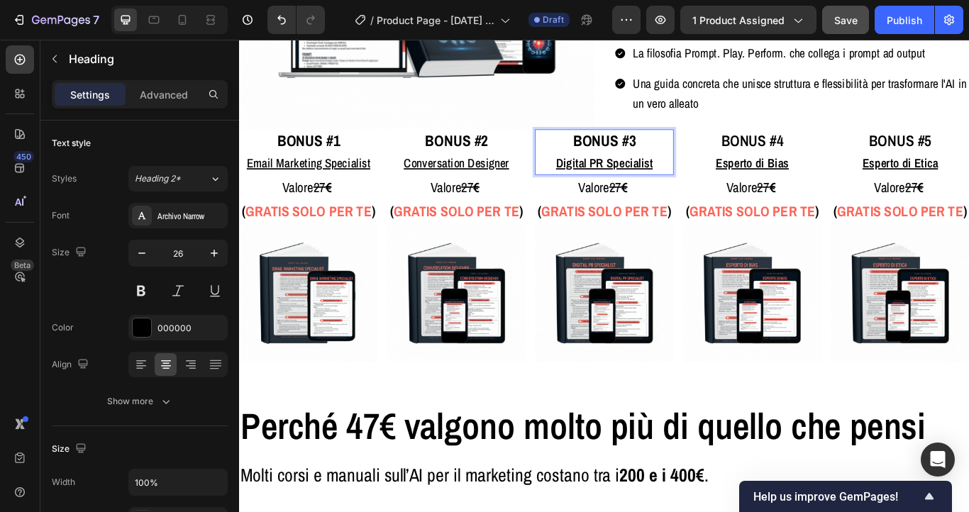
click at [660, 183] on u "Digital PR Specialist" at bounding box center [664, 183] width 113 height 19
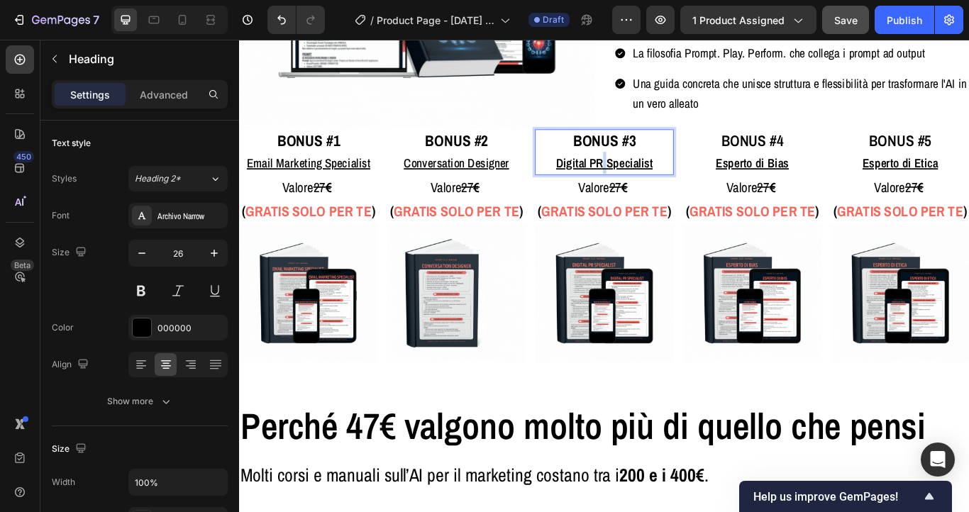
click at [660, 183] on u "Digital PR Specialist" at bounding box center [664, 183] width 113 height 19
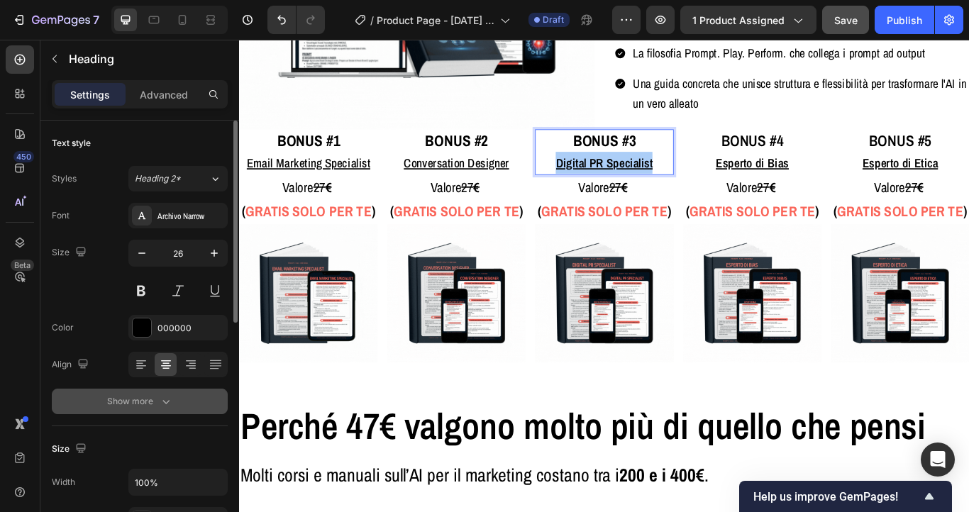
click at [144, 404] on div "Show more" at bounding box center [140, 401] width 66 height 14
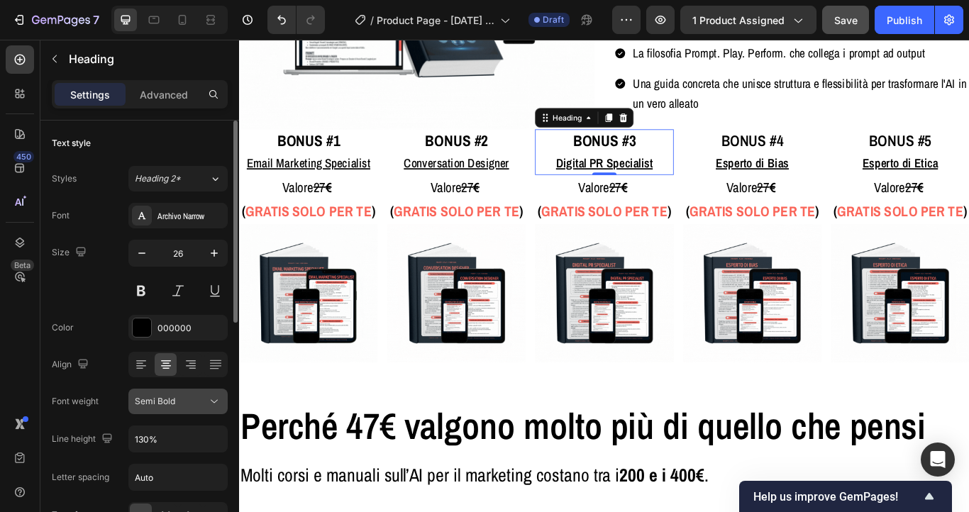
click at [158, 398] on span "Semi Bold" at bounding box center [155, 401] width 40 height 11
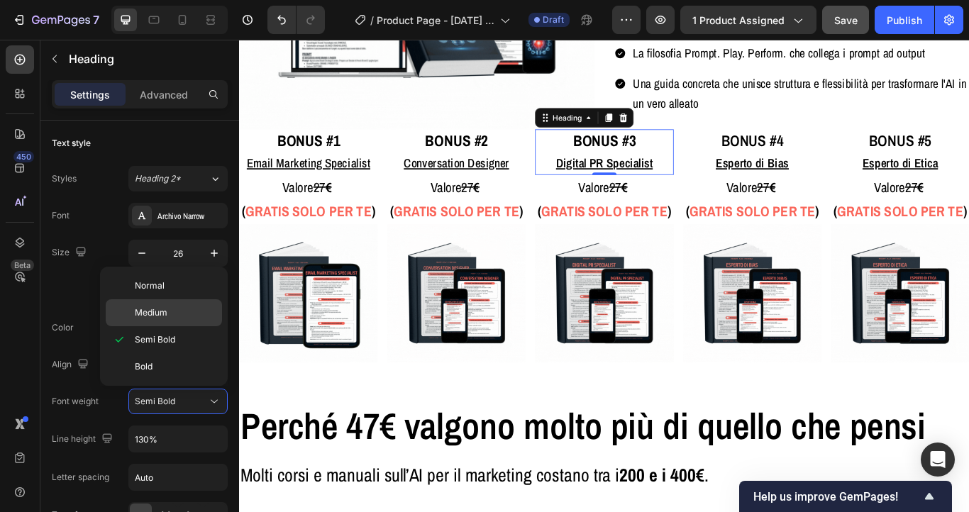
click at [165, 312] on span "Medium" at bounding box center [151, 312] width 33 height 13
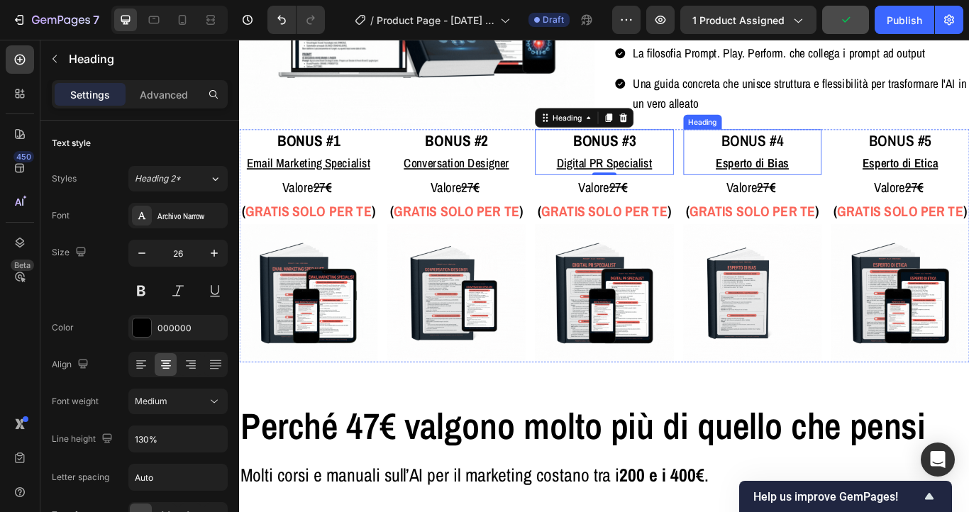
click at [822, 158] on span "BONUS #4" at bounding box center [837, 157] width 72 height 24
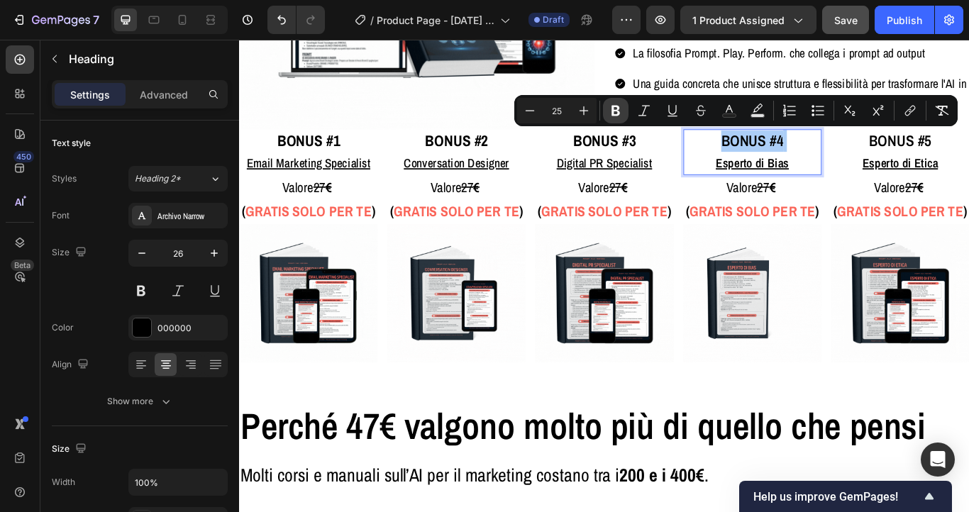
click at [621, 116] on icon "Editor contextual toolbar" at bounding box center [616, 111] width 14 height 14
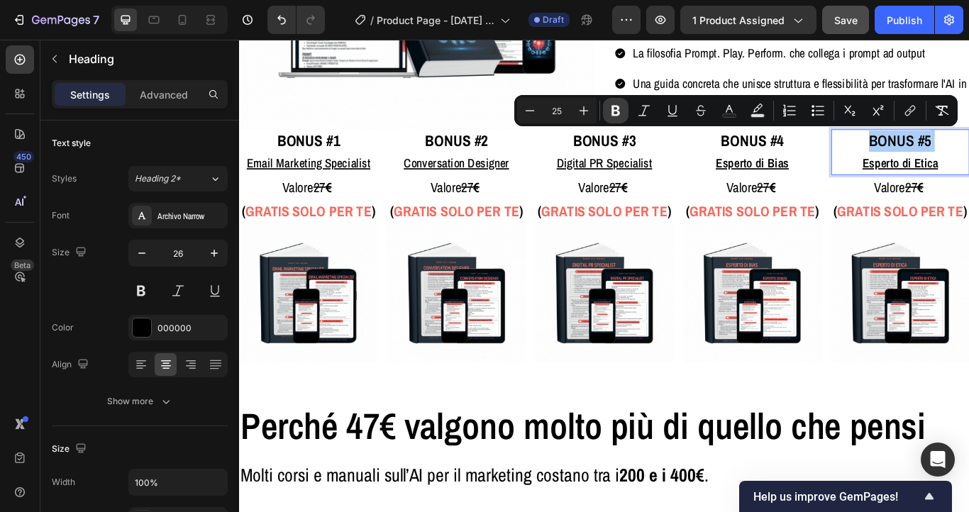
click at [617, 112] on icon "Editor contextual toolbar" at bounding box center [616, 111] width 14 height 14
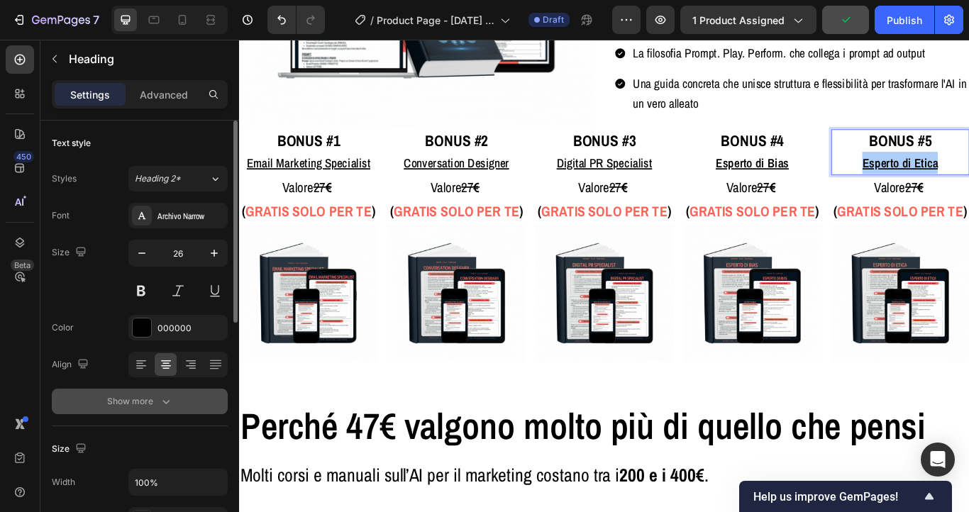
click at [174, 394] on button "Show more" at bounding box center [140, 402] width 176 height 26
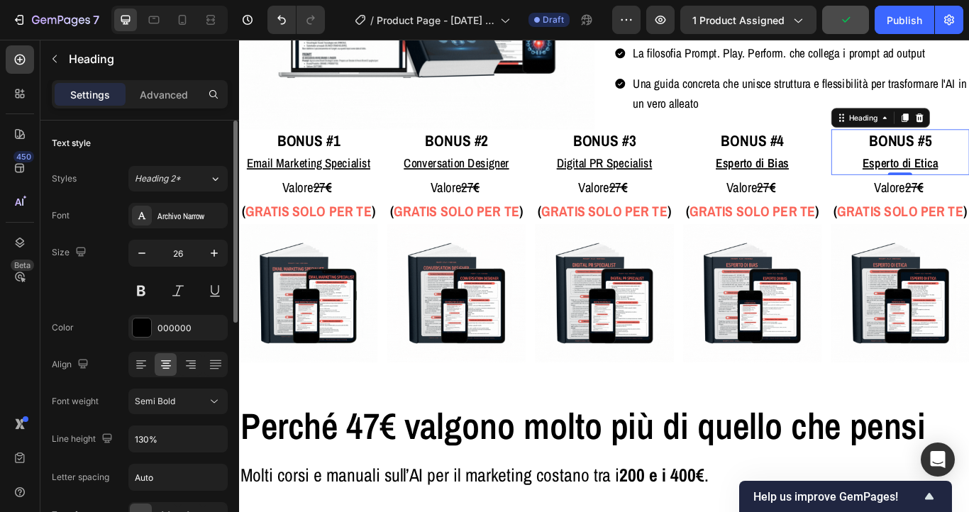
click at [174, 395] on span "Semi Bold" at bounding box center [155, 401] width 40 height 13
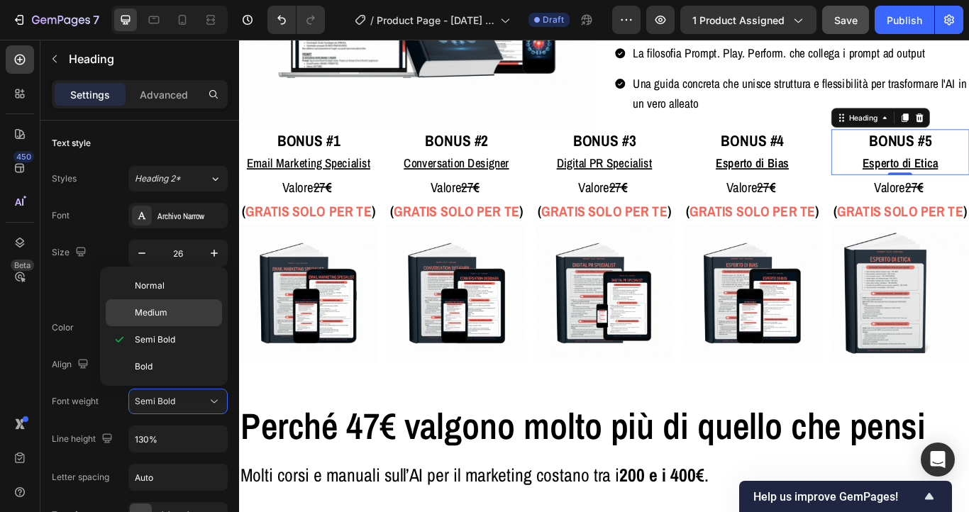
click at [173, 313] on p "Medium" at bounding box center [175, 312] width 81 height 13
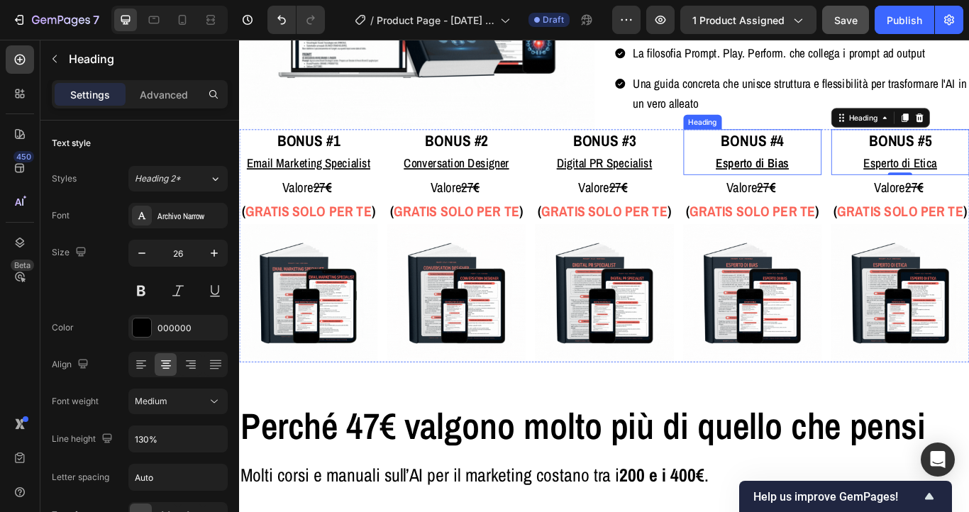
click at [815, 180] on u "Esperto di Bias" at bounding box center [836, 183] width 85 height 19
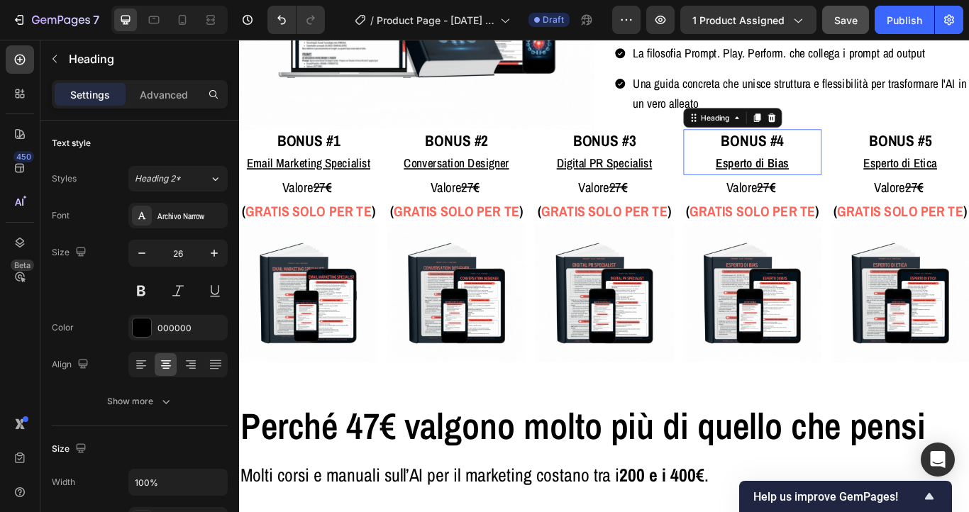
click at [815, 180] on u "Esperto di Bias" at bounding box center [836, 183] width 85 height 19
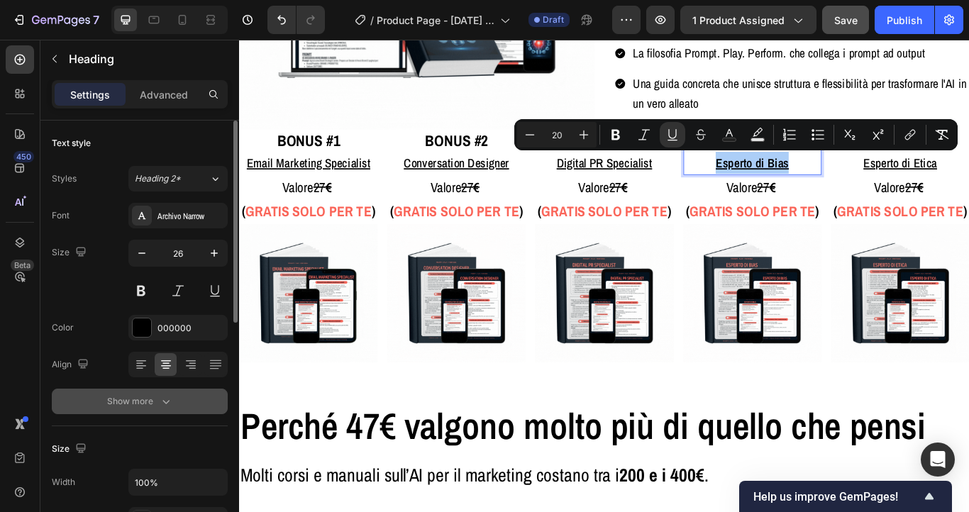
click at [160, 395] on icon "button" at bounding box center [166, 401] width 14 height 14
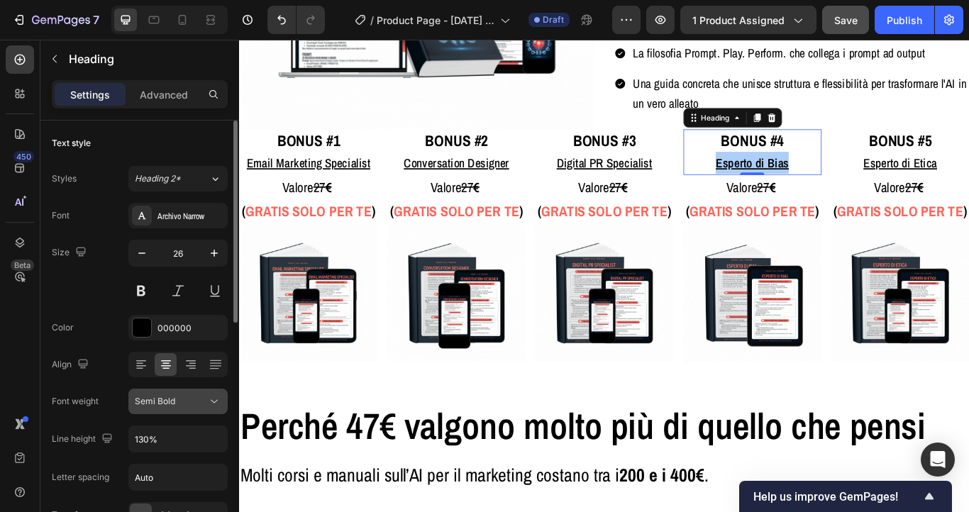
click at [172, 399] on span "Semi Bold" at bounding box center [155, 401] width 40 height 11
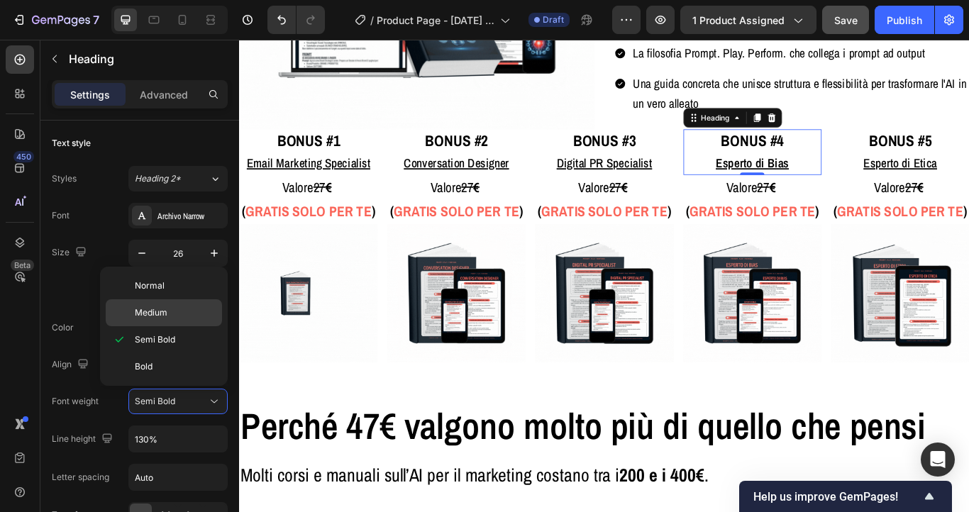
click at [177, 302] on div "Medium" at bounding box center [164, 312] width 116 height 27
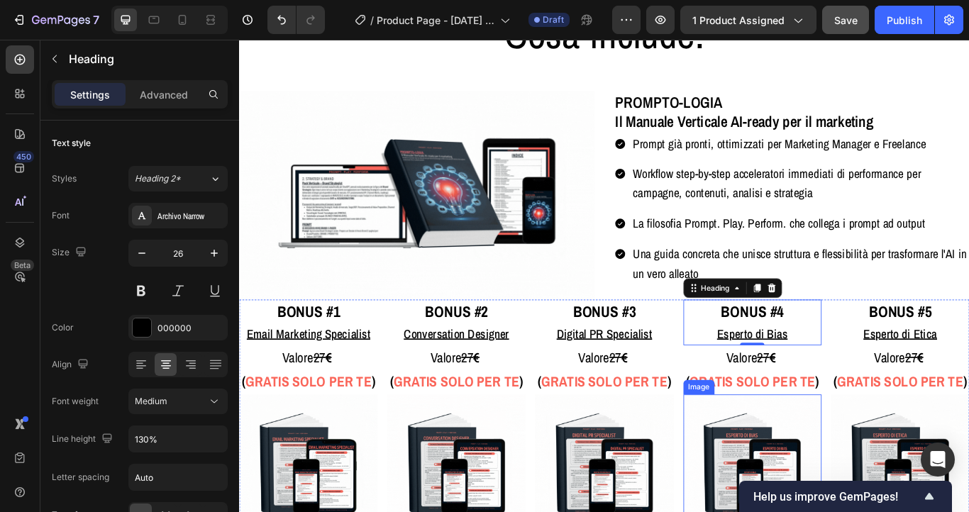
scroll to position [3920, 0]
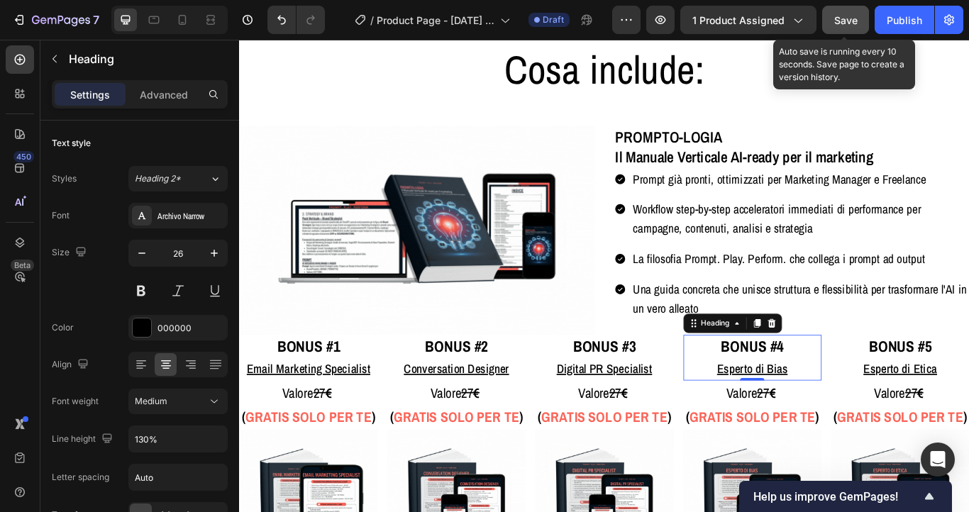
click at [863, 19] on button "Save" at bounding box center [845, 20] width 47 height 28
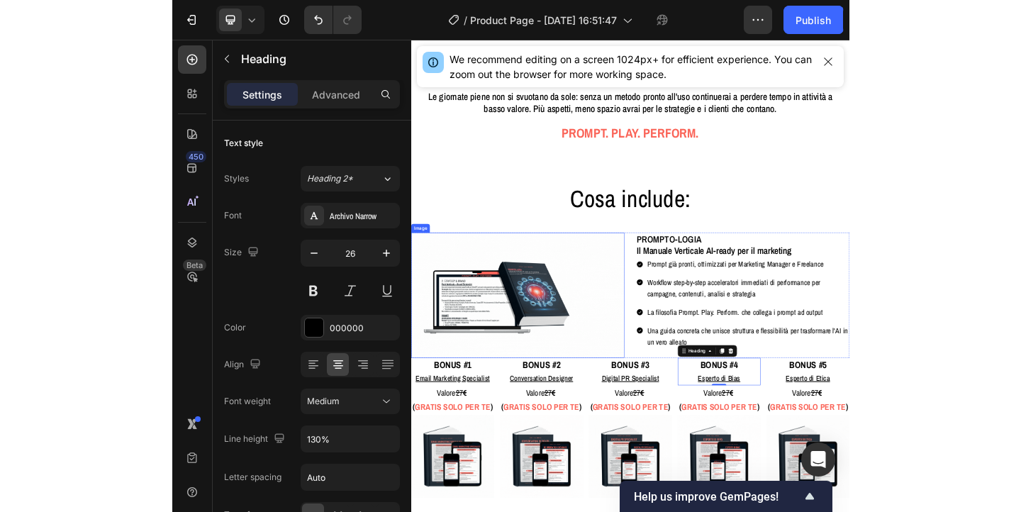
scroll to position [3617, 0]
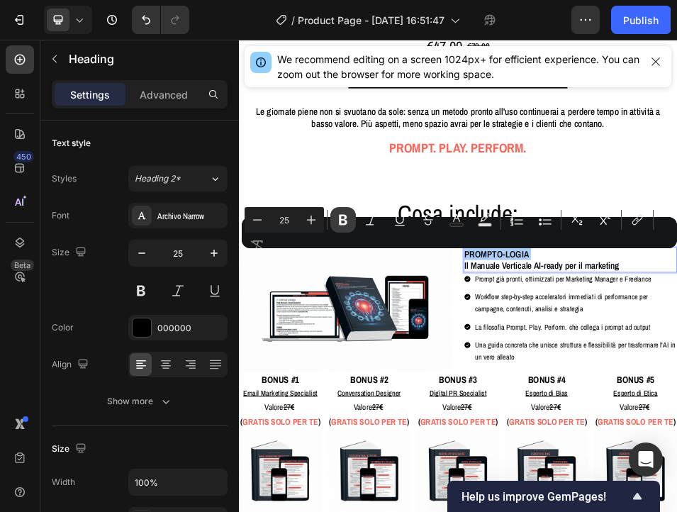
click at [348, 221] on icon "Editor contextual toolbar" at bounding box center [343, 220] width 14 height 14
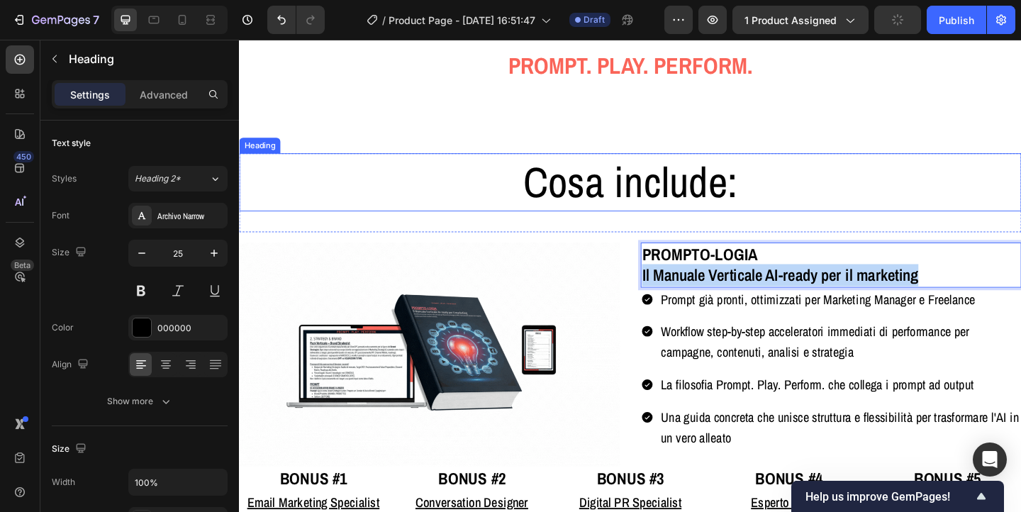
scroll to position [3842, 0]
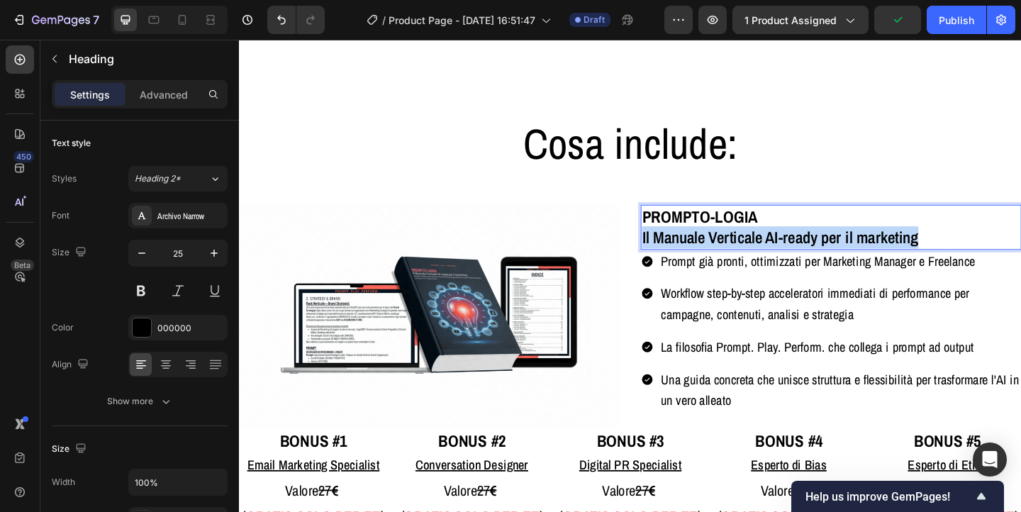
click at [775, 255] on p "PROMPTO-LOGIA Il Manuale Verticale AI-ready per il marketing" at bounding box center [882, 244] width 411 height 46
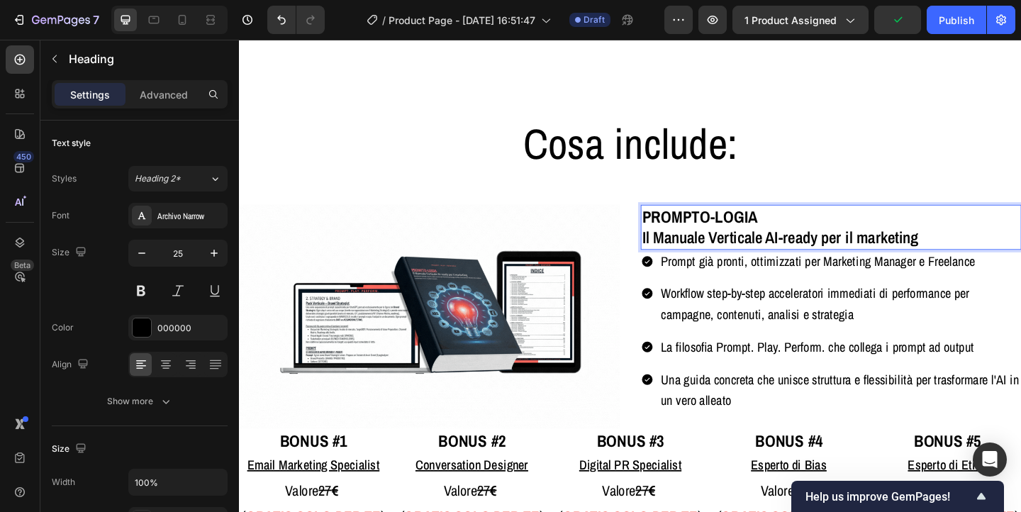
click at [775, 255] on p "PROMPTO-LOGIA Il Manuale Verticale AI-ready per il marketing" at bounding box center [882, 244] width 411 height 46
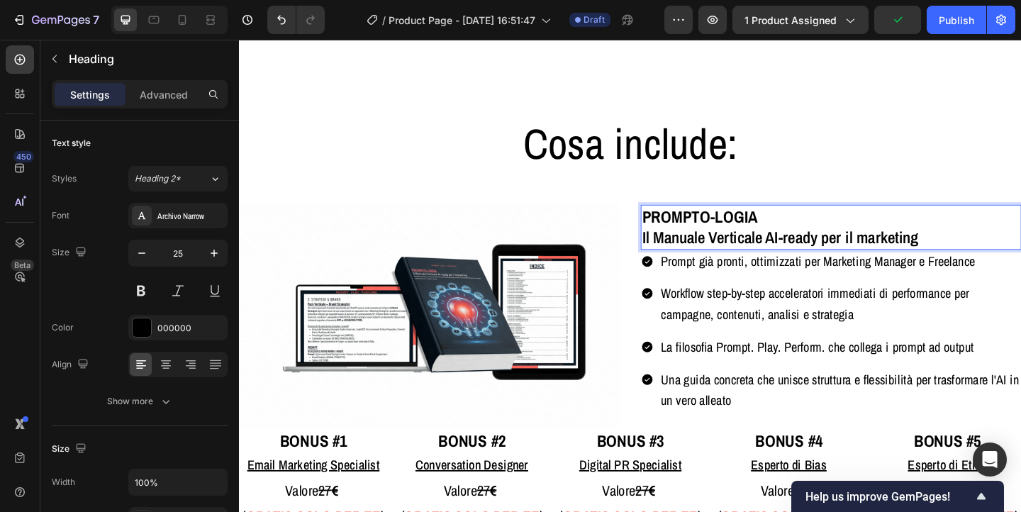
click at [775, 255] on p "PROMPTO-LOGIA Il Manuale Verticale AI-ready per il marketing" at bounding box center [882, 244] width 411 height 46
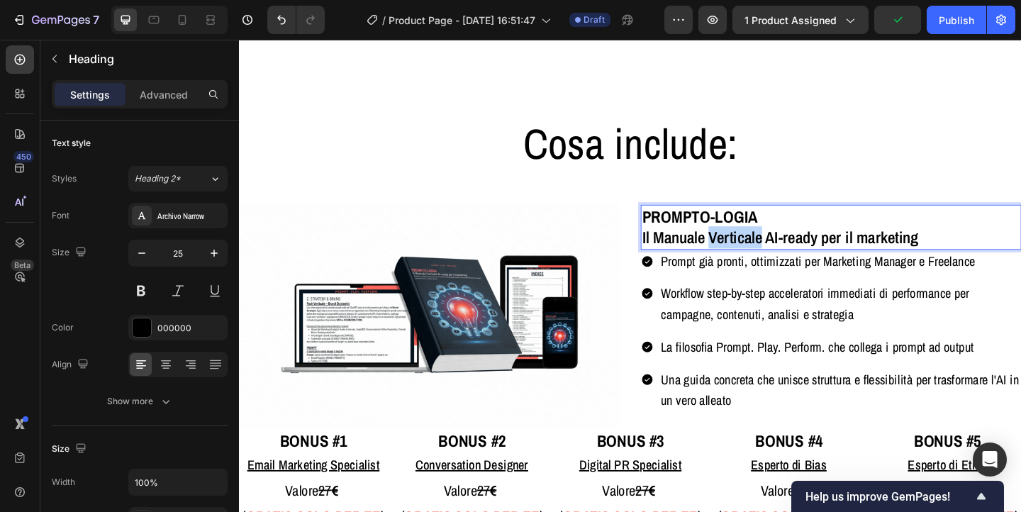
click at [775, 255] on p "PROMPTO-LOGIA Il Manuale Verticale AI-ready per il marketing" at bounding box center [882, 244] width 411 height 46
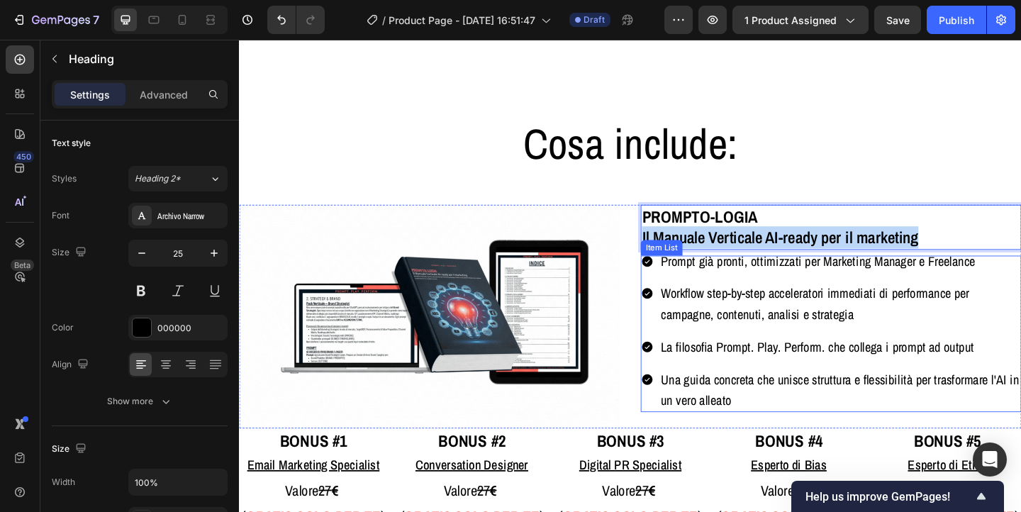
click at [767, 284] on span "Prompt già pronti, ottimizzati per Marketing Manager e Freelance" at bounding box center [869, 280] width 342 height 19
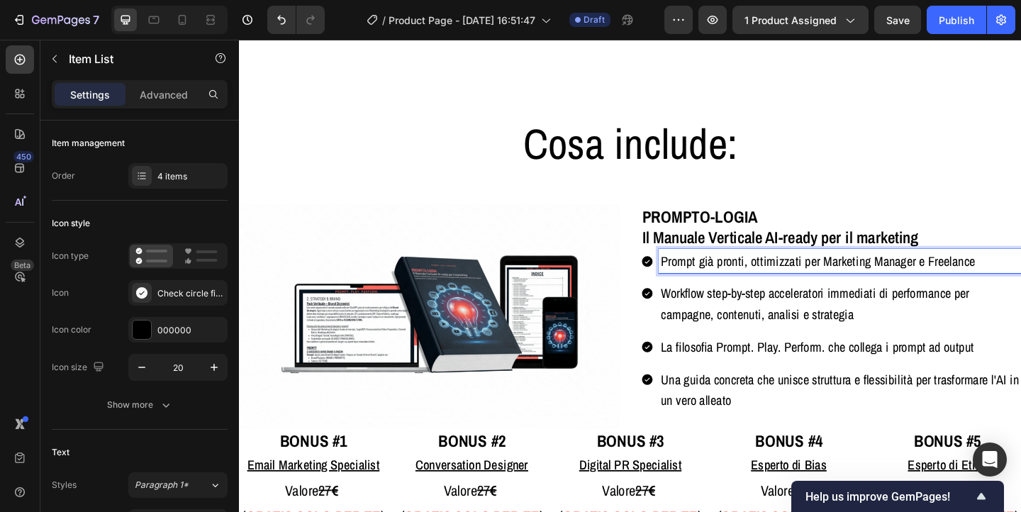
click at [767, 284] on span "Prompt già pronti, ottimizzati per Marketing Manager e Freelance" at bounding box center [869, 280] width 342 height 19
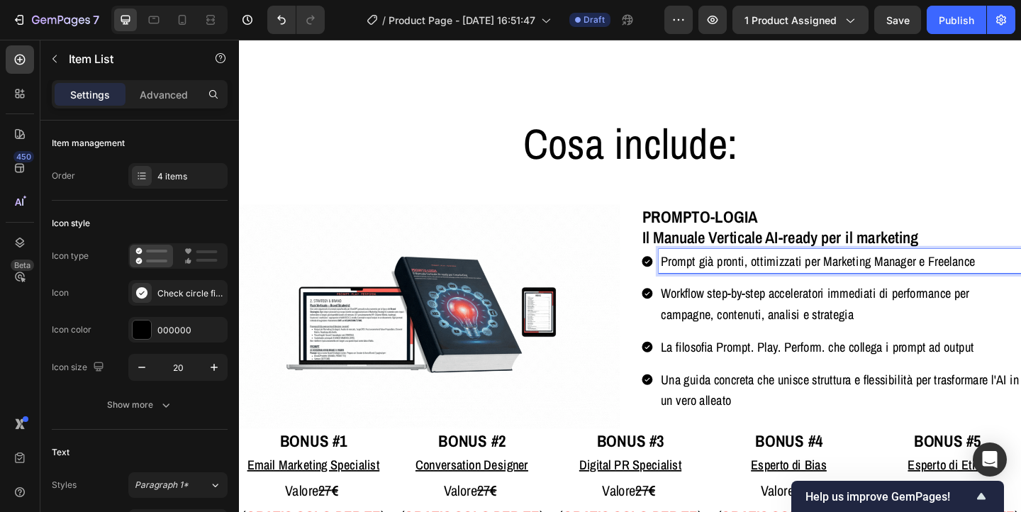
click at [767, 284] on span "Prompt già pronti, ottimizzati per Marketing Manager e Freelance" at bounding box center [869, 280] width 342 height 19
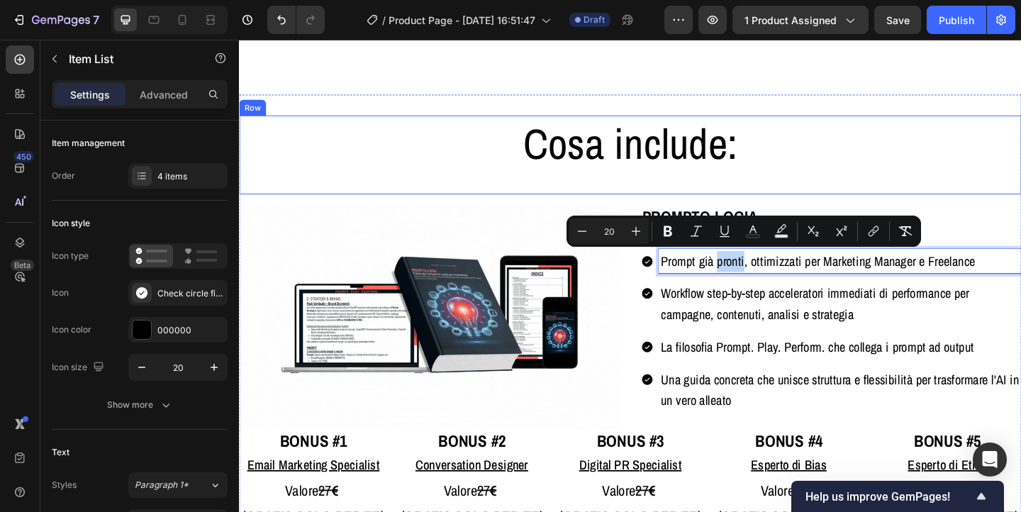
click at [838, 193] on div "Cosa include: Heading" at bounding box center [664, 165] width 851 height 86
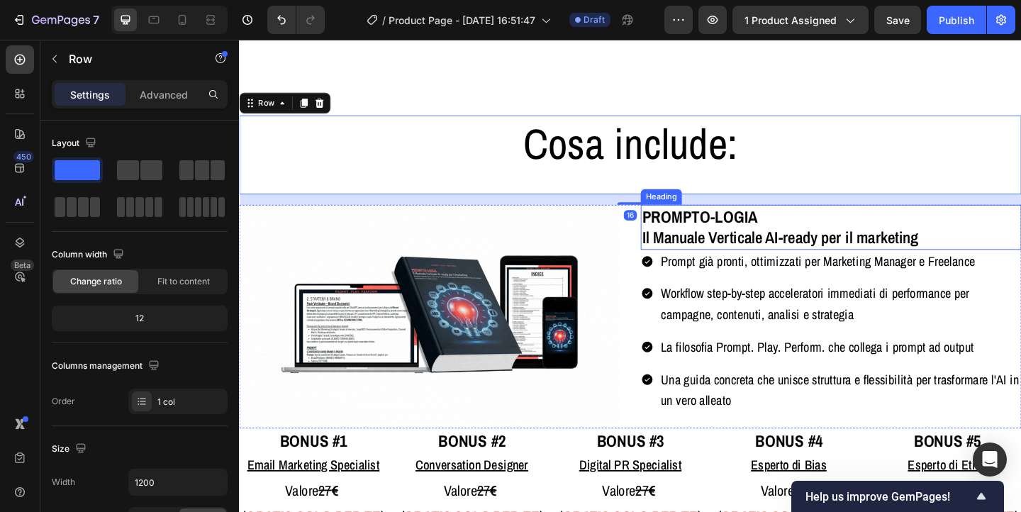
click at [806, 260] on p "⁠⁠⁠⁠⁠⁠⁠ PROMPTO-LOGIA Il Manuale Verticale AI-ready per il marketing" at bounding box center [882, 244] width 411 height 46
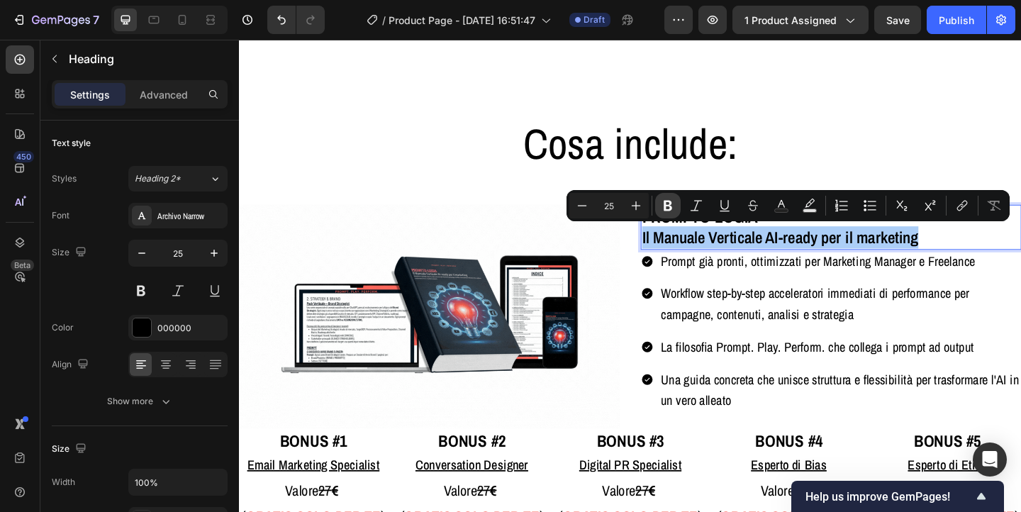
click at [670, 211] on icon "Editor contextual toolbar" at bounding box center [668, 206] width 14 height 14
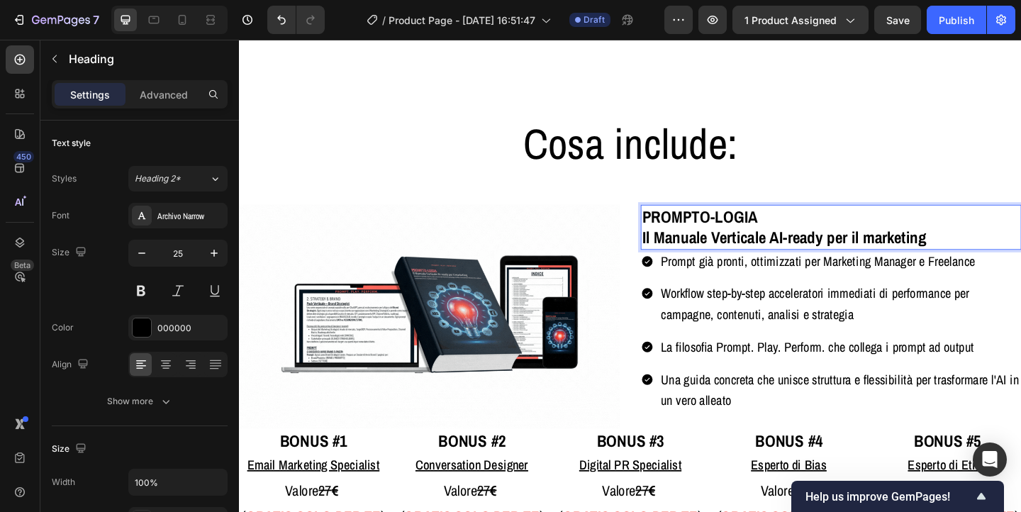
click at [792, 243] on strong "Il Manuale Verticale AI-ready per il marketing" at bounding box center [832, 255] width 310 height 24
click at [846, 165] on h2 "Cosa include:" at bounding box center [664, 153] width 851 height 63
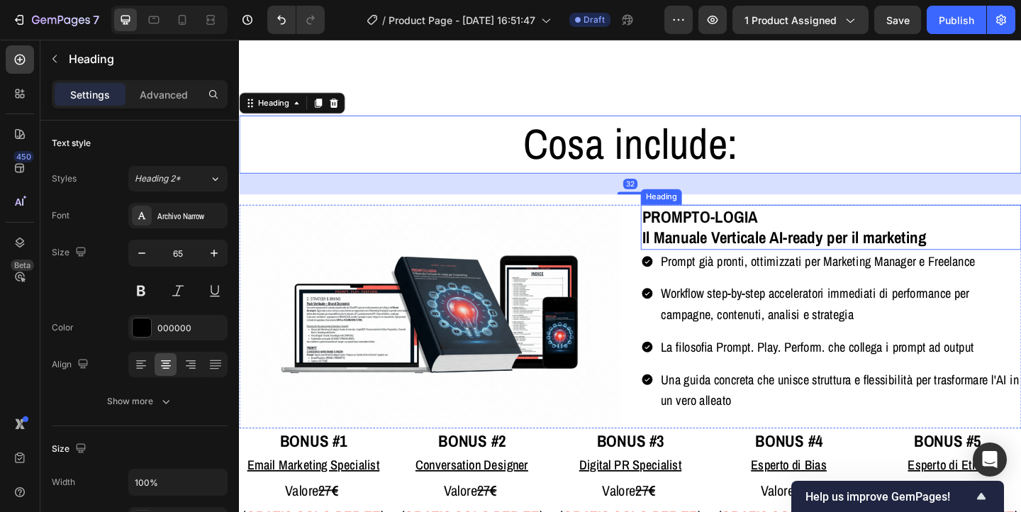
click at [809, 250] on strong "Il Manuale Verticale AI-ready per il marketing" at bounding box center [832, 255] width 310 height 24
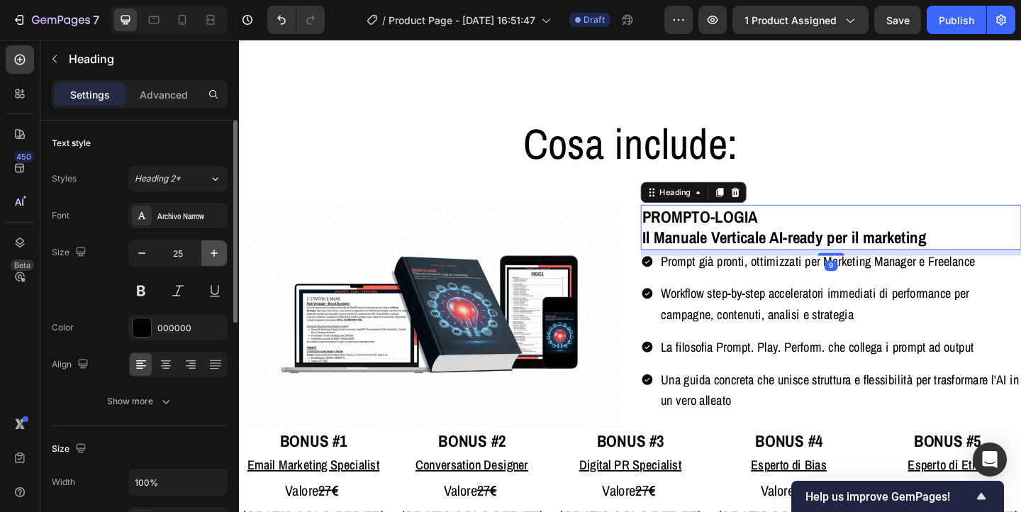
click at [210, 251] on icon "button" at bounding box center [214, 253] width 14 height 14
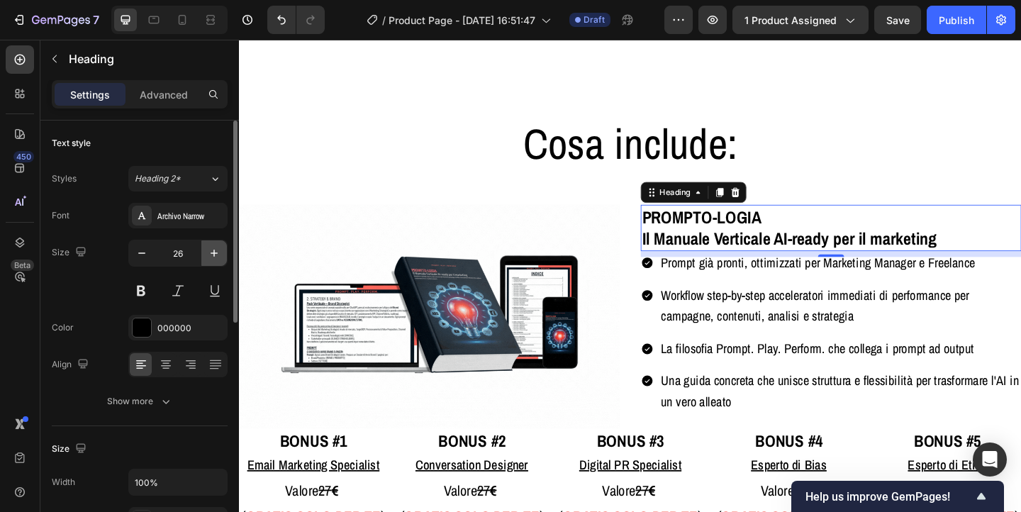
click at [214, 252] on icon "button" at bounding box center [214, 253] width 7 height 7
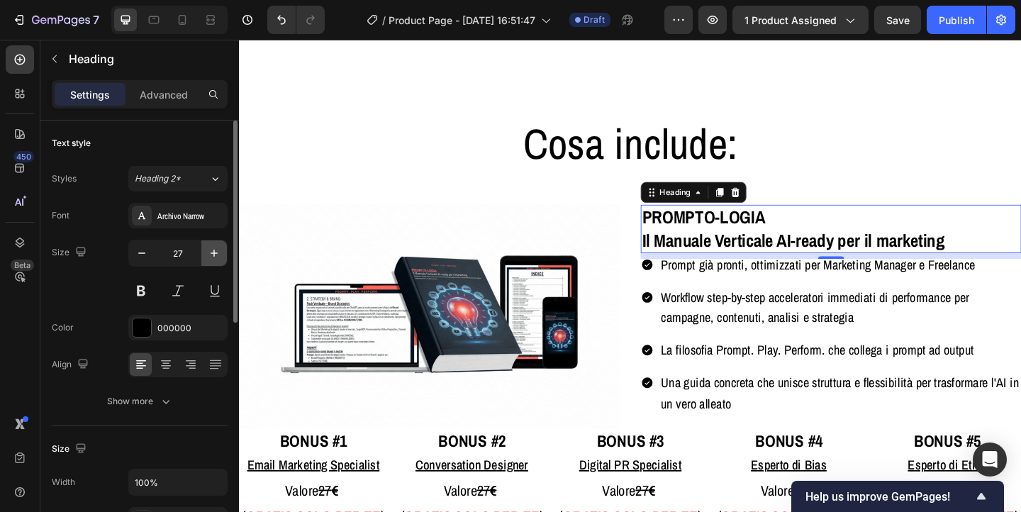
click at [214, 252] on icon "button" at bounding box center [214, 253] width 7 height 7
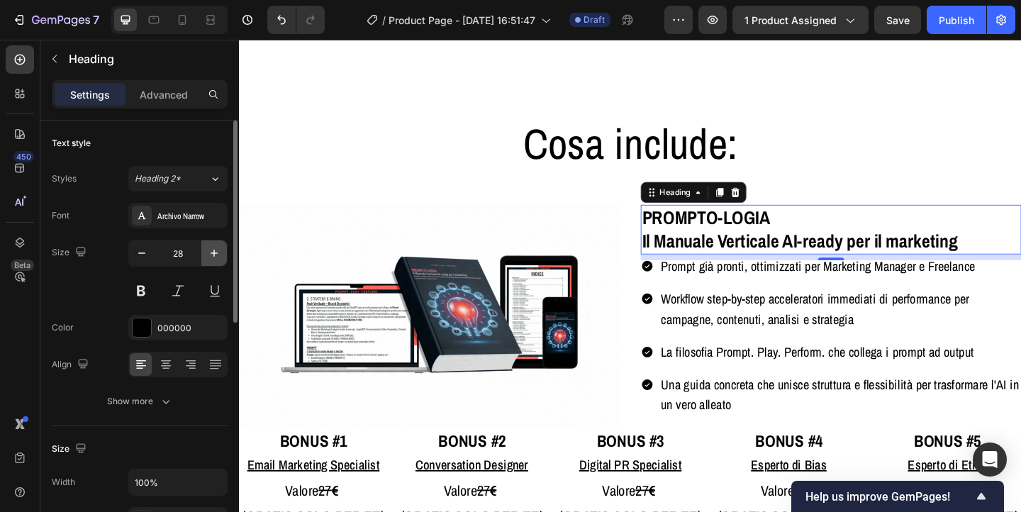
click at [214, 252] on icon "button" at bounding box center [214, 253] width 7 height 7
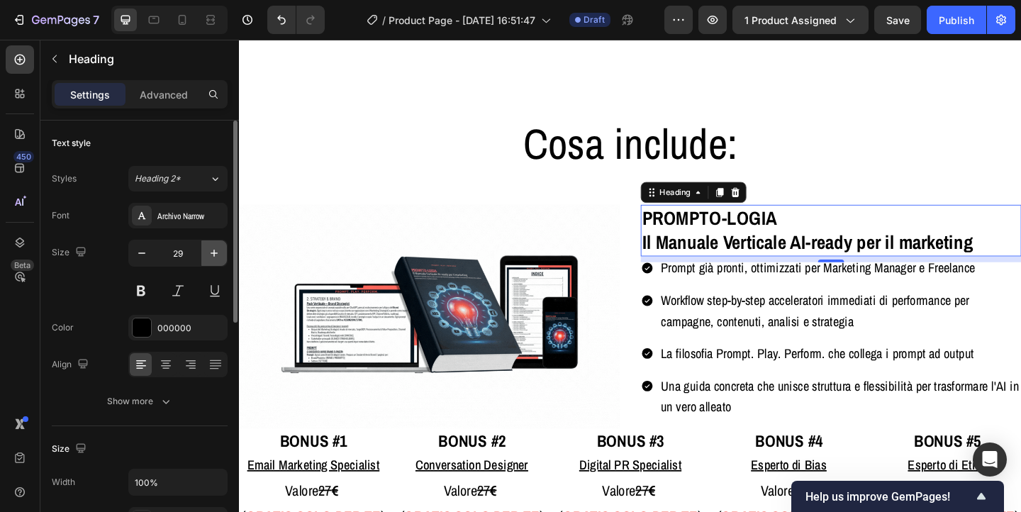
click at [214, 252] on icon "button" at bounding box center [214, 253] width 7 height 7
type input "30"
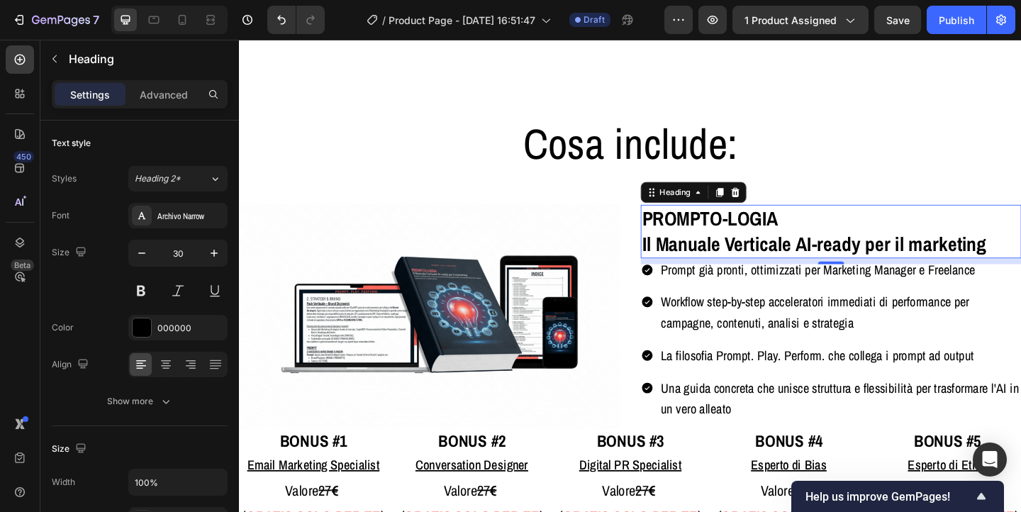
click at [858, 108] on div "Cosa include: Heading Row Image ⁠⁠⁠⁠⁠⁠⁠ PROMPTO-LOGIA Il Manuale Verticale AI-r…" at bounding box center [664, 428] width 851 height 658
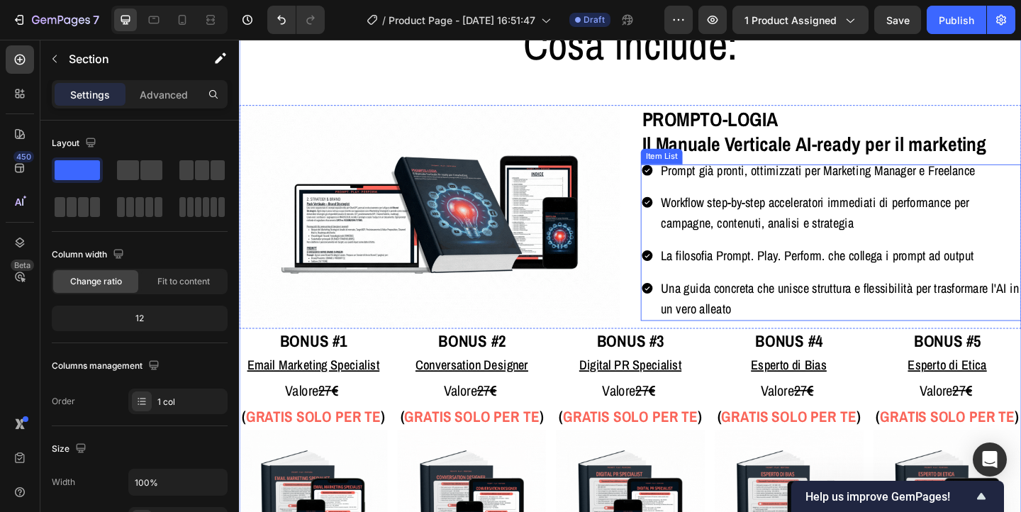
scroll to position [3952, 0]
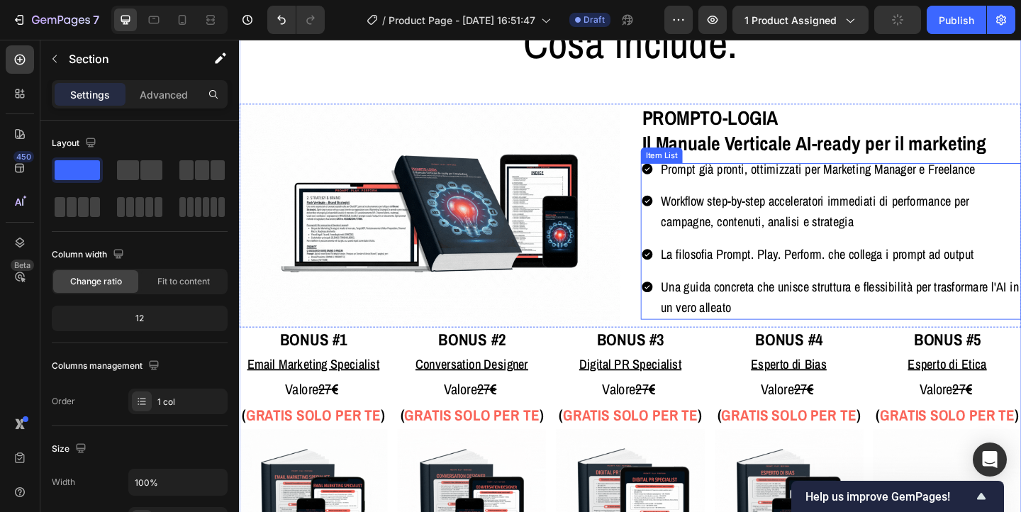
click at [735, 305] on span "Una guida concreta che unisce struttura e flessibilità per trasformare l'AI in …" at bounding box center [892, 320] width 389 height 42
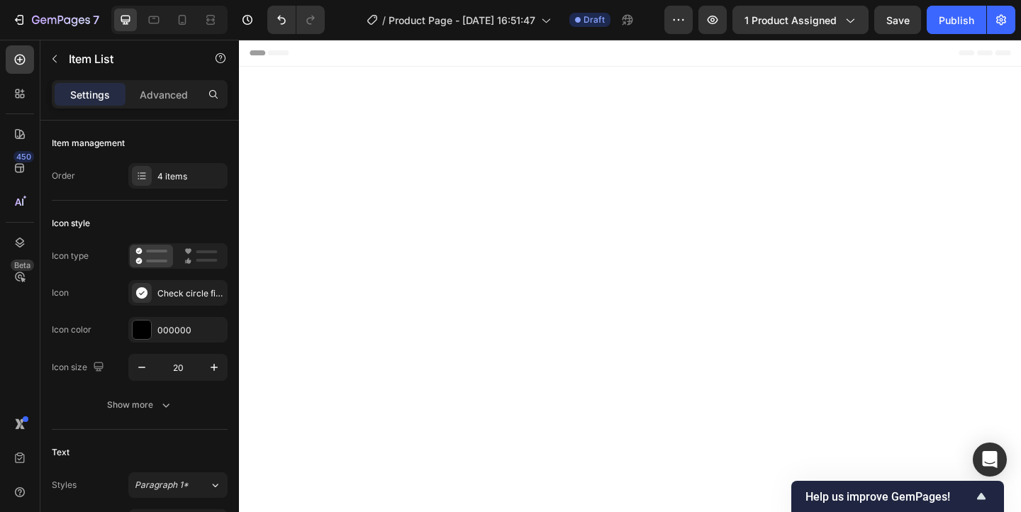
scroll to position [3952, 0]
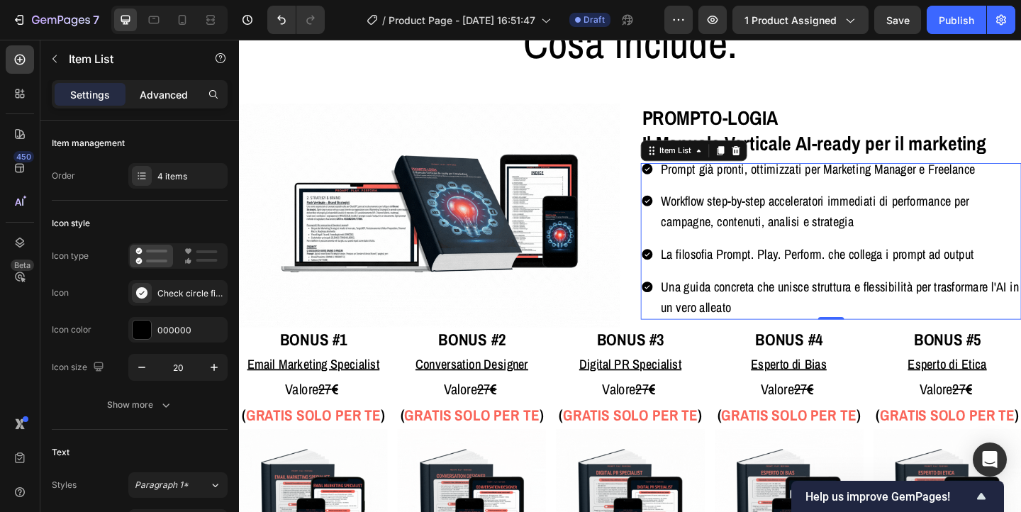
click at [145, 99] on p "Advanced" at bounding box center [164, 94] width 48 height 15
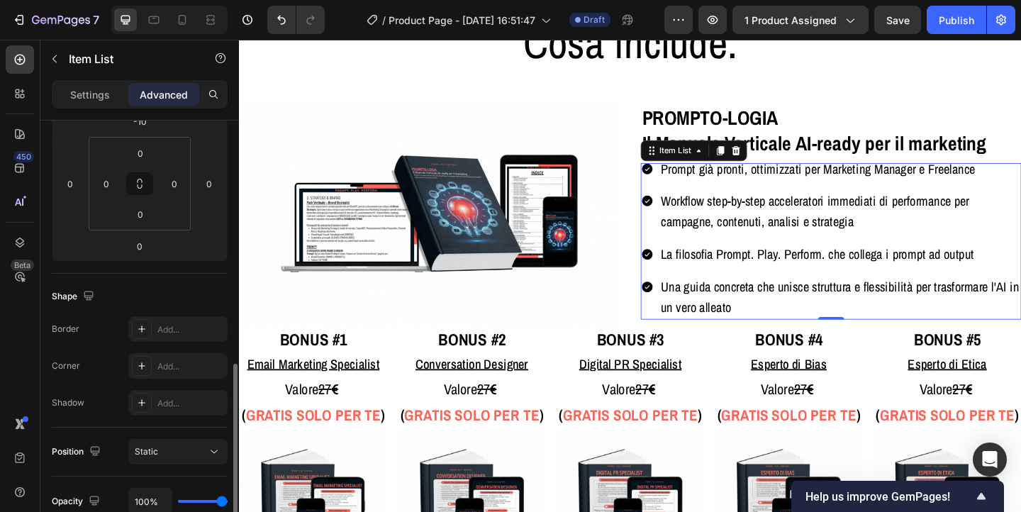
scroll to position [317, 0]
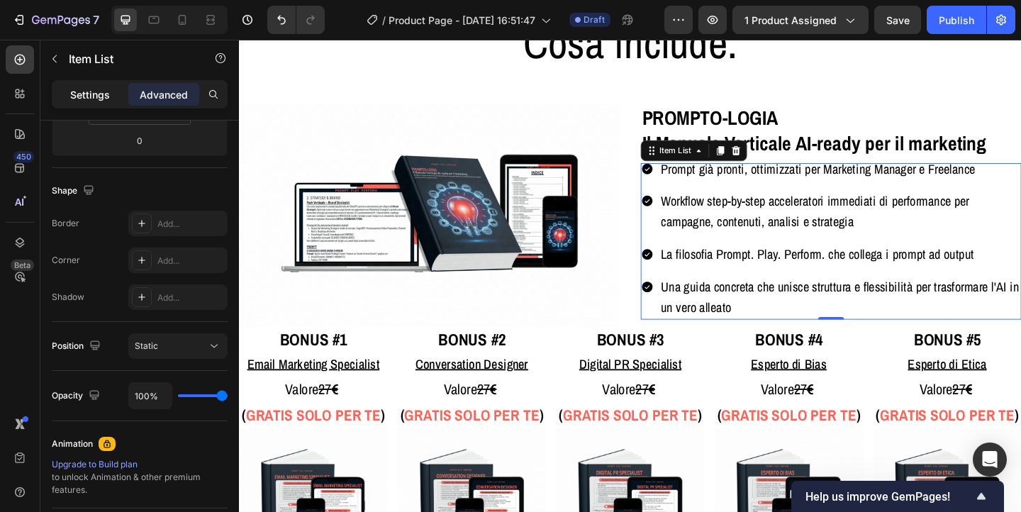
click at [88, 89] on p "Settings" at bounding box center [90, 94] width 40 height 15
type input "8"
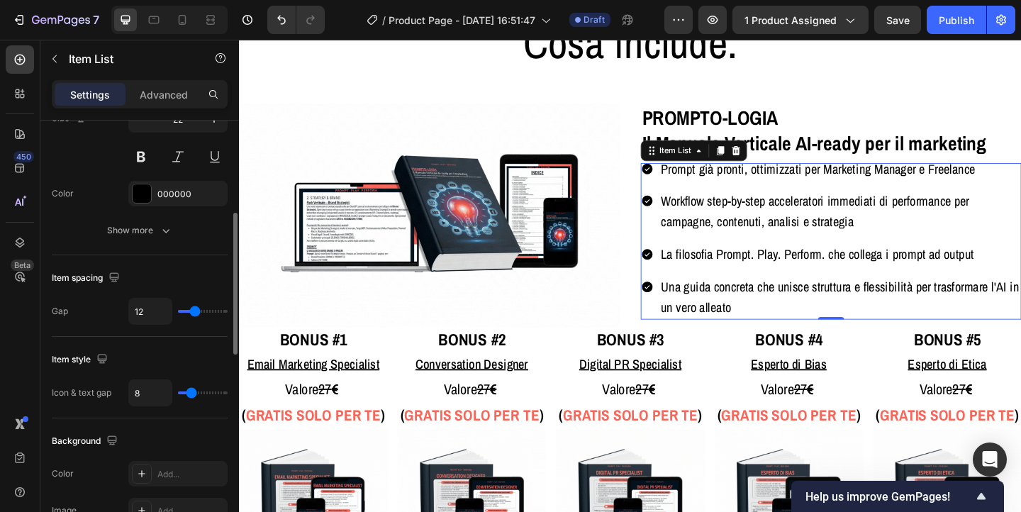
scroll to position [451, 0]
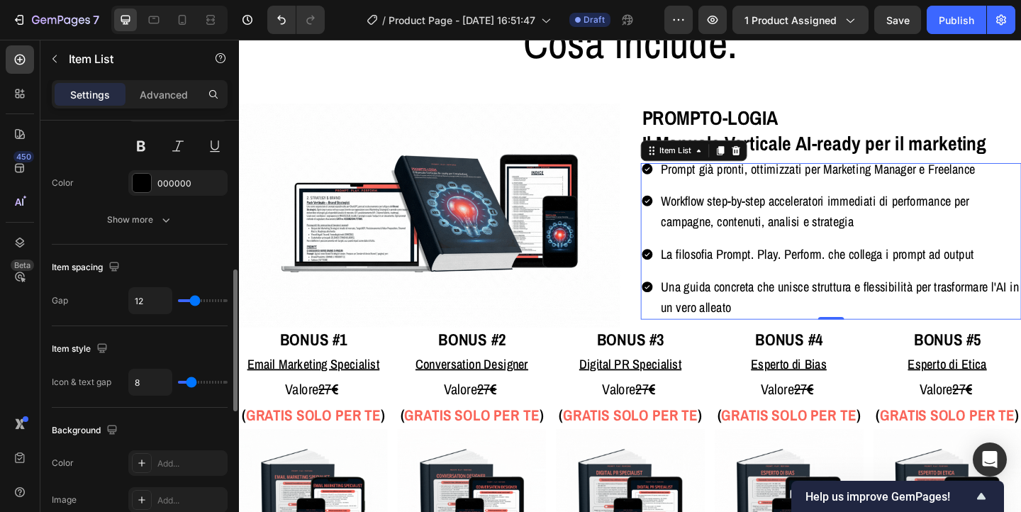
type input "14"
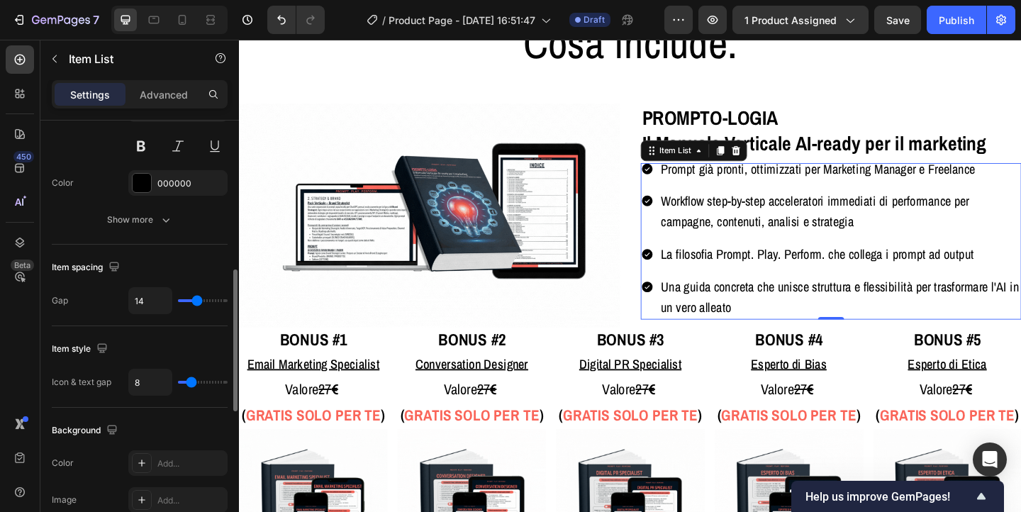
type input "21"
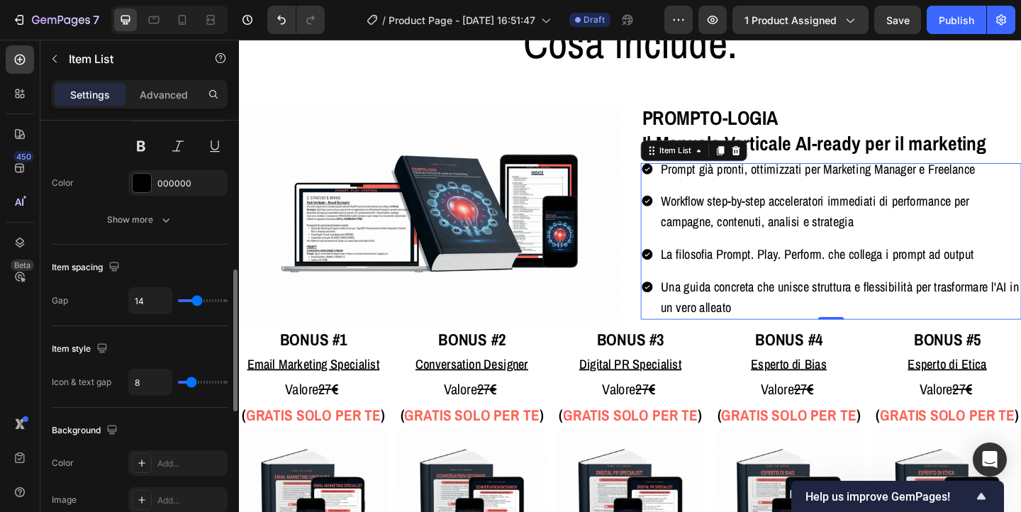
type input "21"
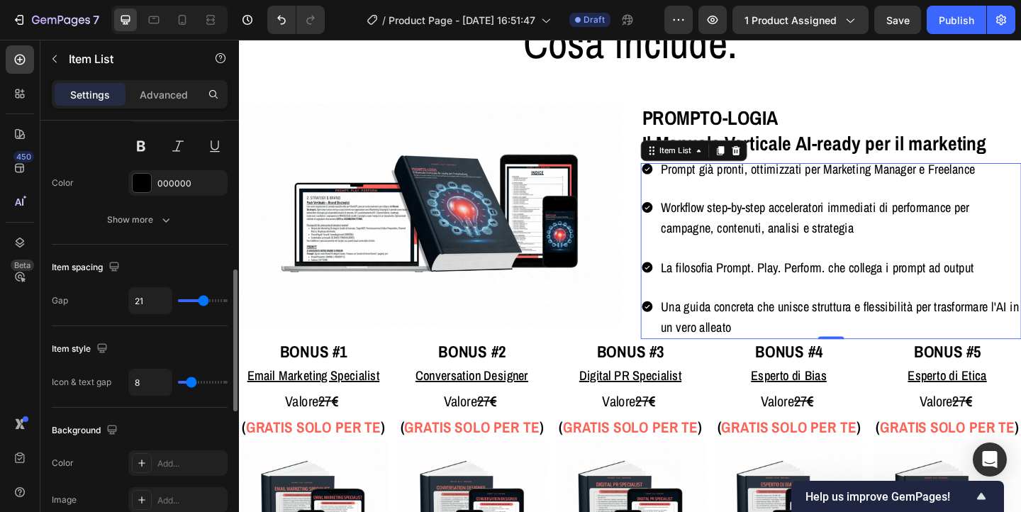
type input "22"
type input "23"
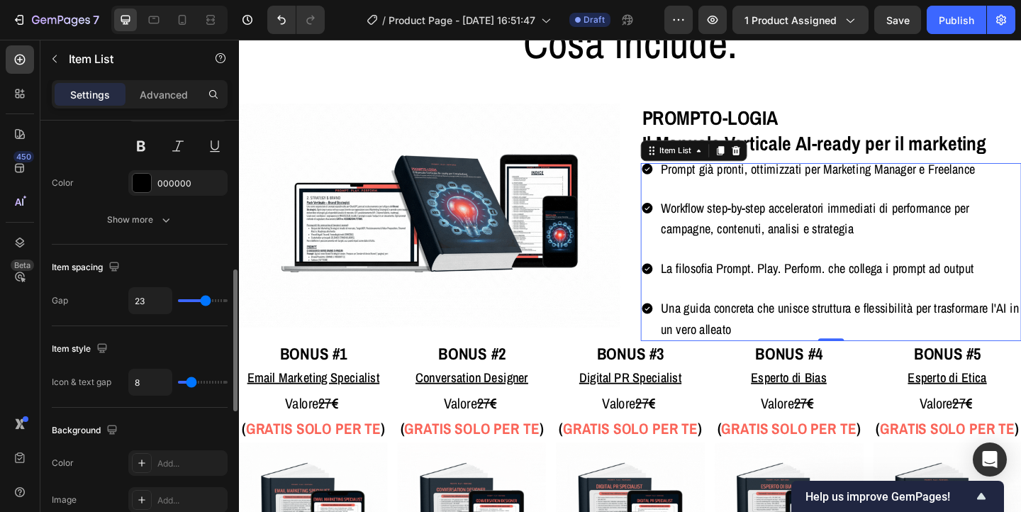
type input "22"
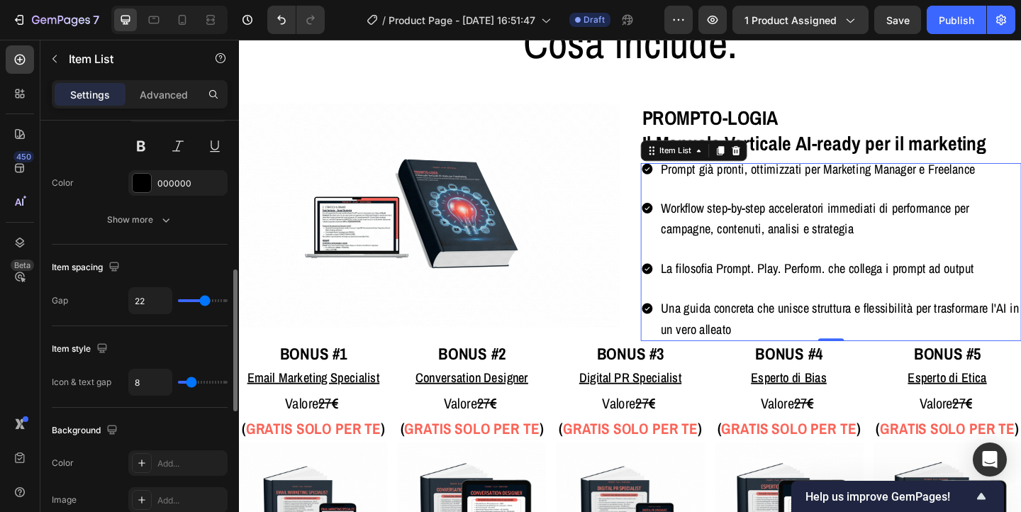
type input "17"
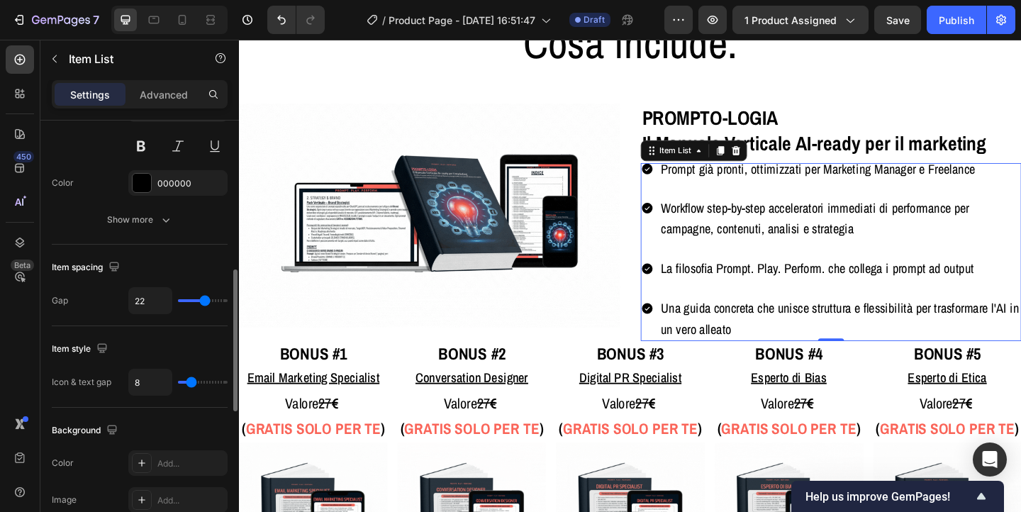
type input "17"
type input "9"
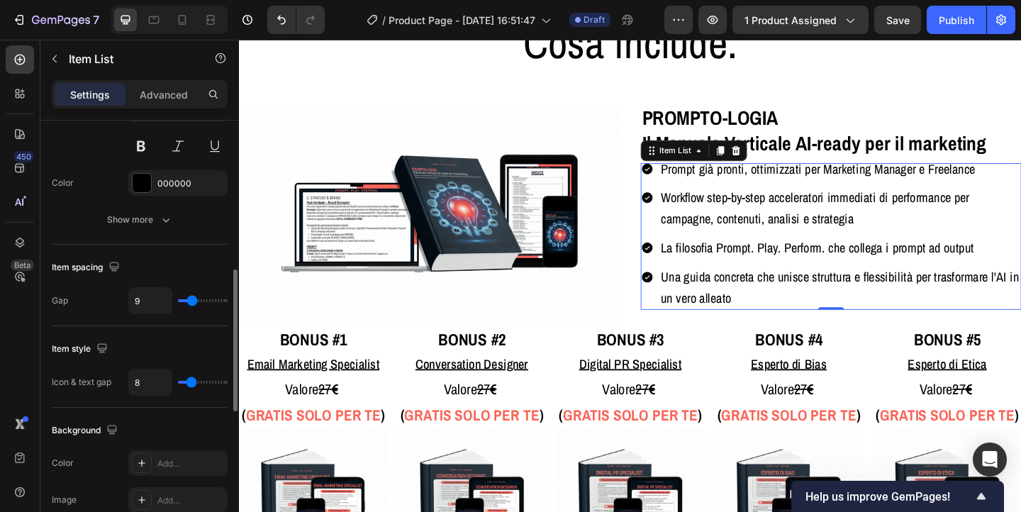
type input "7"
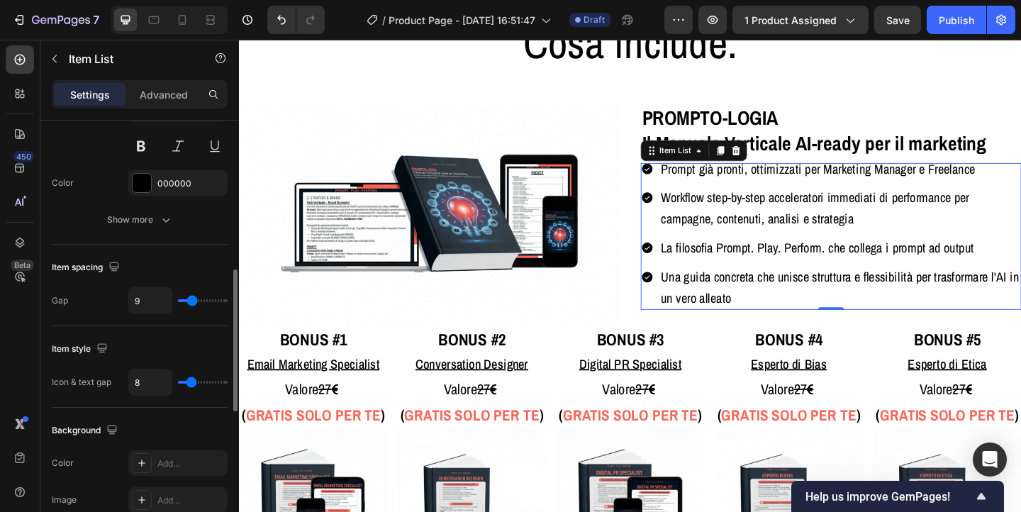
type input "7"
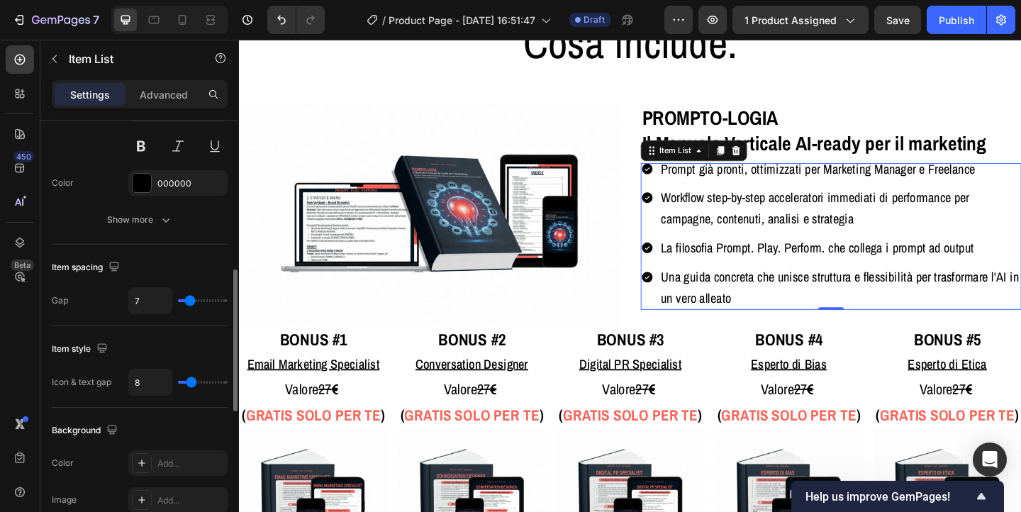
type input "5"
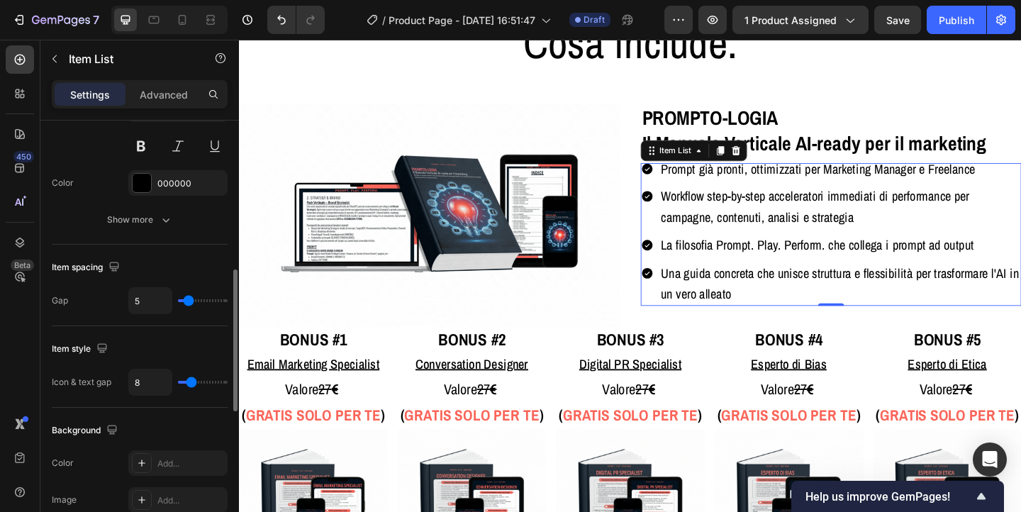
type input "4"
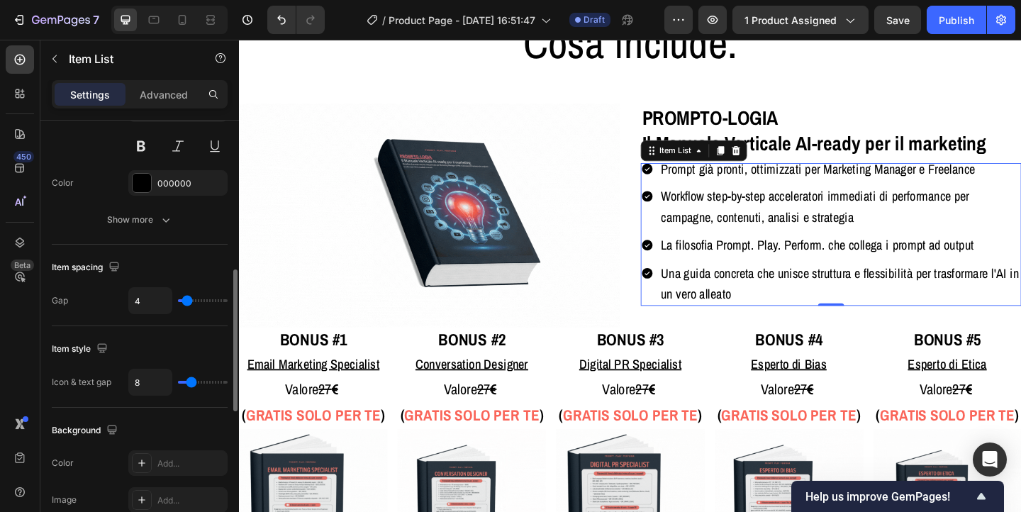
type input "3"
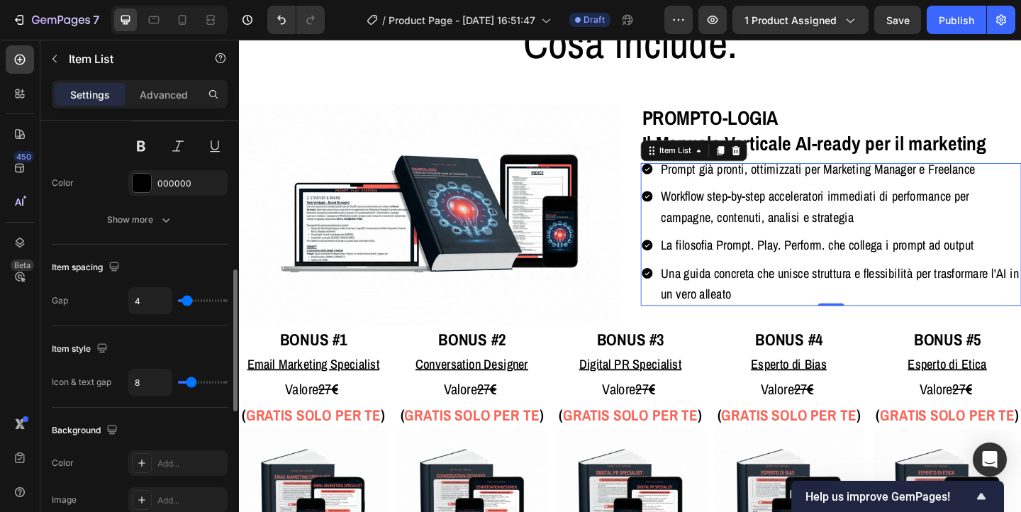
type input "3"
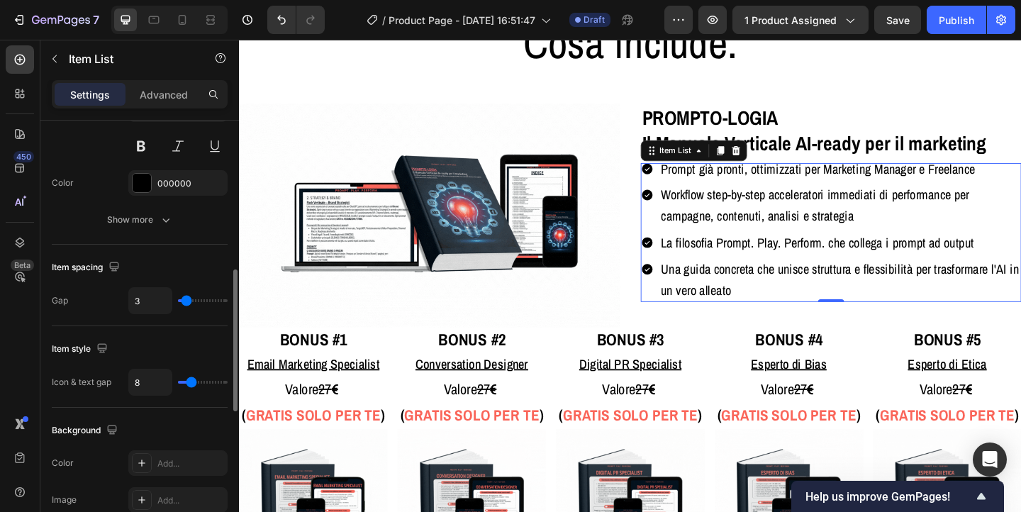
type input "2"
type input "1"
type input "0"
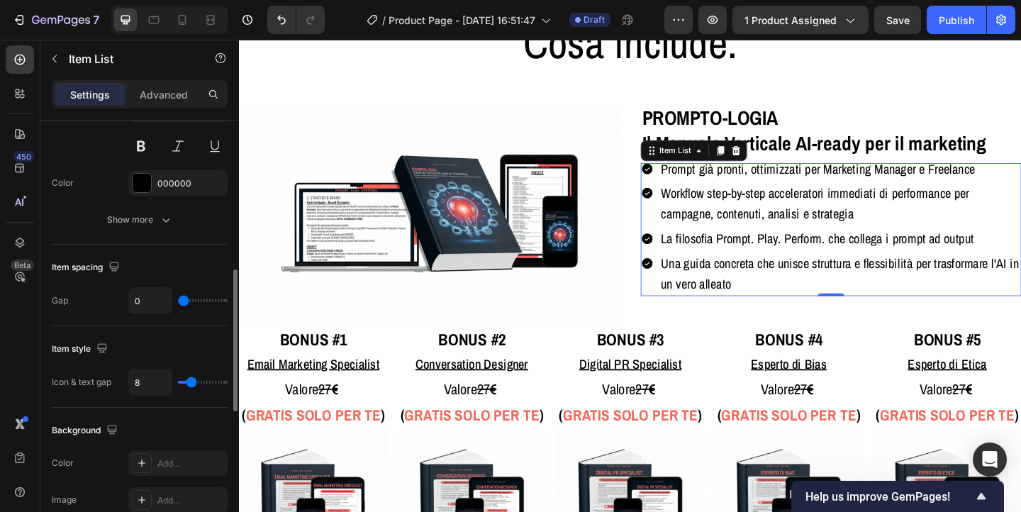
drag, startPoint x: 196, startPoint y: 298, endPoint x: 177, endPoint y: 298, distance: 19.2
type input "0"
click at [178, 299] on input "range" at bounding box center [203, 300] width 50 height 3
type input "6"
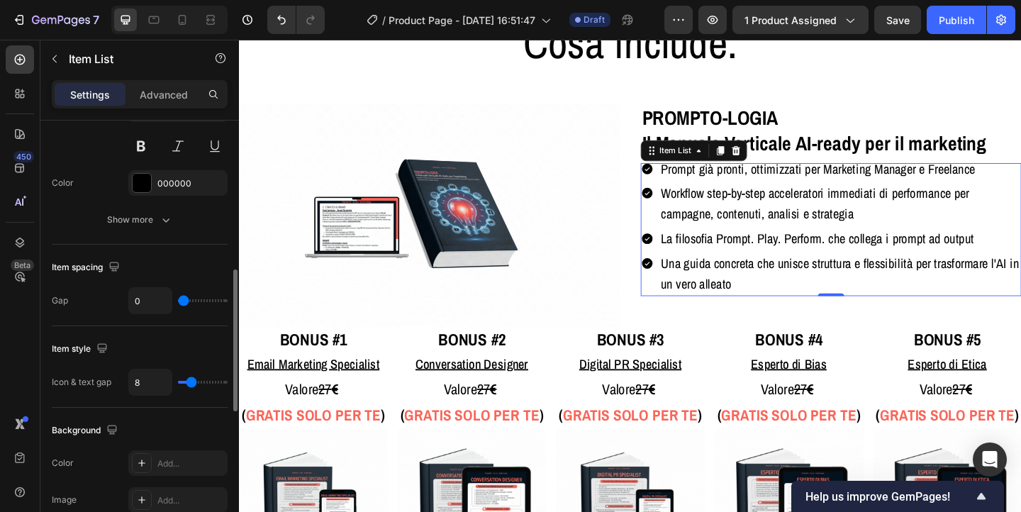
type input "6"
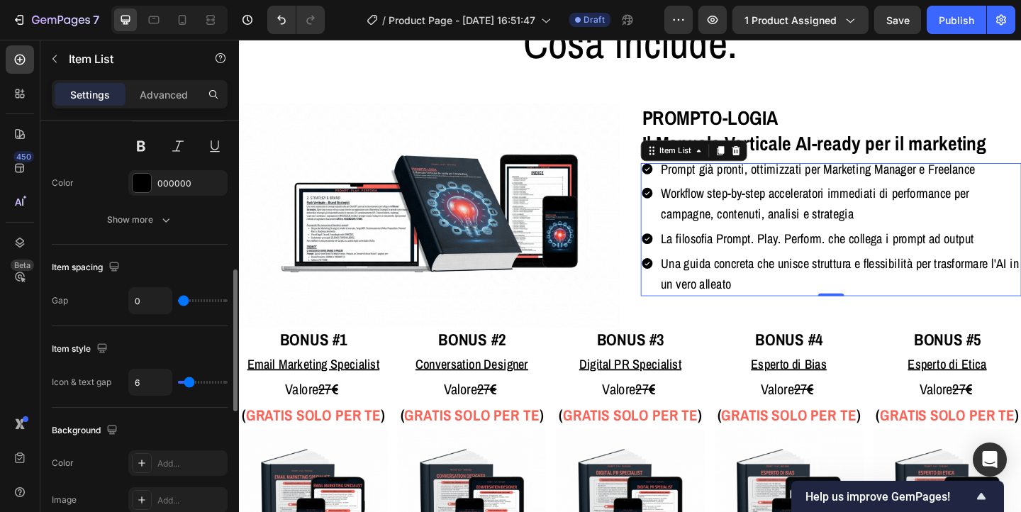
type input "3"
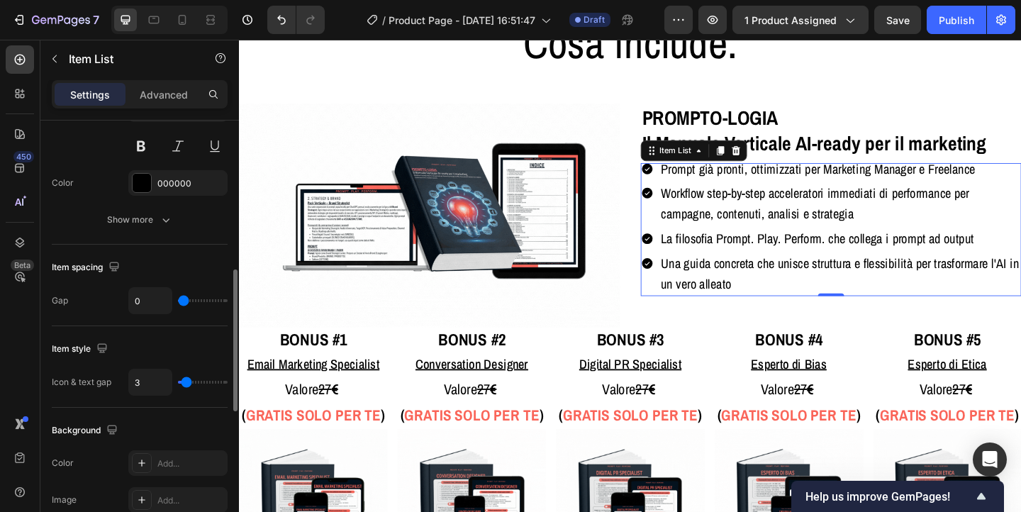
type input "0"
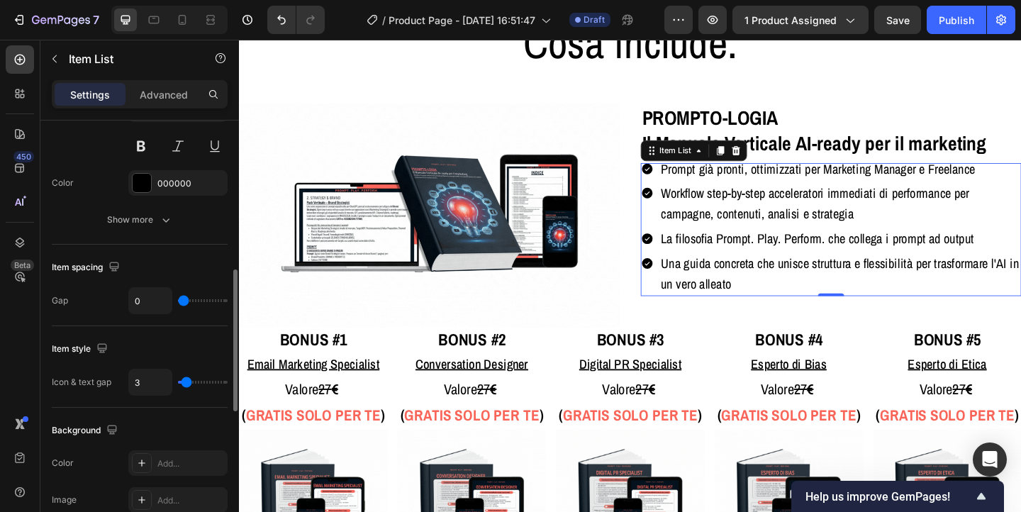
type input "0"
type input "1"
type input "2"
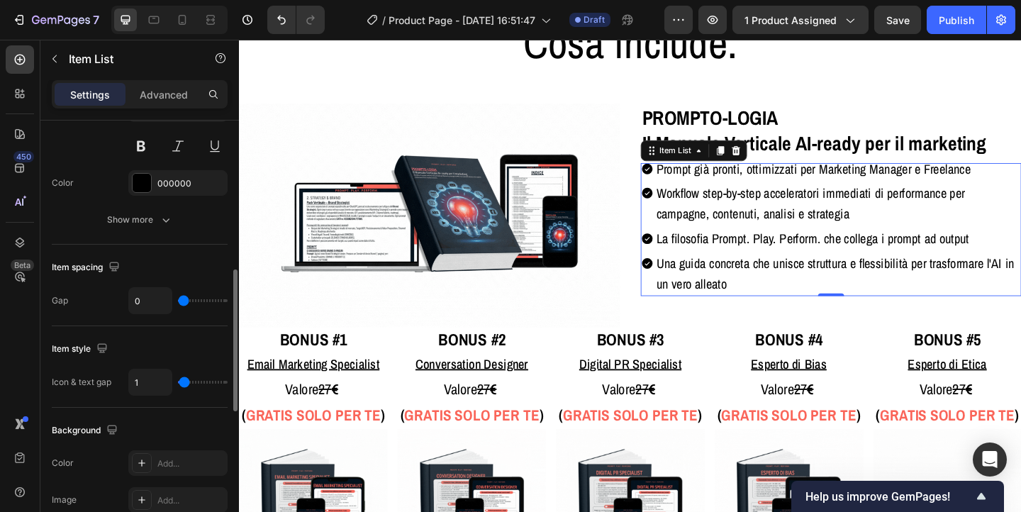
type input "2"
type input "3"
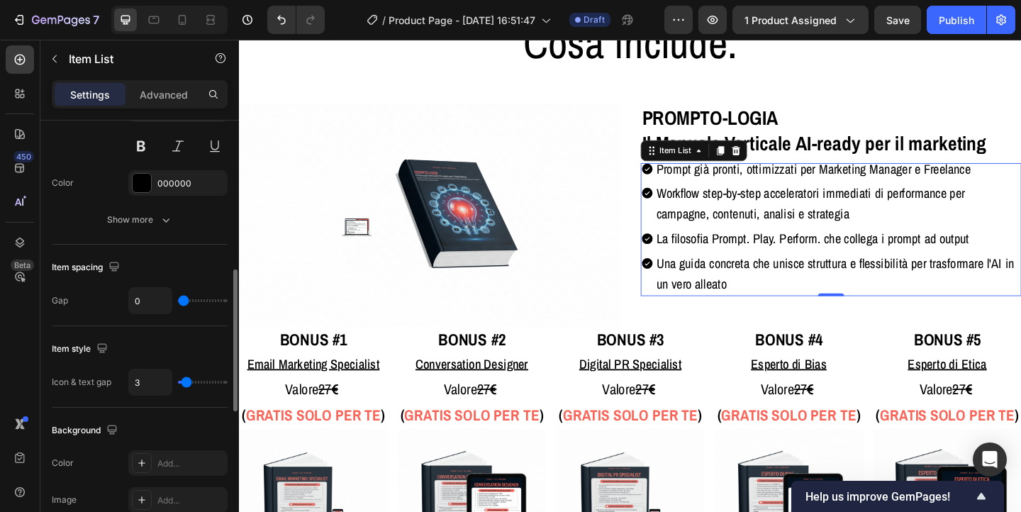
type input "4"
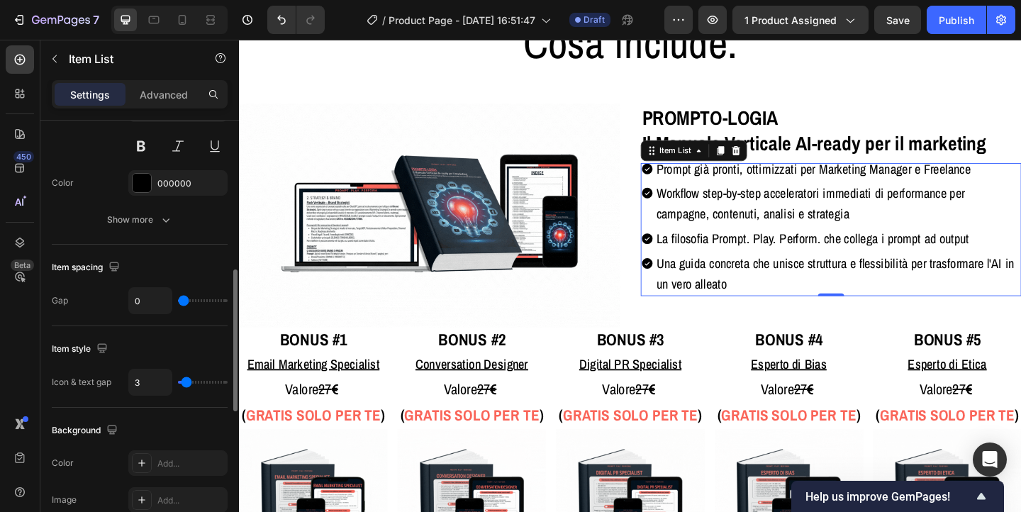
type input "4"
type input "3"
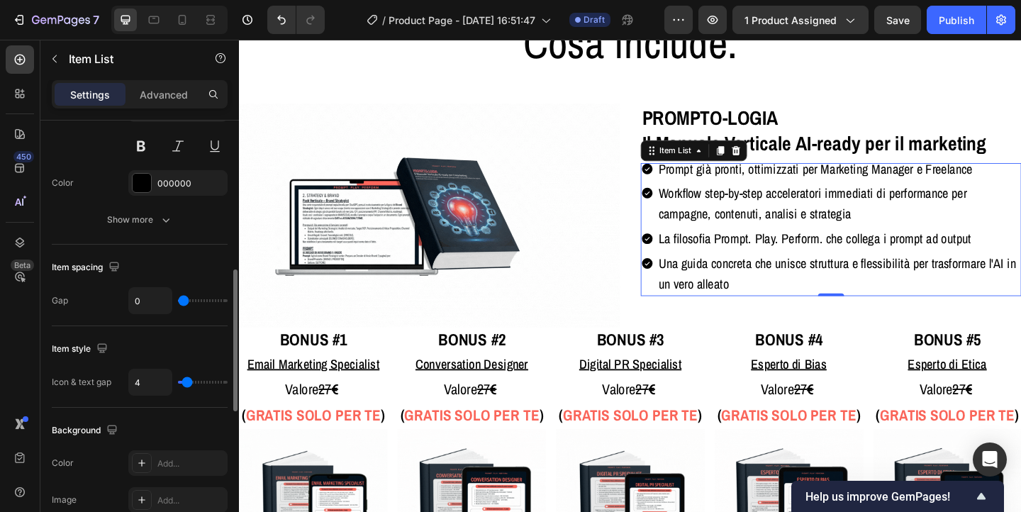
type input "3"
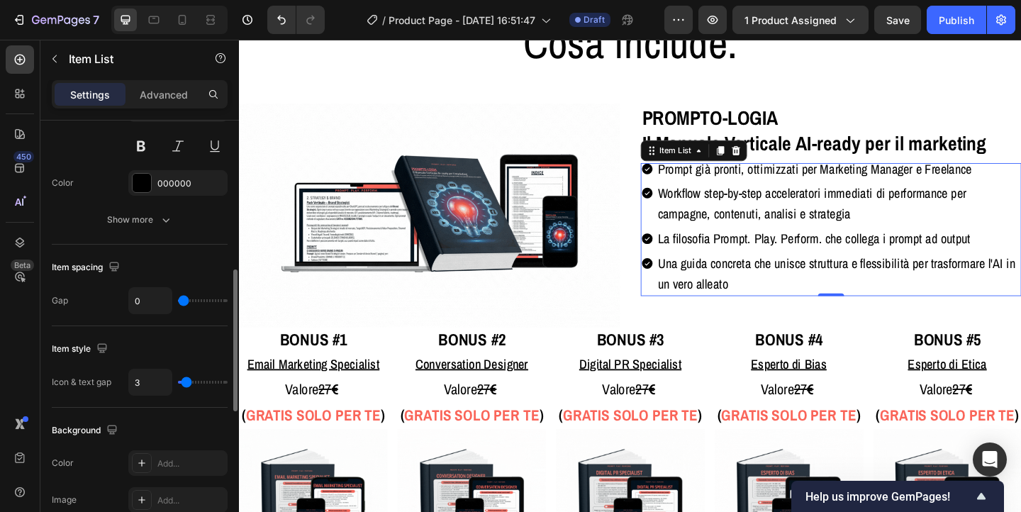
type input "2"
click at [185, 384] on input "range" at bounding box center [203, 382] width 50 height 3
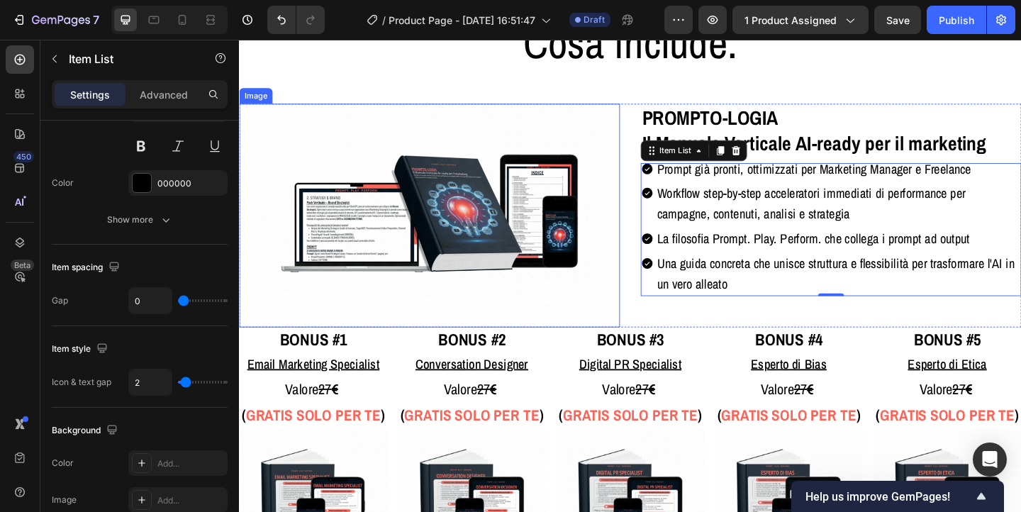
click at [414, 124] on img at bounding box center [446, 231] width 414 height 244
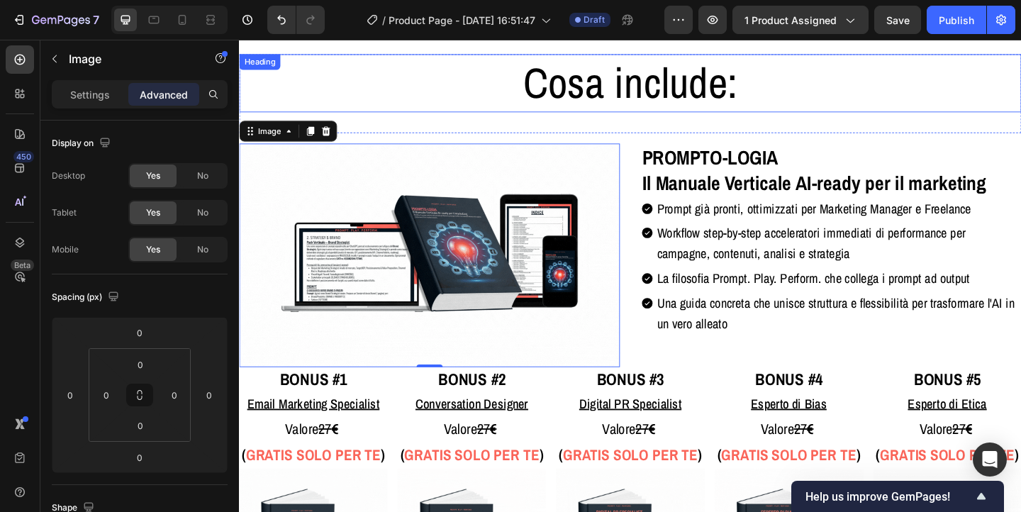
scroll to position [3871, 0]
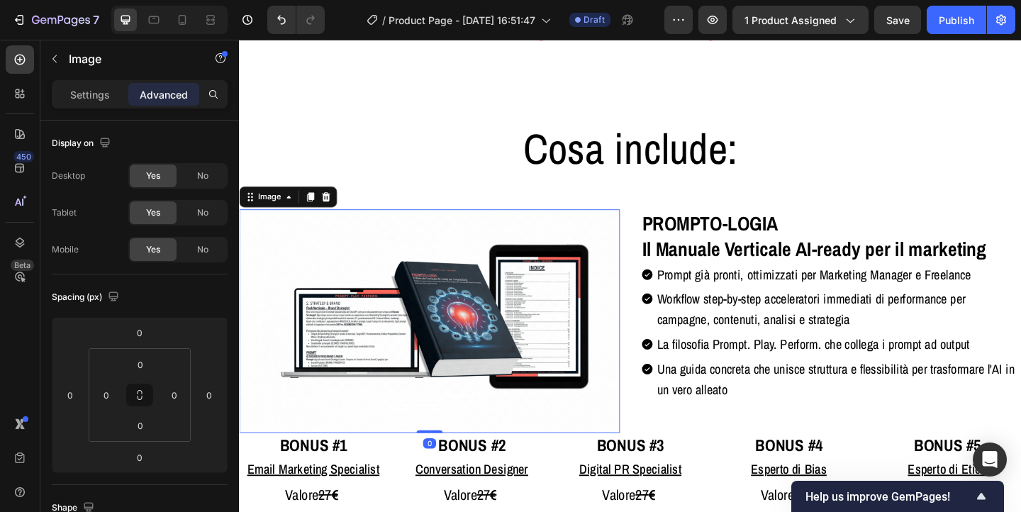
drag, startPoint x: 445, startPoint y: 428, endPoint x: 446, endPoint y: 396, distance: 32.7
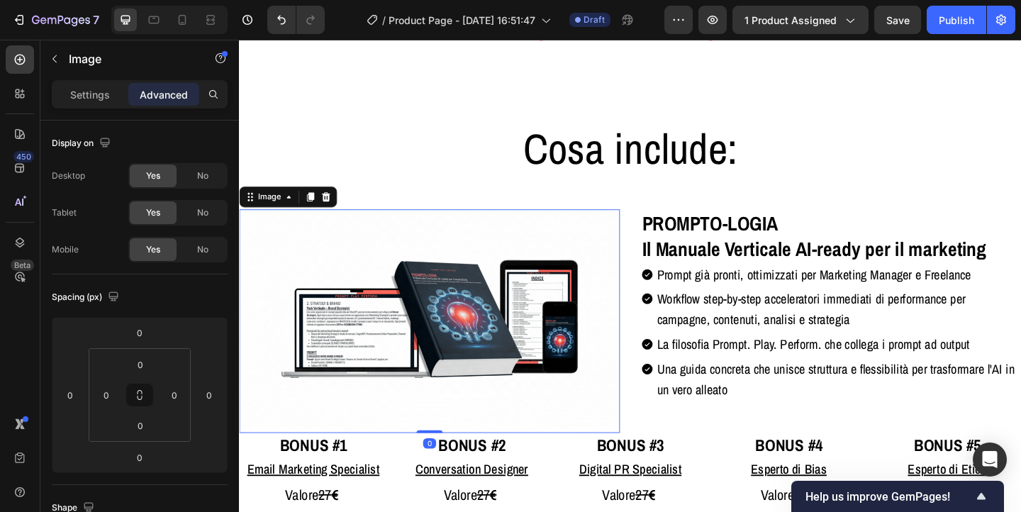
click at [446, 396] on div "Image 0" at bounding box center [446, 346] width 414 height 244
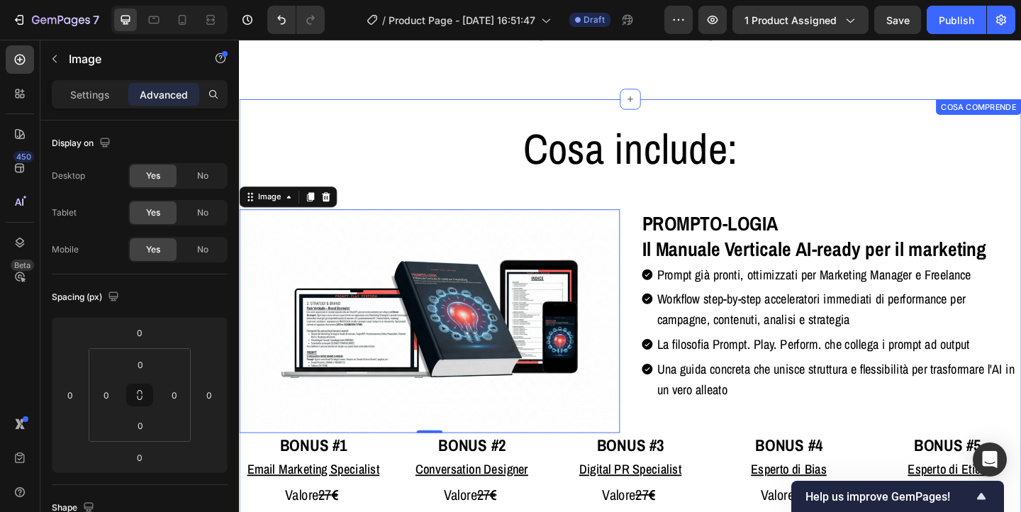
click at [893, 184] on div "Cosa include: Heading Row Image 0 ⁠⁠⁠⁠⁠⁠⁠ PROMPTO-LOGIA Il Manuale Verticale AI…" at bounding box center [664, 433] width 851 height 612
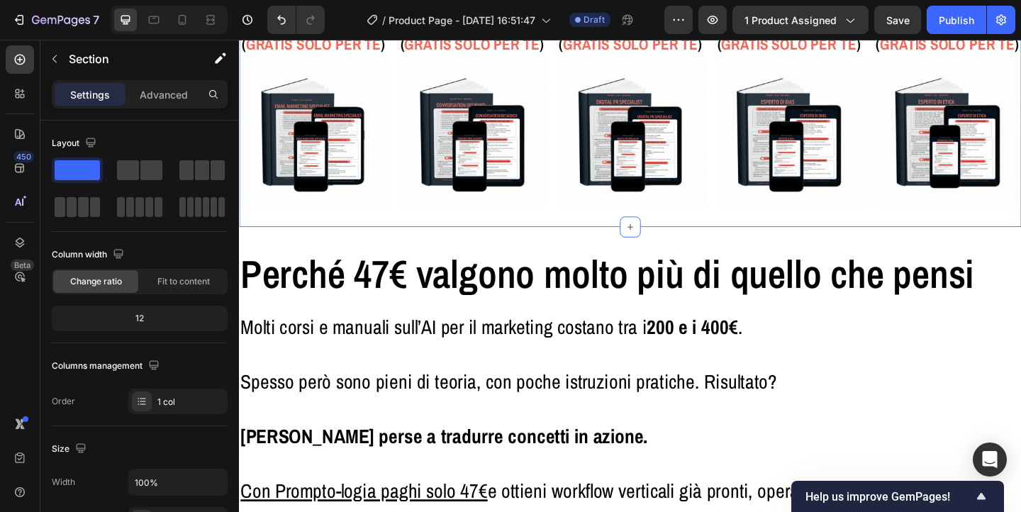
scroll to position [4357, 0]
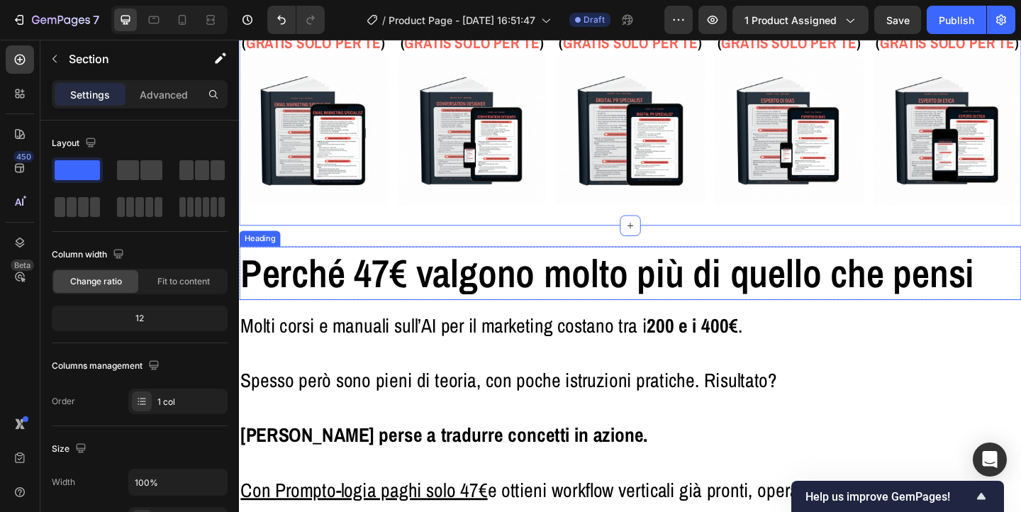
click at [843, 290] on h2 "Perché 47€ valgono molto più di quello che pensi" at bounding box center [664, 294] width 851 height 58
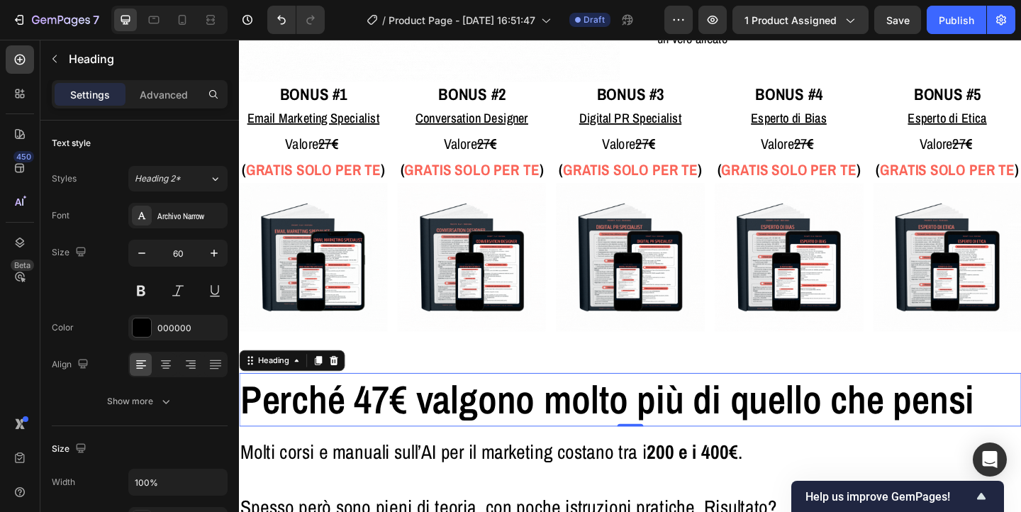
scroll to position [4214, 0]
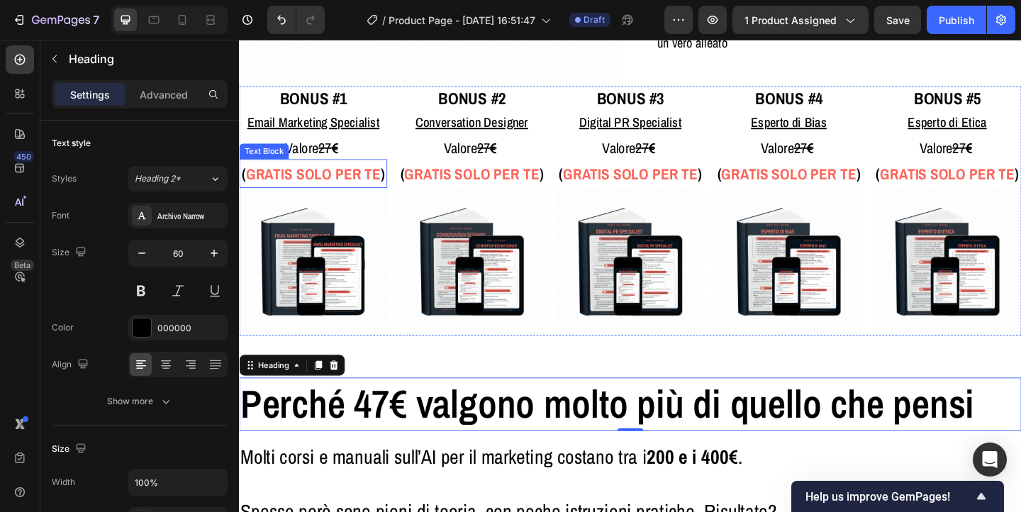
click at [294, 189] on strong "GRATIS SOLO PER TE" at bounding box center [319, 185] width 147 height 22
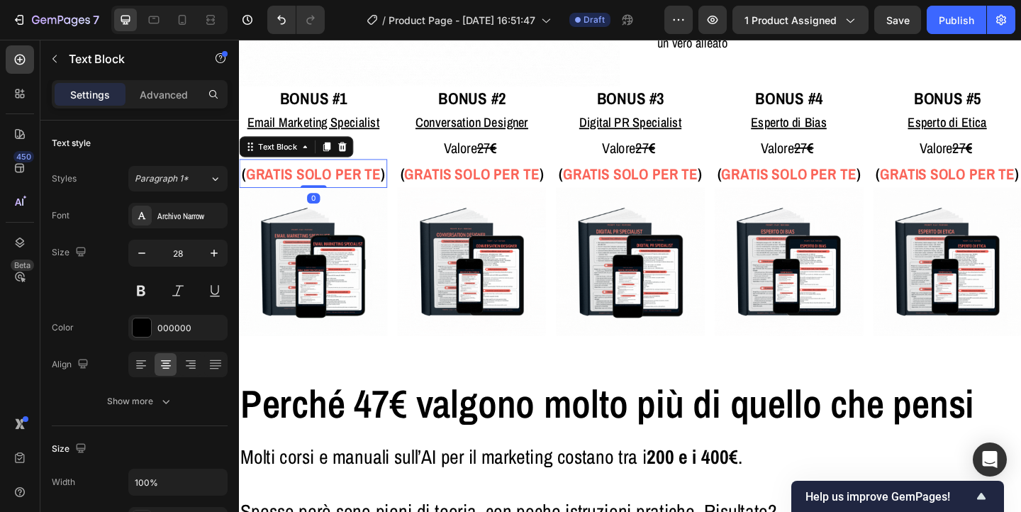
click at [294, 189] on strong "GRATIS SOLO PER TE" at bounding box center [319, 185] width 147 height 22
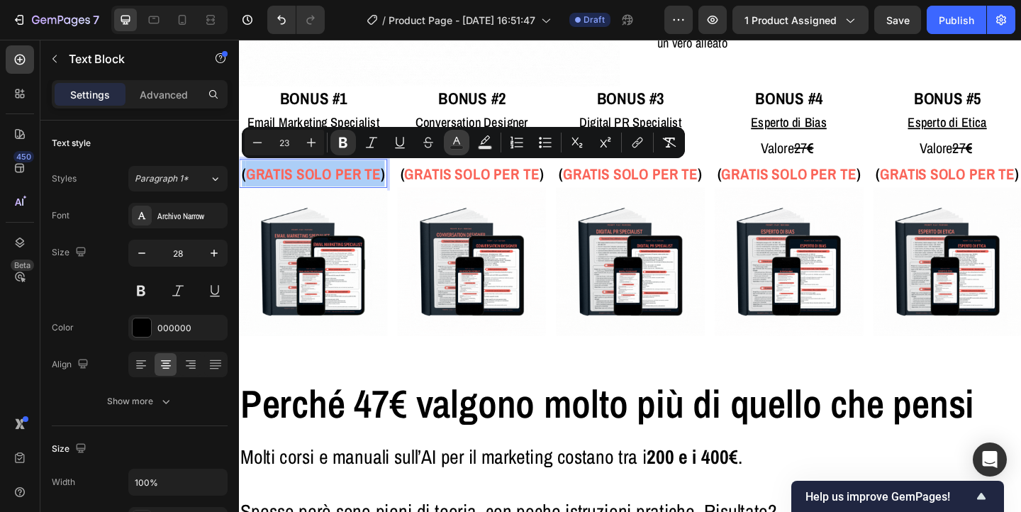
click at [458, 138] on icon "Editor contextual toolbar" at bounding box center [457, 142] width 14 height 14
type input "000000"
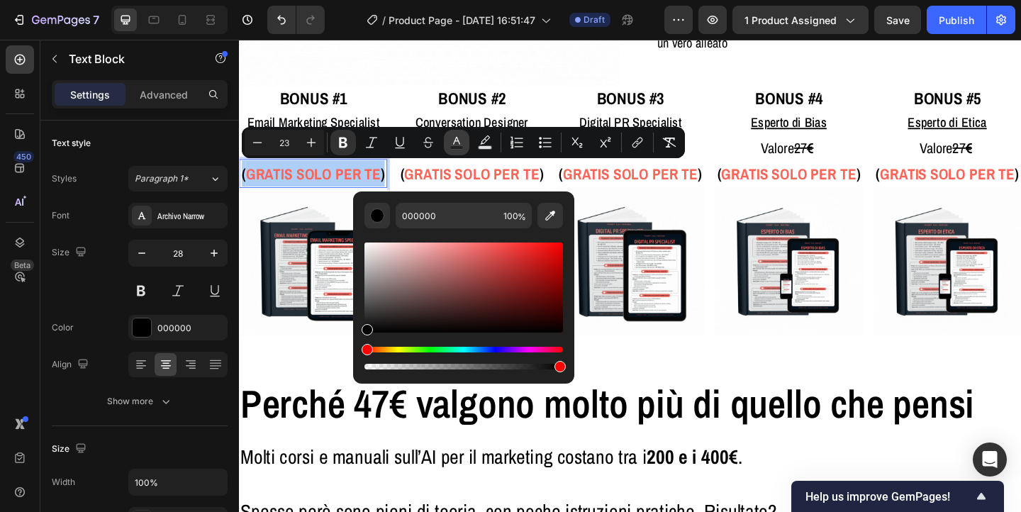
click at [458, 138] on icon "Editor contextual toolbar" at bounding box center [457, 142] width 14 height 14
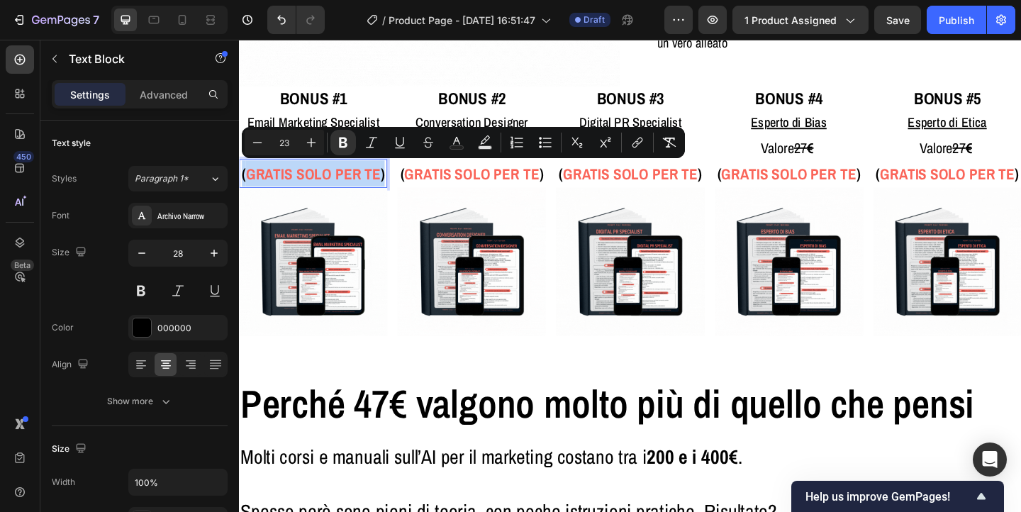
click at [331, 191] on strong "GRATIS SOLO PER TE" at bounding box center [319, 185] width 147 height 22
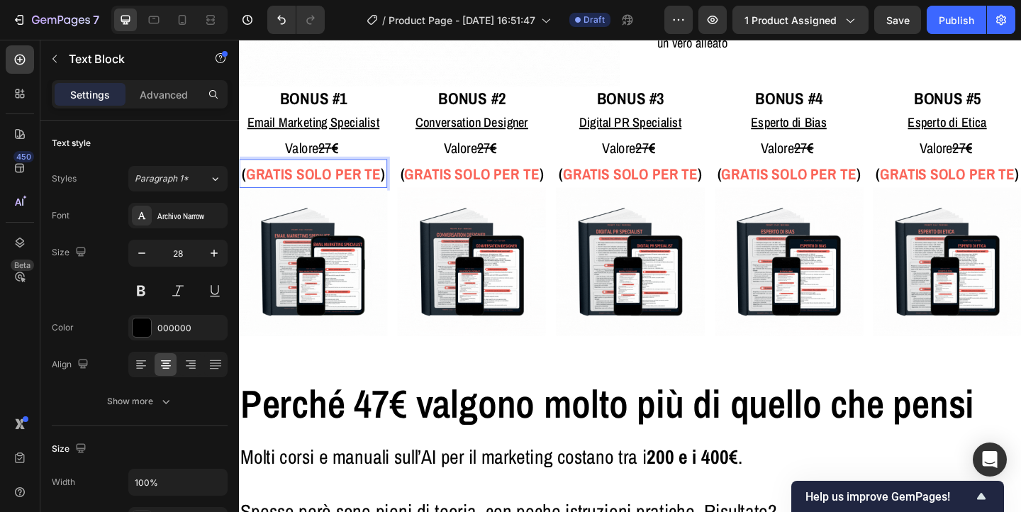
click at [331, 191] on strong "GRATIS SOLO PER TE" at bounding box center [319, 185] width 147 height 22
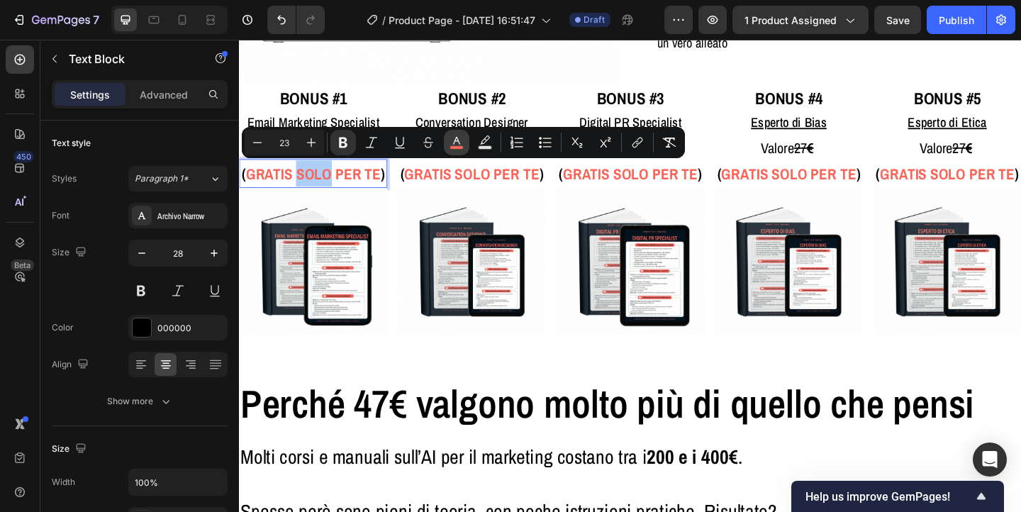
click at [455, 138] on icon "Editor contextual toolbar" at bounding box center [456, 141] width 7 height 8
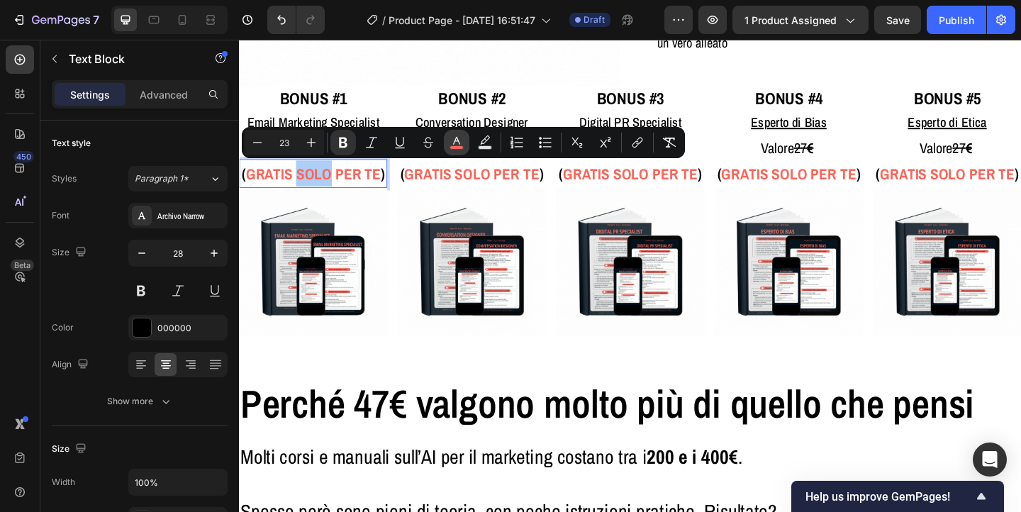
type input "FA6559"
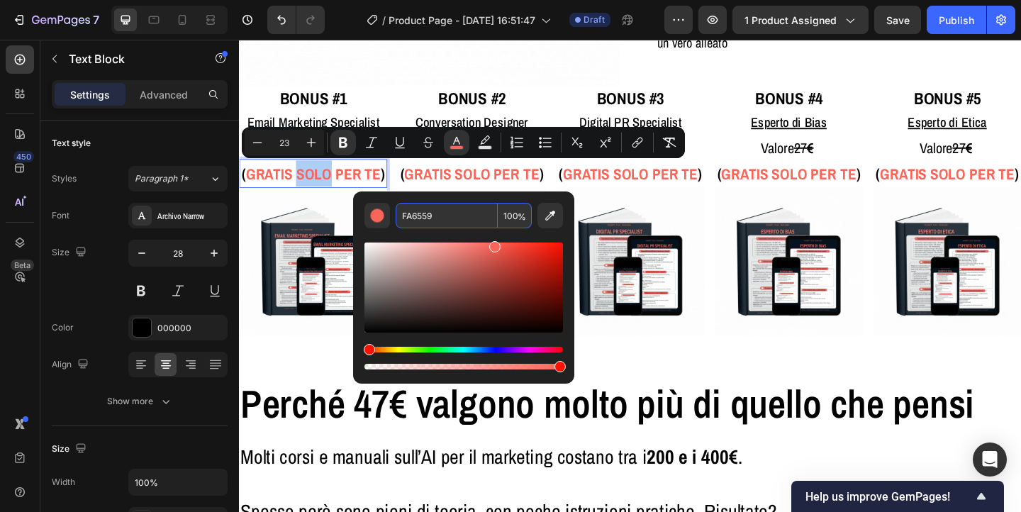
click at [416, 214] on input "FA6559" at bounding box center [447, 216] width 102 height 26
click at [306, 185] on strong "GRATIS SOLO PER TE" at bounding box center [319, 185] width 147 height 22
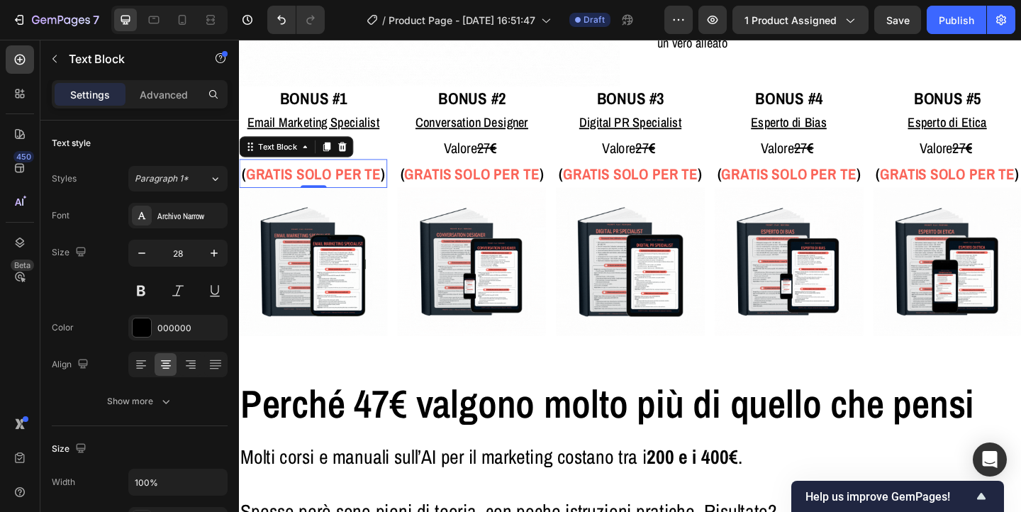
click at [306, 185] on strong "GRATIS SOLO PER TE" at bounding box center [319, 185] width 147 height 22
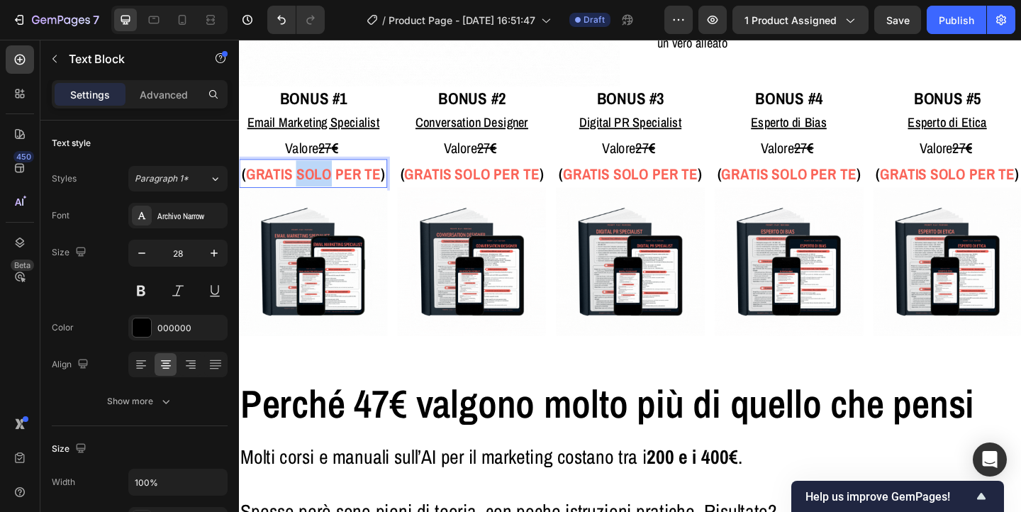
click at [306, 185] on strong "GRATIS SOLO PER TE" at bounding box center [319, 185] width 147 height 22
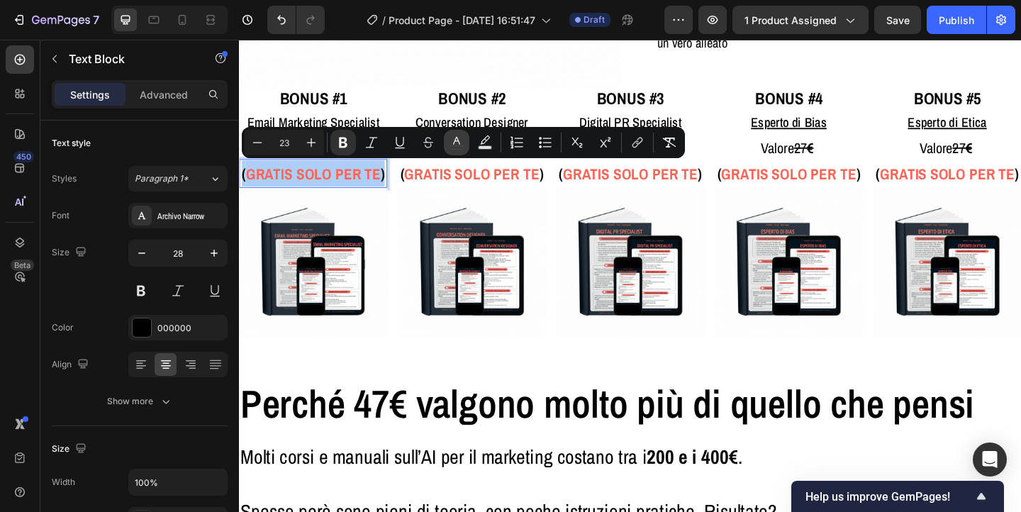
click at [453, 136] on icon "Editor contextual toolbar" at bounding box center [457, 142] width 14 height 14
type input "000000"
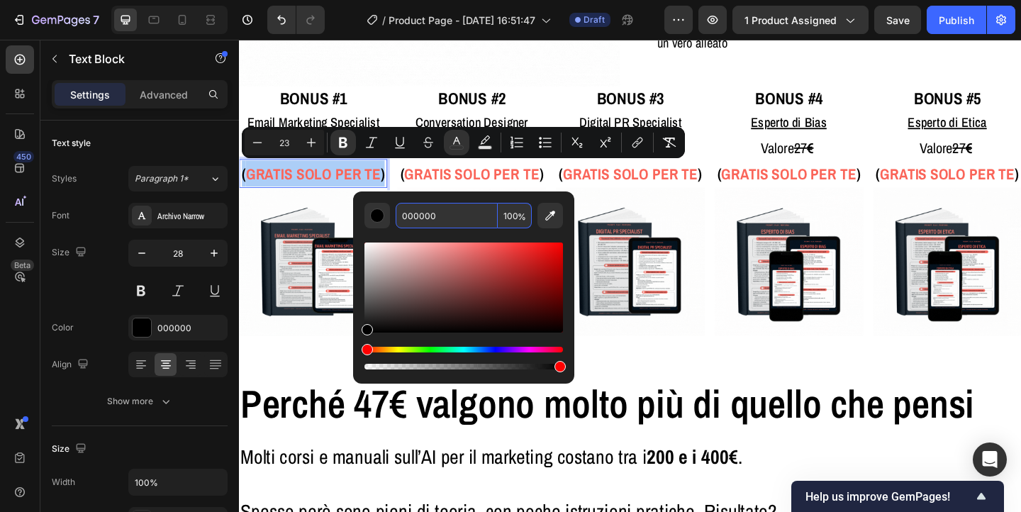
click at [420, 218] on input "000000" at bounding box center [447, 216] width 102 height 26
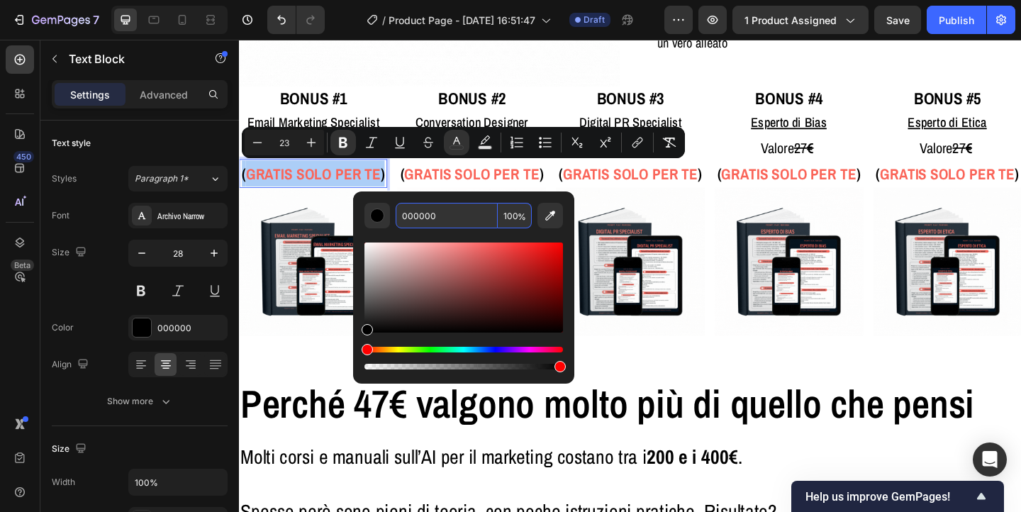
click at [420, 218] on input "000000" at bounding box center [447, 216] width 102 height 26
paste input "FA6559"
type input "FA6559"
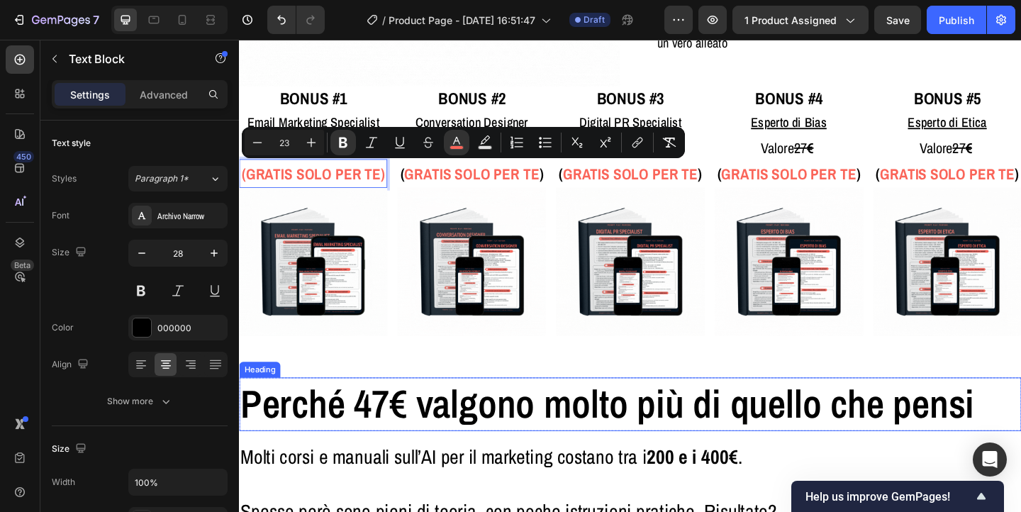
click at [513, 407] on h2 "Perché 47€ valgono molto più di quello che pensi" at bounding box center [664, 436] width 851 height 58
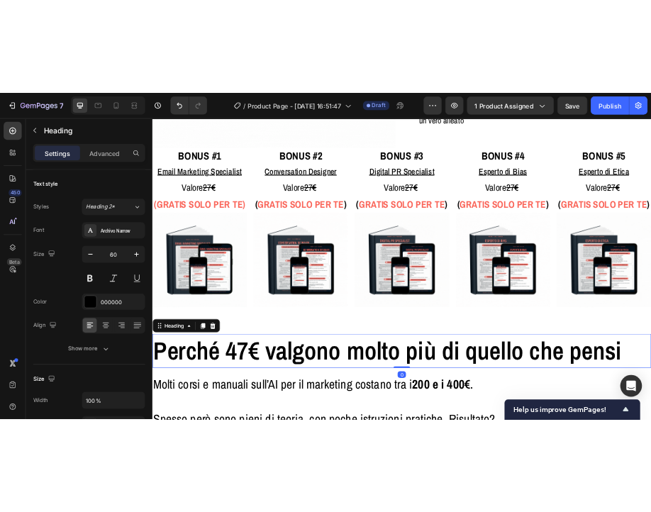
scroll to position [4157, 0]
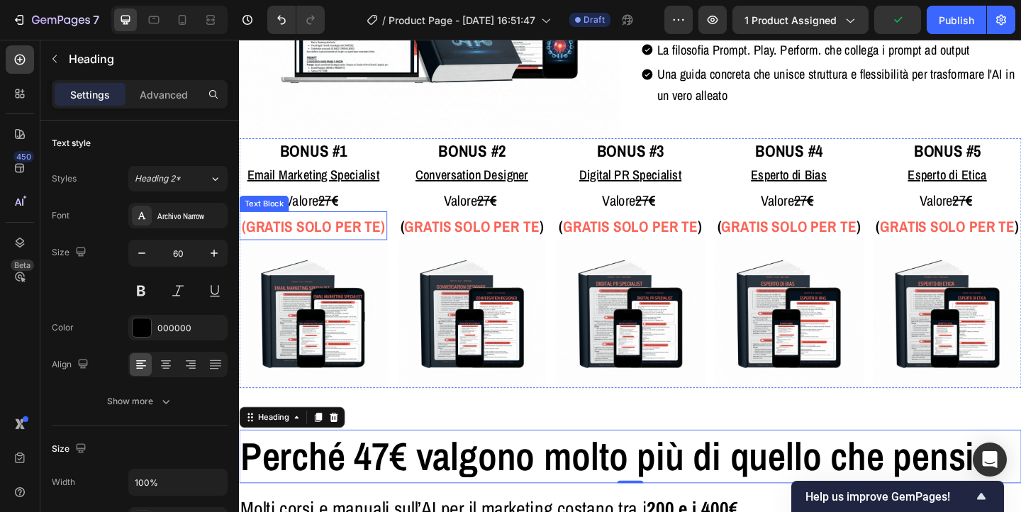
click at [332, 239] on strong "(GRATIS SOLO PER TE)" at bounding box center [319, 242] width 155 height 22
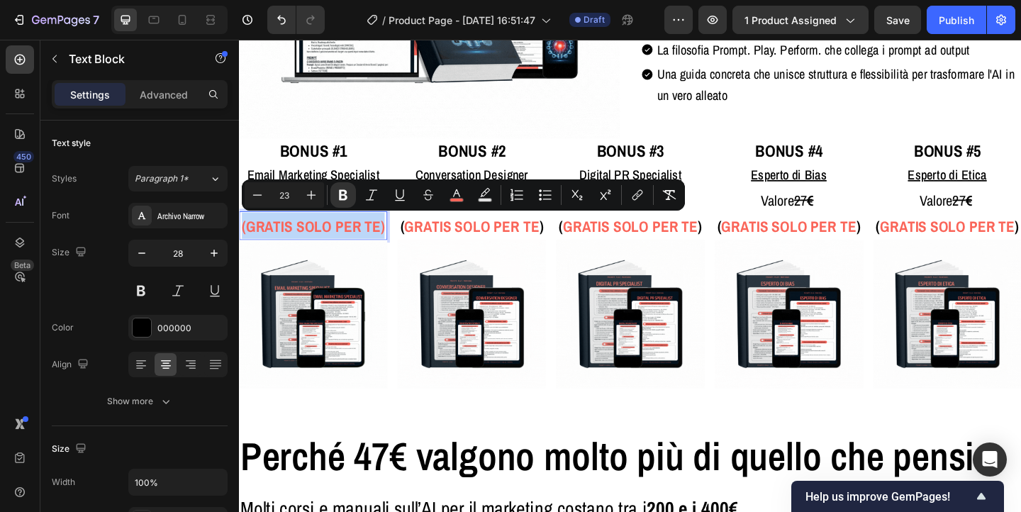
copy strong "(GRATIS SOLO PER TE)"
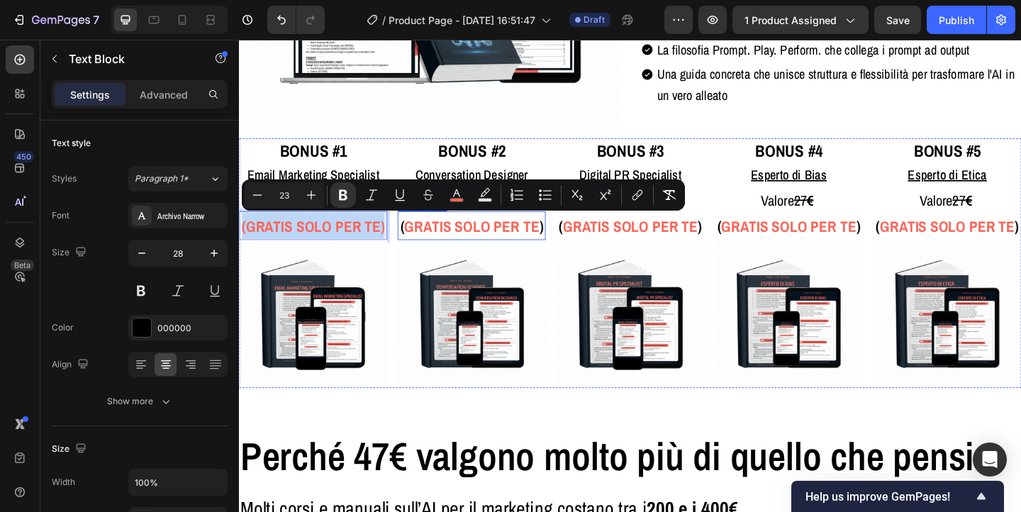
click at [464, 238] on strong "GRATIS SOLO PER TE" at bounding box center [491, 242] width 147 height 22
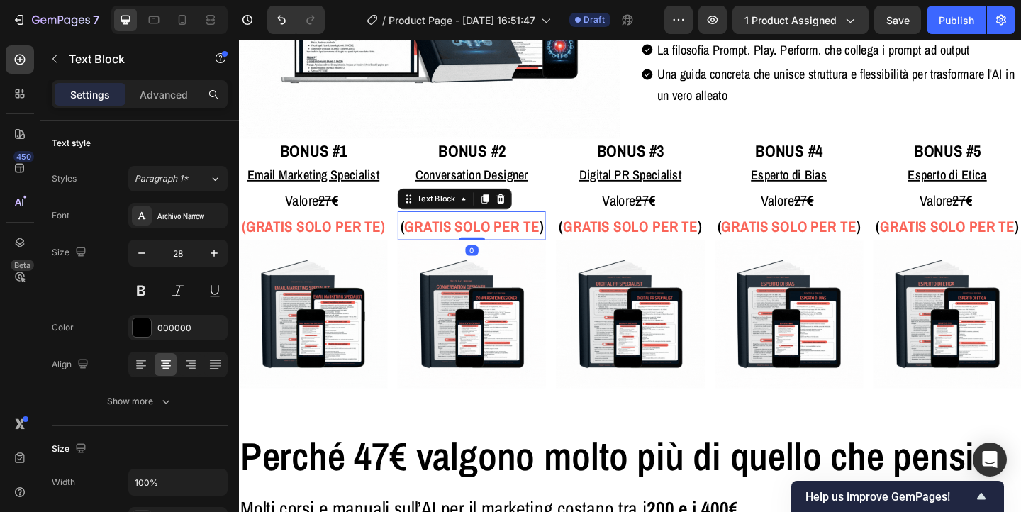
click at [464, 238] on strong "GRATIS SOLO PER TE" at bounding box center [491, 242] width 147 height 22
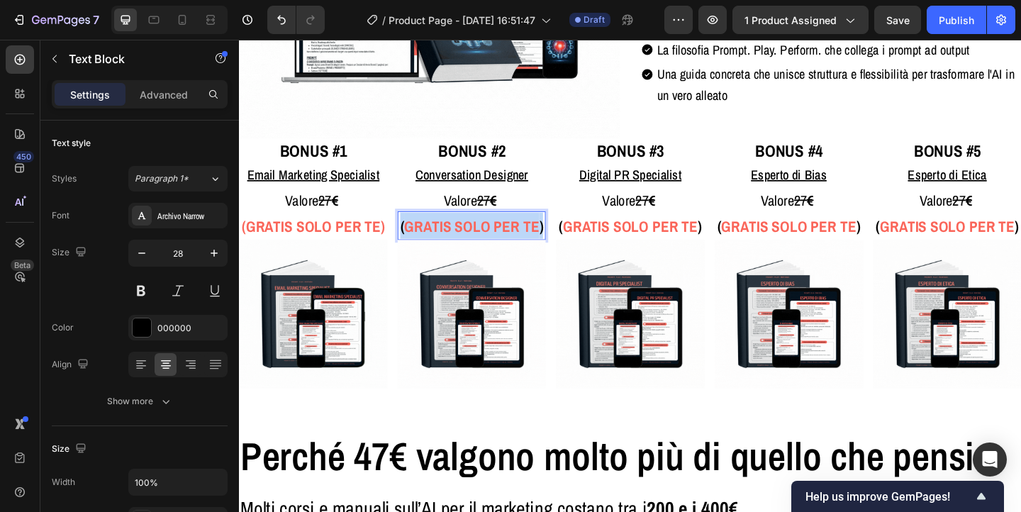
click at [464, 238] on strong "GRATIS SOLO PER TE" at bounding box center [491, 242] width 147 height 22
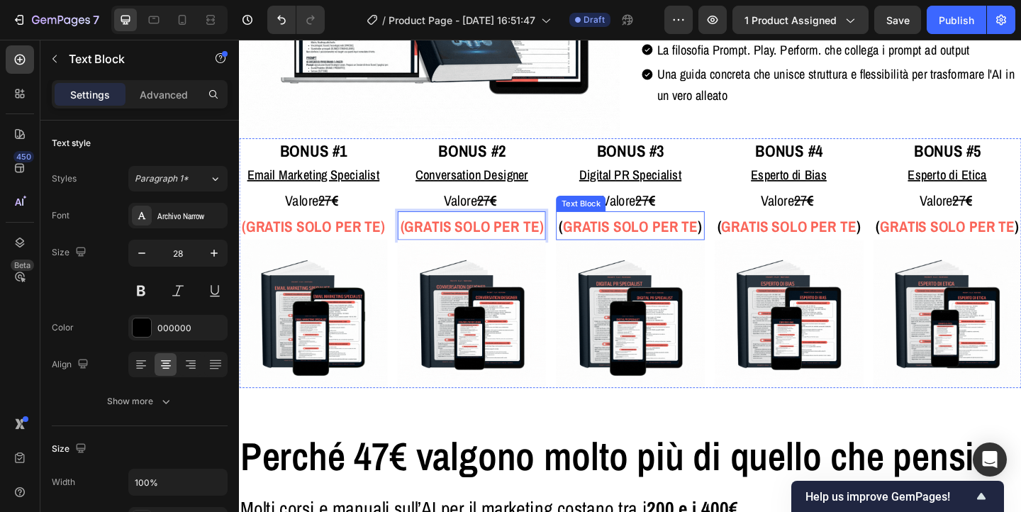
click at [617, 235] on strong "GRATIS SOLO PER TE" at bounding box center [664, 242] width 147 height 22
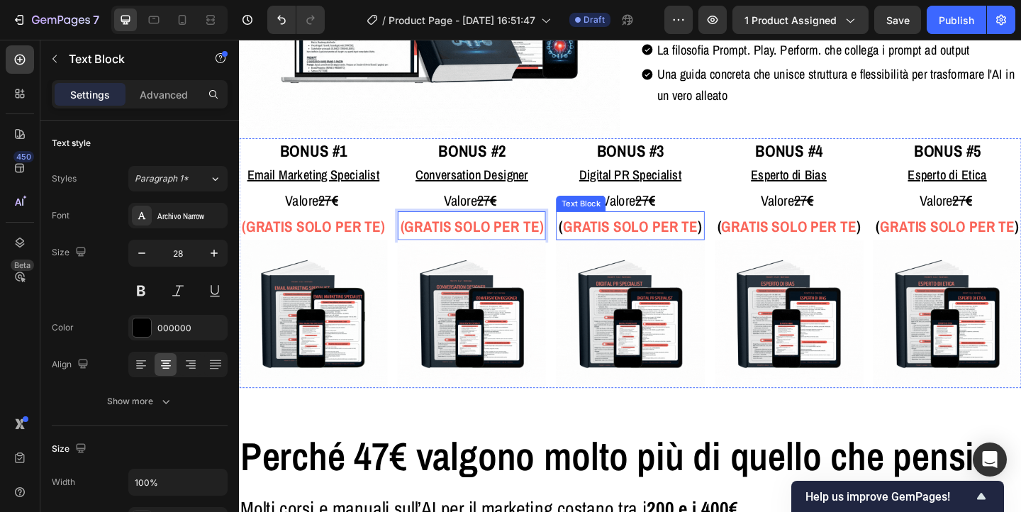
click at [617, 235] on strong "GRATIS SOLO PER TE" at bounding box center [664, 242] width 147 height 22
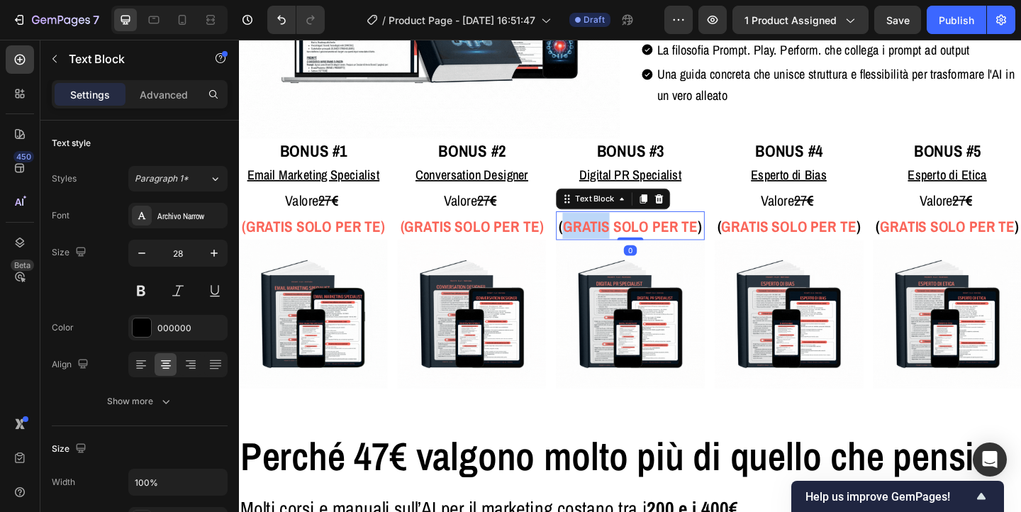
click at [617, 235] on strong "GRATIS SOLO PER TE" at bounding box center [664, 242] width 147 height 22
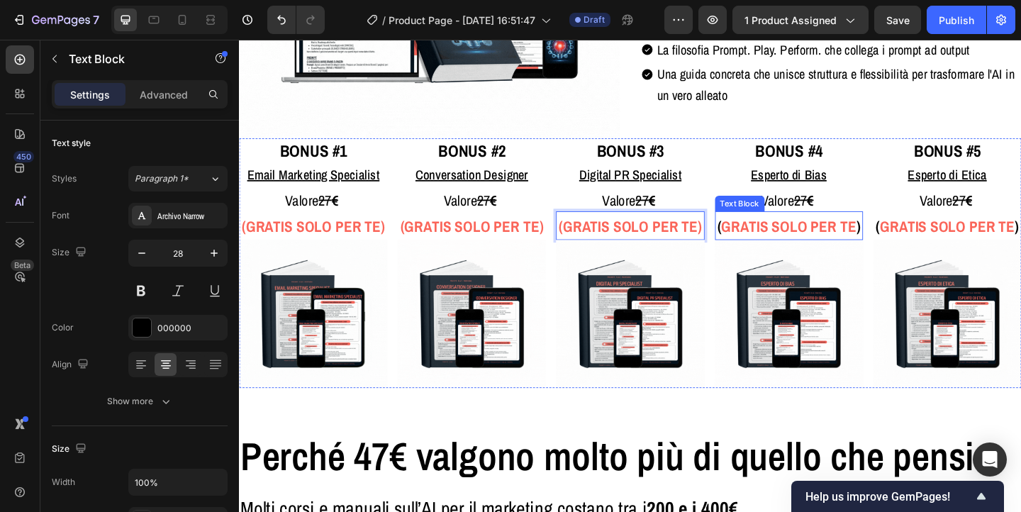
click at [847, 236] on strong "GRATIS SOLO PER TE" at bounding box center [837, 242] width 147 height 22
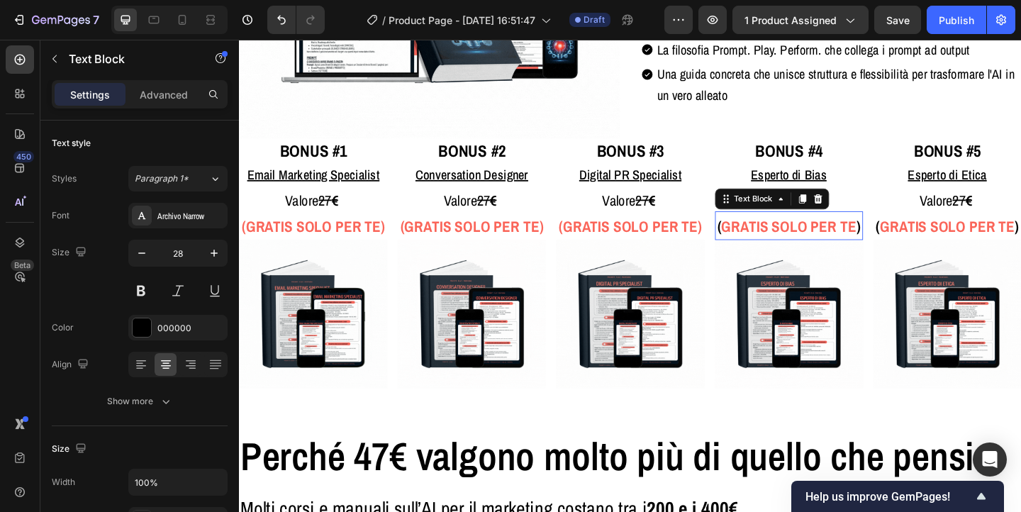
click at [847, 236] on strong "GRATIS SOLO PER TE" at bounding box center [837, 242] width 147 height 22
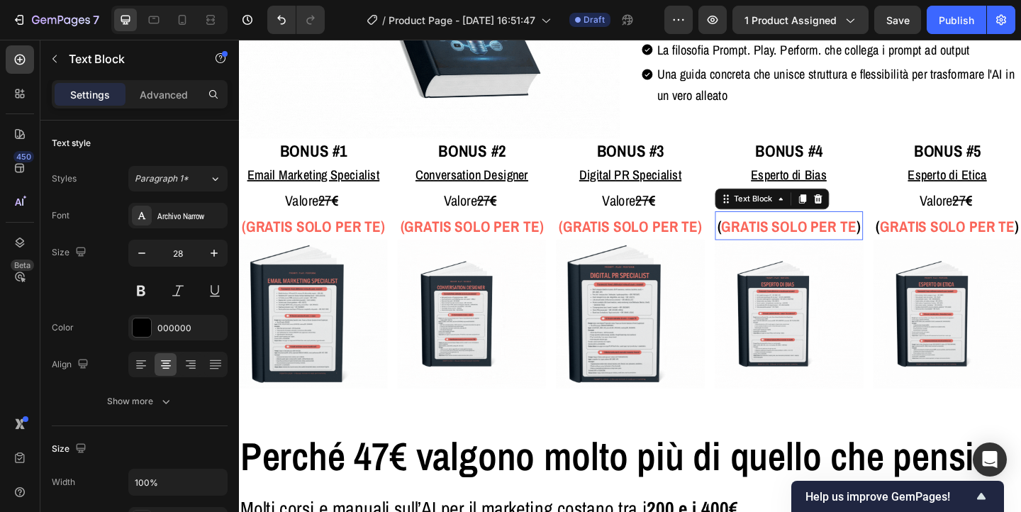
click at [847, 236] on strong "GRATIS SOLO PER TE" at bounding box center [837, 242] width 147 height 22
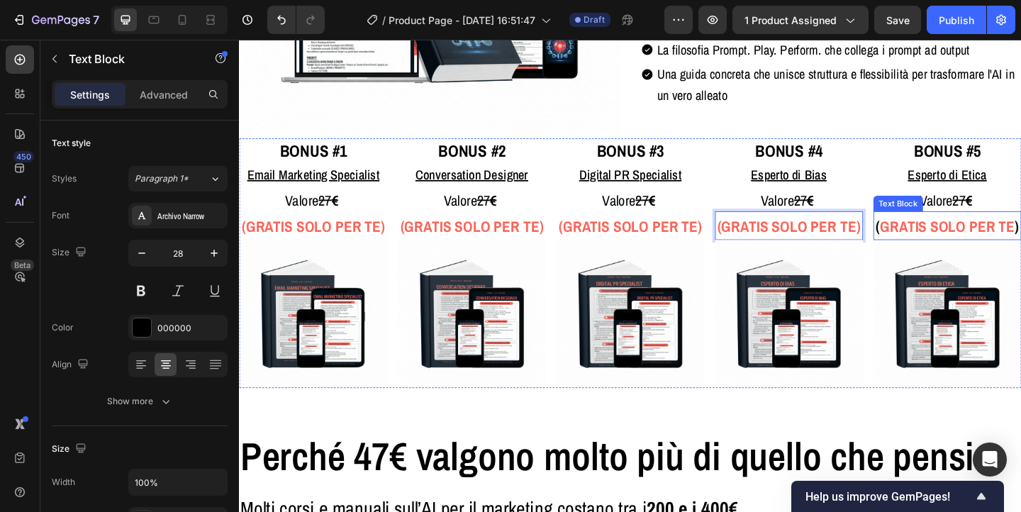
click at [970, 239] on strong "GRATIS SOLO PER TE" at bounding box center [1009, 242] width 147 height 22
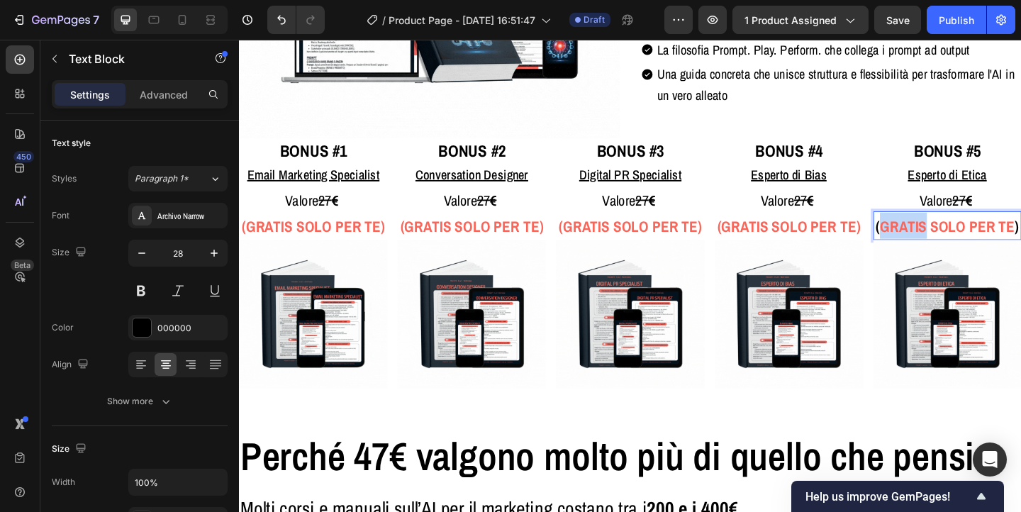
click at [970, 239] on strong "GRATIS SOLO PER TE" at bounding box center [1009, 242] width 147 height 22
click at [719, 13] on icon "button" at bounding box center [713, 20] width 14 height 14
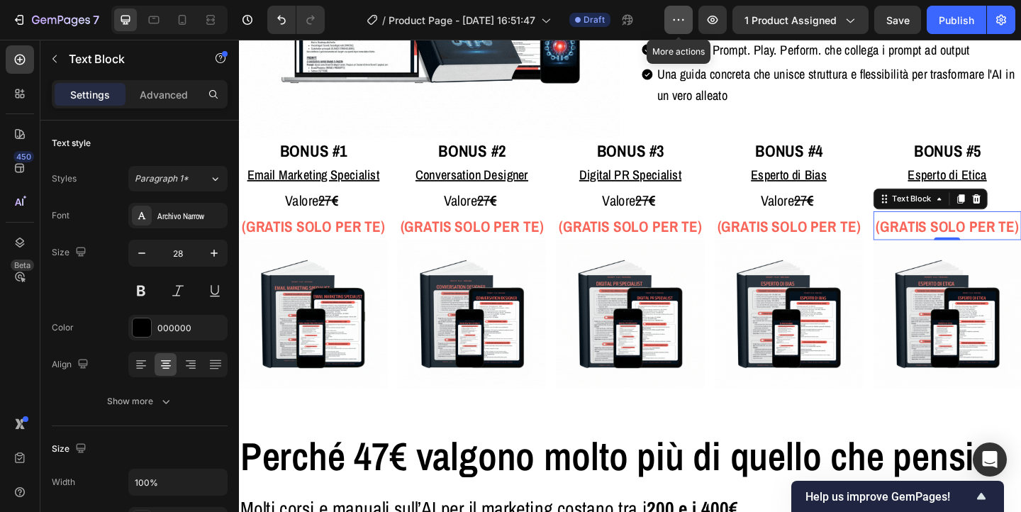
click at [674, 26] on icon "button" at bounding box center [679, 20] width 14 height 14
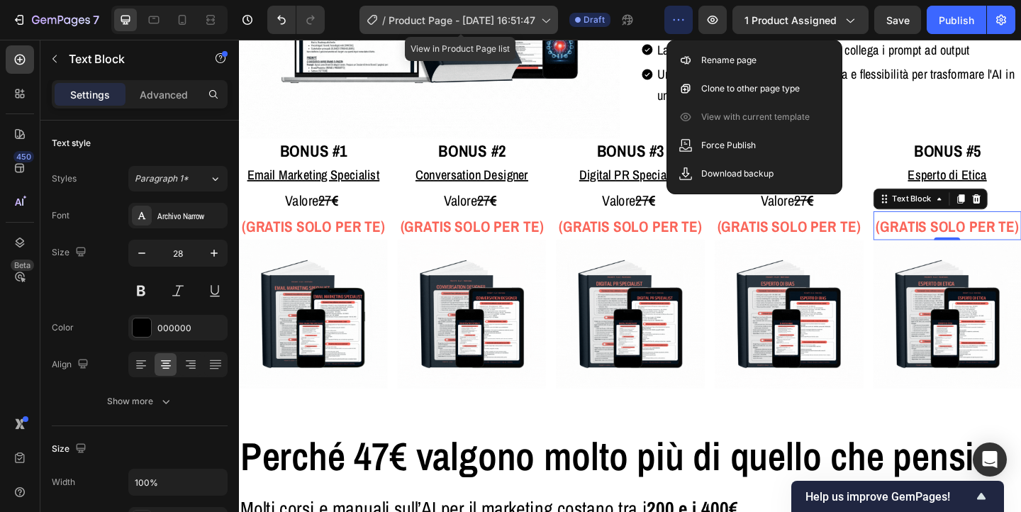
click at [500, 16] on span "Product Page - [DATE] 16:51:47" at bounding box center [462, 20] width 147 height 15
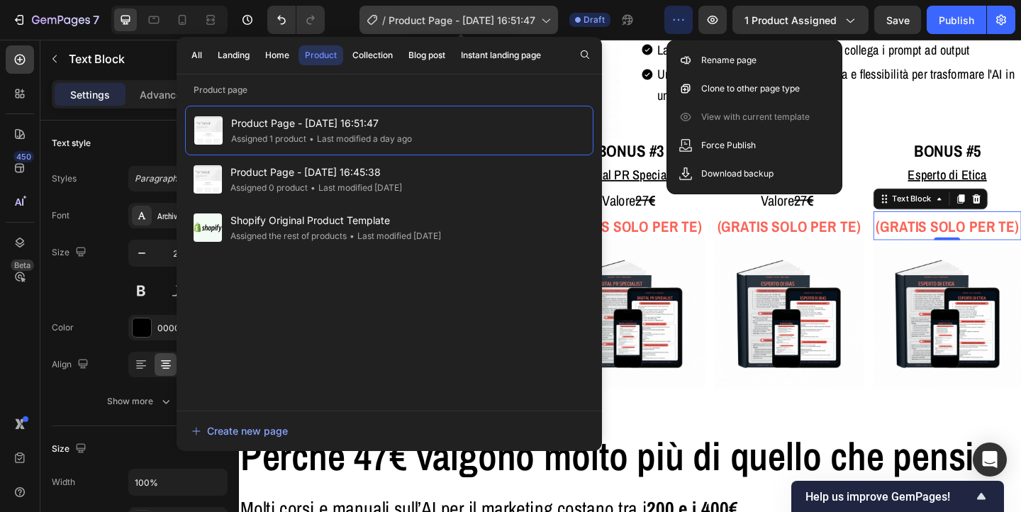
click at [500, 16] on span "Product Page - [DATE] 16:51:47" at bounding box center [462, 20] width 147 height 15
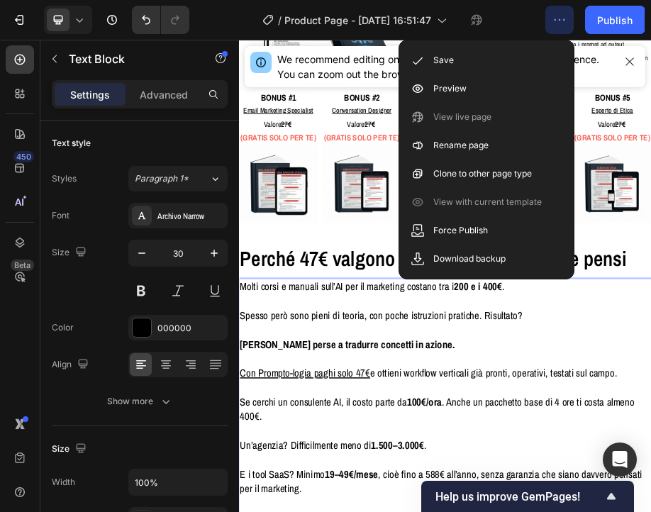
click at [563, 32] on button "button" at bounding box center [559, 20] width 28 height 28
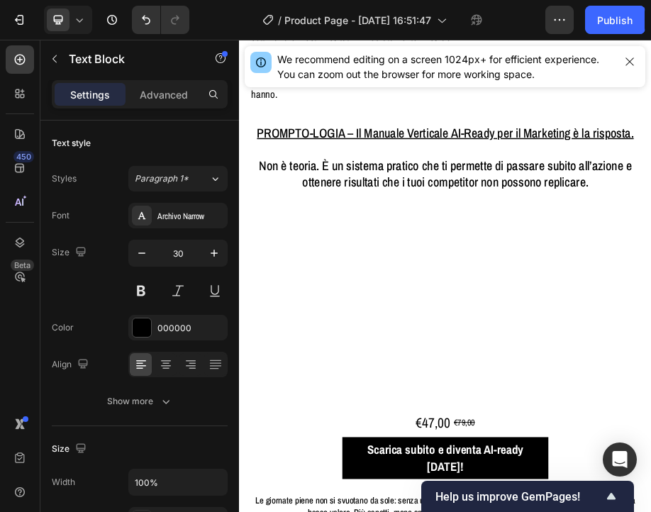
scroll to position [2837, 0]
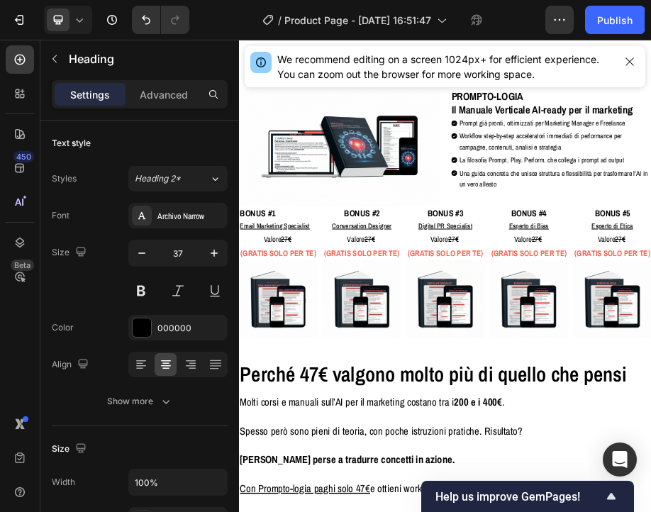
scroll to position [3921, 0]
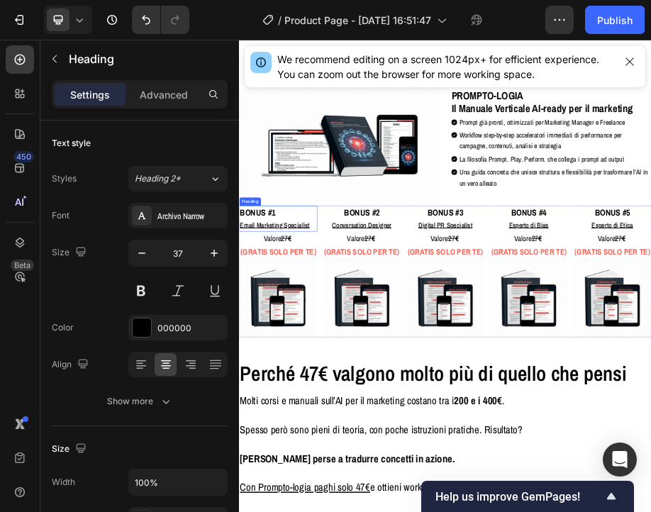
click at [275, 394] on strong "BONUS #1" at bounding box center [276, 396] width 73 height 24
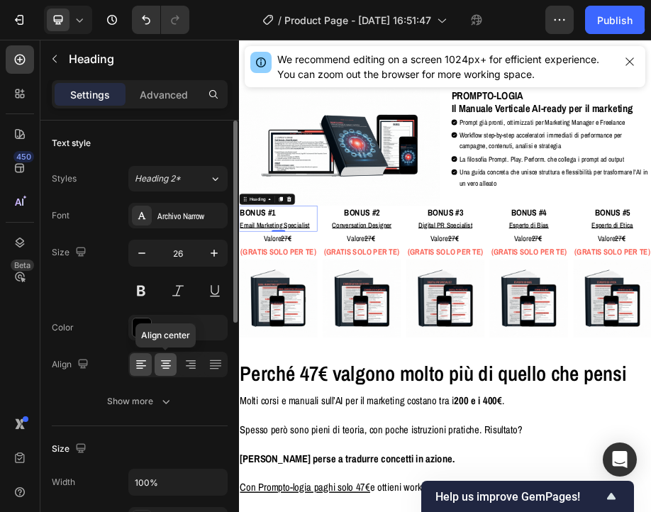
click at [163, 367] on icon at bounding box center [166, 364] width 14 height 14
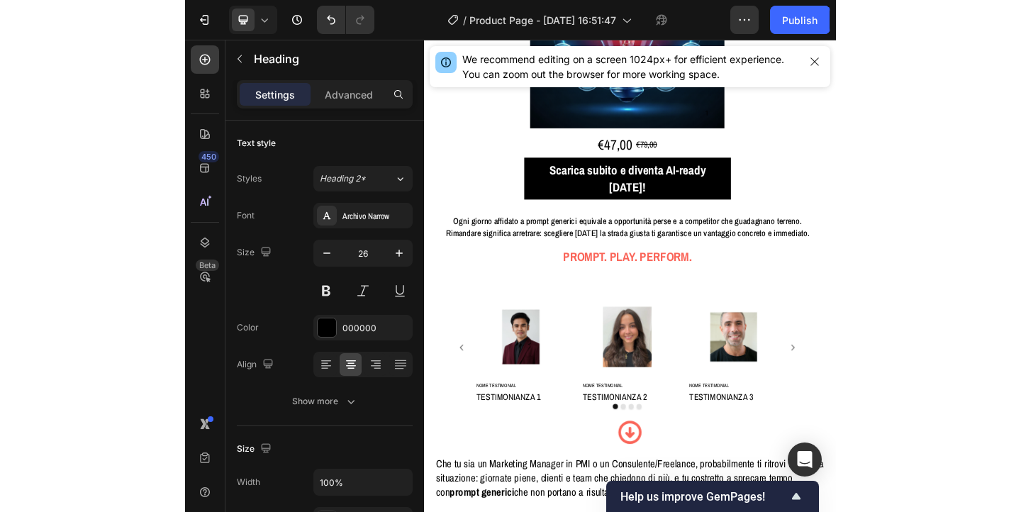
scroll to position [725, 0]
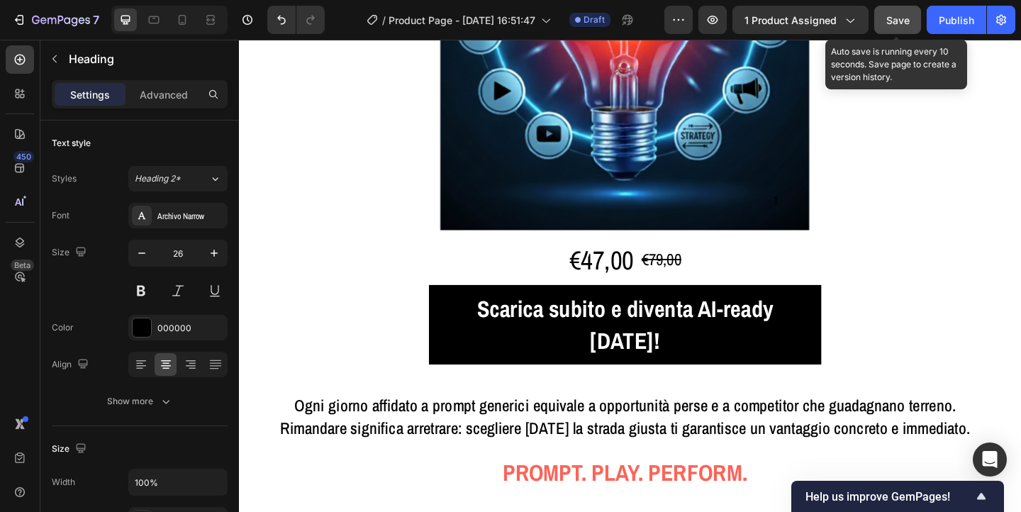
click at [902, 21] on span "Save" at bounding box center [898, 20] width 23 height 12
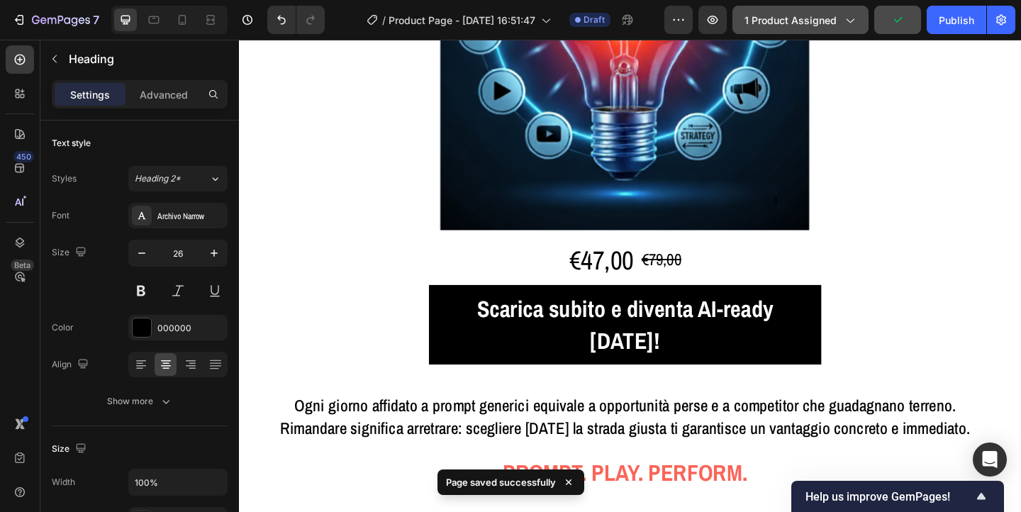
click at [831, 23] on span "1 product assigned" at bounding box center [791, 20] width 92 height 15
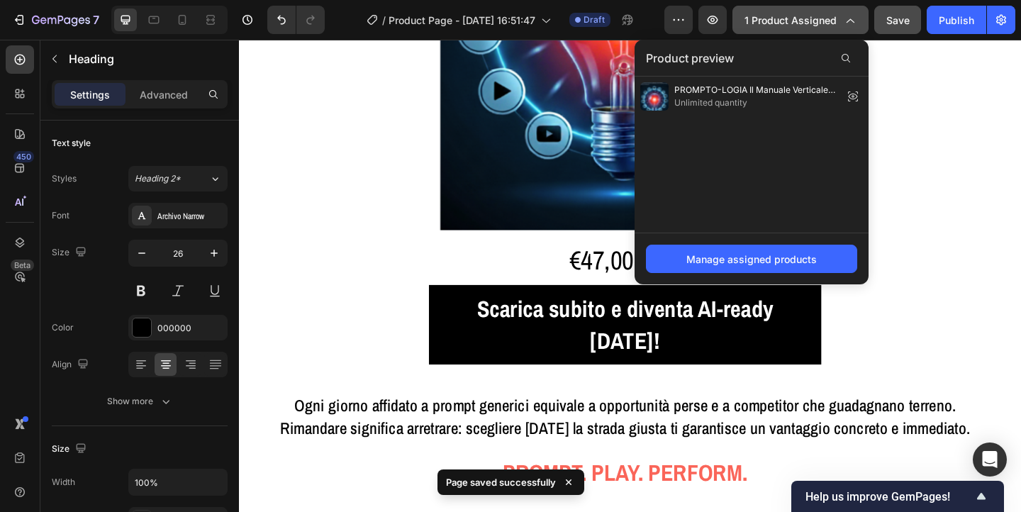
click at [831, 23] on span "1 product assigned" at bounding box center [791, 20] width 92 height 15
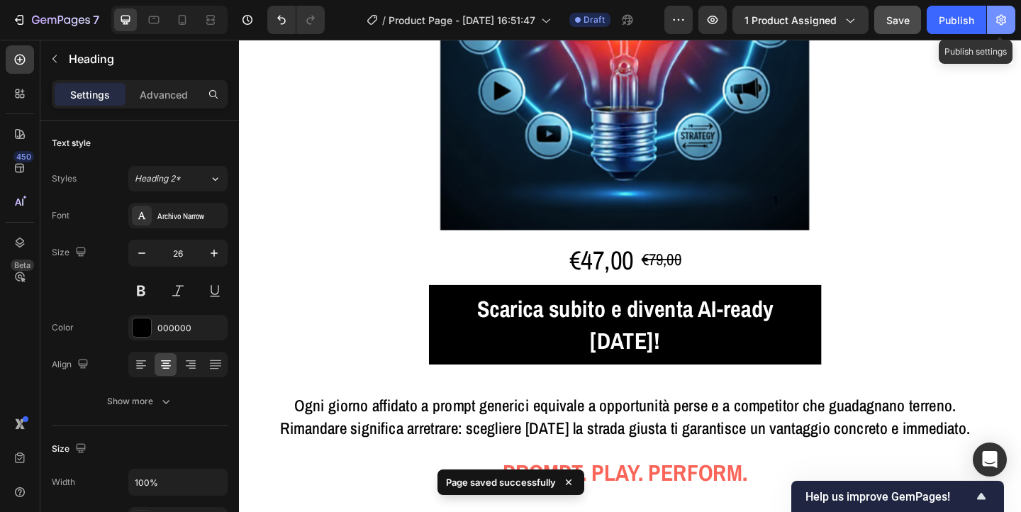
click at [1005, 21] on icon "button" at bounding box center [1001, 20] width 14 height 14
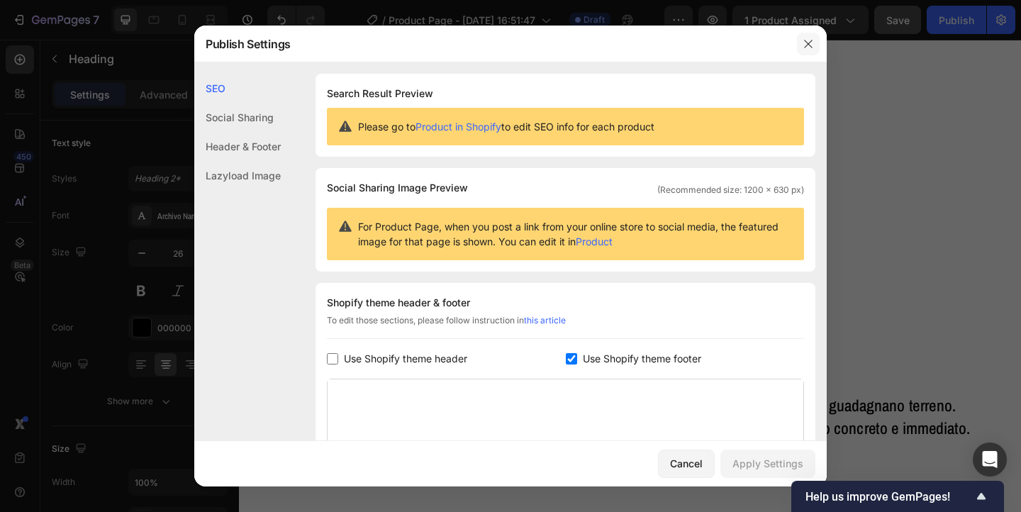
click at [811, 43] on icon "button" at bounding box center [808, 43] width 11 height 11
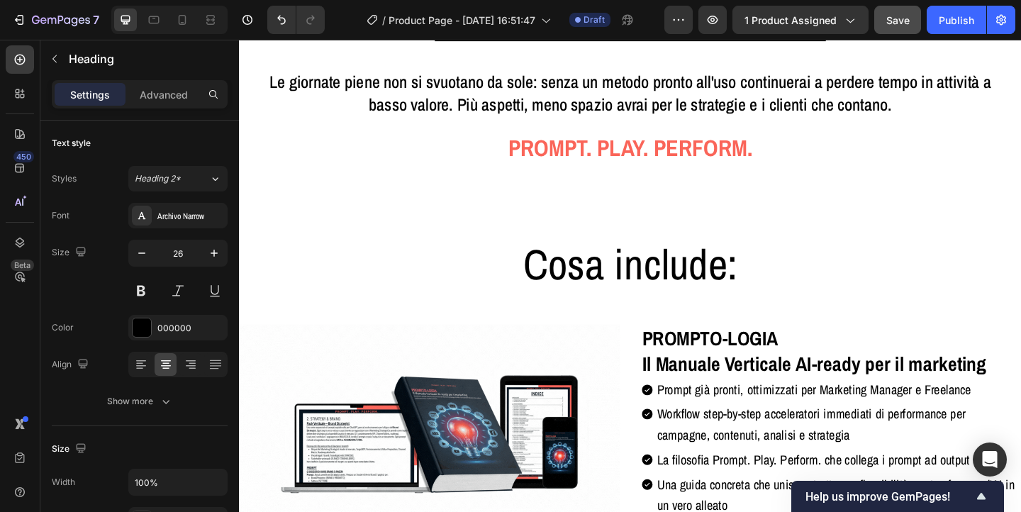
scroll to position [3816, 0]
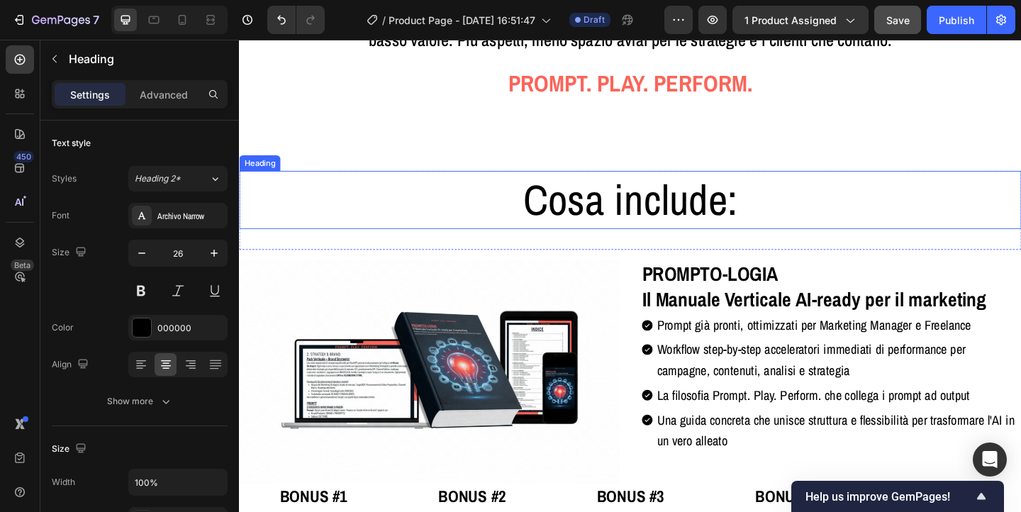
click at [636, 194] on h2 "Cosa include:" at bounding box center [664, 213] width 851 height 63
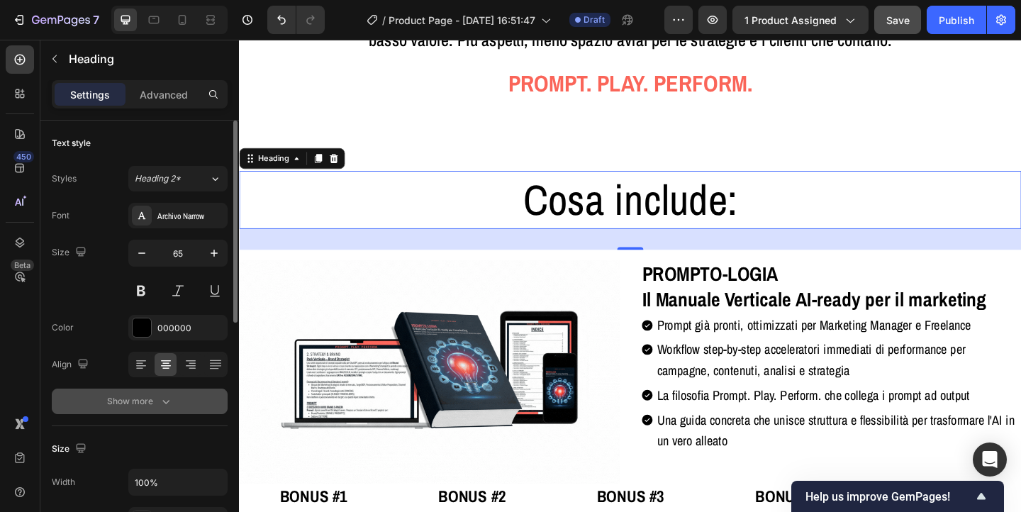
click at [148, 405] on div "Show more" at bounding box center [140, 401] width 66 height 14
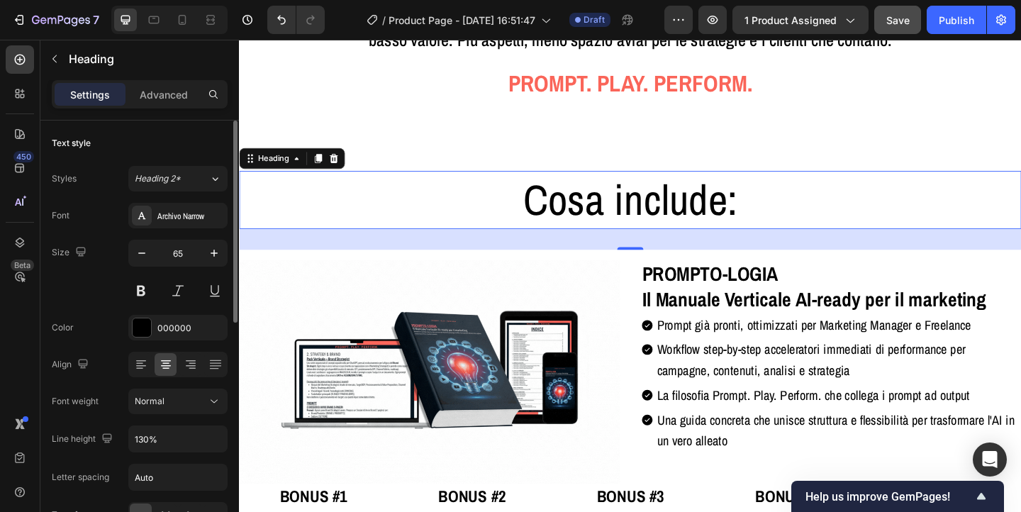
click at [148, 405] on span "Normal" at bounding box center [150, 401] width 30 height 11
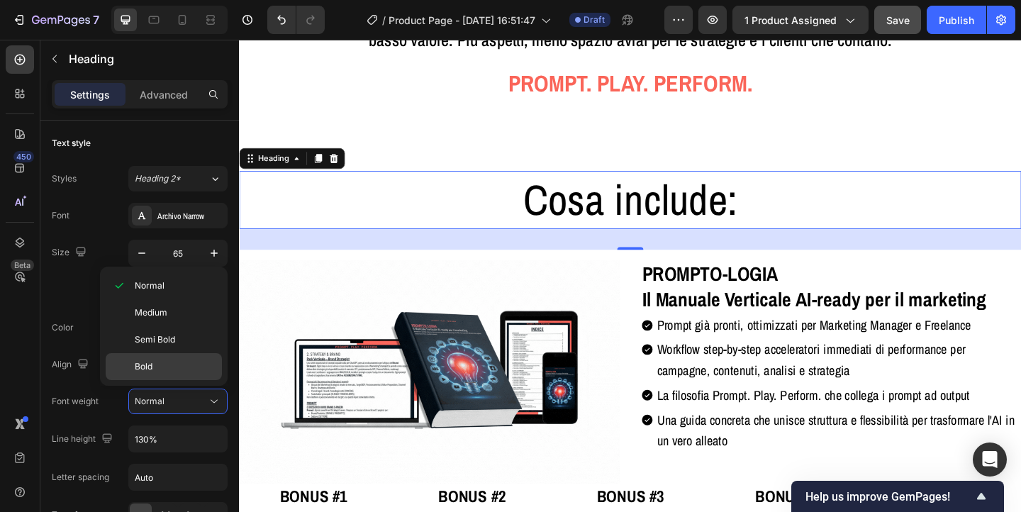
click at [160, 361] on p "Bold" at bounding box center [175, 366] width 81 height 13
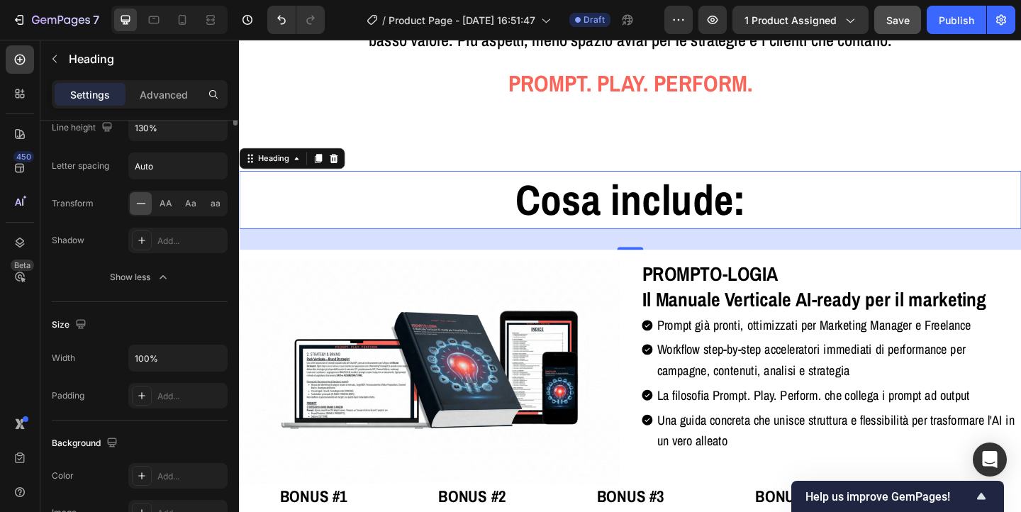
scroll to position [0, 0]
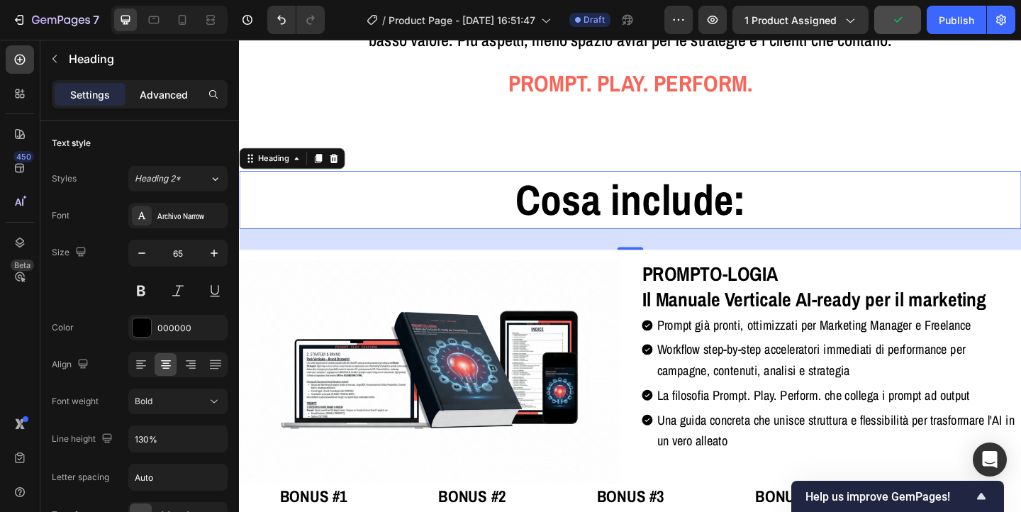
click at [157, 87] on p "Advanced" at bounding box center [164, 94] width 48 height 15
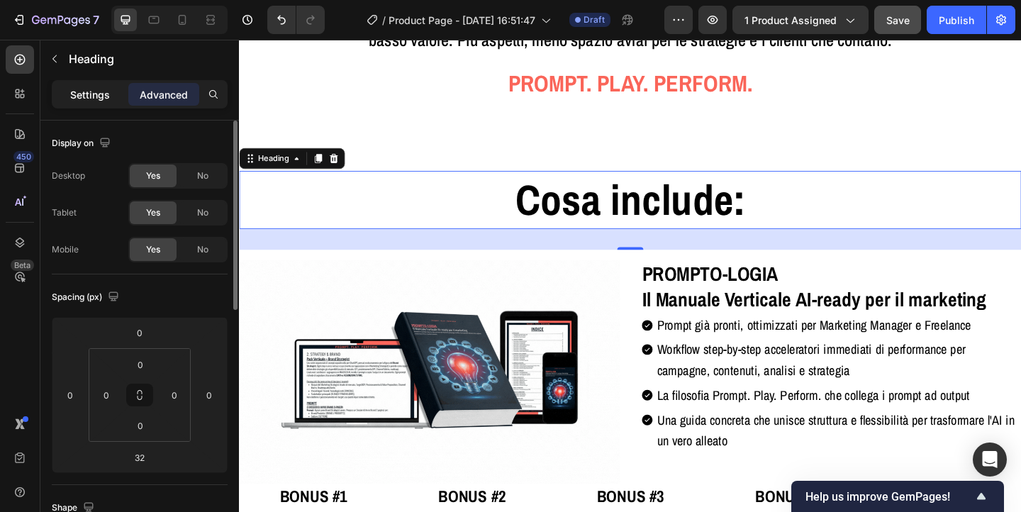
click at [91, 90] on p "Settings" at bounding box center [90, 94] width 40 height 15
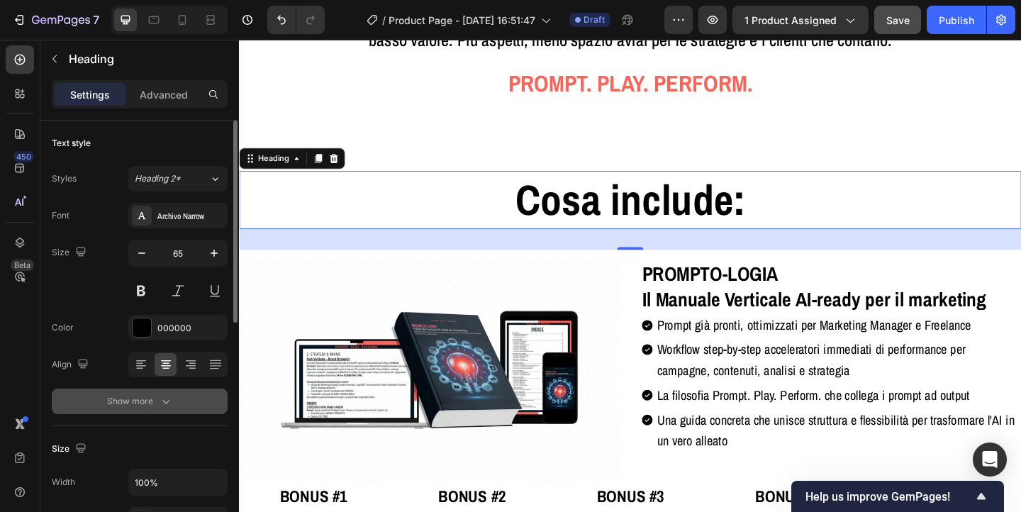
click at [171, 401] on icon "button" at bounding box center [166, 401] width 14 height 14
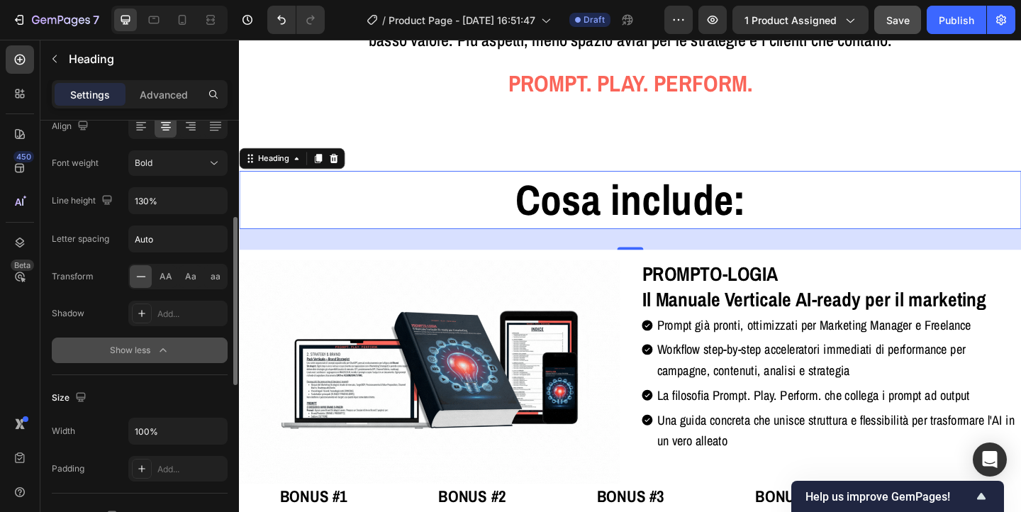
scroll to position [246, 0]
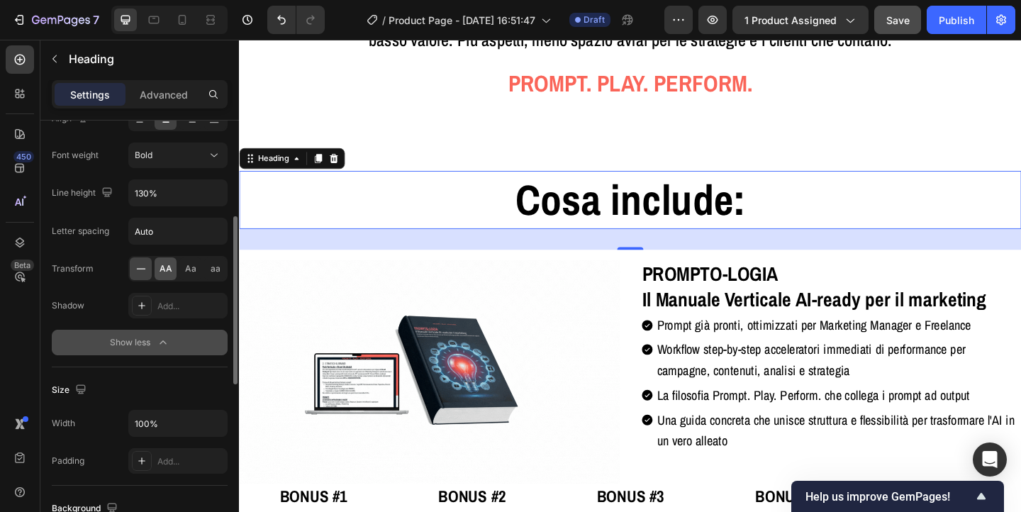
click at [167, 258] on div "AA" at bounding box center [166, 268] width 22 height 23
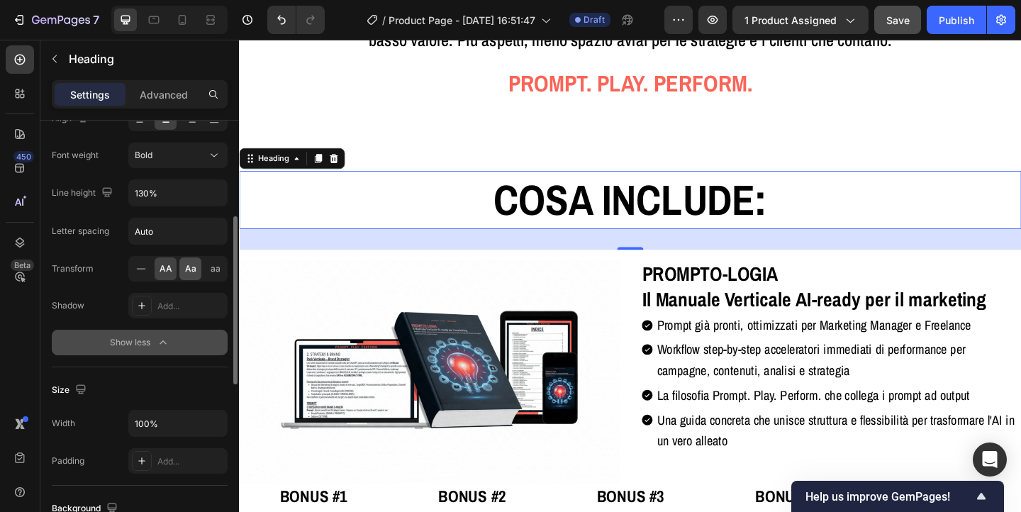
click at [186, 269] on span "Aa" at bounding box center [190, 268] width 11 height 13
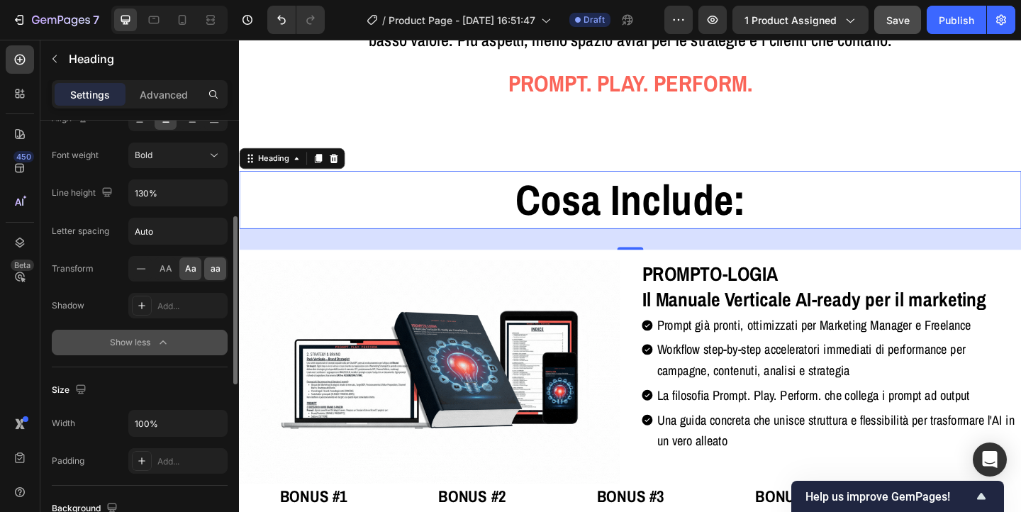
click at [204, 272] on div "aa" at bounding box center [215, 268] width 22 height 23
click at [148, 268] on icon at bounding box center [141, 269] width 14 height 14
click at [160, 268] on span "AA" at bounding box center [166, 268] width 13 height 13
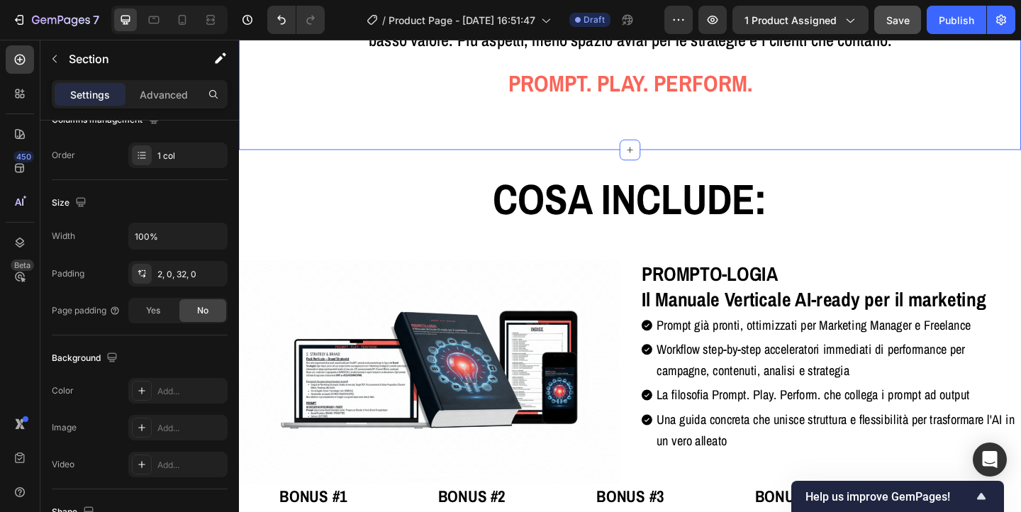
scroll to position [0, 0]
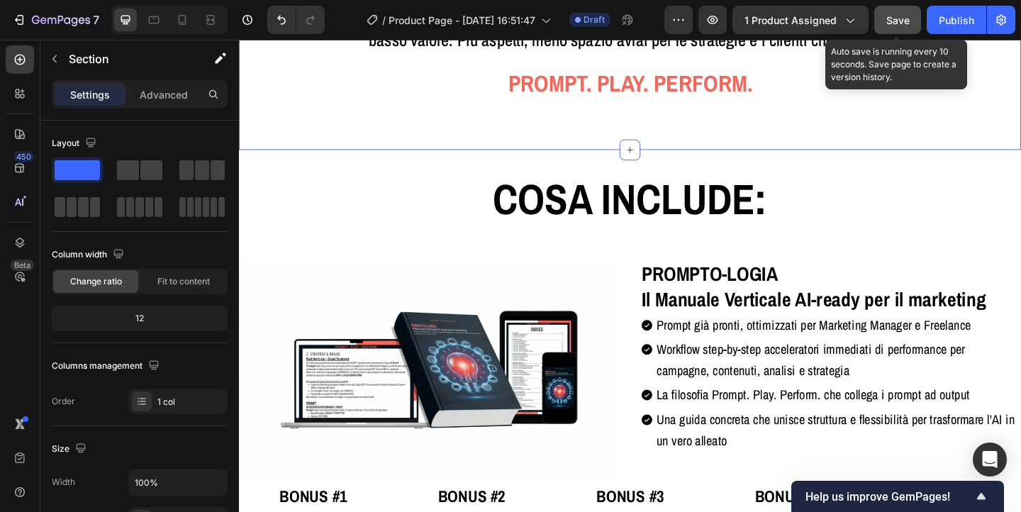
click at [903, 19] on span "Save" at bounding box center [898, 20] width 23 height 12
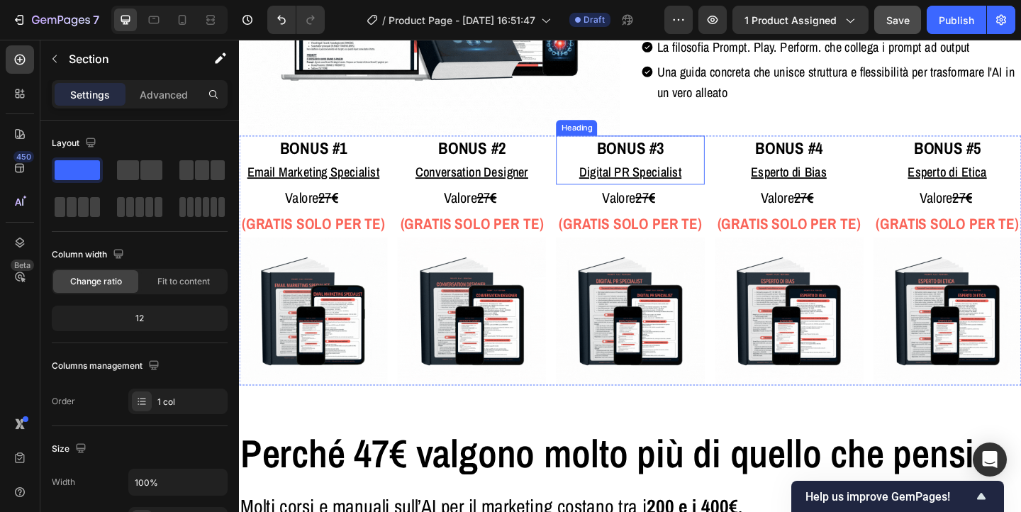
scroll to position [4159, 0]
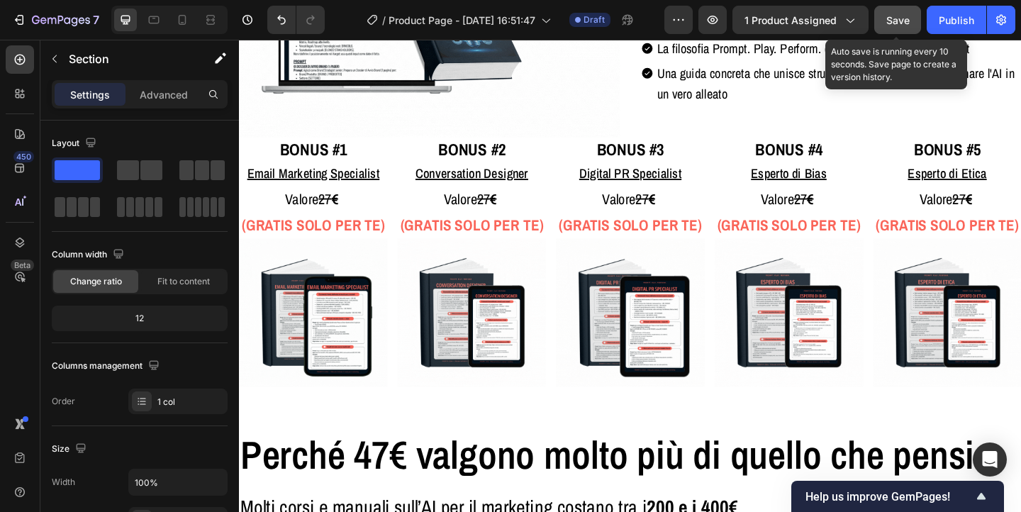
click at [902, 15] on span "Save" at bounding box center [898, 20] width 23 height 12
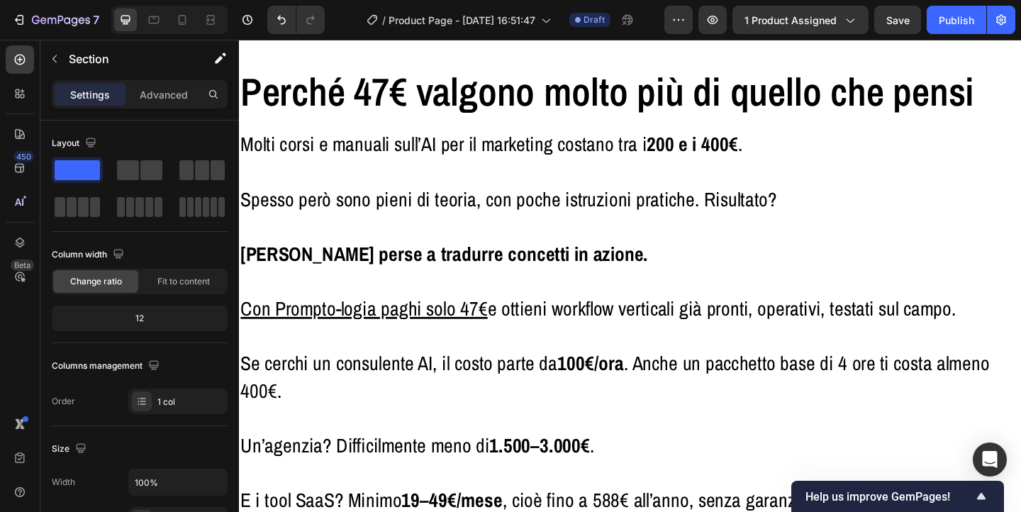
scroll to position [4534, 0]
